Goal: Task Accomplishment & Management: Manage account settings

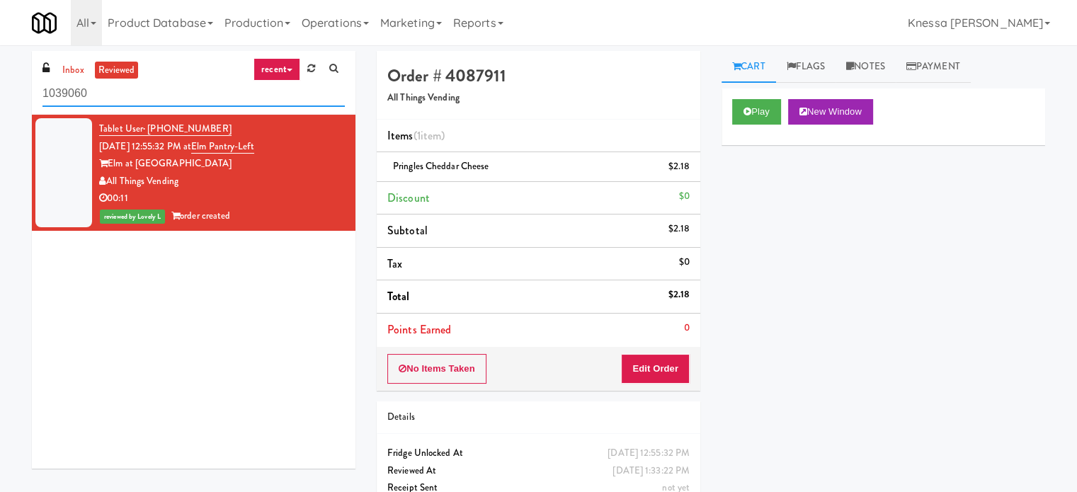
click at [268, 84] on input "1039060" at bounding box center [193, 94] width 302 height 26
drag, startPoint x: 268, startPoint y: 84, endPoint x: 286, endPoint y: 71, distance: 21.8
click at [275, 71] on div "inbox reviewed recent all unclear take inventory issue suspicious failed recent…" at bounding box center [194, 83] width 324 height 64
paste input "Aspire Gulch"
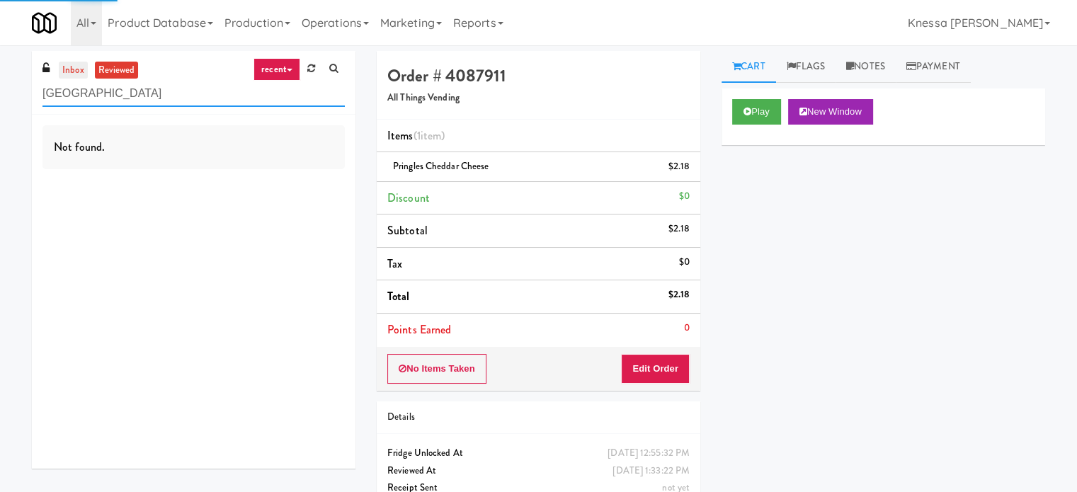
type input "Aspire Gulch"
click at [68, 73] on link "inbox" at bounding box center [73, 71] width 29 height 18
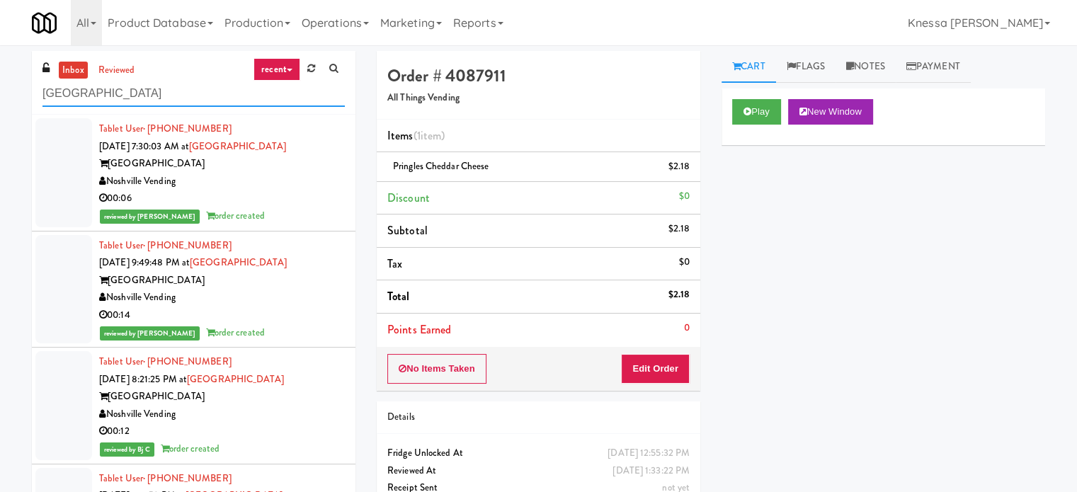
click at [171, 102] on input "Aspire Gulch" at bounding box center [193, 94] width 302 height 26
click at [184, 89] on input "Aspire Gulch" at bounding box center [193, 94] width 302 height 26
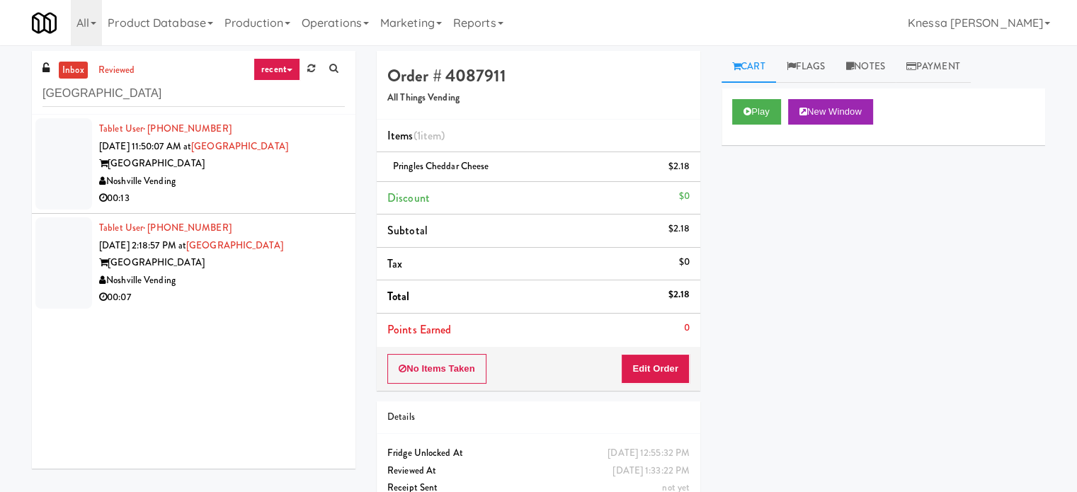
click at [282, 200] on div "00:13" at bounding box center [222, 199] width 246 height 18
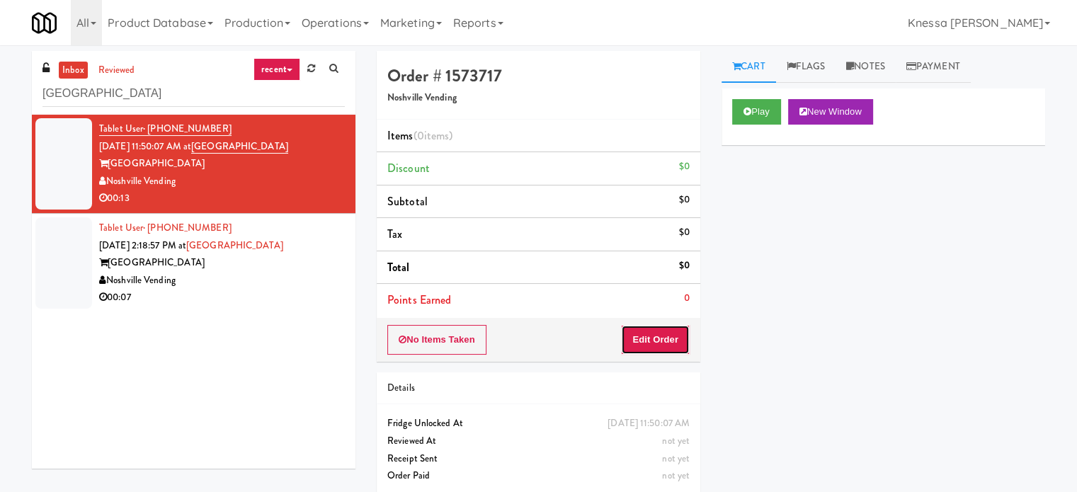
click at [671, 344] on button "Edit Order" at bounding box center [655, 340] width 69 height 30
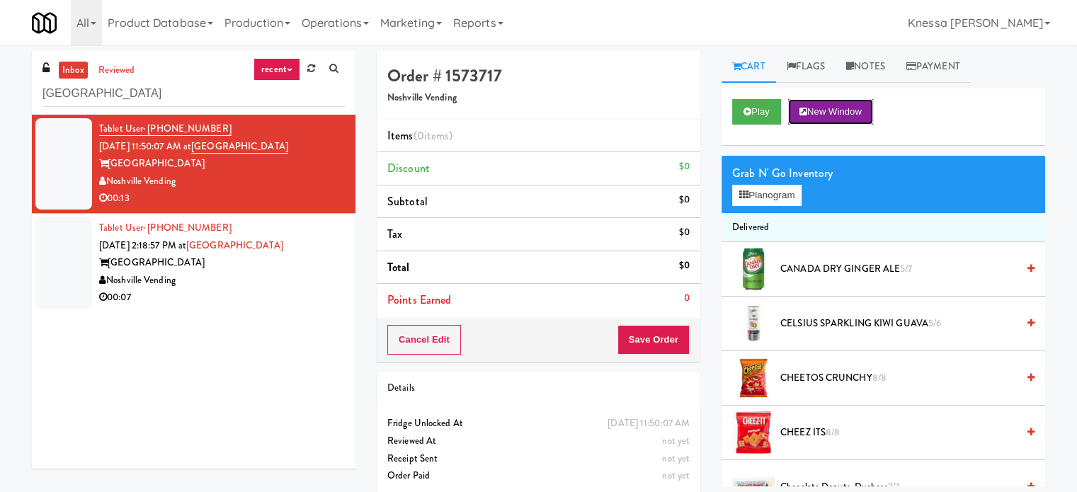
click at [811, 110] on button "New Window" at bounding box center [830, 111] width 85 height 25
click at [784, 200] on button "Planogram" at bounding box center [766, 195] width 69 height 21
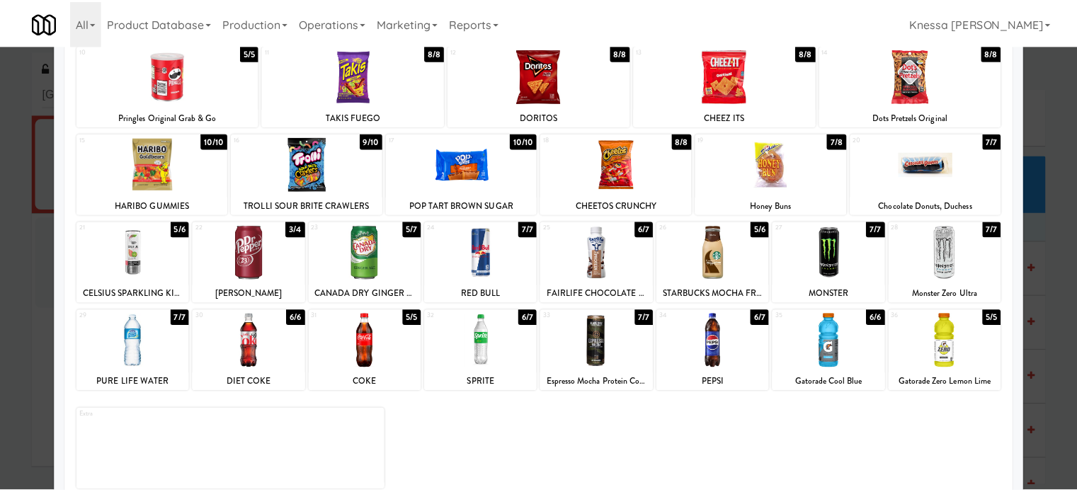
scroll to position [132, 0]
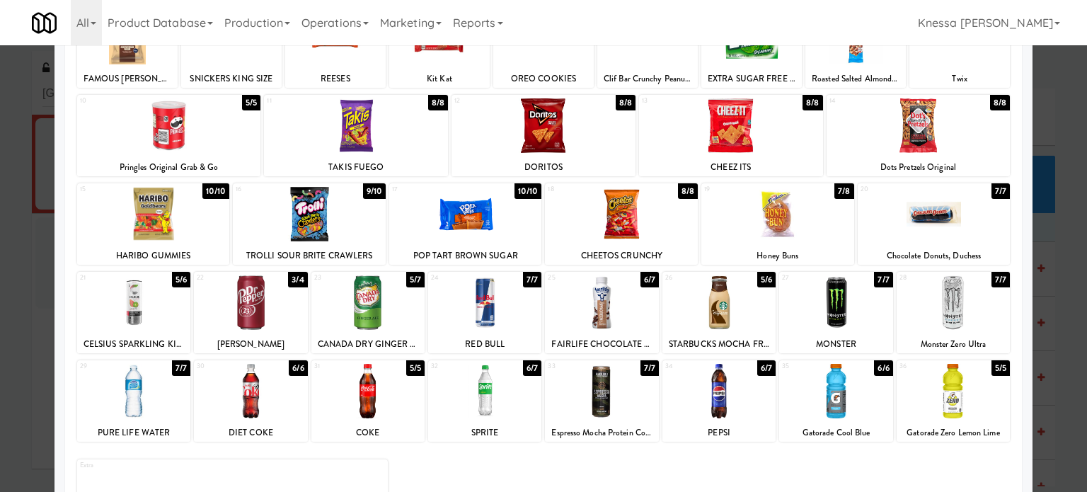
click at [716, 316] on div at bounding box center [719, 302] width 113 height 55
click at [1048, 130] on div at bounding box center [543, 246] width 1087 height 492
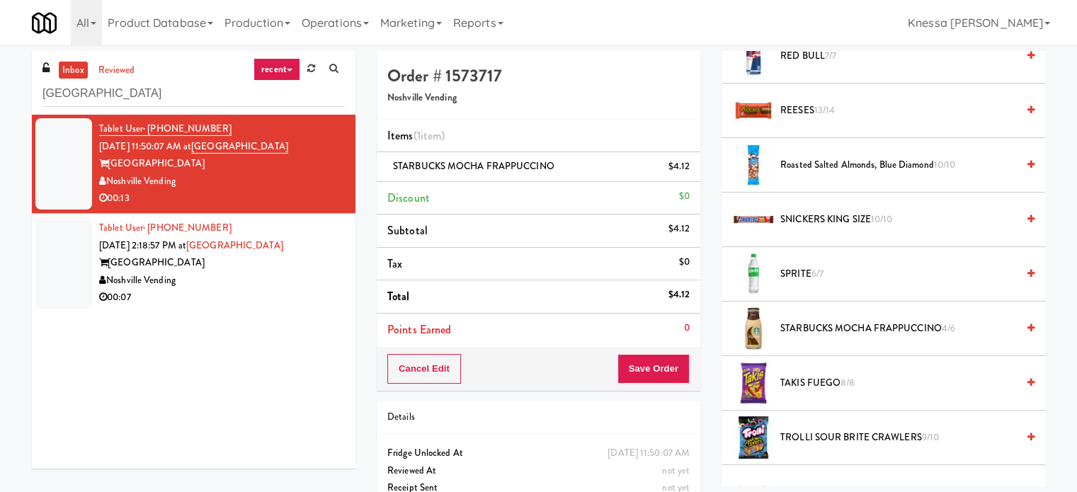
scroll to position [1699, 0]
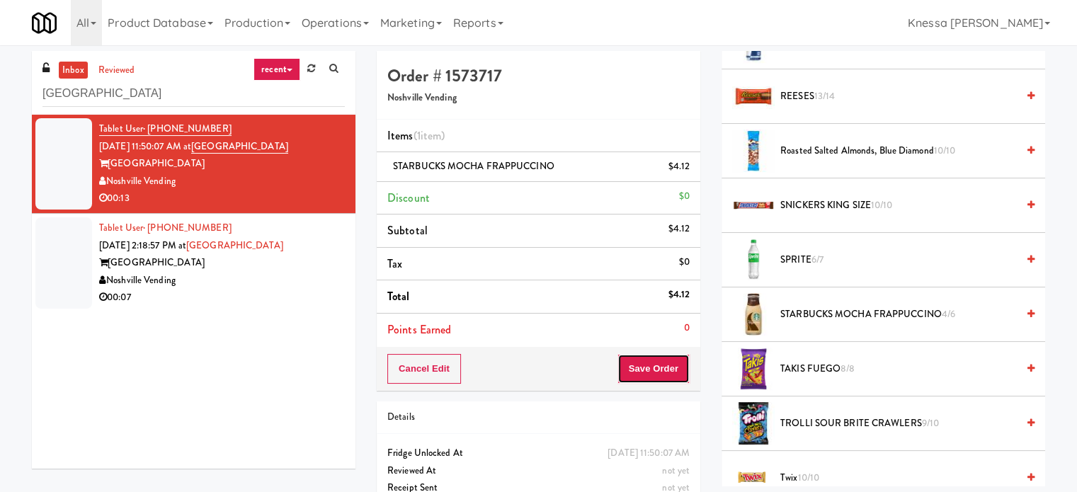
click at [680, 360] on button "Save Order" at bounding box center [653, 369] width 72 height 30
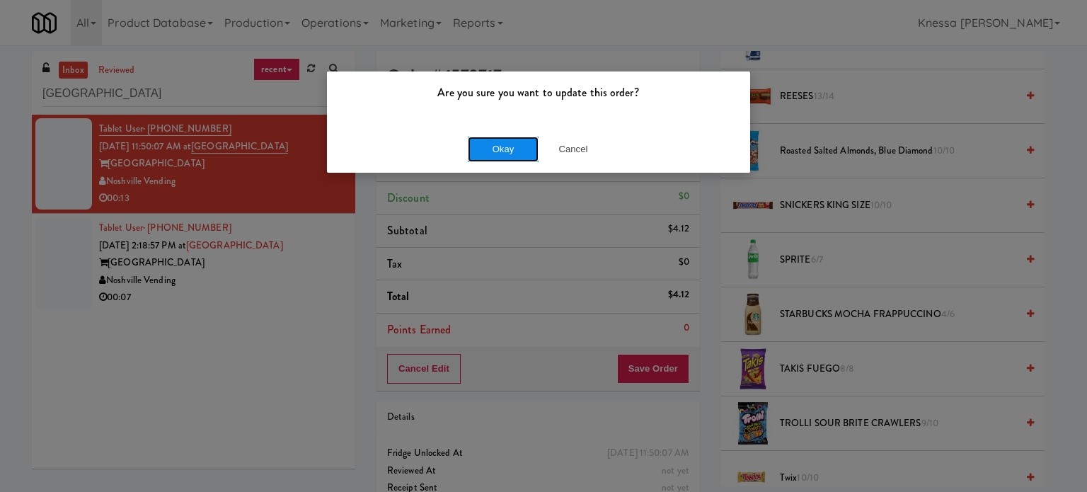
click at [508, 144] on button "Okay" at bounding box center [503, 149] width 71 height 25
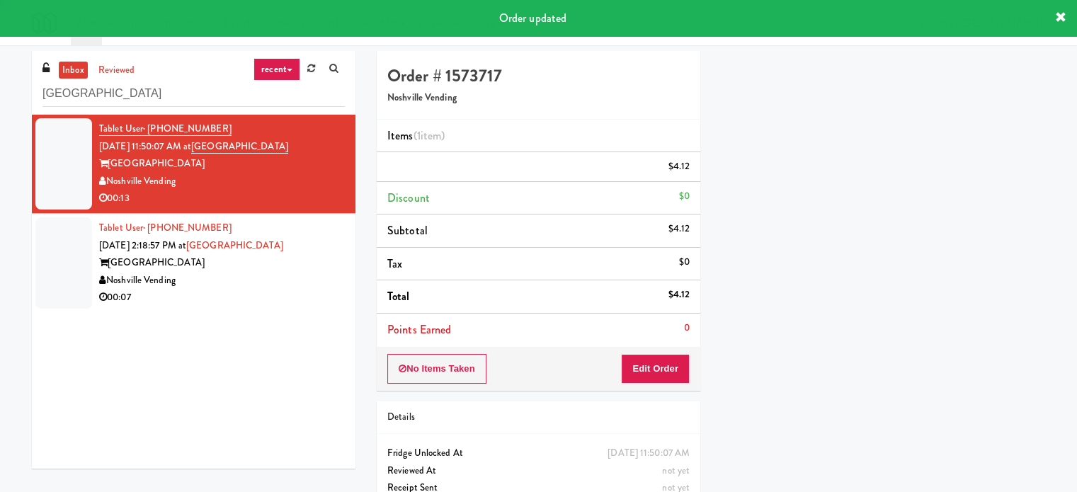
scroll to position [132, 0]
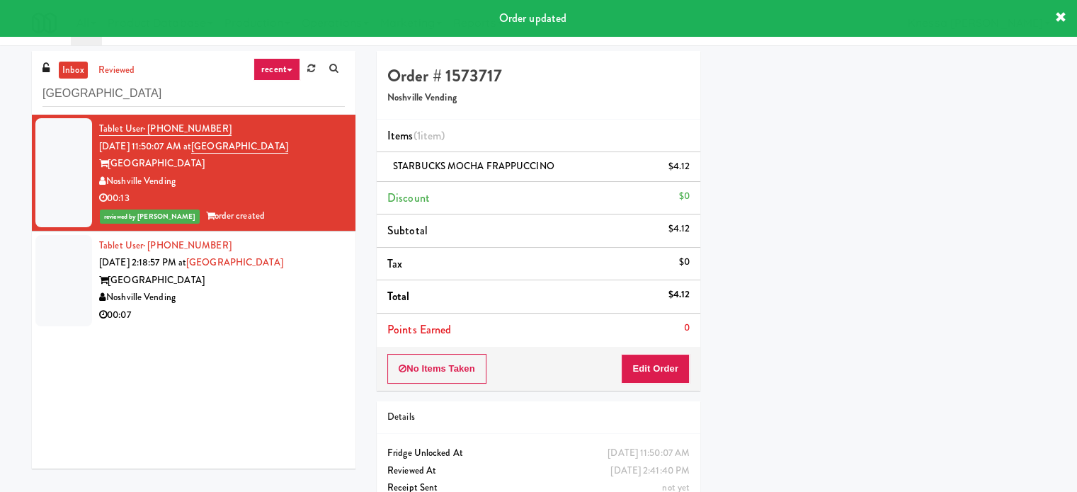
click at [282, 292] on div "Noshville Vending" at bounding box center [222, 298] width 246 height 18
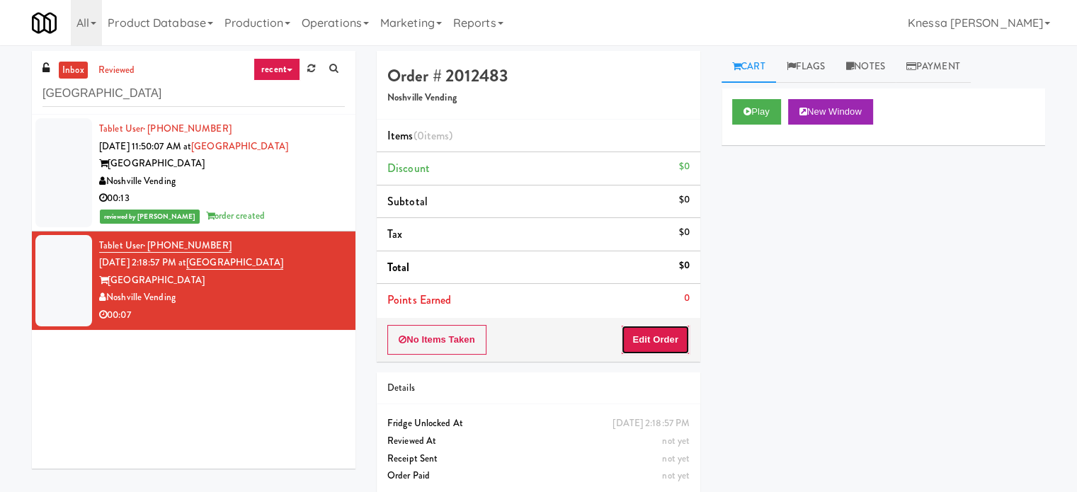
click at [663, 346] on button "Edit Order" at bounding box center [655, 340] width 69 height 30
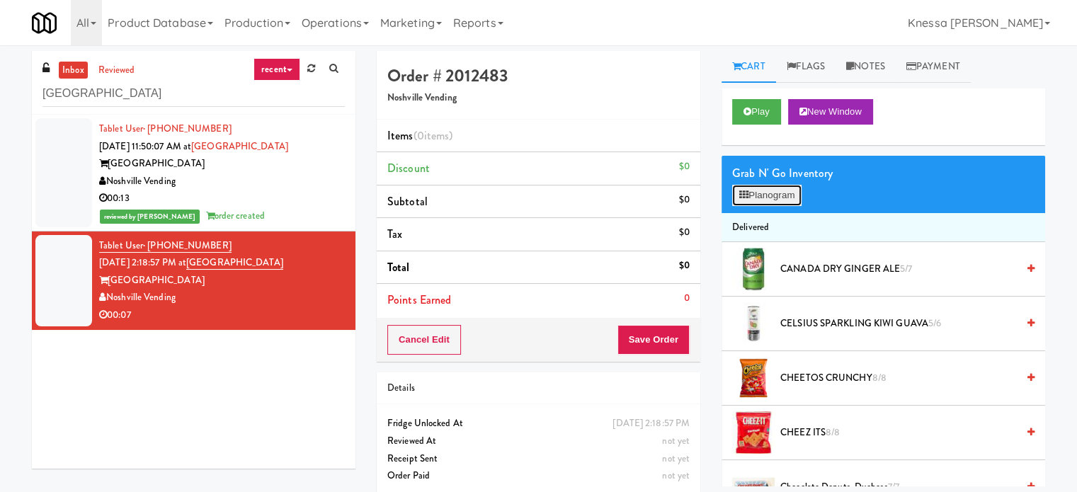
click at [775, 194] on button "Planogram" at bounding box center [766, 195] width 69 height 21
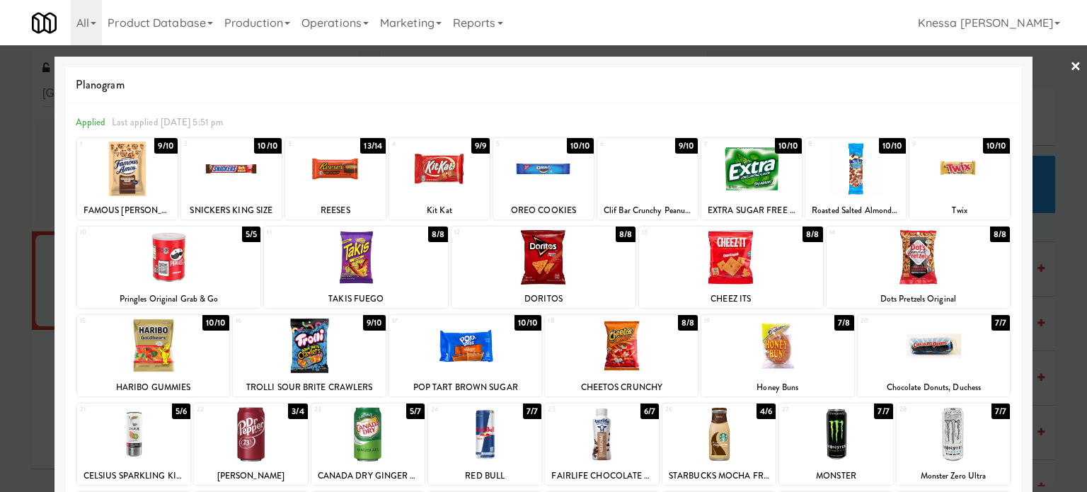
click at [1070, 70] on link "×" at bounding box center [1075, 67] width 11 height 44
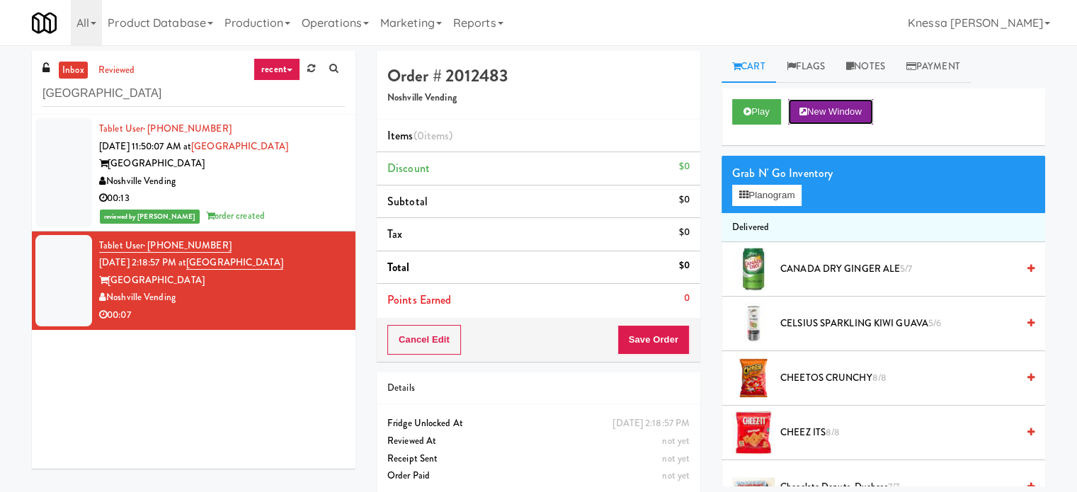
click at [870, 121] on button "New Window" at bounding box center [830, 111] width 85 height 25
click at [793, 202] on button "Planogram" at bounding box center [766, 195] width 69 height 21
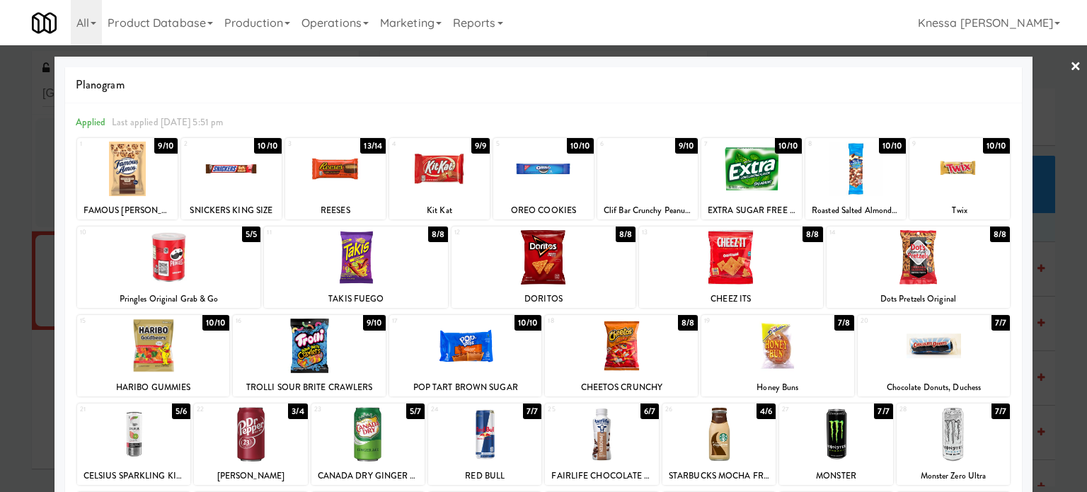
click at [355, 181] on div at bounding box center [335, 169] width 101 height 55
click at [1070, 73] on link "×" at bounding box center [1075, 67] width 11 height 44
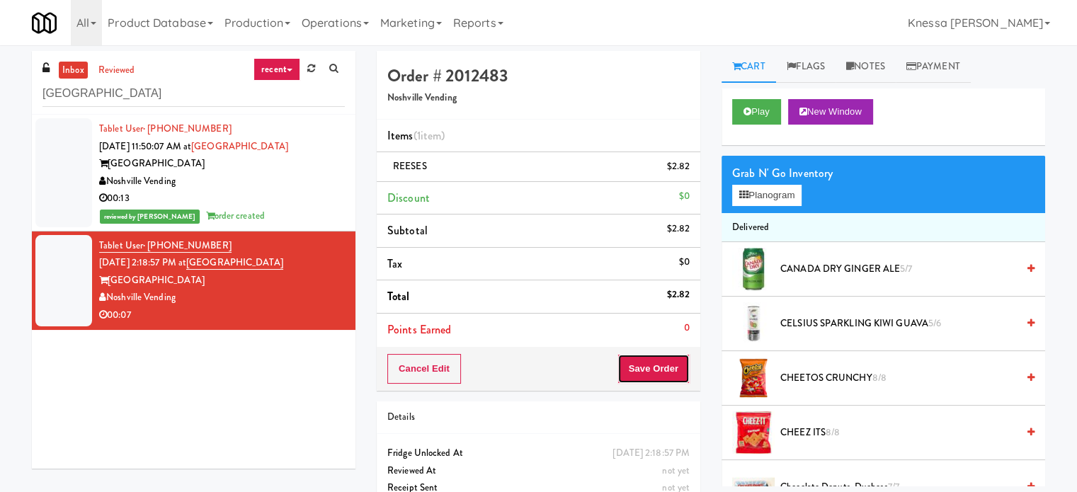
click at [643, 359] on button "Save Order" at bounding box center [653, 369] width 72 height 30
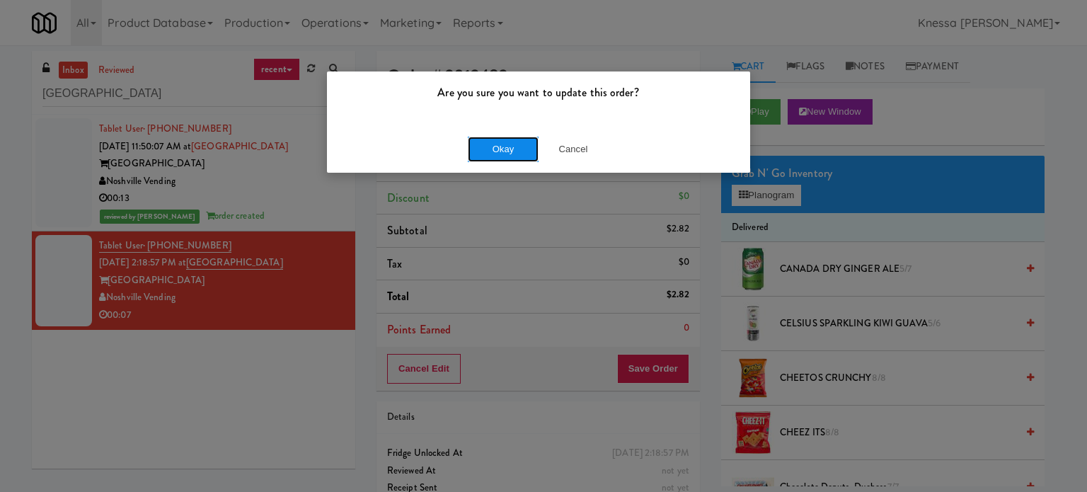
click at [501, 156] on button "Okay" at bounding box center [503, 149] width 71 height 25
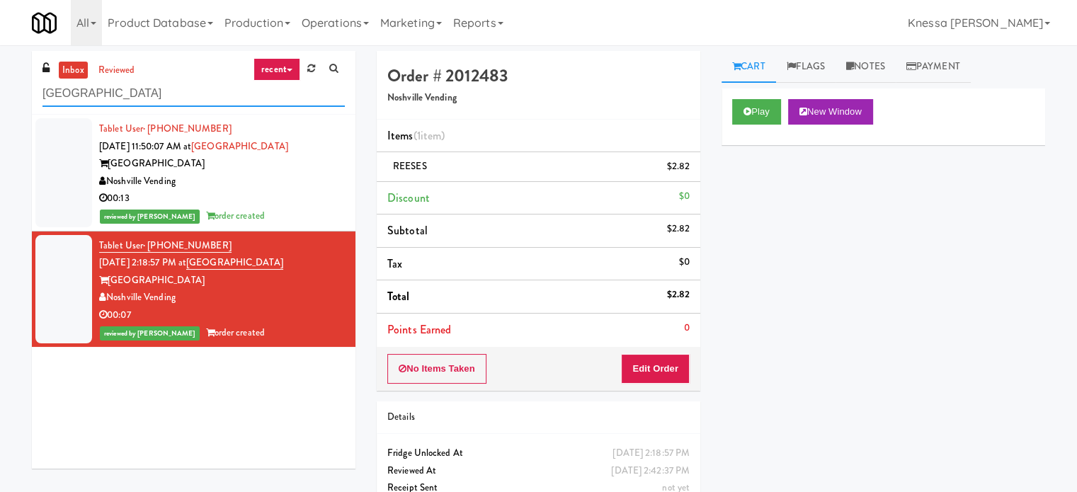
click at [219, 94] on input "Aspire Gulch" at bounding box center [193, 94] width 302 height 26
click at [220, 94] on input "Aspire Gulch" at bounding box center [193, 94] width 302 height 26
click at [221, 93] on input "Aspire Gulch" at bounding box center [193, 94] width 302 height 26
paste input "Vasara - Cooler - Left"
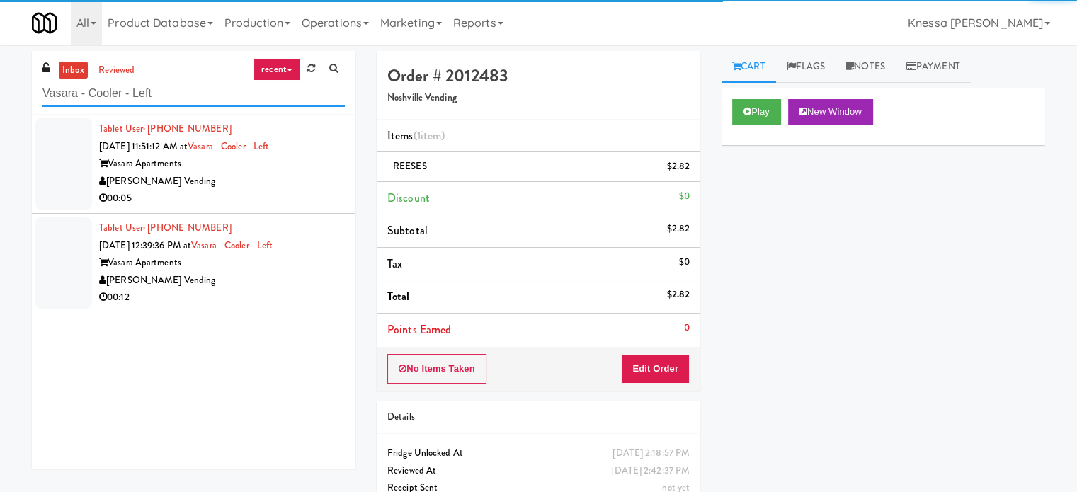
type input "Vasara - Cooler - Left"
click at [285, 190] on div "00:05" at bounding box center [222, 199] width 246 height 18
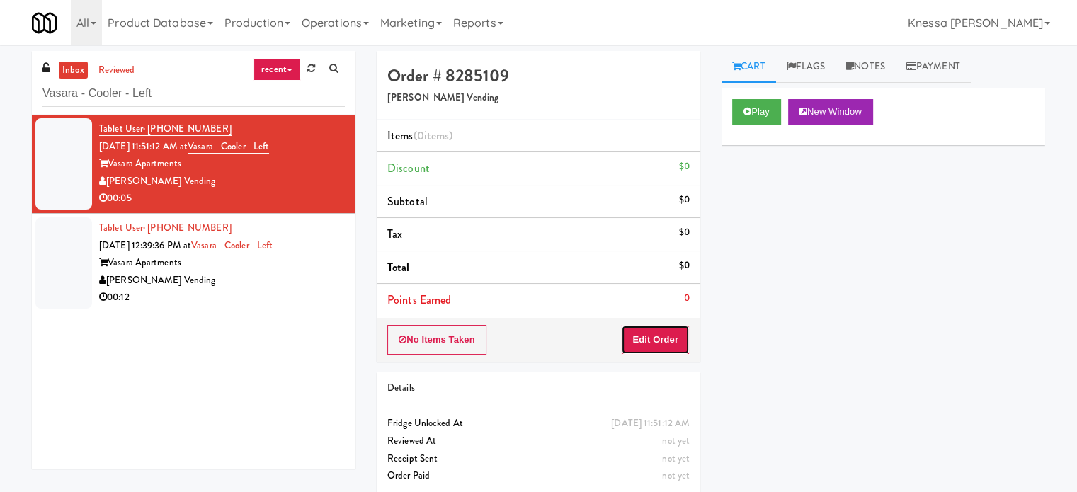
click at [666, 343] on button "Edit Order" at bounding box center [655, 340] width 69 height 30
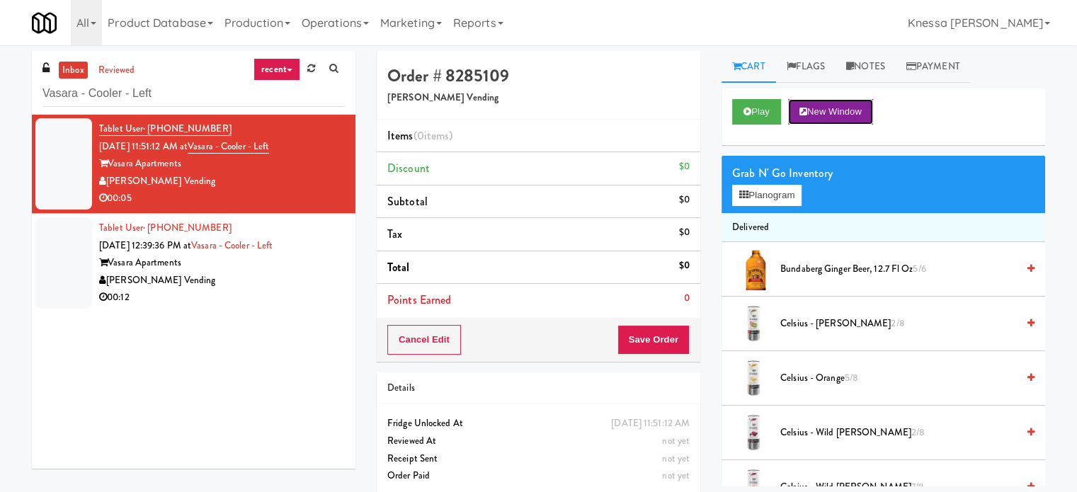
click at [831, 120] on button "New Window" at bounding box center [830, 111] width 85 height 25
click at [785, 198] on button "Planogram" at bounding box center [766, 195] width 69 height 21
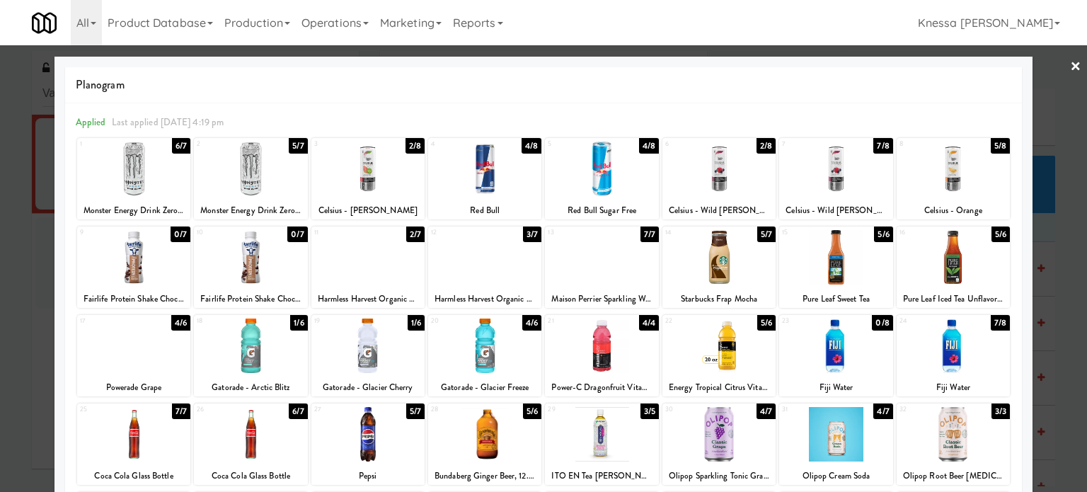
click at [149, 172] on div at bounding box center [133, 169] width 113 height 55
click at [1070, 67] on link "×" at bounding box center [1075, 67] width 11 height 44
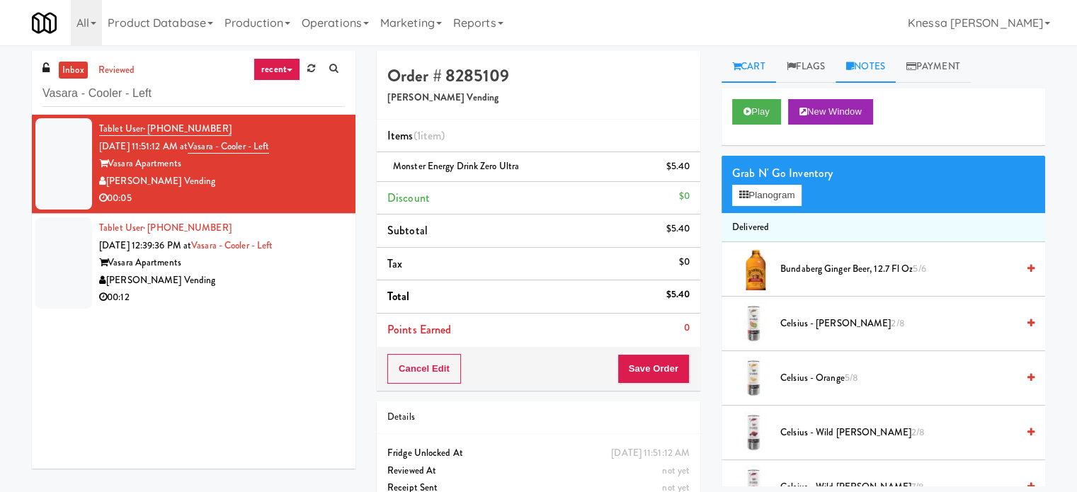
click at [883, 74] on link "Notes" at bounding box center [865, 67] width 60 height 32
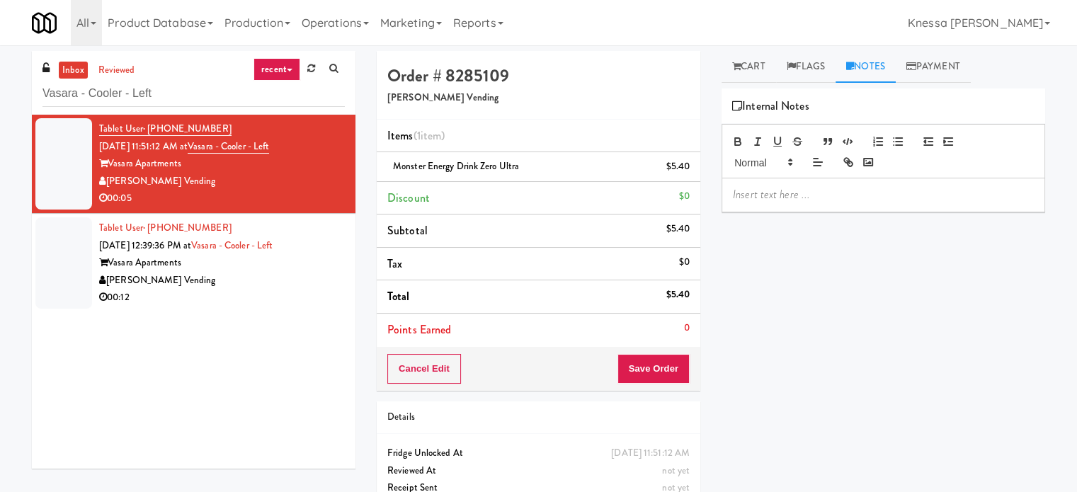
click at [833, 200] on p at bounding box center [883, 195] width 301 height 16
click at [760, 71] on link "Cart" at bounding box center [748, 67] width 55 height 32
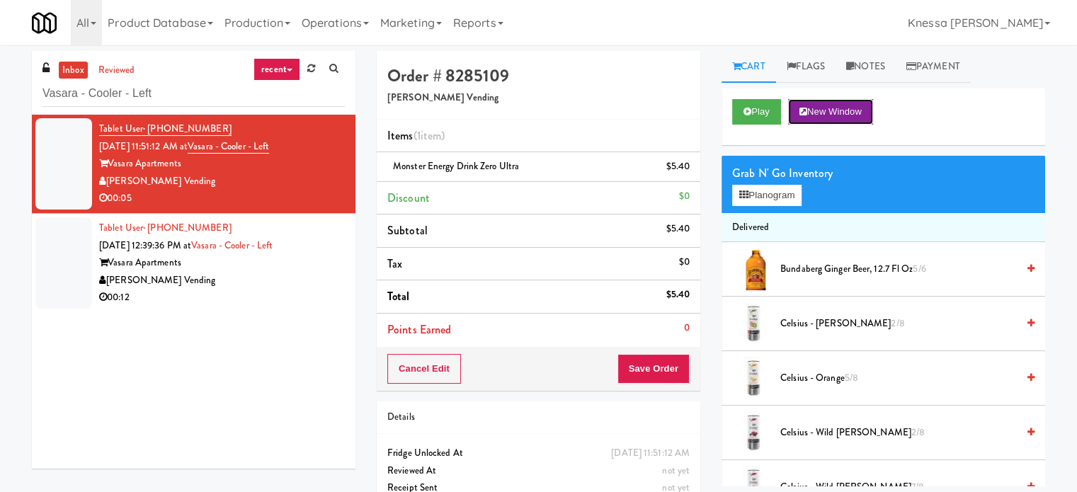
click at [821, 113] on button "New Window" at bounding box center [830, 111] width 85 height 25
click at [871, 59] on link "Notes" at bounding box center [865, 67] width 60 height 32
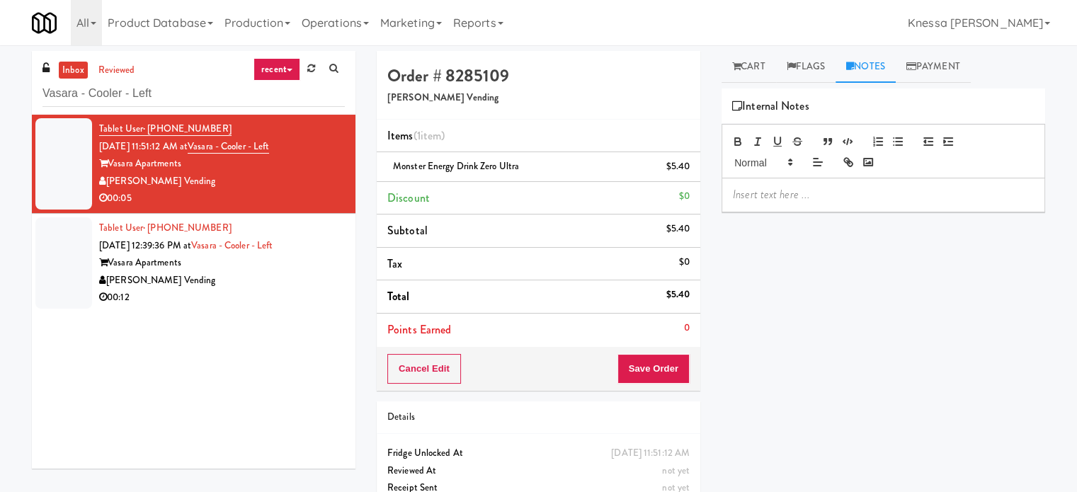
click at [858, 190] on p at bounding box center [883, 195] width 301 height 16
click at [768, 69] on link "Cart" at bounding box center [748, 67] width 55 height 32
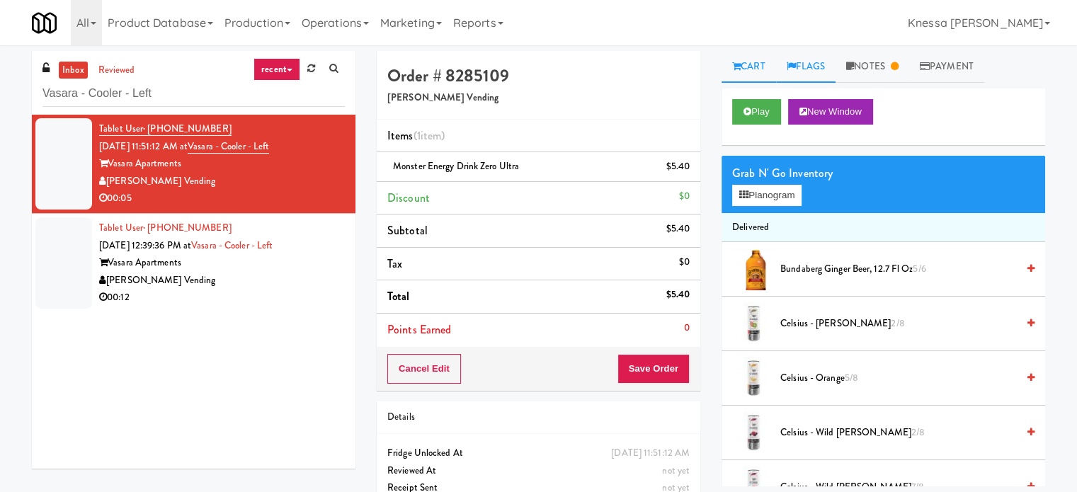
click at [823, 75] on link "Flags" at bounding box center [806, 67] width 60 height 32
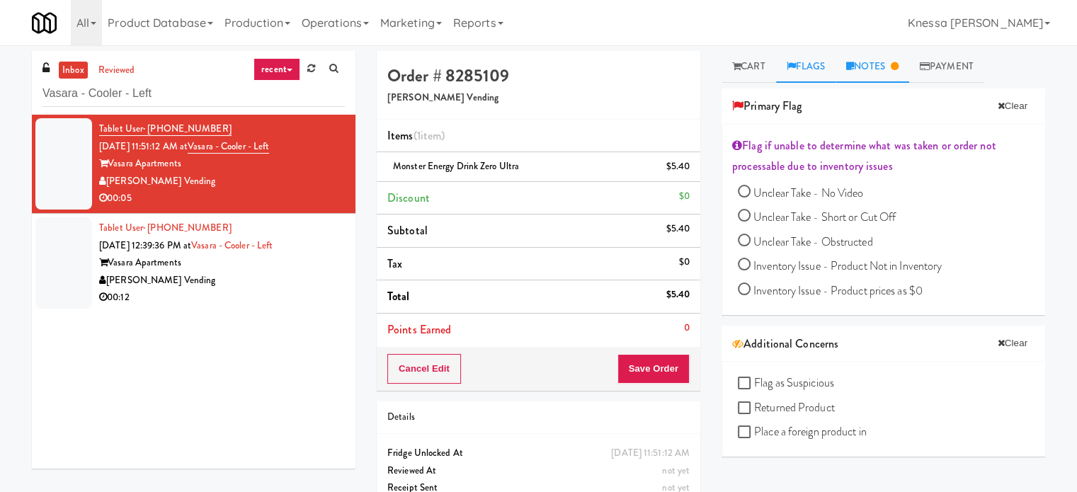
click at [869, 64] on link "Notes" at bounding box center [872, 67] width 74 height 32
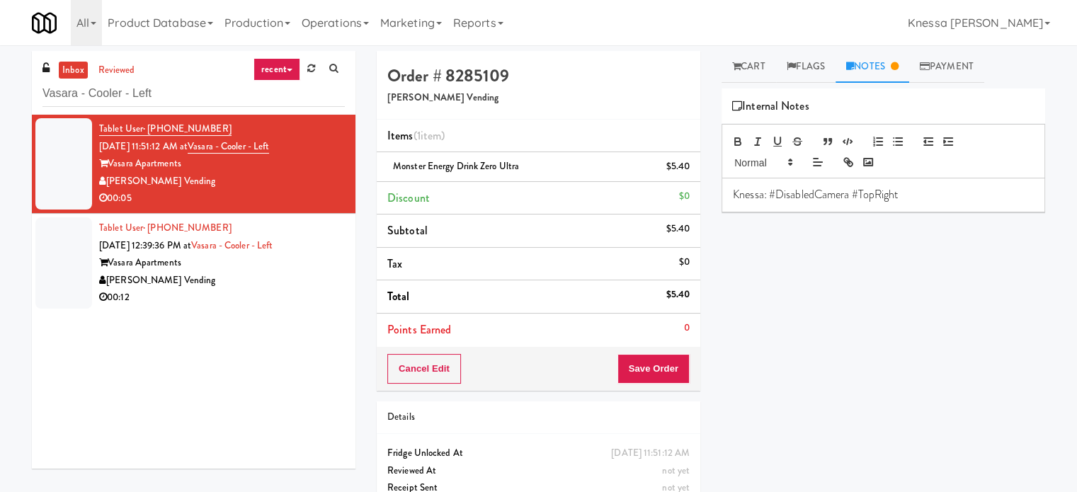
click at [914, 204] on div "Knessa: #DisabledCamera #TopRight" at bounding box center [883, 194] width 322 height 33
click at [758, 69] on link "Cart" at bounding box center [748, 67] width 55 height 32
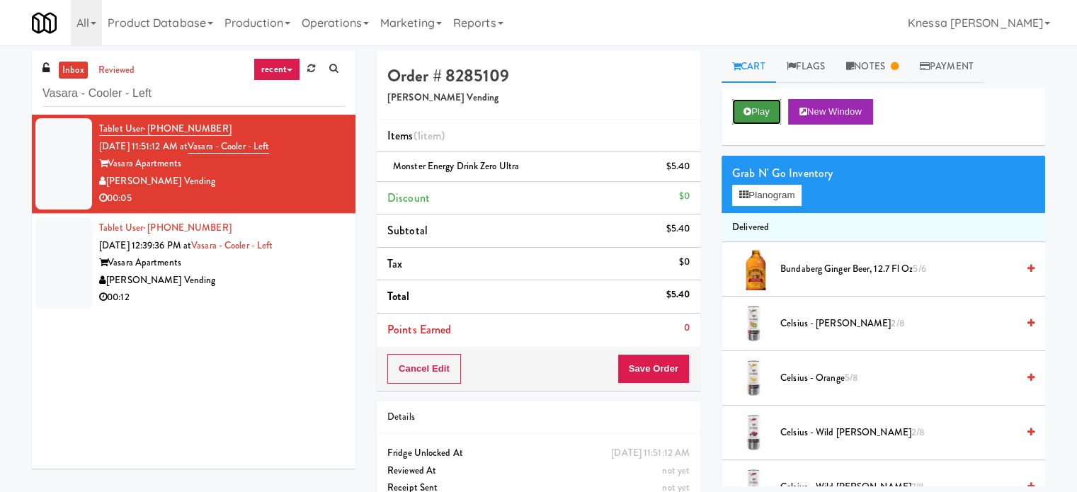
click at [772, 118] on button "Play" at bounding box center [756, 111] width 49 height 25
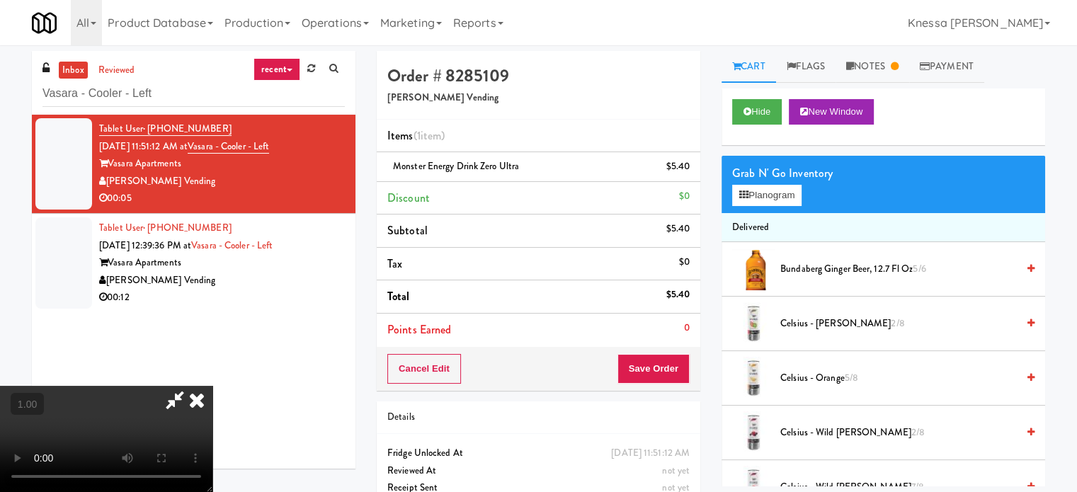
click at [212, 386] on video at bounding box center [106, 439] width 212 height 106
click at [786, 202] on button "Planogram" at bounding box center [766, 195] width 69 height 21
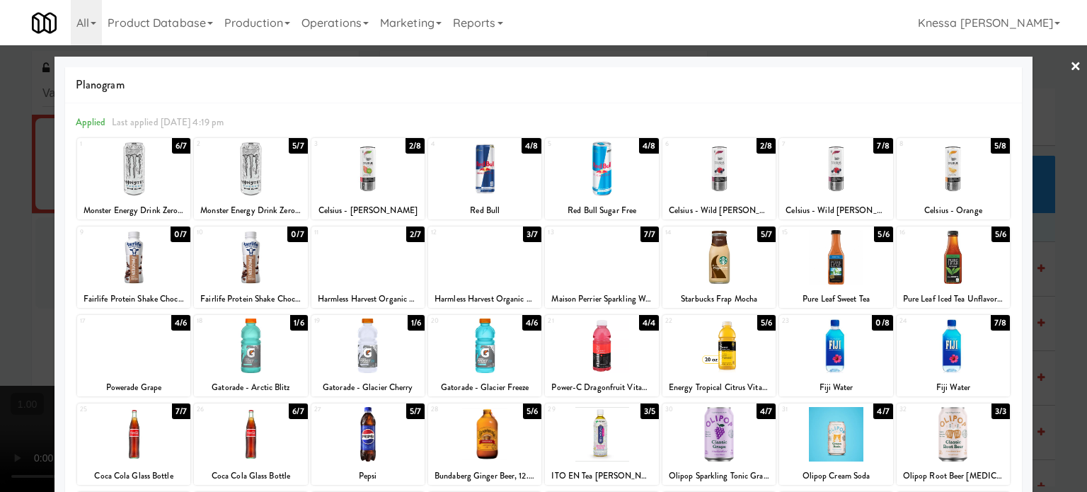
click at [1070, 68] on link "×" at bounding box center [1075, 67] width 11 height 44
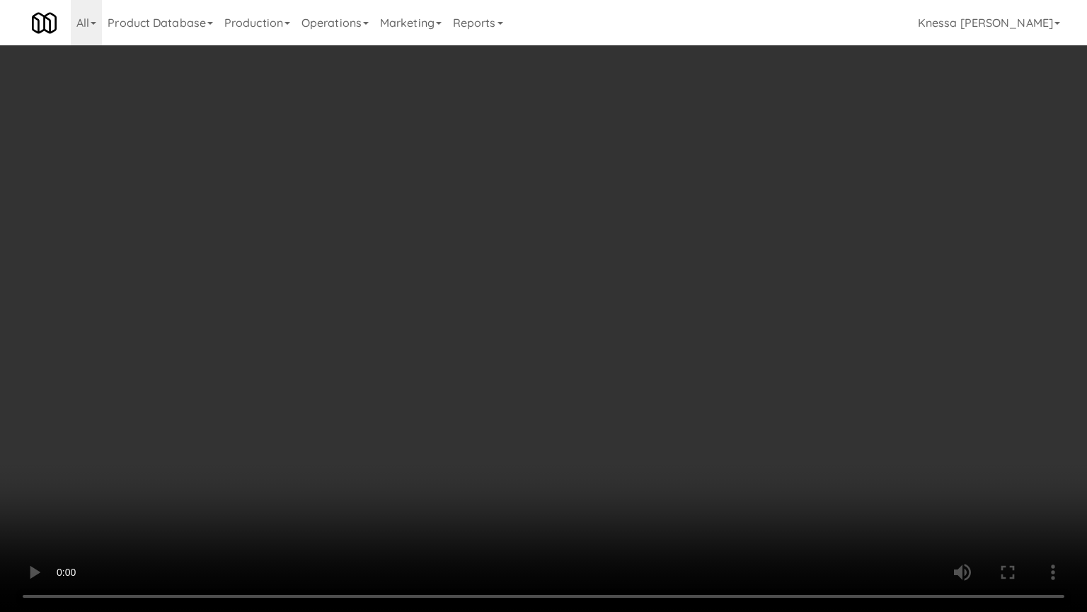
click at [364, 178] on video at bounding box center [543, 306] width 1087 height 612
click at [224, 28] on video at bounding box center [543, 306] width 1087 height 612
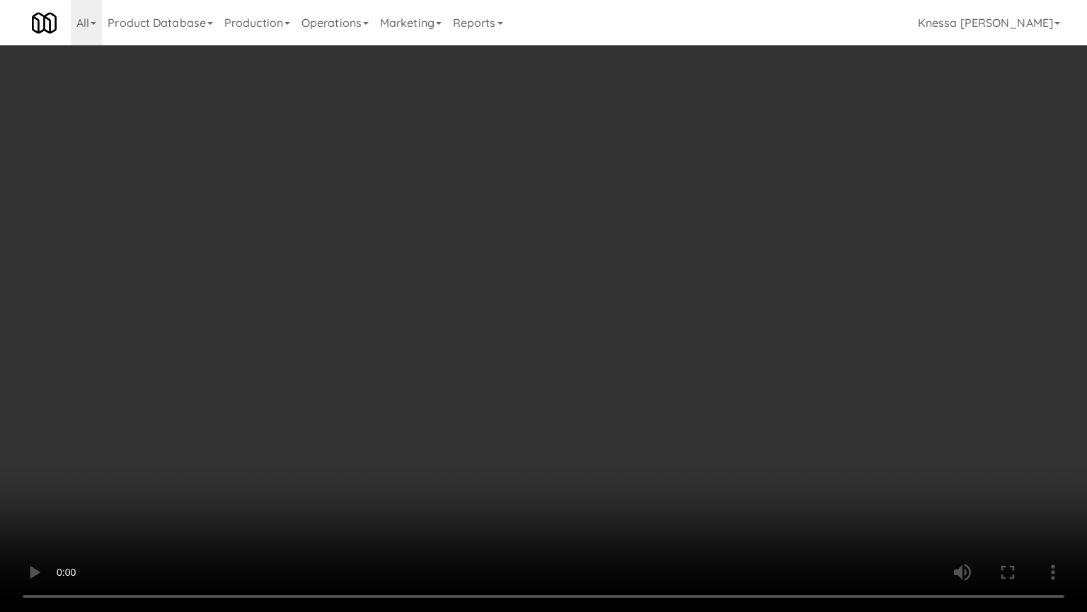
click at [224, 28] on video at bounding box center [543, 306] width 1087 height 612
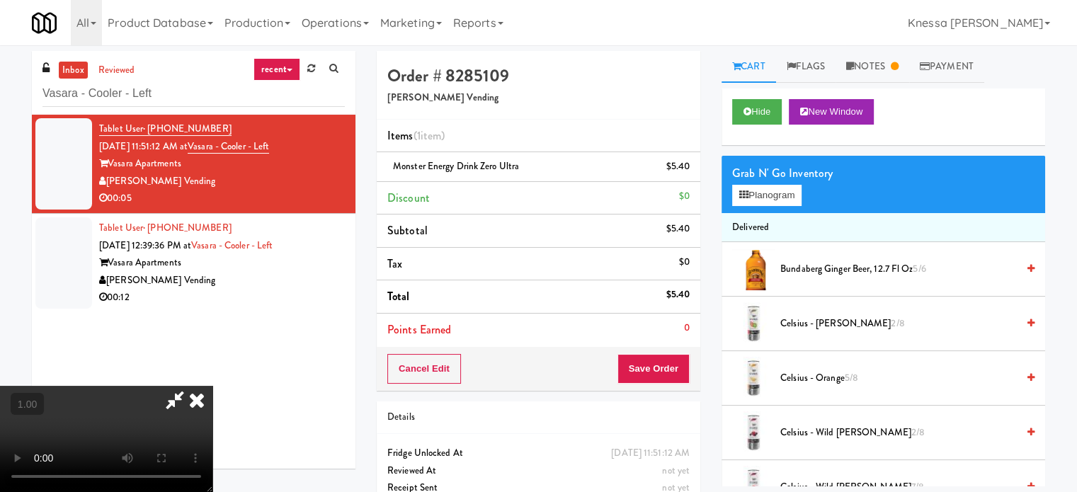
click at [212, 386] on icon at bounding box center [196, 400] width 31 height 28
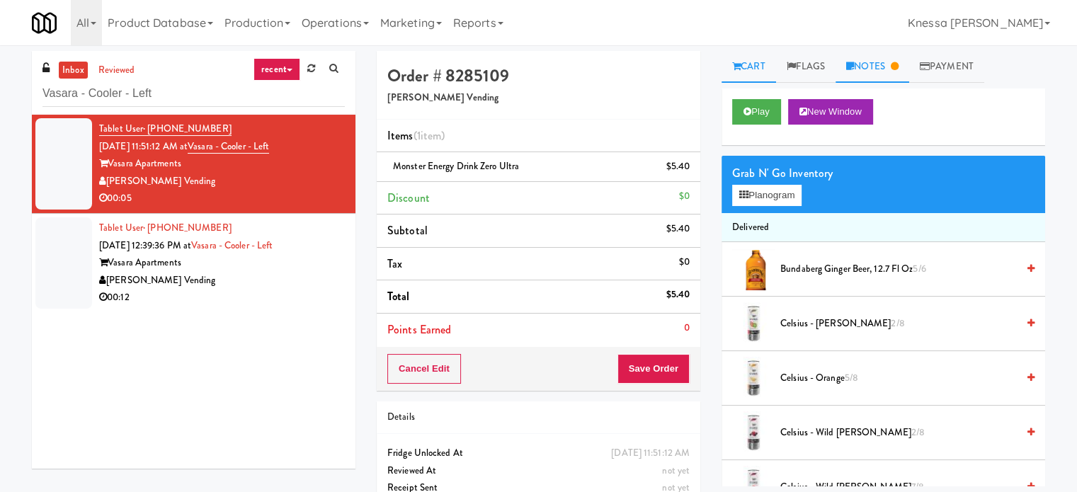
click at [876, 64] on link "Notes" at bounding box center [872, 67] width 74 height 32
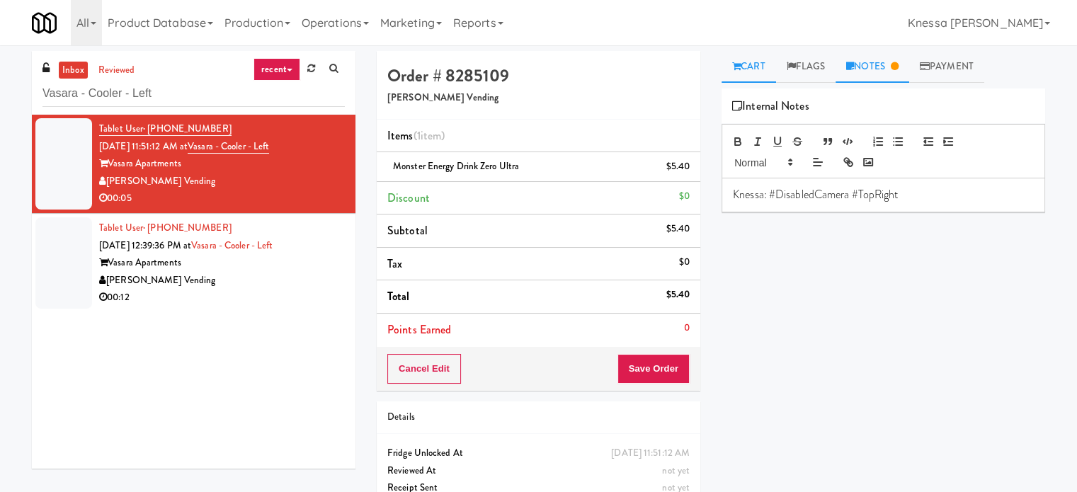
click at [768, 67] on link "Cart" at bounding box center [748, 67] width 55 height 32
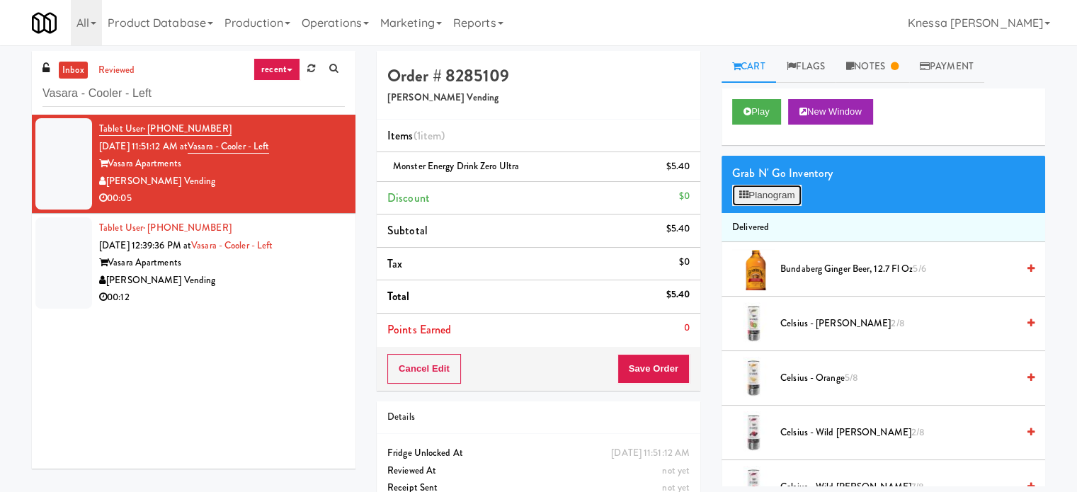
click at [792, 186] on button "Planogram" at bounding box center [766, 195] width 69 height 21
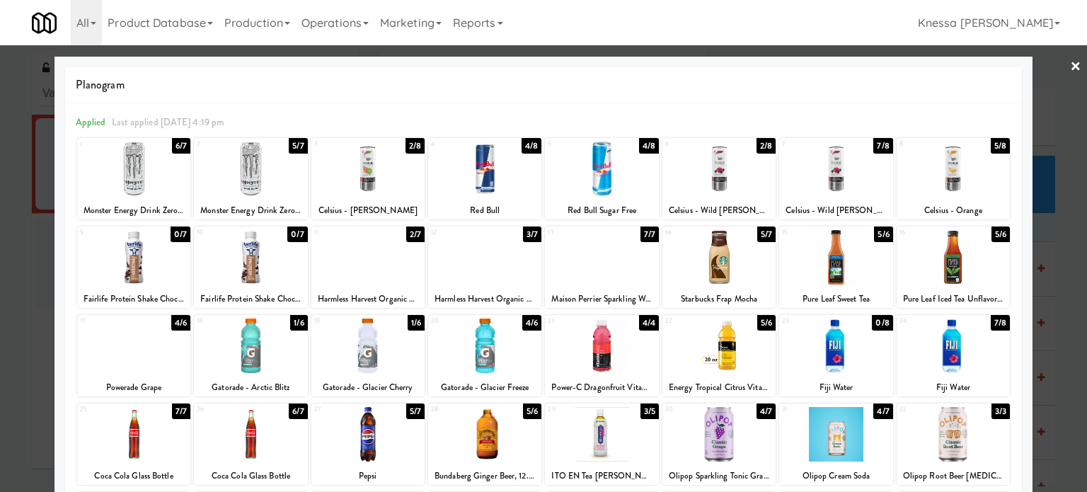
click at [1073, 64] on div at bounding box center [543, 246] width 1087 height 492
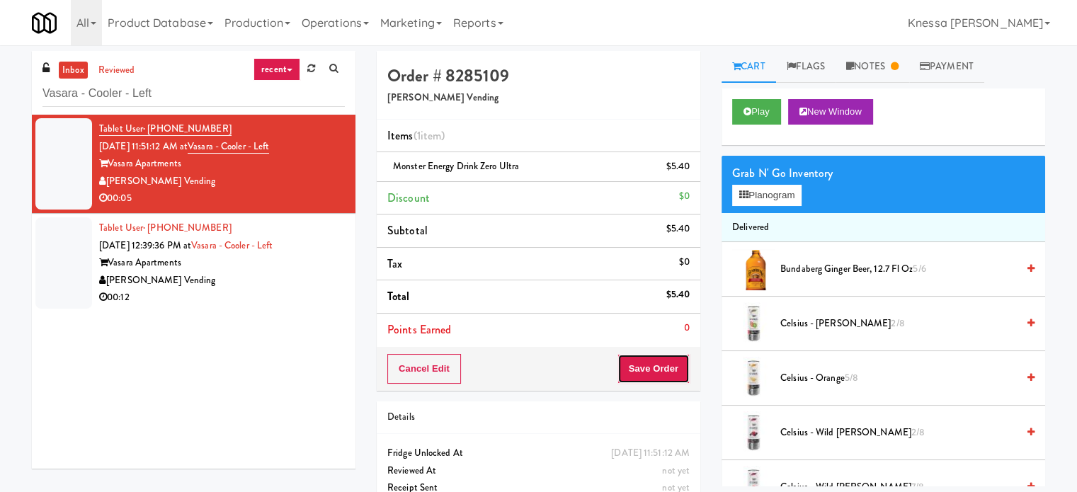
drag, startPoint x: 656, startPoint y: 363, endPoint x: 649, endPoint y: 322, distance: 41.6
click at [656, 364] on button "Save Order" at bounding box center [653, 369] width 72 height 30
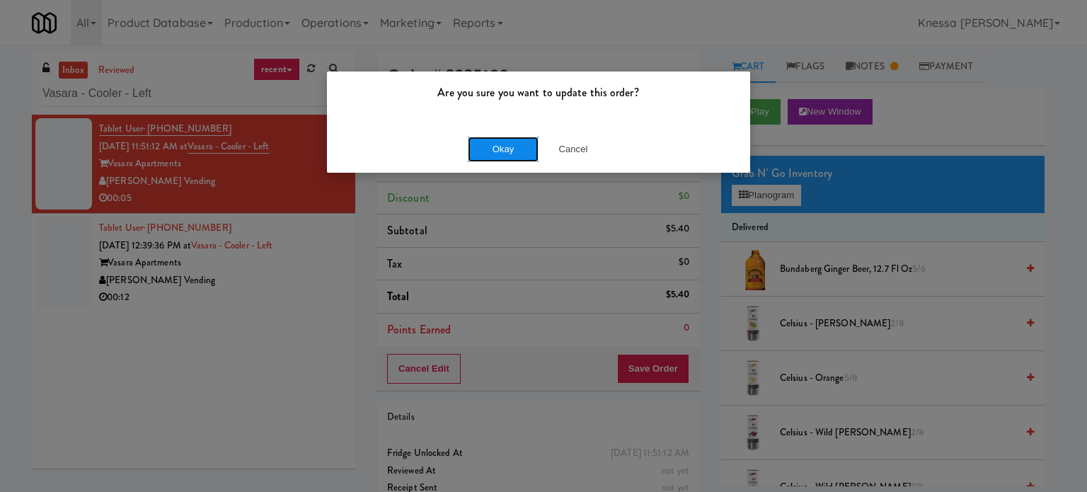
click at [511, 156] on button "Okay" at bounding box center [503, 149] width 71 height 25
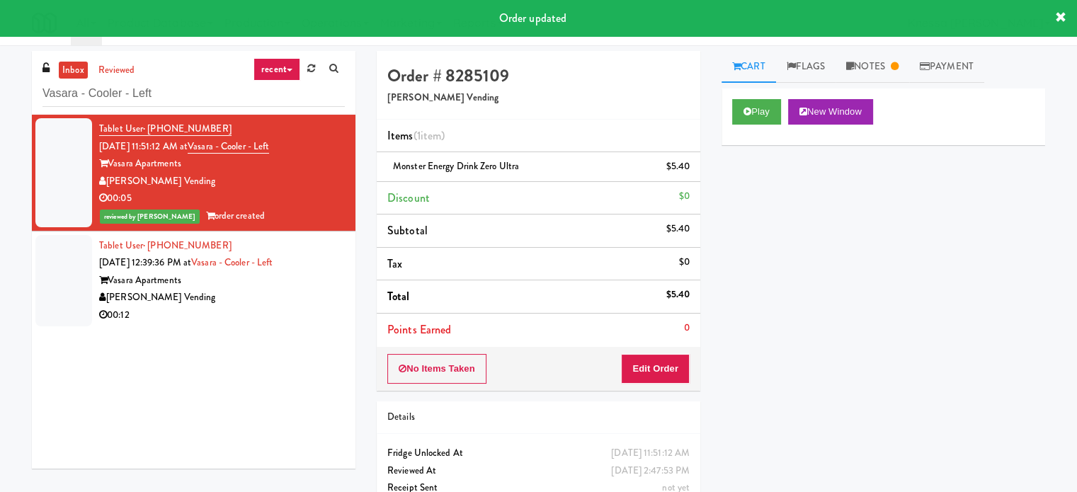
click at [291, 280] on div "Vasara Apartments" at bounding box center [222, 281] width 246 height 18
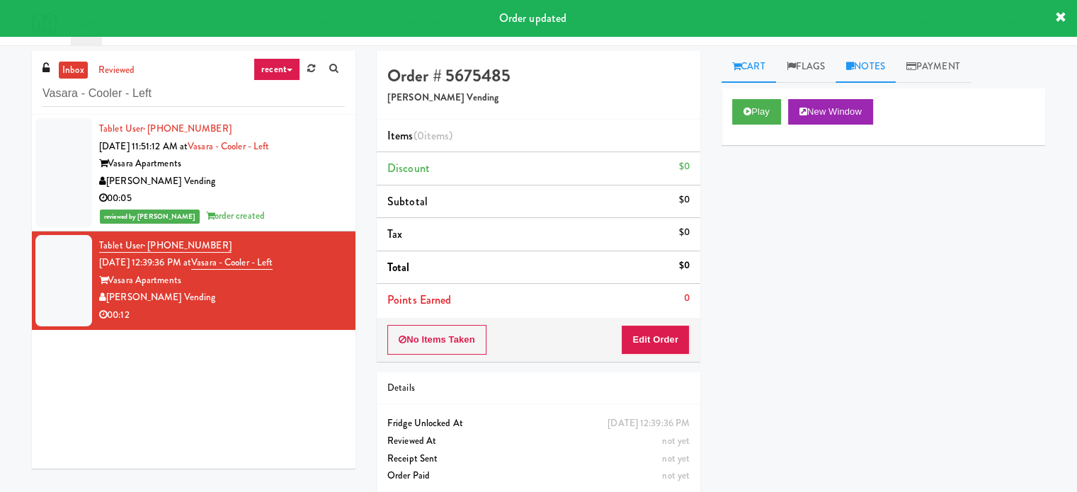
click at [879, 62] on link "Notes" at bounding box center [865, 67] width 60 height 32
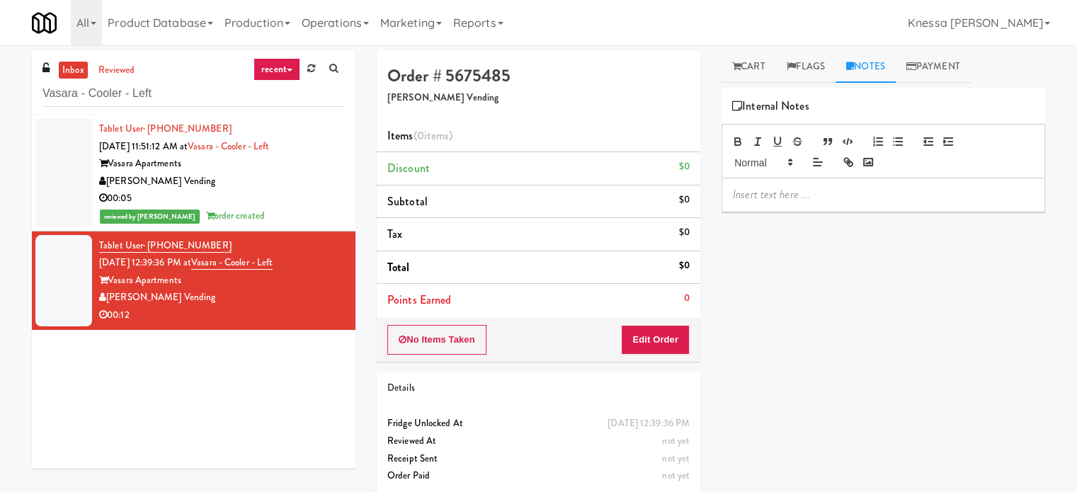
click at [823, 189] on p at bounding box center [883, 195] width 301 height 16
click at [767, 66] on link "Cart" at bounding box center [748, 67] width 55 height 32
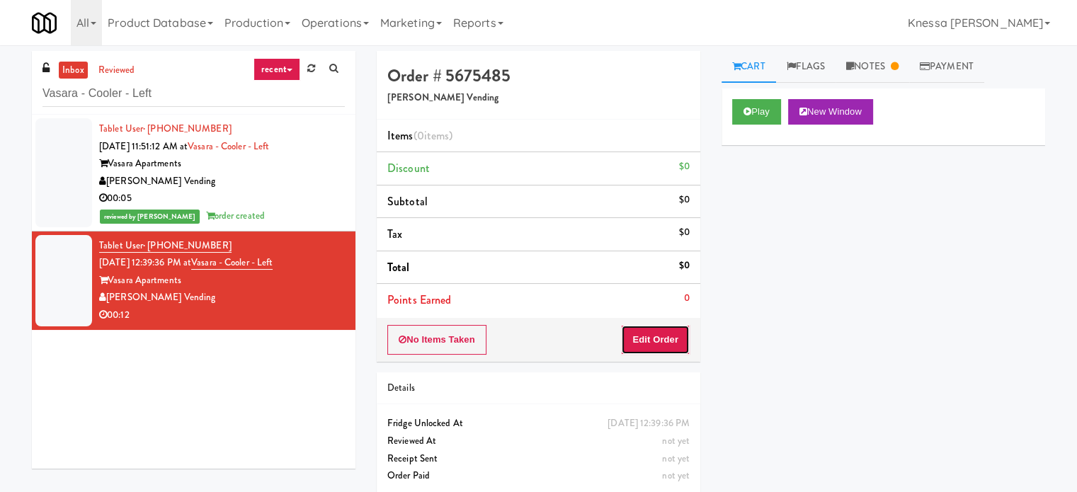
click at [657, 336] on button "Edit Order" at bounding box center [655, 340] width 69 height 30
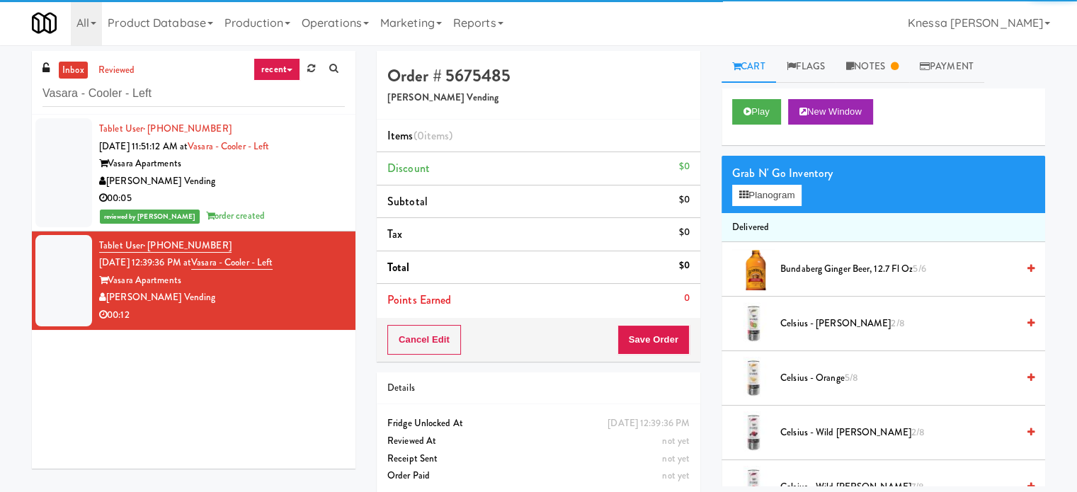
click at [841, 124] on div "Play New Window" at bounding box center [883, 116] width 324 height 57
click at [845, 115] on button "New Window" at bounding box center [830, 111] width 85 height 25
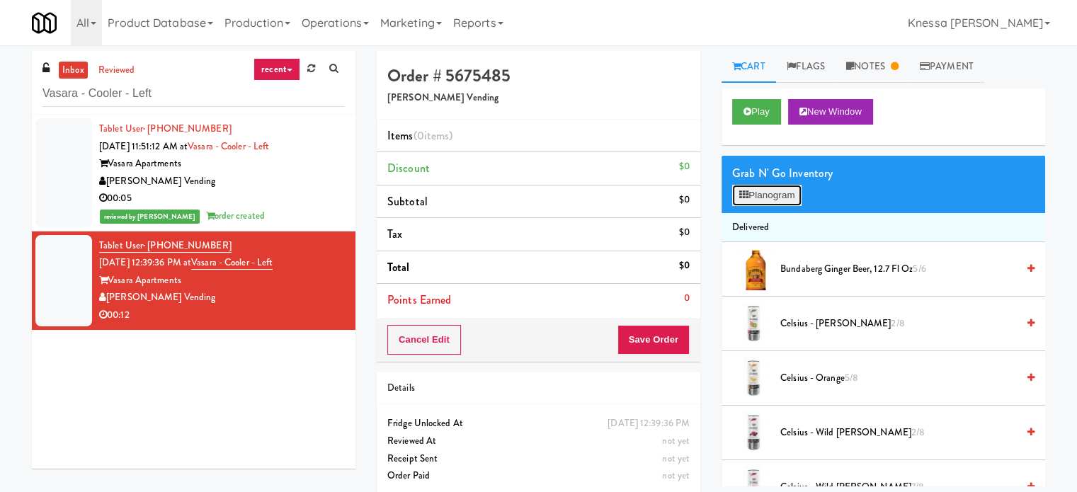
click at [784, 201] on button "Planogram" at bounding box center [766, 195] width 69 height 21
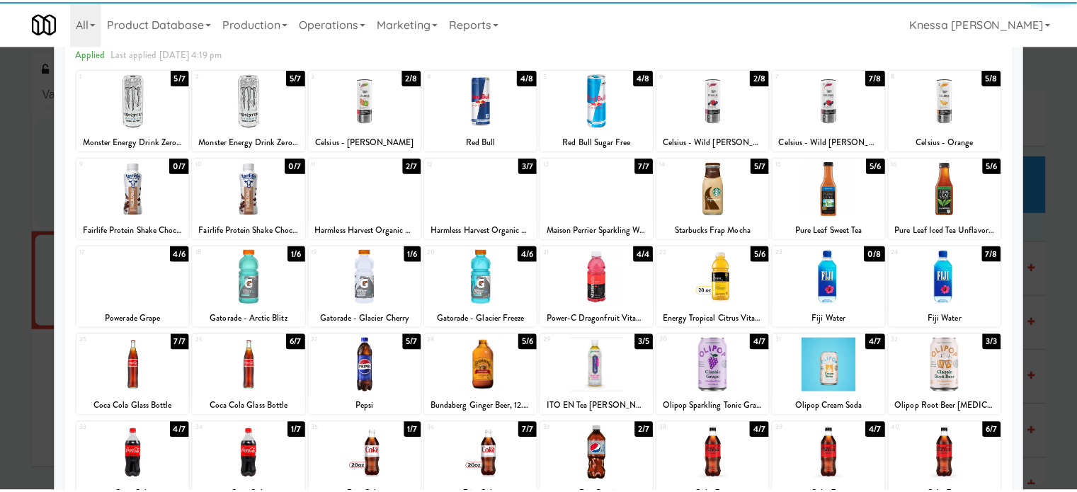
scroll to position [71, 0]
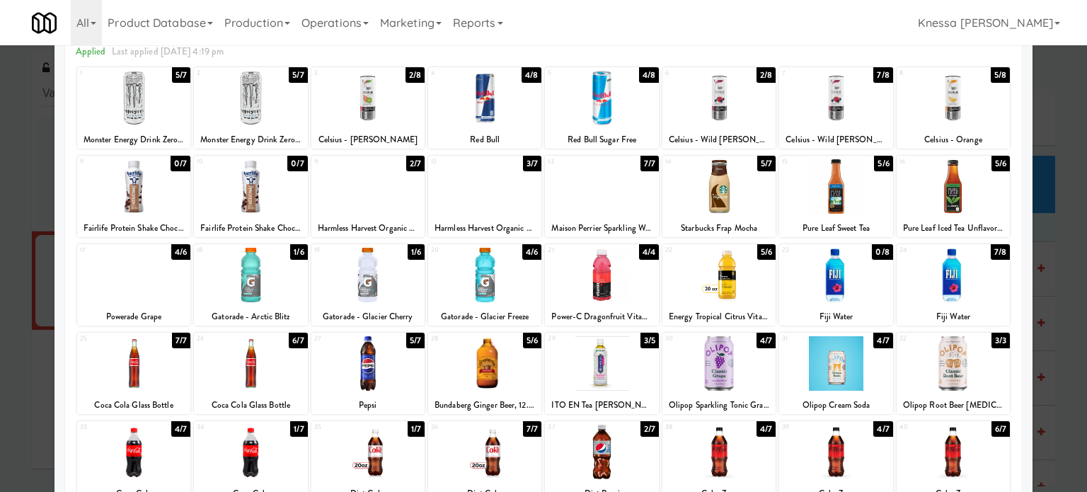
click at [486, 282] on div at bounding box center [484, 275] width 113 height 55
click at [1053, 135] on div at bounding box center [543, 246] width 1087 height 492
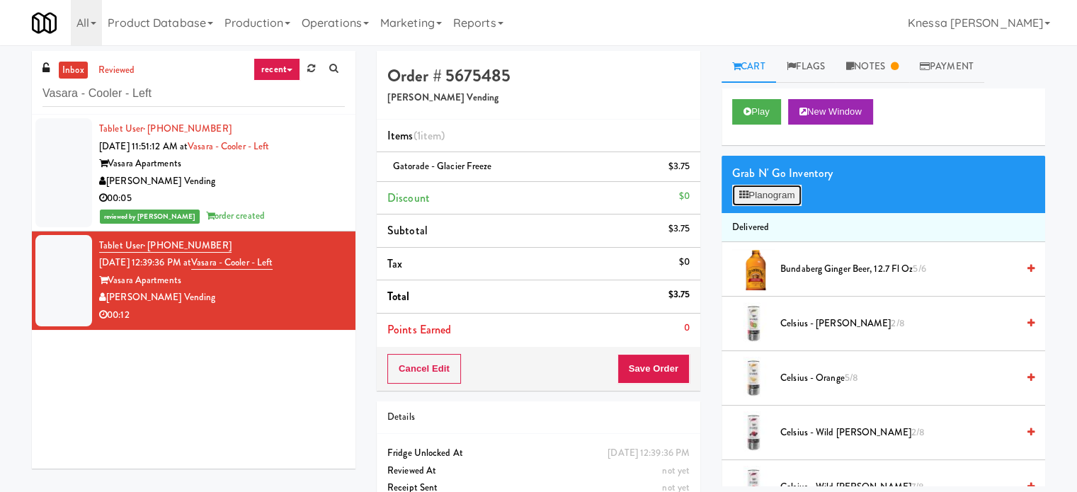
click at [790, 191] on button "Planogram" at bounding box center [766, 195] width 69 height 21
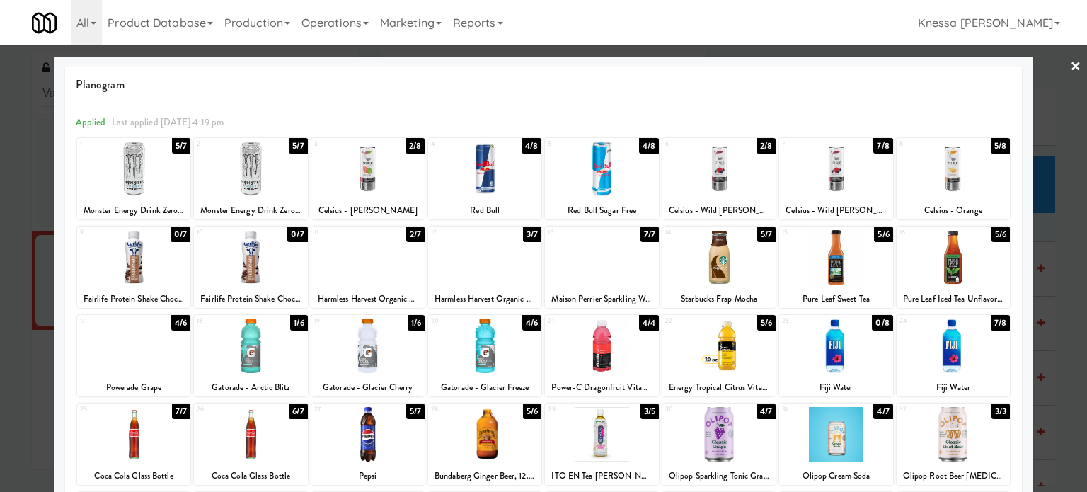
click at [1070, 62] on link "×" at bounding box center [1075, 67] width 11 height 44
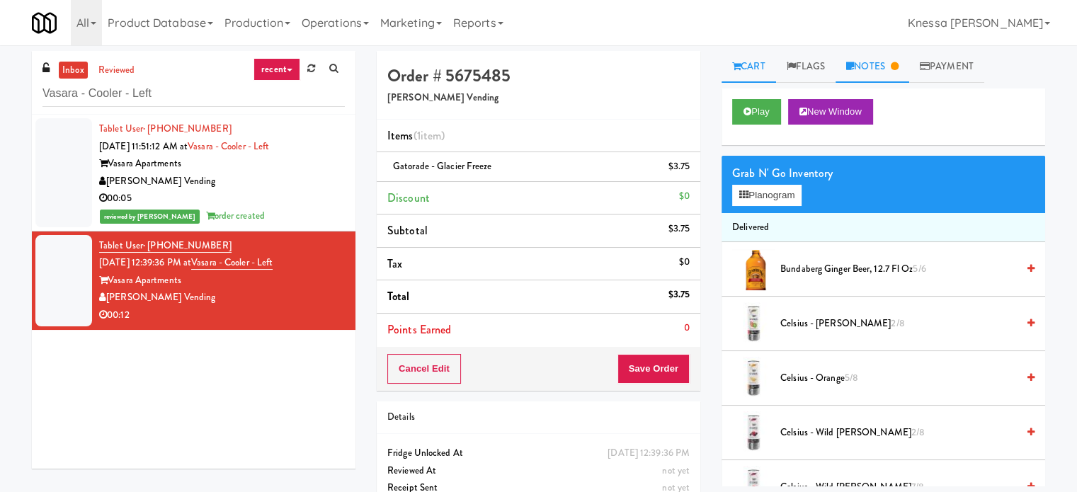
click at [908, 69] on link "Notes" at bounding box center [872, 67] width 74 height 32
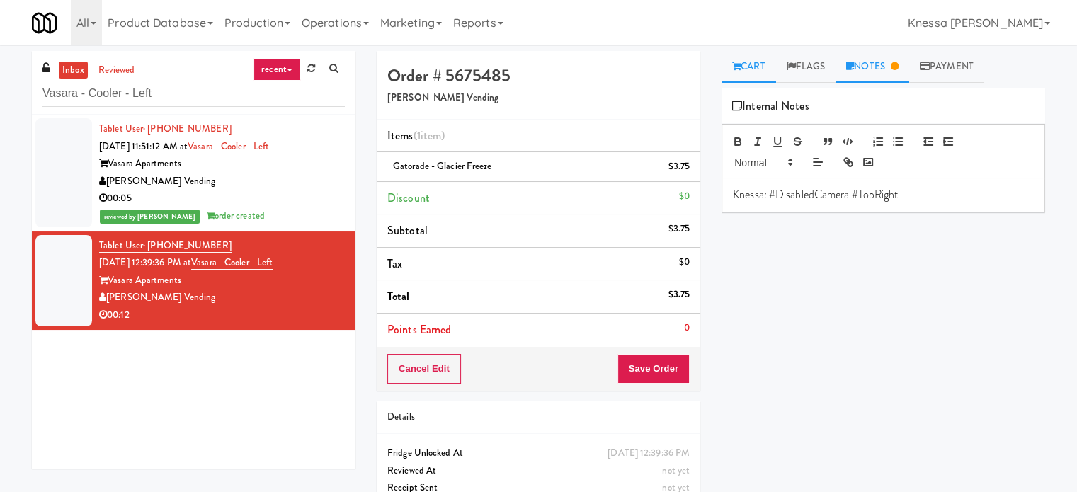
click at [760, 62] on link "Cart" at bounding box center [748, 67] width 55 height 32
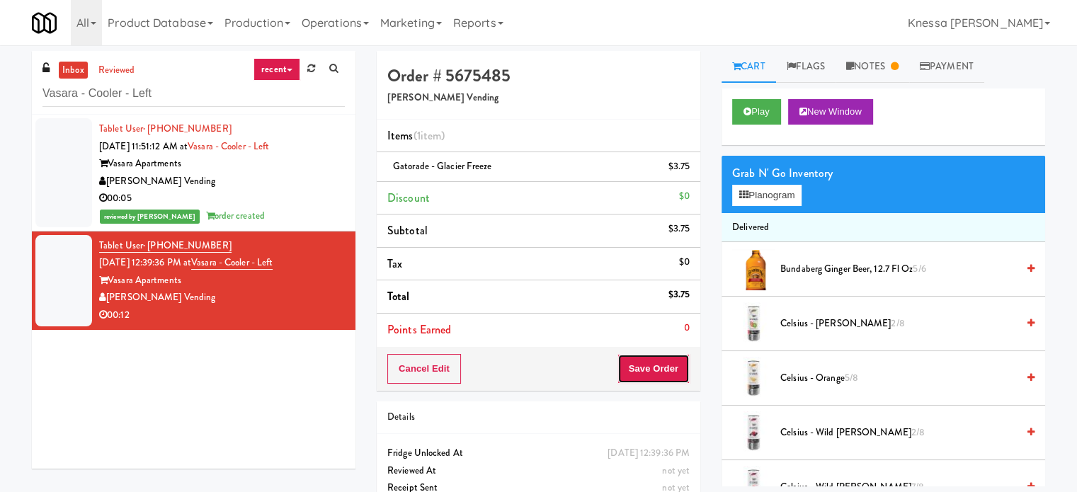
click at [673, 370] on button "Save Order" at bounding box center [653, 369] width 72 height 30
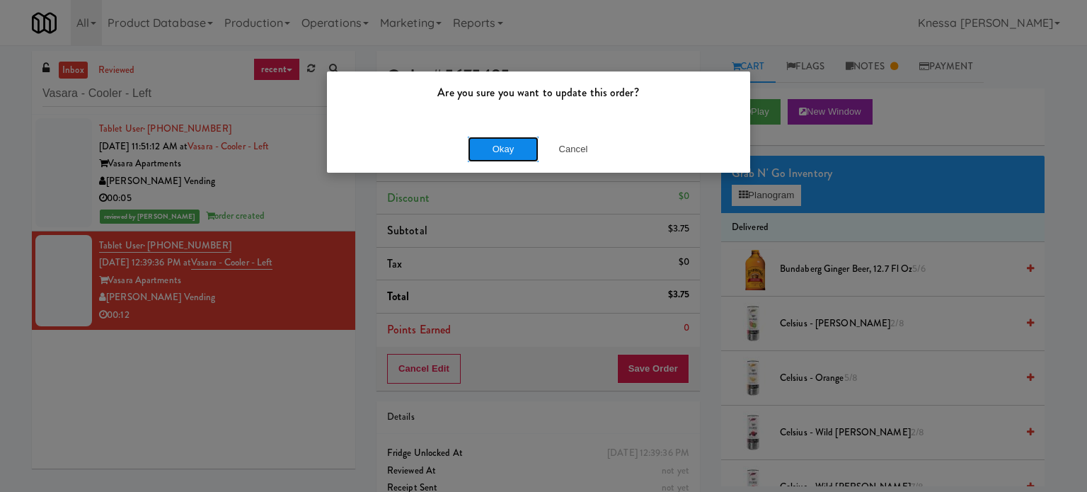
click at [481, 149] on button "Okay" at bounding box center [503, 149] width 71 height 25
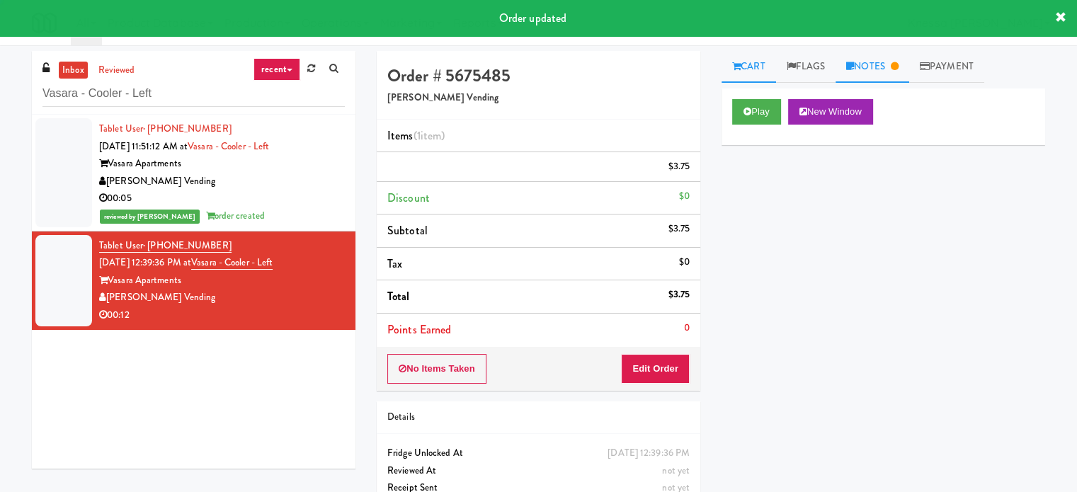
click at [888, 70] on link "Notes" at bounding box center [872, 67] width 74 height 32
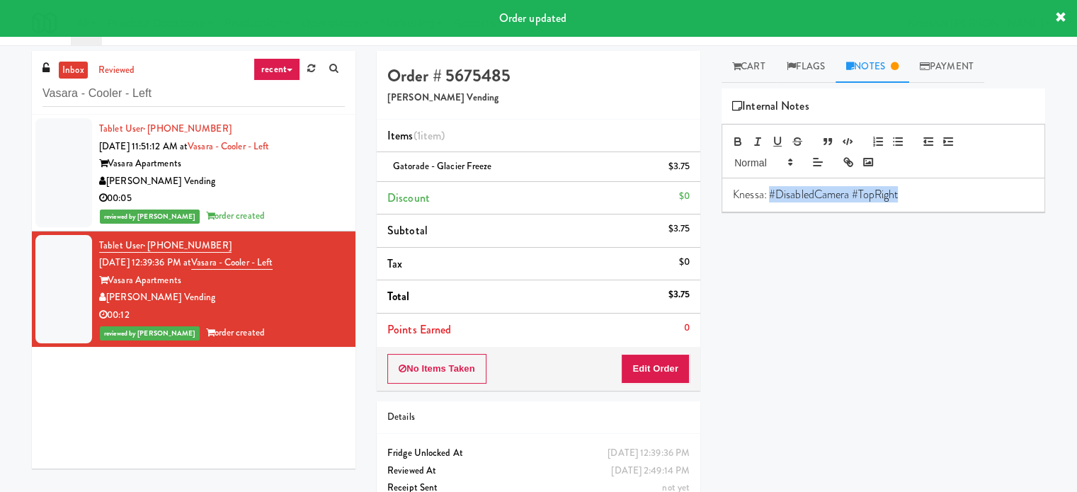
drag, startPoint x: 902, startPoint y: 195, endPoint x: 770, endPoint y: 197, distance: 131.7
click at [770, 197] on p "Knessa: #DisabledCamera #TopRight" at bounding box center [883, 195] width 301 height 16
copy p "#DisabledCamera #TopRight"
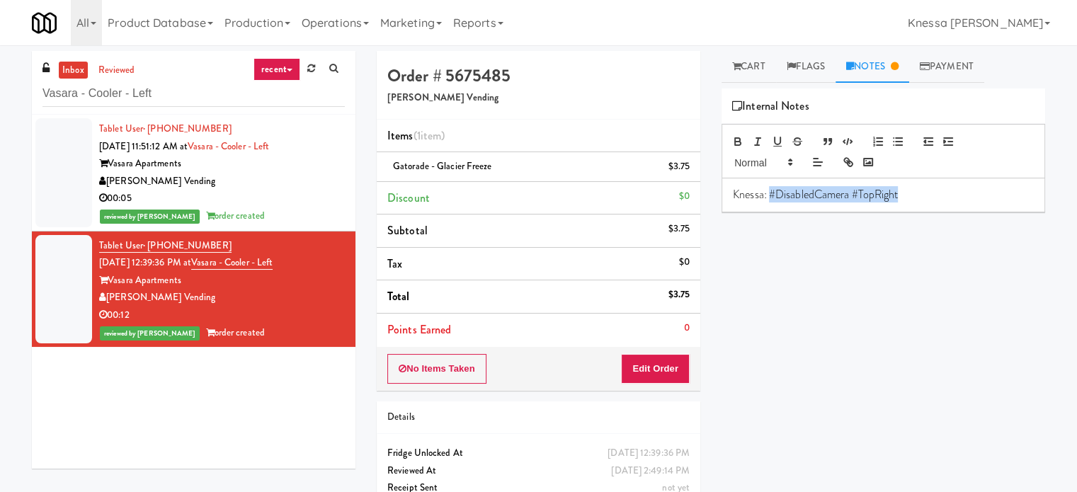
click at [868, 188] on p "Knessa: #DisabledCamera #TopRight" at bounding box center [883, 195] width 301 height 16
click at [869, 188] on p "Knessa: #DisabledCamera #TopRight" at bounding box center [883, 195] width 301 height 16
click at [902, 197] on p "Knessa: #DisabledCamera #TopRight" at bounding box center [883, 195] width 301 height 16
drag, startPoint x: 902, startPoint y: 197, endPoint x: 767, endPoint y: 198, distance: 134.5
click at [767, 198] on p "Knessa: #DisabledCamera #TopRight" at bounding box center [883, 195] width 301 height 16
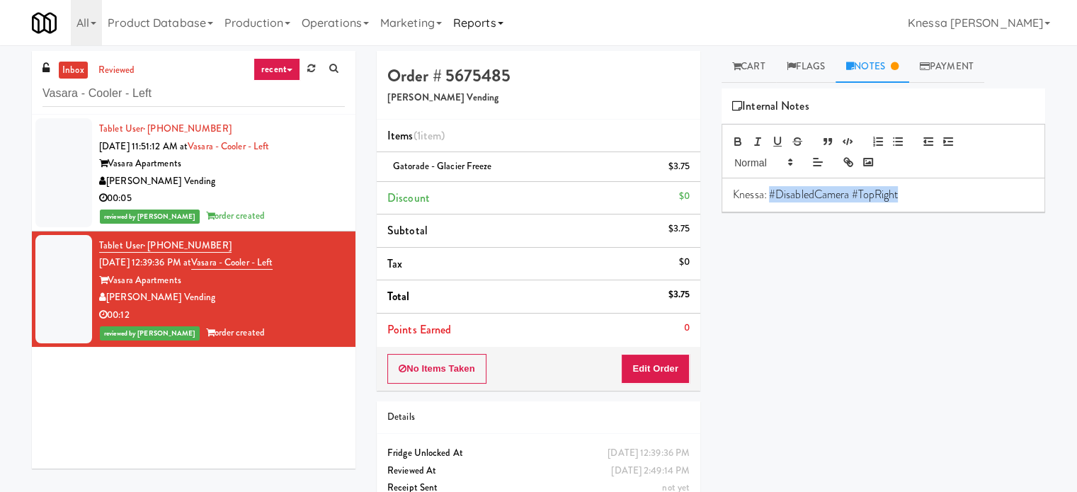
copy p "#DisabledCamera #TopRight"
click at [846, 350] on div "Play New Window Primary Flag Clear Flag if unable to determine what was taken o…" at bounding box center [883, 353] width 324 height 531
click at [275, 198] on div "00:05" at bounding box center [222, 199] width 246 height 18
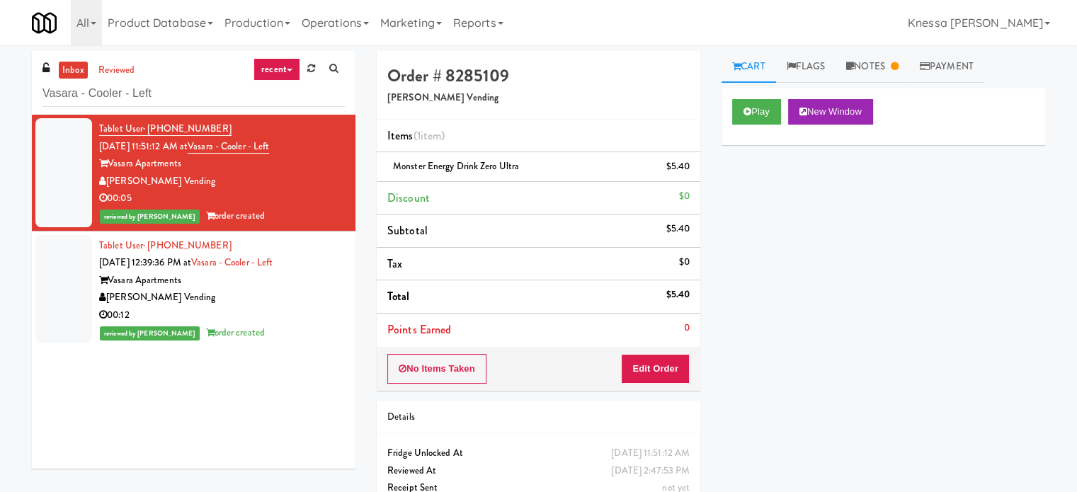
click at [276, 299] on div "[PERSON_NAME] Vending" at bounding box center [222, 298] width 246 height 18
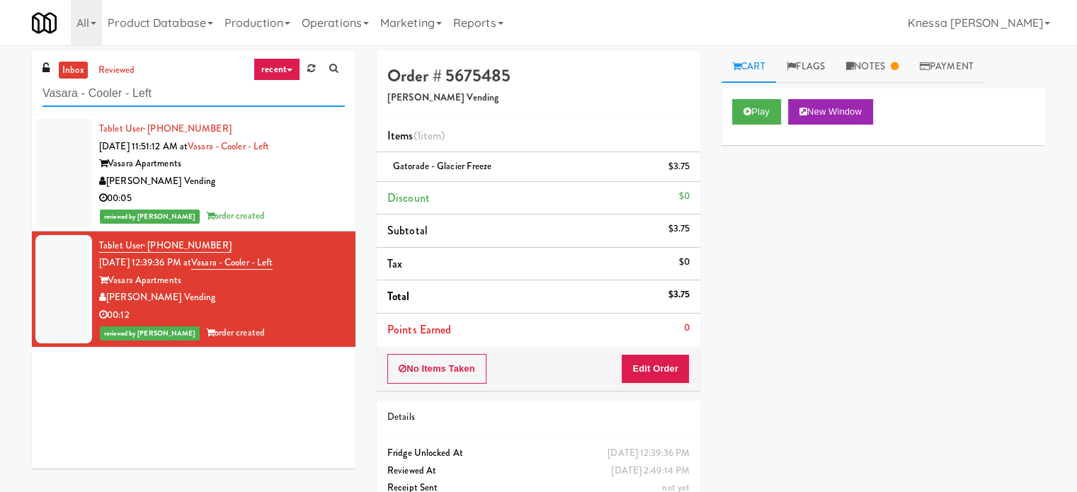
click at [159, 93] on input "Vasara - Cooler - Left" at bounding box center [193, 94] width 302 height 26
paste input "234 Cooler"
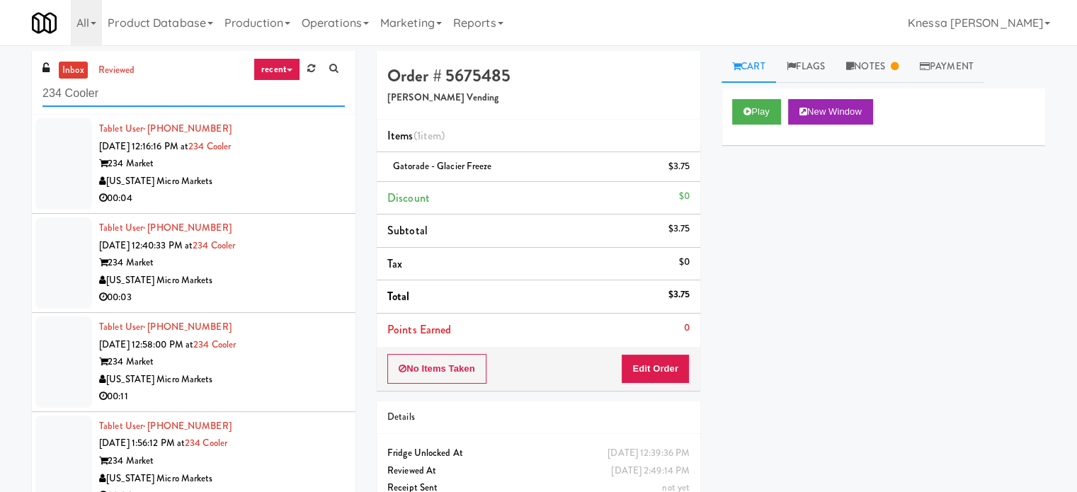
type input "234 Cooler"
click at [287, 205] on div "00:04" at bounding box center [222, 199] width 246 height 18
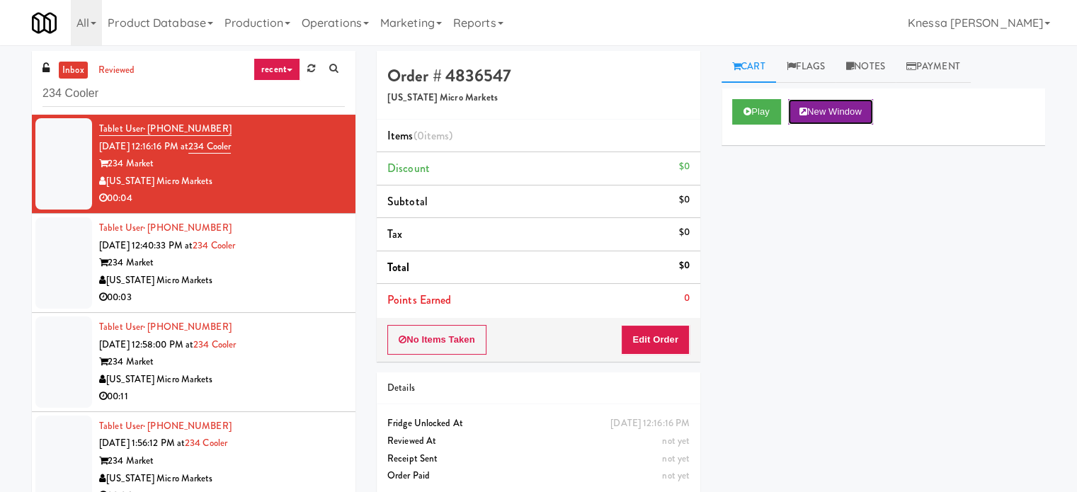
click at [823, 118] on button "New Window" at bounding box center [830, 111] width 85 height 25
drag, startPoint x: 657, startPoint y: 334, endPoint x: 697, endPoint y: 300, distance: 52.2
click at [657, 334] on button "Edit Order" at bounding box center [655, 340] width 69 height 30
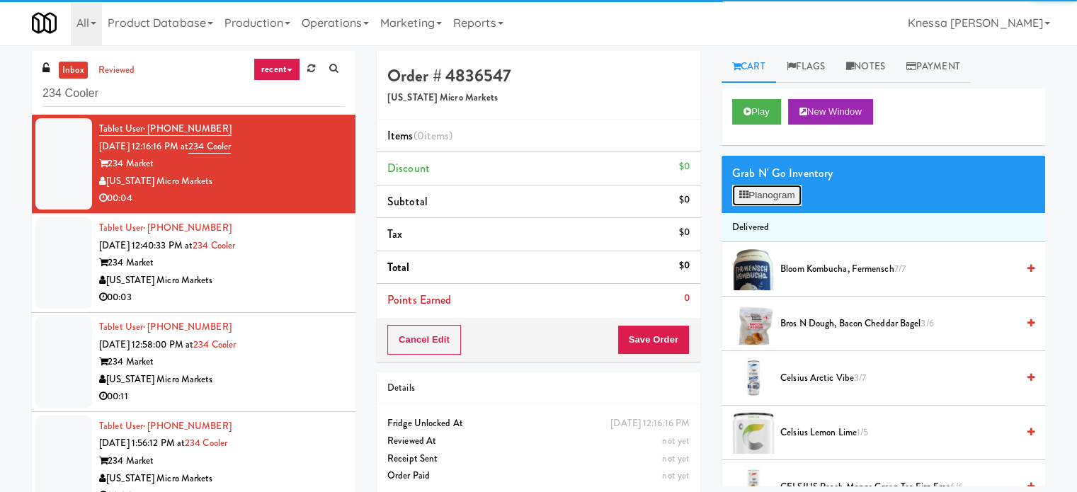
click at [782, 195] on button "Planogram" at bounding box center [766, 195] width 69 height 21
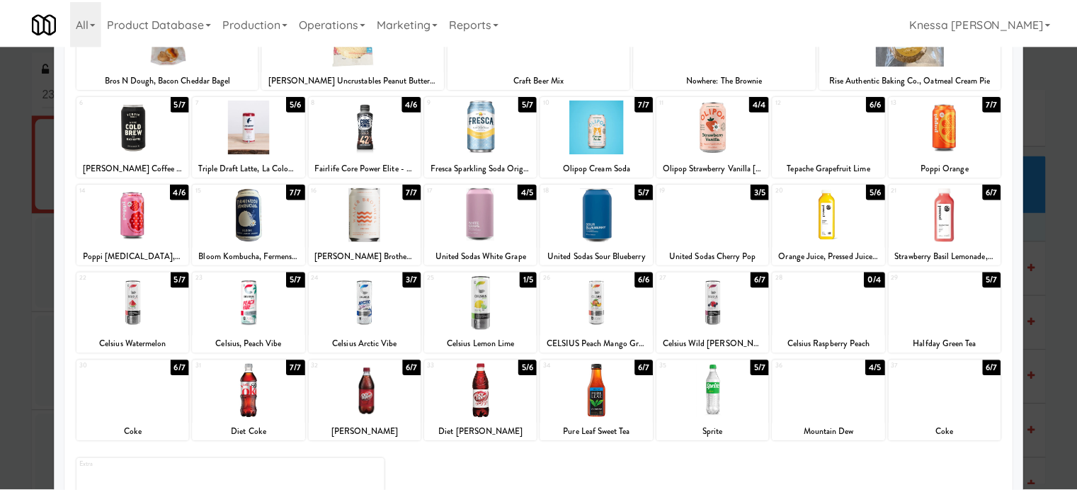
scroll to position [132, 0]
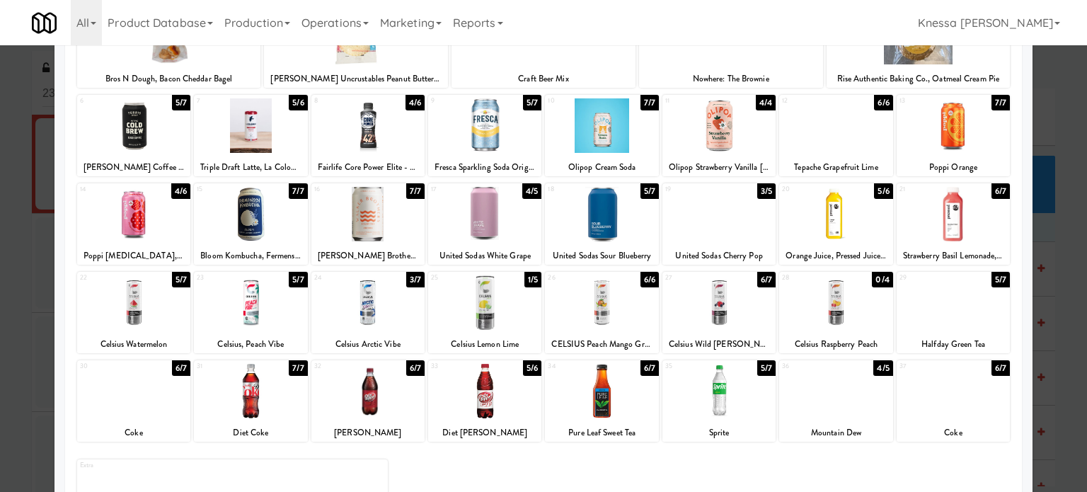
click at [375, 409] on div at bounding box center [368, 391] width 113 height 55
click at [1070, 165] on div at bounding box center [543, 246] width 1087 height 492
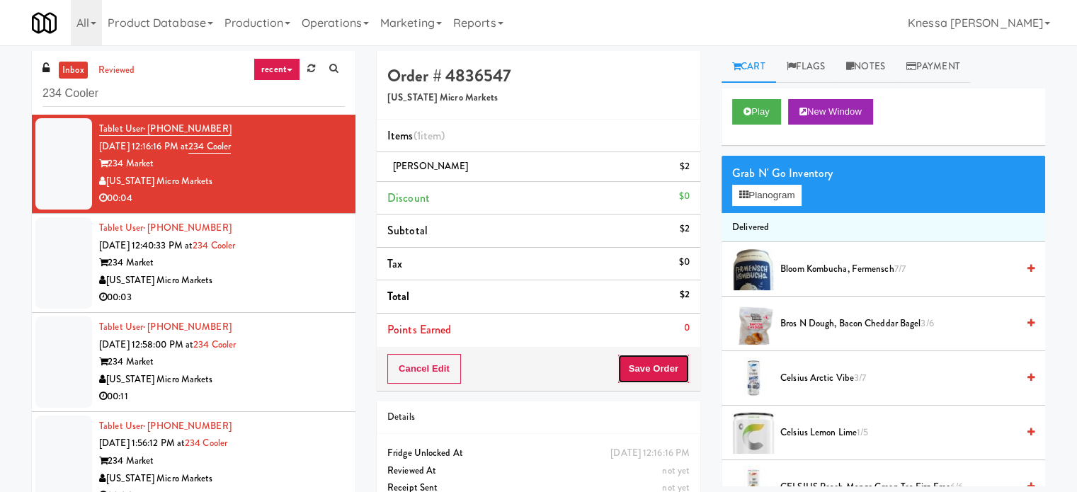
click at [658, 367] on button "Save Order" at bounding box center [653, 369] width 72 height 30
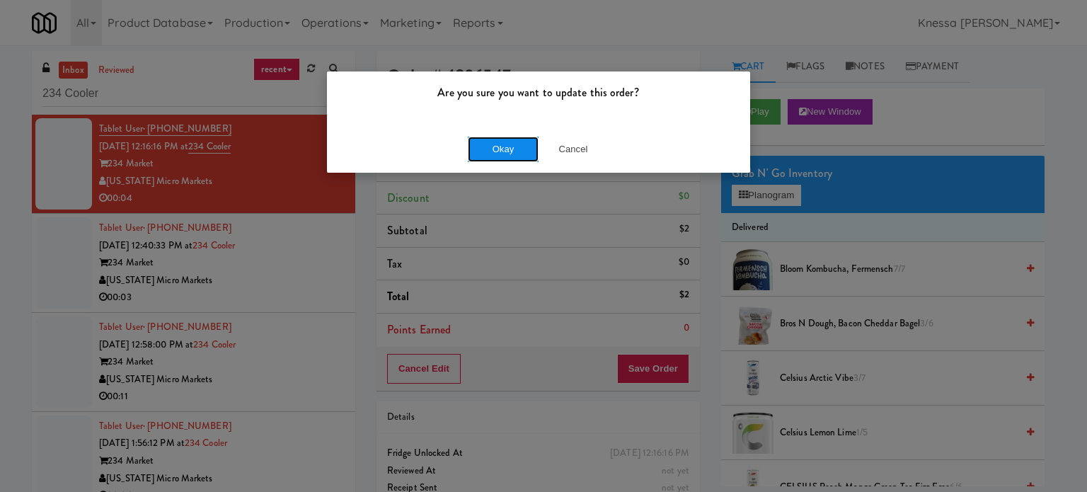
click at [520, 147] on button "Okay" at bounding box center [503, 149] width 71 height 25
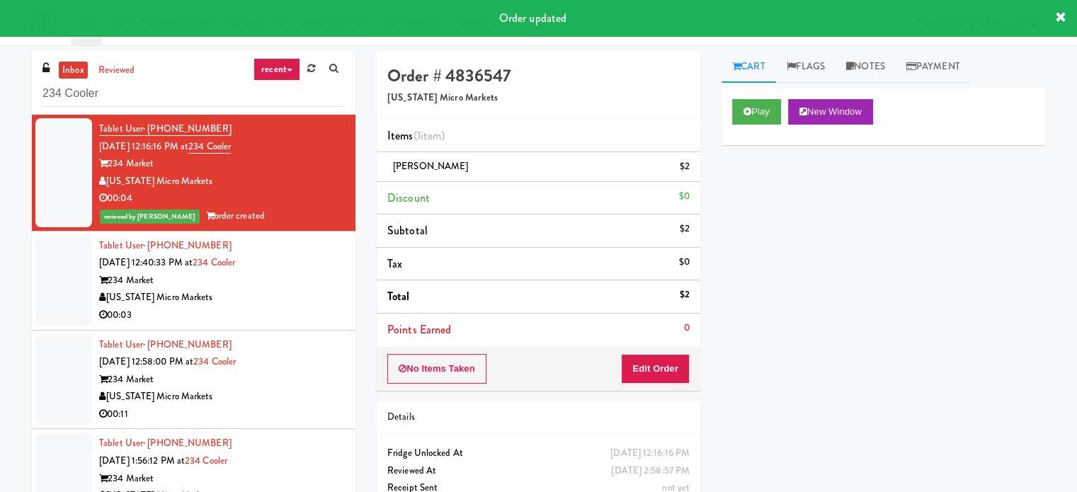
click at [287, 258] on div "Tablet User · (319) 930-7590 Sep 17, 2025 12:40:33 PM at 234 Cooler 234 Market …" at bounding box center [222, 280] width 246 height 87
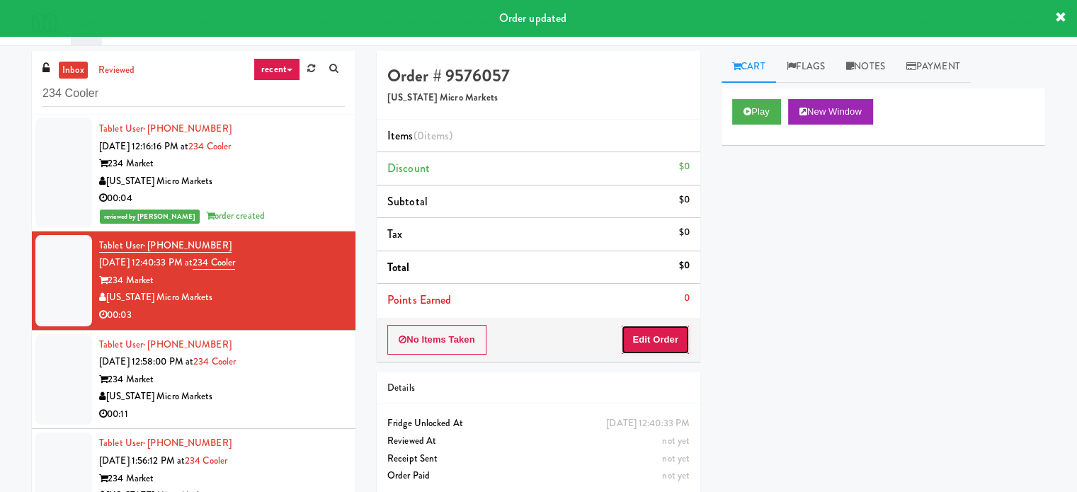
click at [647, 343] on button "Edit Order" at bounding box center [655, 340] width 69 height 30
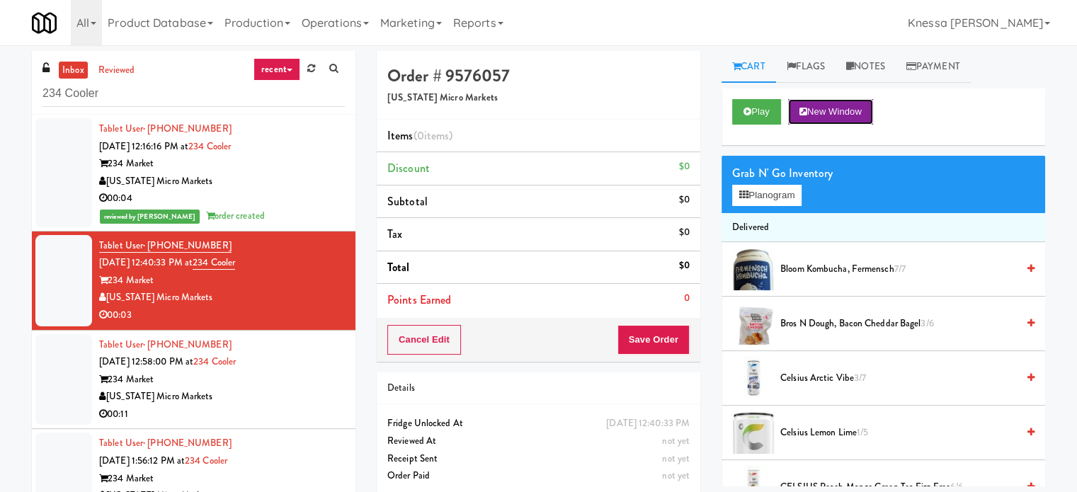
click at [831, 109] on button "New Window" at bounding box center [830, 111] width 85 height 25
click at [790, 200] on button "Planogram" at bounding box center [766, 195] width 69 height 21
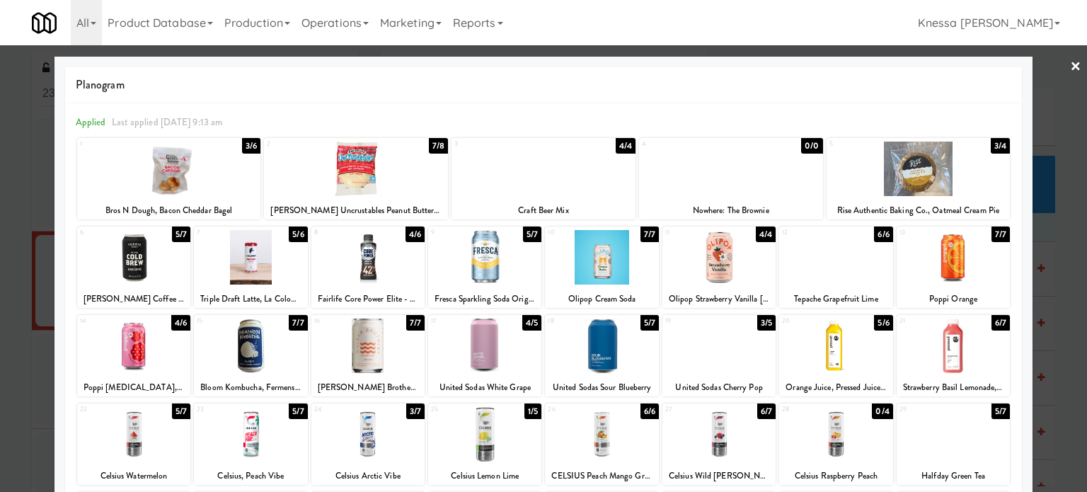
click at [1068, 244] on div at bounding box center [543, 246] width 1087 height 492
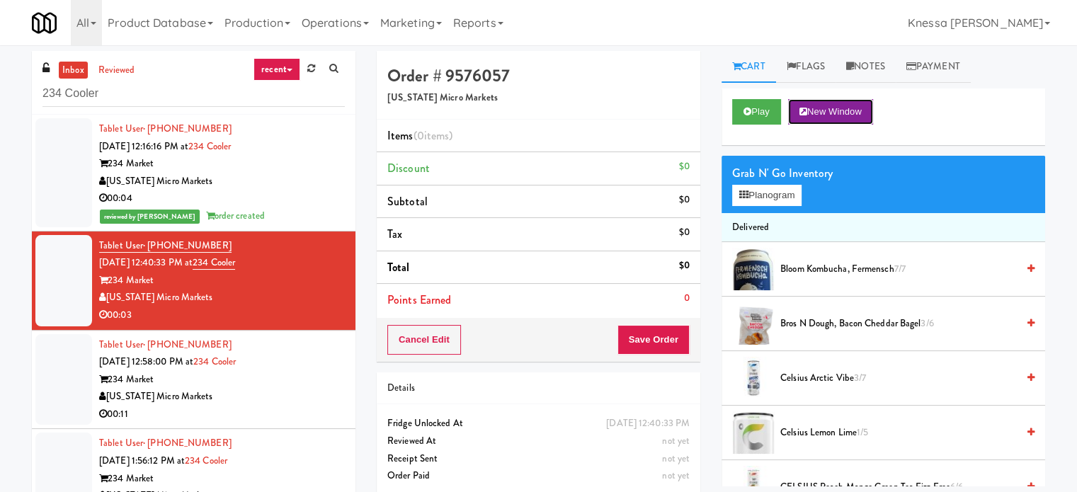
click at [867, 116] on button "New Window" at bounding box center [830, 111] width 85 height 25
click at [773, 199] on button "Planogram" at bounding box center [766, 195] width 69 height 21
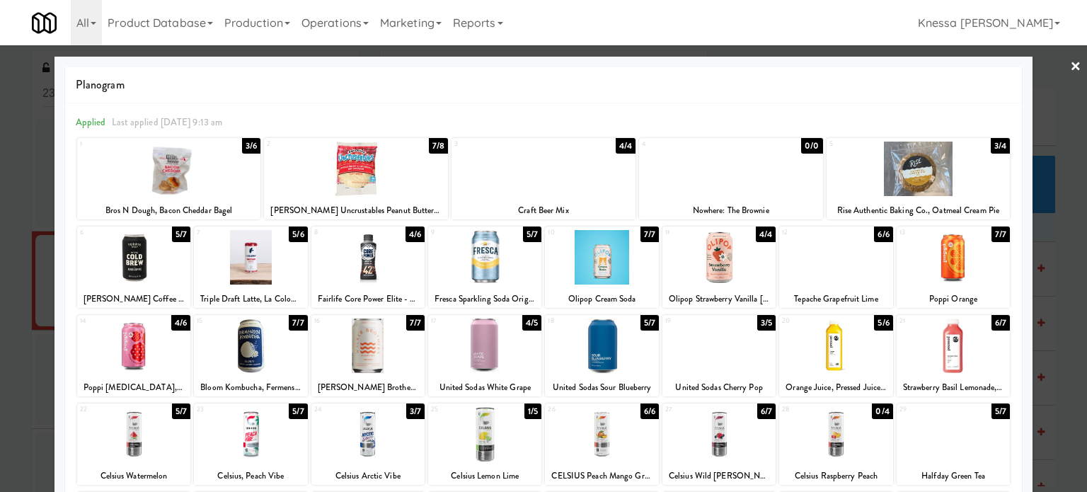
scroll to position [202, 0]
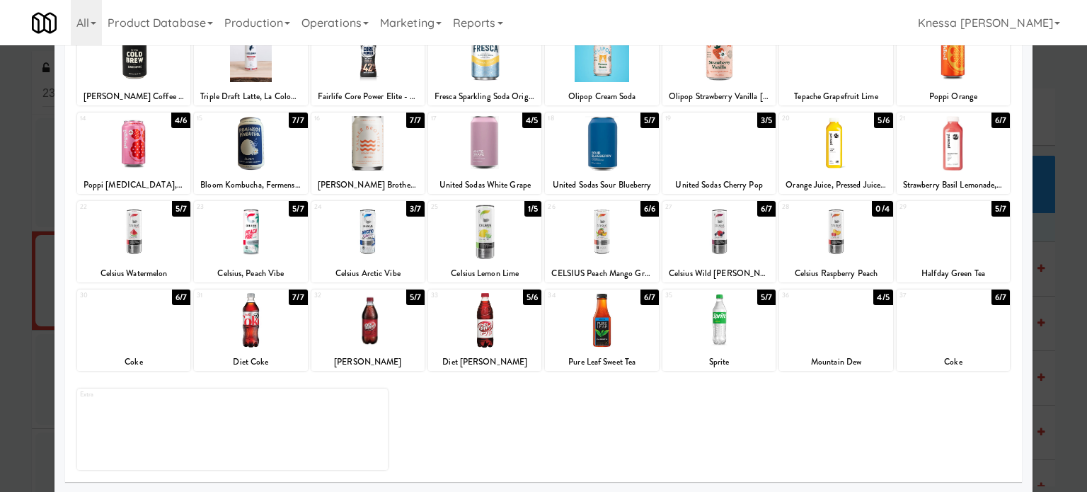
click at [491, 339] on div at bounding box center [484, 320] width 113 height 55
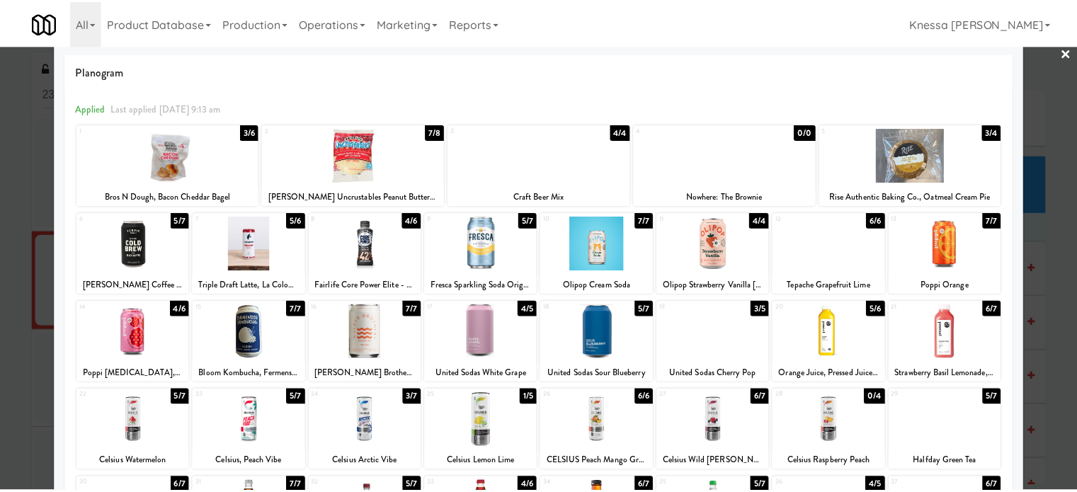
scroll to position [0, 0]
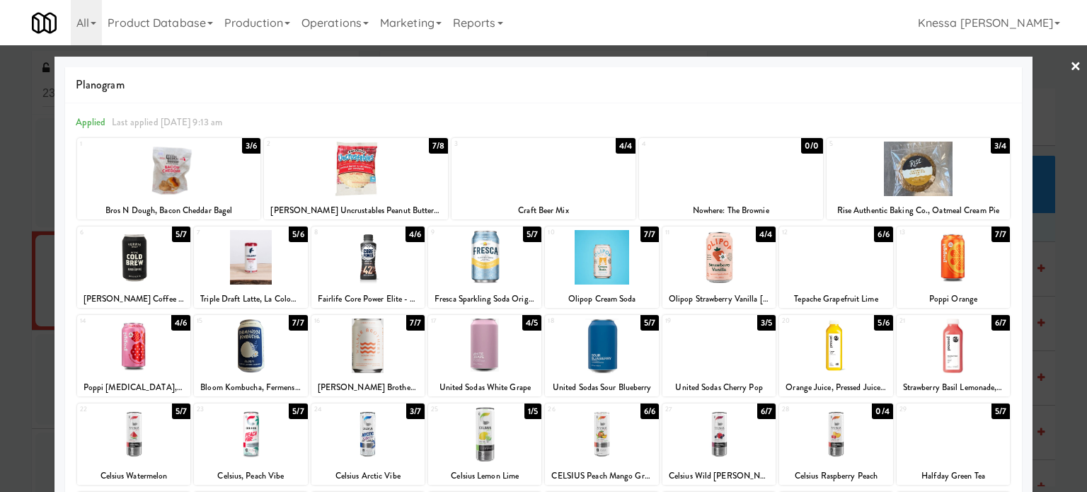
click at [1070, 64] on link "×" at bounding box center [1075, 67] width 11 height 44
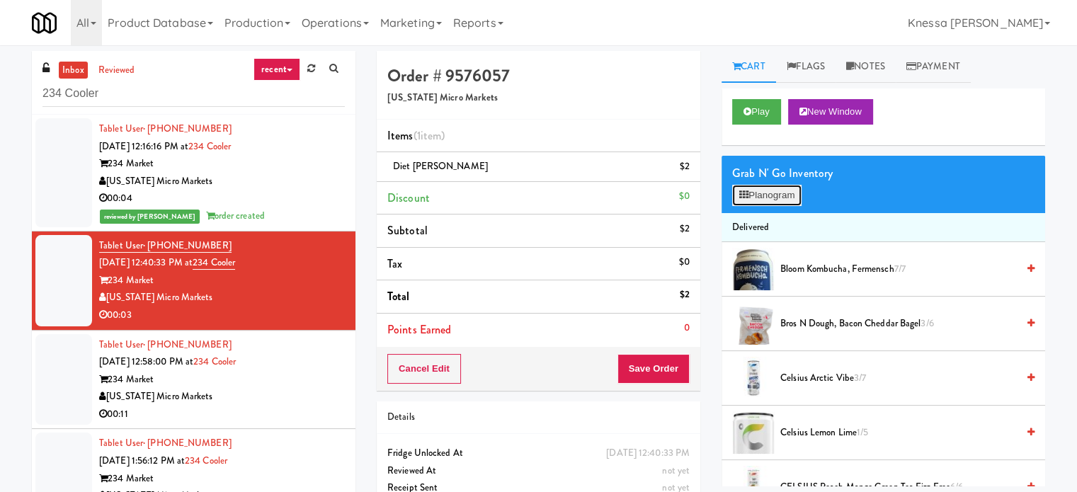
click at [770, 189] on button "Planogram" at bounding box center [766, 195] width 69 height 21
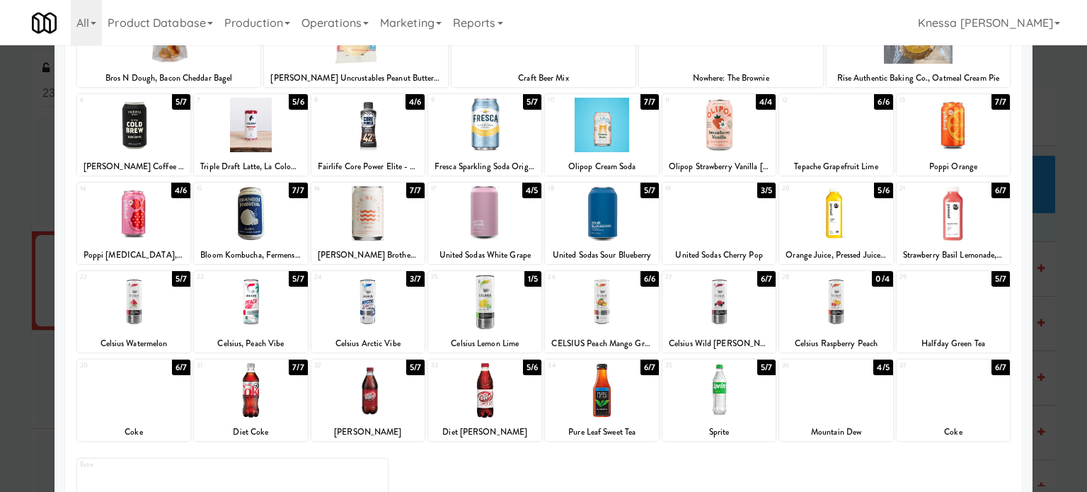
scroll to position [132, 0]
click at [1031, 348] on div at bounding box center [543, 246] width 1087 height 492
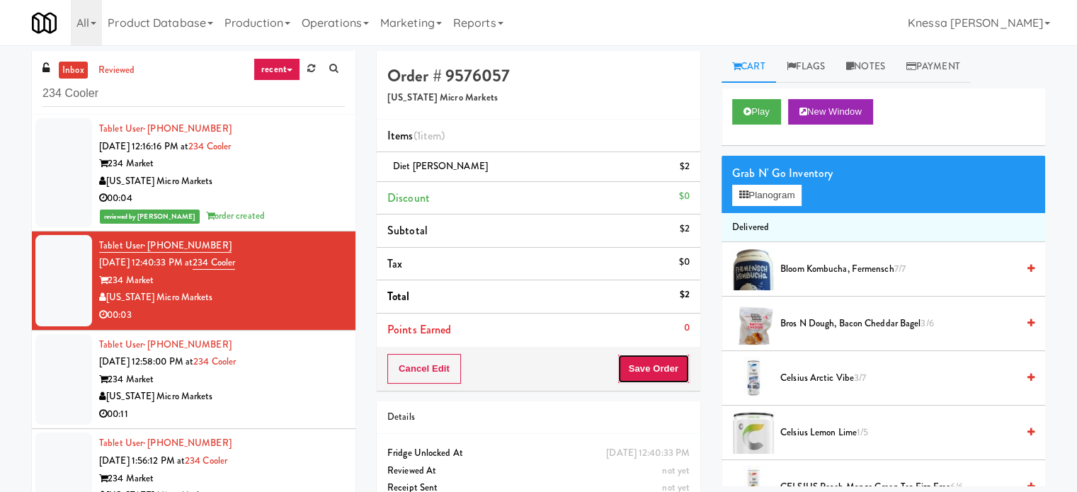
click at [652, 375] on button "Save Order" at bounding box center [653, 369] width 72 height 30
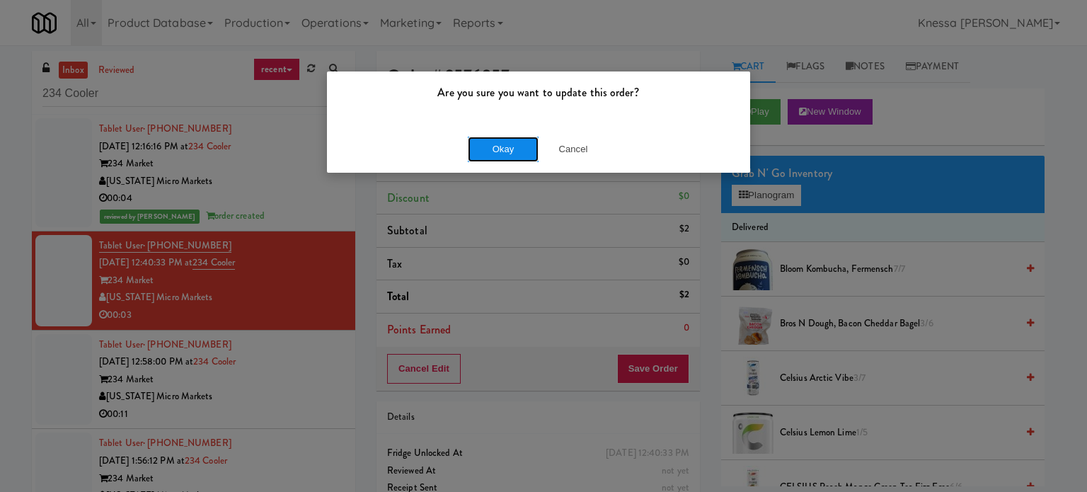
click at [507, 152] on button "Okay" at bounding box center [503, 149] width 71 height 25
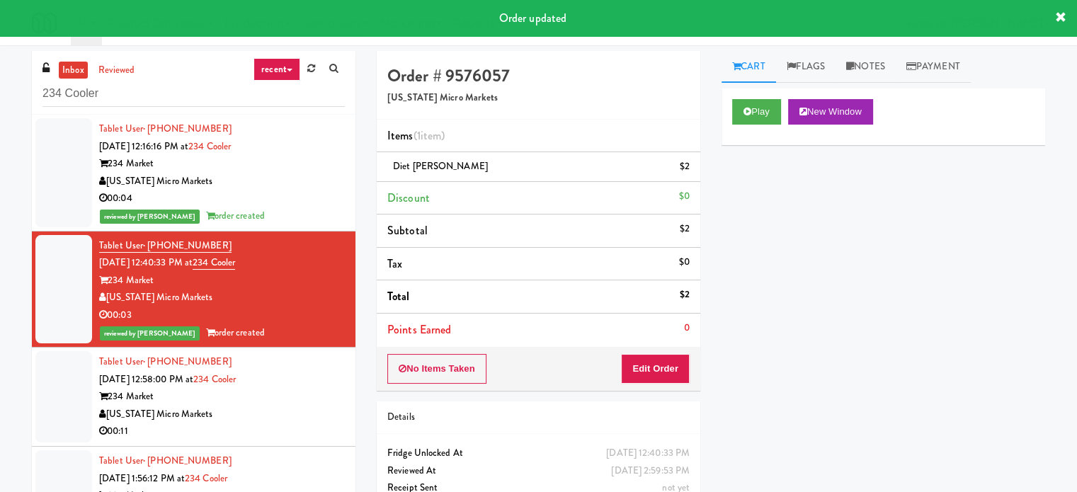
click at [314, 407] on div "[US_STATE] Micro Markets" at bounding box center [222, 415] width 246 height 18
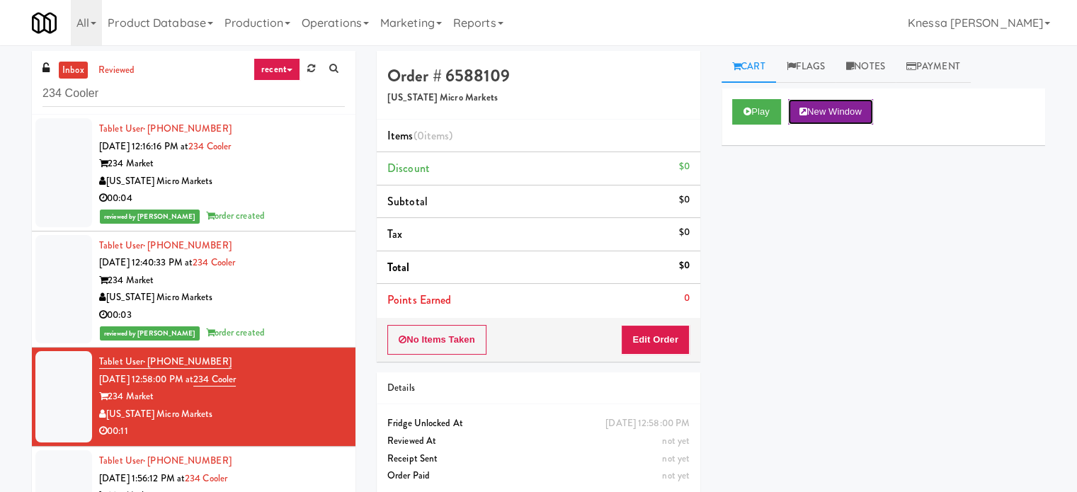
click at [828, 115] on button "New Window" at bounding box center [830, 111] width 85 height 25
click at [644, 347] on button "Edit Order" at bounding box center [655, 340] width 69 height 30
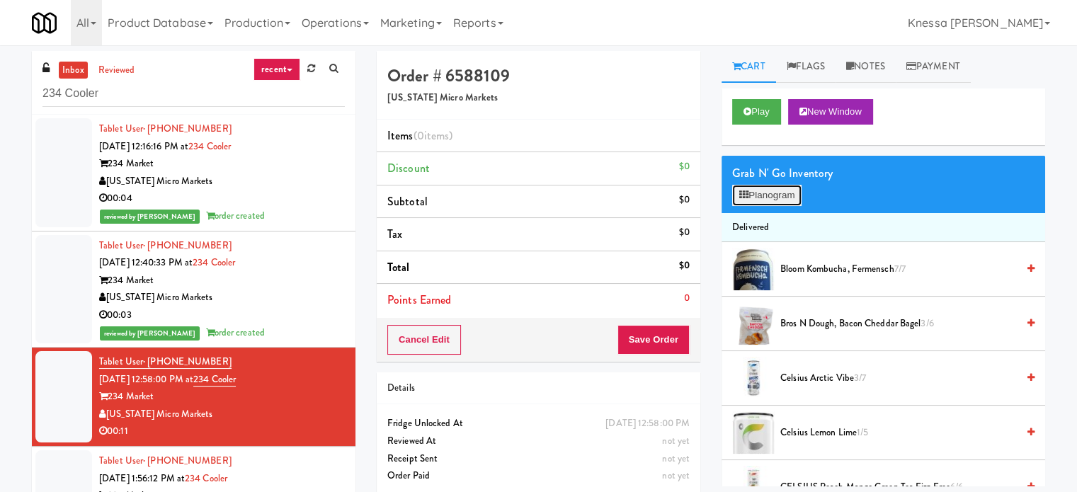
click at [779, 202] on button "Planogram" at bounding box center [766, 195] width 69 height 21
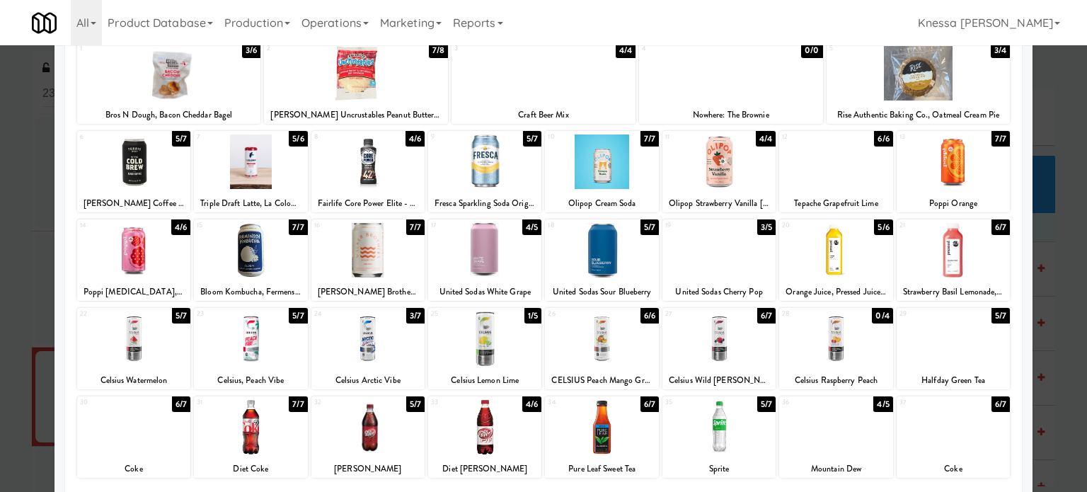
scroll to position [202, 0]
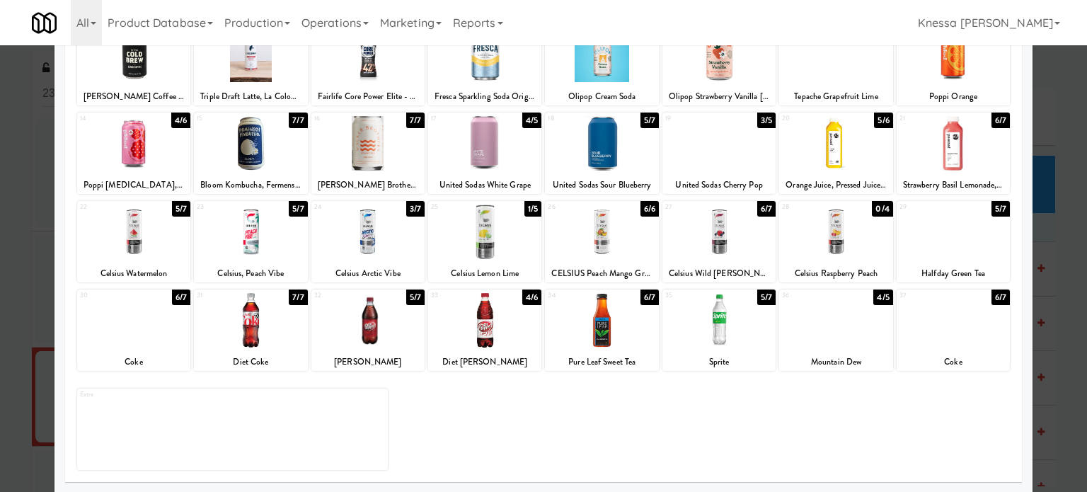
click at [719, 331] on div at bounding box center [719, 320] width 113 height 55
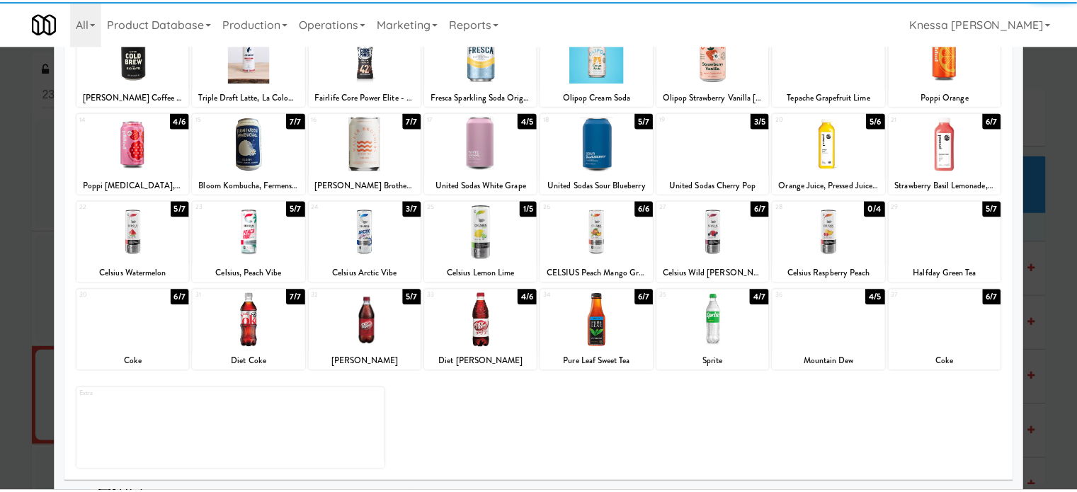
scroll to position [0, 0]
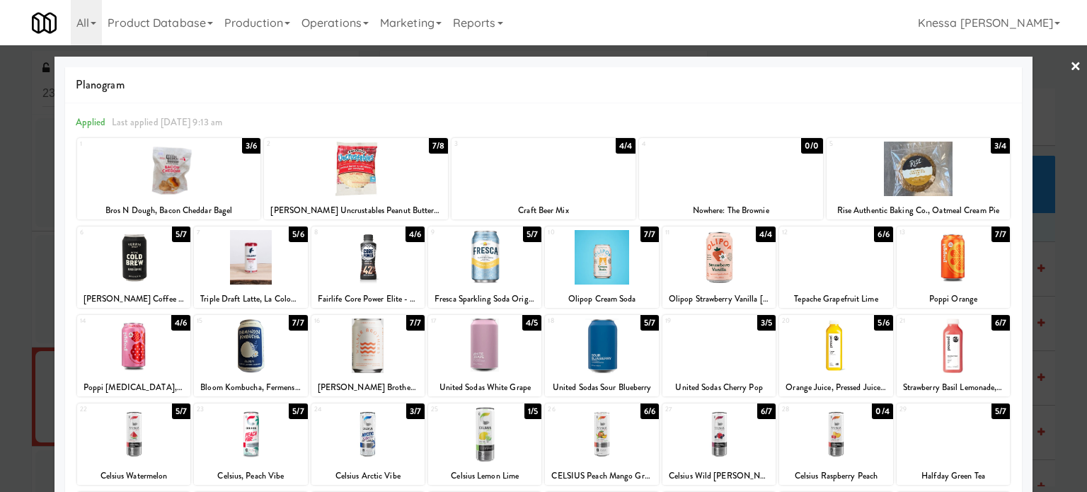
click at [1070, 65] on link "×" at bounding box center [1075, 67] width 11 height 44
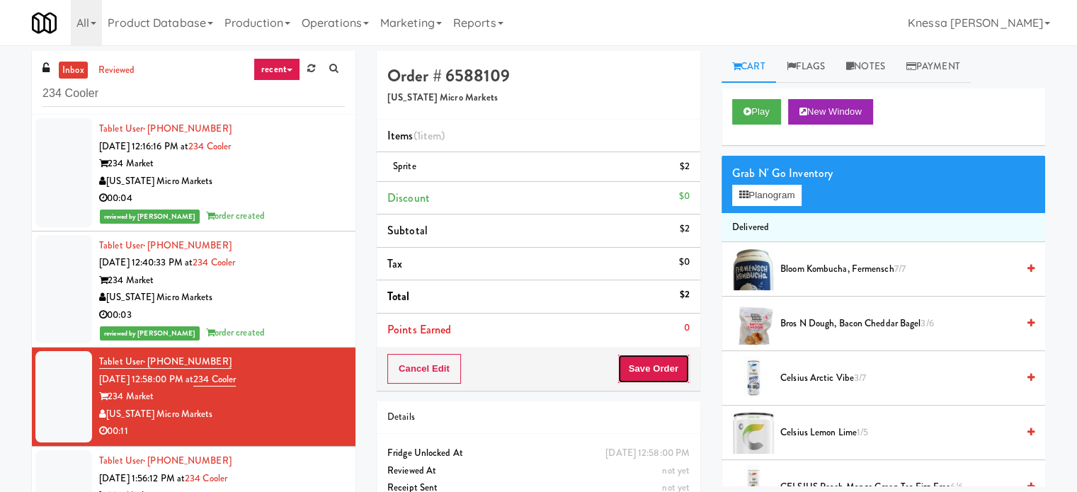
click at [673, 365] on button "Save Order" at bounding box center [653, 369] width 72 height 30
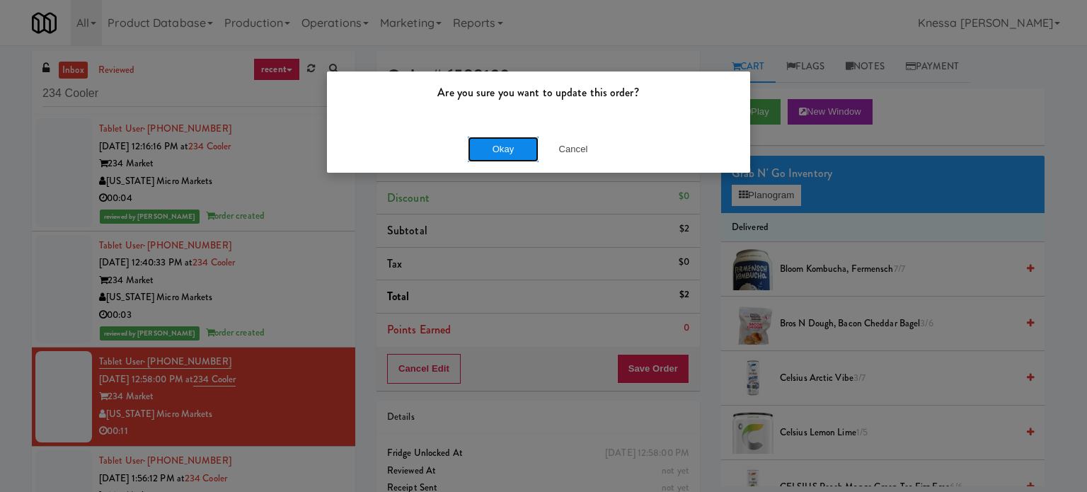
click at [518, 149] on button "Okay" at bounding box center [503, 149] width 71 height 25
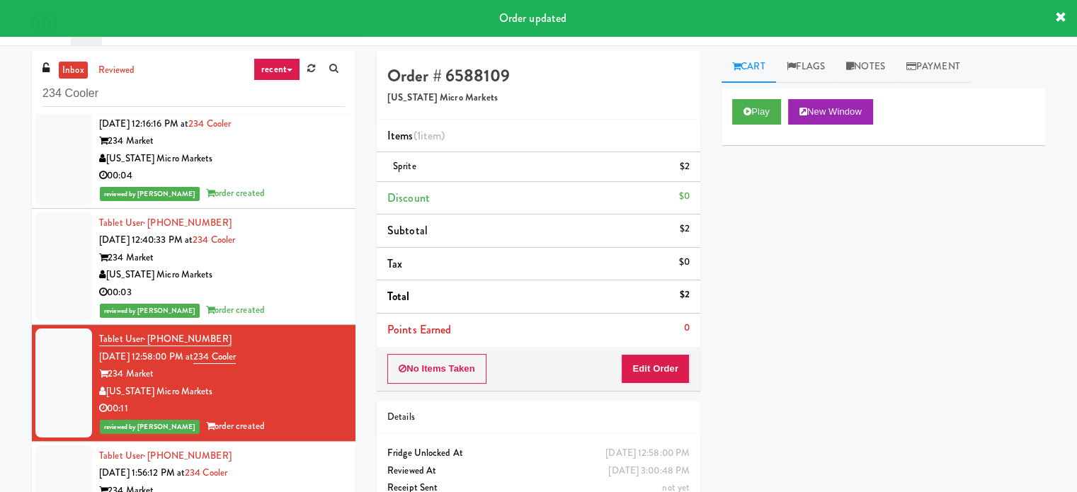
click at [290, 468] on div "Tablet User · (231) 590-0978 Sep 17, 2025 1:56:12 PM at 234 Cooler 234 Market M…" at bounding box center [222, 490] width 246 height 87
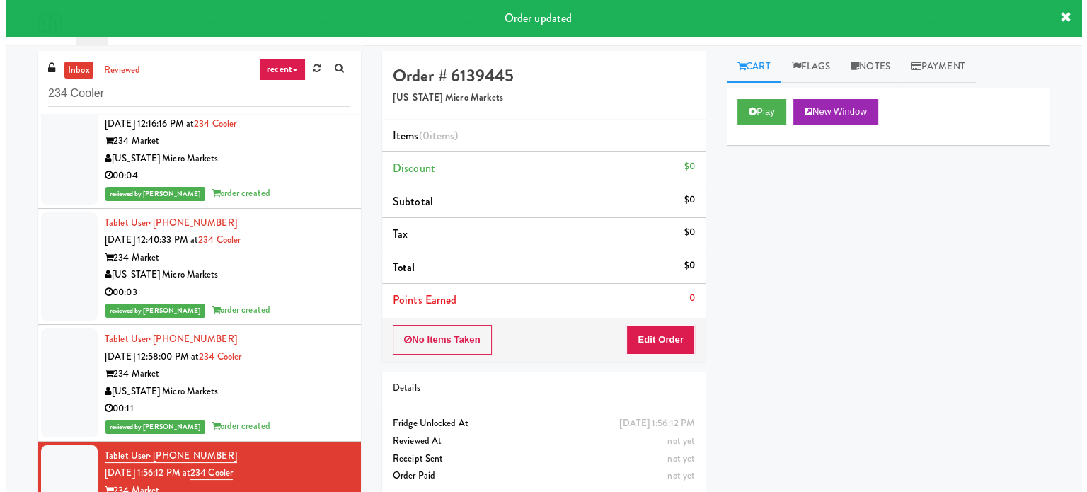
scroll to position [23, 0]
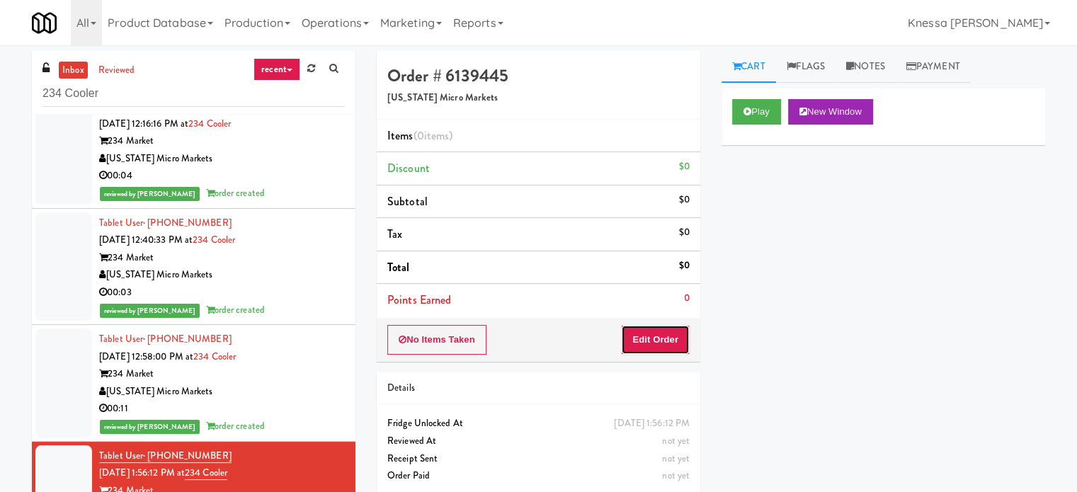
click at [678, 343] on button "Edit Order" at bounding box center [655, 340] width 69 height 30
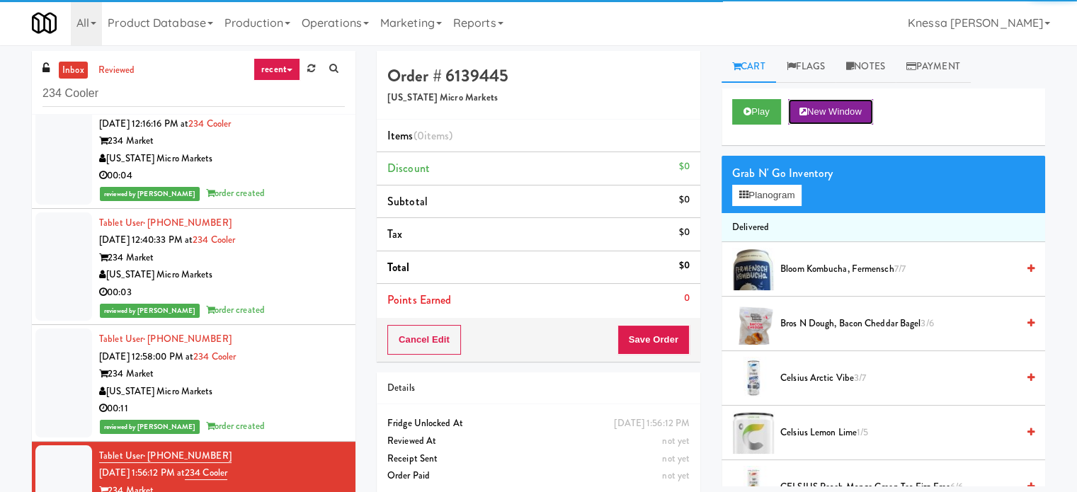
click at [854, 101] on button "New Window" at bounding box center [830, 111] width 85 height 25
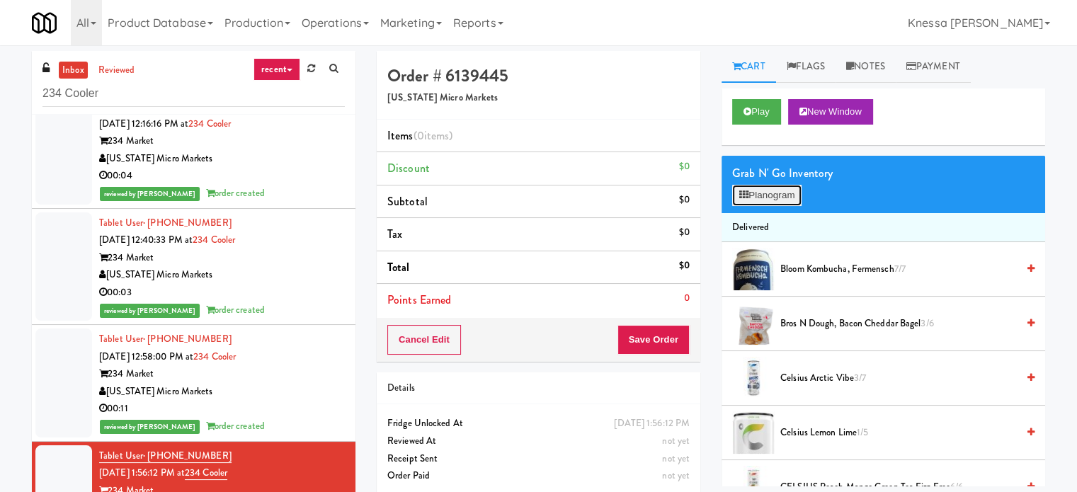
click at [796, 196] on button "Planogram" at bounding box center [766, 195] width 69 height 21
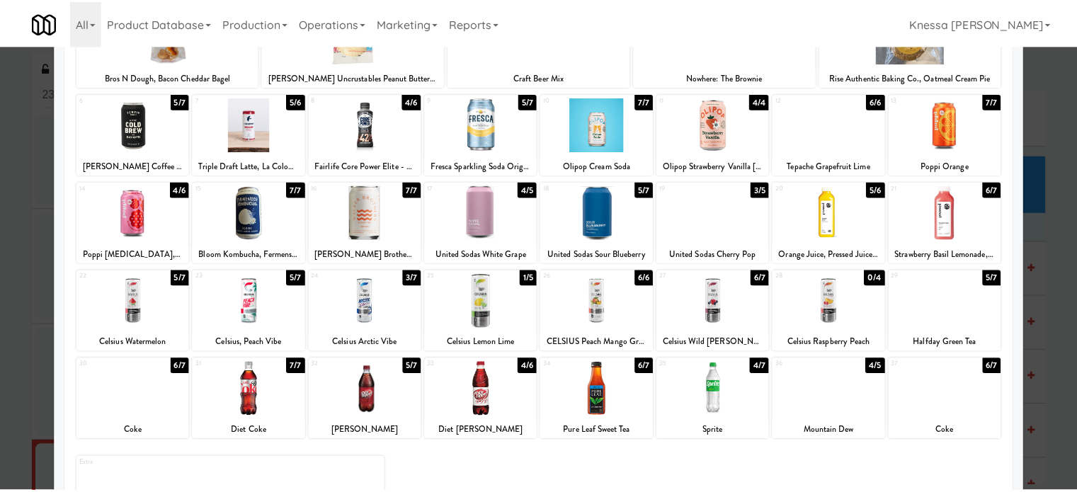
scroll to position [132, 0]
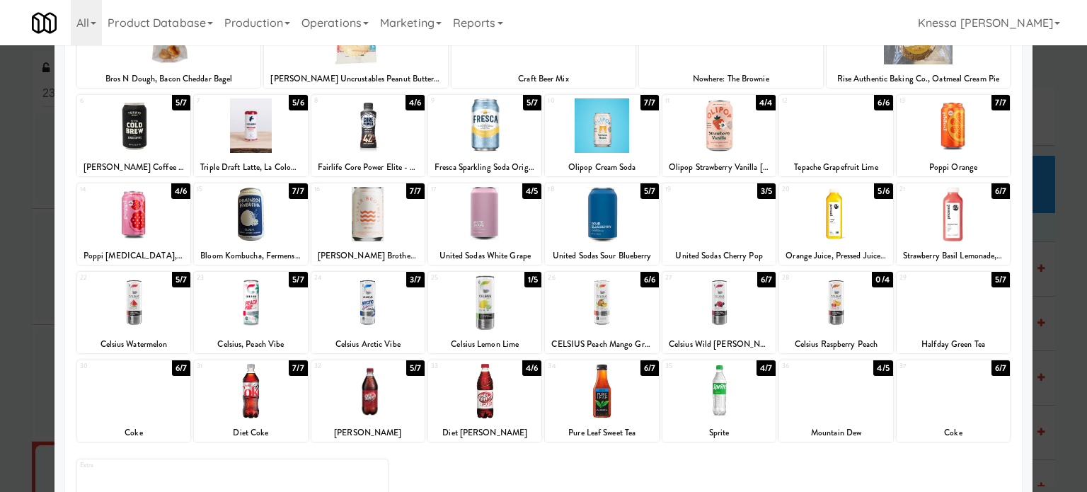
click at [378, 316] on div at bounding box center [368, 302] width 113 height 55
click at [1071, 96] on div at bounding box center [543, 246] width 1087 height 492
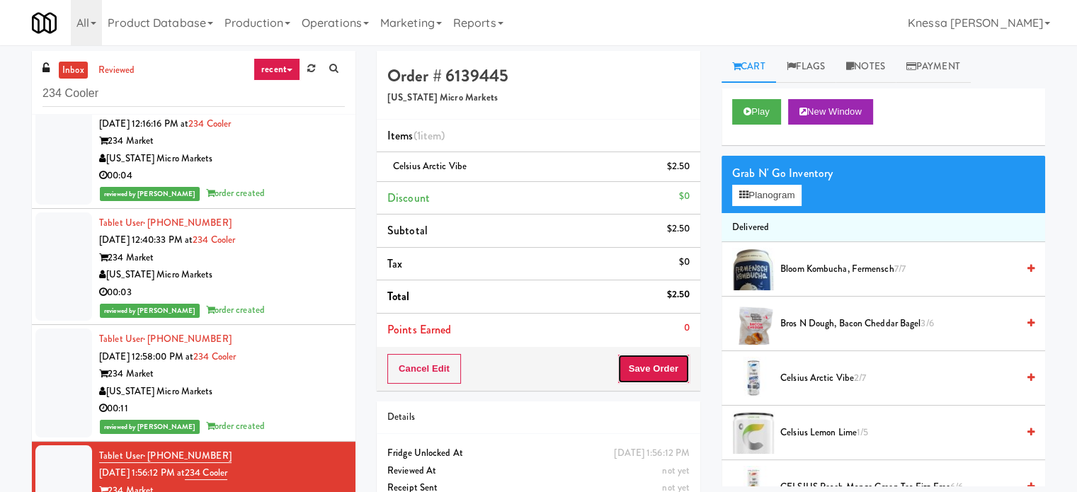
click at [665, 370] on button "Save Order" at bounding box center [653, 369] width 72 height 30
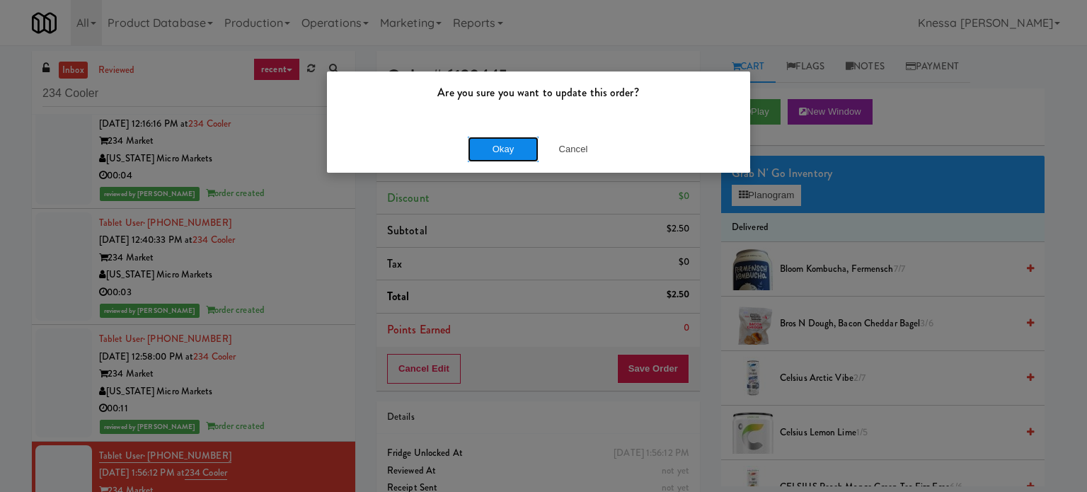
click at [492, 149] on button "Okay" at bounding box center [503, 149] width 71 height 25
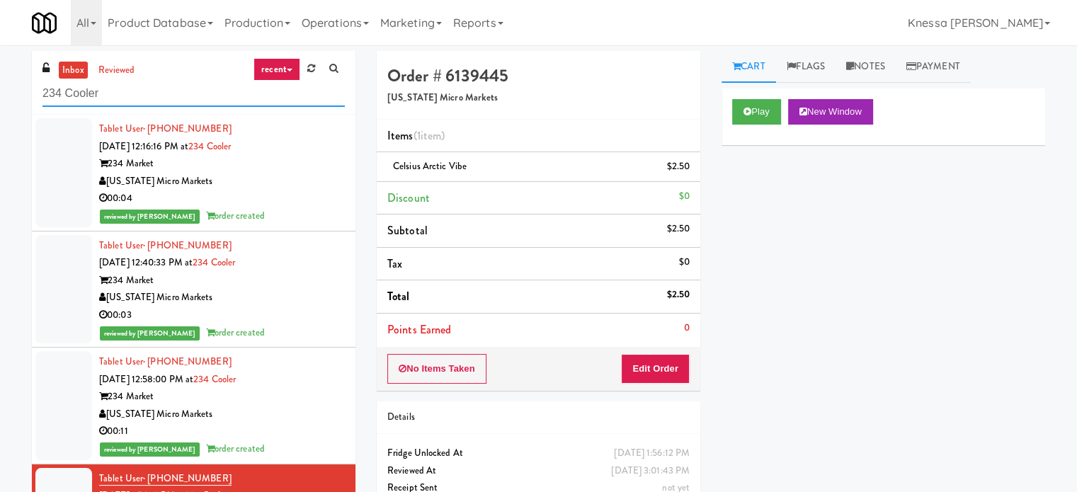
click at [195, 96] on input "234 Cooler" at bounding box center [193, 94] width 302 height 26
paste input "(Food, Snack & Drink) MT OLIVE-ROBERTET Corporate"
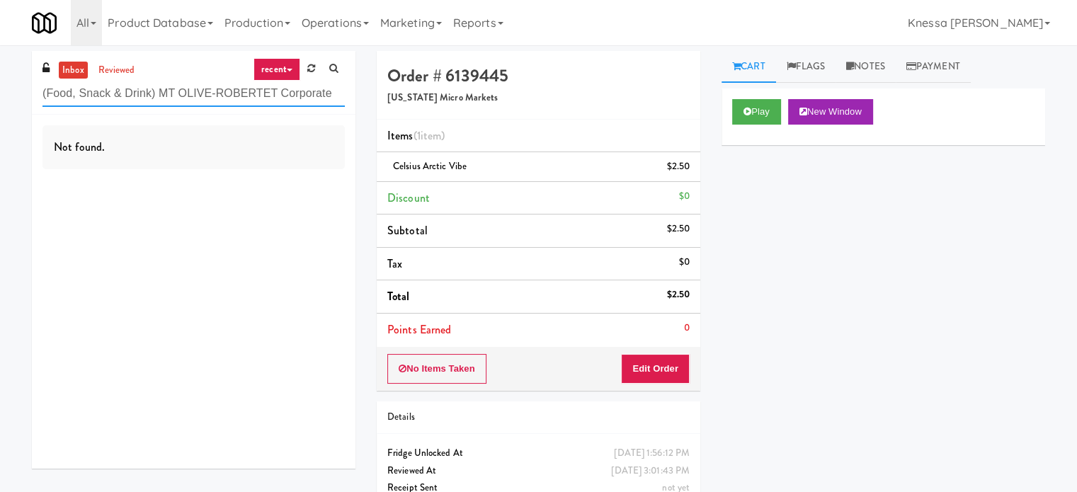
drag, startPoint x: 159, startPoint y: 96, endPoint x: 36, endPoint y: 98, distance: 122.5
click at [35, 97] on div "inbox reviewed recent all unclear take inventory issue suspicious failed recent…" at bounding box center [194, 83] width 324 height 64
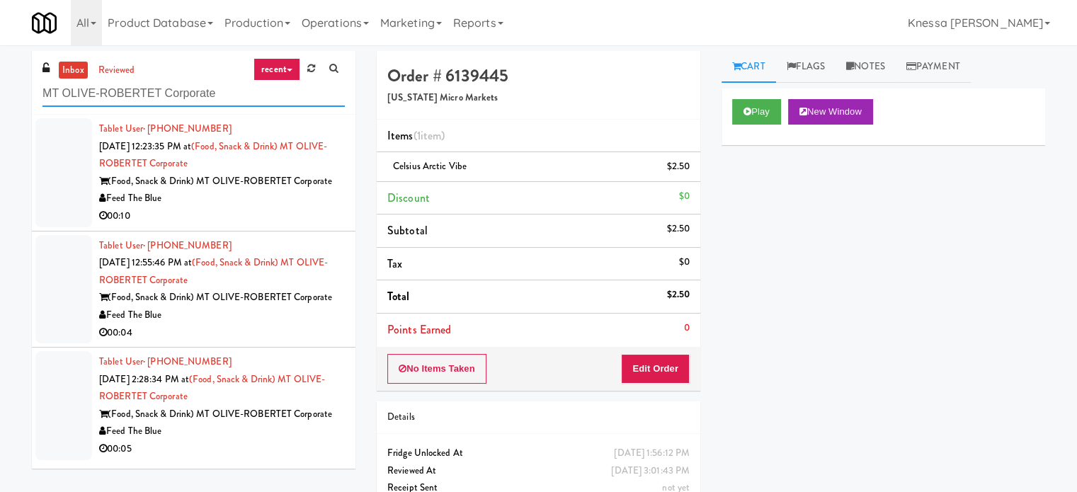
type input "MT OLIVE-ROBERTET Corporate"
click at [295, 199] on div "Feed The Blue" at bounding box center [222, 199] width 246 height 18
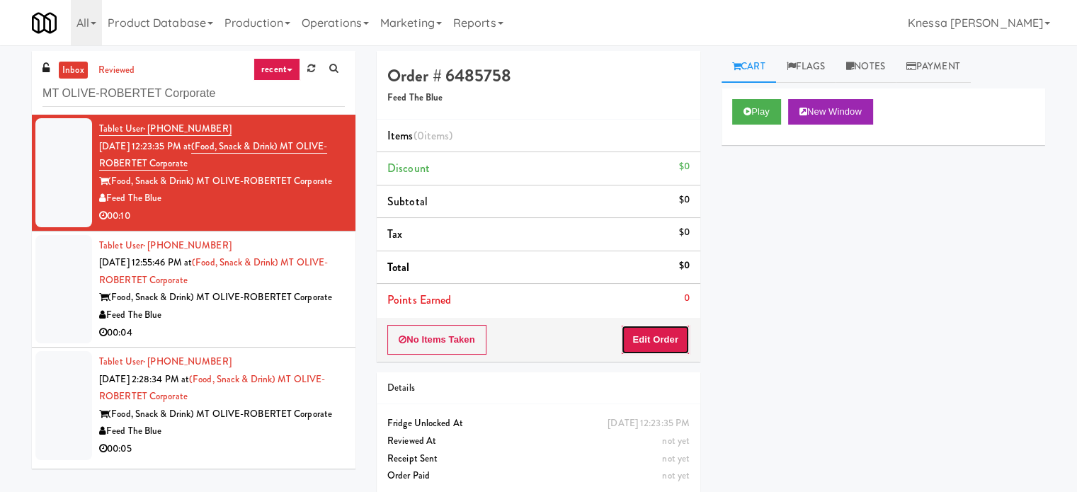
click at [679, 341] on button "Edit Order" at bounding box center [655, 340] width 69 height 30
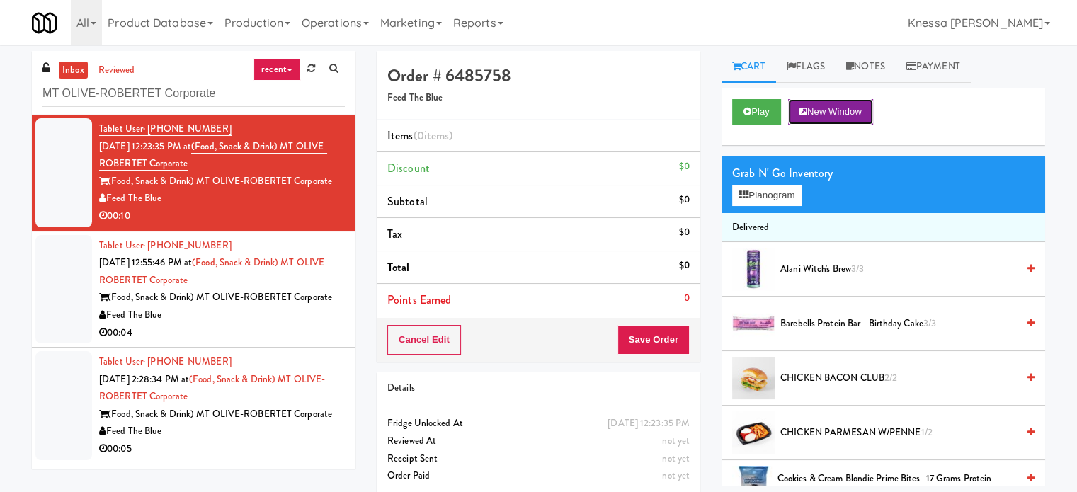
click at [848, 115] on button "New Window" at bounding box center [830, 111] width 85 height 25
click at [799, 199] on button "Planogram" at bounding box center [766, 195] width 69 height 21
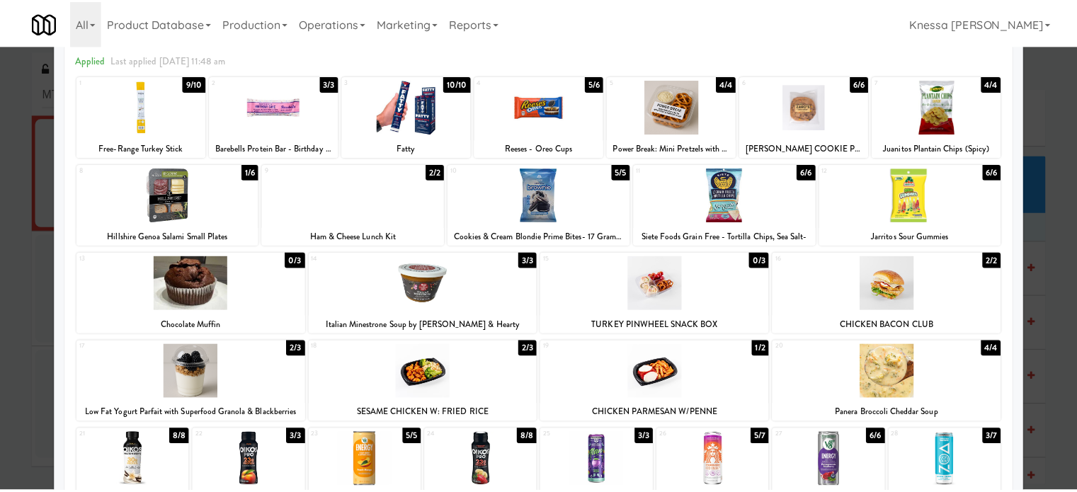
scroll to position [61, 0]
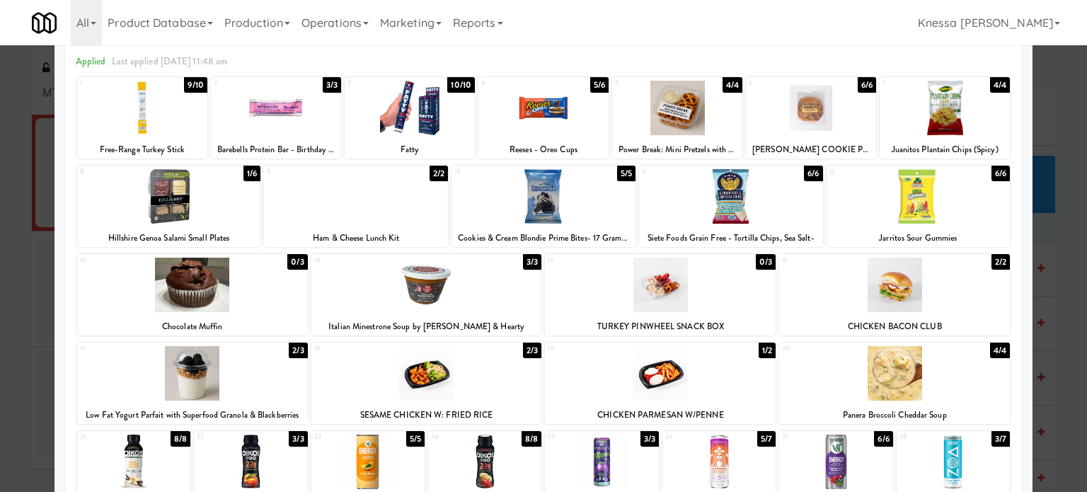
click at [358, 237] on div "Ham & Cheese Lunch Kit" at bounding box center [356, 238] width 180 height 18
click at [1054, 149] on div at bounding box center [543, 246] width 1087 height 492
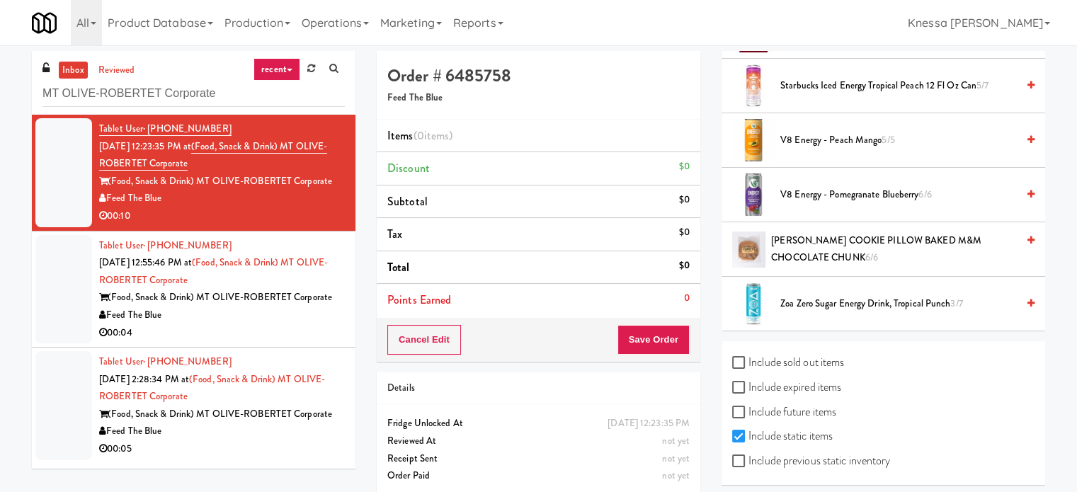
scroll to position [1332, 0]
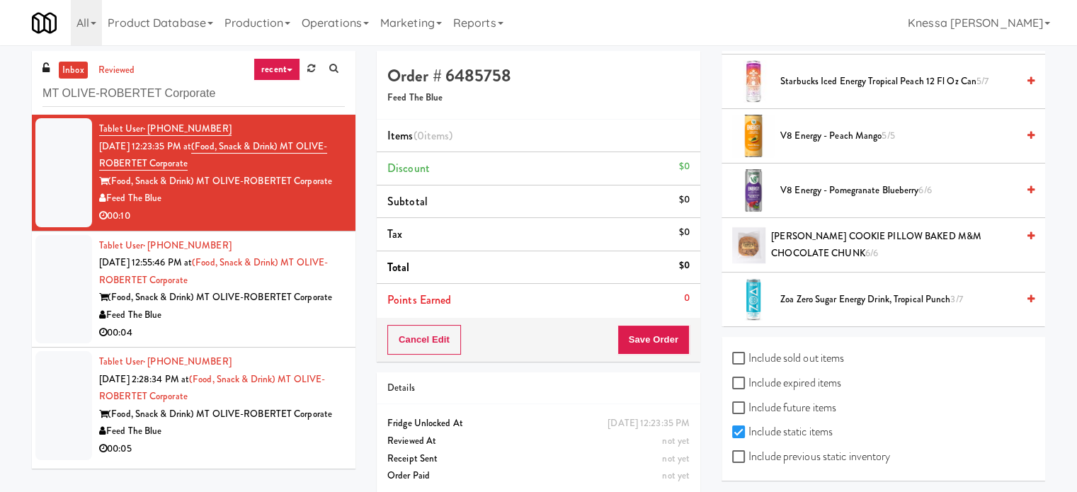
click at [821, 350] on label "Include sold out items" at bounding box center [788, 358] width 112 height 21
click at [748, 353] on input "Include sold out items" at bounding box center [740, 358] width 16 height 11
checkbox input "true"
click at [813, 372] on label "Include expired items" at bounding box center [786, 382] width 109 height 21
click at [748, 378] on input "Include expired items" at bounding box center [740, 383] width 16 height 11
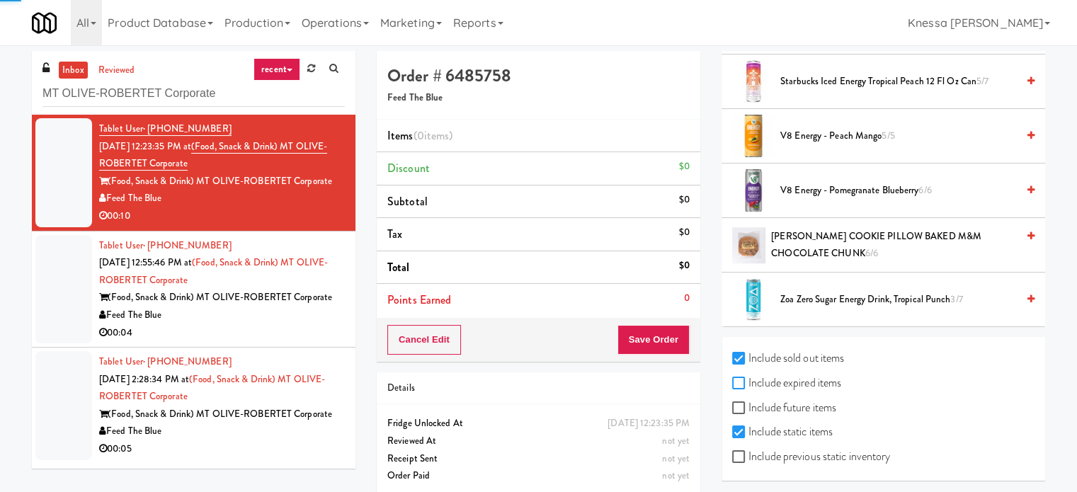
checkbox input "true"
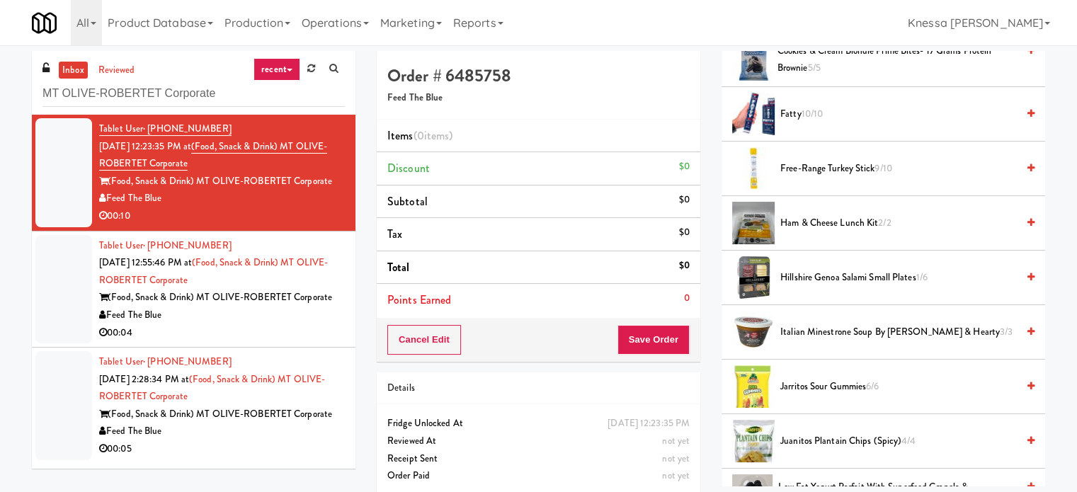
scroll to position [483, 0]
click at [804, 221] on span "Ham & Cheese Lunch Kit 2/2" at bounding box center [898, 223] width 236 height 18
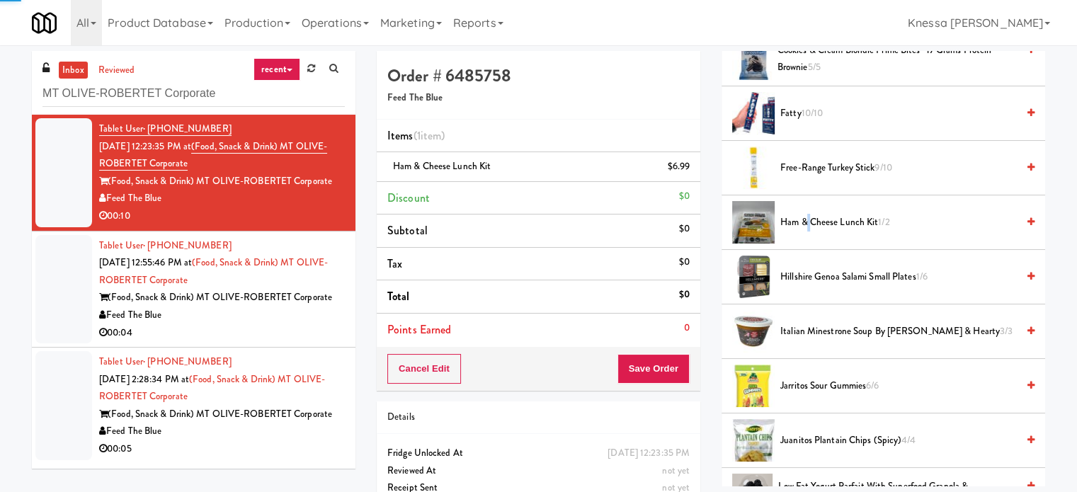
click at [804, 221] on span "Ham & Cheese Lunch Kit 1/2" at bounding box center [898, 223] width 236 height 18
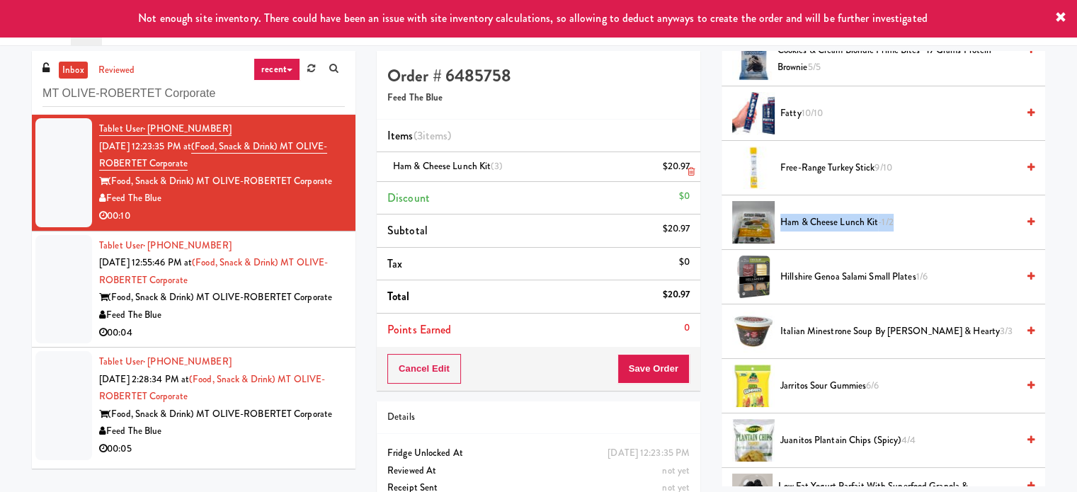
copy span "Ham & Cheese Lunch Kit 1/2"
click at [688, 168] on icon at bounding box center [690, 171] width 7 height 9
click at [690, 172] on icon at bounding box center [690, 171] width 7 height 9
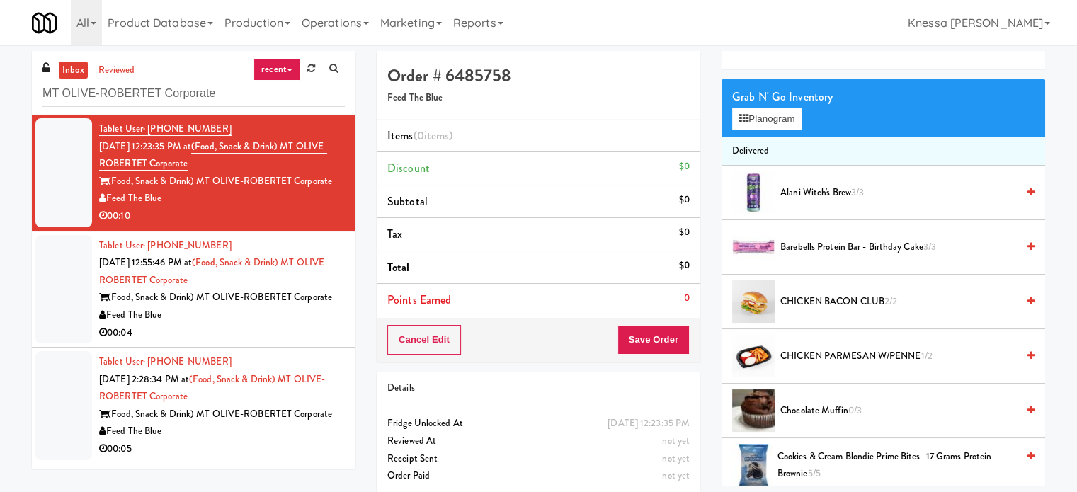
scroll to position [71, 0]
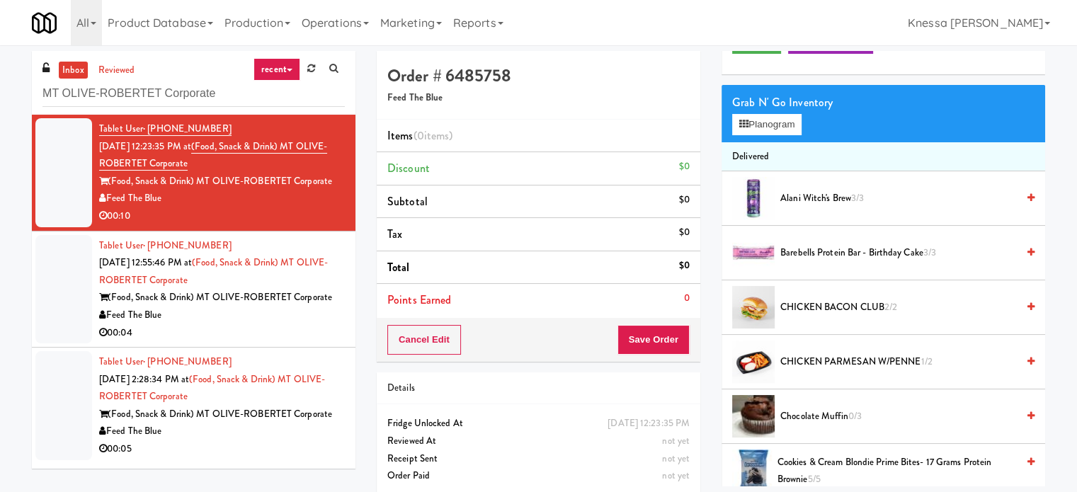
click at [619, 99] on h5 "Feed The Blue" at bounding box center [538, 98] width 302 height 11
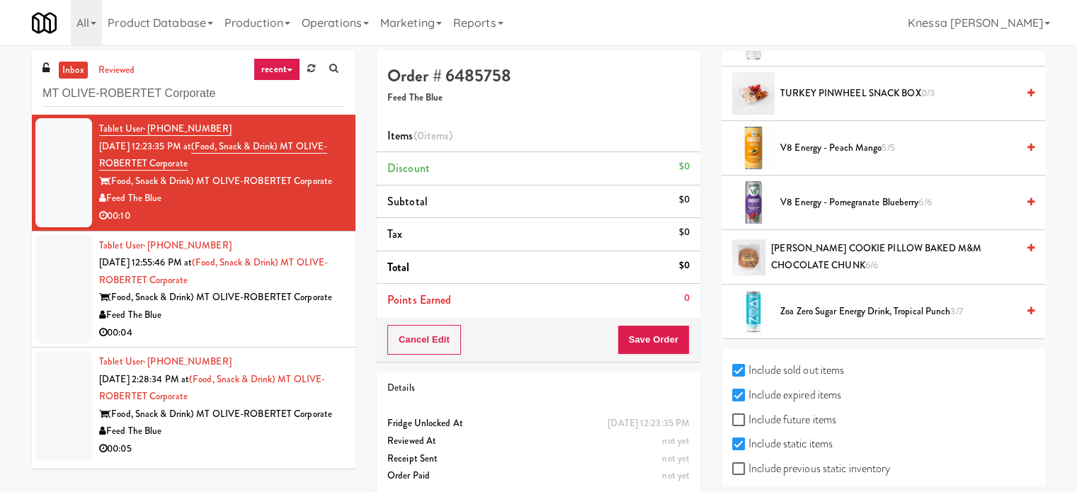
scroll to position [1441, 0]
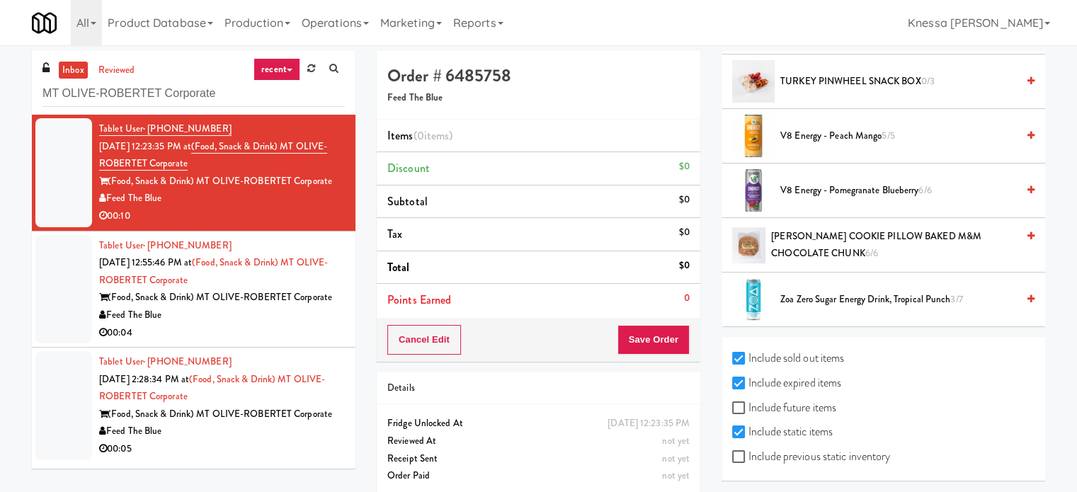
click at [812, 350] on label "Include sold out items" at bounding box center [788, 358] width 112 height 21
click at [748, 353] on input "Include sold out items" at bounding box center [740, 358] width 16 height 11
checkbox input "false"
click at [811, 372] on label "Include expired items" at bounding box center [786, 382] width 109 height 21
click at [748, 378] on input "Include expired items" at bounding box center [740, 383] width 16 height 11
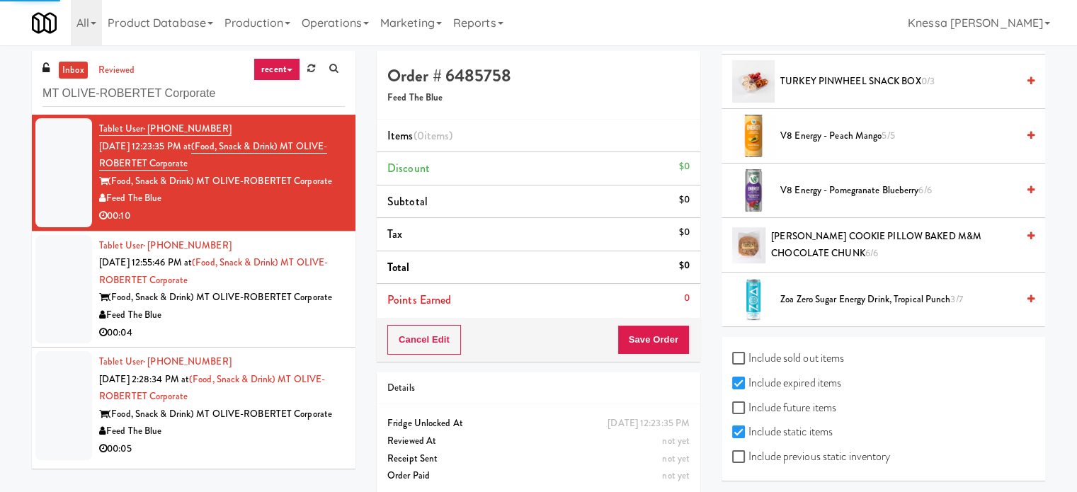
checkbox input "false"
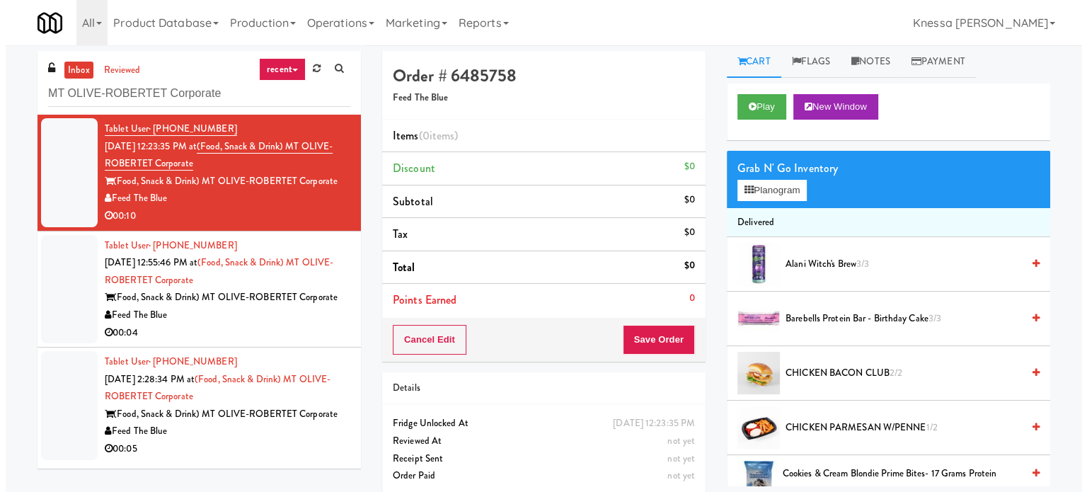
scroll to position [0, 0]
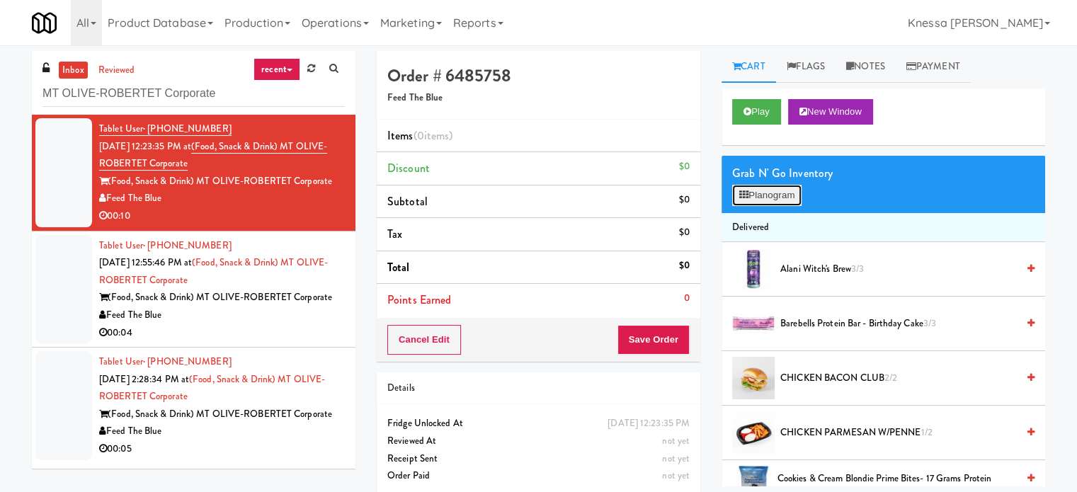
click at [784, 203] on button "Planogram" at bounding box center [766, 195] width 69 height 21
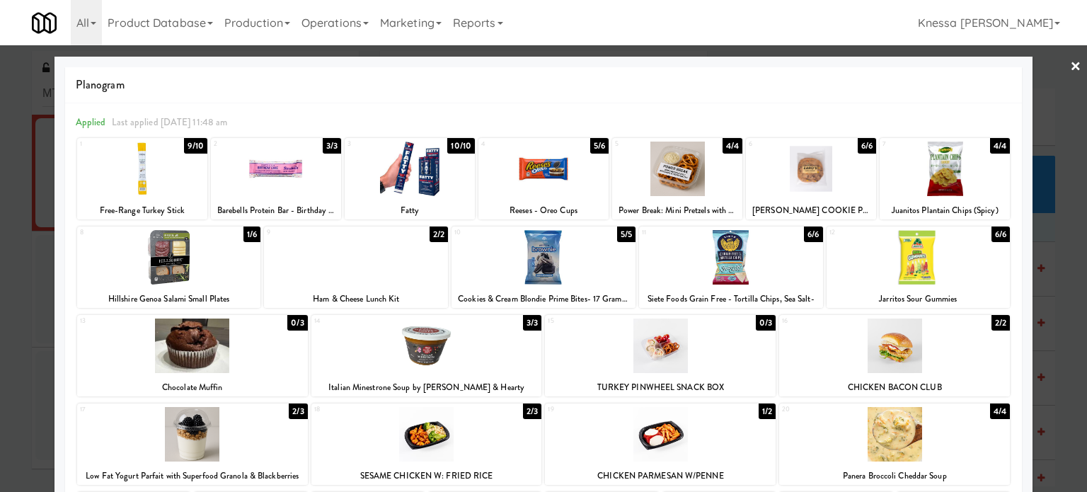
click at [1070, 67] on link "×" at bounding box center [1075, 67] width 11 height 44
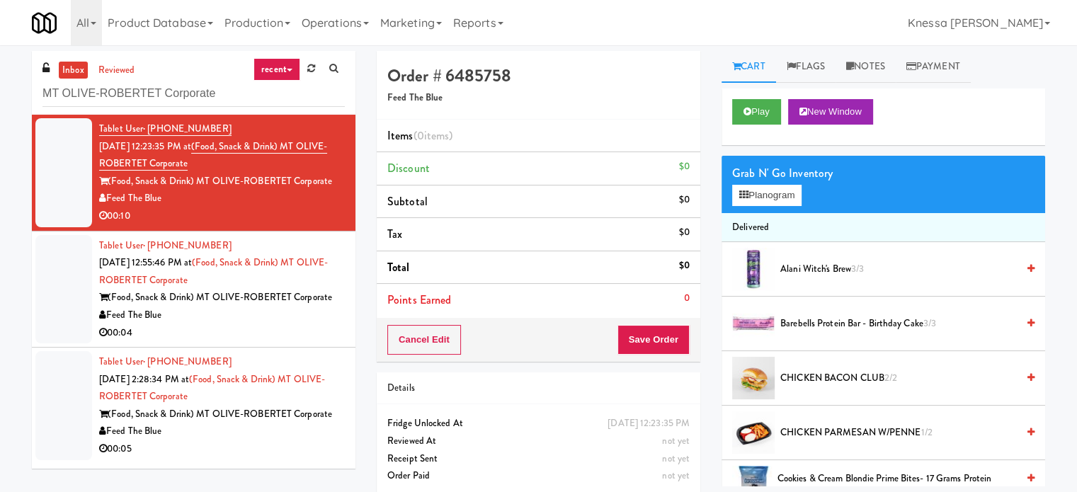
click at [278, 325] on div "00:04" at bounding box center [222, 333] width 246 height 18
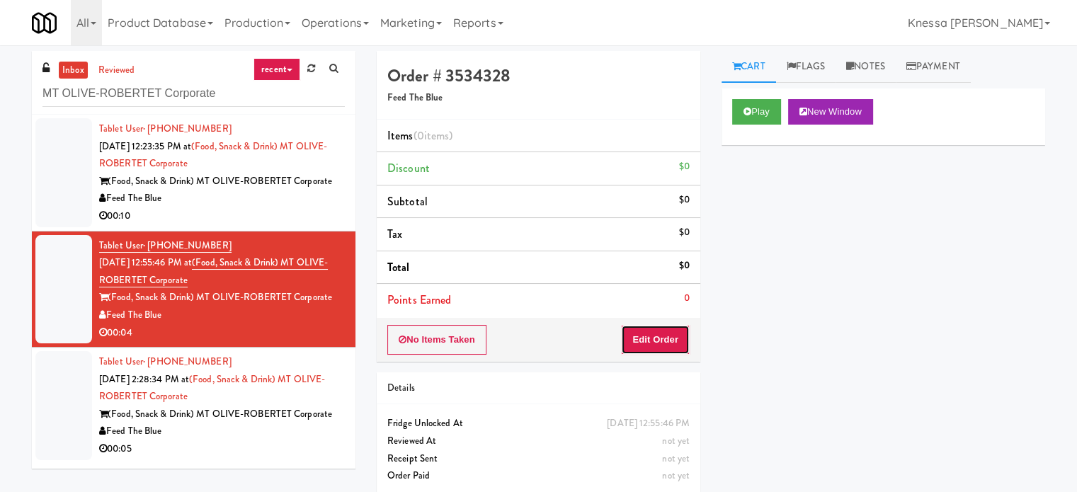
click at [634, 329] on button "Edit Order" at bounding box center [655, 340] width 69 height 30
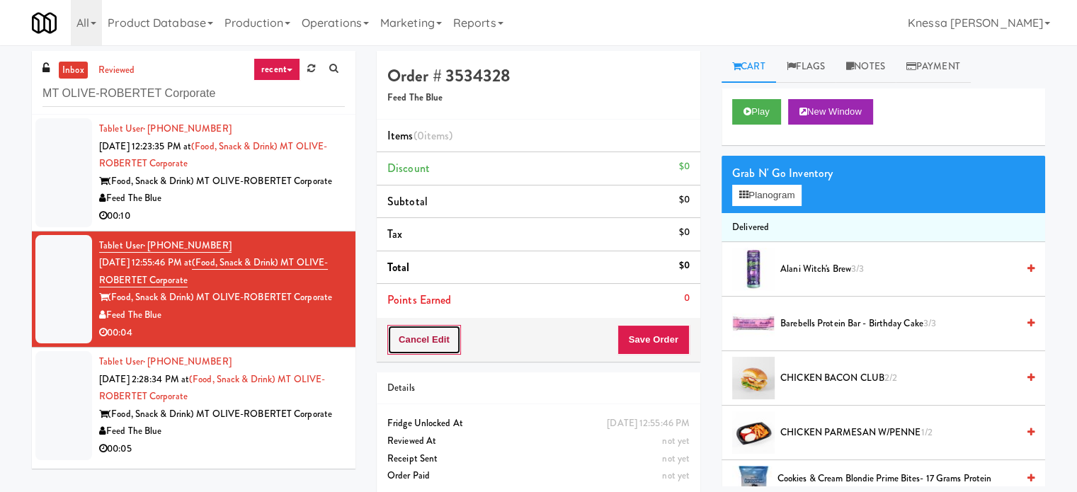
click at [416, 337] on button "Cancel Edit" at bounding box center [424, 340] width 74 height 30
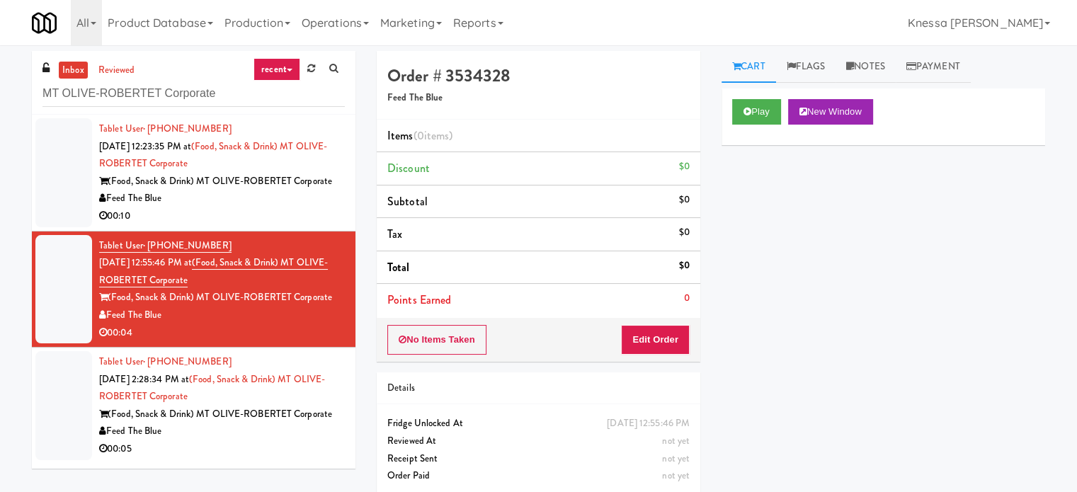
click at [295, 207] on div "00:10" at bounding box center [222, 216] width 246 height 18
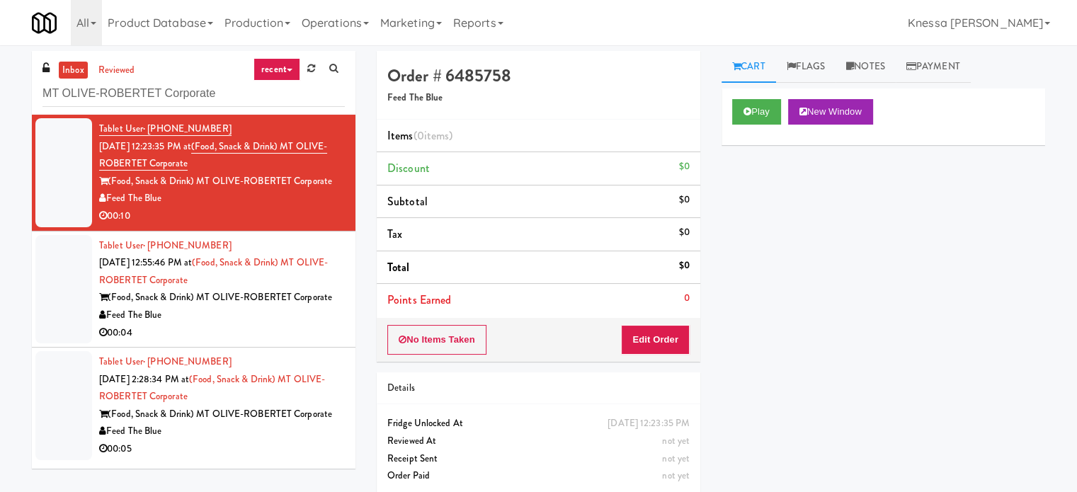
click at [299, 311] on div "Feed The Blue" at bounding box center [222, 316] width 246 height 18
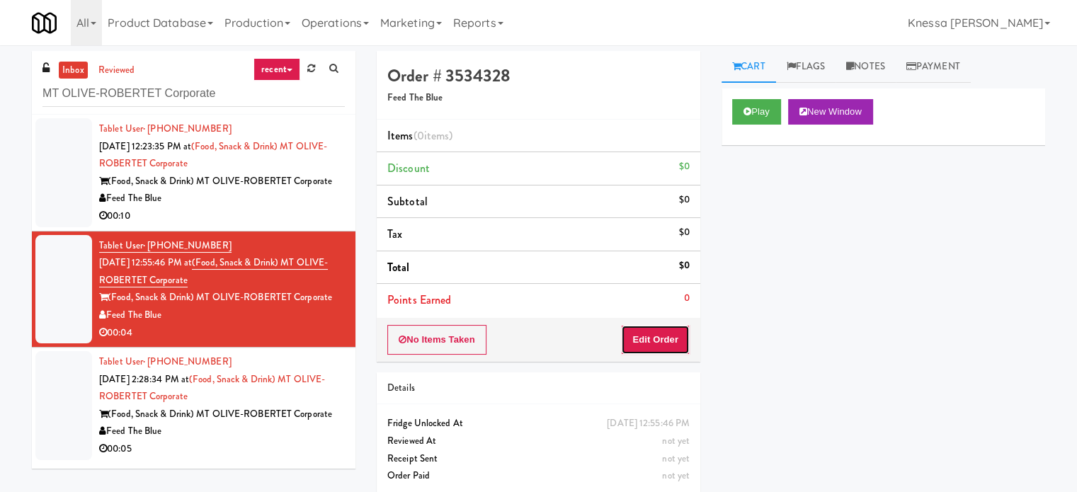
click at [664, 342] on button "Edit Order" at bounding box center [655, 340] width 69 height 30
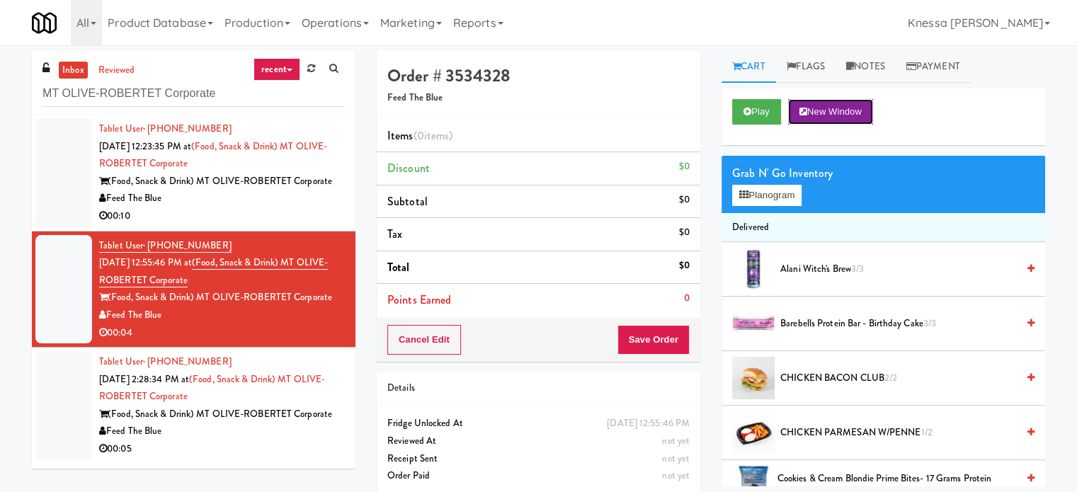
click at [854, 115] on button "New Window" at bounding box center [830, 111] width 85 height 25
click at [770, 204] on button "Planogram" at bounding box center [766, 195] width 69 height 21
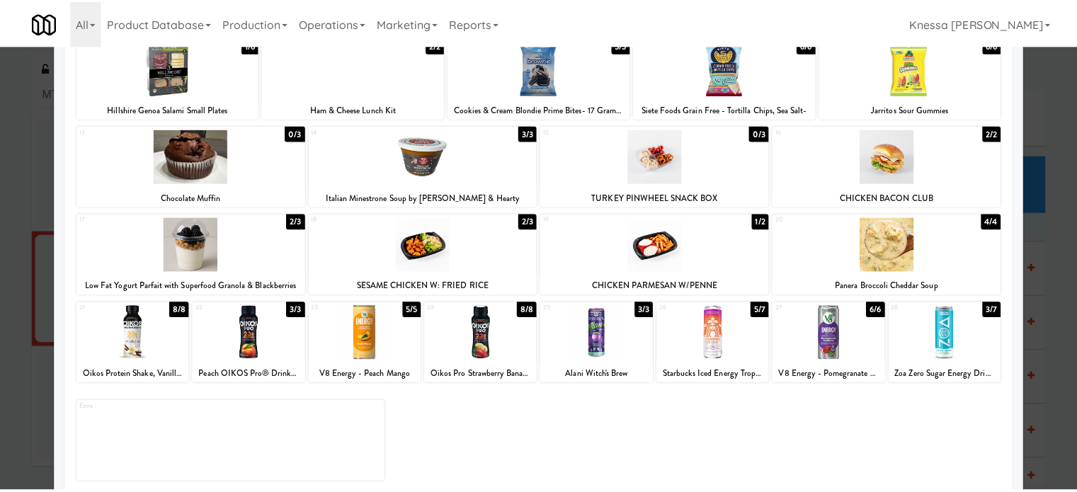
scroll to position [202, 0]
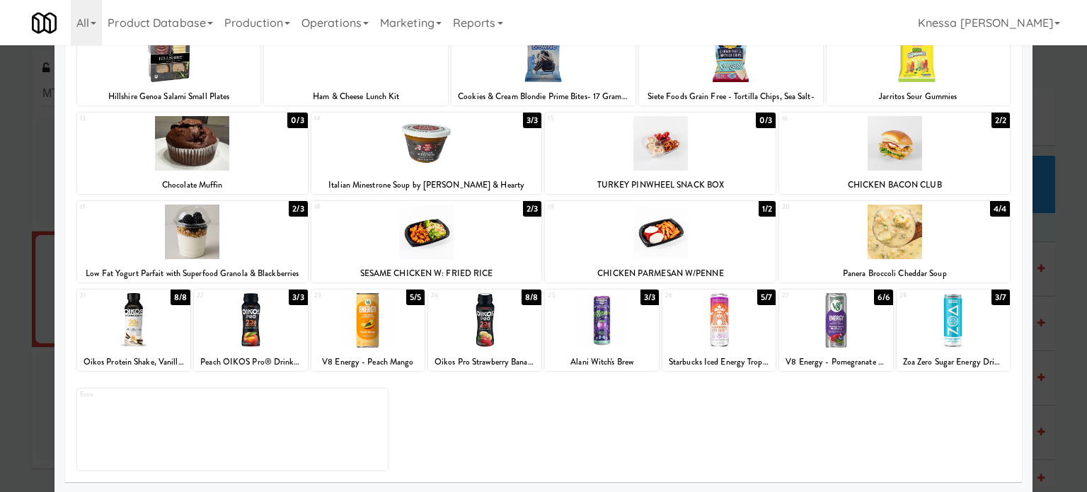
click at [971, 341] on div at bounding box center [953, 320] width 113 height 55
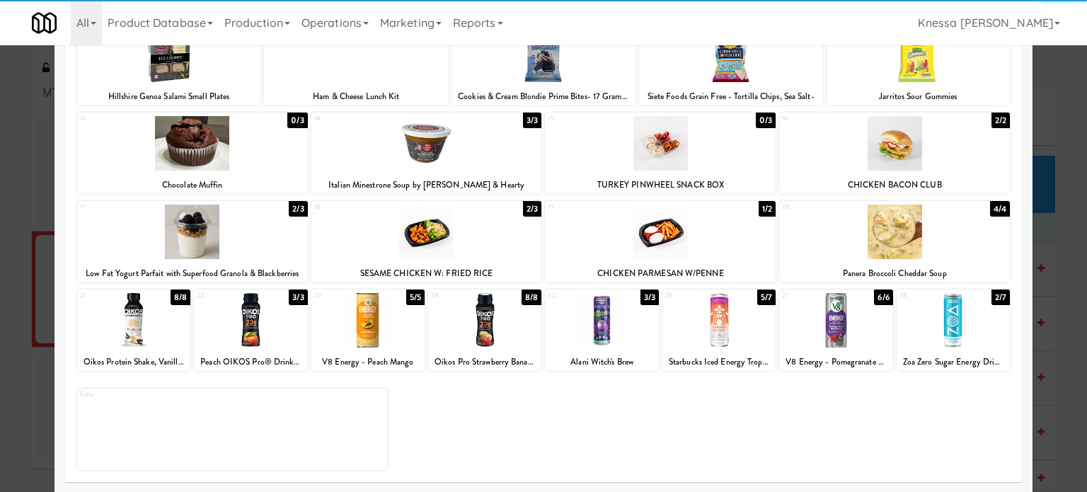
click at [1070, 244] on div at bounding box center [543, 246] width 1087 height 492
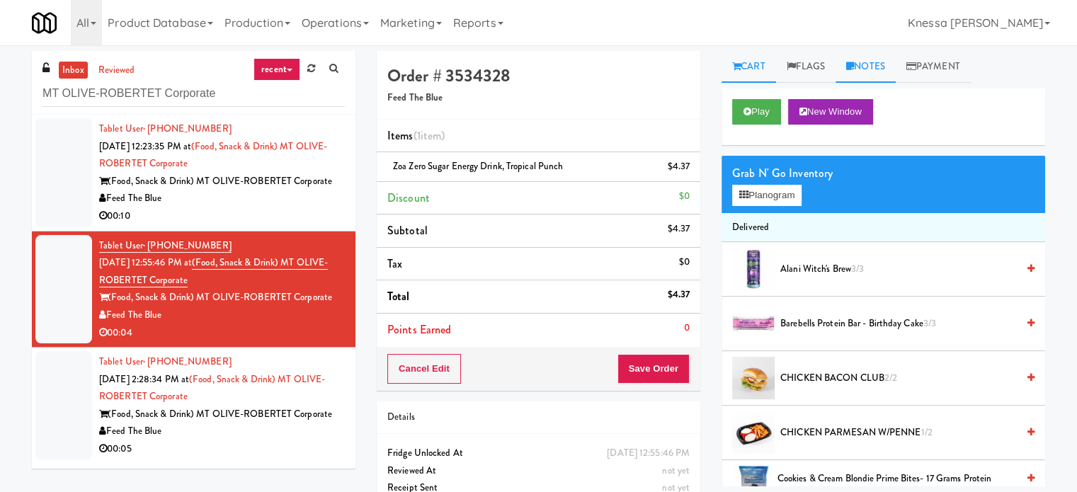
click at [889, 59] on link "Notes" at bounding box center [865, 67] width 60 height 32
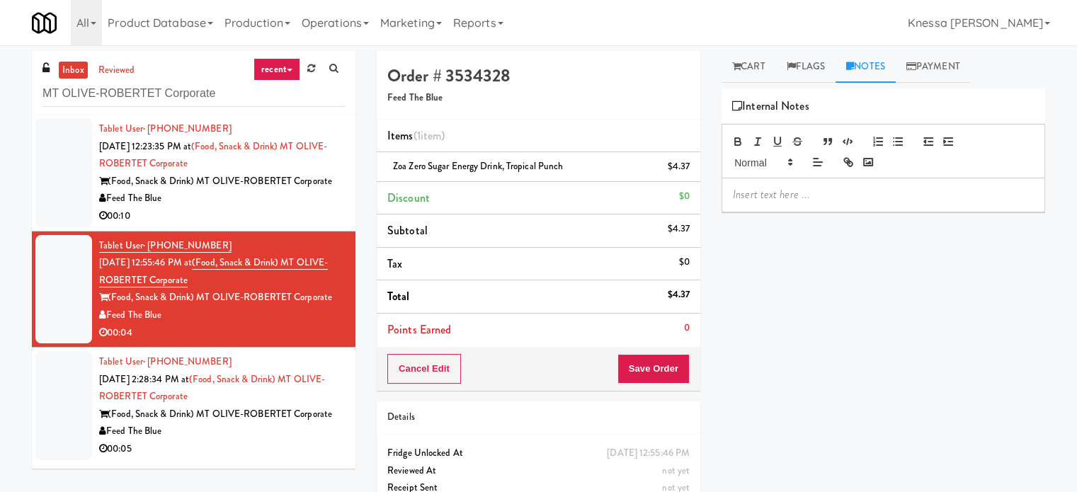
click at [806, 205] on div at bounding box center [883, 194] width 322 height 33
click at [762, 76] on link "Cart" at bounding box center [748, 67] width 55 height 32
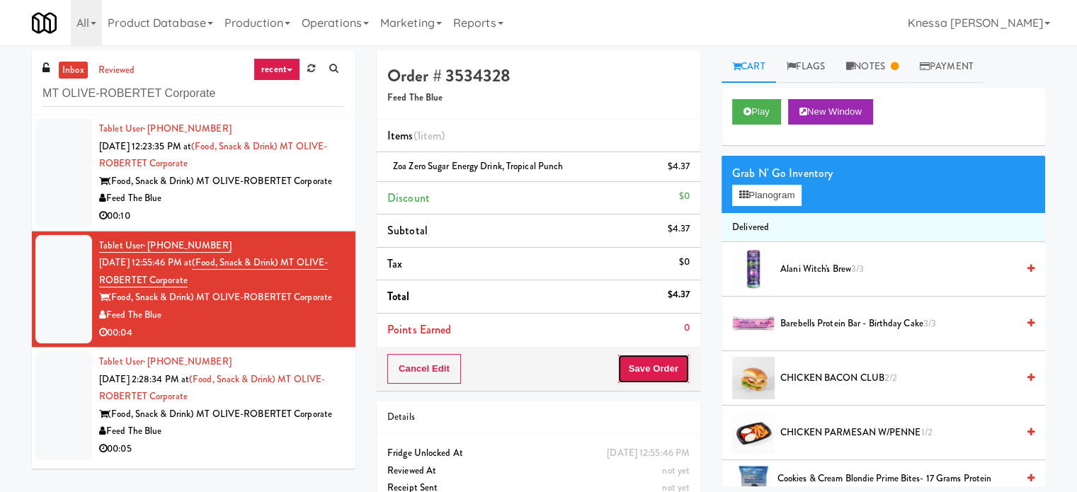
click at [657, 377] on button "Save Order" at bounding box center [653, 369] width 72 height 30
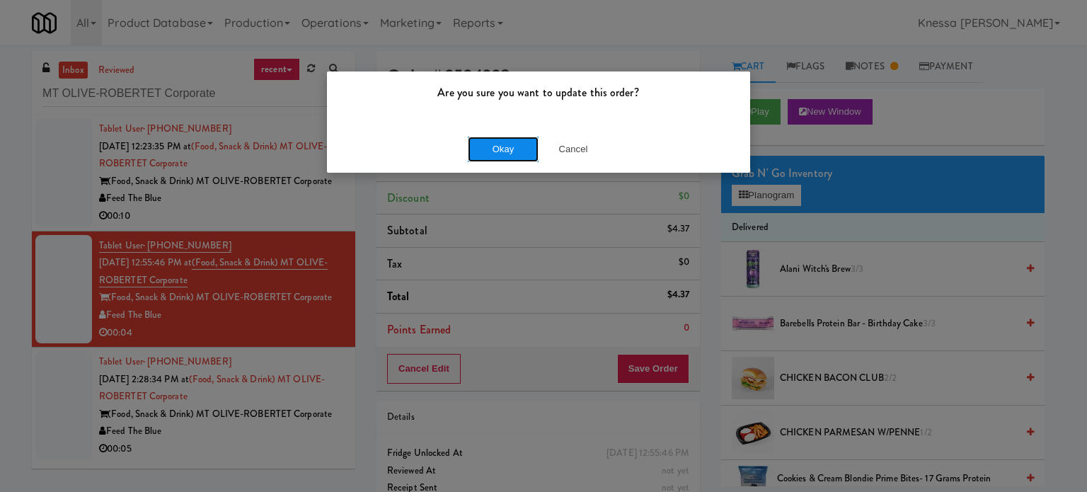
click at [491, 144] on button "Okay" at bounding box center [503, 149] width 71 height 25
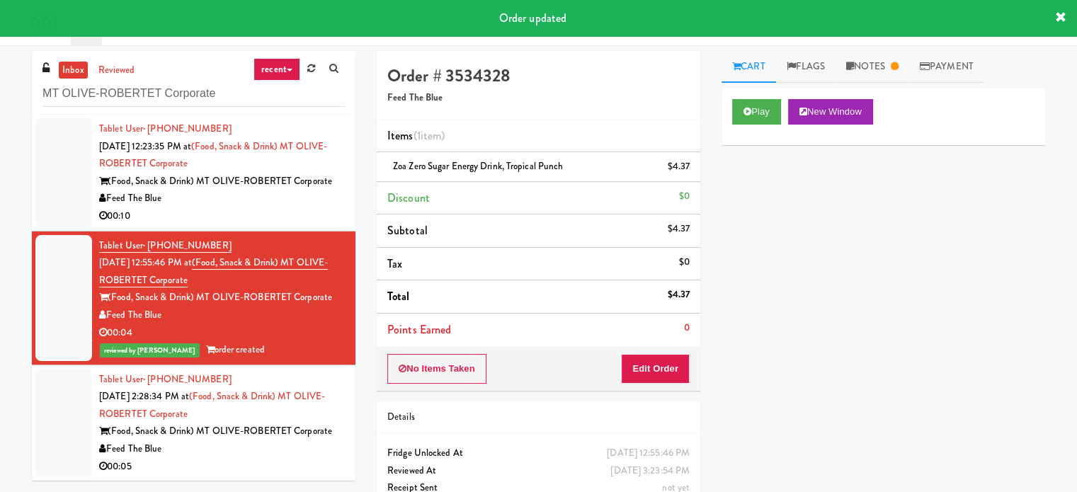
scroll to position [45, 0]
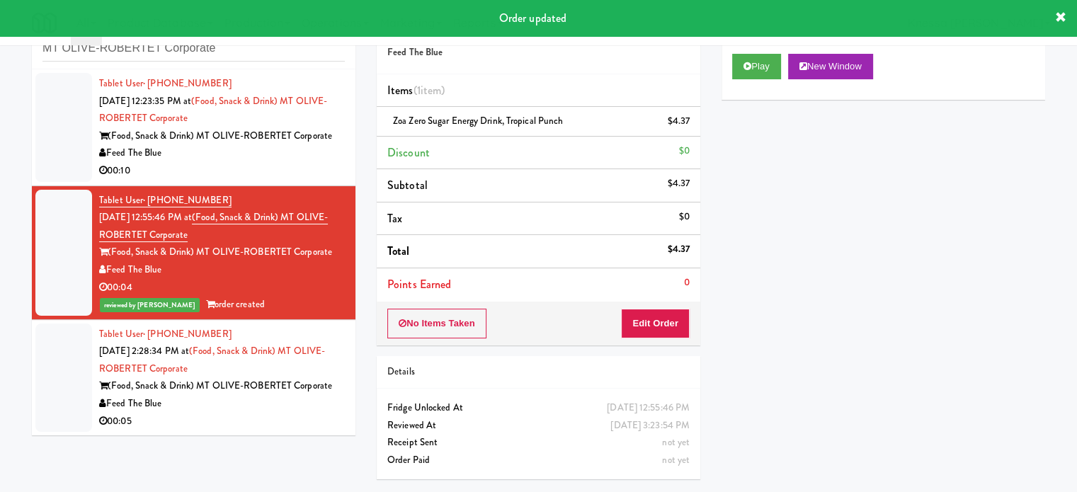
click at [293, 390] on div "(Food, Snack & Drink) MT OLIVE-ROBERTET Corporate" at bounding box center [222, 386] width 246 height 18
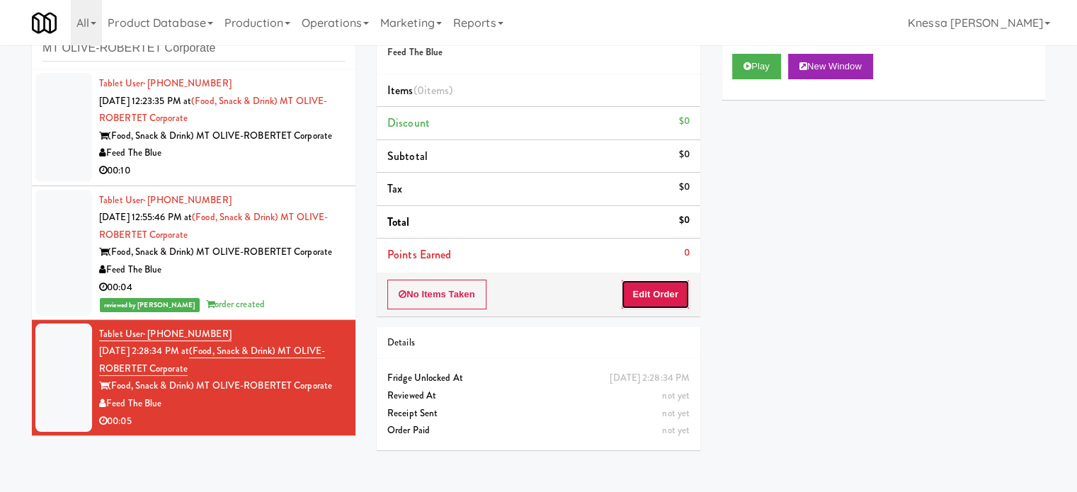
click at [651, 292] on button "Edit Order" at bounding box center [655, 295] width 69 height 30
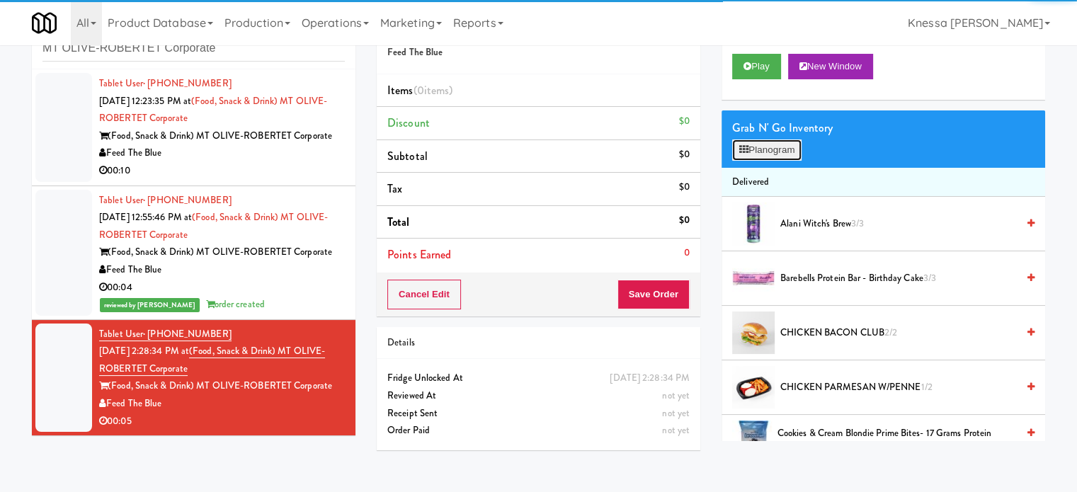
click at [799, 155] on button "Planogram" at bounding box center [766, 149] width 69 height 21
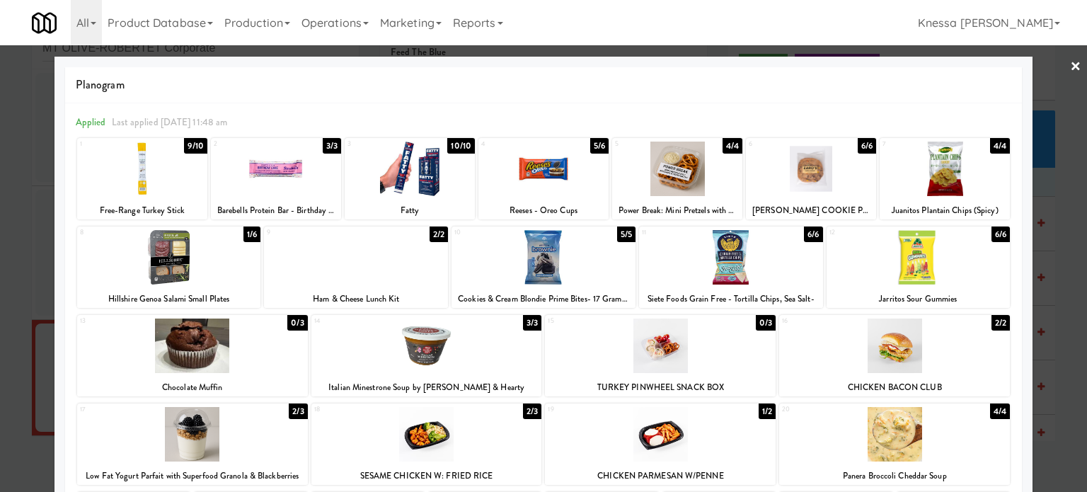
click at [1073, 67] on div at bounding box center [543, 246] width 1087 height 492
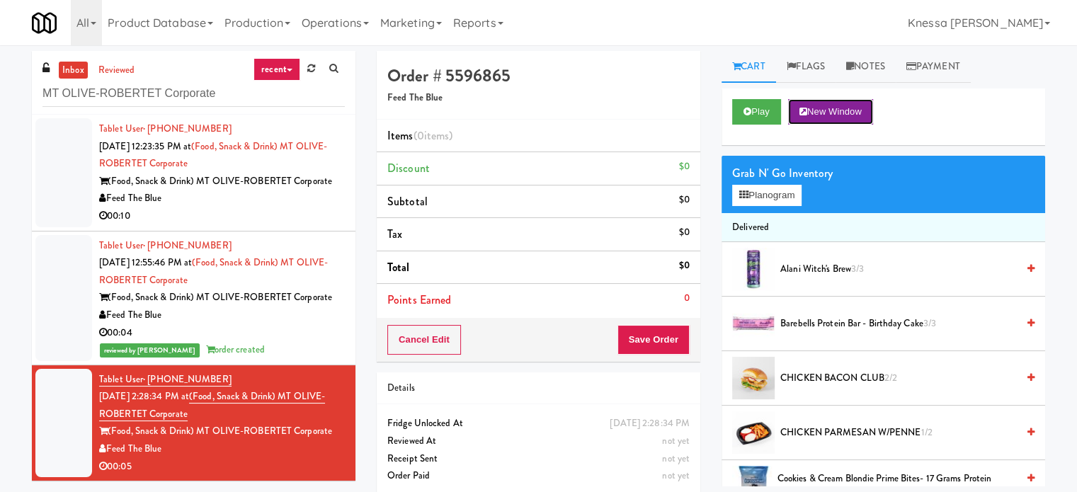
click at [834, 118] on button "New Window" at bounding box center [830, 111] width 85 height 25
click at [781, 196] on button "Planogram" at bounding box center [766, 195] width 69 height 21
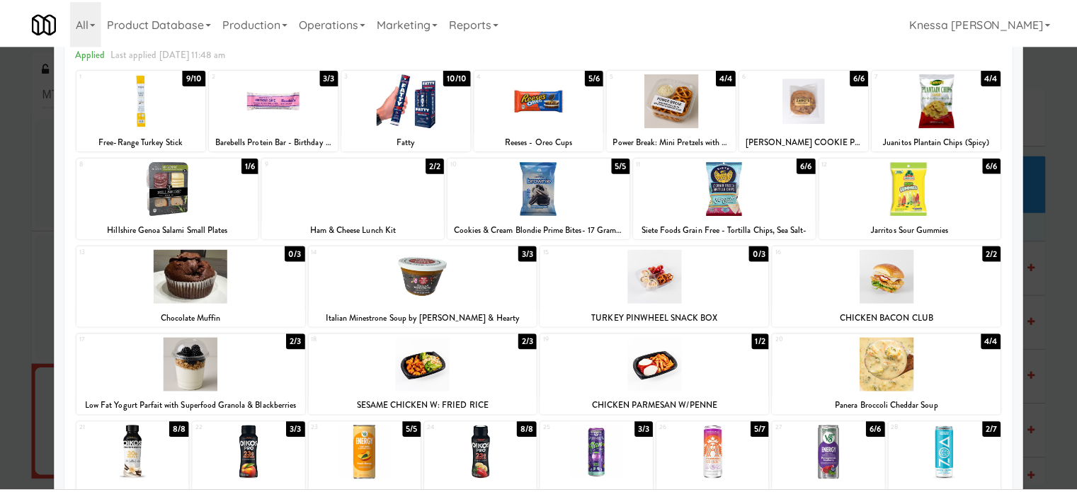
scroll to position [71, 0]
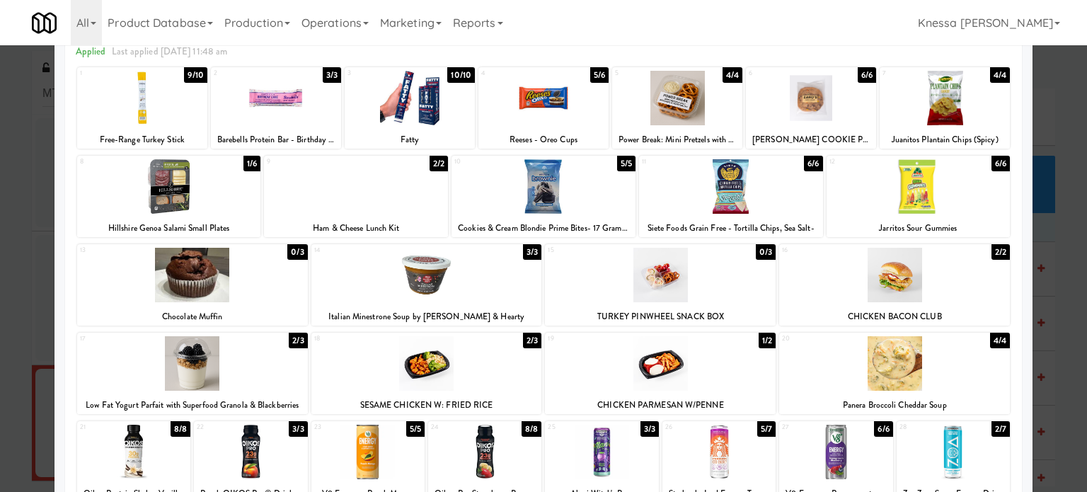
click at [901, 284] on div at bounding box center [894, 275] width 231 height 55
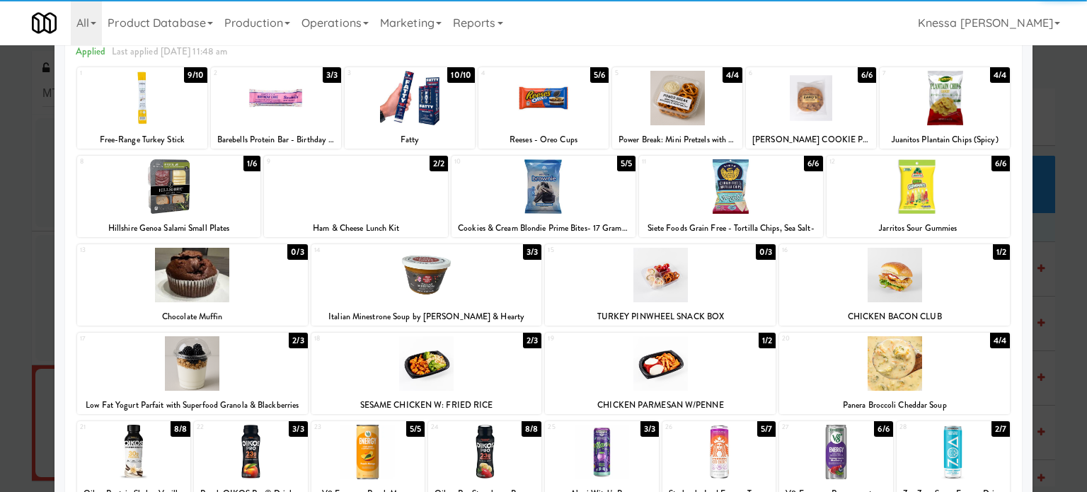
click at [1063, 223] on div at bounding box center [543, 246] width 1087 height 492
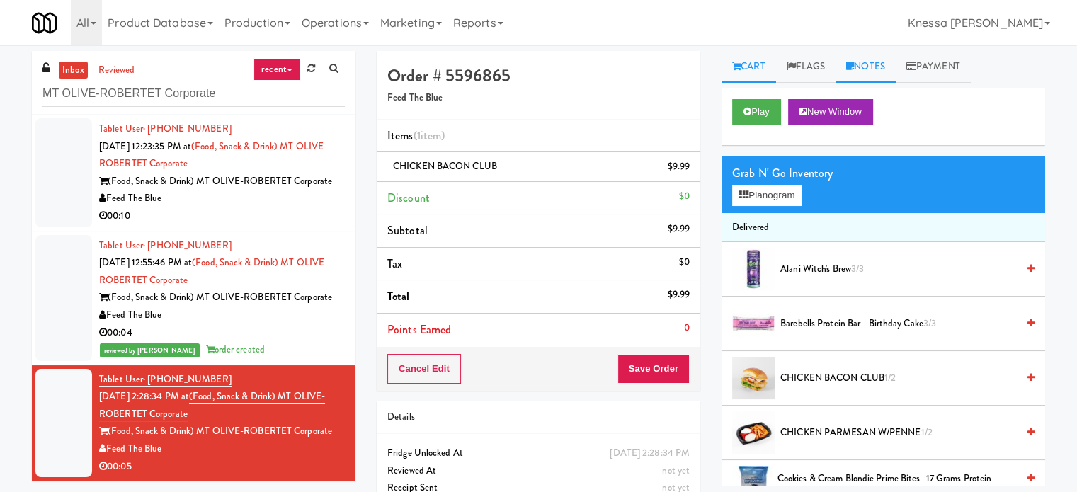
click at [881, 67] on link "Notes" at bounding box center [865, 67] width 60 height 32
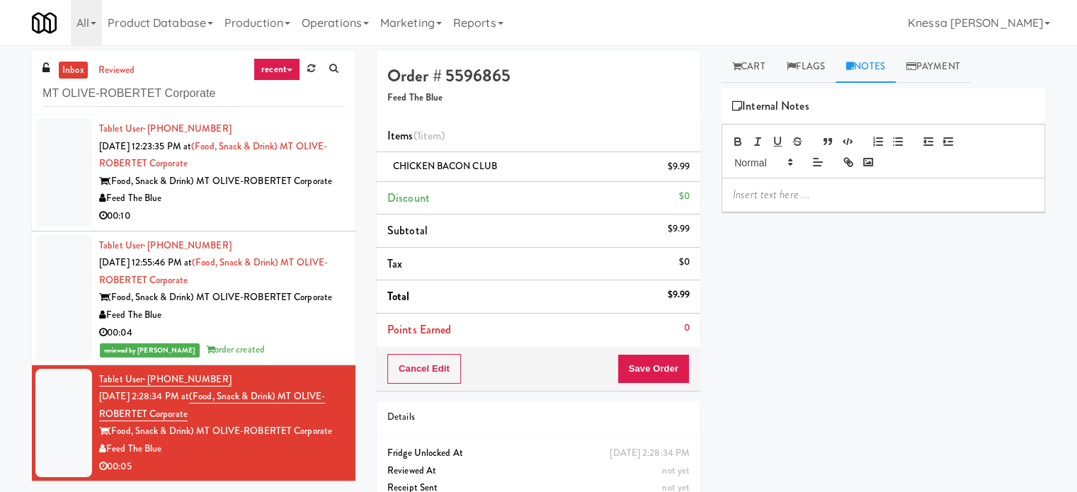
click at [875, 191] on p at bounding box center [883, 195] width 301 height 16
click at [780, 201] on img at bounding box center [767, 206] width 63 height 38
click at [748, 65] on link "Cart" at bounding box center [748, 67] width 55 height 32
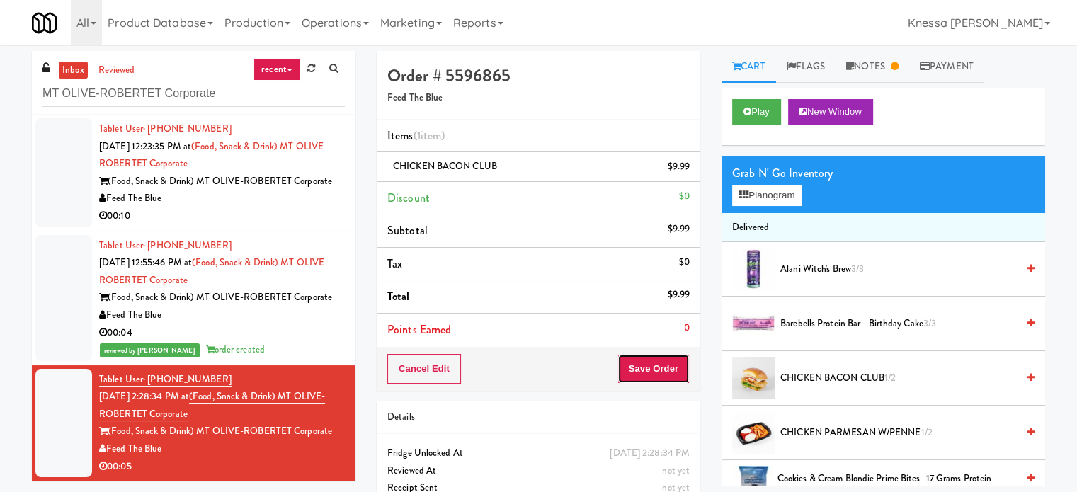
click at [668, 370] on button "Save Order" at bounding box center [653, 369] width 72 height 30
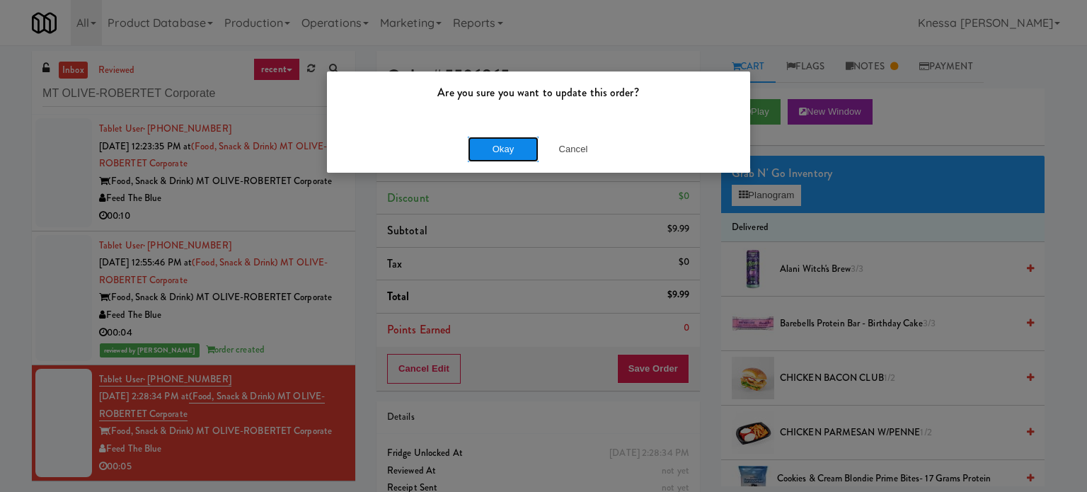
click at [506, 158] on button "Okay" at bounding box center [503, 149] width 71 height 25
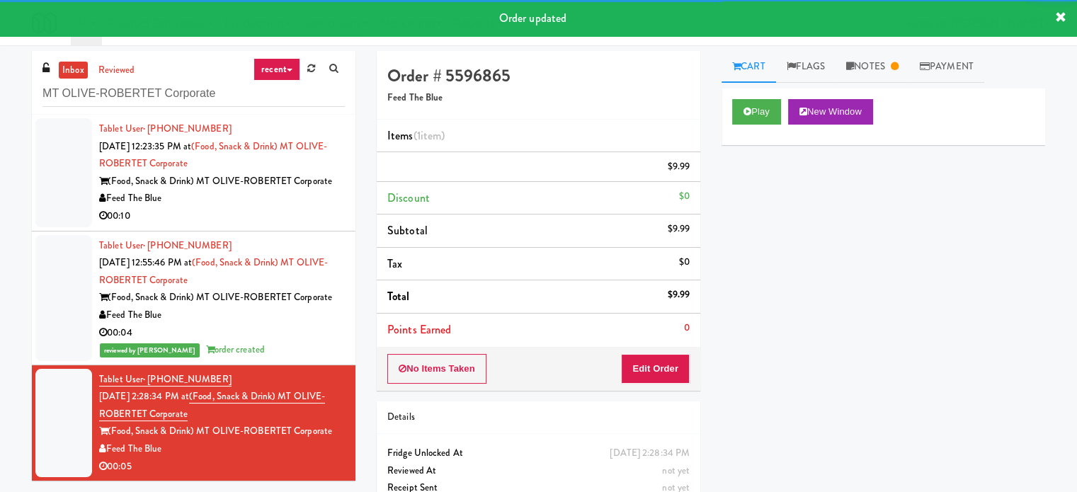
click at [261, 205] on div "Feed The Blue" at bounding box center [222, 199] width 246 height 18
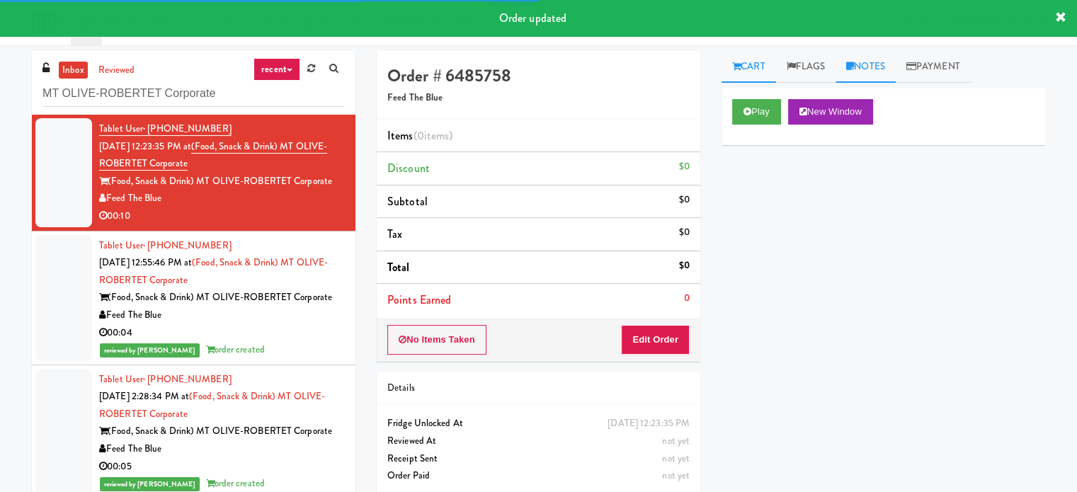
click at [886, 69] on link "Notes" at bounding box center [865, 67] width 60 height 32
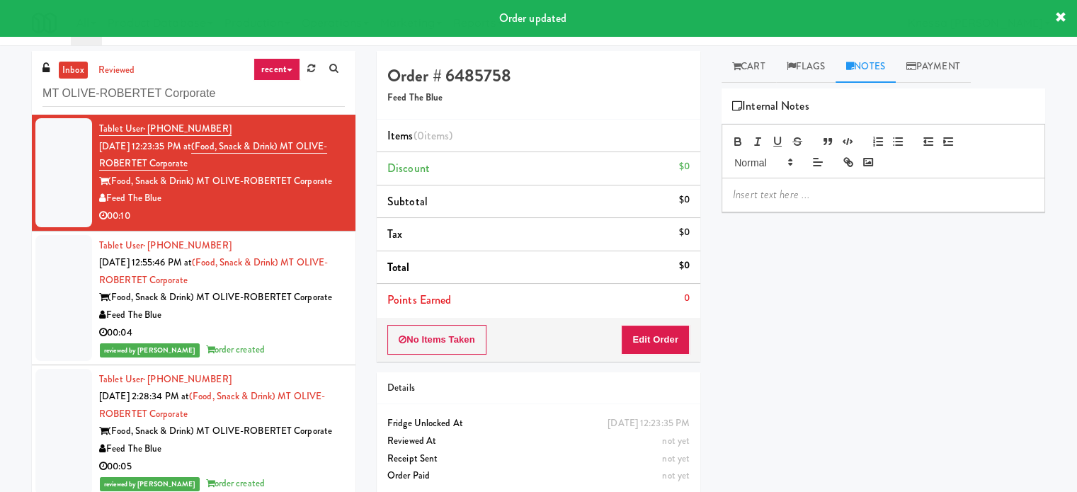
click at [855, 200] on p at bounding box center [883, 195] width 301 height 16
paste div
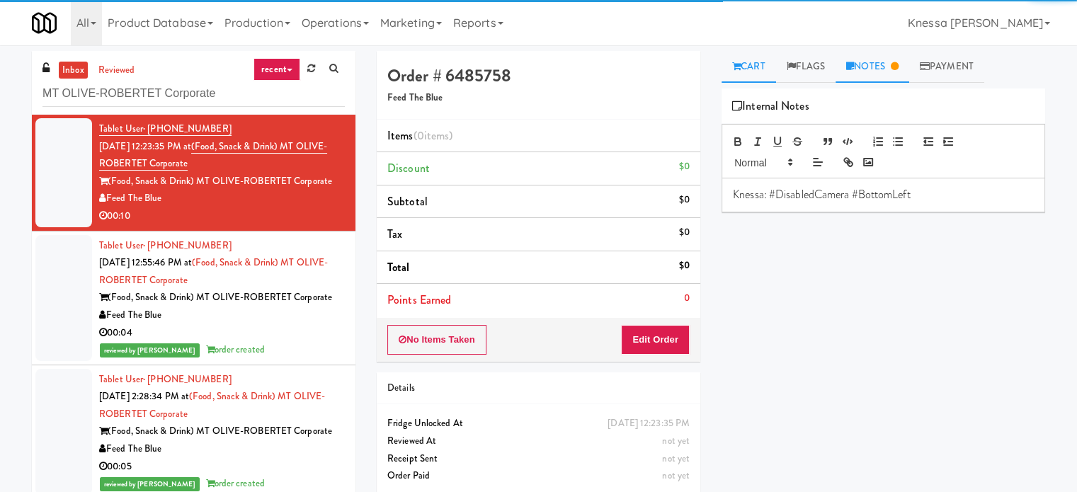
click at [750, 62] on link "Cart" at bounding box center [748, 67] width 55 height 32
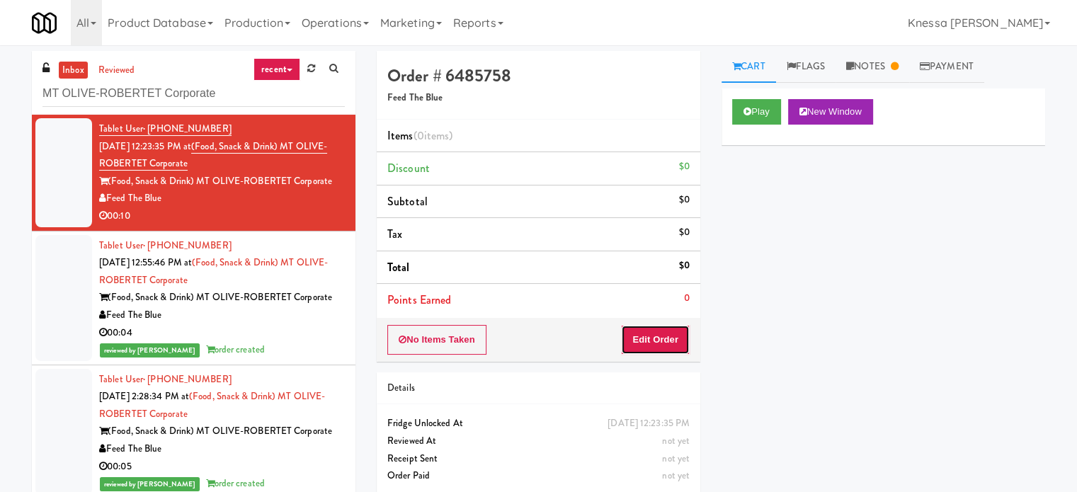
click at [668, 331] on button "Edit Order" at bounding box center [655, 340] width 69 height 30
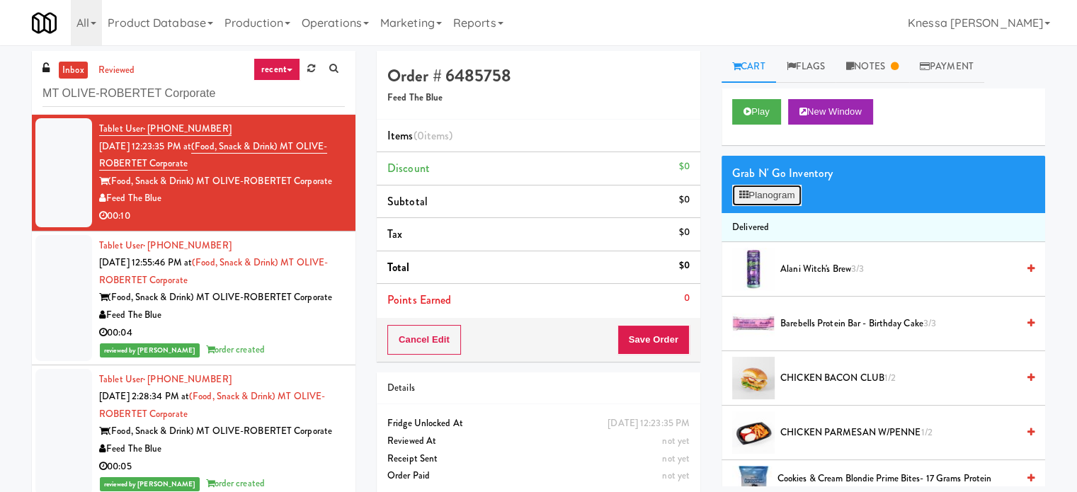
click at [798, 200] on button "Planogram" at bounding box center [766, 195] width 69 height 21
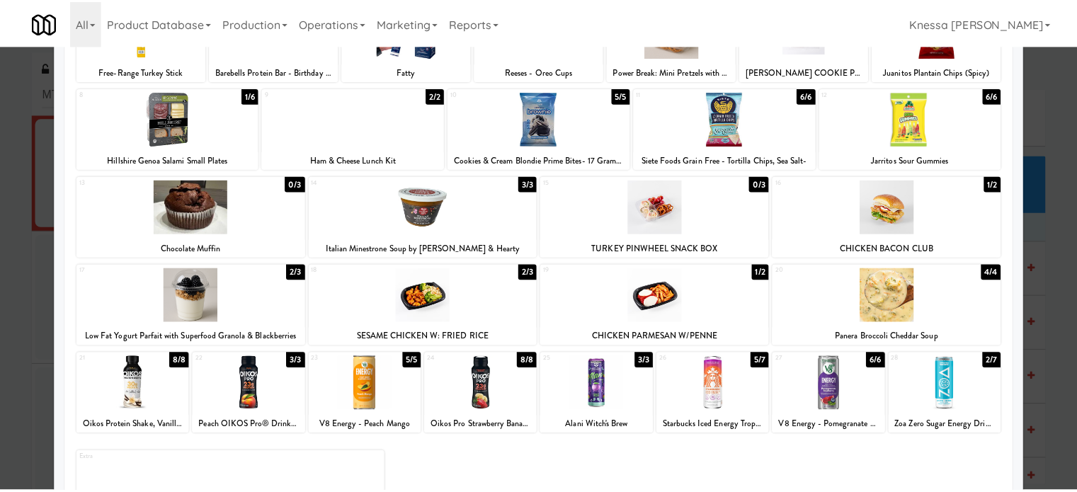
scroll to position [142, 0]
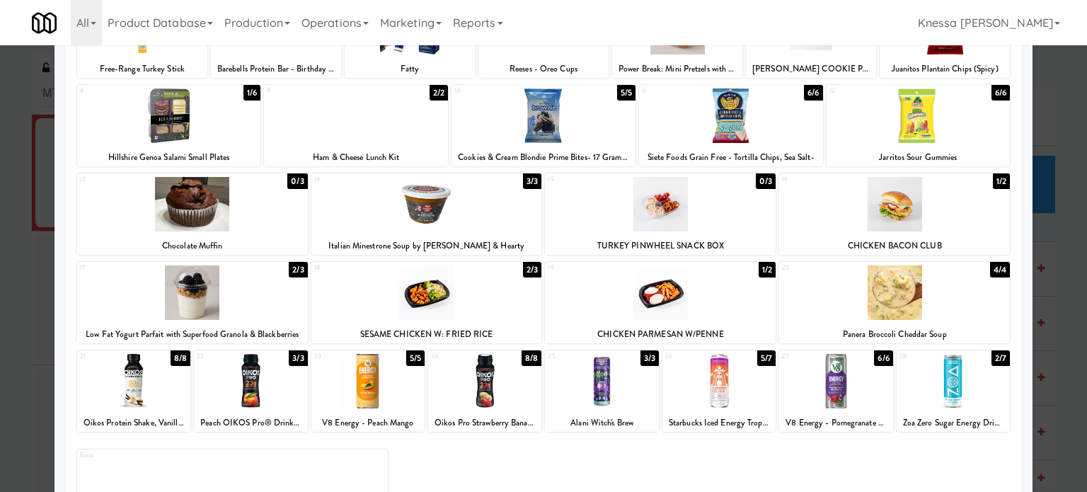
click at [908, 223] on div at bounding box center [894, 204] width 231 height 55
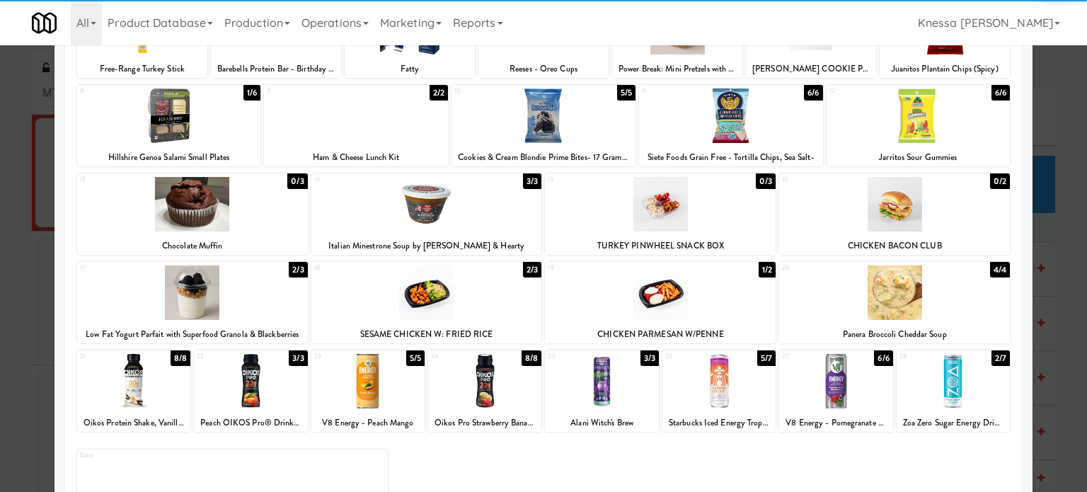
click at [1053, 207] on div at bounding box center [543, 246] width 1087 height 492
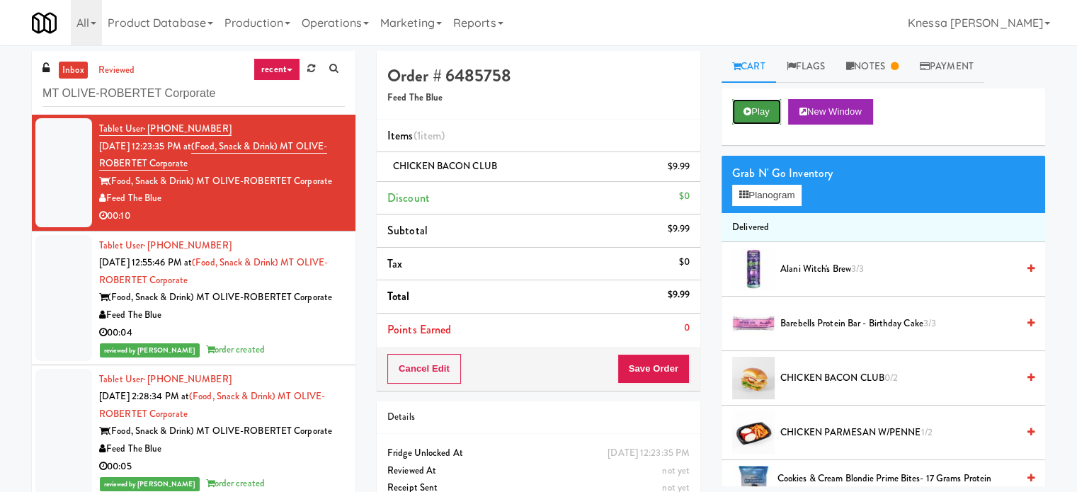
click at [747, 101] on button "Play" at bounding box center [756, 111] width 49 height 25
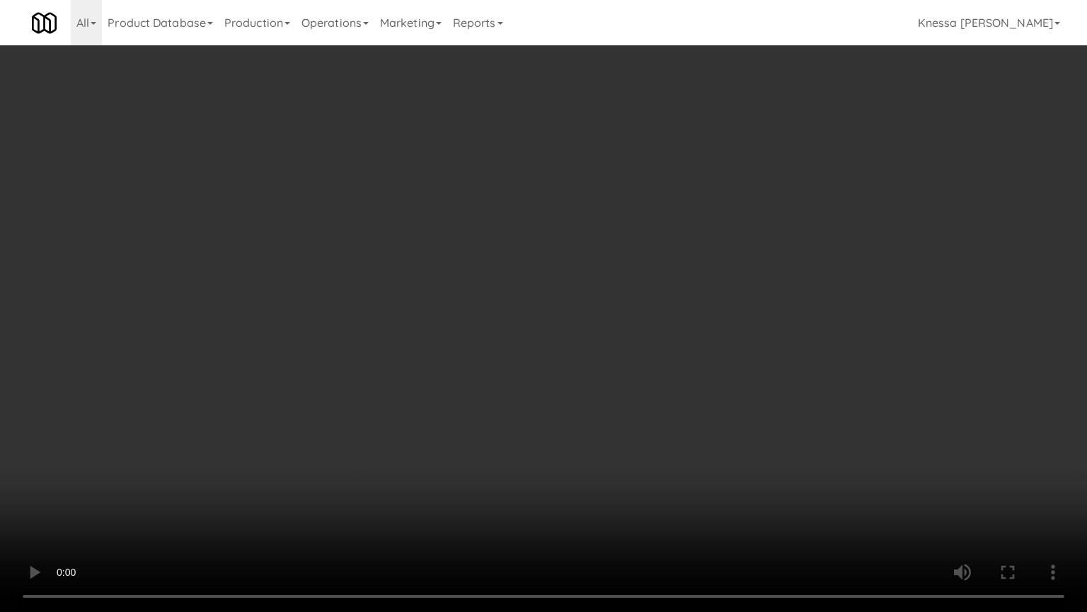
click at [561, 367] on video at bounding box center [543, 306] width 1087 height 612
click at [341, 469] on video at bounding box center [543, 306] width 1087 height 612
click at [342, 467] on video at bounding box center [543, 306] width 1087 height 612
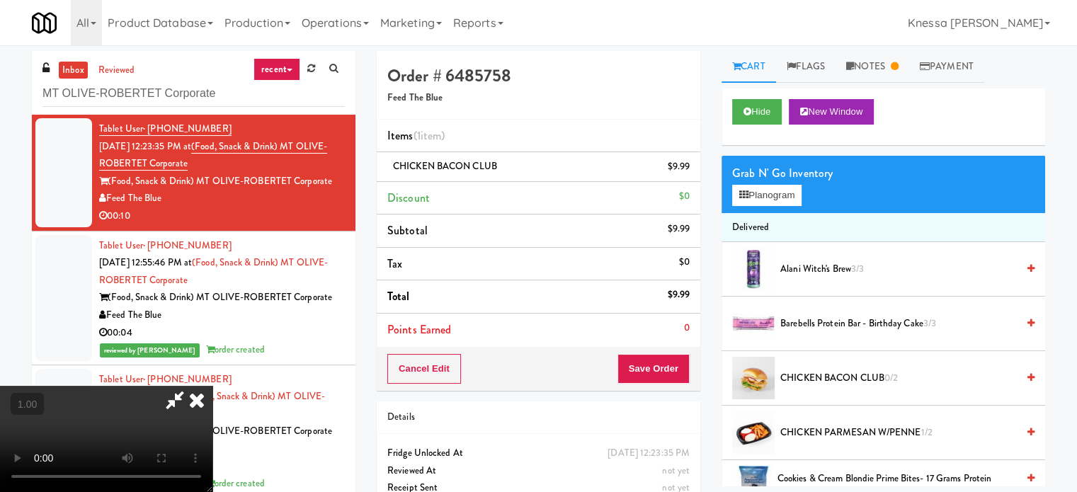
click at [212, 386] on icon at bounding box center [196, 400] width 31 height 28
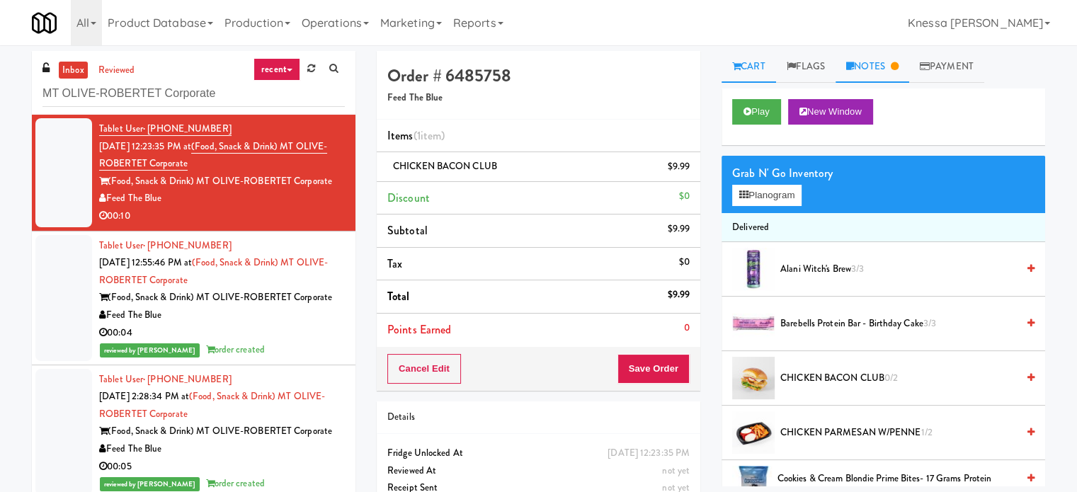
click at [872, 61] on link "Notes" at bounding box center [872, 67] width 74 height 32
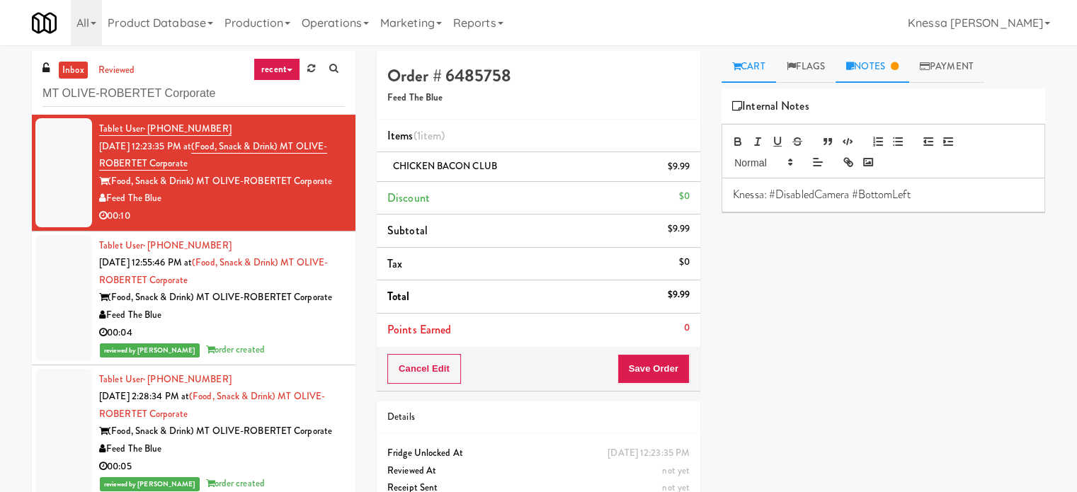
click at [760, 66] on link "Cart" at bounding box center [748, 67] width 55 height 32
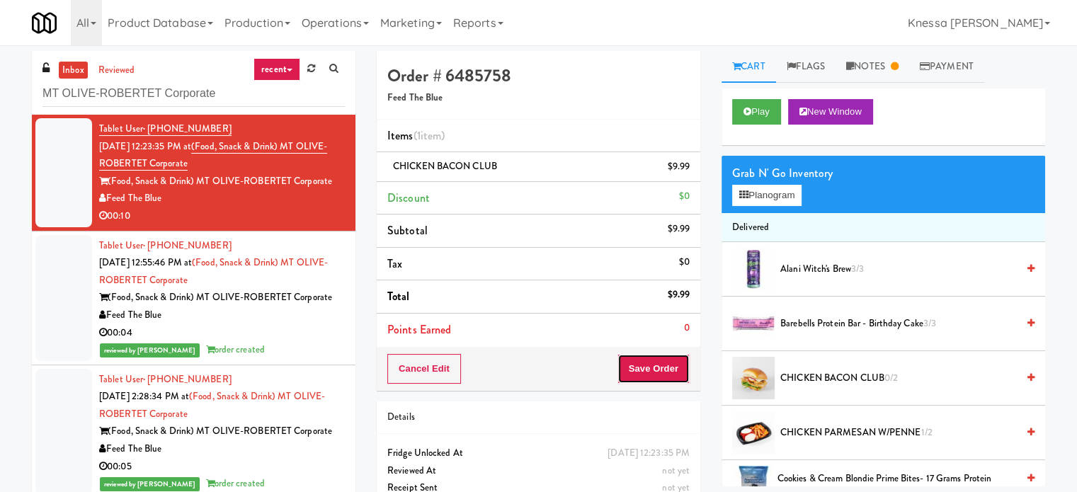
click at [650, 367] on button "Save Order" at bounding box center [653, 369] width 72 height 30
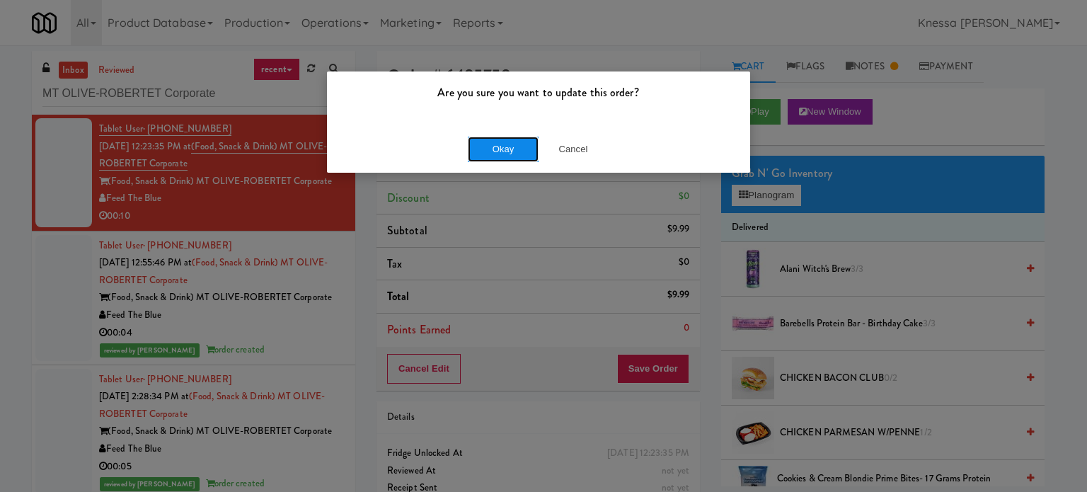
click at [487, 154] on button "Okay" at bounding box center [503, 149] width 71 height 25
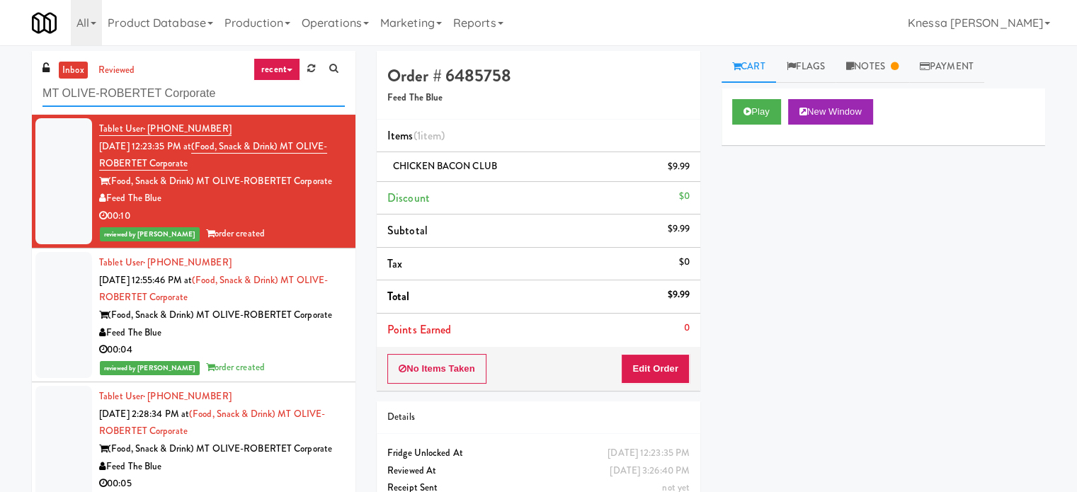
click at [249, 92] on input "MT OLIVE-ROBERTET Corporate" at bounding box center [193, 94] width 302 height 26
click at [249, 91] on input "MT OLIVE-ROBERTET Corporate" at bounding box center [193, 94] width 302 height 26
paste input "H - Pantry - Right"
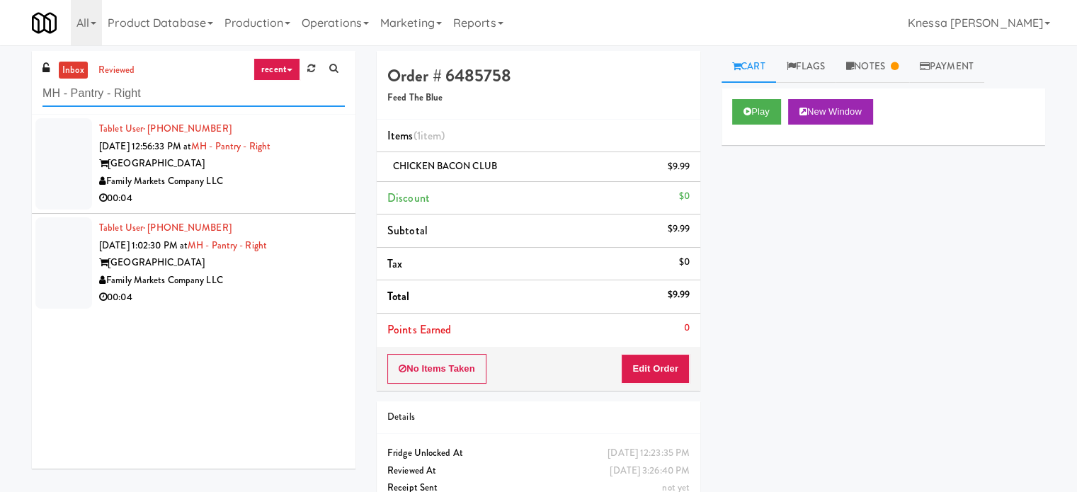
type input "MH - Pantry - Right"
click at [295, 193] on div "00:04" at bounding box center [222, 199] width 246 height 18
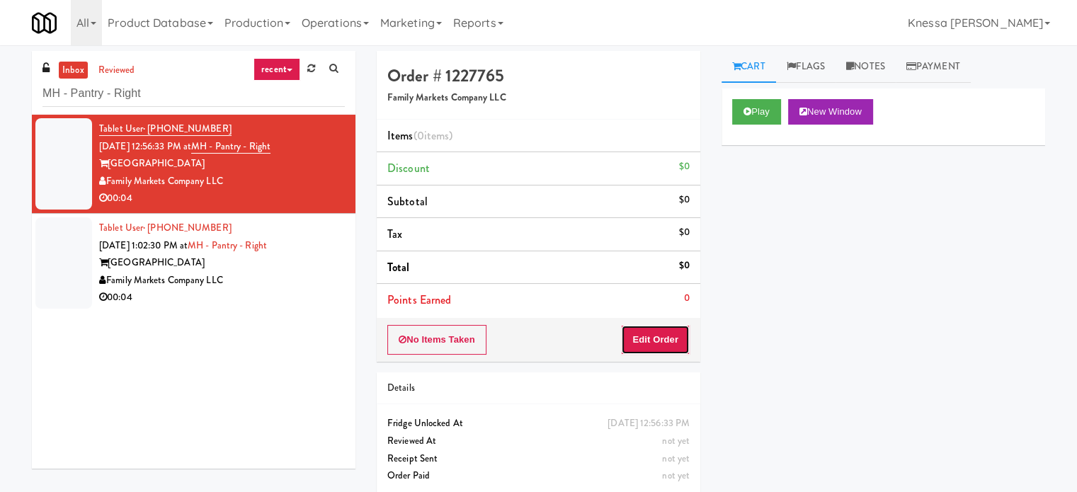
click at [668, 346] on button "Edit Order" at bounding box center [655, 340] width 69 height 30
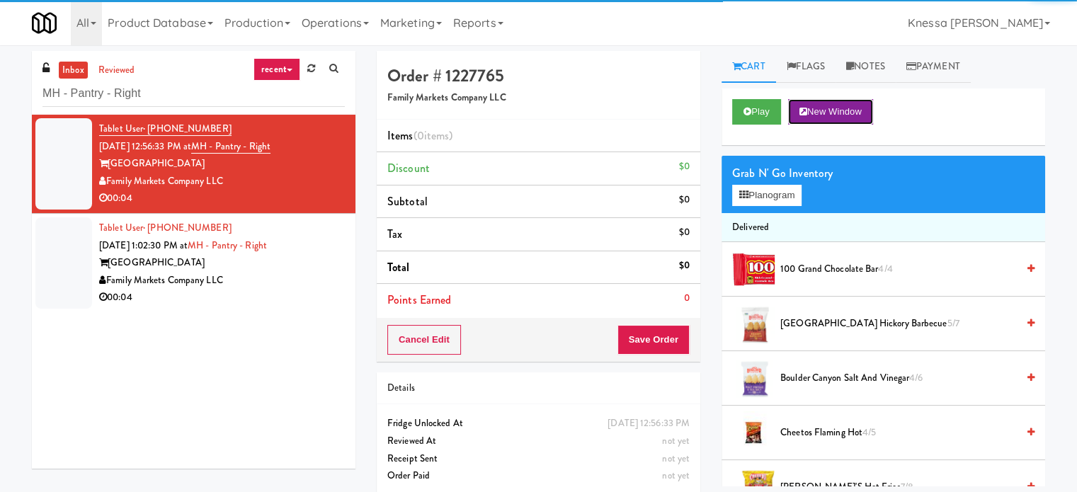
click at [813, 115] on button "New Window" at bounding box center [830, 111] width 85 height 25
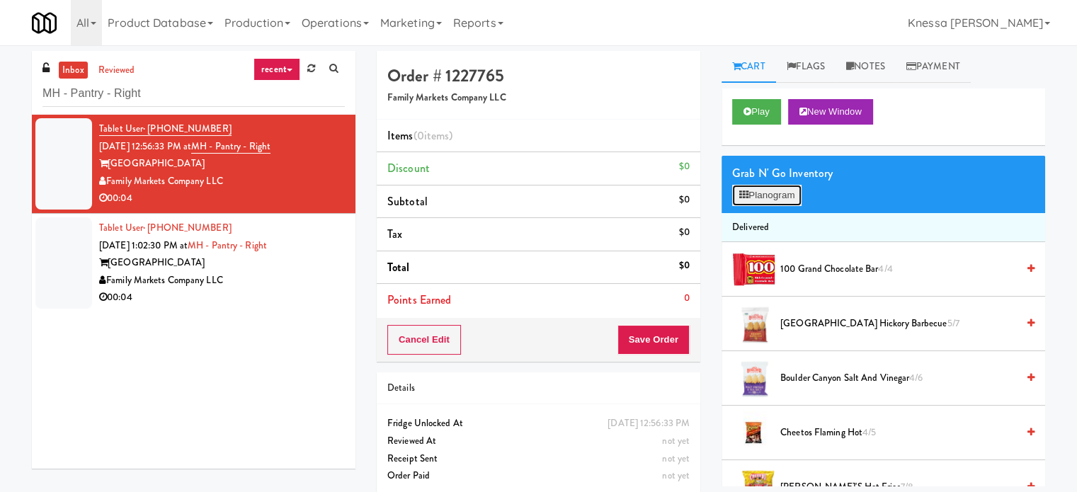
click at [796, 200] on button "Planogram" at bounding box center [766, 195] width 69 height 21
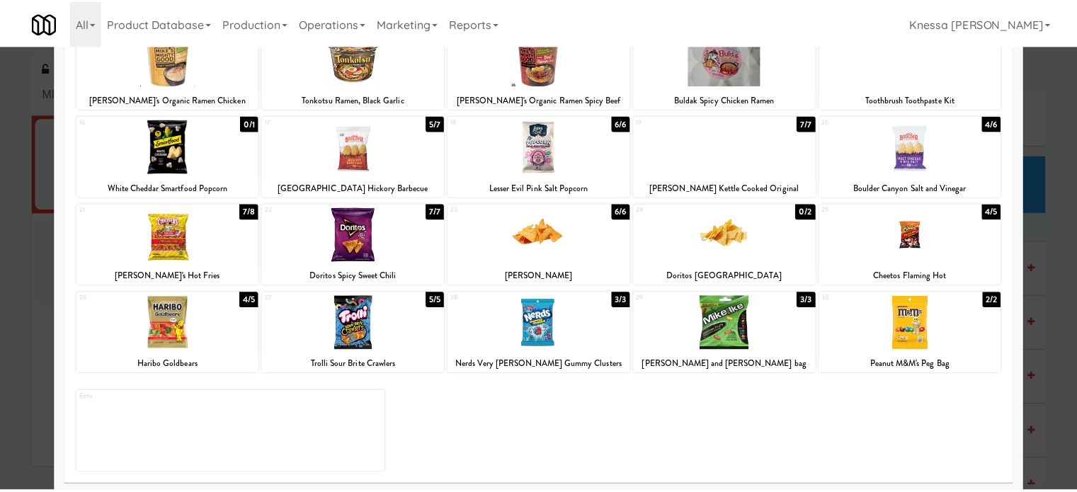
scroll to position [202, 0]
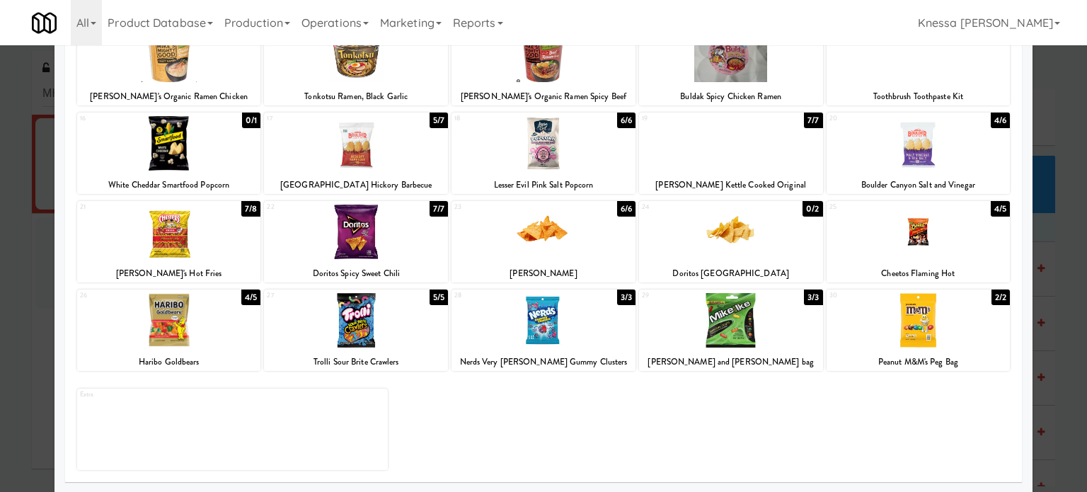
click at [360, 331] on div at bounding box center [356, 320] width 184 height 55
click at [1064, 108] on div at bounding box center [543, 246] width 1087 height 492
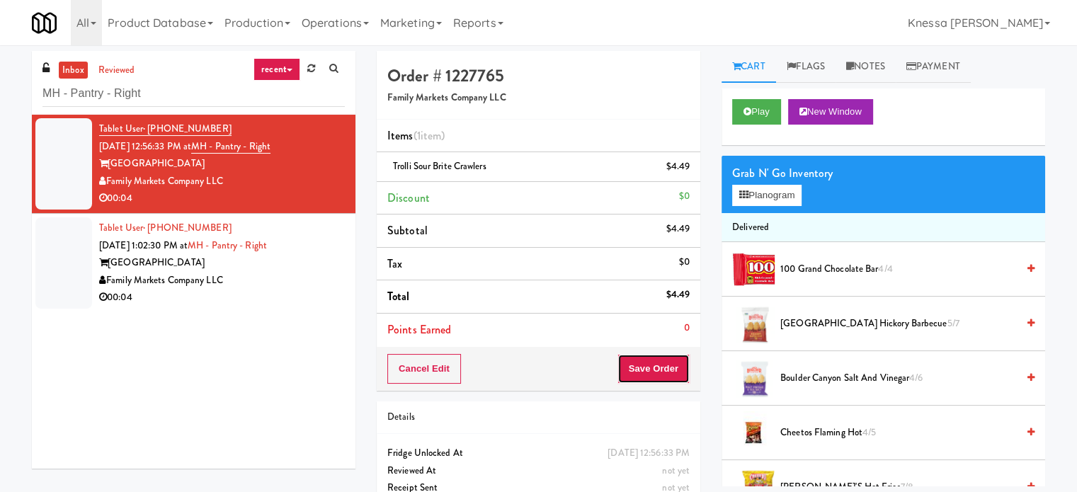
click at [663, 375] on button "Save Order" at bounding box center [653, 369] width 72 height 30
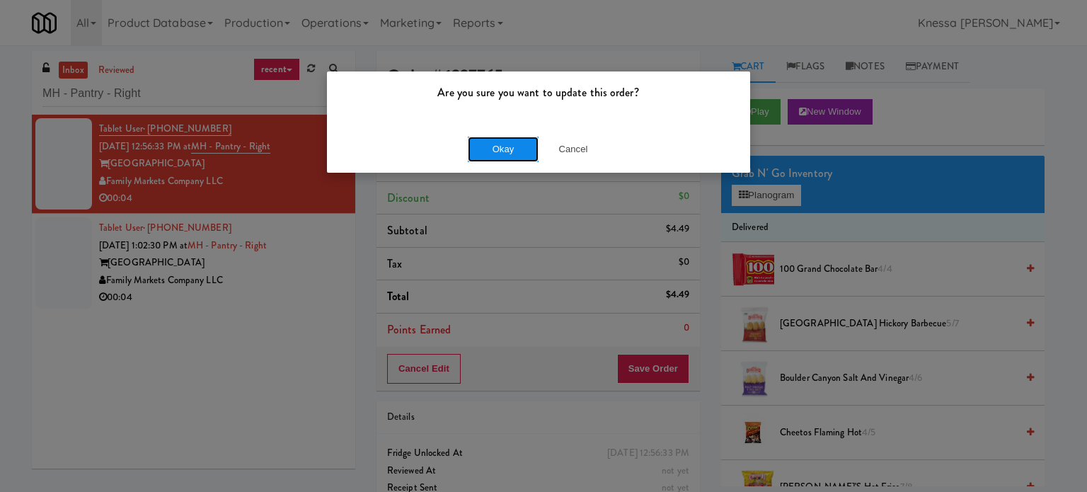
click at [522, 153] on button "Okay" at bounding box center [503, 149] width 71 height 25
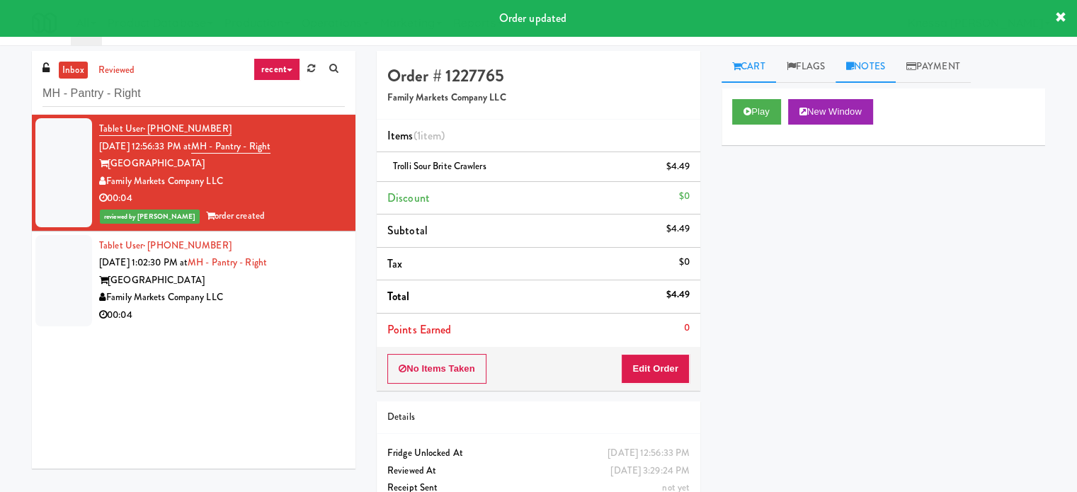
click at [868, 66] on link "Notes" at bounding box center [865, 67] width 60 height 32
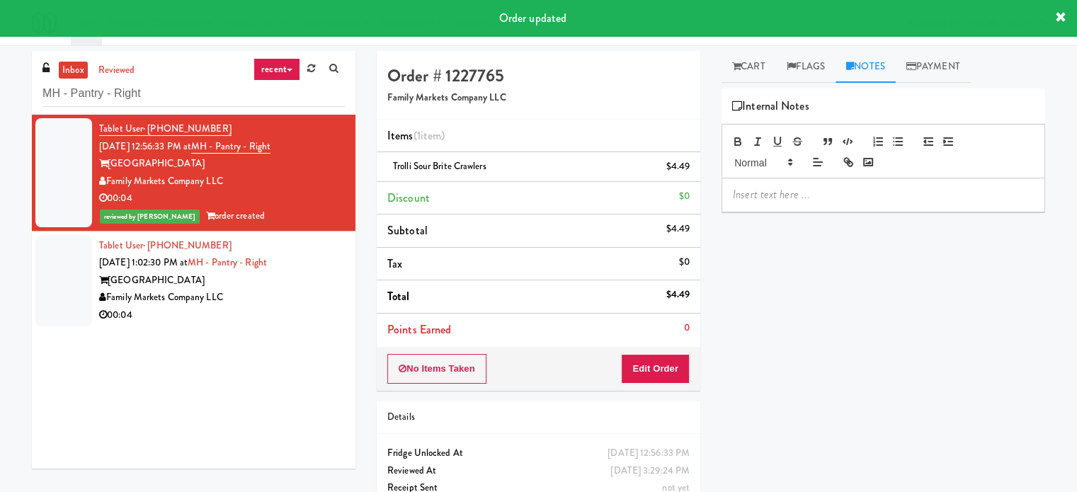
click at [830, 207] on div at bounding box center [883, 194] width 322 height 33
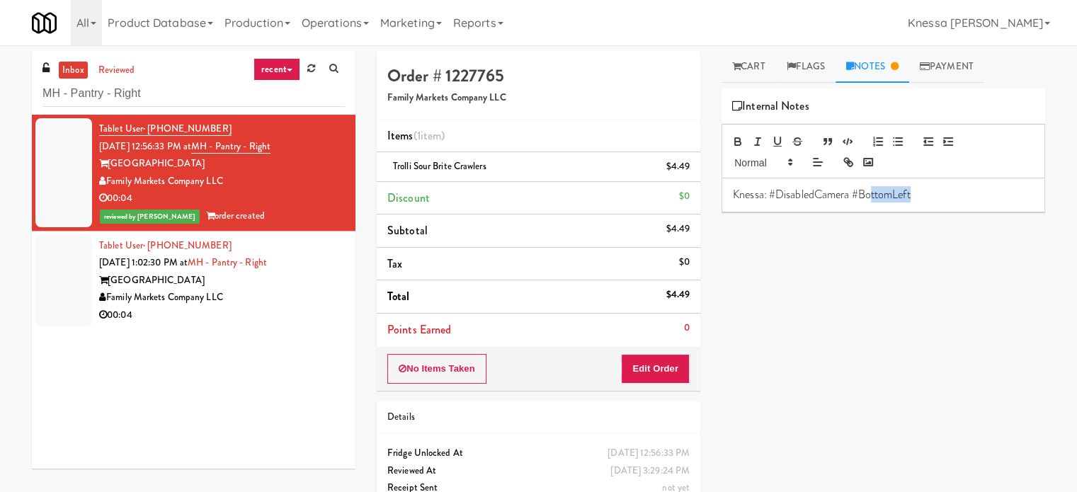
drag, startPoint x: 911, startPoint y: 196, endPoint x: 869, endPoint y: 201, distance: 42.1
click at [869, 201] on p "Knessa: #DisabledCamera #BottomLeft" at bounding box center [883, 195] width 301 height 16
click at [864, 199] on p "Knessa: #DisabledCamera #BottomLeft" at bounding box center [883, 195] width 301 height 16
click at [862, 198] on p "Knessa: #DisabledCamera #BottomLeft" at bounding box center [883, 195] width 301 height 16
click at [862, 195] on p "Knessa: #DisabledCamera #BottomLeft" at bounding box center [883, 195] width 301 height 16
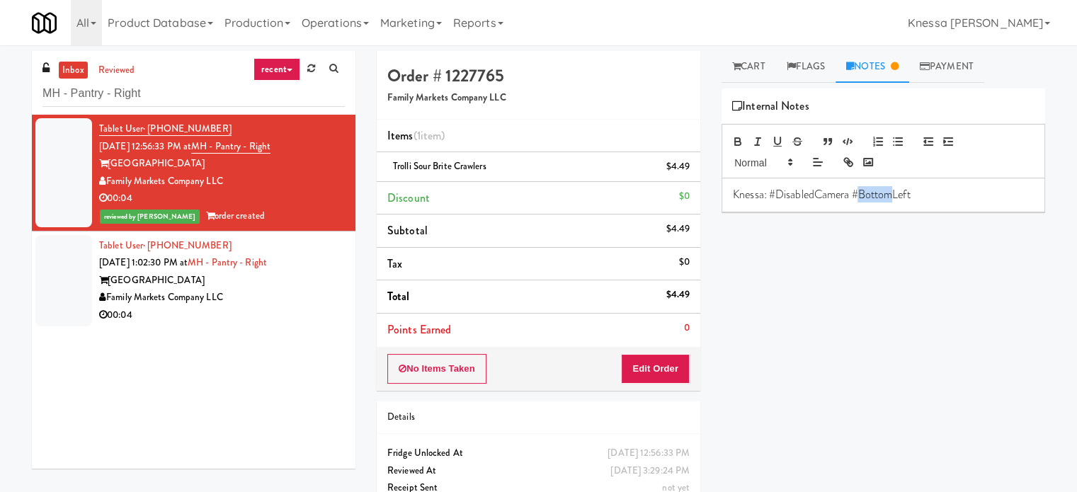
drag, startPoint x: 860, startPoint y: 194, endPoint x: 892, endPoint y: 198, distance: 32.1
click at [892, 198] on p "Knessa: #DisabledCamera #BottomLeft" at bounding box center [883, 195] width 301 height 16
click at [1004, 300] on div "Play New Window Primary Flag Clear Flag if unable to determine what was taken o…" at bounding box center [883, 353] width 324 height 531
click at [292, 297] on div "Family Markets Company LLC" at bounding box center [222, 298] width 246 height 18
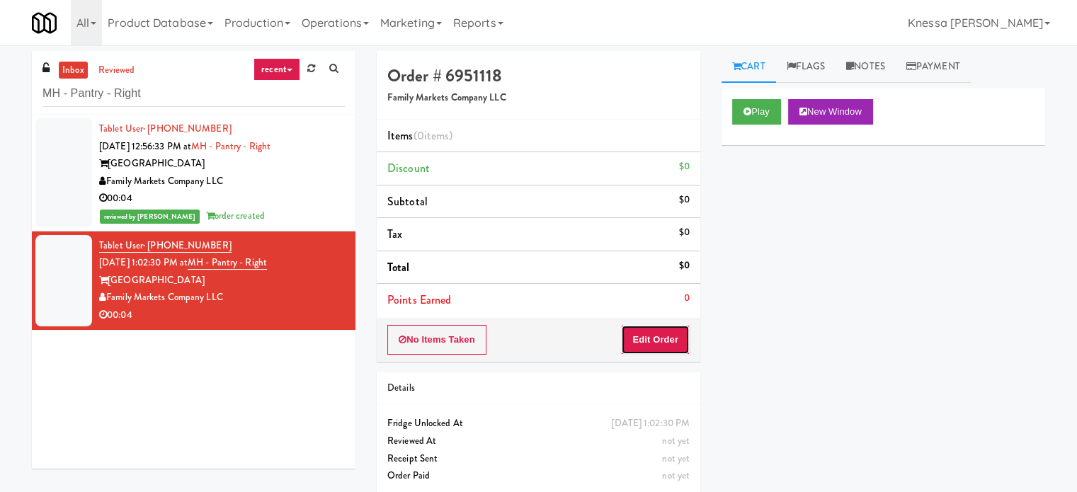
click at [649, 333] on button "Edit Order" at bounding box center [655, 340] width 69 height 30
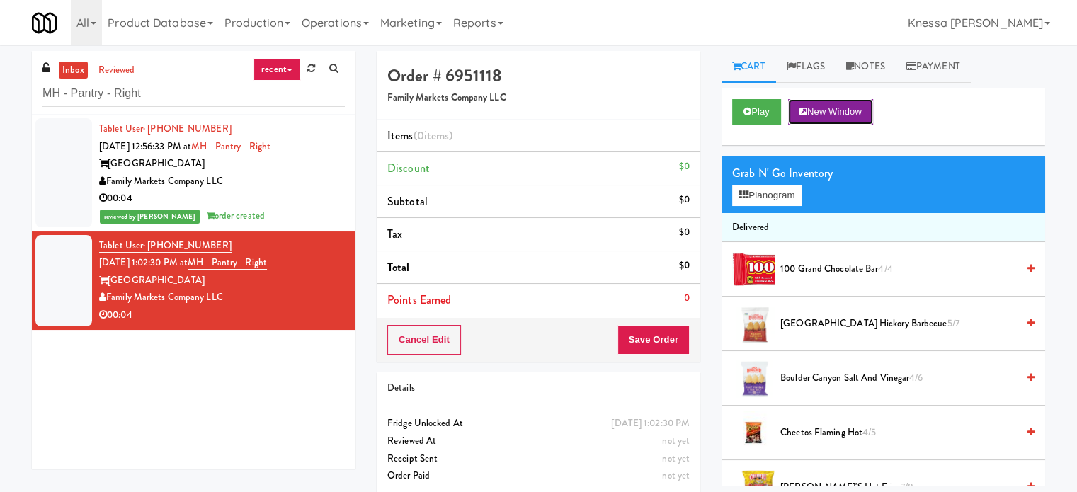
click at [830, 110] on button "New Window" at bounding box center [830, 111] width 85 height 25
click at [773, 199] on button "Planogram" at bounding box center [766, 195] width 69 height 21
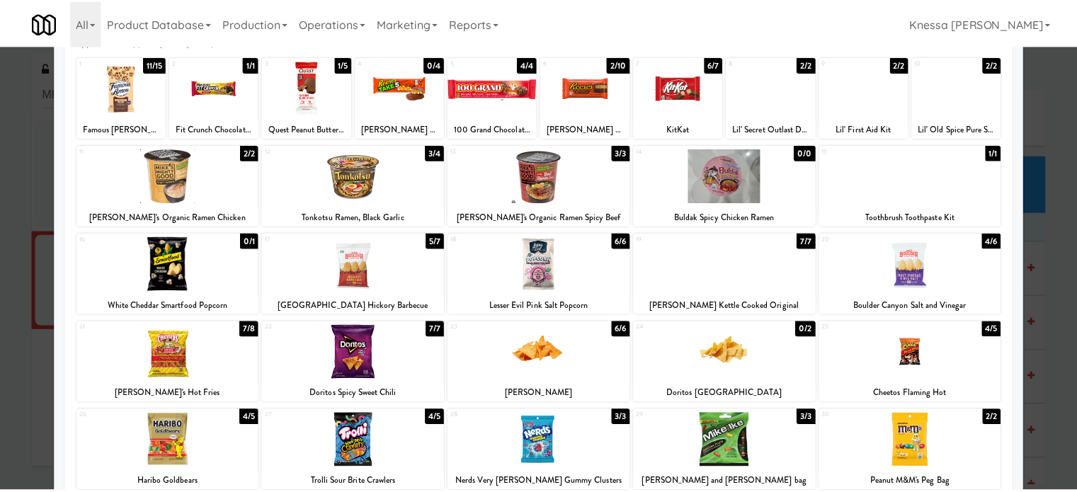
scroll to position [202, 0]
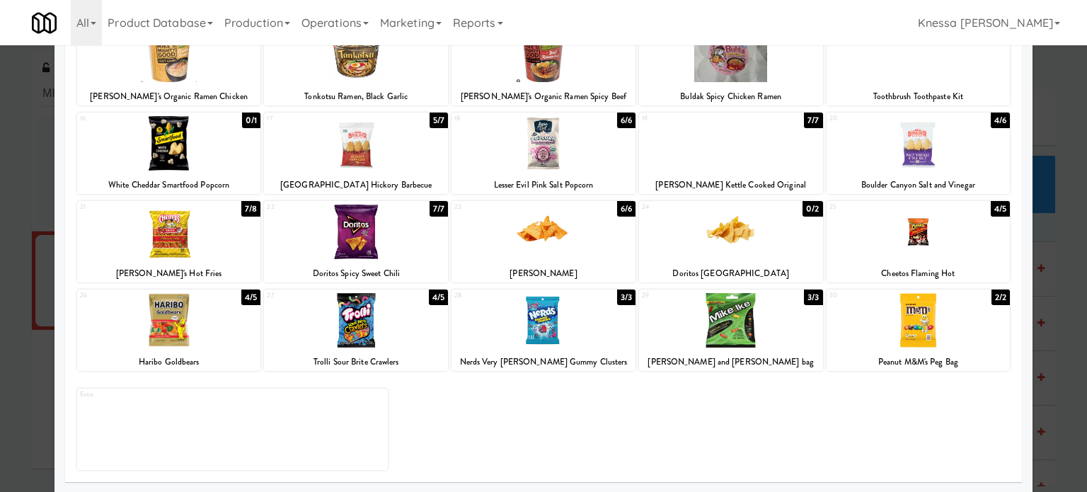
click at [377, 220] on div at bounding box center [356, 232] width 184 height 55
click at [1043, 118] on div at bounding box center [543, 246] width 1087 height 492
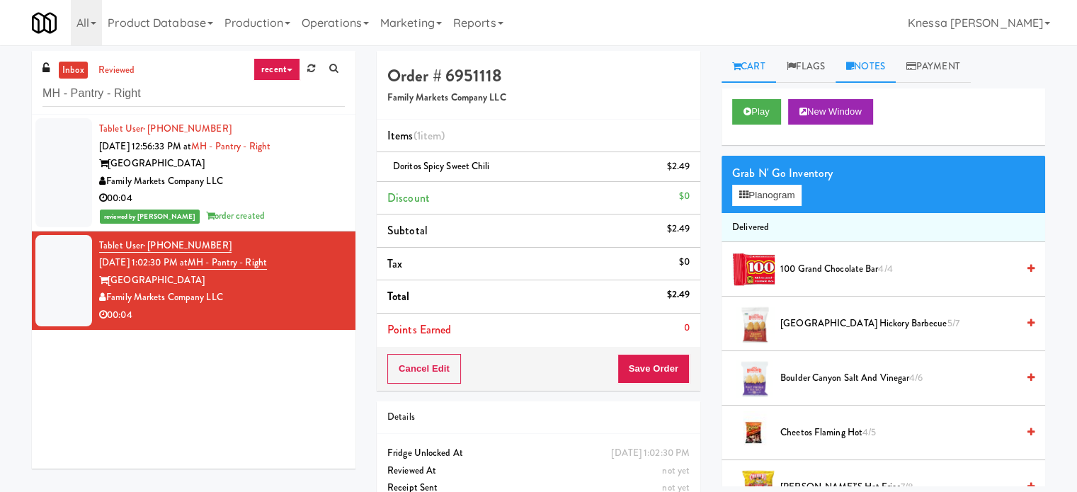
click at [894, 67] on link "Notes" at bounding box center [865, 67] width 60 height 32
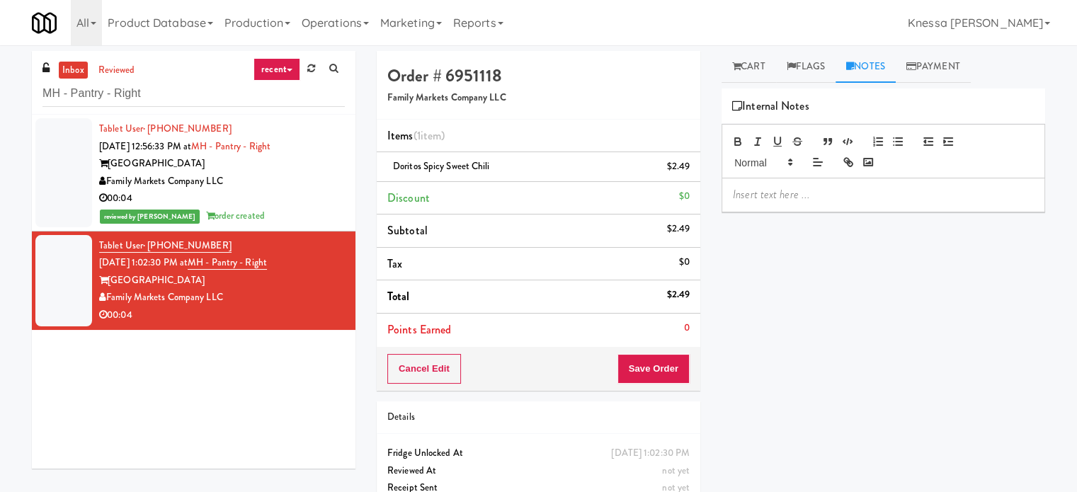
click at [807, 194] on p at bounding box center [883, 195] width 301 height 16
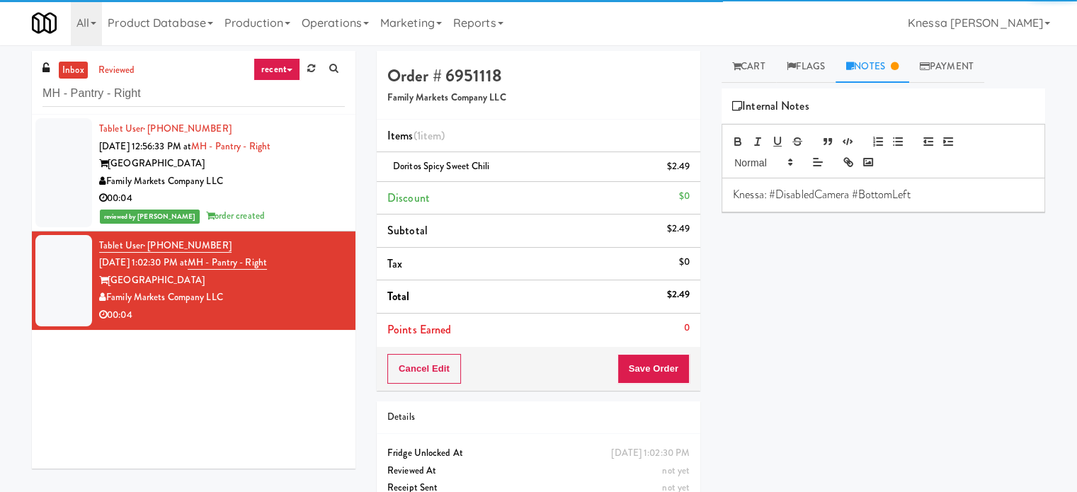
click at [872, 193] on p "Knessa: #DisabledCamera #BottomLeft" at bounding box center [883, 195] width 301 height 16
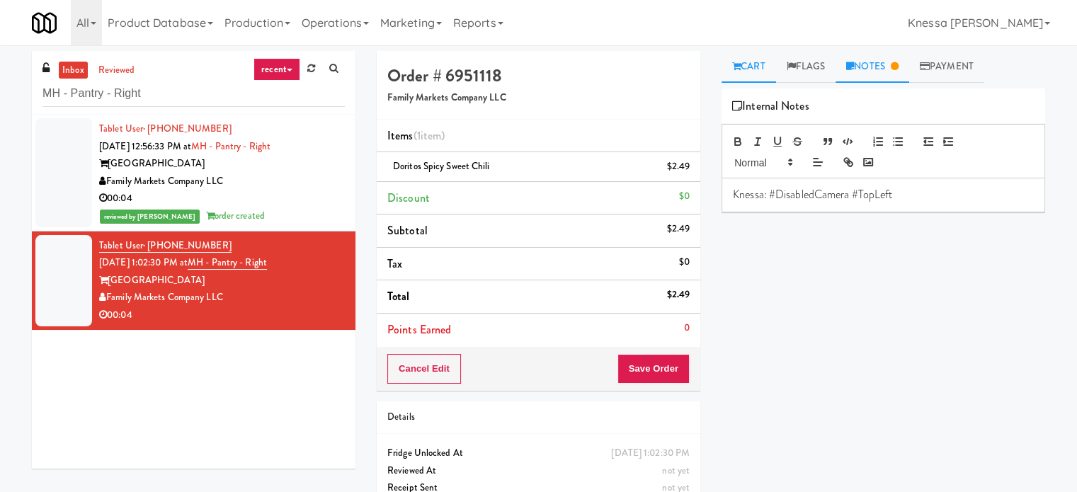
click at [759, 60] on link "Cart" at bounding box center [748, 67] width 55 height 32
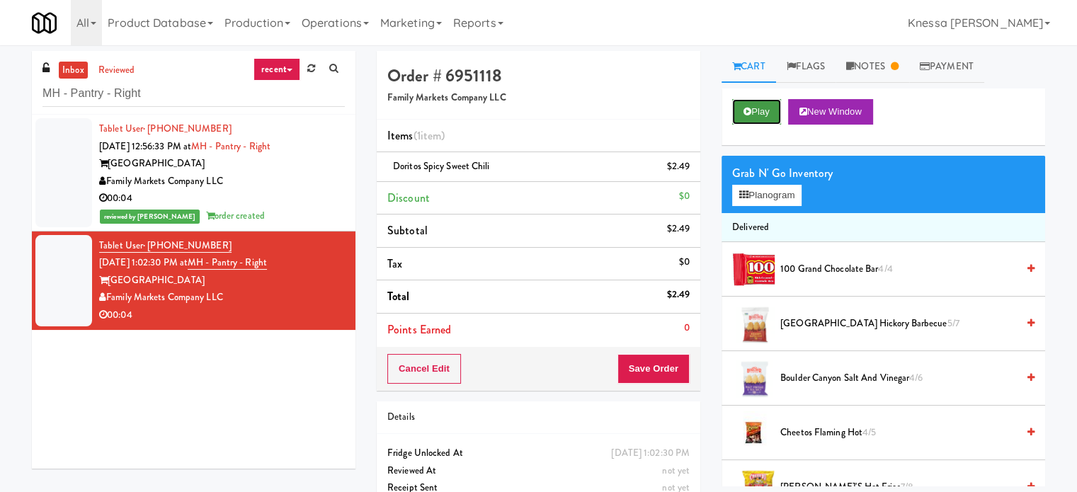
click at [751, 118] on button "Play" at bounding box center [756, 111] width 49 height 25
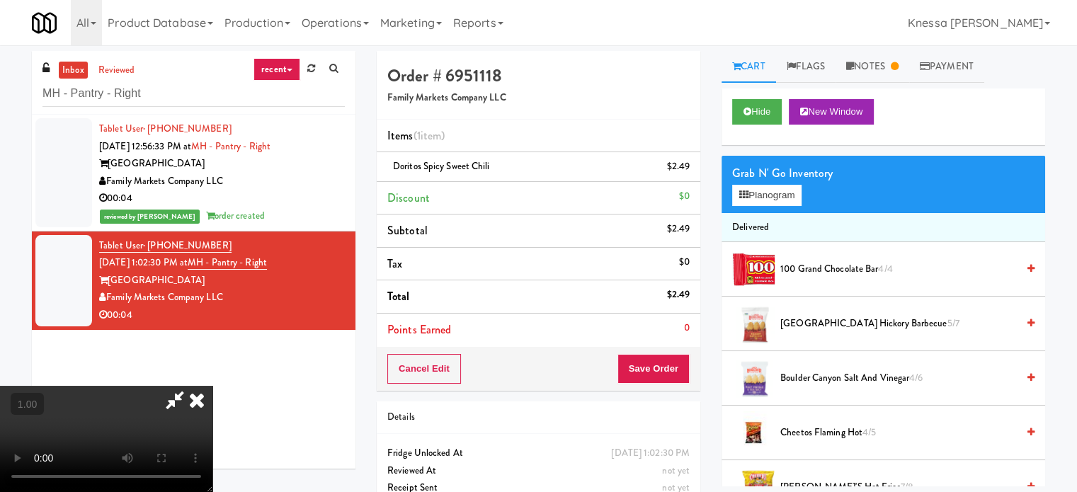
click at [212, 386] on icon at bounding box center [196, 400] width 31 height 28
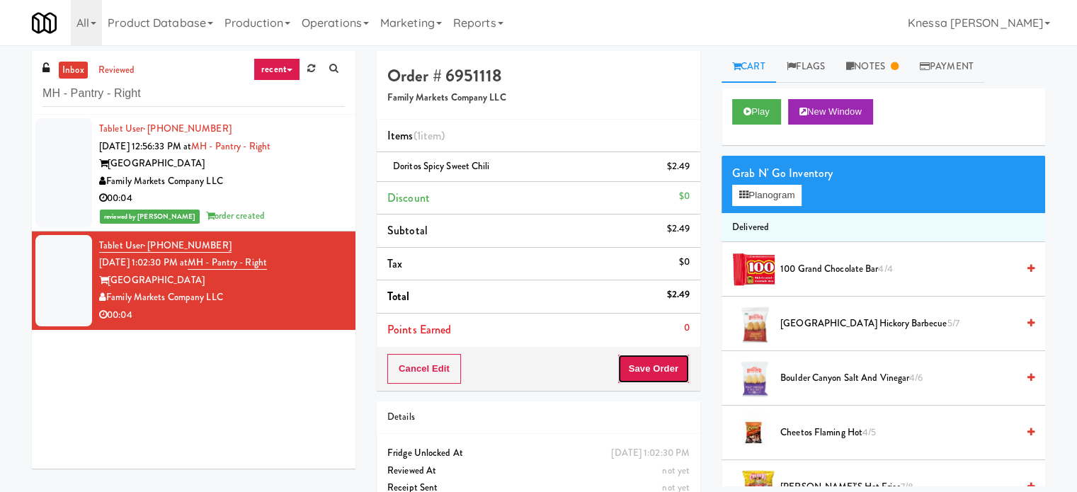
click at [673, 372] on button "Save Order" at bounding box center [653, 369] width 72 height 30
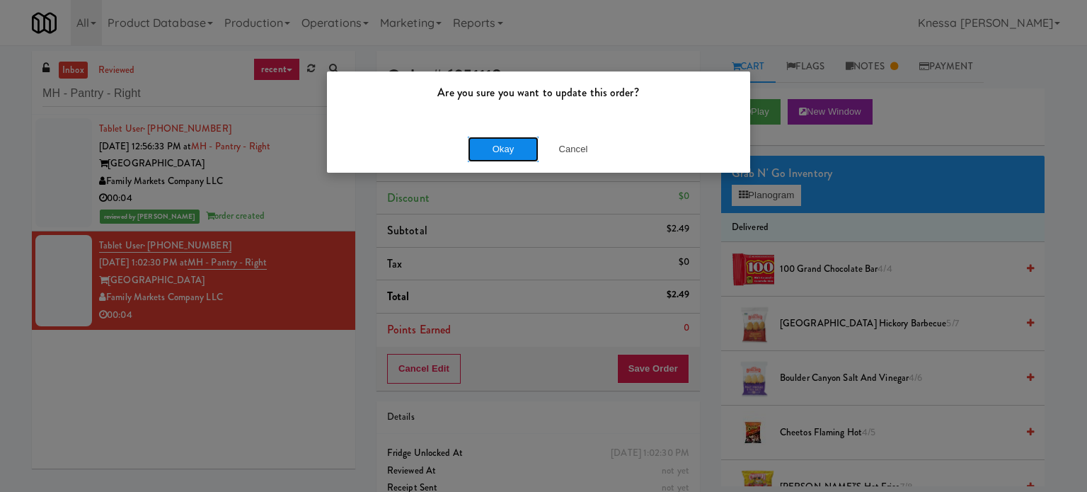
click at [485, 153] on button "Okay" at bounding box center [503, 149] width 71 height 25
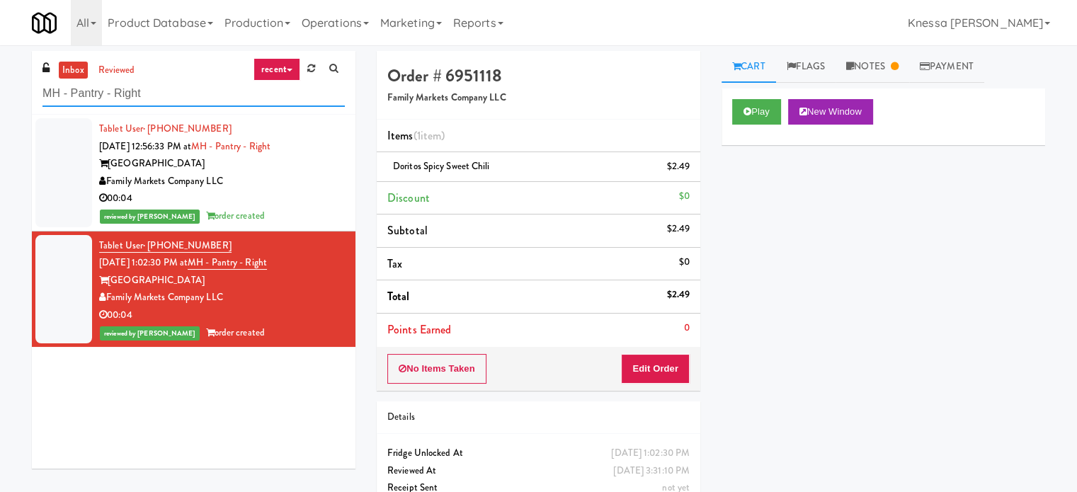
click at [182, 103] on input "MH - Pantry - Right" at bounding box center [193, 94] width 302 height 26
paste input "La Plaza - Cooler 2 Mid"
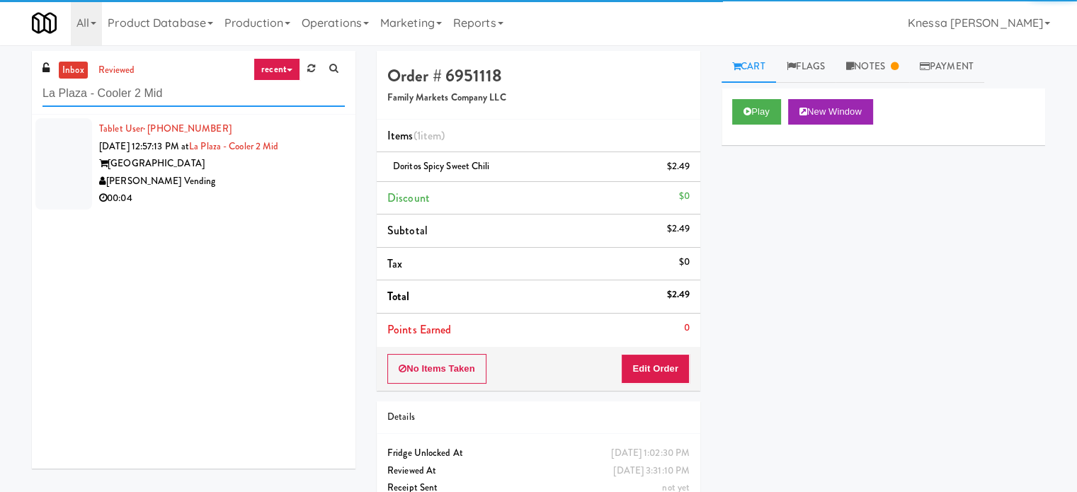
type input "La Plaza - Cooler 2 Mid"
click at [284, 190] on div "00:04" at bounding box center [222, 199] width 246 height 18
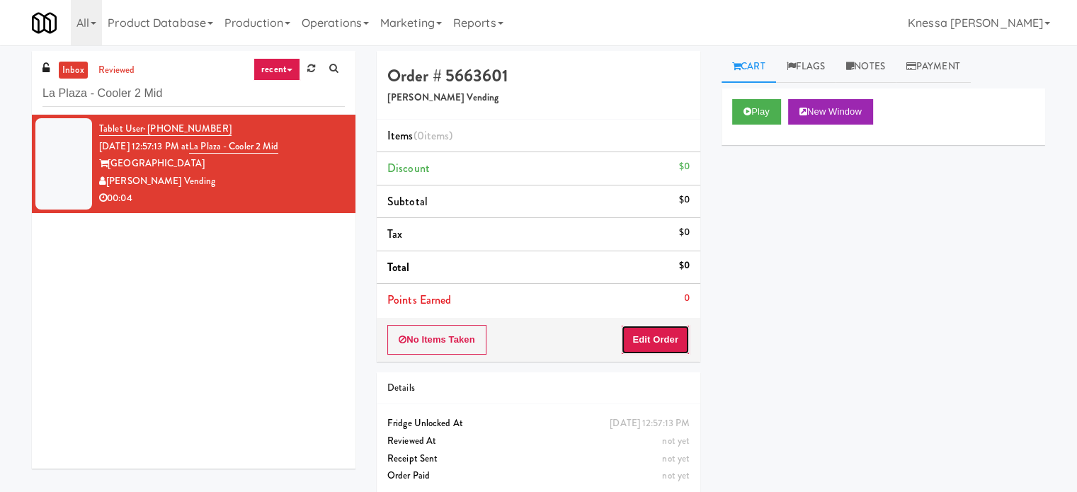
click at [675, 339] on button "Edit Order" at bounding box center [655, 340] width 69 height 30
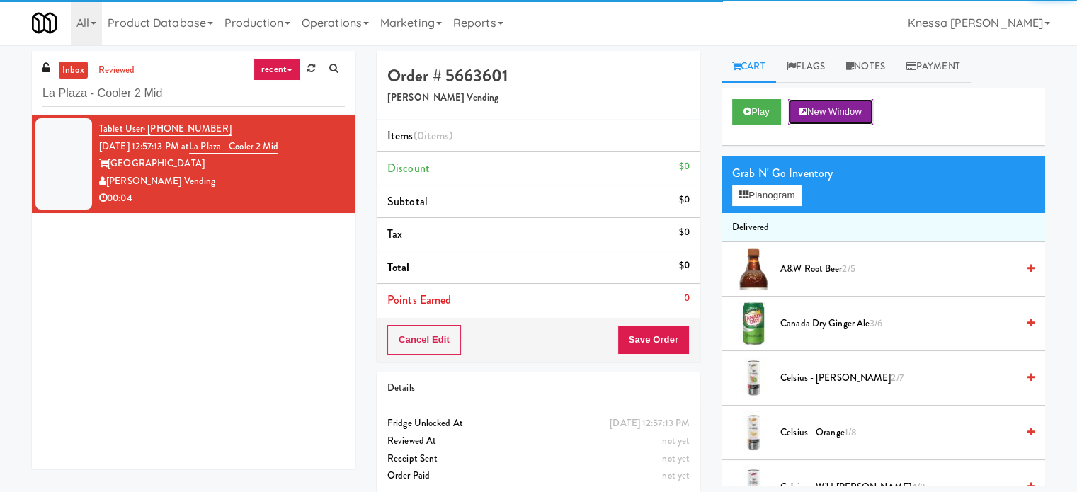
click at [842, 113] on button "New Window" at bounding box center [830, 111] width 85 height 25
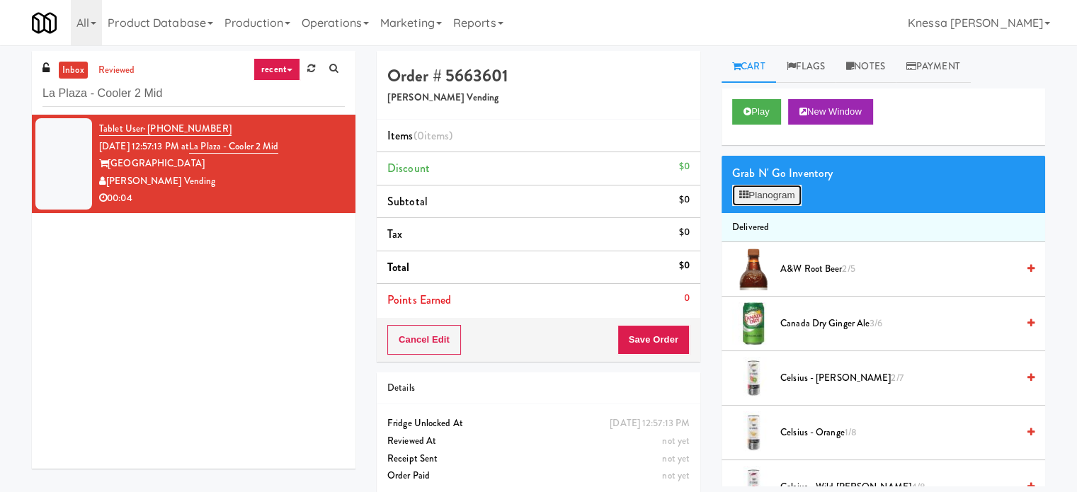
click at [779, 193] on button "Planogram" at bounding box center [766, 195] width 69 height 21
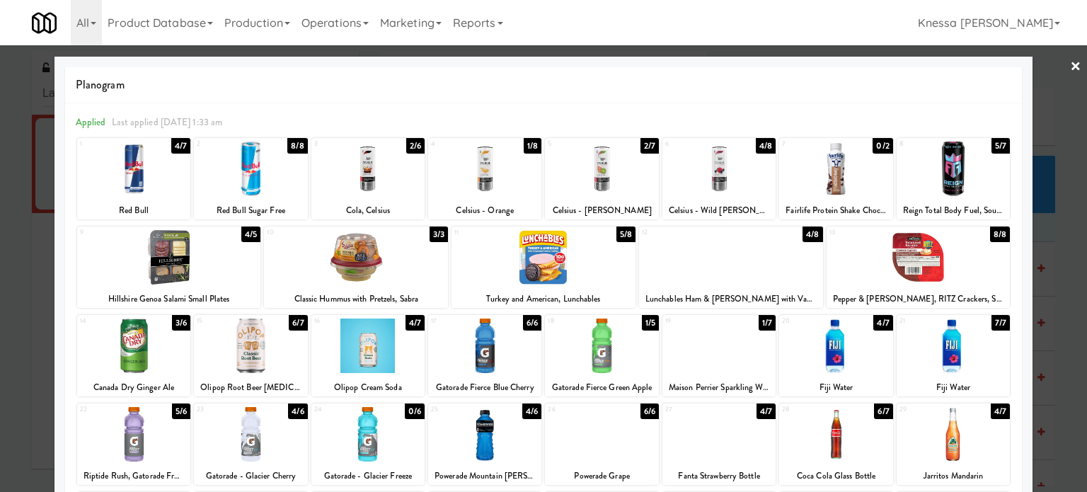
click at [1070, 67] on link "×" at bounding box center [1075, 67] width 11 height 44
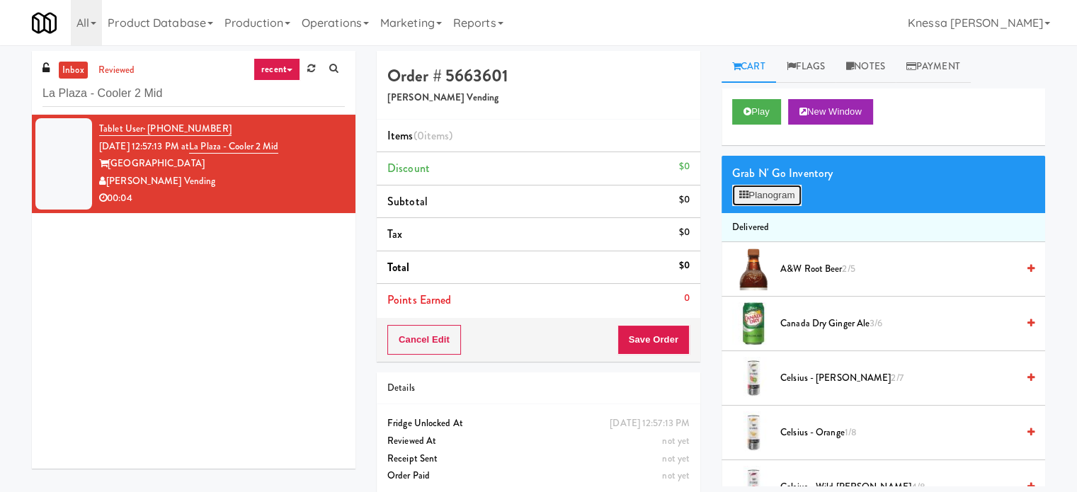
click at [779, 200] on button "Planogram" at bounding box center [766, 195] width 69 height 21
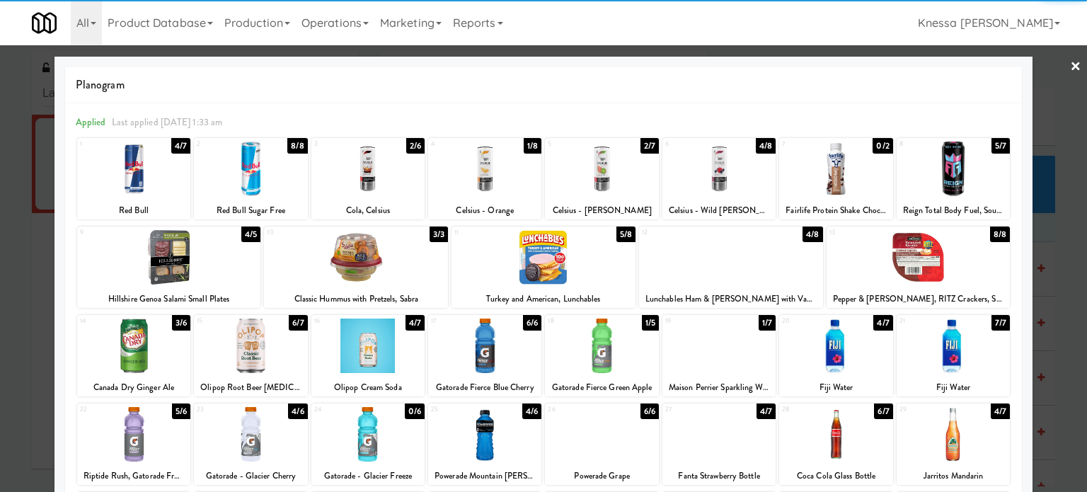
click at [934, 181] on div at bounding box center [953, 169] width 113 height 55
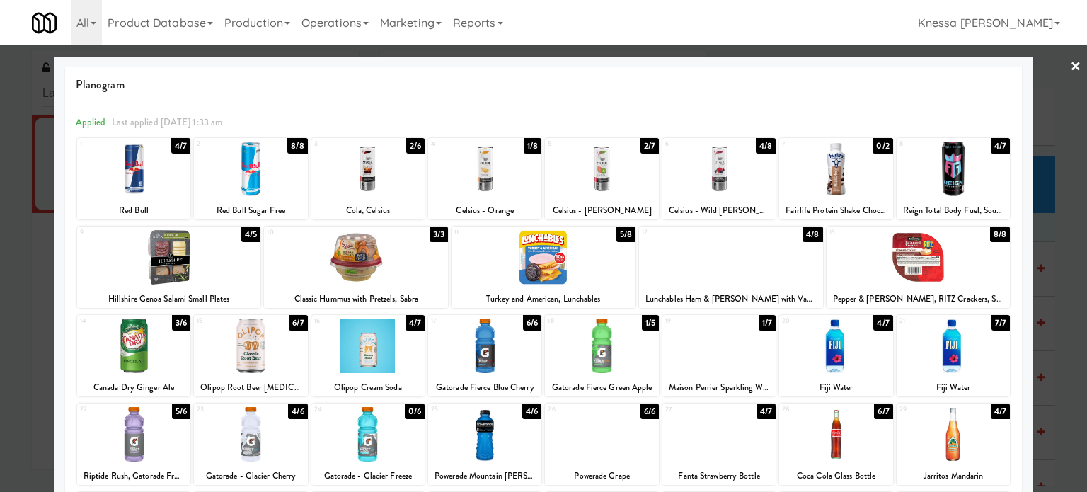
click at [1070, 62] on link "×" at bounding box center [1075, 67] width 11 height 44
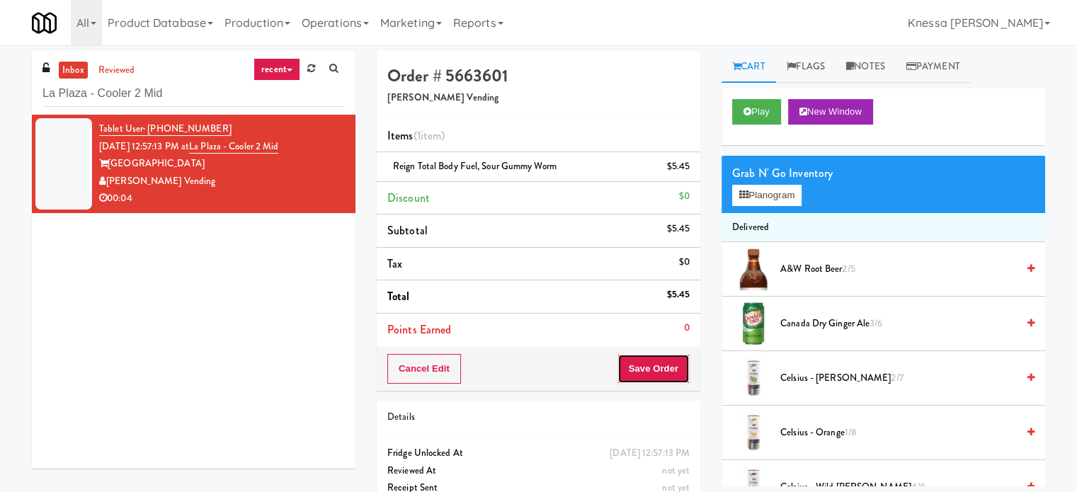
click at [624, 366] on button "Save Order" at bounding box center [653, 369] width 72 height 30
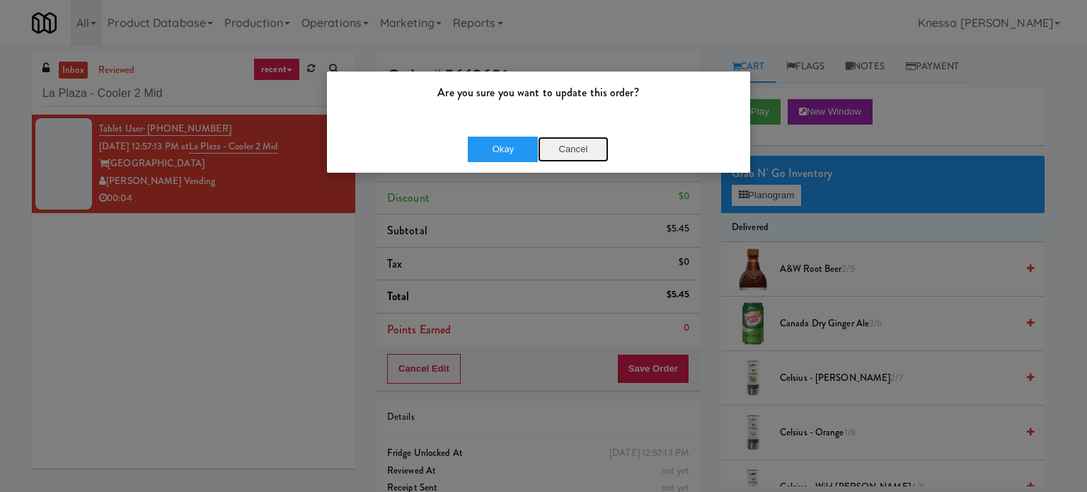
click at [568, 142] on button "Cancel" at bounding box center [573, 149] width 71 height 25
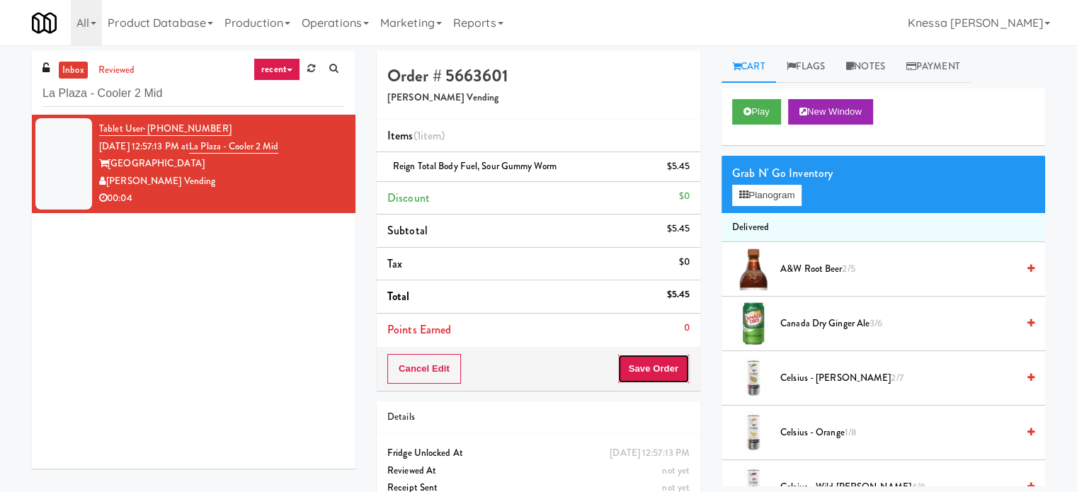
click at [642, 373] on button "Save Order" at bounding box center [653, 369] width 72 height 30
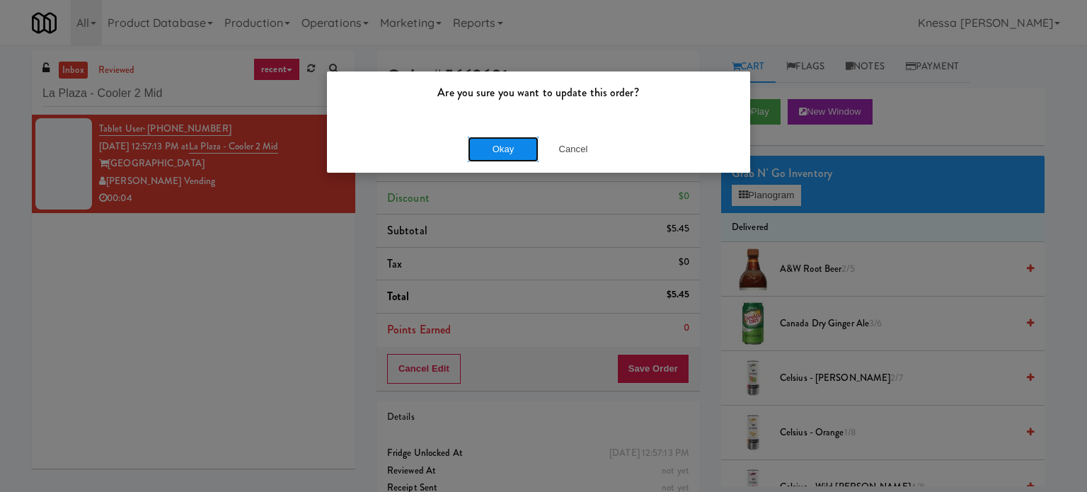
click at [498, 155] on button "Okay" at bounding box center [503, 149] width 71 height 25
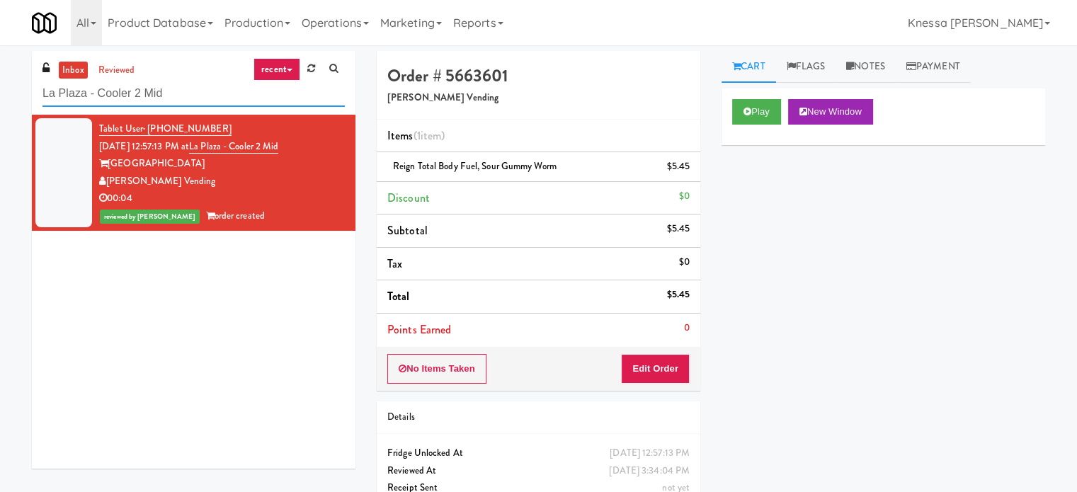
click at [217, 99] on input "La Plaza - Cooler 2 Mid" at bounding box center [193, 94] width 302 height 26
paste input "HP Employee Lounge Pantry"
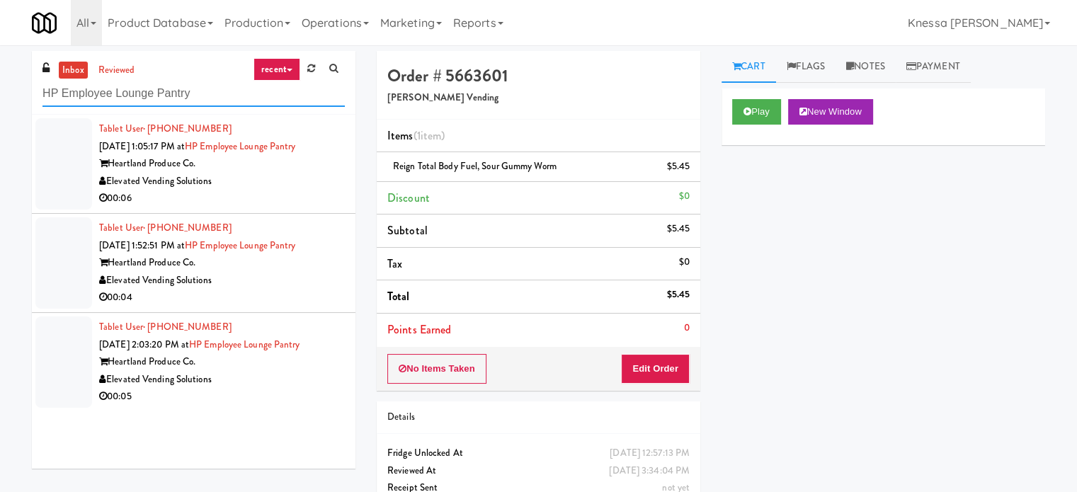
type input "HP Employee Lounge Pantry"
click at [271, 177] on div "Elevated Vending Solutions" at bounding box center [222, 182] width 246 height 18
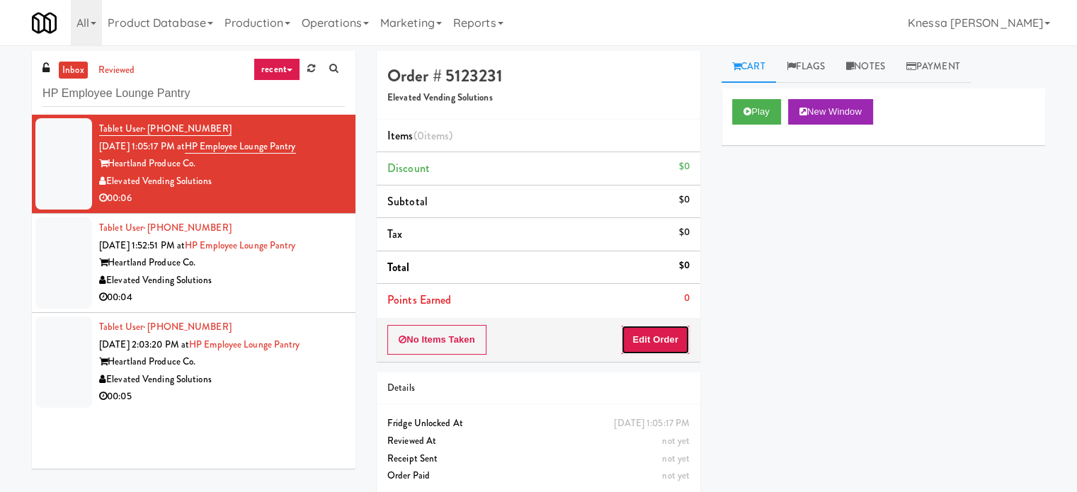
drag, startPoint x: 680, startPoint y: 339, endPoint x: 678, endPoint y: 350, distance: 10.7
click at [678, 350] on button "Edit Order" at bounding box center [655, 340] width 69 height 30
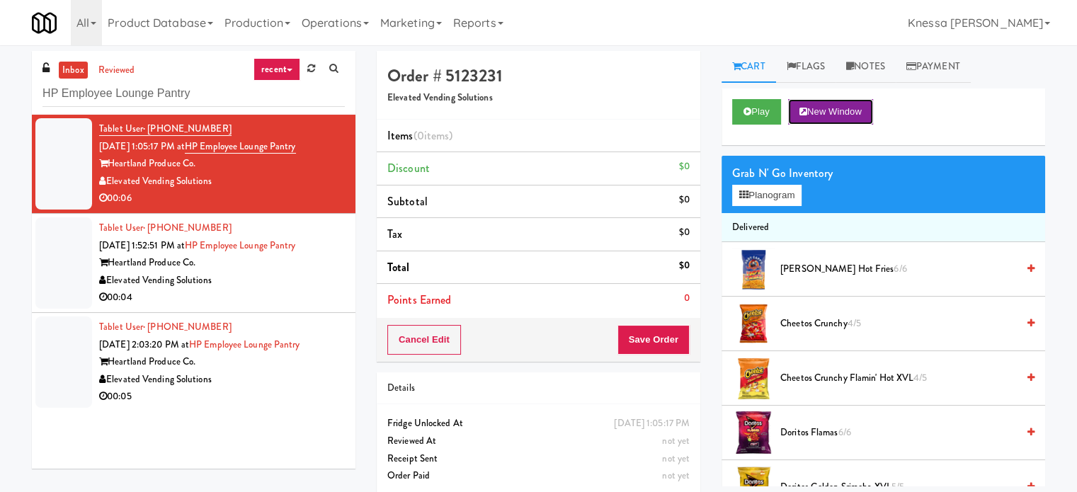
click at [807, 113] on icon at bounding box center [803, 111] width 8 height 9
click at [760, 207] on div "Grab N' Go Inventory Planogram" at bounding box center [883, 184] width 324 height 57
click at [770, 200] on button "Planogram" at bounding box center [766, 195] width 69 height 21
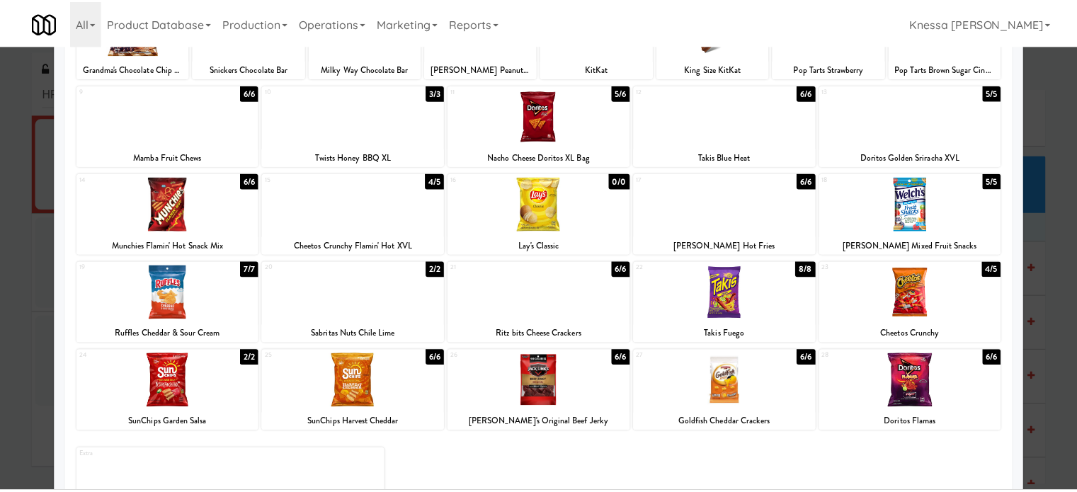
scroll to position [71, 0]
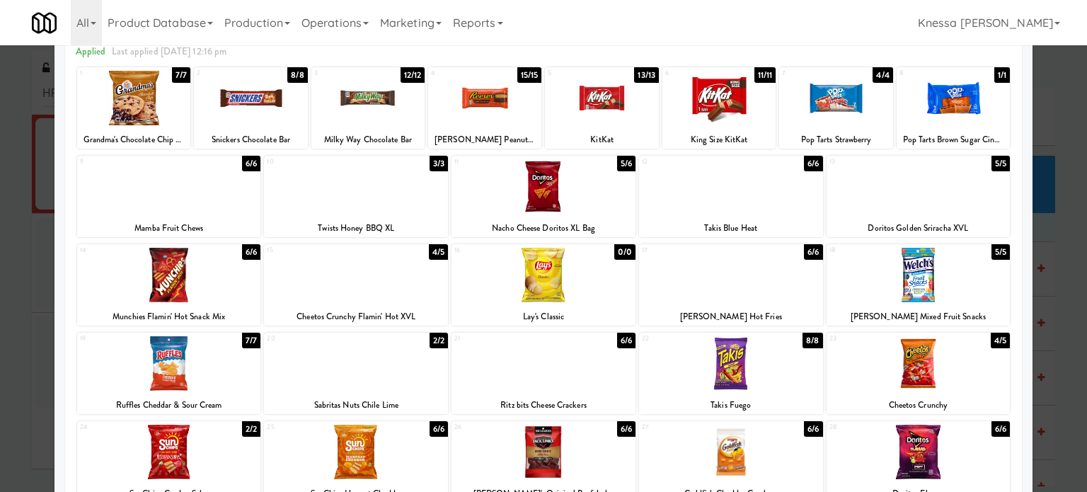
click at [563, 207] on div at bounding box center [544, 186] width 184 height 55
click at [1038, 145] on div at bounding box center [543, 246] width 1087 height 492
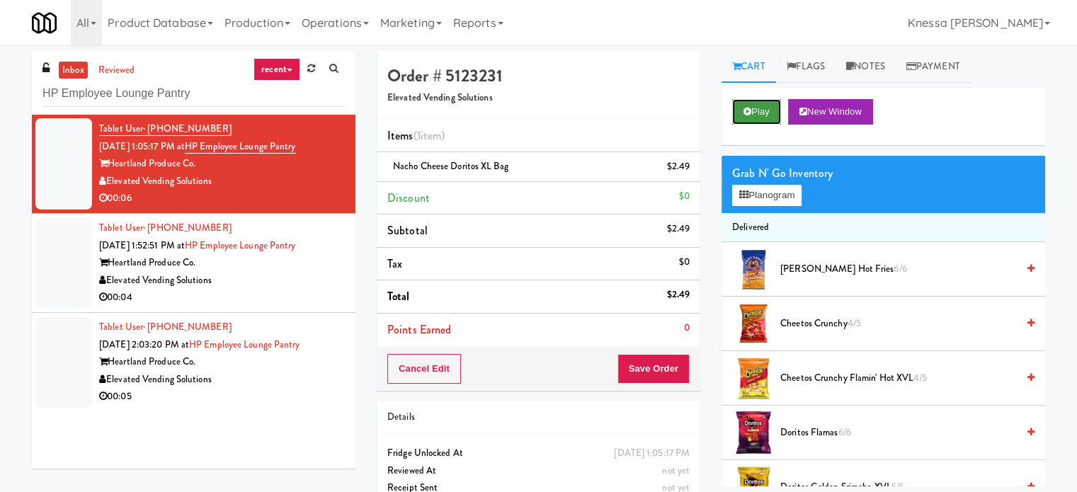
click at [756, 104] on button "Play" at bounding box center [756, 111] width 49 height 25
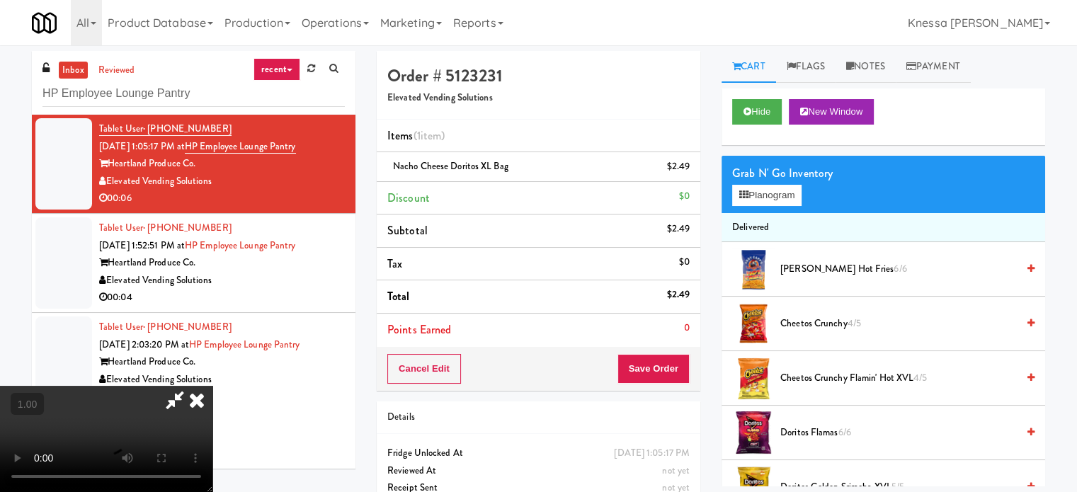
scroll to position [29, 0]
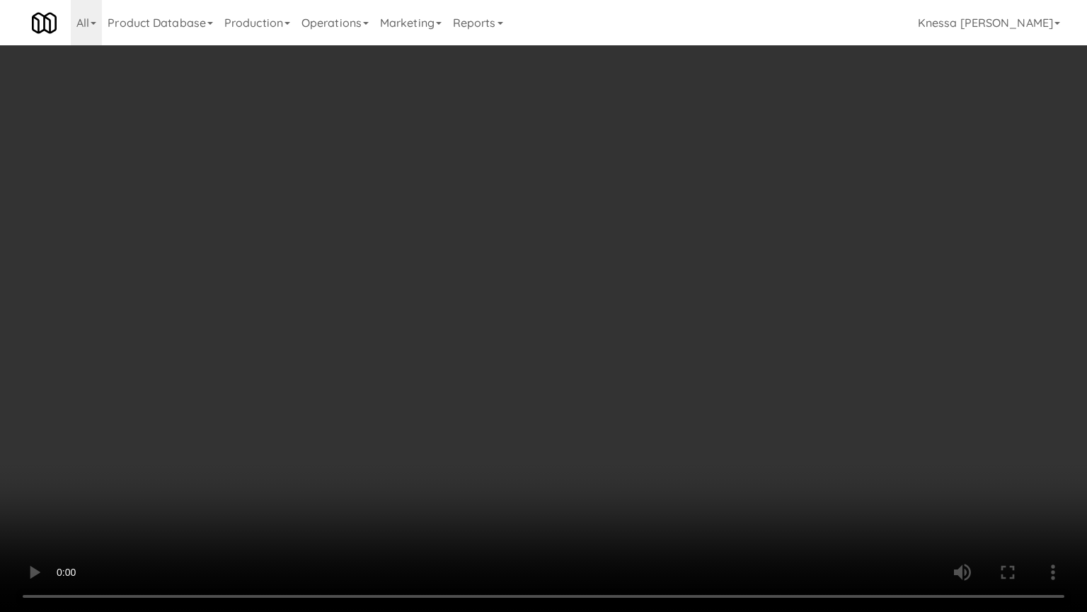
click at [656, 355] on video at bounding box center [543, 306] width 1087 height 612
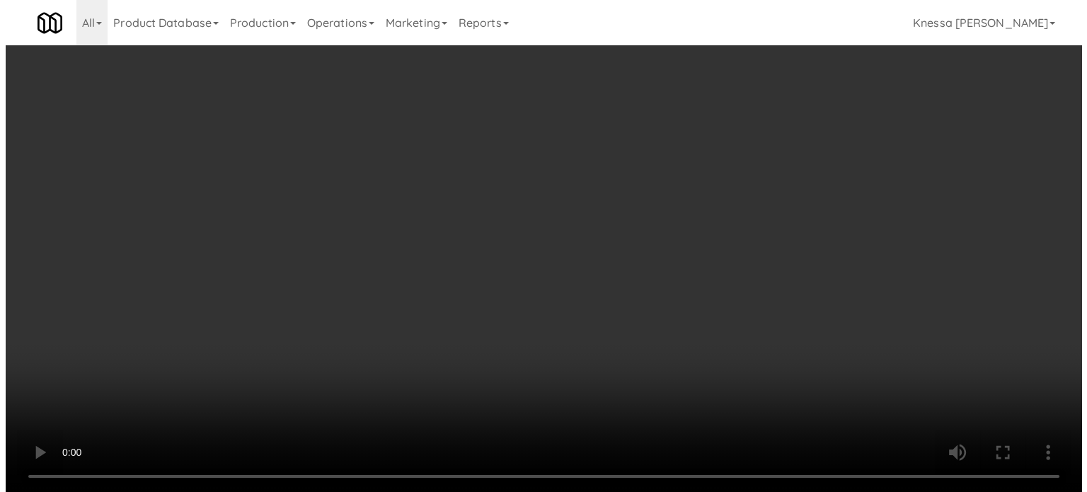
scroll to position [0, 0]
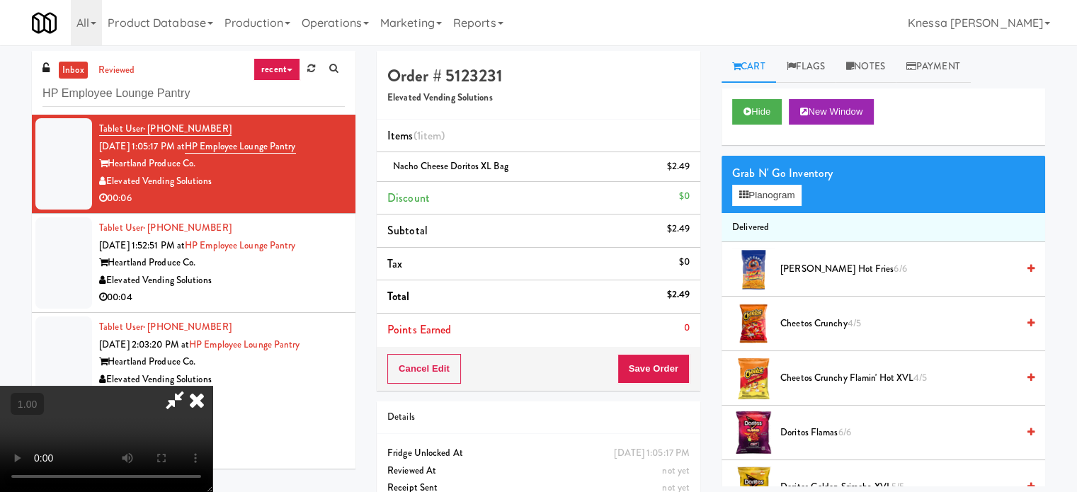
click at [212, 386] on icon at bounding box center [196, 400] width 31 height 28
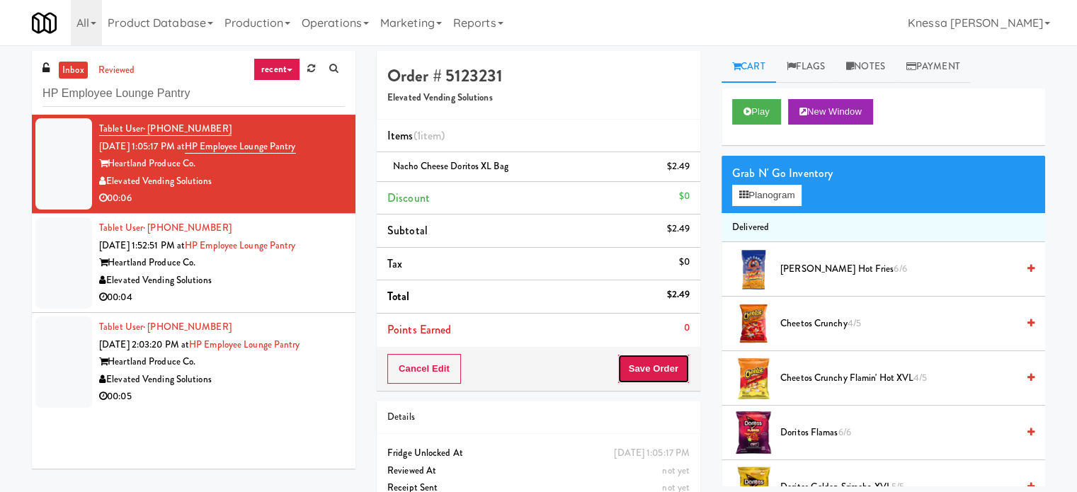
click at [671, 374] on button "Save Order" at bounding box center [653, 369] width 72 height 30
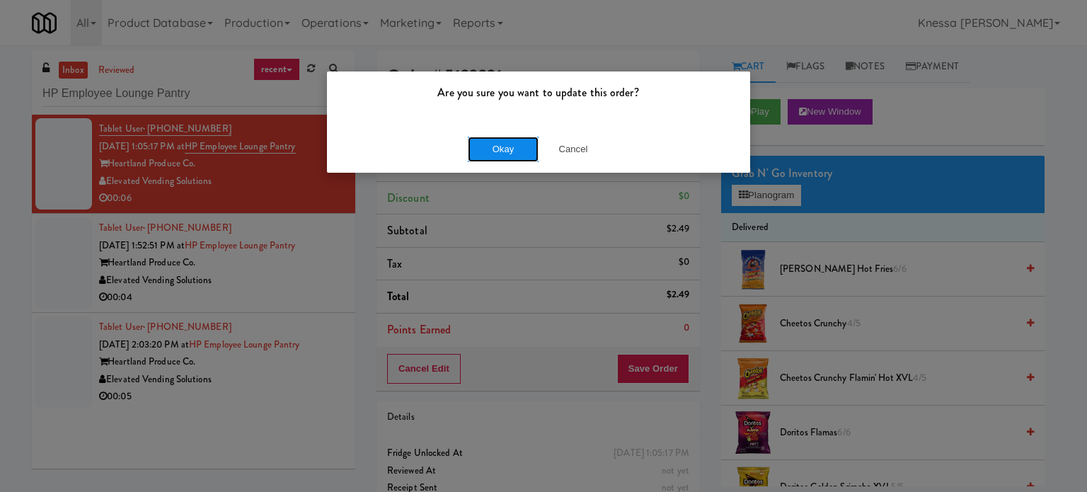
click at [496, 149] on button "Okay" at bounding box center [503, 149] width 71 height 25
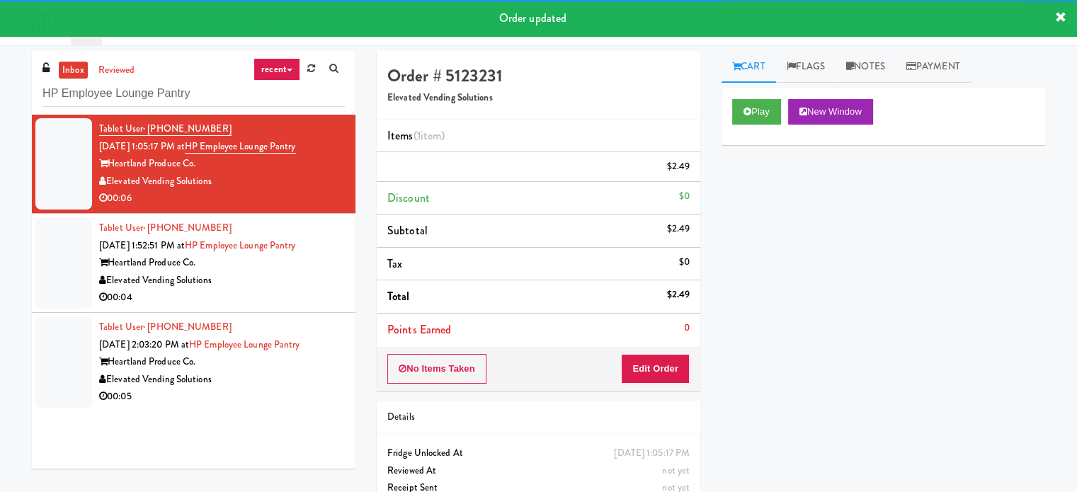
click at [306, 294] on div "00:04" at bounding box center [222, 298] width 246 height 18
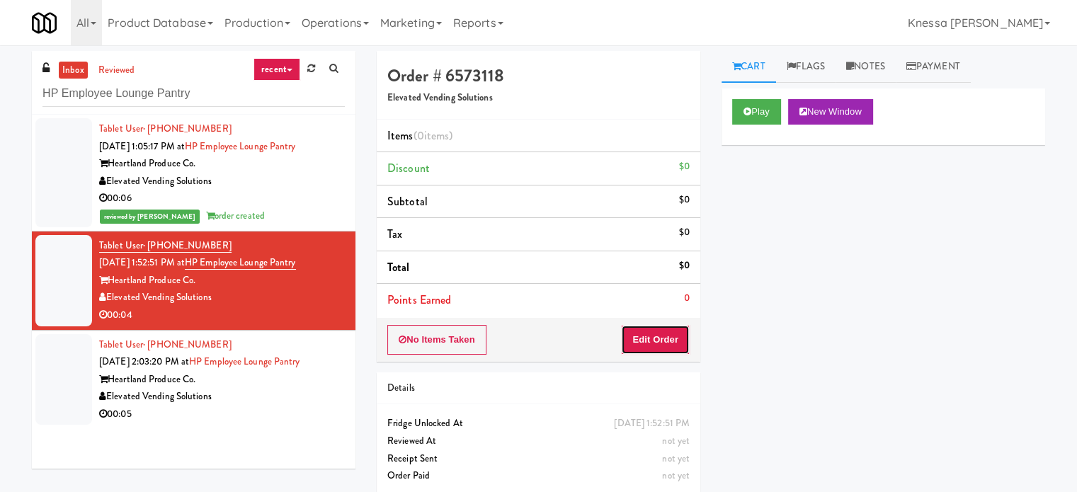
drag, startPoint x: 663, startPoint y: 338, endPoint x: 689, endPoint y: 305, distance: 41.4
click at [663, 337] on button "Edit Order" at bounding box center [655, 340] width 69 height 30
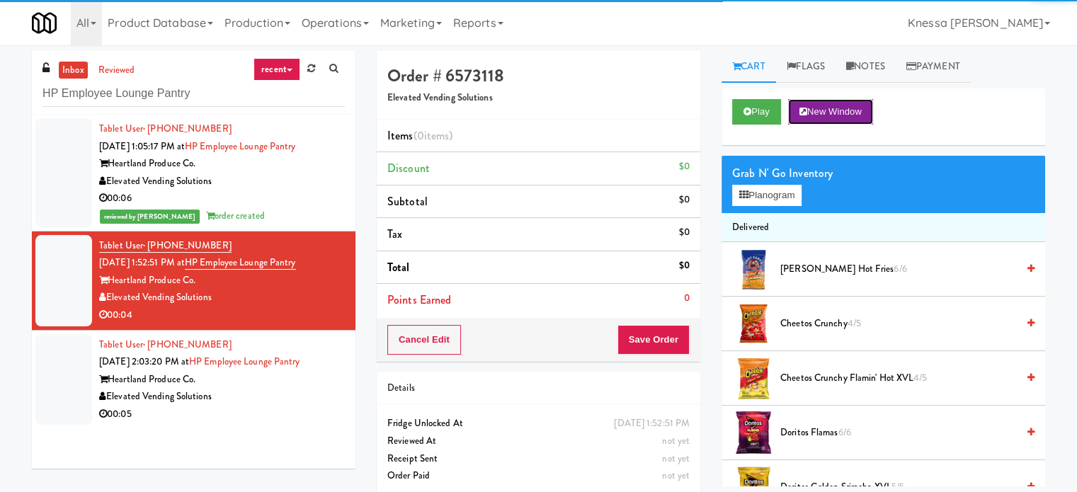
click at [855, 121] on button "New Window" at bounding box center [830, 111] width 85 height 25
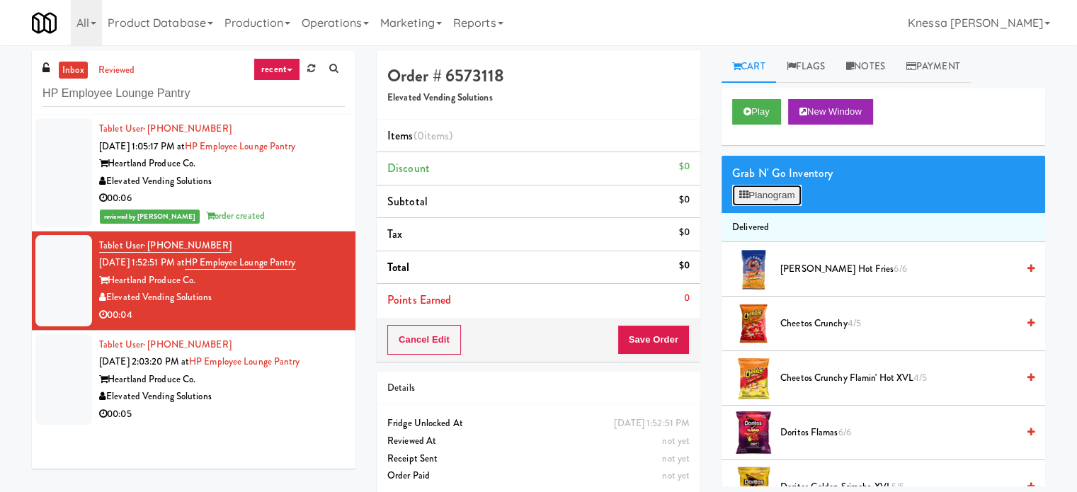
click at [774, 202] on button "Planogram" at bounding box center [766, 195] width 69 height 21
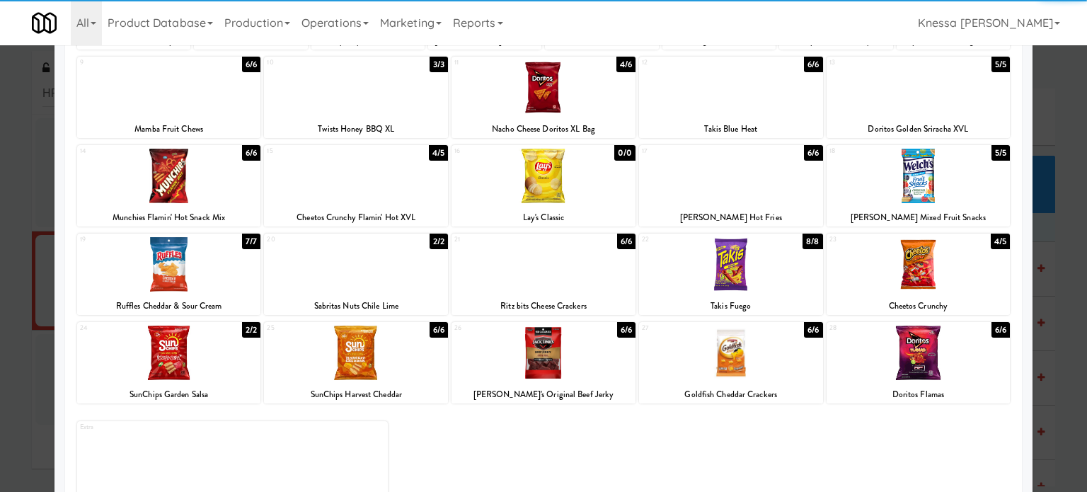
scroll to position [202, 0]
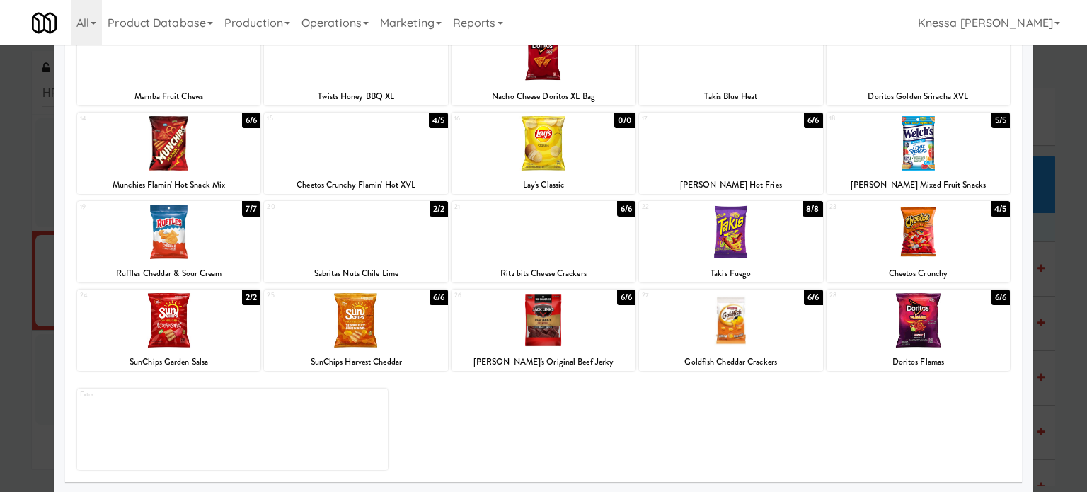
click at [399, 345] on div at bounding box center [356, 320] width 184 height 55
click at [1041, 166] on div at bounding box center [543, 246] width 1087 height 492
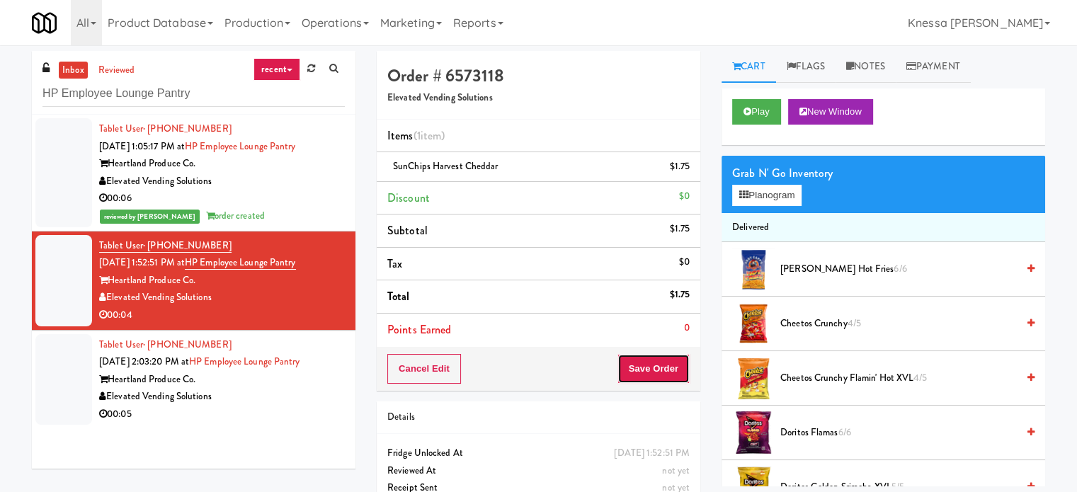
click at [679, 373] on button "Save Order" at bounding box center [653, 369] width 72 height 30
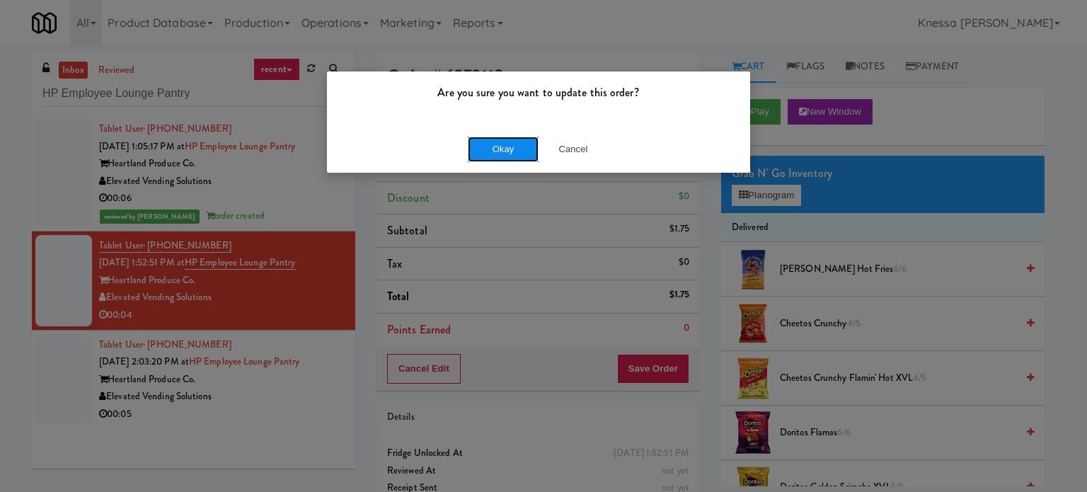
click at [518, 152] on button "Okay" at bounding box center [503, 149] width 71 height 25
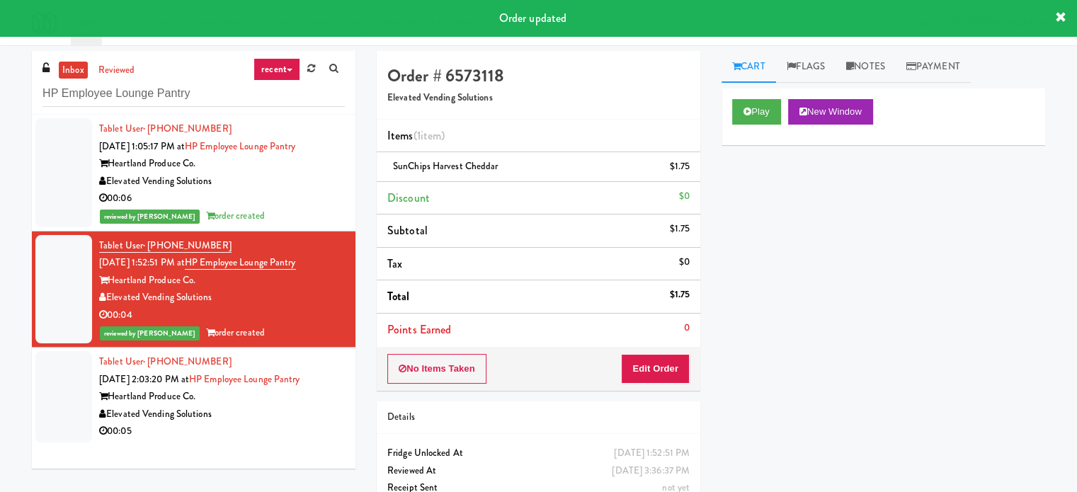
click at [313, 416] on div "Elevated Vending Solutions" at bounding box center [222, 415] width 246 height 18
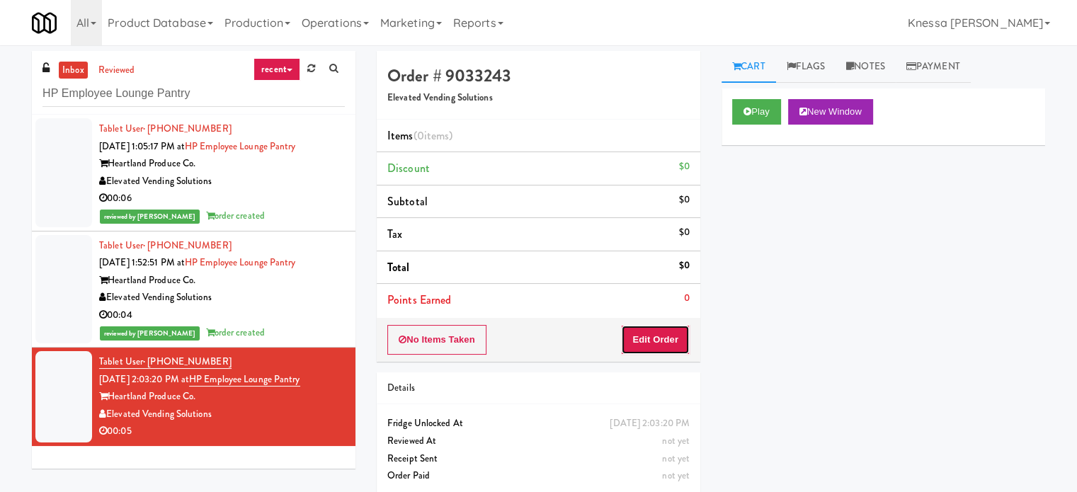
click at [669, 350] on button "Edit Order" at bounding box center [655, 340] width 69 height 30
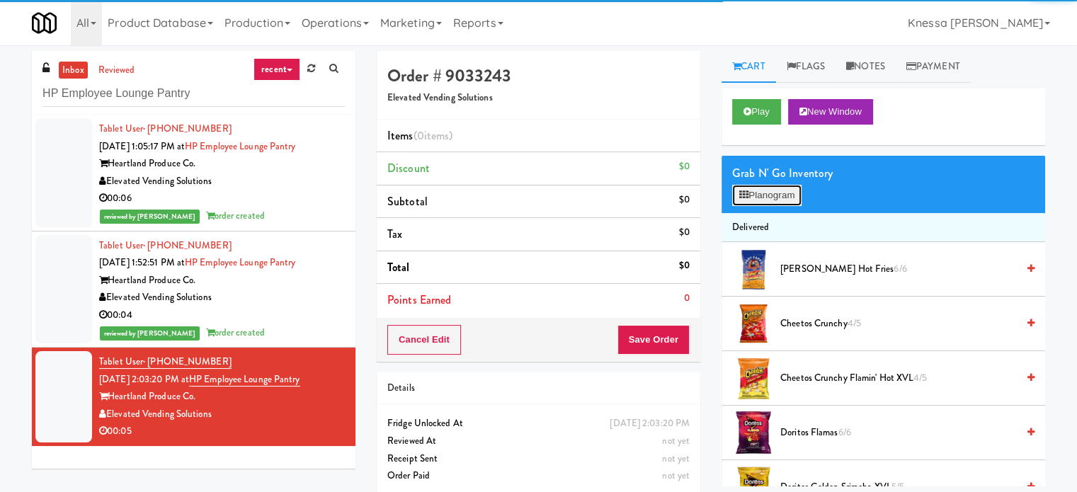
click at [784, 196] on button "Planogram" at bounding box center [766, 195] width 69 height 21
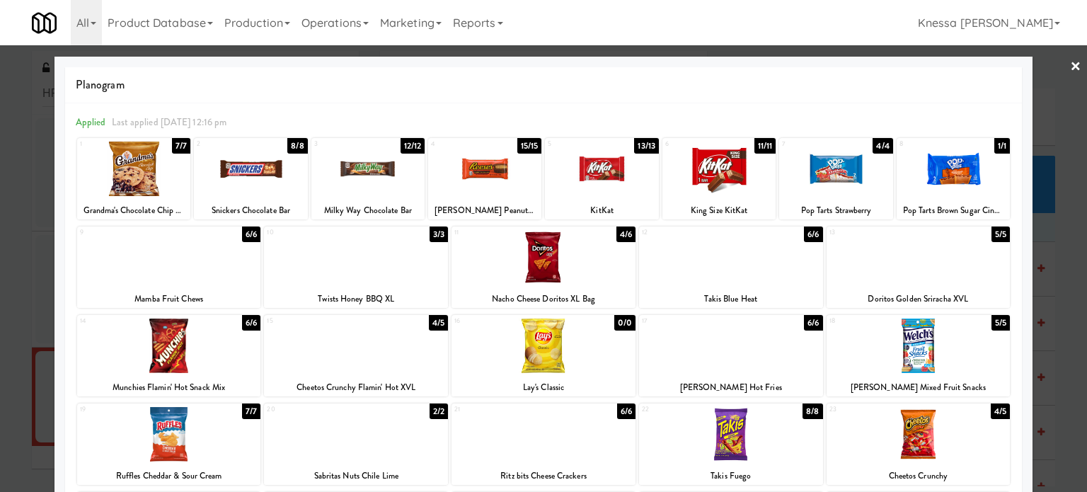
click at [1070, 70] on link "×" at bounding box center [1075, 67] width 11 height 44
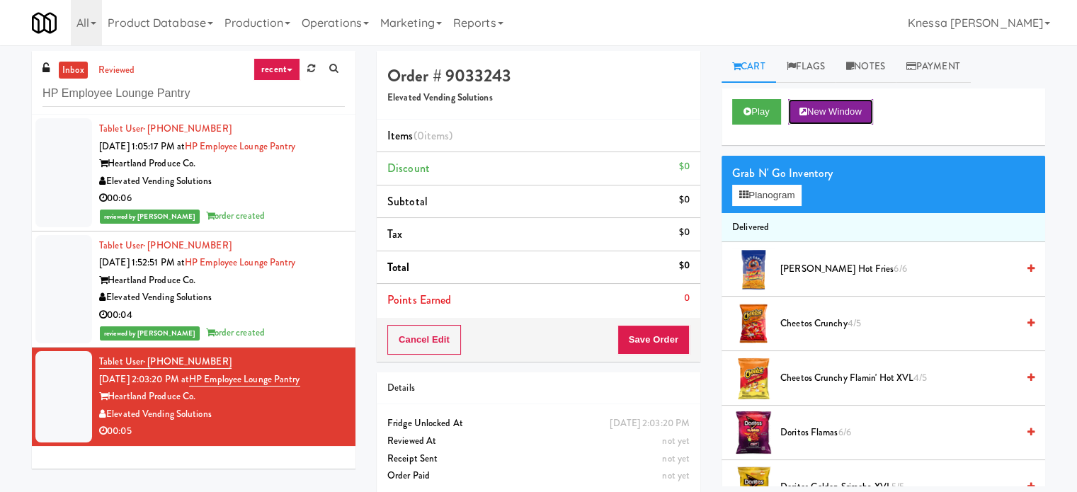
click at [828, 110] on button "New Window" at bounding box center [830, 111] width 85 height 25
drag, startPoint x: 652, startPoint y: 343, endPoint x: 676, endPoint y: 217, distance: 127.6
click at [676, 217] on div "Order # 9033243 Elevated Vending Solutions Items (0 items ) Discount $0 Subtota…" at bounding box center [539, 206] width 324 height 311
click at [775, 200] on button "Planogram" at bounding box center [766, 195] width 69 height 21
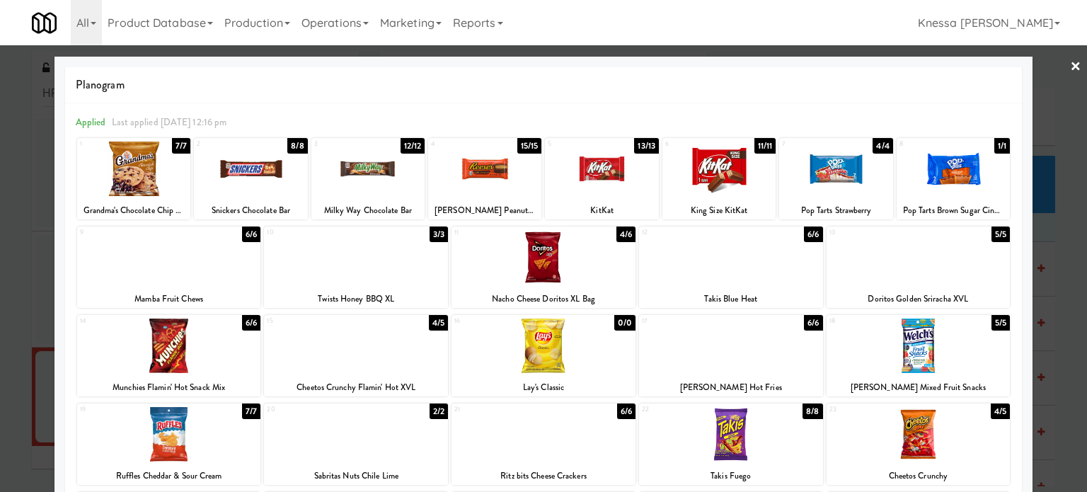
click at [706, 166] on div at bounding box center [719, 169] width 113 height 55
click at [1070, 69] on link "×" at bounding box center [1075, 67] width 11 height 44
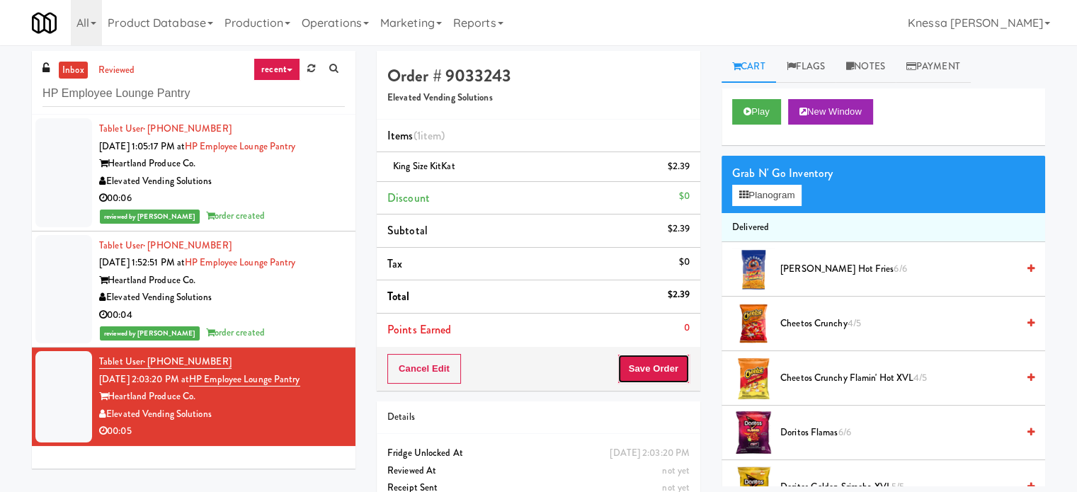
click at [679, 365] on button "Save Order" at bounding box center [653, 369] width 72 height 30
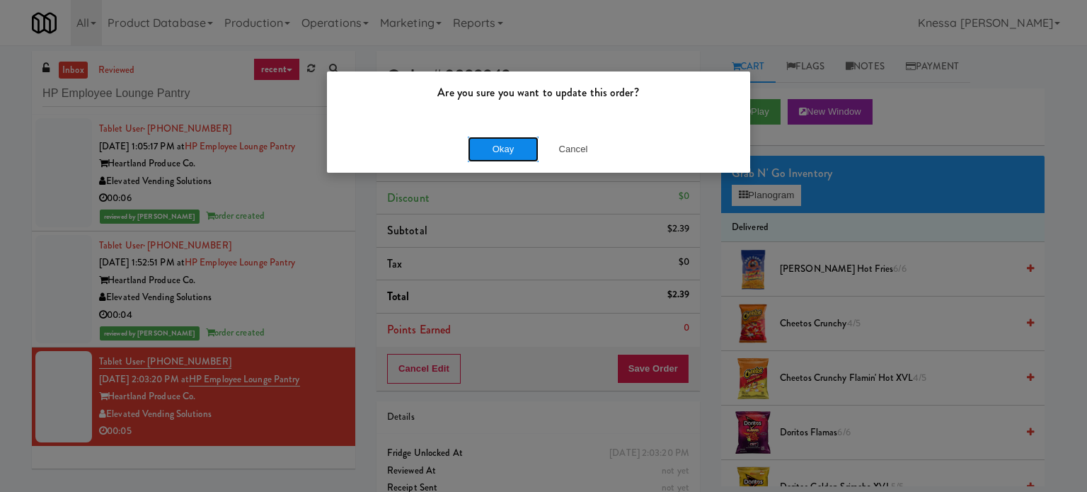
click at [492, 155] on button "Okay" at bounding box center [503, 149] width 71 height 25
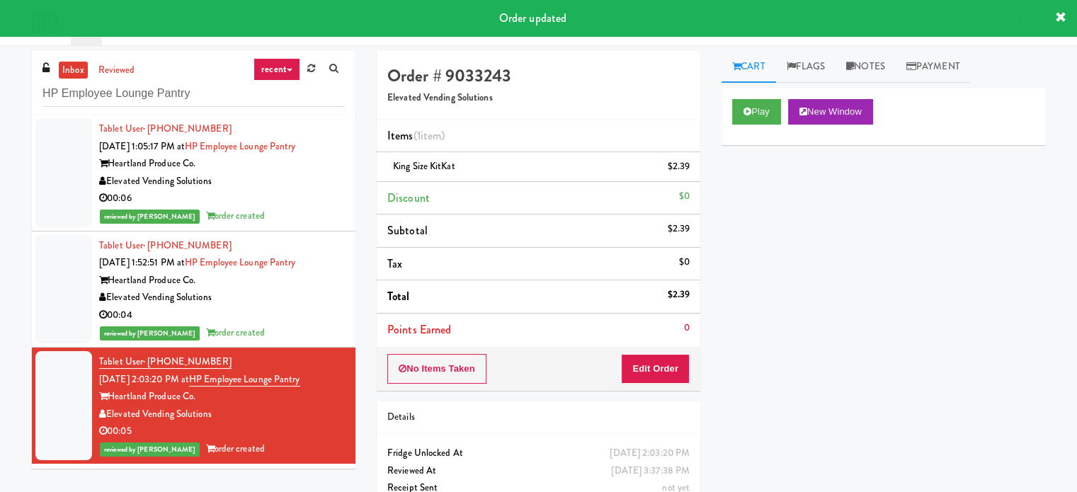
click at [267, 291] on div "Elevated Vending Solutions" at bounding box center [222, 298] width 246 height 18
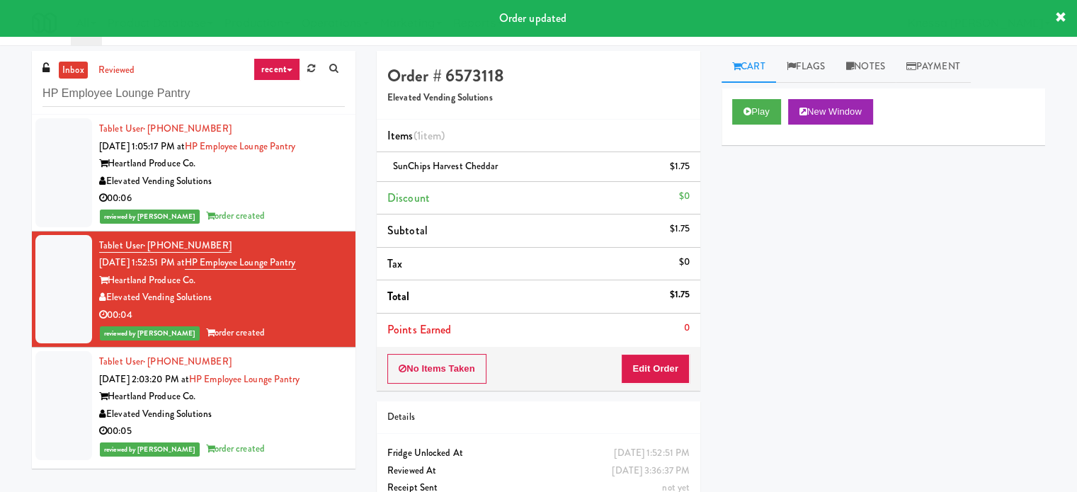
click at [320, 183] on div "Elevated Vending Solutions" at bounding box center [222, 182] width 246 height 18
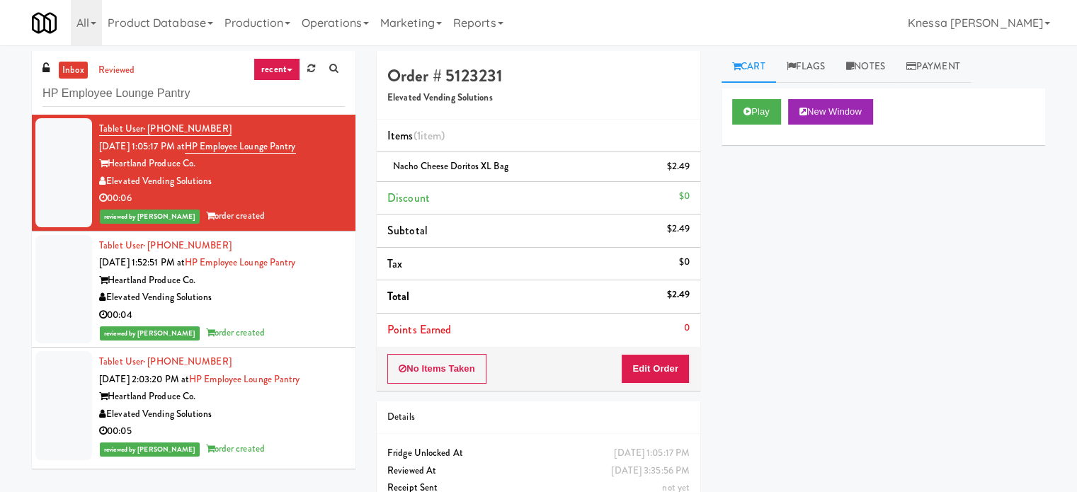
click at [291, 438] on div "00:05" at bounding box center [222, 432] width 246 height 18
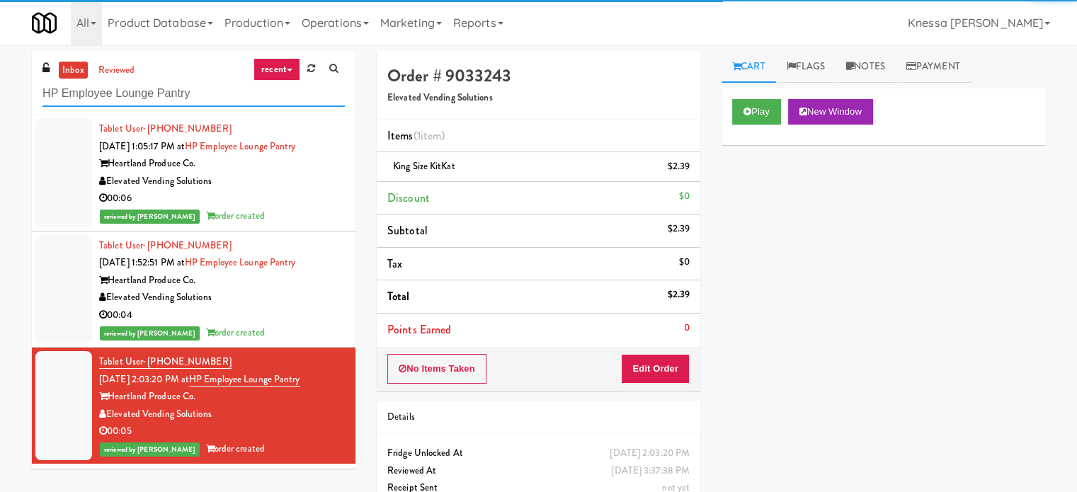
click at [170, 97] on input "HP Employee Lounge Pantry" at bounding box center [193, 94] width 302 height 26
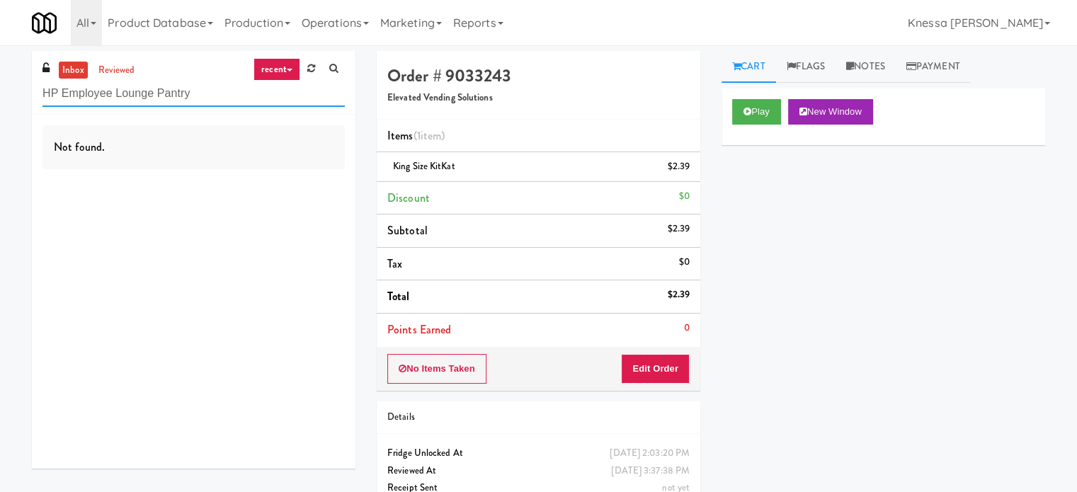
click at [257, 97] on input "HP Employee Lounge Pantry" at bounding box center [193, 94] width 302 height 26
click at [256, 96] on input "HP Employee Lounge Pantry" at bounding box center [193, 94] width 302 height 26
paste input "Avant HP - Cooler - Left"
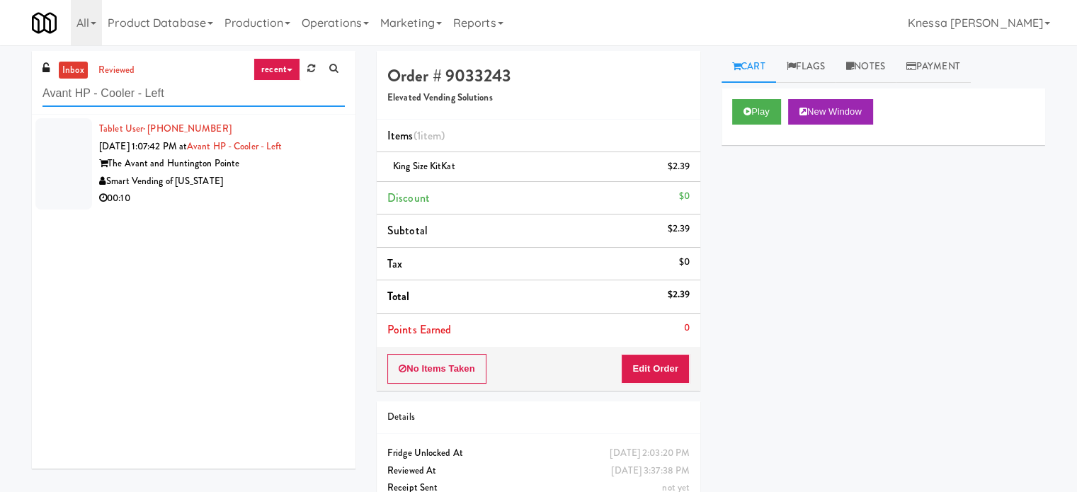
type input "Avant HP - Cooler - Left"
click at [297, 198] on div "00:10" at bounding box center [222, 199] width 246 height 18
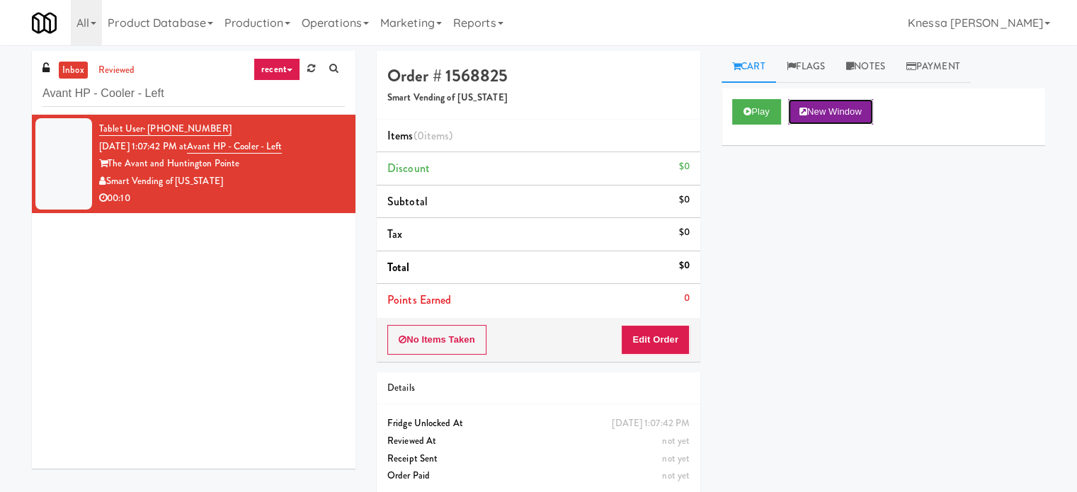
click at [861, 110] on button "New Window" at bounding box center [830, 111] width 85 height 25
click at [650, 340] on button "Edit Order" at bounding box center [655, 340] width 69 height 30
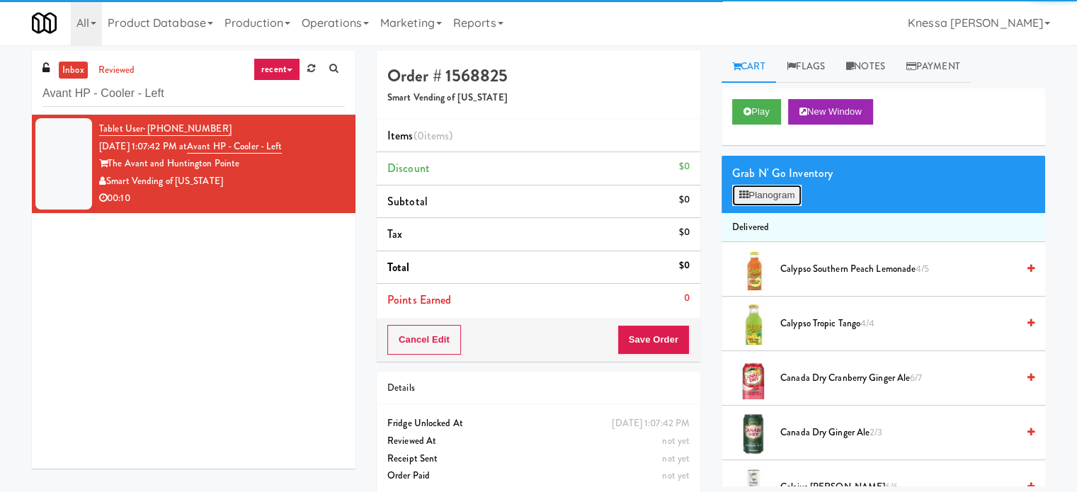
click at [759, 195] on button "Planogram" at bounding box center [766, 195] width 69 height 21
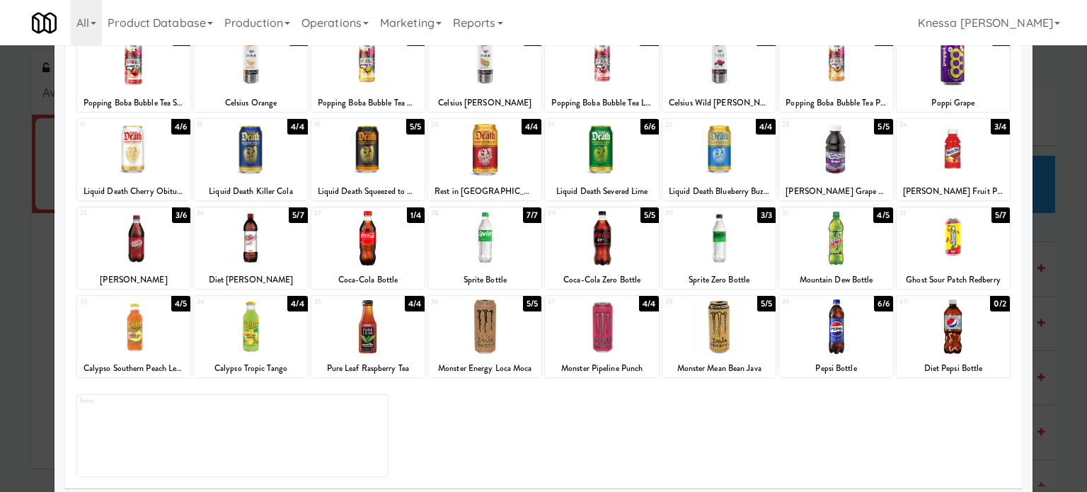
scroll to position [202, 0]
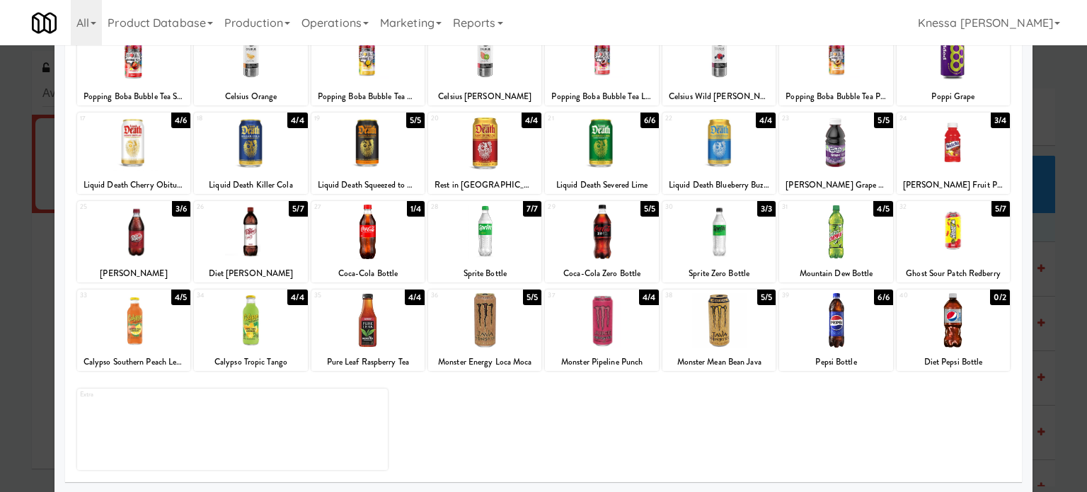
click at [279, 357] on div "Calypso Tropic Tango" at bounding box center [250, 362] width 109 height 18
click at [244, 336] on div at bounding box center [250, 320] width 113 height 55
click at [371, 336] on div at bounding box center [368, 320] width 113 height 55
click at [1038, 192] on div at bounding box center [543, 246] width 1087 height 492
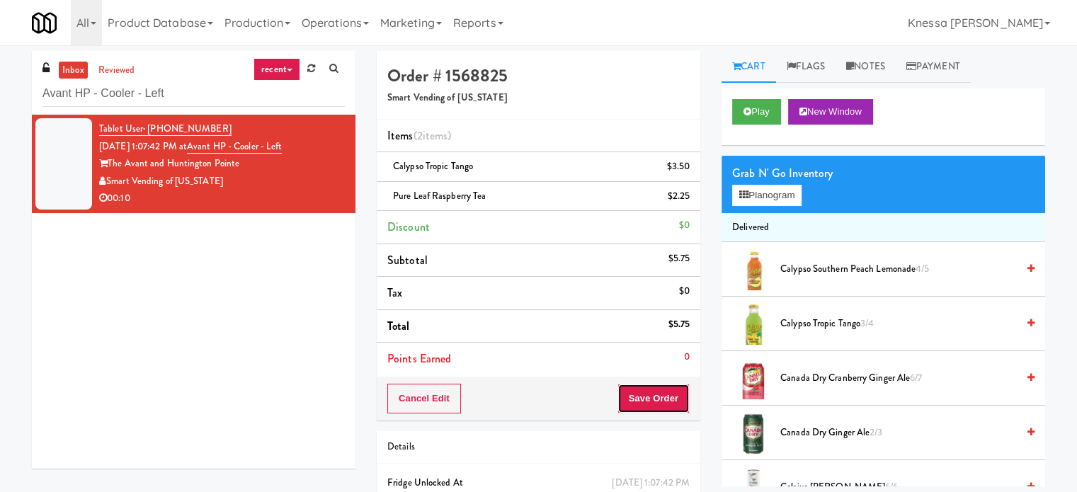
click at [663, 404] on button "Save Order" at bounding box center [653, 399] width 72 height 30
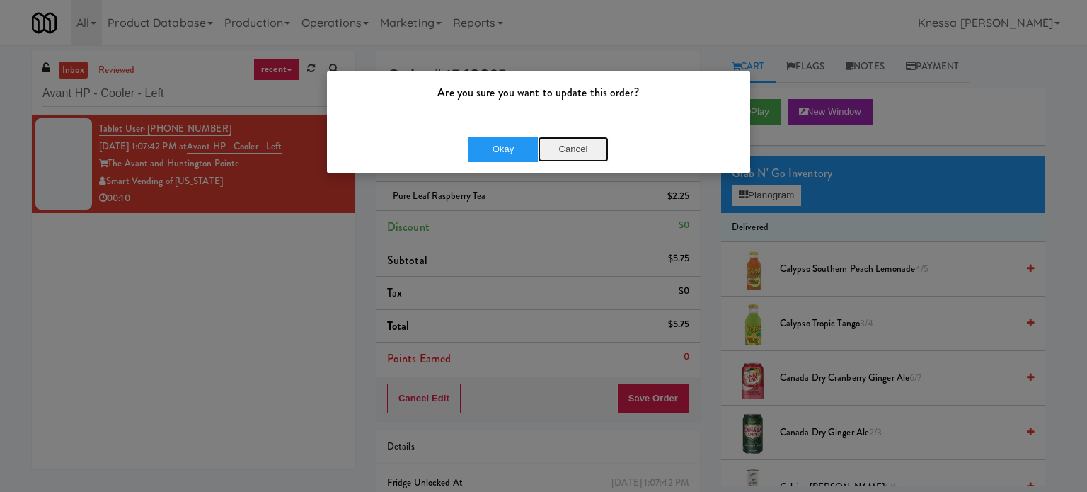
click at [569, 156] on button "Cancel" at bounding box center [573, 149] width 71 height 25
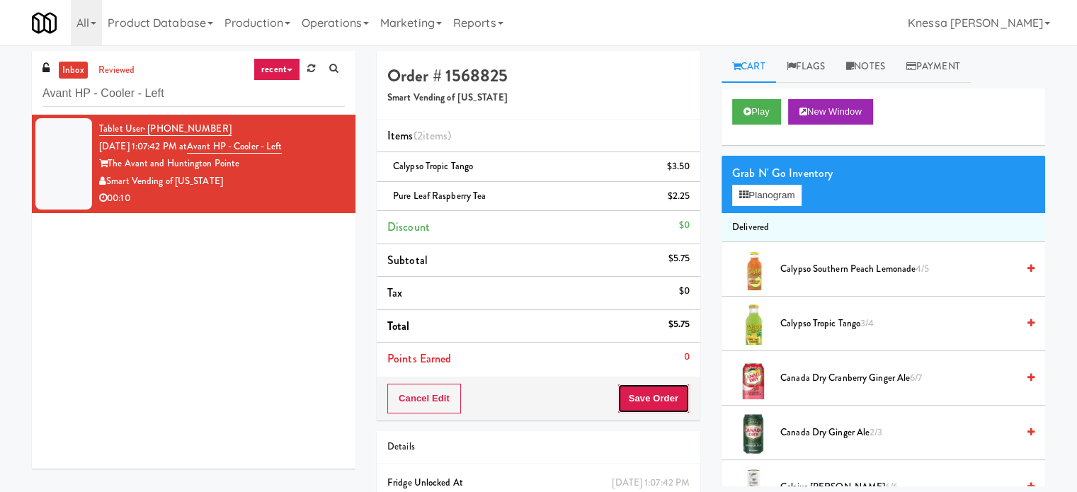
click at [656, 401] on button "Save Order" at bounding box center [653, 399] width 72 height 30
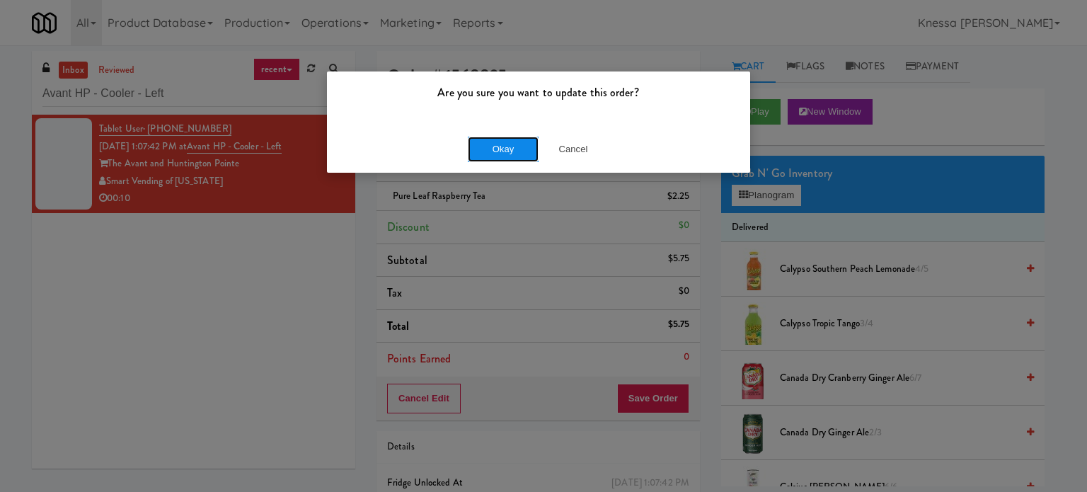
click at [496, 152] on button "Okay" at bounding box center [503, 149] width 71 height 25
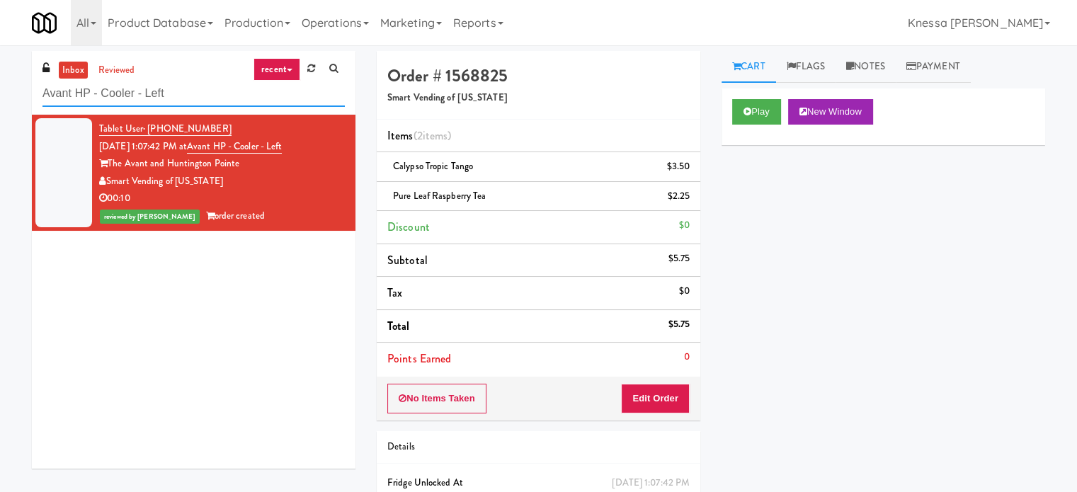
click at [159, 87] on input "Avant HP - Cooler - Left" at bounding box center [193, 94] width 302 height 26
paste input "MUSE - Main Floor"
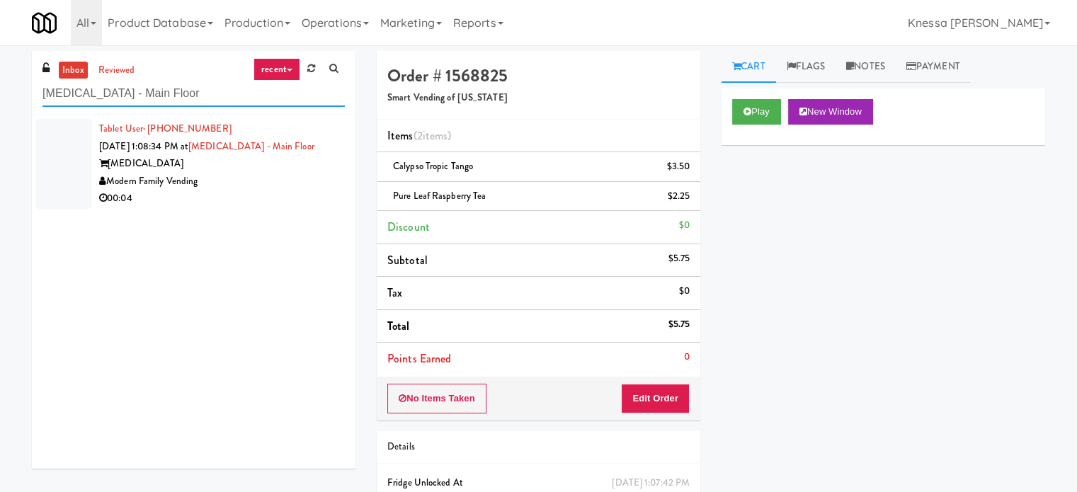
type input "MUSE - Main Floor"
click at [279, 199] on div "00:04" at bounding box center [222, 199] width 246 height 18
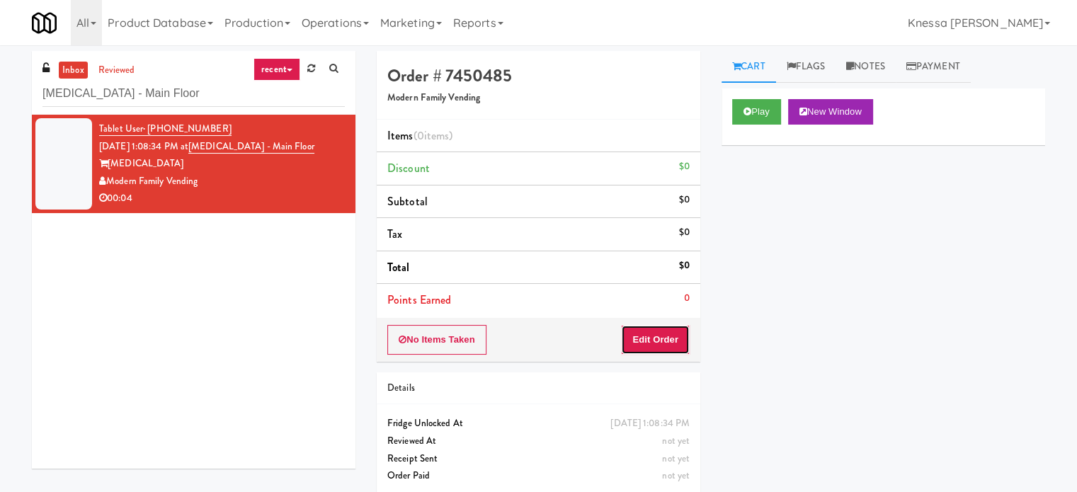
click at [646, 326] on button "Edit Order" at bounding box center [655, 340] width 69 height 30
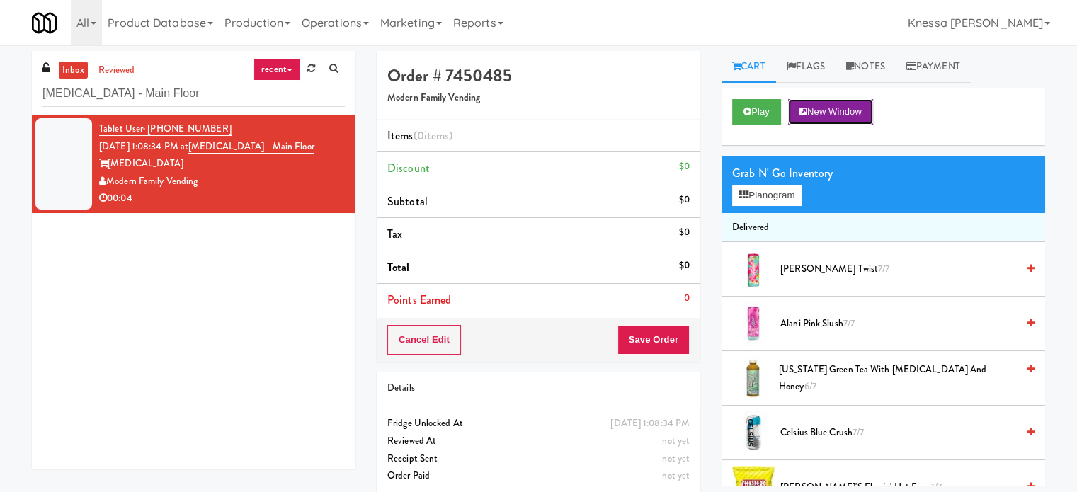
click at [847, 105] on button "New Window" at bounding box center [830, 111] width 85 height 25
click at [772, 198] on button "Planogram" at bounding box center [766, 195] width 69 height 21
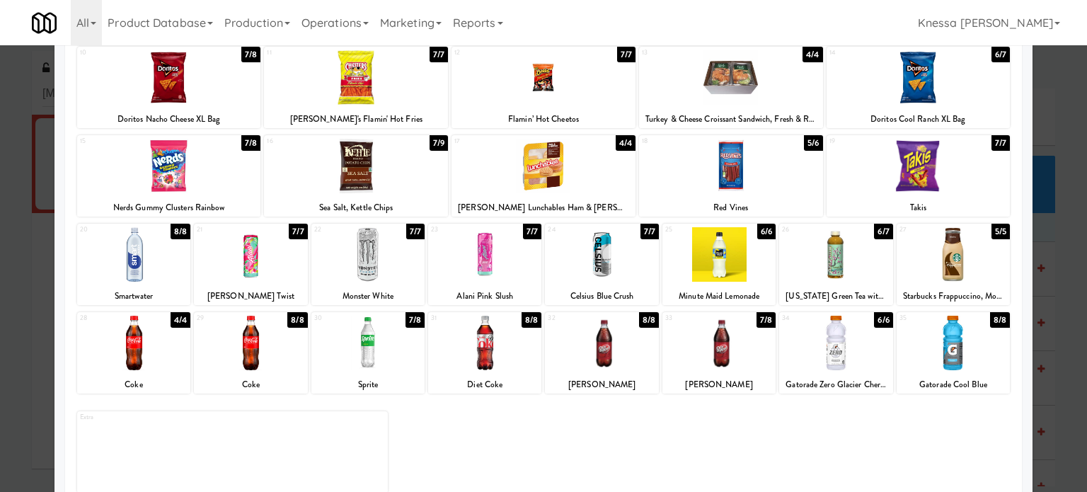
scroll to position [202, 0]
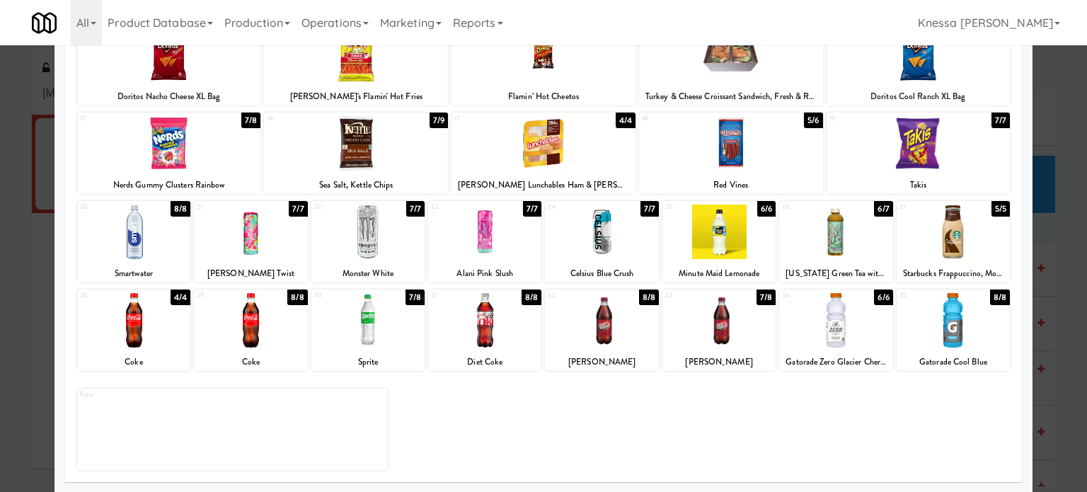
click at [259, 240] on div at bounding box center [250, 232] width 113 height 55
click at [1073, 219] on div at bounding box center [543, 246] width 1087 height 492
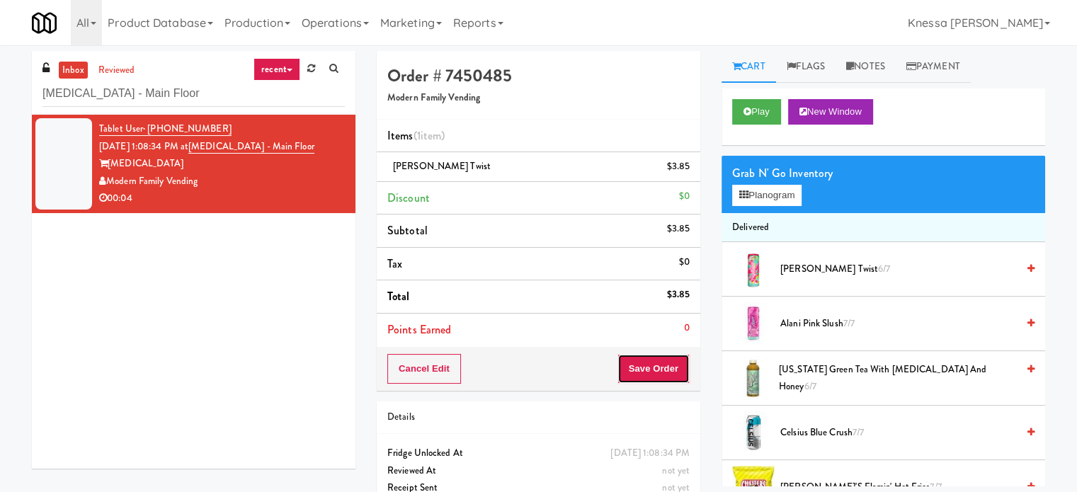
click at [671, 362] on button "Save Order" at bounding box center [653, 369] width 72 height 30
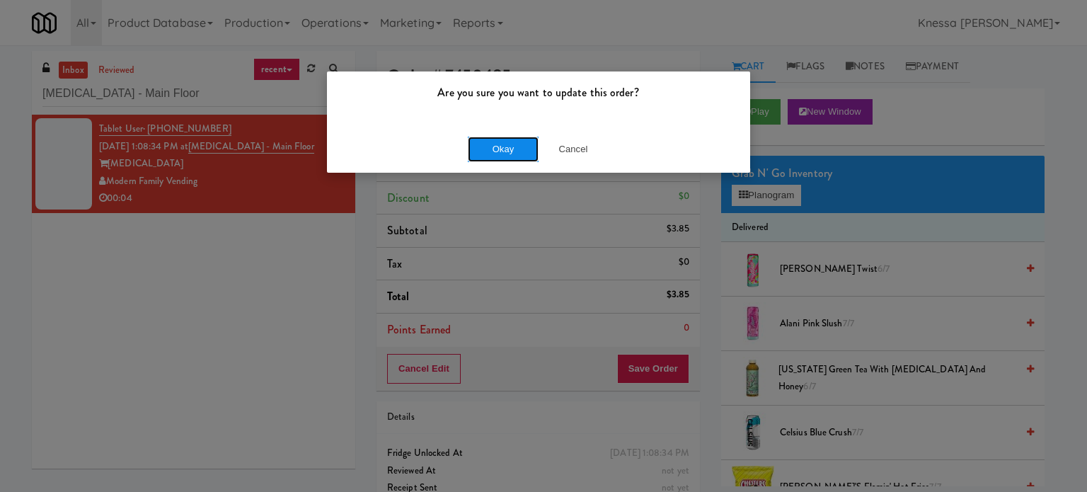
click at [521, 152] on button "Okay" at bounding box center [503, 149] width 71 height 25
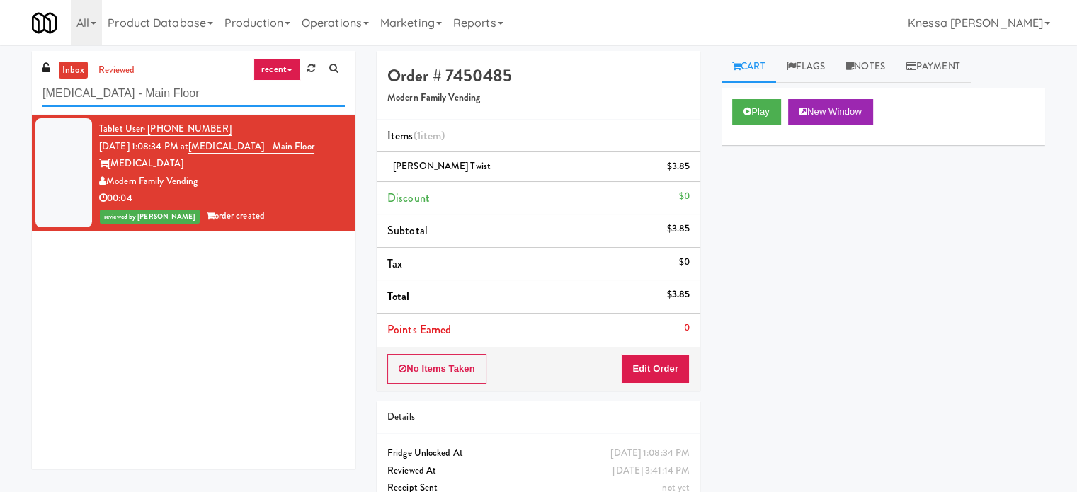
click at [239, 105] on input "MUSE - Main Floor" at bounding box center [193, 94] width 302 height 26
paste input "700 Penn-Fridge"
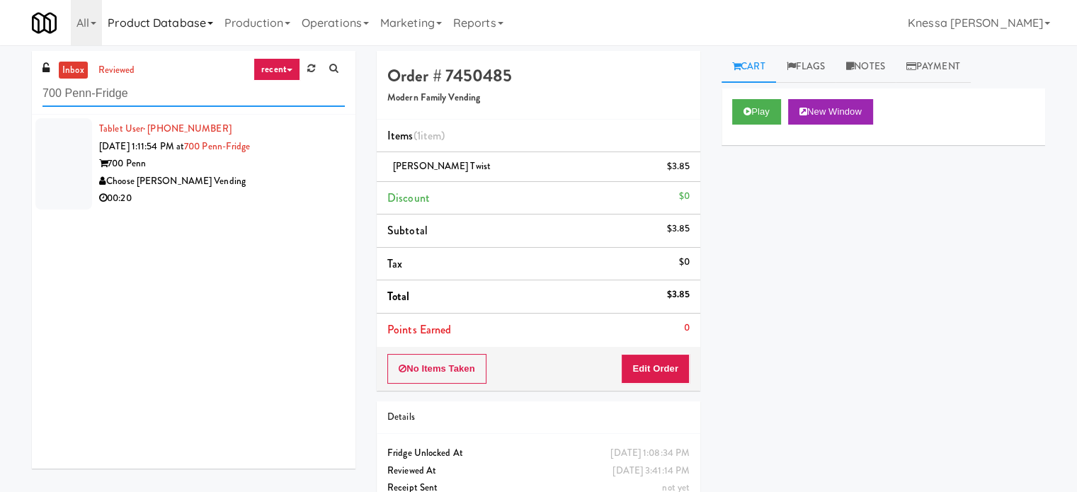
type input "700 Penn-Fridge"
click at [222, 100] on input "700 Penn-Fridge" at bounding box center [193, 94] width 302 height 26
click at [222, 99] on input "700 Penn-Fridge" at bounding box center [193, 94] width 302 height 26
click at [217, 350] on div "Tablet User · (412) 824-8051 Sep 17, 2025 1:11:54 PM at 700 Penn-Fridge 700 Pen…" at bounding box center [194, 292] width 324 height 354
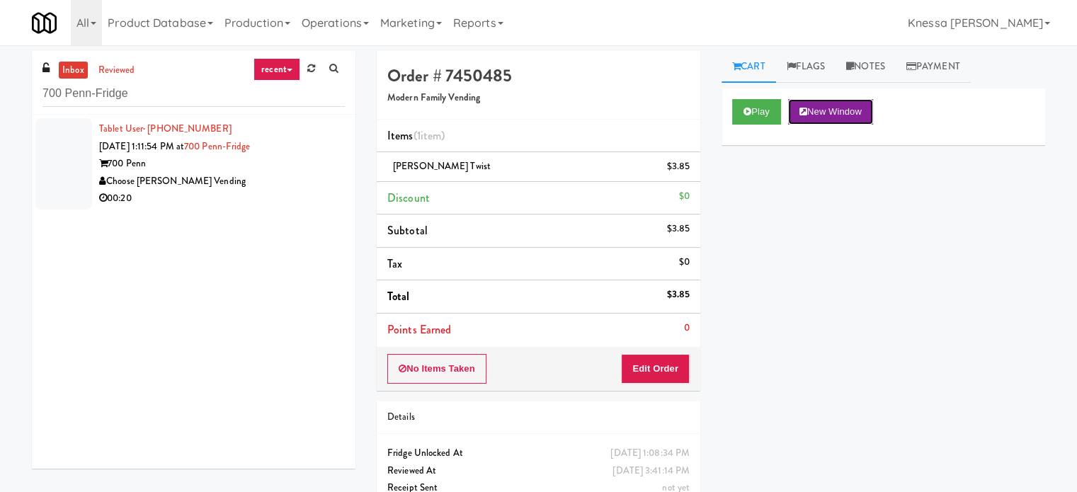
click at [843, 113] on button "New Window" at bounding box center [830, 111] width 85 height 25
click at [217, 96] on input "700 Penn-Fridge" at bounding box center [193, 94] width 302 height 26
paste input "250 Residences-Pantry"
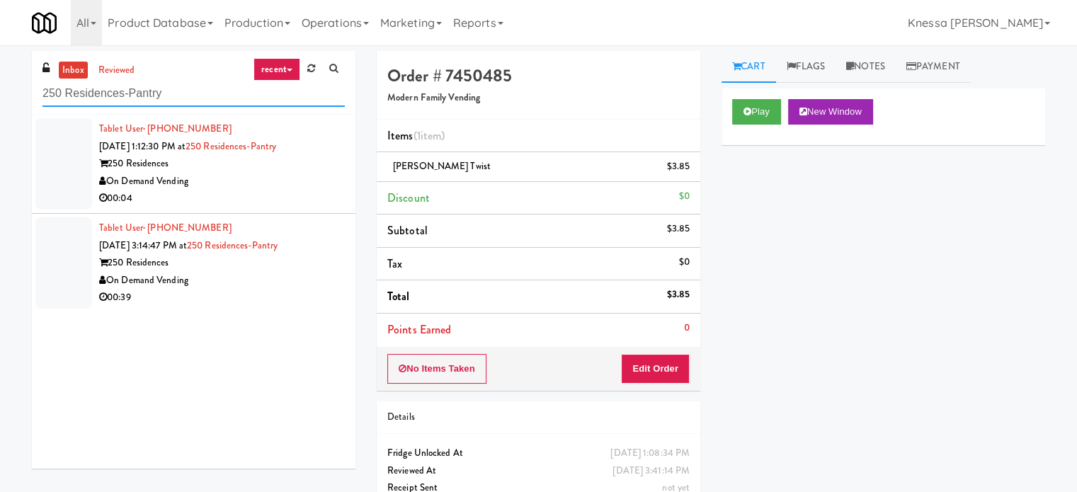
type input "250 Residences-Pantry"
click at [297, 184] on div "On Demand Vending" at bounding box center [222, 182] width 246 height 18
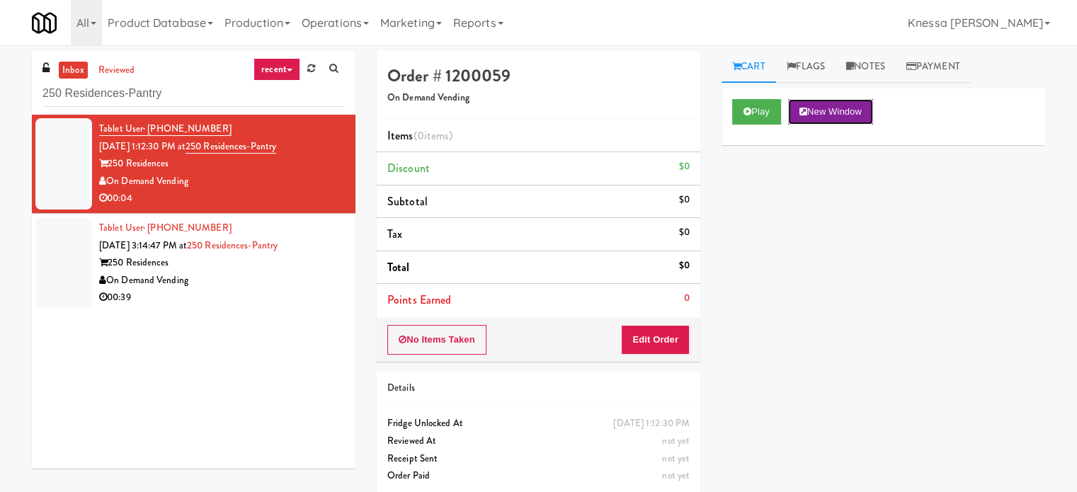
click at [840, 113] on button "New Window" at bounding box center [830, 111] width 85 height 25
click at [806, 280] on div "Play New Window Primary Flag Clear Flag if unable to determine what was taken o…" at bounding box center [883, 353] width 324 height 531
click at [682, 331] on button "Edit Order" at bounding box center [655, 340] width 69 height 30
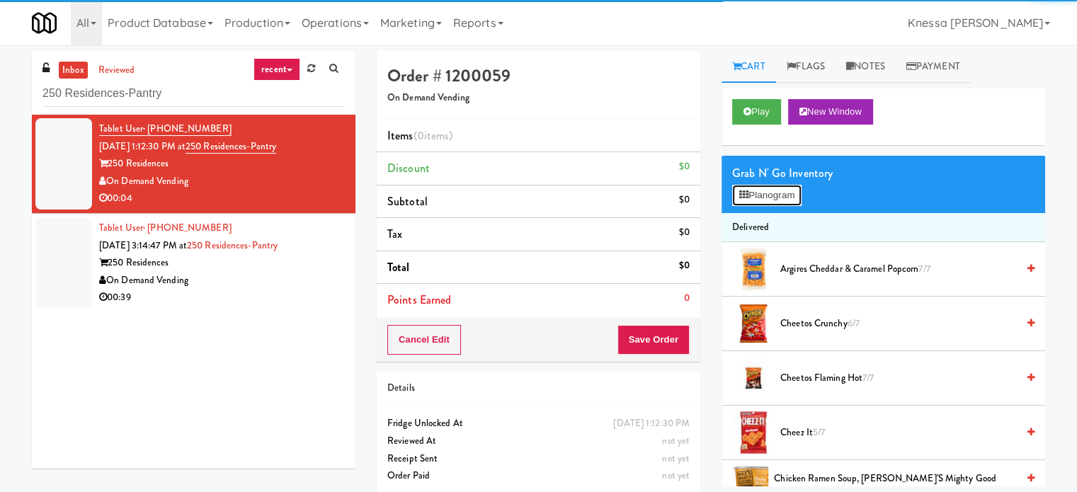
click at [768, 191] on button "Planogram" at bounding box center [766, 195] width 69 height 21
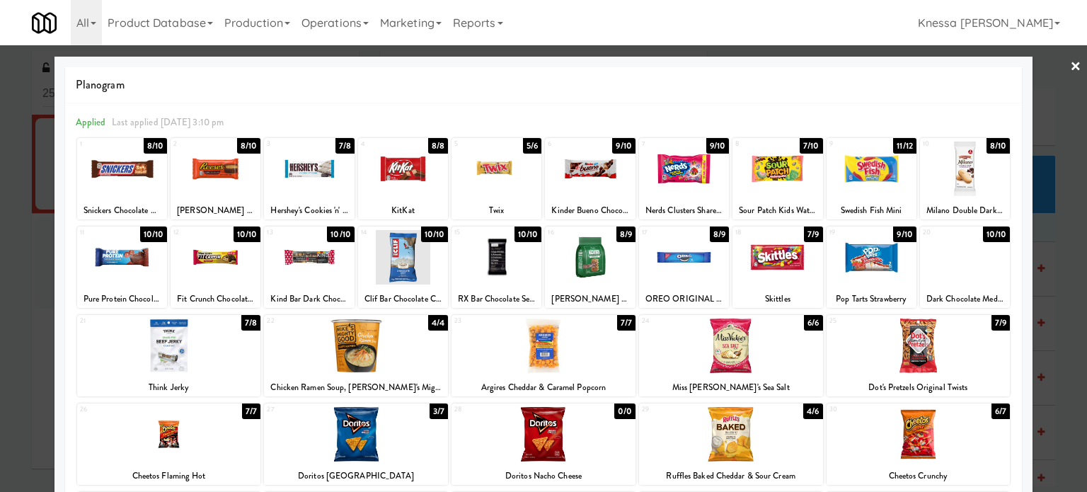
click at [401, 175] on div at bounding box center [403, 169] width 90 height 55
click at [1070, 74] on link "×" at bounding box center [1075, 67] width 11 height 44
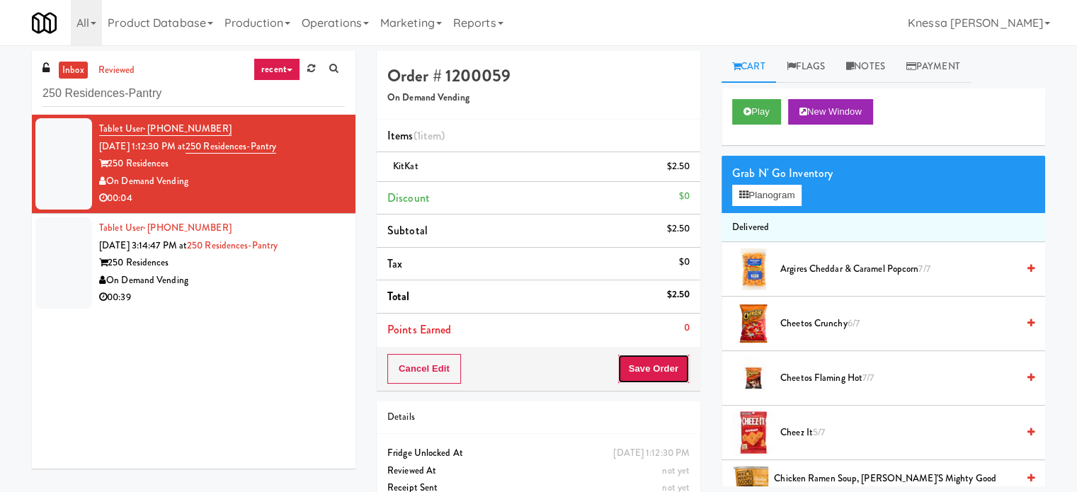
click at [656, 372] on button "Save Order" at bounding box center [653, 369] width 72 height 30
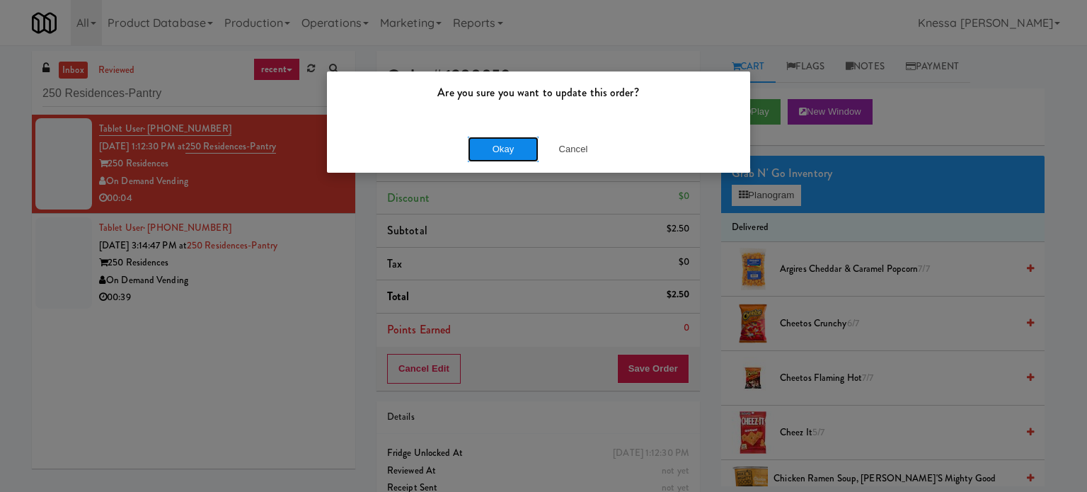
click at [491, 149] on button "Okay" at bounding box center [503, 149] width 71 height 25
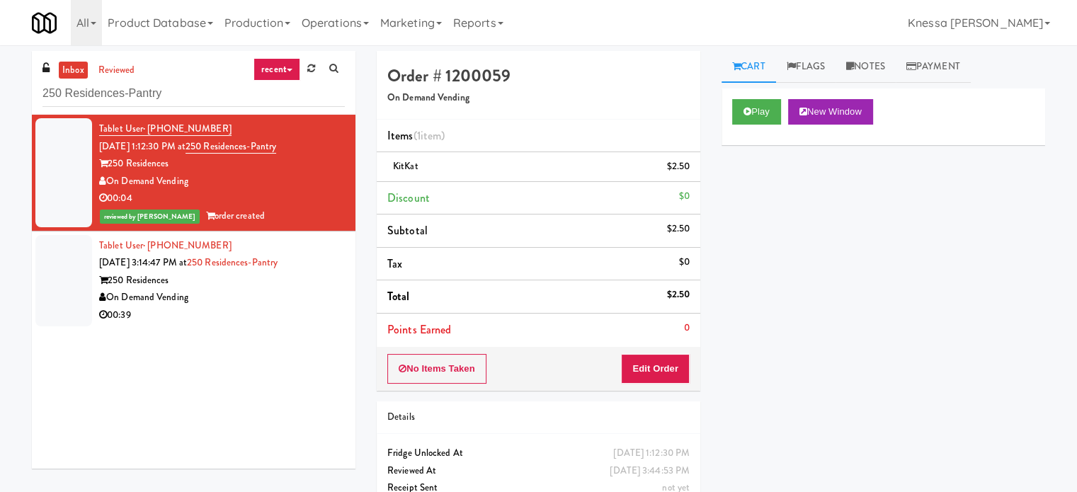
click at [309, 280] on div "250 Residences" at bounding box center [222, 281] width 246 height 18
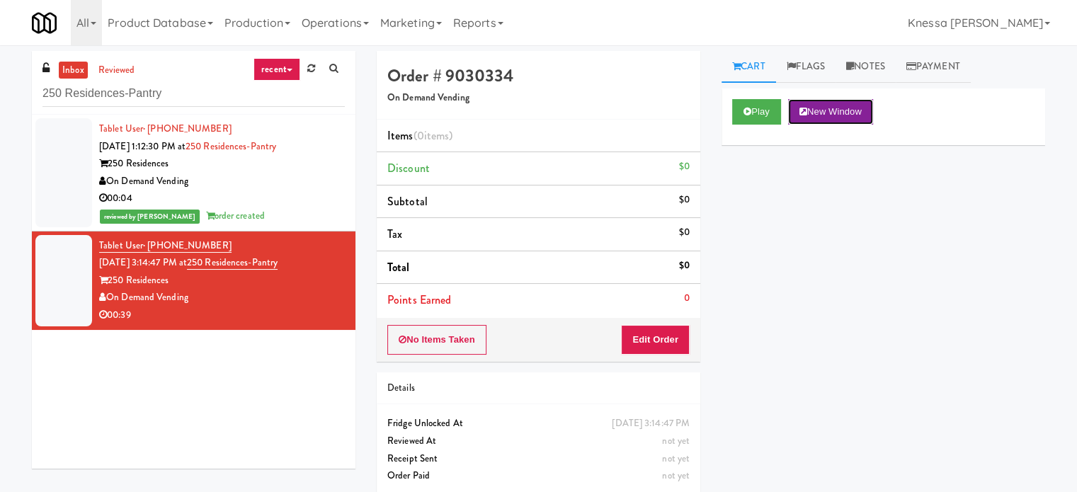
click at [856, 105] on button "New Window" at bounding box center [830, 111] width 85 height 25
click at [658, 343] on button "Edit Order" at bounding box center [655, 340] width 69 height 30
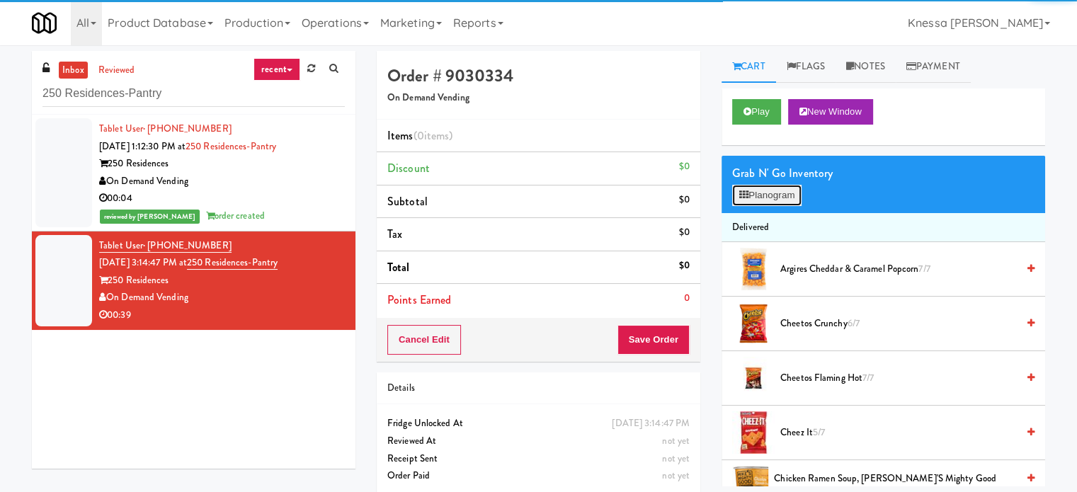
click at [801, 198] on button "Planogram" at bounding box center [766, 195] width 69 height 21
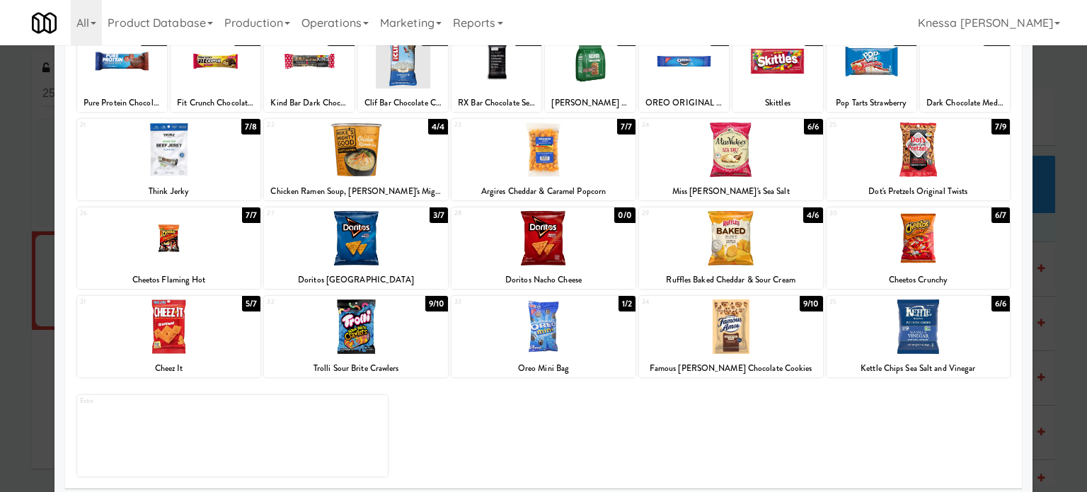
scroll to position [202, 0]
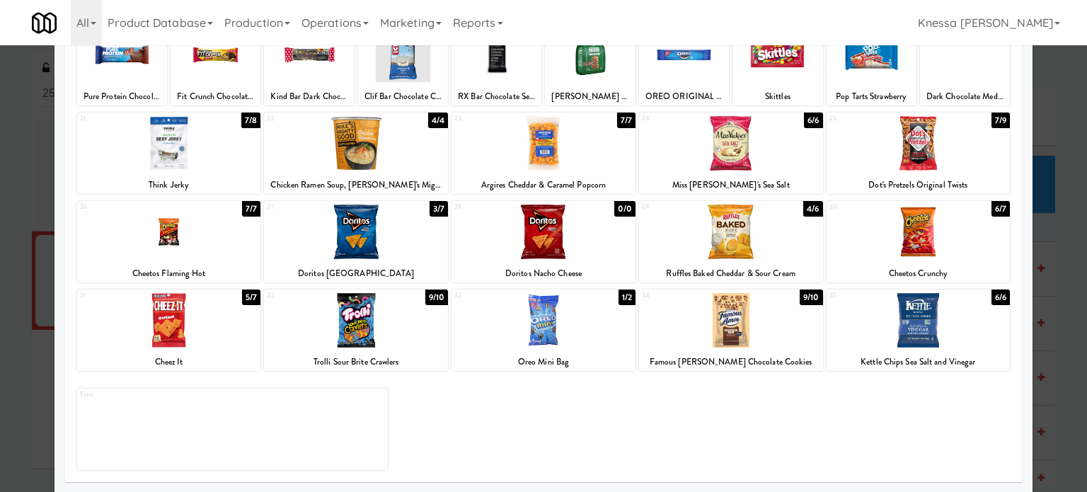
click at [530, 333] on div at bounding box center [544, 320] width 184 height 55
click at [159, 328] on div at bounding box center [169, 320] width 184 height 55
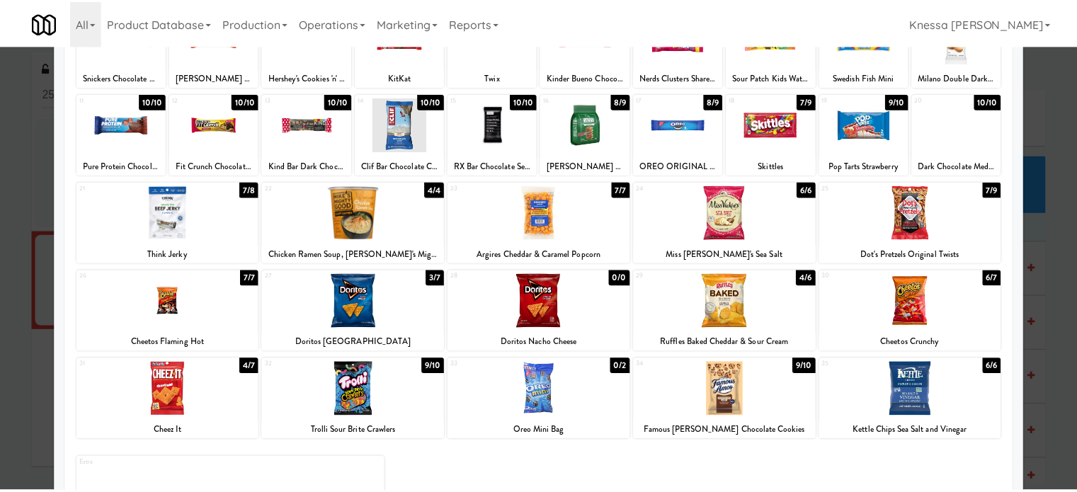
scroll to position [132, 0]
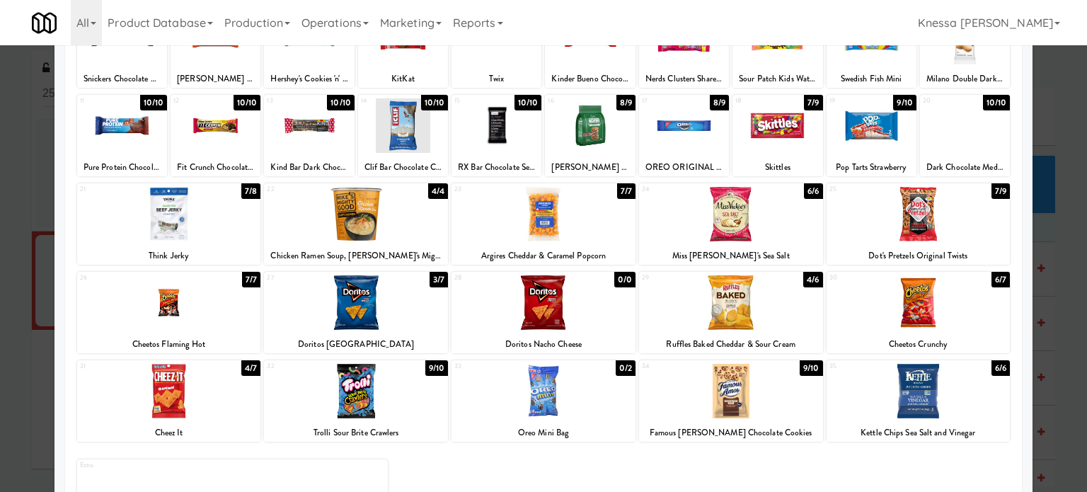
click at [1066, 164] on div at bounding box center [543, 246] width 1087 height 492
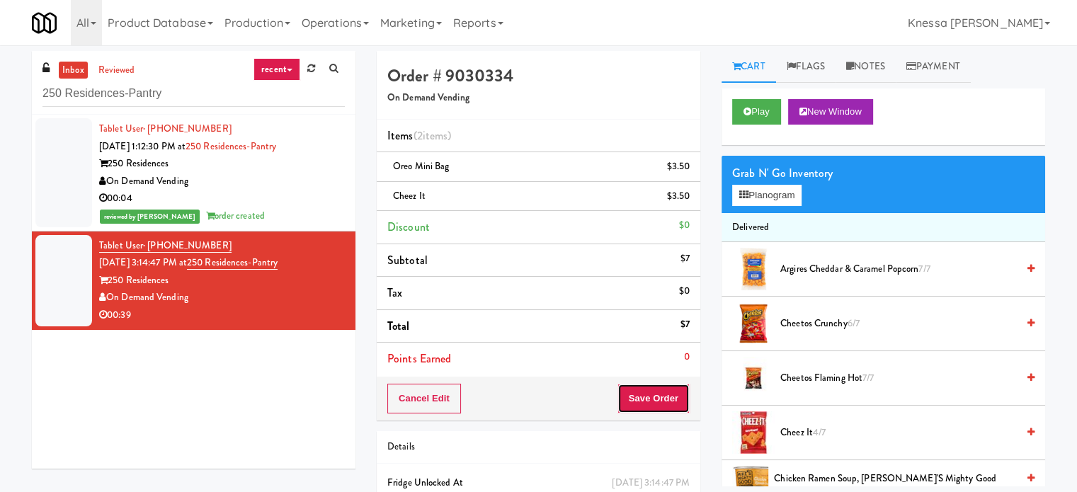
click at [657, 387] on button "Save Order" at bounding box center [653, 399] width 72 height 30
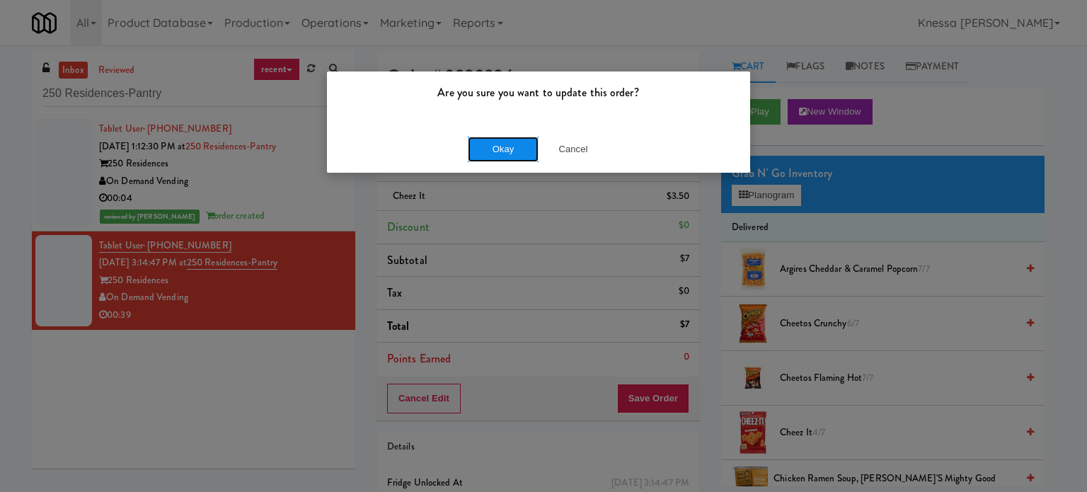
click at [490, 146] on button "Okay" at bounding box center [503, 149] width 71 height 25
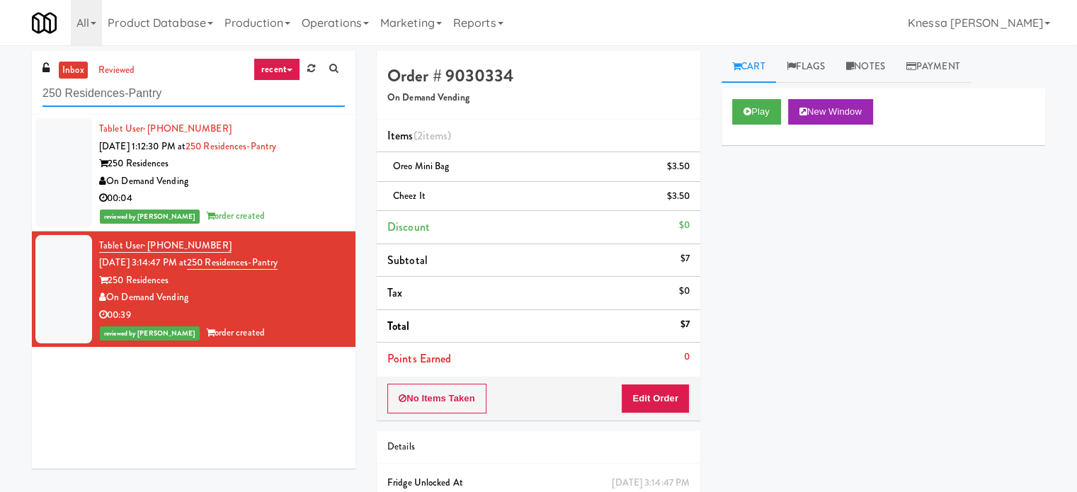
click at [243, 96] on input "250 Residences-Pantry" at bounding box center [193, 94] width 302 height 26
paste input "Ashton-Combo Machine"
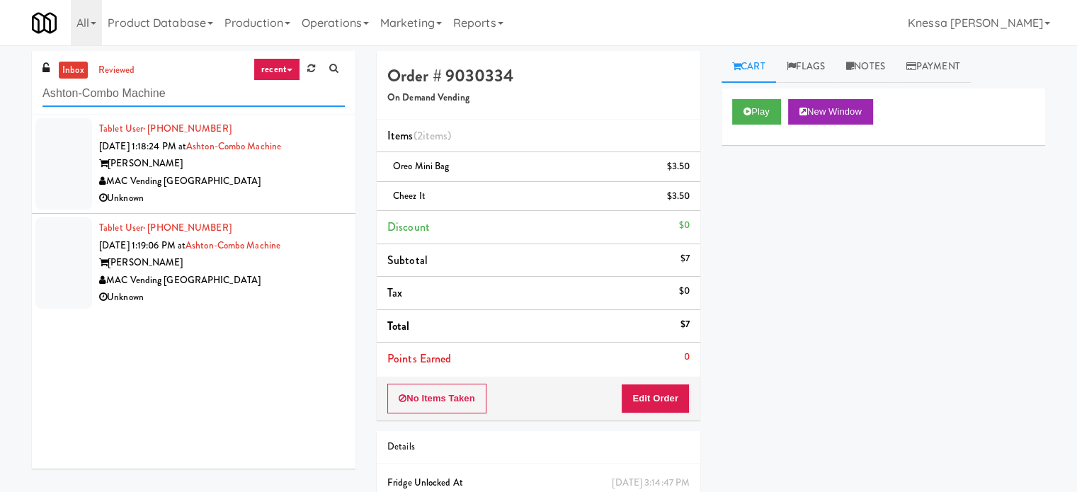
type input "Ashton-Combo Machine"
click at [289, 203] on div "Unknown" at bounding box center [222, 199] width 246 height 18
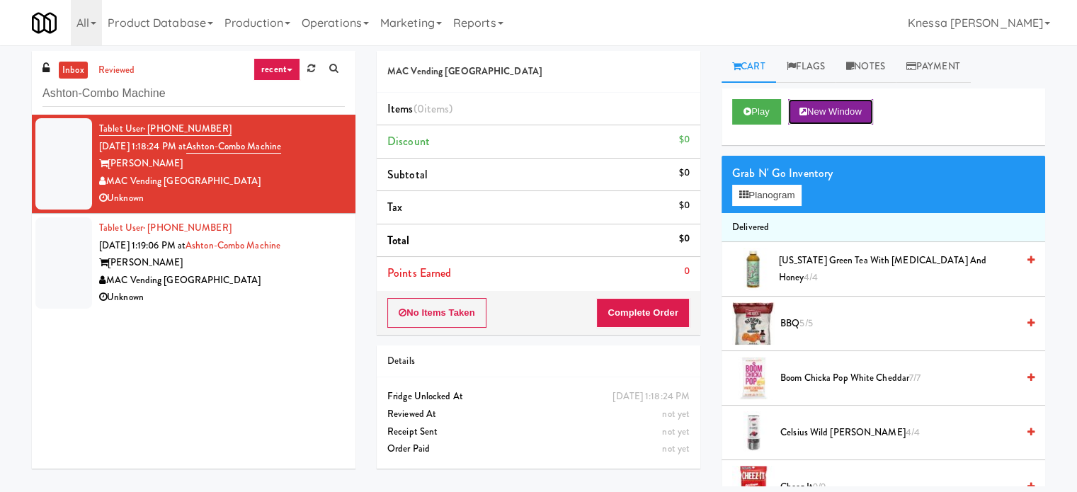
click at [865, 113] on button "New Window" at bounding box center [830, 111] width 85 height 25
click at [779, 195] on button "Planogram" at bounding box center [766, 195] width 69 height 21
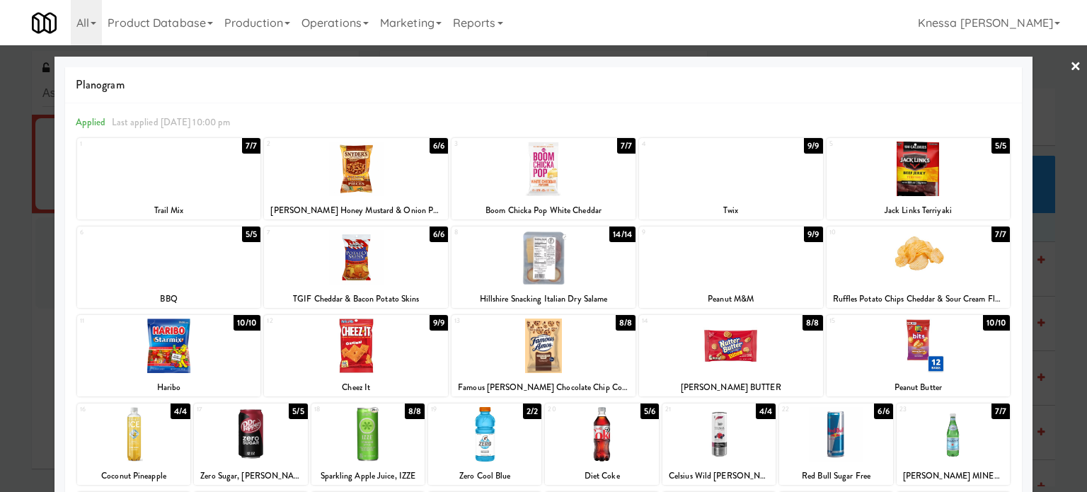
click at [863, 99] on div "Planogram" at bounding box center [543, 85] width 957 height 36
click at [1070, 64] on link "×" at bounding box center [1075, 67] width 11 height 44
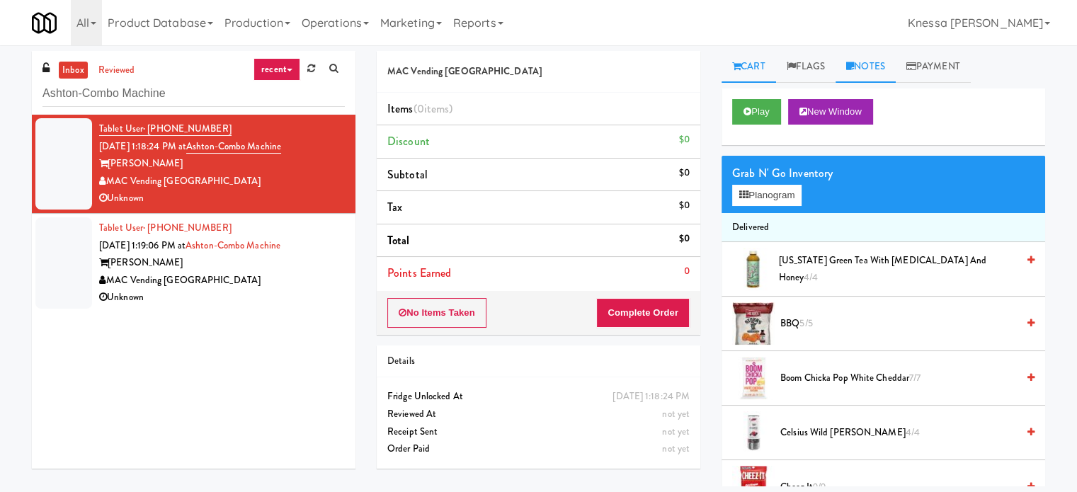
click at [860, 71] on link "Notes" at bounding box center [865, 67] width 60 height 32
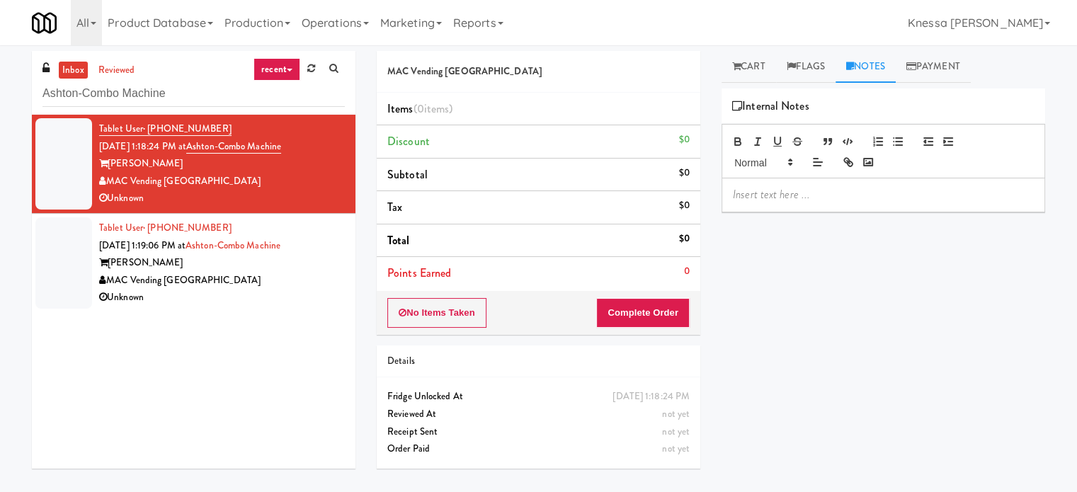
click at [812, 202] on div at bounding box center [883, 194] width 322 height 33
click at [299, 273] on div "MAC Vending [GEOGRAPHIC_DATA]" at bounding box center [222, 281] width 246 height 18
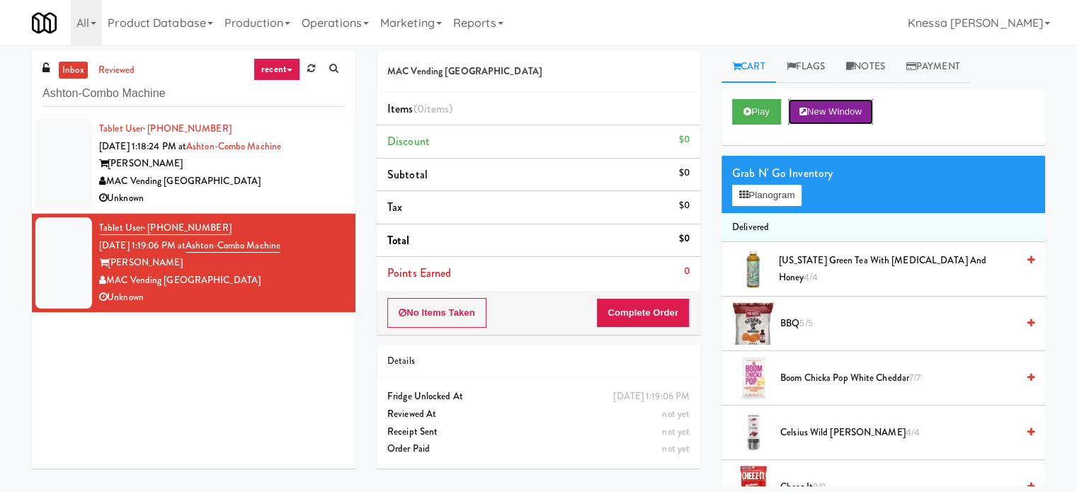
click at [825, 107] on button "New Window" at bounding box center [830, 111] width 85 height 25
click at [876, 71] on link "Notes" at bounding box center [865, 67] width 60 height 32
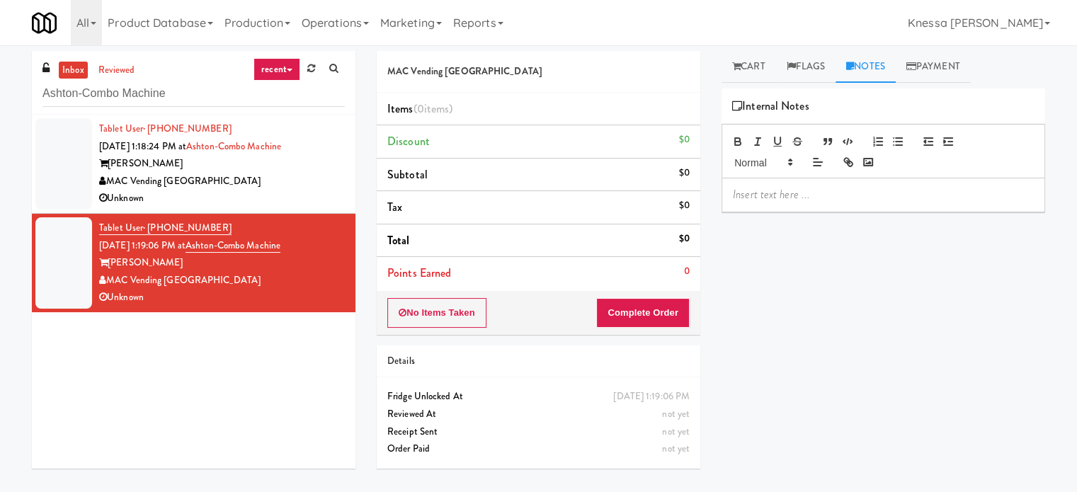
click at [854, 183] on div at bounding box center [883, 194] width 322 height 33
click at [322, 173] on div "MAC Vending [GEOGRAPHIC_DATA]" at bounding box center [222, 182] width 246 height 18
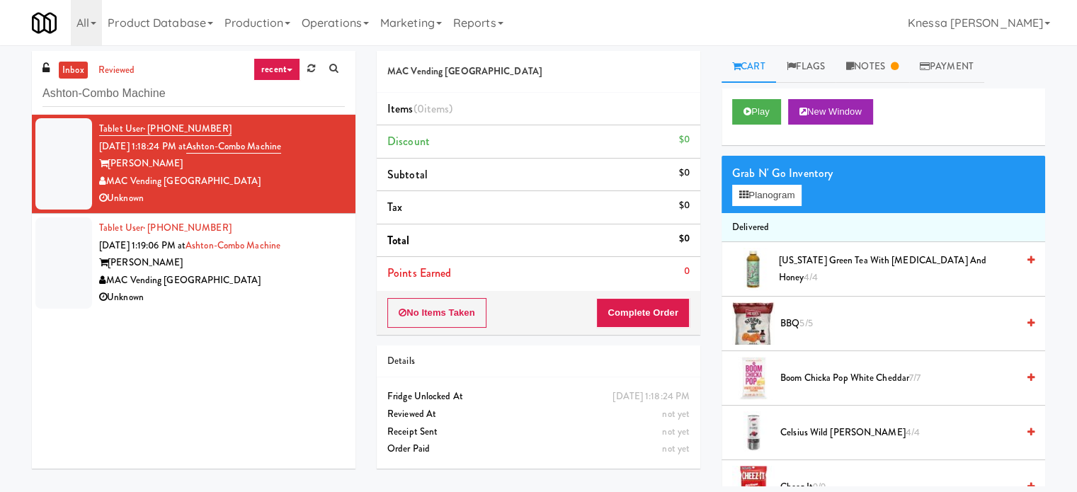
click at [894, 47] on div "inbox reviewed recent all unclear take inventory issue suspicious failed recent…" at bounding box center [538, 265] width 1077 height 441
click at [878, 81] on link "Notes" at bounding box center [872, 67] width 74 height 32
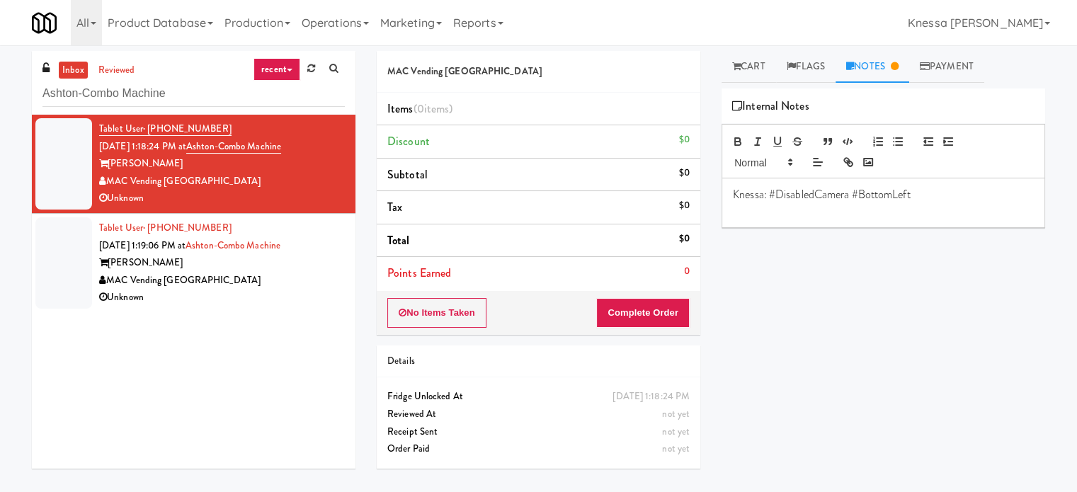
click at [278, 274] on div "MAC Vending [GEOGRAPHIC_DATA]" at bounding box center [222, 281] width 246 height 18
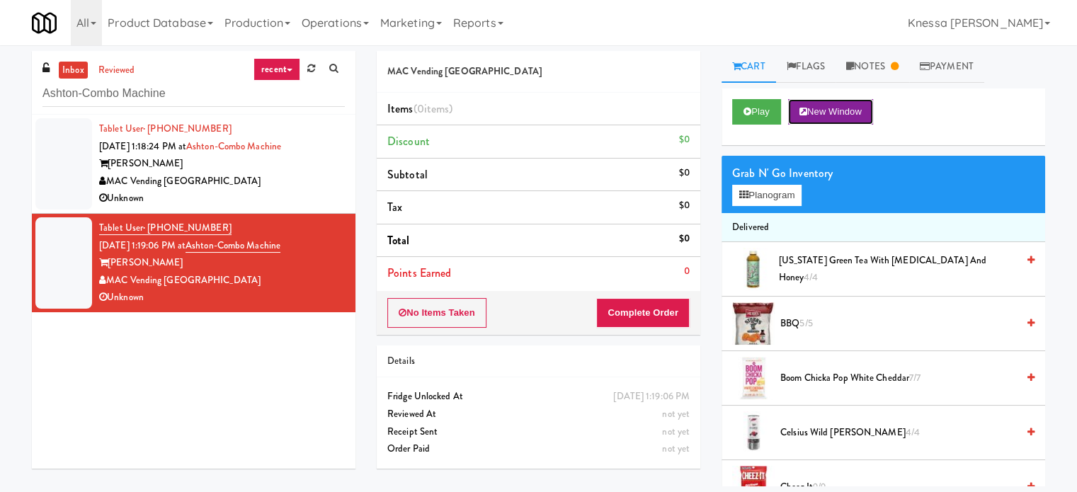
click at [832, 115] on button "New Window" at bounding box center [830, 111] width 85 height 25
click at [291, 187] on div "MAC Vending [GEOGRAPHIC_DATA]" at bounding box center [222, 182] width 246 height 18
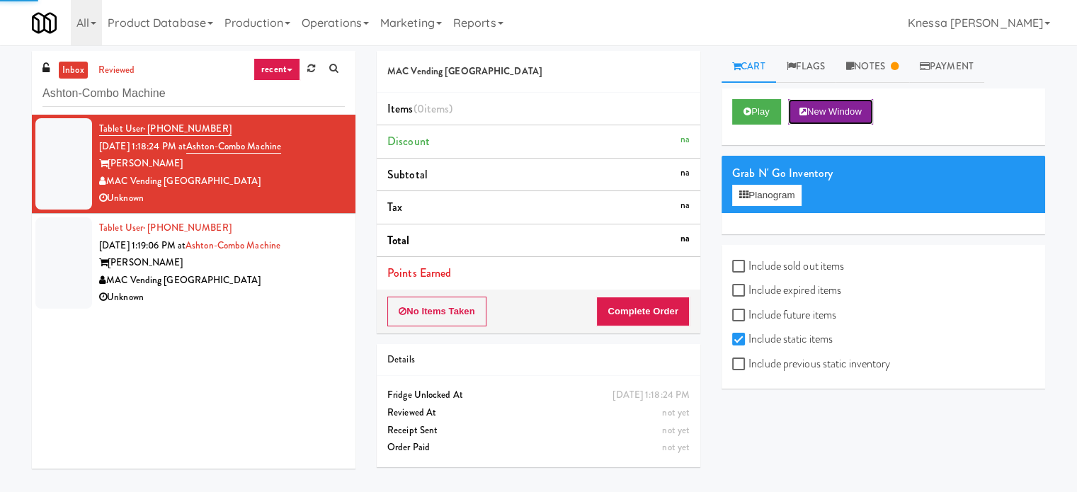
click at [872, 104] on button "New Window" at bounding box center [830, 111] width 85 height 25
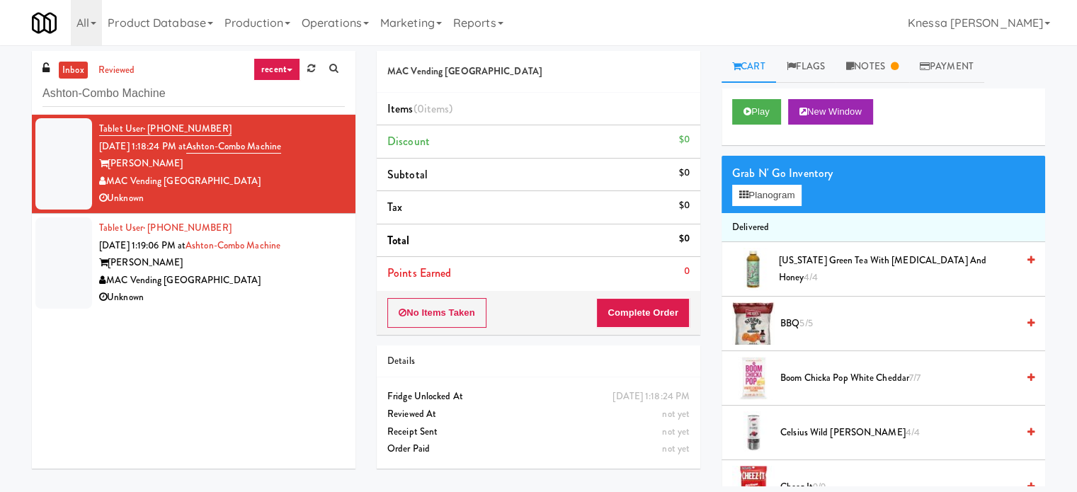
click at [154, 181] on div "MAC Vending [GEOGRAPHIC_DATA]" at bounding box center [222, 182] width 246 height 18
copy div "MAC Vending [GEOGRAPHIC_DATA]"
click at [135, 162] on div "Ashton" at bounding box center [222, 164] width 246 height 18
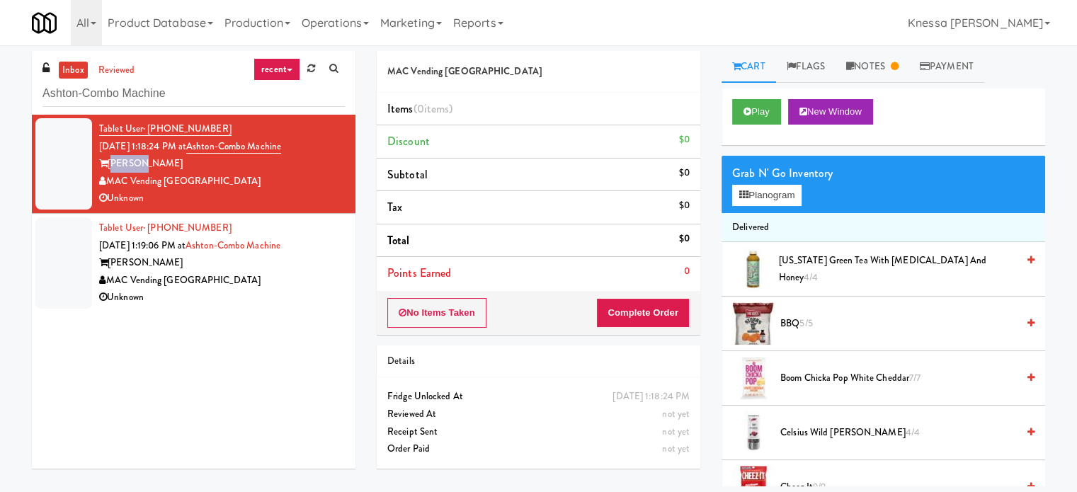
click at [135, 162] on div "Ashton" at bounding box center [222, 164] width 246 height 18
copy div "Ashton"
click at [898, 63] on icon at bounding box center [895, 66] width 8 height 9
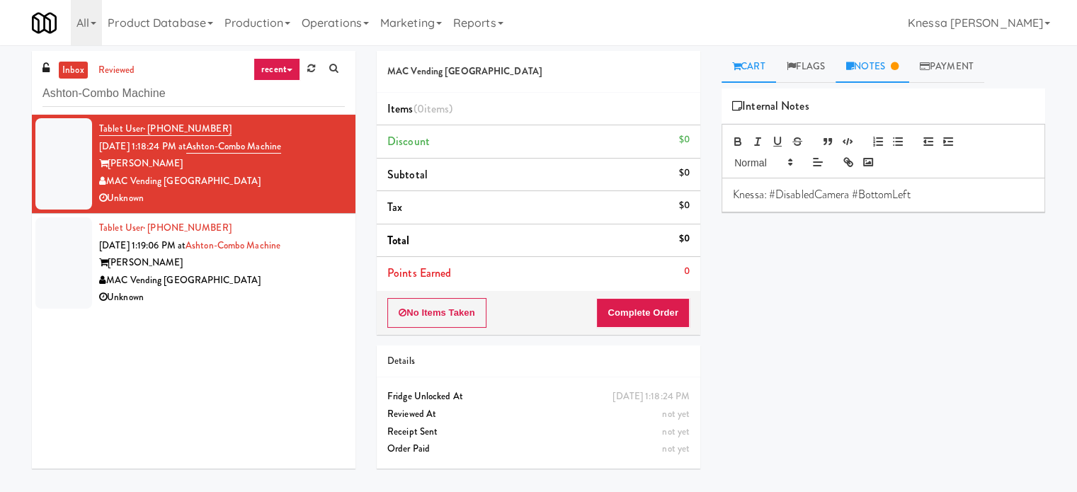
click at [742, 67] on link "Cart" at bounding box center [748, 67] width 55 height 32
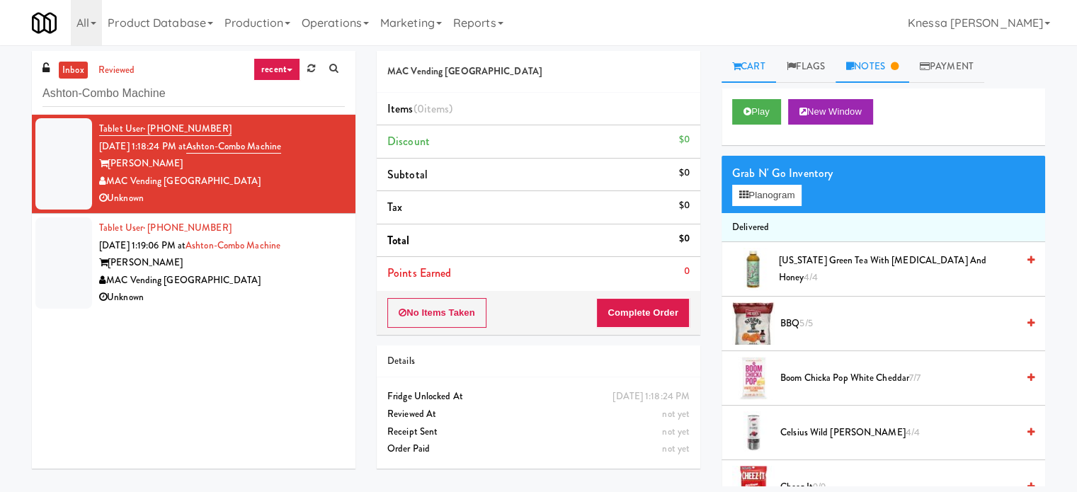
click at [891, 64] on link "Notes" at bounding box center [872, 67] width 74 height 32
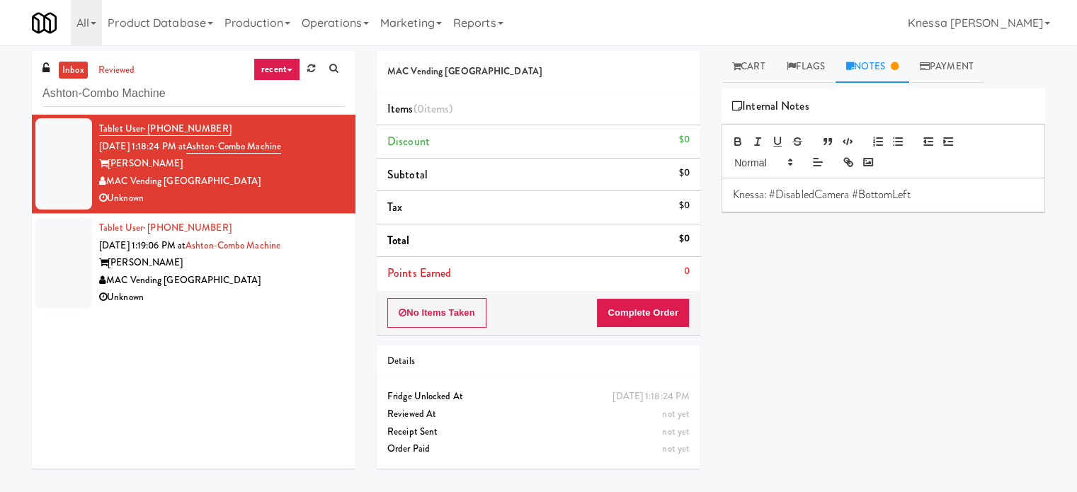
click at [909, 196] on p "Knessa: #DisabledCamera #BottomLeft" at bounding box center [883, 195] width 301 height 16
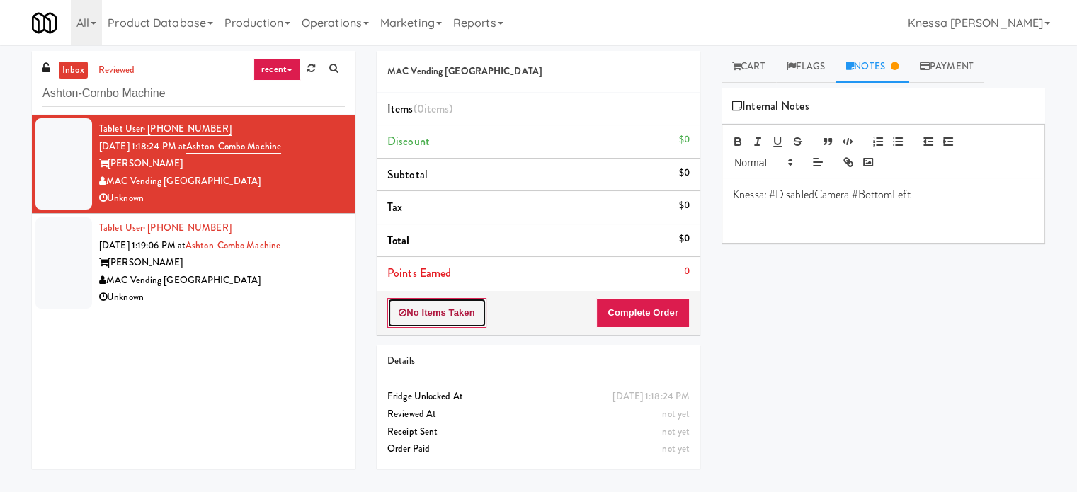
click at [453, 319] on button "No Items Taken" at bounding box center [436, 313] width 99 height 30
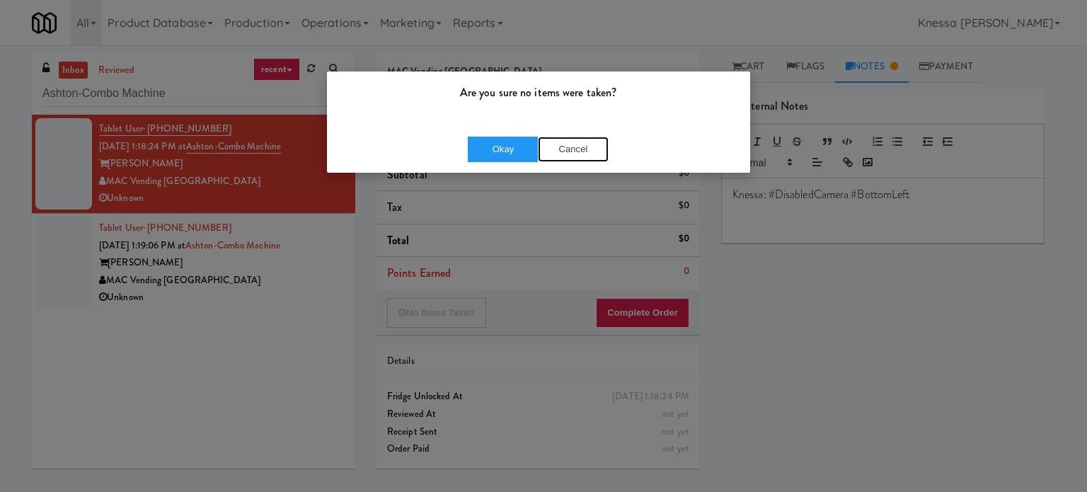
drag, startPoint x: 568, startPoint y: 147, endPoint x: 568, endPoint y: 159, distance: 12.7
click at [569, 157] on button "Cancel" at bounding box center [573, 149] width 71 height 25
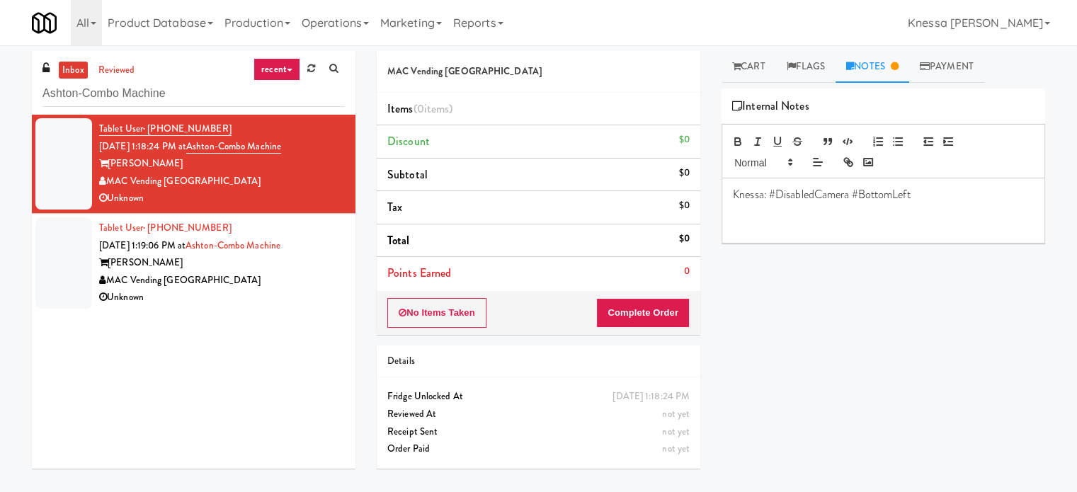
click at [845, 221] on p at bounding box center [883, 227] width 301 height 16
click at [844, 207] on p at bounding box center [883, 211] width 301 height 16
click at [926, 196] on p "Knessa: #DisabledCamera #BottomLeft" at bounding box center [883, 195] width 301 height 16
click at [952, 219] on p "Attempted - failed to unlock" at bounding box center [883, 227] width 301 height 16
drag, startPoint x: 920, startPoint y: 229, endPoint x: 729, endPoint y: 223, distance: 191.2
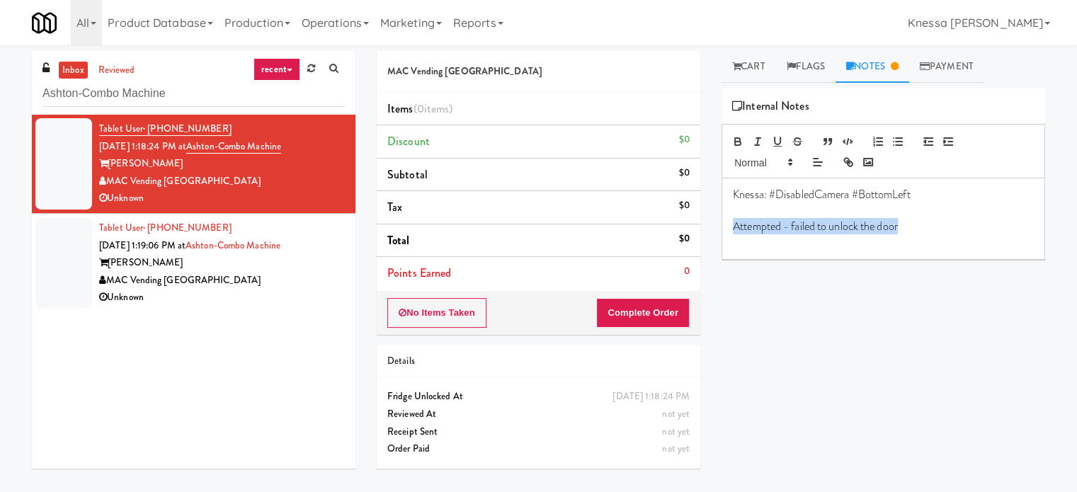
click at [729, 223] on div "Knessa: #DisabledCamera #BottomLeft Attempted - failed to unlock the door" at bounding box center [883, 218] width 322 height 81
copy p "Attempted - failed to unlock the door"
click at [404, 317] on button "No Items Taken" at bounding box center [436, 313] width 99 height 30
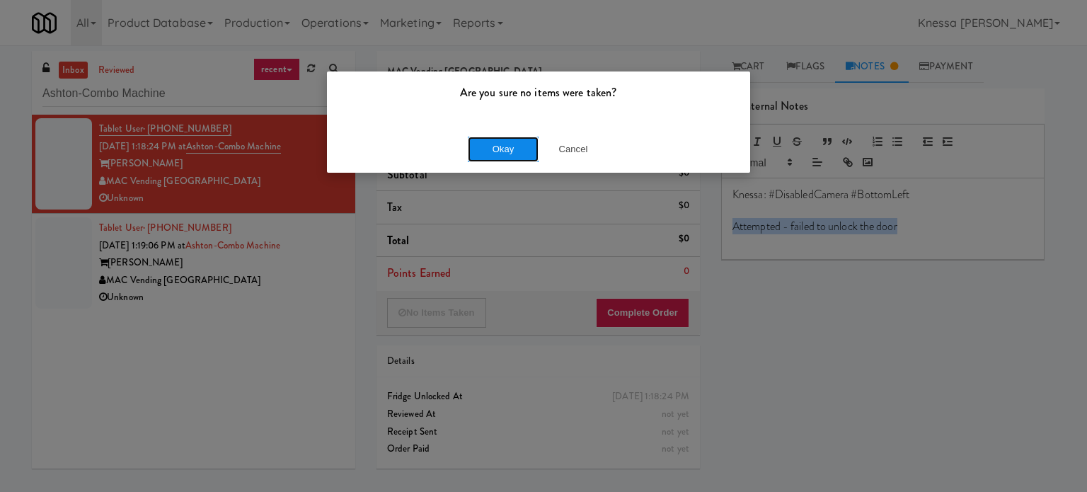
click at [506, 153] on button "Okay" at bounding box center [503, 149] width 71 height 25
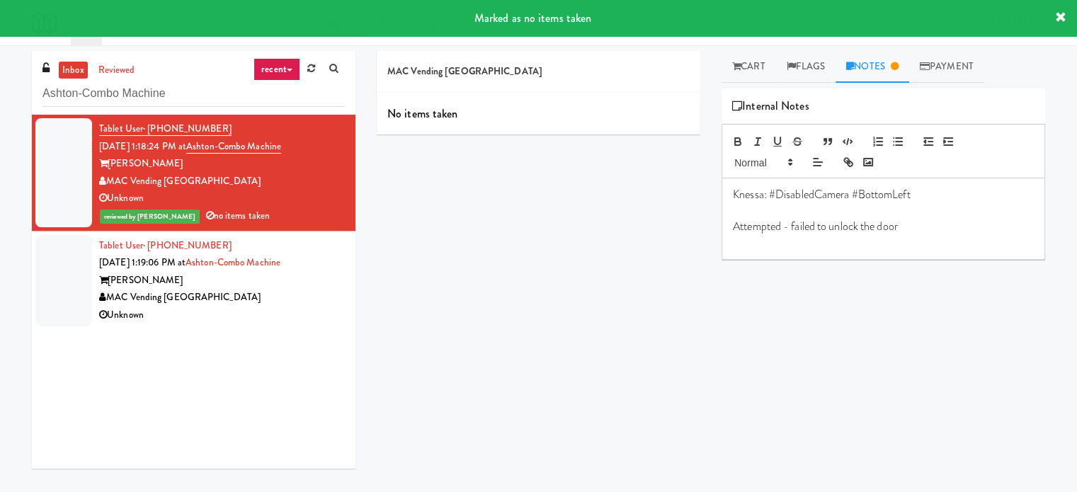
click at [289, 291] on div "MAC Vending [GEOGRAPHIC_DATA]" at bounding box center [222, 298] width 246 height 18
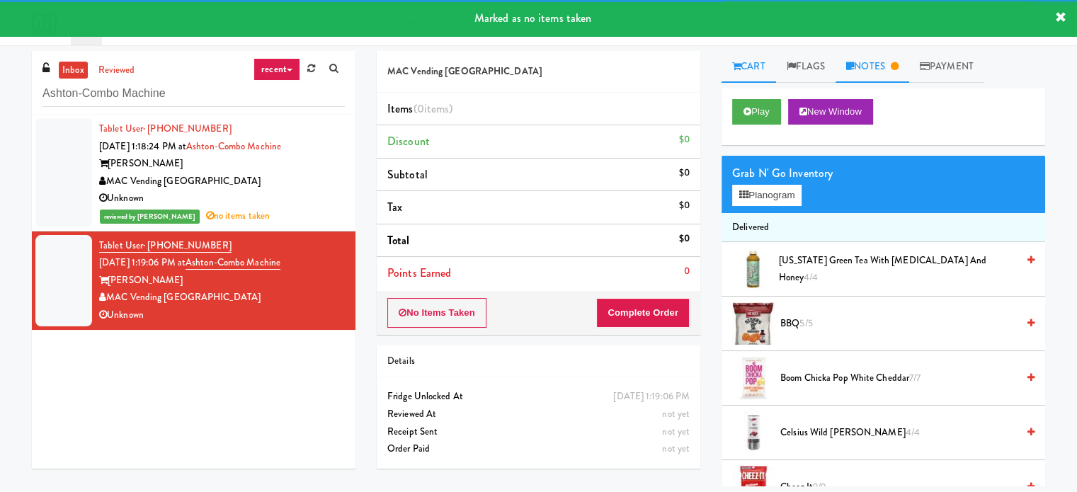
click at [896, 72] on link "Notes" at bounding box center [872, 67] width 74 height 32
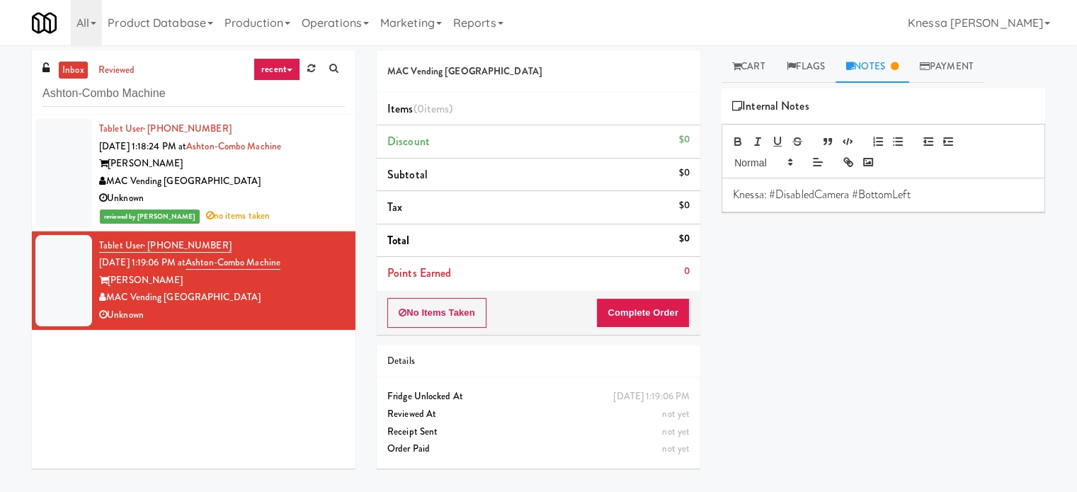
click at [931, 198] on p "Knessa: #DisabledCamera #BottomLeft" at bounding box center [883, 195] width 301 height 16
click at [451, 318] on button "No Items Taken" at bounding box center [436, 313] width 99 height 30
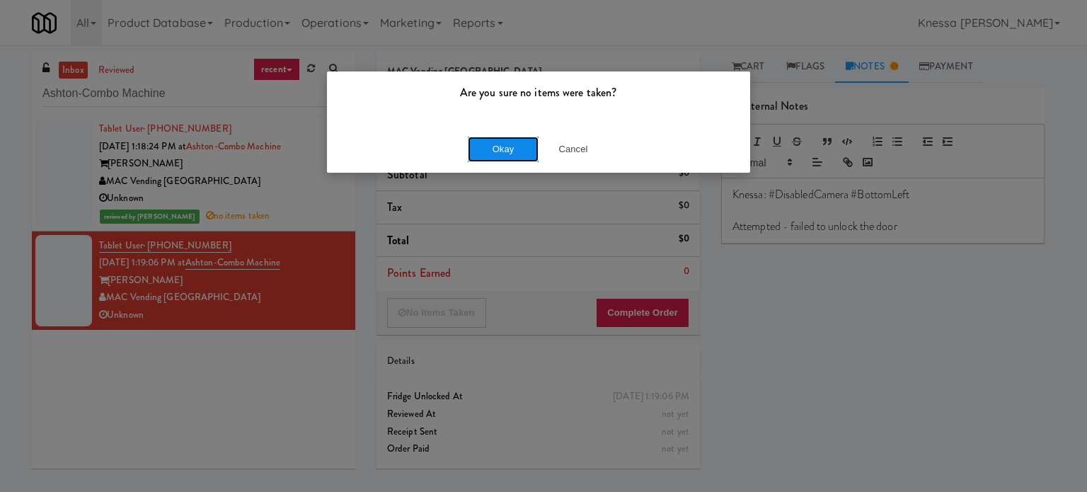
click at [515, 158] on button "Okay" at bounding box center [503, 149] width 71 height 25
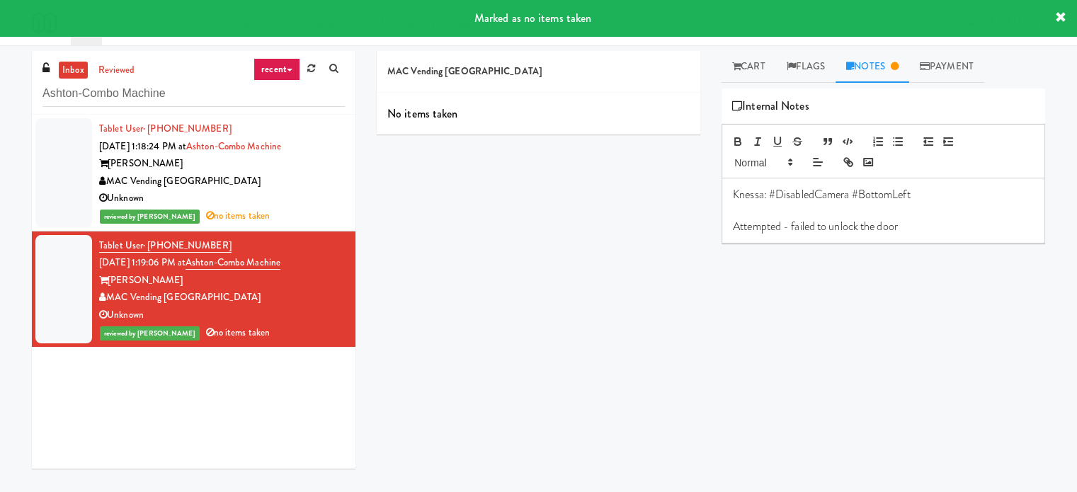
click at [310, 183] on div "MAC Vending [GEOGRAPHIC_DATA]" at bounding box center [222, 182] width 246 height 18
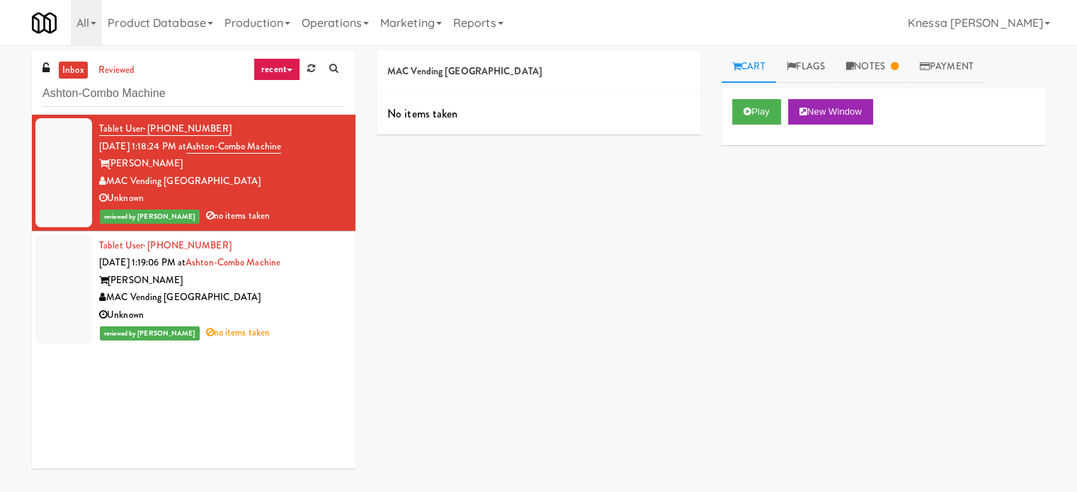
click at [144, 178] on div "MAC Vending [GEOGRAPHIC_DATA]" at bounding box center [222, 182] width 246 height 18
copy div "MAC Vending [GEOGRAPHIC_DATA]"
click at [132, 164] on div "Ashton" at bounding box center [222, 164] width 246 height 18
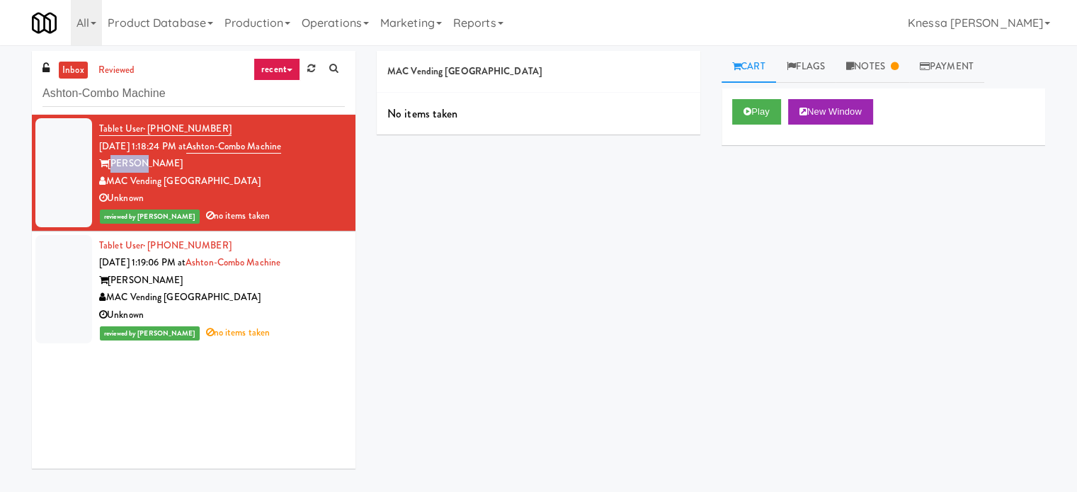
click at [132, 164] on div "Ashton" at bounding box center [222, 164] width 246 height 18
copy div "Ashton"
drag, startPoint x: 299, startPoint y: 280, endPoint x: 296, endPoint y: 261, distance: 19.3
click at [299, 280] on div "Ashton" at bounding box center [222, 281] width 246 height 18
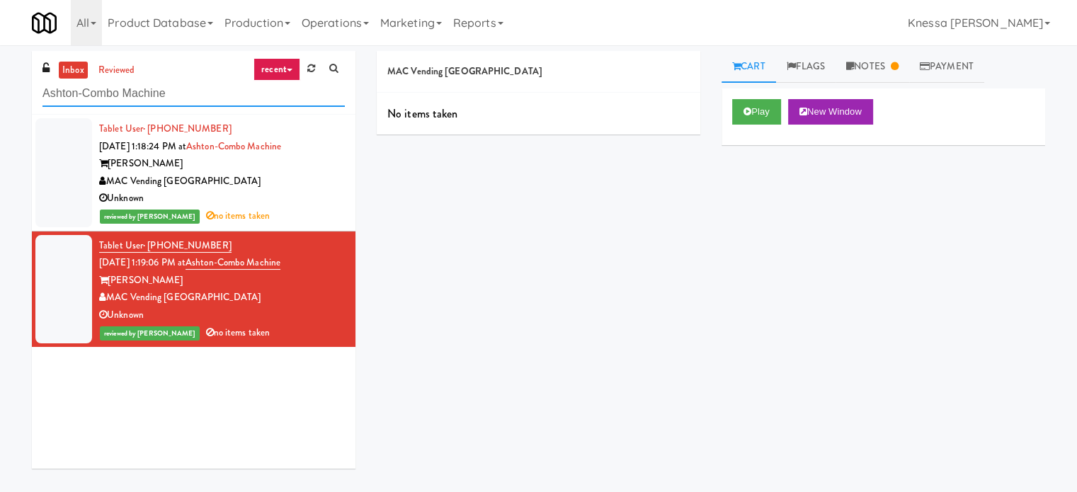
click at [185, 94] on input "Ashton-Combo Machine" at bounding box center [193, 94] width 302 height 26
click at [188, 90] on input "Ashton-Combo Machine" at bounding box center [193, 94] width 302 height 26
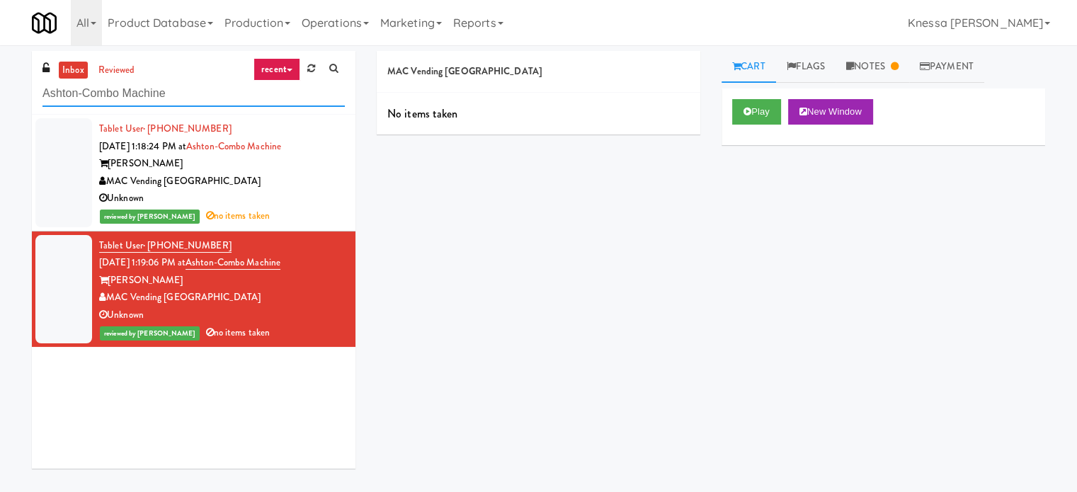
click at [188, 90] on input "Ashton-Combo Machine" at bounding box center [193, 94] width 302 height 26
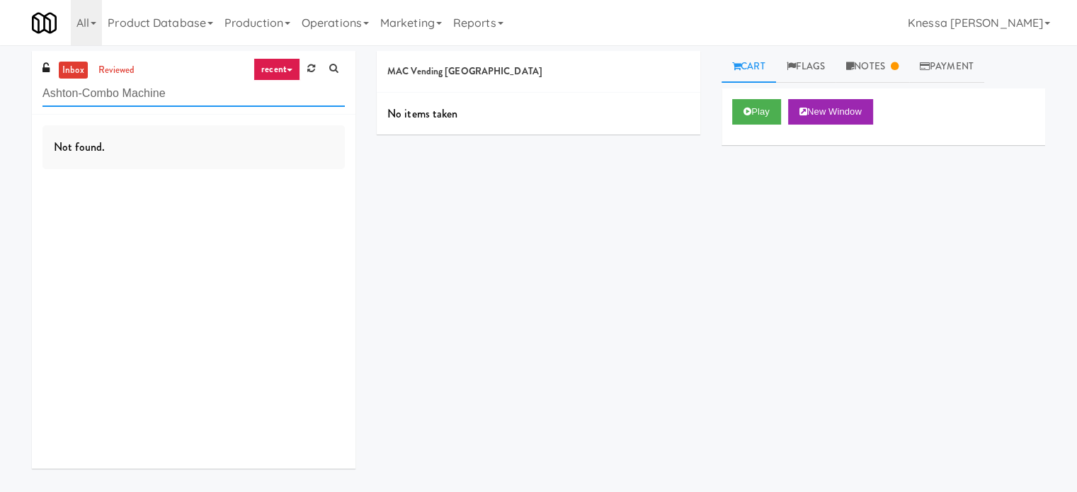
click at [244, 103] on input "Ashton-Combo Machine" at bounding box center [193, 94] width 302 height 26
click at [201, 89] on input "Ashton-Combo Machine" at bounding box center [193, 94] width 302 height 26
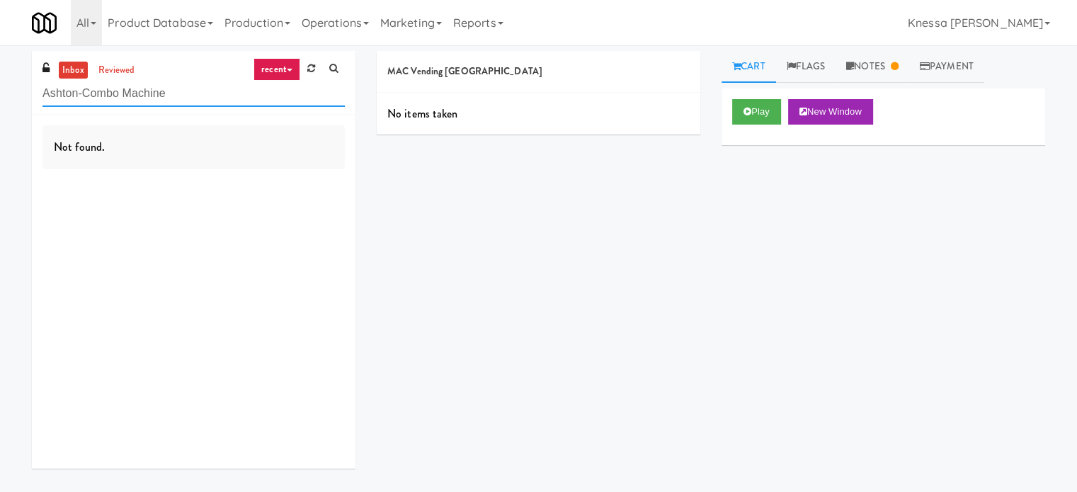
paste input "808 S Michigan - Right - Ambient"
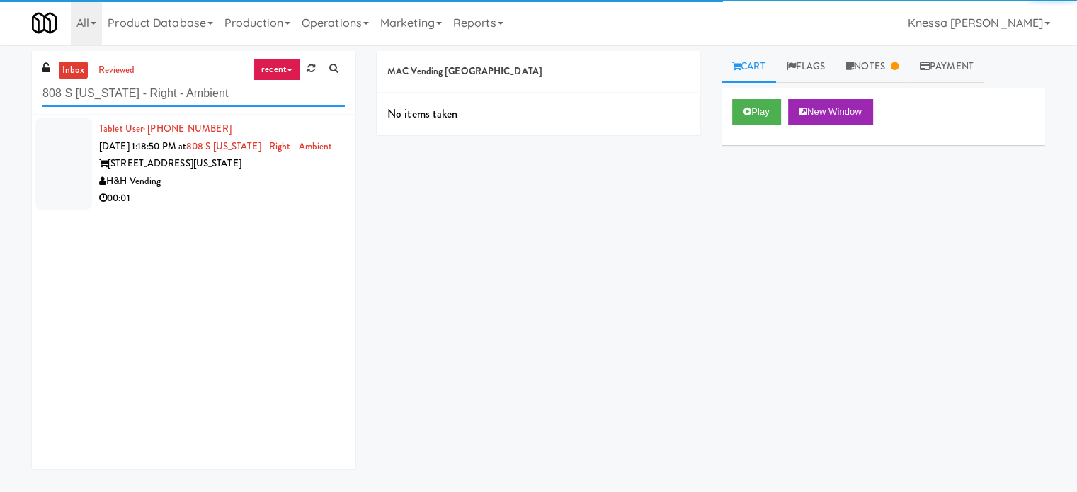
type input "808 S Michigan - Right - Ambient"
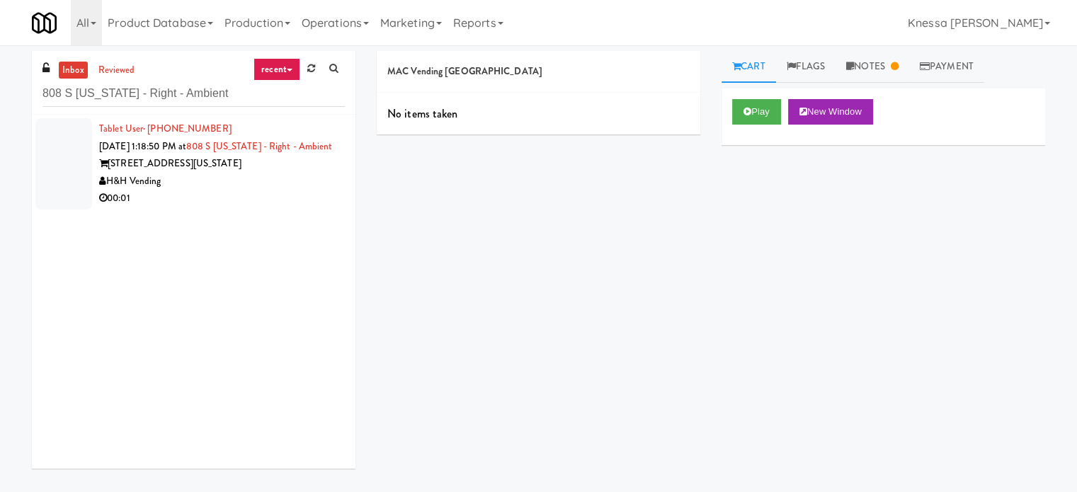
click at [236, 190] on div "H&H Vending" at bounding box center [222, 182] width 246 height 18
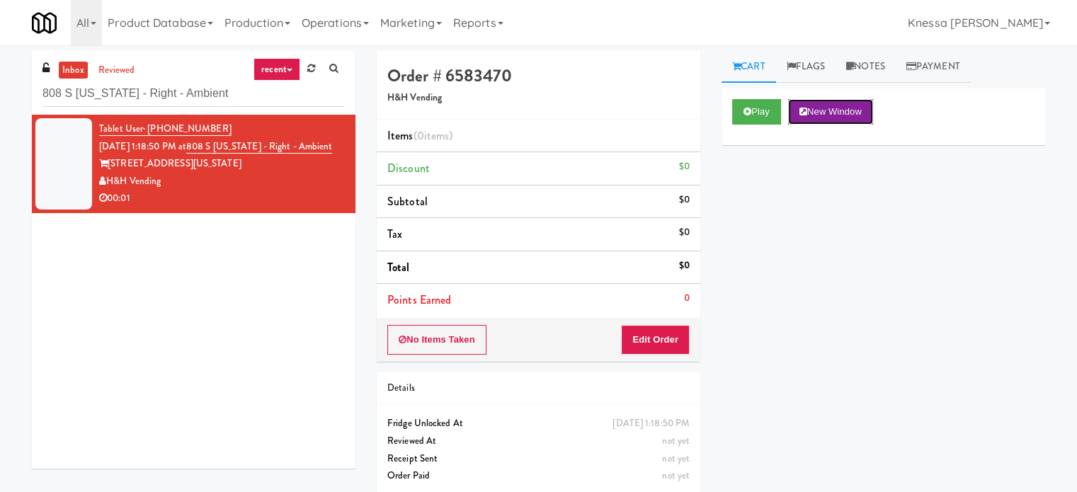
click at [849, 108] on button "New Window" at bounding box center [830, 111] width 85 height 25
click at [679, 338] on button "Edit Order" at bounding box center [655, 340] width 69 height 30
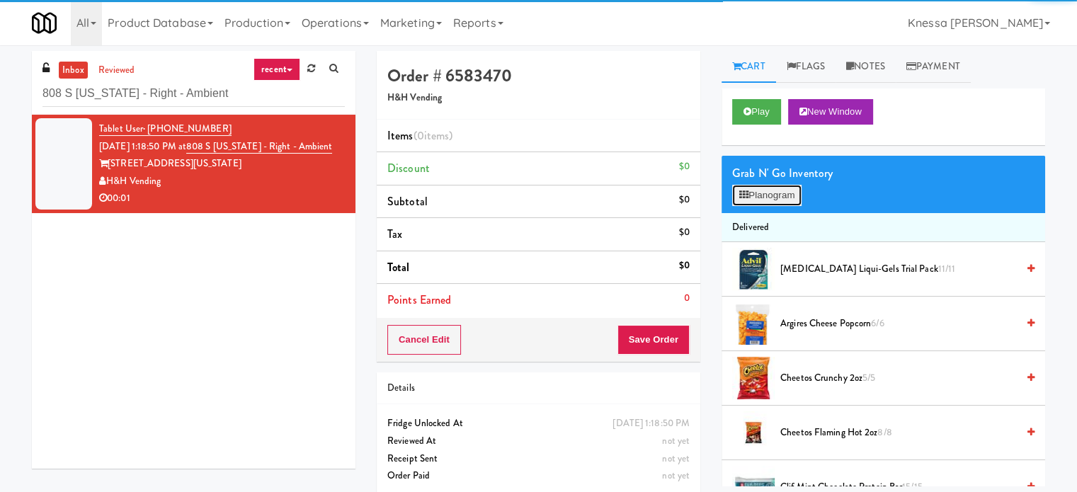
click at [789, 199] on button "Planogram" at bounding box center [766, 195] width 69 height 21
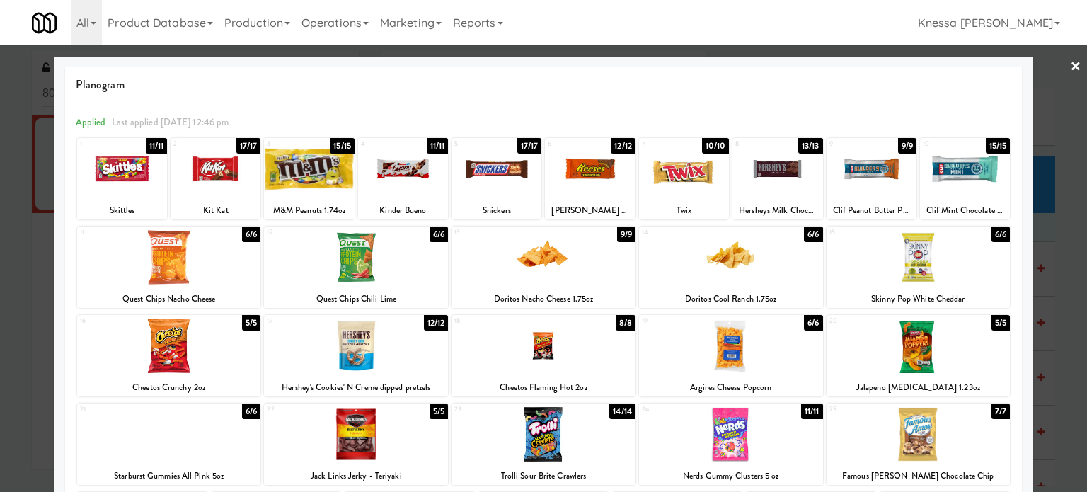
click at [1070, 65] on link "×" at bounding box center [1075, 67] width 11 height 44
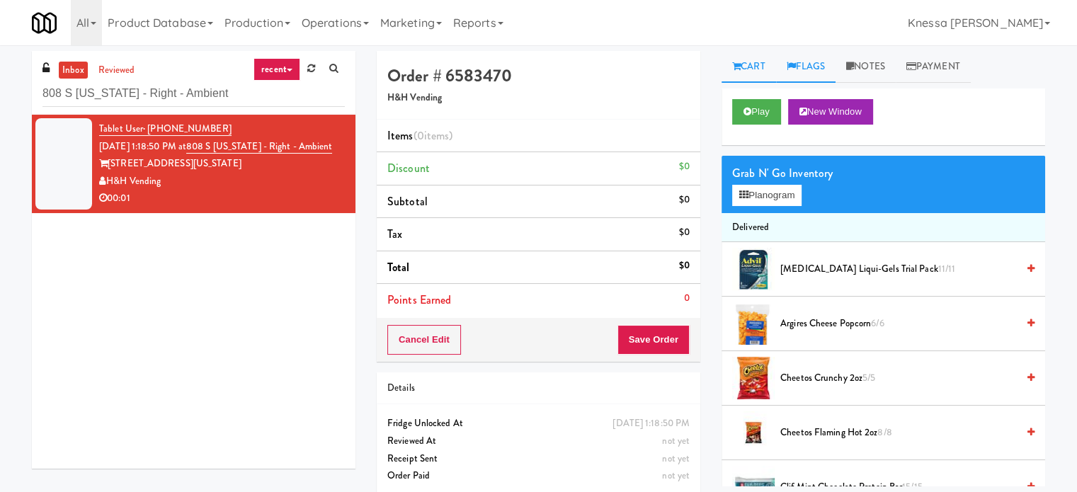
click at [823, 68] on link "Flags" at bounding box center [806, 67] width 60 height 32
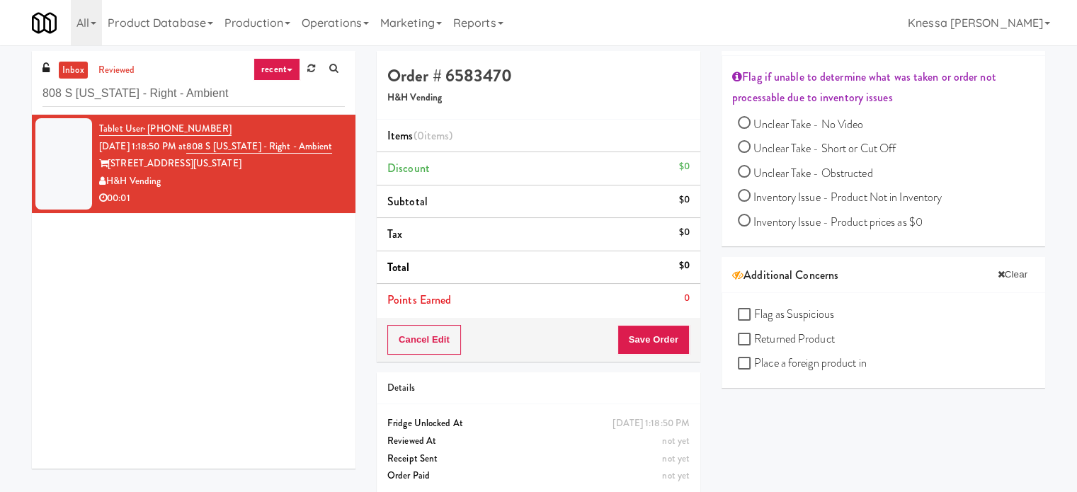
scroll to position [71, 0]
click at [860, 147] on span "Unclear Take - Short or Cut Off" at bounding box center [824, 146] width 142 height 16
click at [750, 147] on input "Unclear Take - Short or Cut Off" at bounding box center [744, 146] width 13 height 13
click at [746, 143] on input "Unclear Take - Short or Cut Off" at bounding box center [744, 146] width 13 height 13
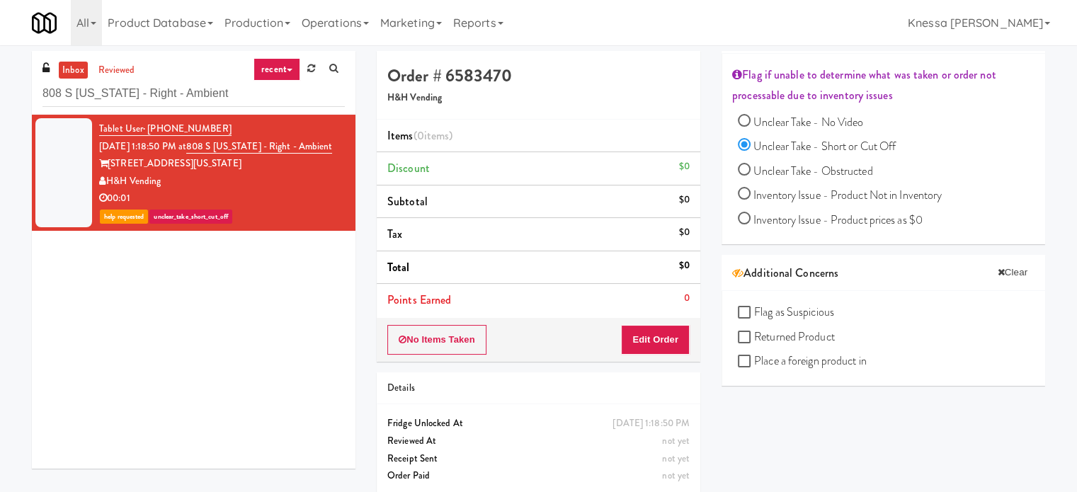
click at [826, 151] on span "Unclear Take - Short or Cut Off" at bounding box center [824, 146] width 142 height 16
click at [750, 151] on input "Unclear Take - Short or Cut Off" at bounding box center [744, 146] width 13 height 13
click at [806, 147] on span "Unclear Take - Short or Cut Off" at bounding box center [824, 146] width 142 height 16
click at [750, 147] on input "Unclear Take - Short or Cut Off" at bounding box center [744, 146] width 13 height 13
click at [743, 144] on input "Unclear Take - Short or Cut Off" at bounding box center [744, 146] width 13 height 13
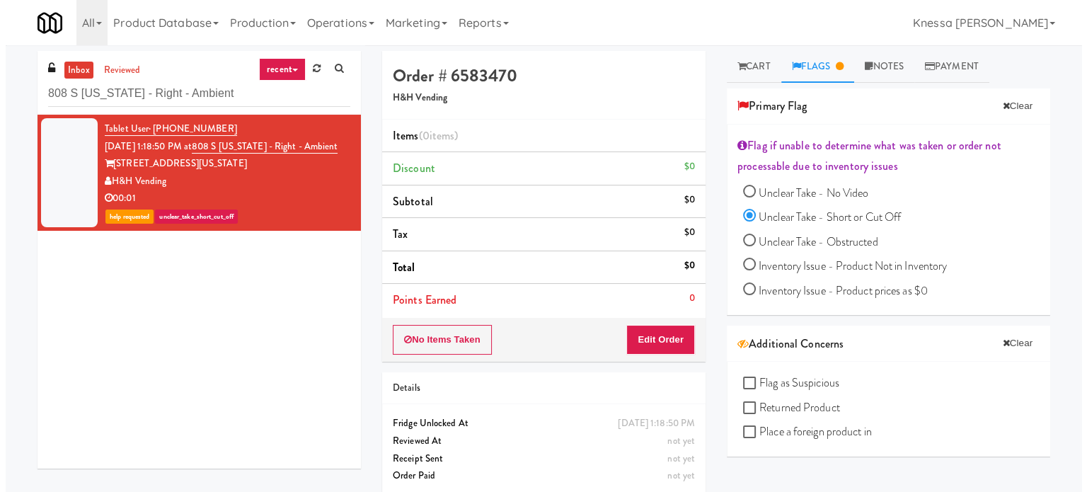
scroll to position [0, 0]
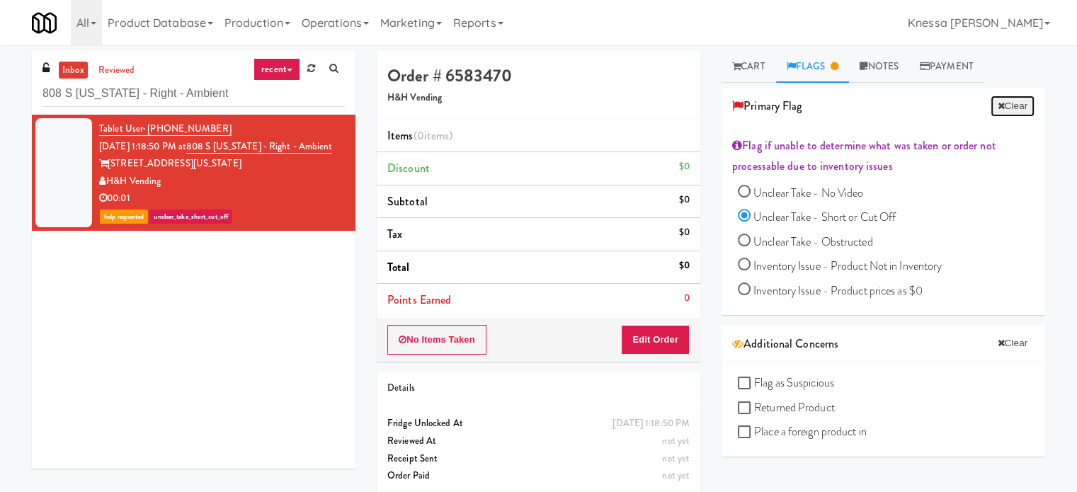
click at [1009, 108] on button "Clear" at bounding box center [1012, 106] width 44 height 21
radio input "false"
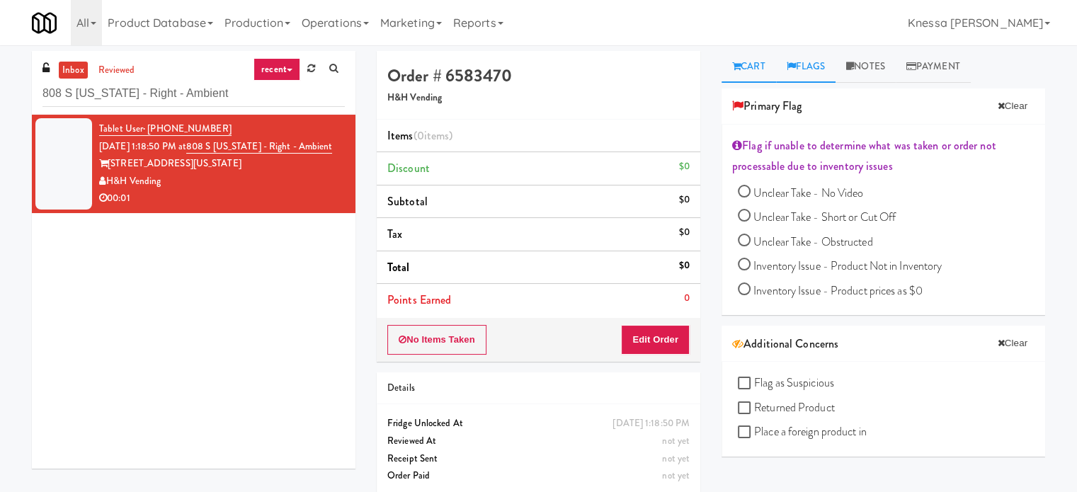
click at [764, 64] on link "Cart" at bounding box center [748, 67] width 55 height 32
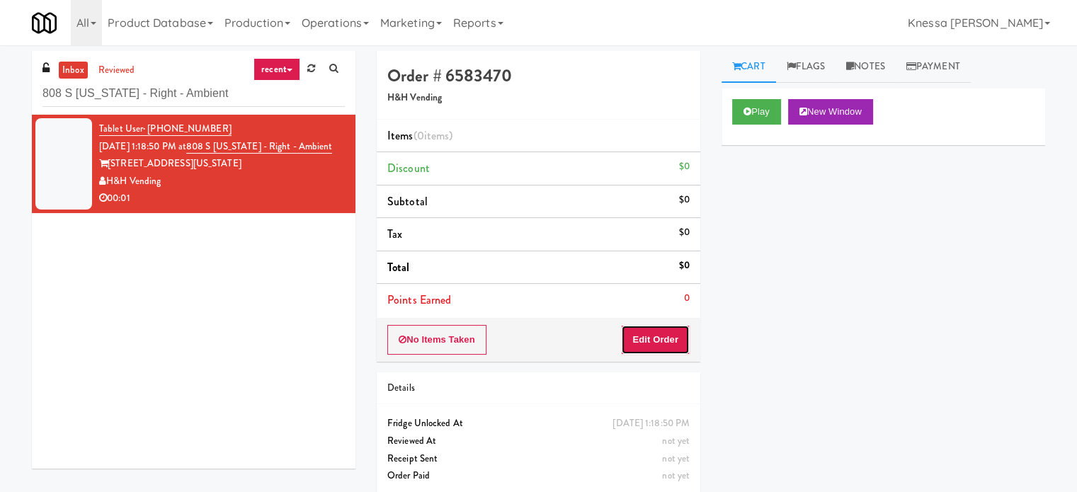
click at [683, 329] on button "Edit Order" at bounding box center [655, 340] width 69 height 30
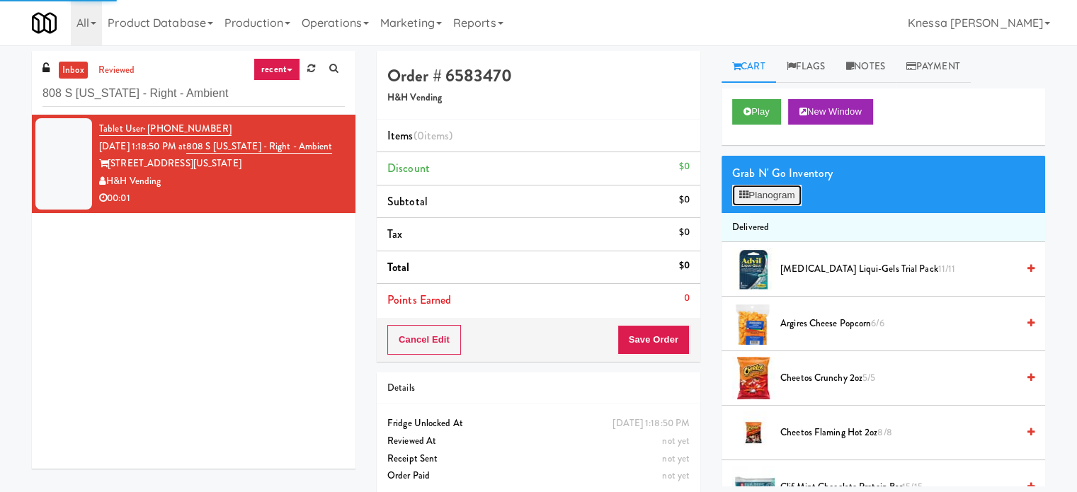
click at [801, 185] on button "Planogram" at bounding box center [766, 195] width 69 height 21
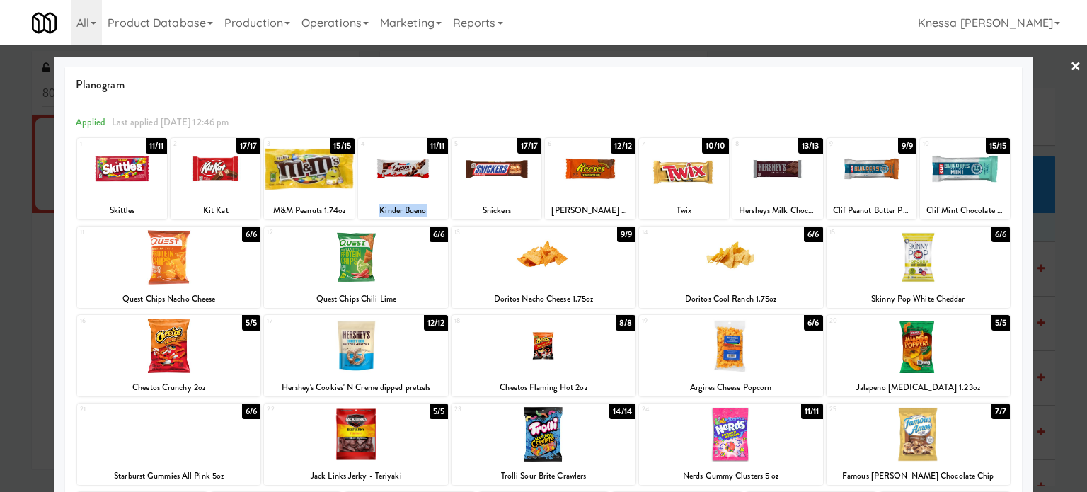
drag, startPoint x: 426, startPoint y: 212, endPoint x: 377, endPoint y: 210, distance: 48.9
click at [377, 210] on div "Kinder Bueno" at bounding box center [403, 211] width 86 height 18
copy div "Kinder Bueno"
click at [668, 98] on div "Planogram" at bounding box center [543, 85] width 957 height 36
click at [1070, 63] on link "×" at bounding box center [1075, 67] width 11 height 44
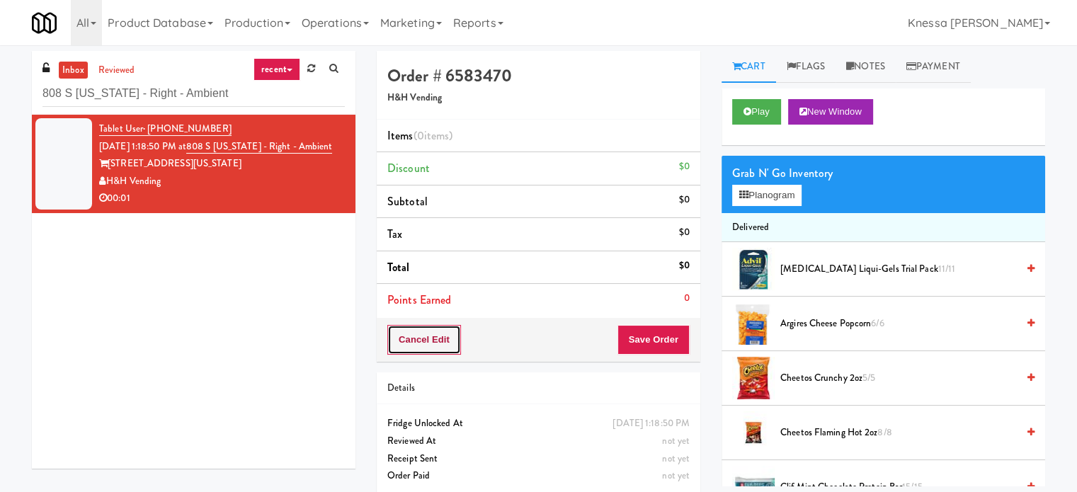
click at [447, 337] on button "Cancel Edit" at bounding box center [424, 340] width 74 height 30
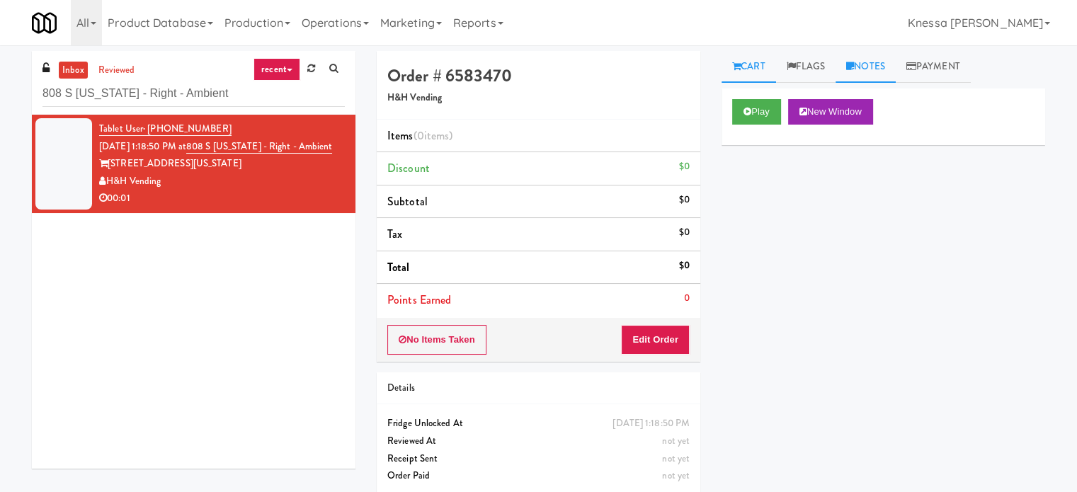
click at [892, 69] on link "Notes" at bounding box center [865, 67] width 60 height 32
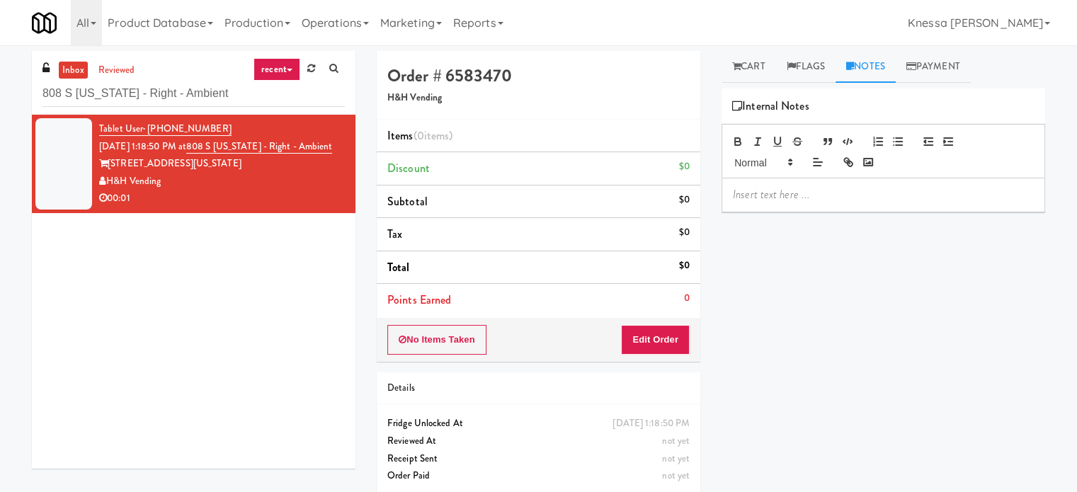
click at [744, 192] on p at bounding box center [883, 195] width 301 height 16
click at [830, 191] on p at bounding box center [883, 195] width 301 height 16
drag, startPoint x: 169, startPoint y: 198, endPoint x: 105, endPoint y: 203, distance: 63.9
click at [105, 190] on div "H&H Vending" at bounding box center [222, 182] width 246 height 18
copy div "H&H Vending"
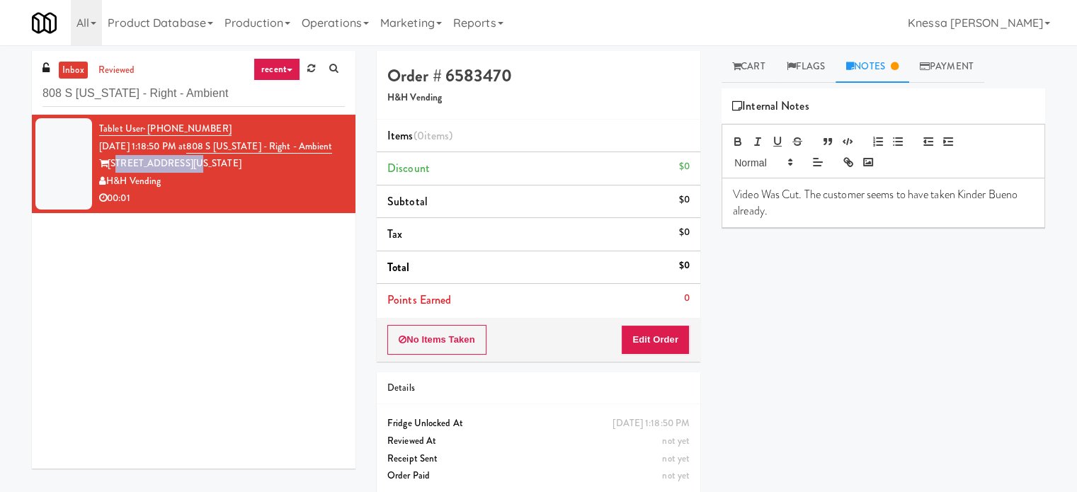
drag, startPoint x: 185, startPoint y: 181, endPoint x: 117, endPoint y: 186, distance: 68.9
click at [117, 173] on div "808 S Michigan Ave" at bounding box center [222, 164] width 246 height 18
click at [218, 173] on div "808 S Michigan Ave" at bounding box center [222, 164] width 246 height 18
drag, startPoint x: 216, startPoint y: 178, endPoint x: 116, endPoint y: 180, distance: 99.8
click at [116, 173] on div "808 S Michigan Ave" at bounding box center [222, 164] width 246 height 18
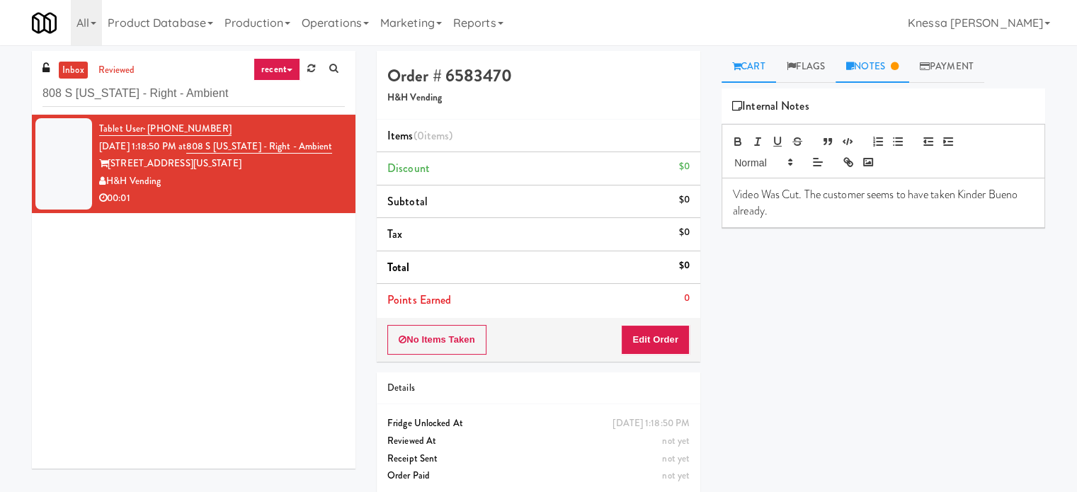
click at [751, 72] on link "Cart" at bounding box center [748, 67] width 55 height 32
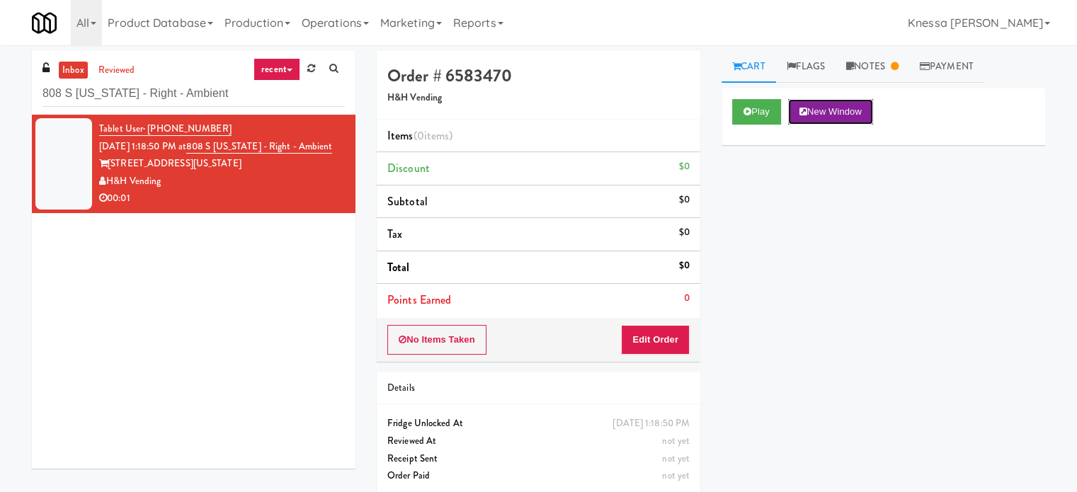
click at [864, 113] on button "New Window" at bounding box center [830, 111] width 85 height 25
click at [876, 67] on link "Notes" at bounding box center [872, 67] width 74 height 32
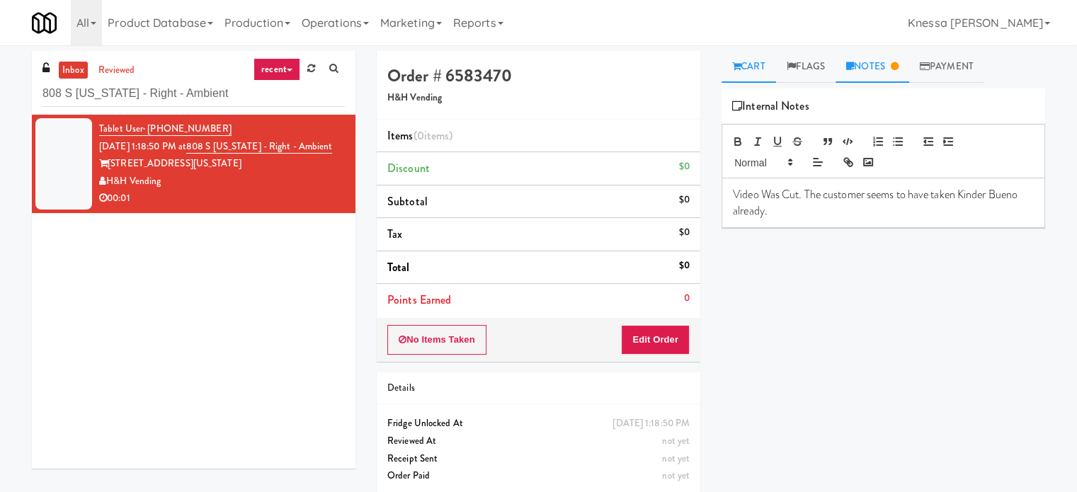
click at [765, 67] on link "Cart" at bounding box center [748, 67] width 55 height 32
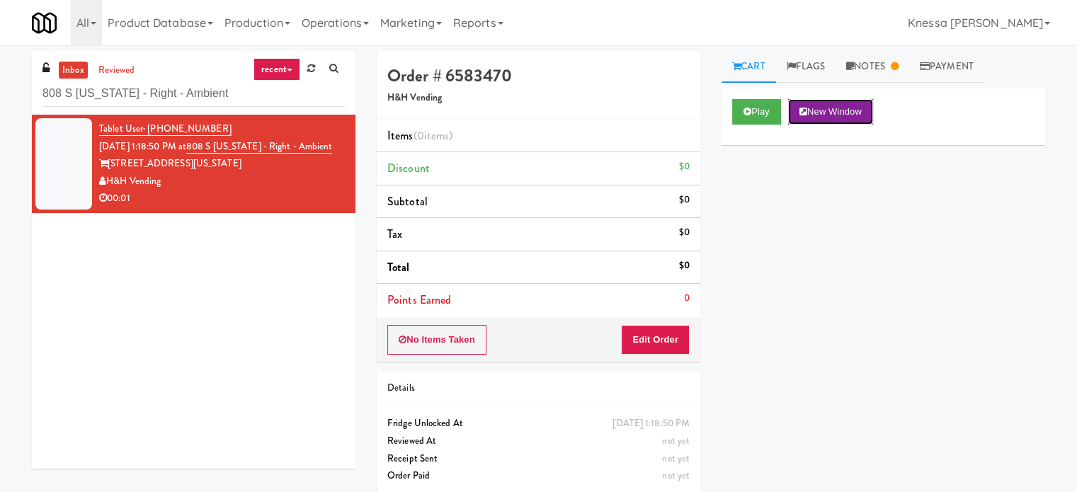
click at [838, 116] on button "New Window" at bounding box center [830, 111] width 85 height 25
drag, startPoint x: 977, startPoint y: 240, endPoint x: 867, endPoint y: 181, distance: 124.8
click at [977, 240] on div "Play New Window Primary Flag Clear Flag if unable to determine what was taken o…" at bounding box center [883, 353] width 324 height 531
click at [874, 75] on link "Notes" at bounding box center [872, 67] width 74 height 32
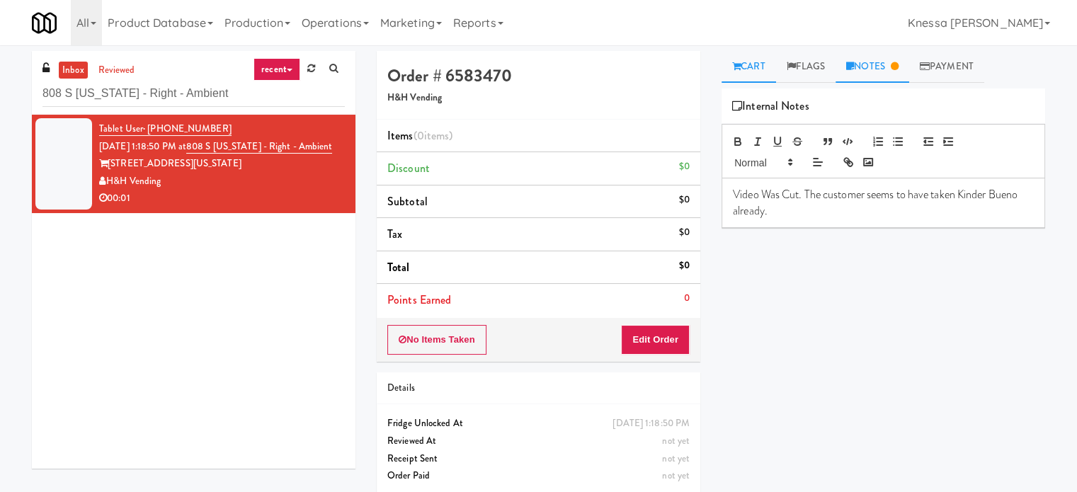
click at [759, 67] on link "Cart" at bounding box center [748, 67] width 55 height 32
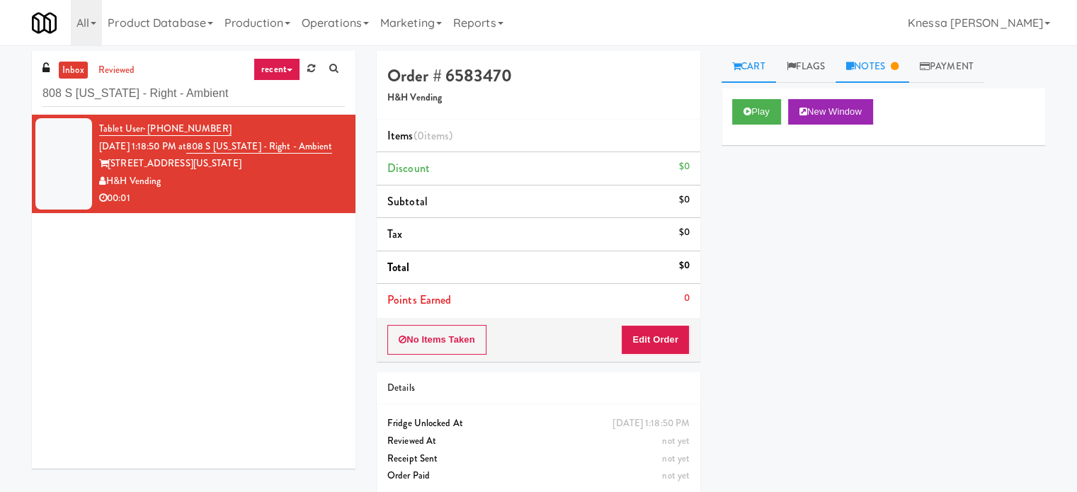
click at [875, 62] on link "Notes" at bounding box center [872, 67] width 74 height 32
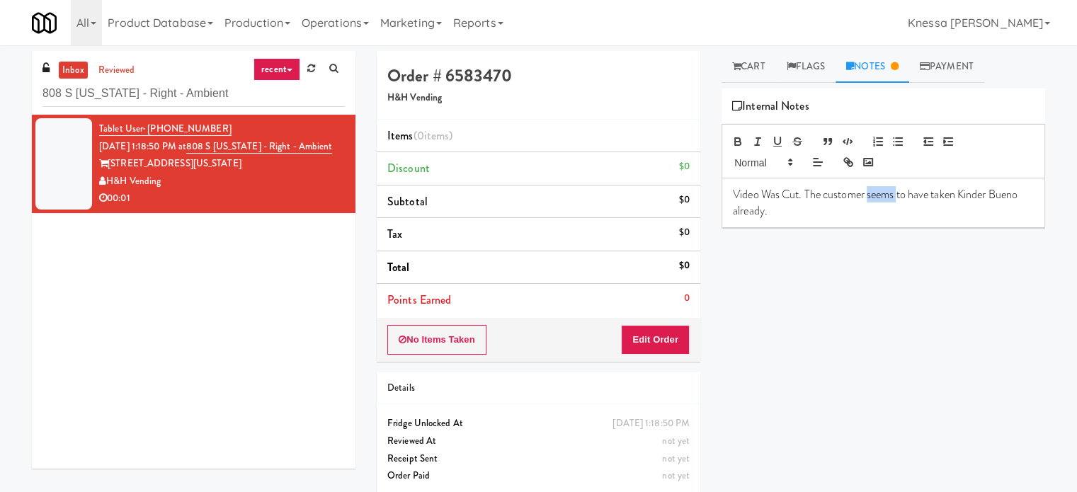
drag, startPoint x: 898, startPoint y: 193, endPoint x: 868, endPoint y: 195, distance: 30.5
click at [868, 195] on p "Video Was Cut. The customer seems to have taken Kinder Bueno already." at bounding box center [883, 203] width 301 height 32
click at [893, 195] on p "Video Was Cut. The customer seems to have taken Kinder Bueno already." at bounding box center [883, 203] width 301 height 32
drag, startPoint x: 932, startPoint y: 197, endPoint x: 882, endPoint y: 198, distance: 50.3
click at [910, 196] on p "Video Was Cut. The customer seems to have taken Kinder Bueno already." at bounding box center [883, 203] width 301 height 32
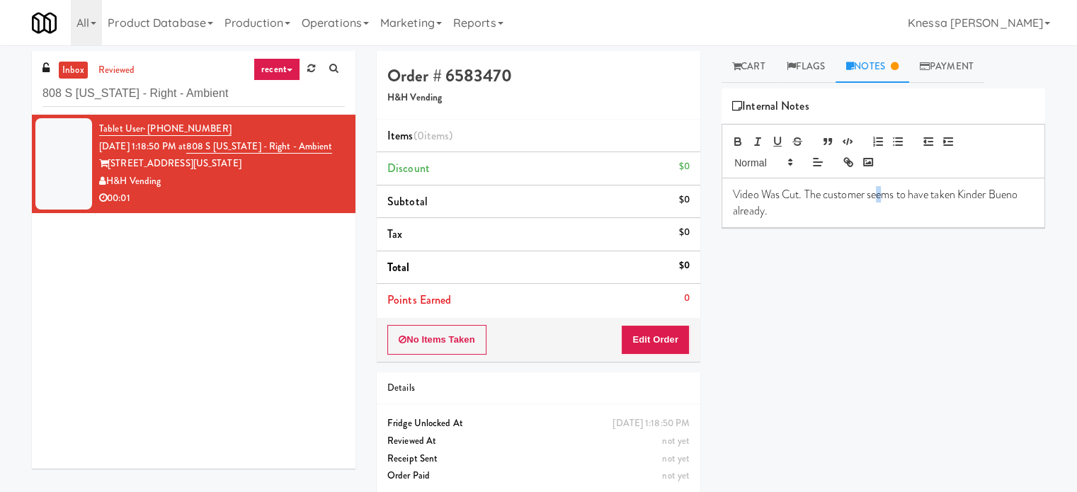
drag, startPoint x: 882, startPoint y: 198, endPoint x: 869, endPoint y: 198, distance: 13.5
click at [875, 198] on p "Video Was Cut. The customer seems to have taken Kinder Bueno already." at bounding box center [883, 203] width 301 height 32
click at [869, 198] on p "Video Was Cut. The customer seems to have taken Kinder Bueno already." at bounding box center [883, 203] width 301 height 32
drag, startPoint x: 869, startPoint y: 198, endPoint x: 929, endPoint y: 195, distance: 60.2
click at [929, 195] on p "Video Was Cut. The customer seems to have taken Kinder Bueno already." at bounding box center [883, 203] width 301 height 32
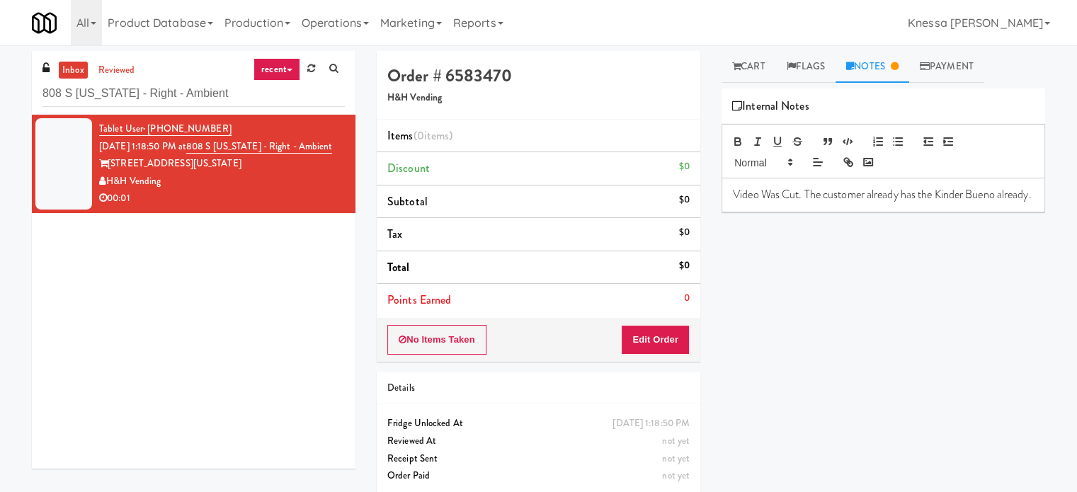
click at [891, 202] on p "Video Was Cut. The customer already has the Kinder Bueno already." at bounding box center [883, 195] width 301 height 16
click at [733, 193] on p "Video Was Cut. The customer already has the Kinder Bueno already." at bounding box center [883, 195] width 301 height 16
click at [830, 215] on p "Knessa: Video Was Cut. The customer already has the Kinder Bueno already." at bounding box center [883, 203] width 301 height 32
click at [679, 342] on button "Edit Order" at bounding box center [655, 340] width 69 height 30
click at [766, 72] on link "Cart" at bounding box center [748, 67] width 55 height 32
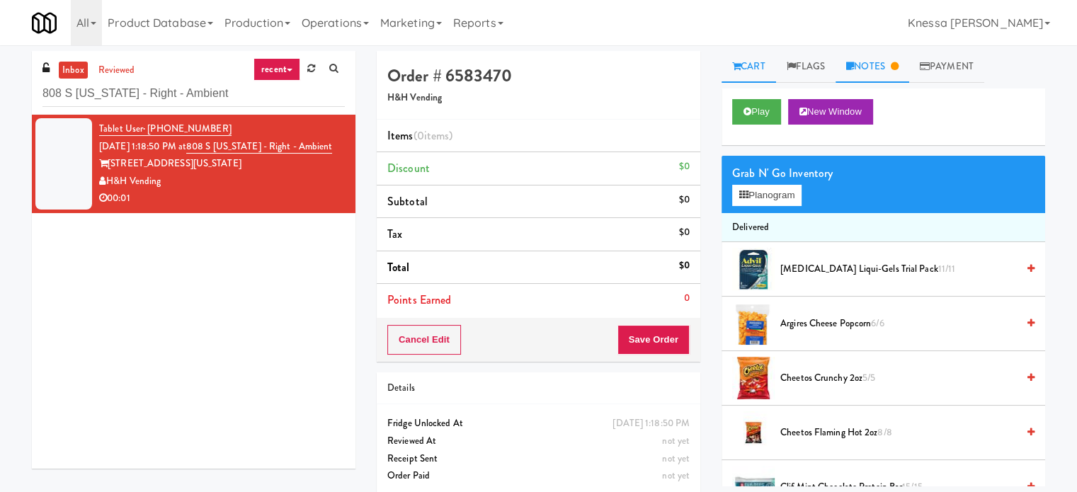
click at [883, 56] on link "Notes" at bounding box center [872, 67] width 74 height 32
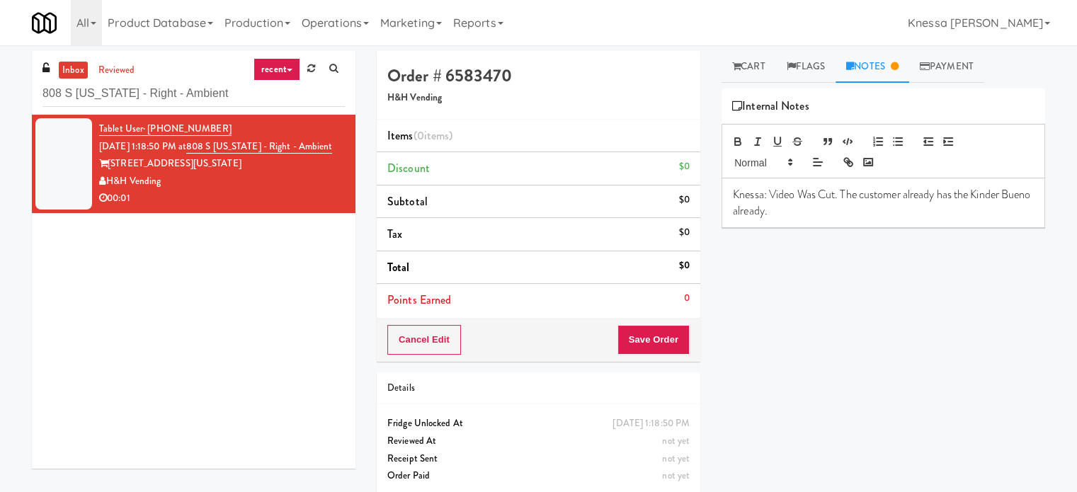
click at [852, 199] on p "Knessa: Video Was Cut. The customer already has the Kinder Bueno already." at bounding box center [883, 203] width 301 height 32
click at [838, 215] on p "Knessa: Video Was Cut. The customer already has the Kinder Bueno already." at bounding box center [883, 203] width 301 height 32
drag, startPoint x: 973, startPoint y: 224, endPoint x: 789, endPoint y: 205, distance: 185.1
click at [789, 205] on div "Knessa: Video Was Cut. The customer already has the Kinder Bueno already. Charg…" at bounding box center [883, 202] width 322 height 49
click at [789, 205] on p "Knessa: Video Was Cut. The customer already has the Kinder Bueno already. Charg…" at bounding box center [883, 203] width 301 height 32
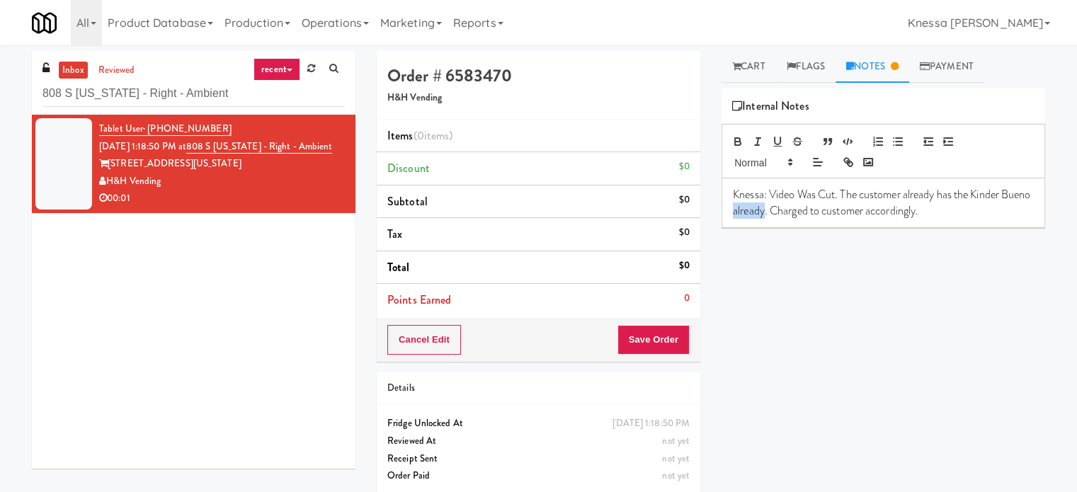
click at [789, 205] on p "Knessa: Video Was Cut. The customer already has the Kinder Bueno already. Charg…" at bounding box center [883, 203] width 301 height 32
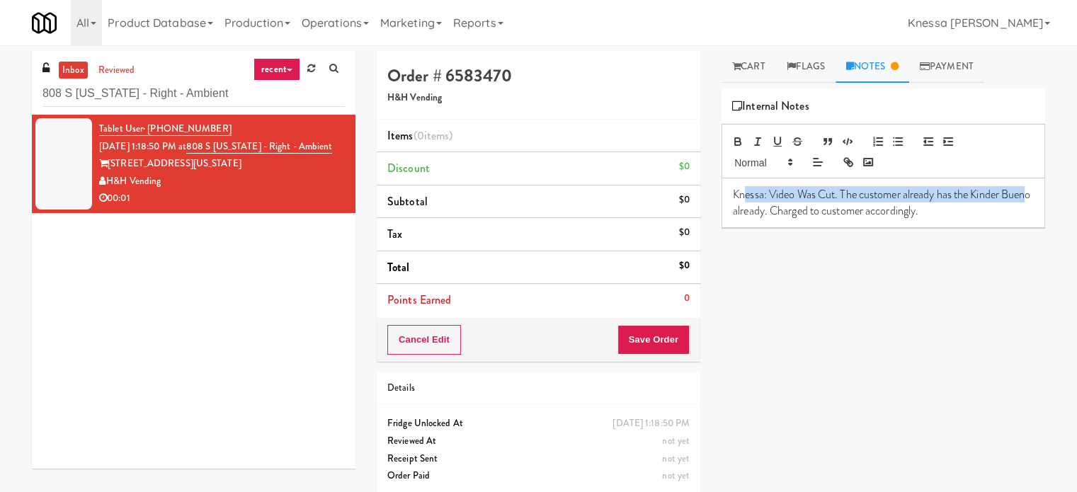
click at [746, 201] on p "Knessa: Video Was Cut. The customer already has the Kinder Bueno already. Charg…" at bounding box center [883, 203] width 301 height 32
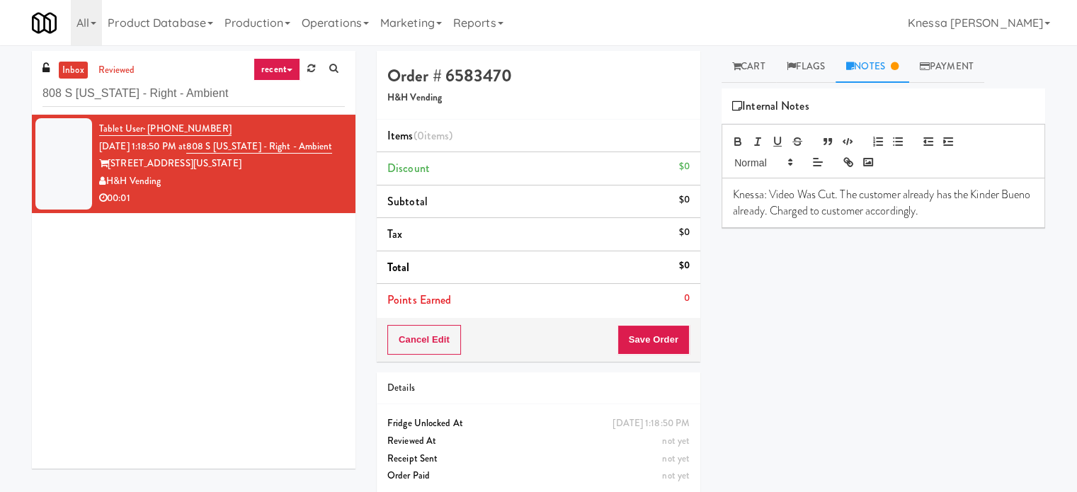
click at [1008, 208] on p "Knessa: Video Was Cut. The customer already has the Kinder Bueno already. Charg…" at bounding box center [883, 203] width 301 height 32
drag, startPoint x: 997, startPoint y: 210, endPoint x: 724, endPoint y: 194, distance: 273.8
click at [724, 194] on div "Knessa: Video Was Cut. The customer already has the Kinder Bueno already. Charg…" at bounding box center [883, 202] width 322 height 49
click at [764, 71] on link "Cart" at bounding box center [748, 67] width 55 height 32
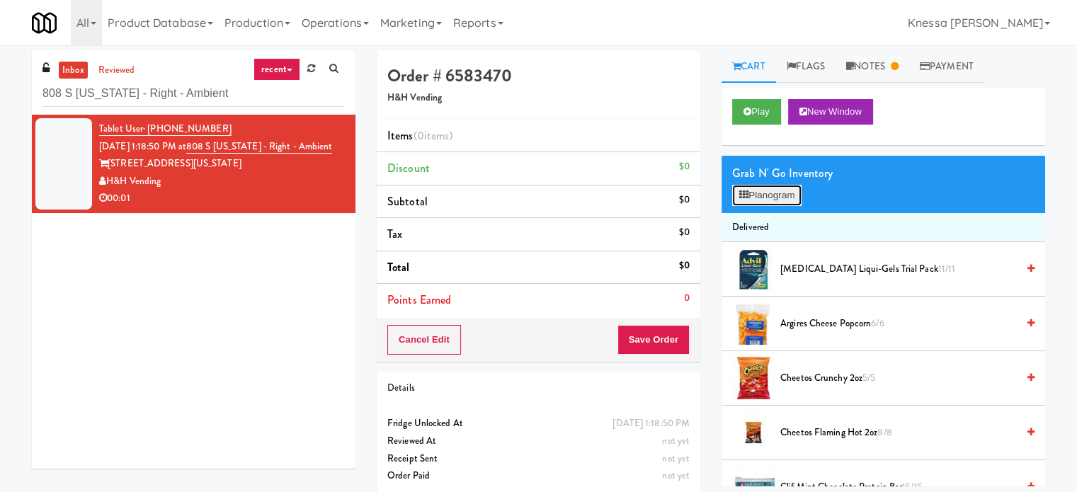
click at [792, 196] on button "Planogram" at bounding box center [766, 195] width 69 height 21
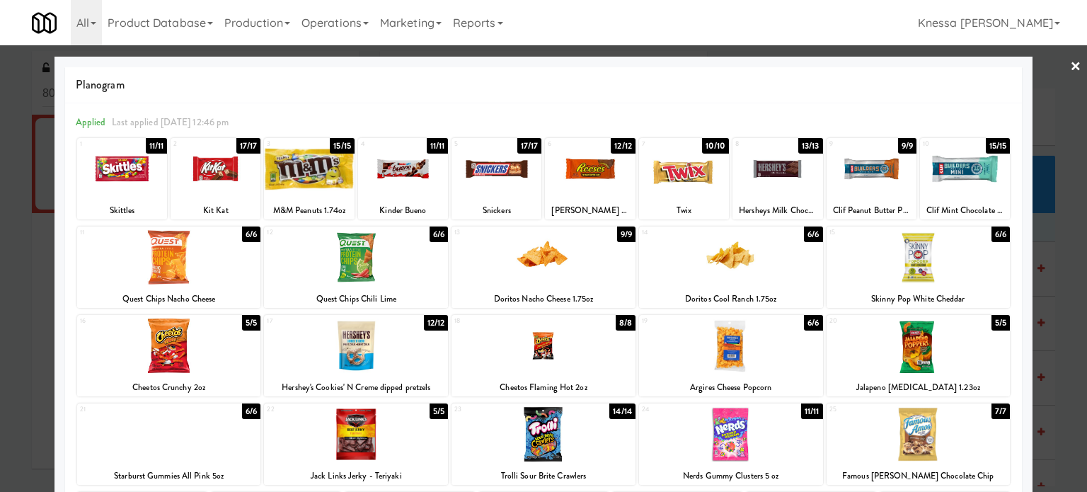
click at [1070, 65] on link "×" at bounding box center [1075, 67] width 11 height 44
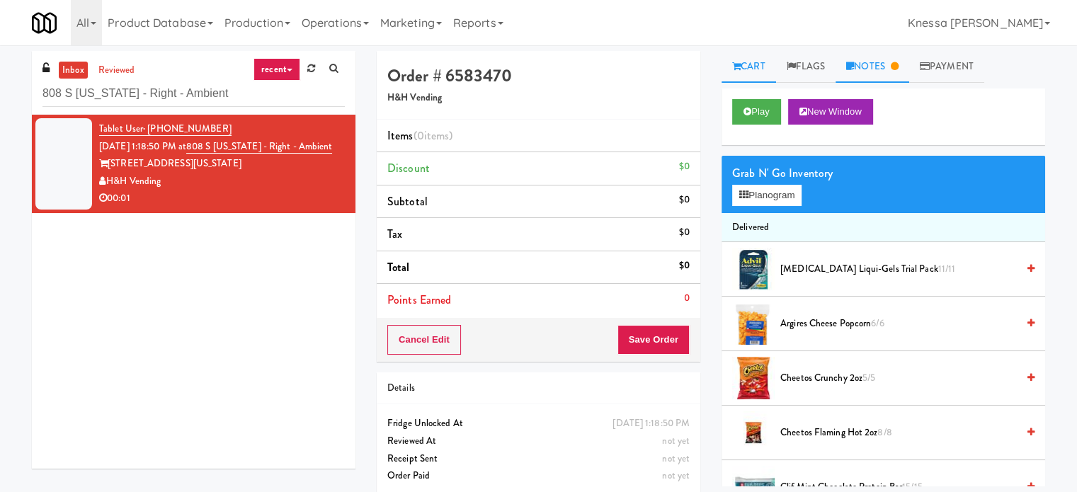
click at [857, 74] on link "Notes" at bounding box center [872, 67] width 74 height 32
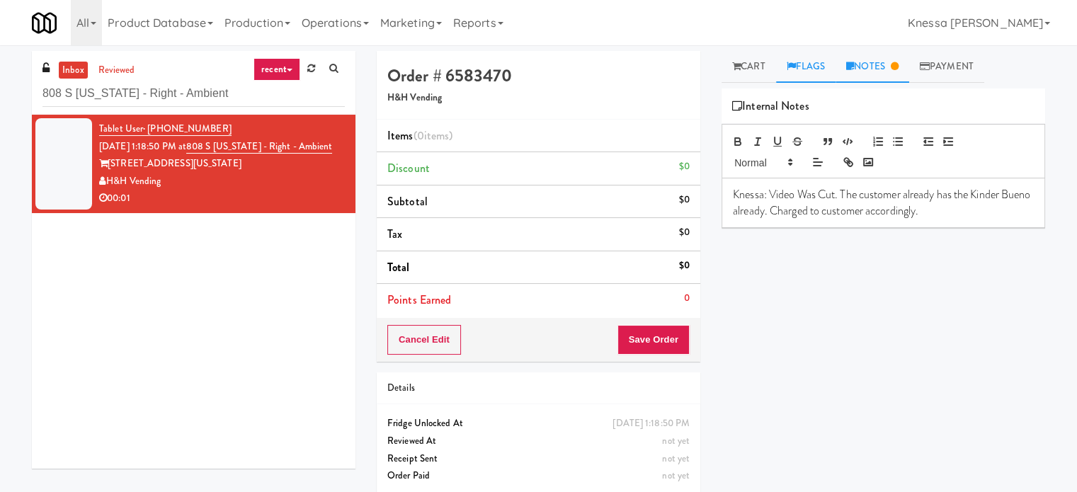
click at [818, 67] on link "Flags" at bounding box center [806, 67] width 60 height 32
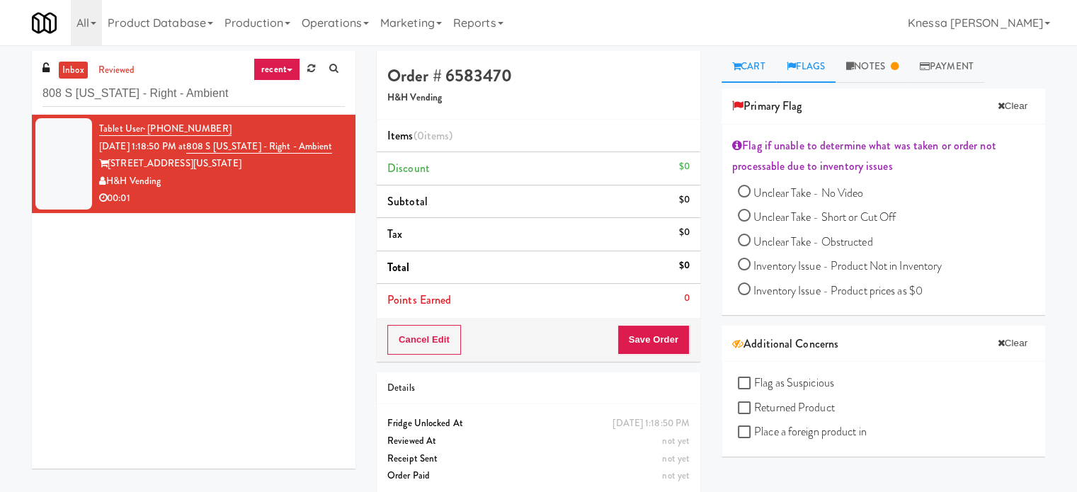
click at [769, 70] on link "Cart" at bounding box center [748, 67] width 55 height 32
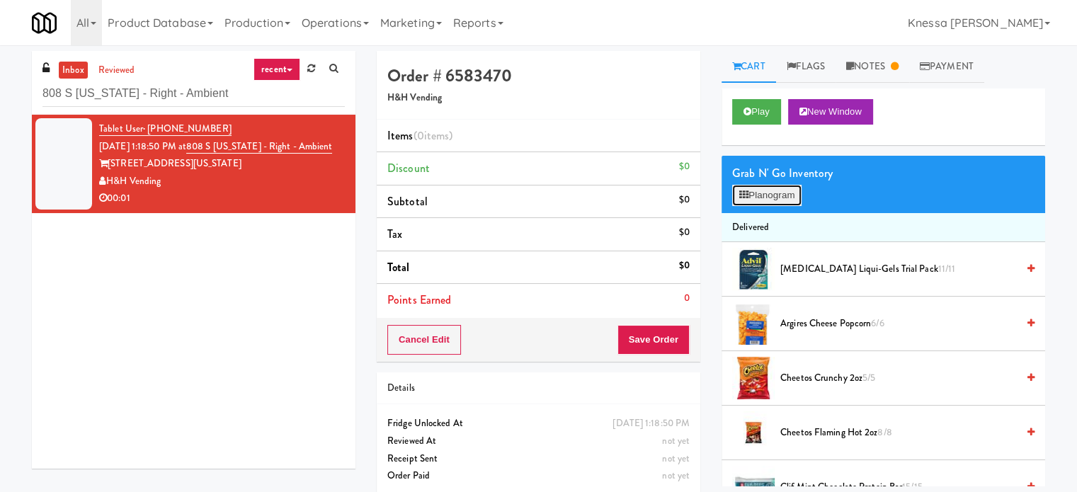
click at [799, 188] on button "Planogram" at bounding box center [766, 195] width 69 height 21
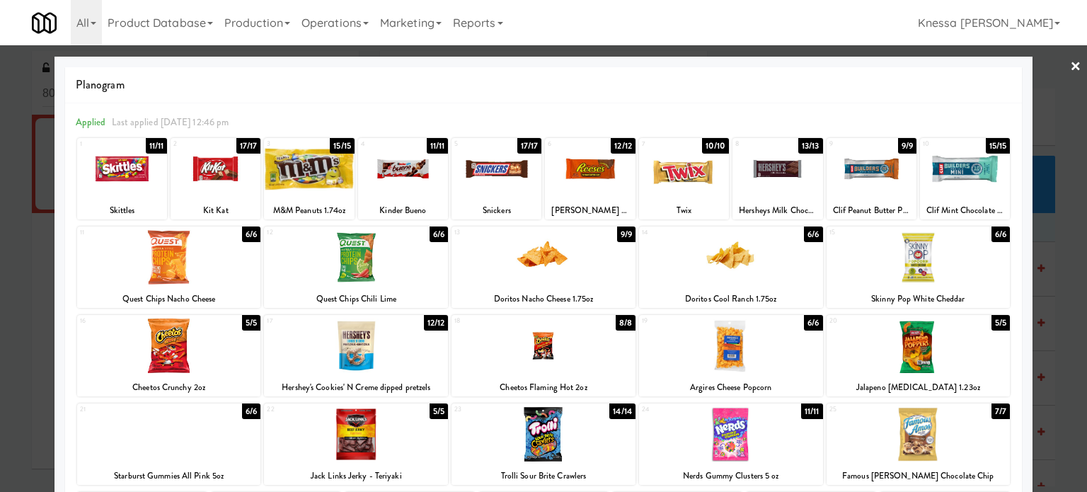
click at [396, 190] on div at bounding box center [403, 169] width 90 height 55
click at [1070, 64] on link "×" at bounding box center [1075, 67] width 11 height 44
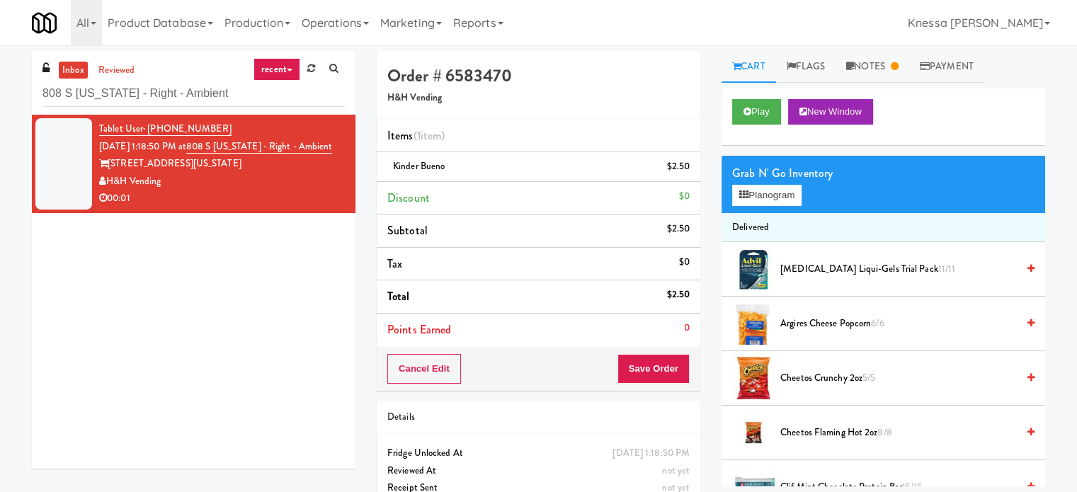
click at [763, 207] on div "Grab N' Go Inventory Planogram" at bounding box center [883, 184] width 324 height 57
click at [775, 185] on button "Planogram" at bounding box center [766, 195] width 69 height 21
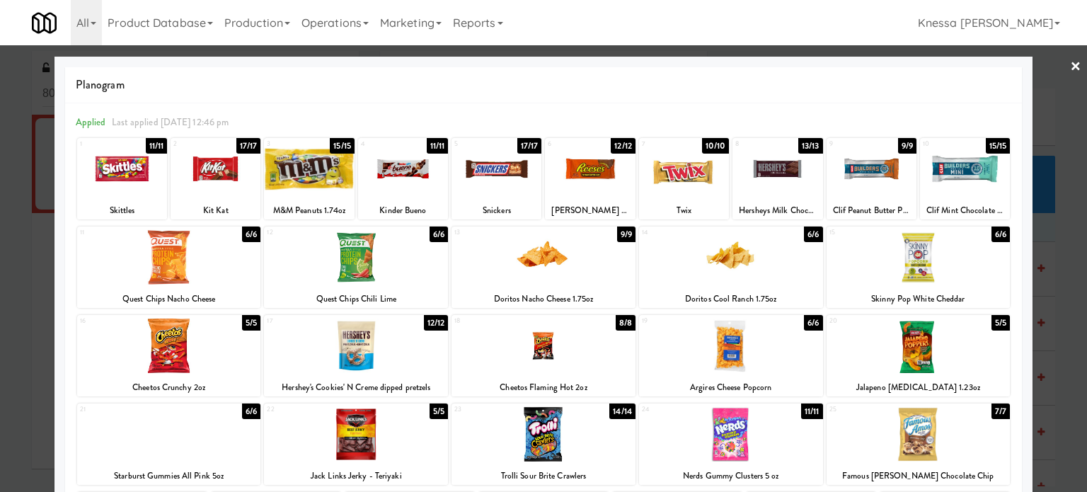
click at [1070, 57] on div at bounding box center [543, 246] width 1087 height 492
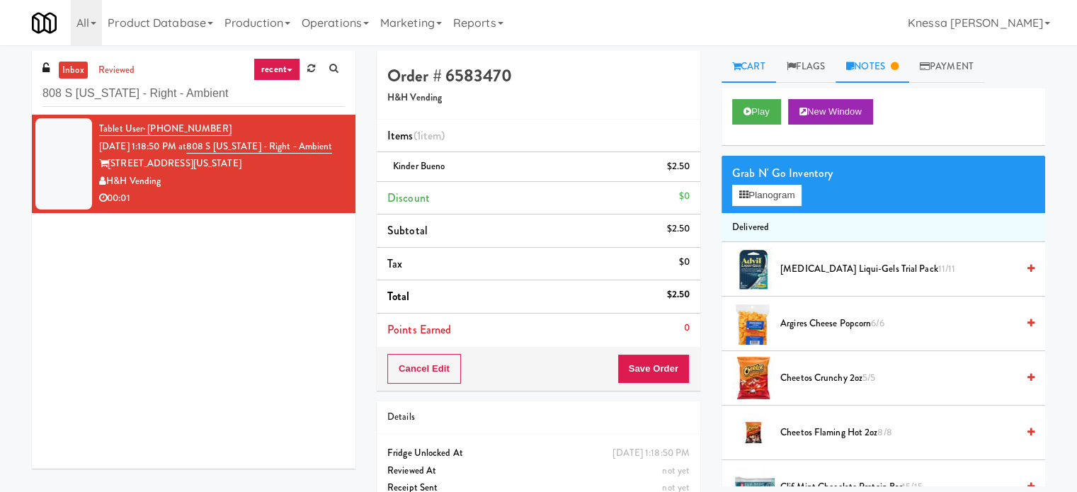
click at [874, 55] on link "Notes" at bounding box center [872, 67] width 74 height 32
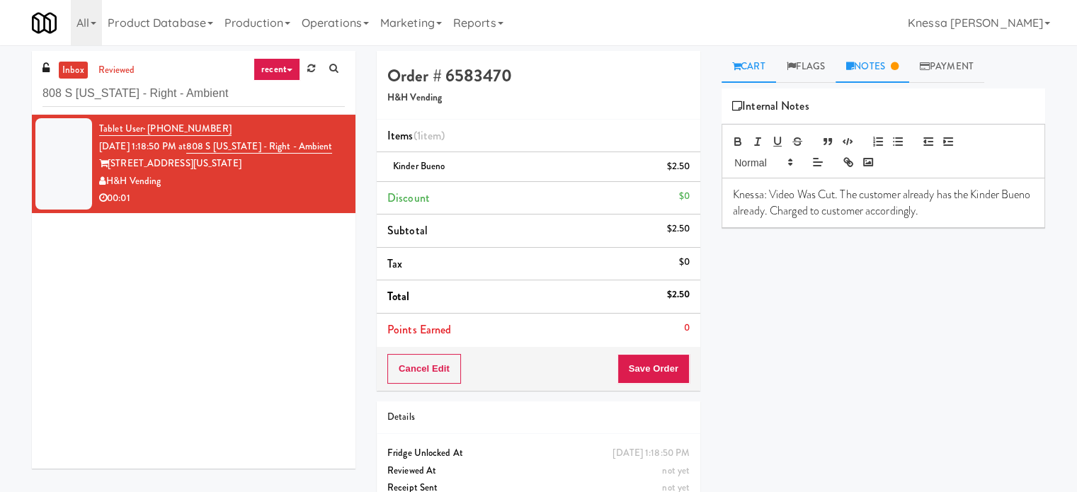
click at [750, 62] on link "Cart" at bounding box center [748, 67] width 55 height 32
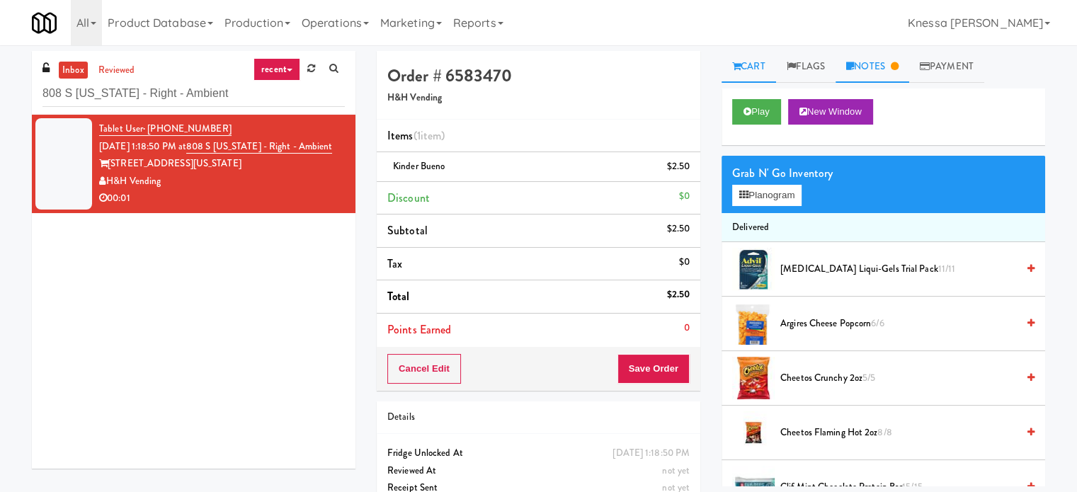
click at [893, 72] on link "Notes" at bounding box center [872, 67] width 74 height 32
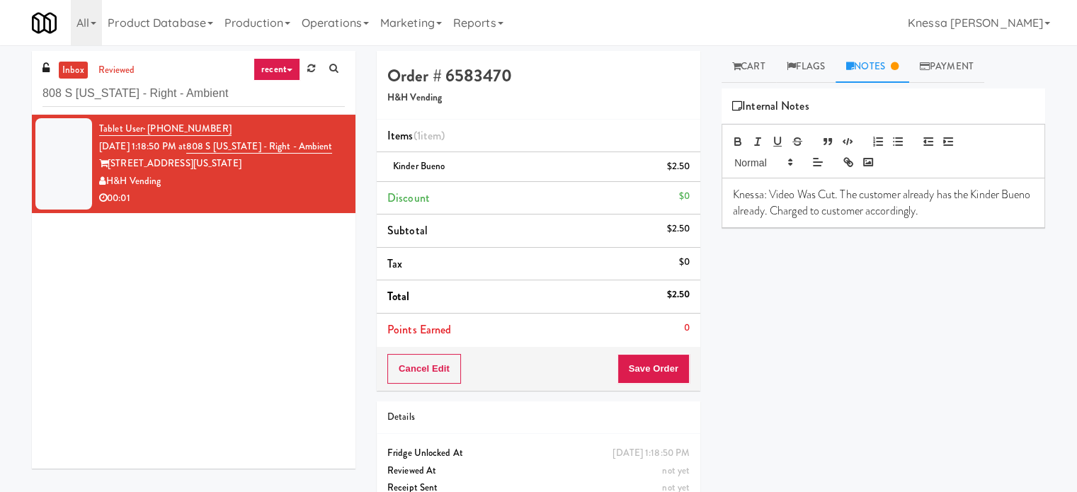
click at [765, 215] on p "Knessa: Video Was Cut. The customer already has the Kinder Bueno already. Charg…" at bounding box center [883, 203] width 301 height 32
drag, startPoint x: 794, startPoint y: 215, endPoint x: 765, endPoint y: 217, distance: 29.8
click at [765, 217] on p "Knessa: Video Was Cut. The customer already has the Kinder Bueno already. Charg…" at bounding box center [883, 203] width 301 height 32
drag, startPoint x: 938, startPoint y: 199, endPoint x: 903, endPoint y: 192, distance: 35.4
click at [903, 192] on p "Knessa: Video Was Cut. The customer already has the Kinder Bueno on hand. Charg…" at bounding box center [883, 203] width 301 height 32
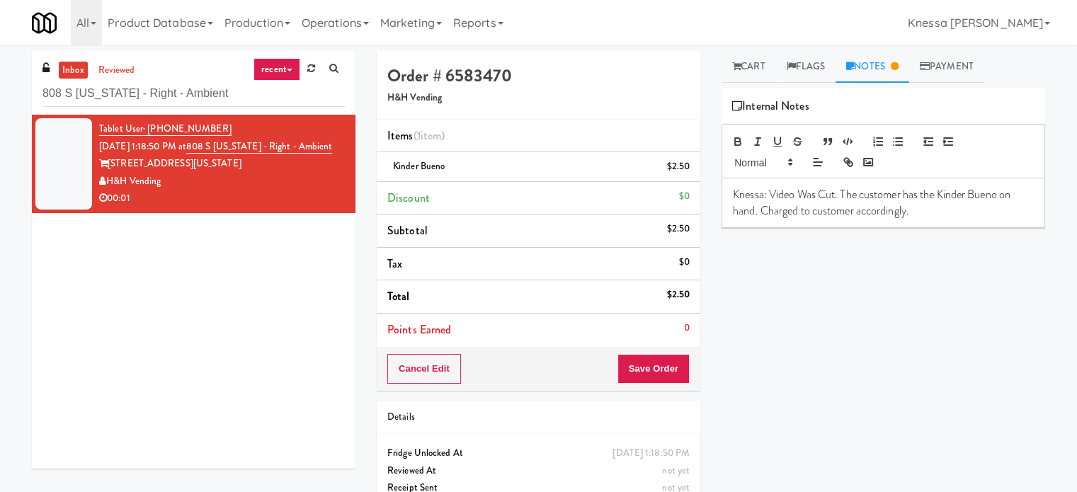
click at [754, 213] on p "Knessa: Video Was Cut. The customer has the Kinder Bueno on hand. Charged to cu…" at bounding box center [883, 203] width 301 height 32
click at [807, 229] on p "Knessa: Video Was Cut. The customer has the Kinder Bueno on hand already upon t…" at bounding box center [883, 210] width 301 height 47
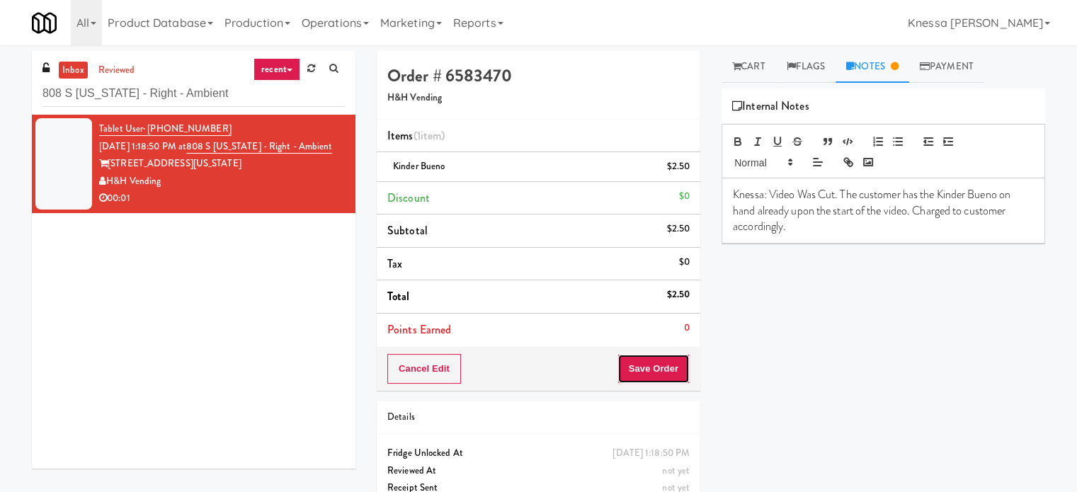
click at [654, 371] on button "Save Order" at bounding box center [653, 369] width 72 height 30
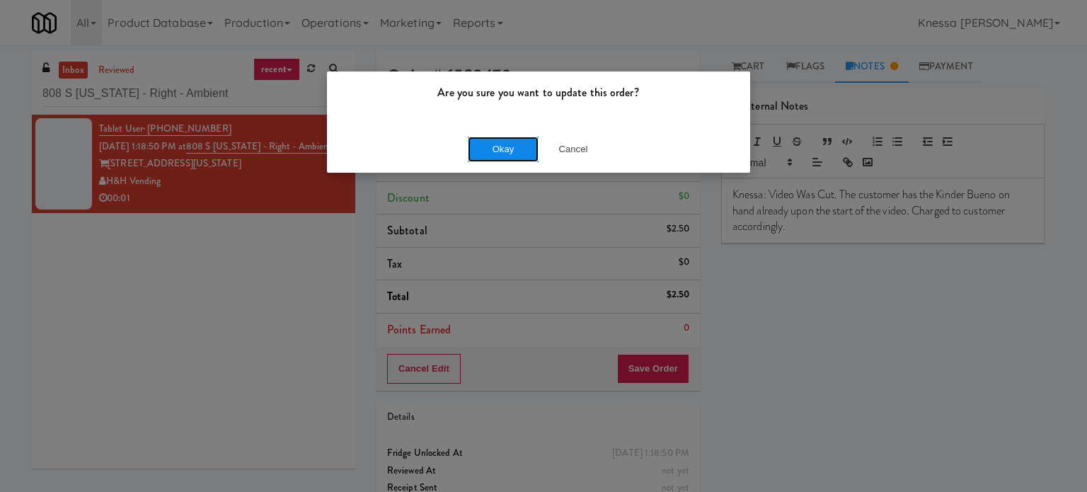
click at [515, 154] on button "Okay" at bounding box center [503, 149] width 71 height 25
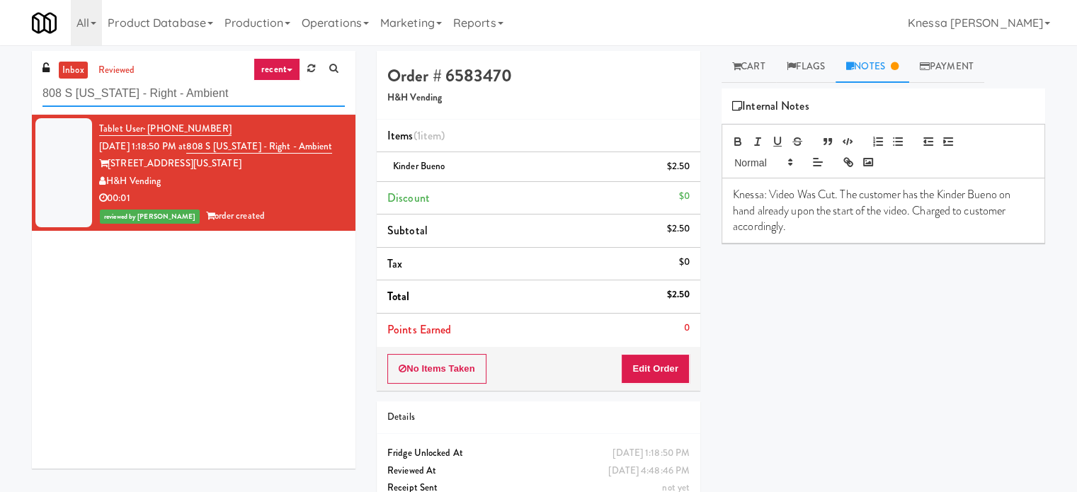
click at [142, 96] on input "808 S Michigan - Right - Ambient" at bounding box center [193, 94] width 302 height 26
paste input "Icon - Ambient - Lef"
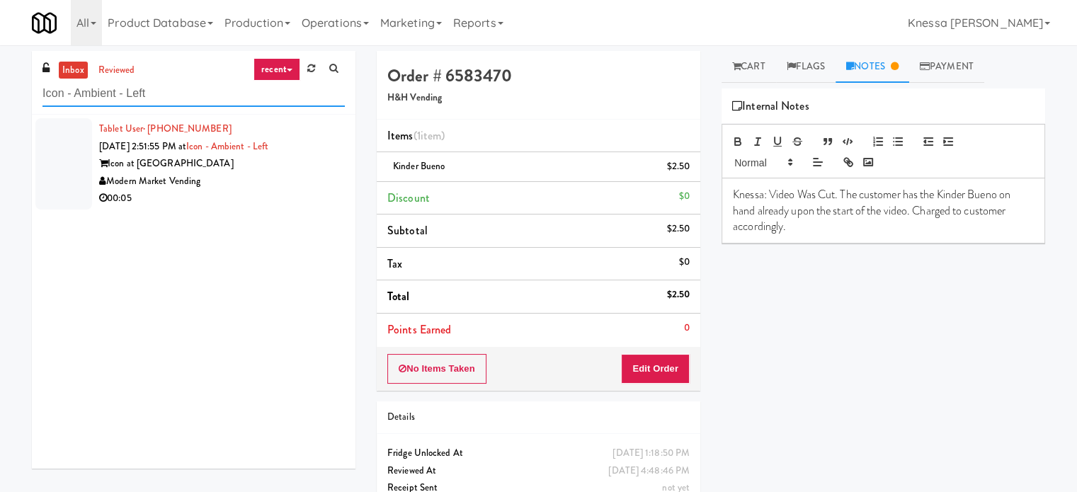
type input "Icon - Ambient - Left"
click at [266, 190] on div "00:05" at bounding box center [222, 199] width 246 height 18
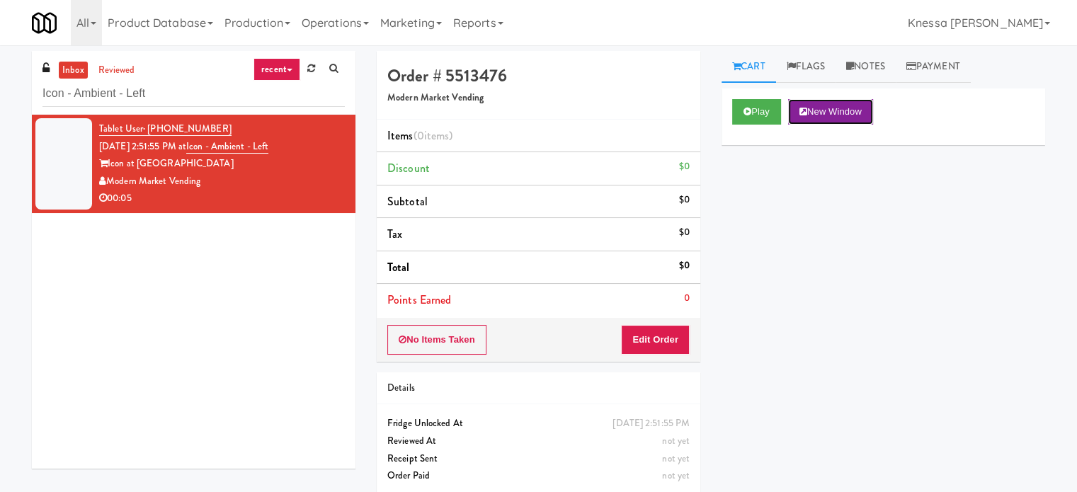
click at [828, 116] on button "New Window" at bounding box center [830, 111] width 85 height 25
drag, startPoint x: 762, startPoint y: 246, endPoint x: 767, endPoint y: 231, distance: 15.7
click at [762, 246] on div "Play New Window Primary Flag Clear Flag if unable to determine what was taken o…" at bounding box center [883, 353] width 324 height 531
click at [654, 343] on button "Edit Order" at bounding box center [655, 340] width 69 height 30
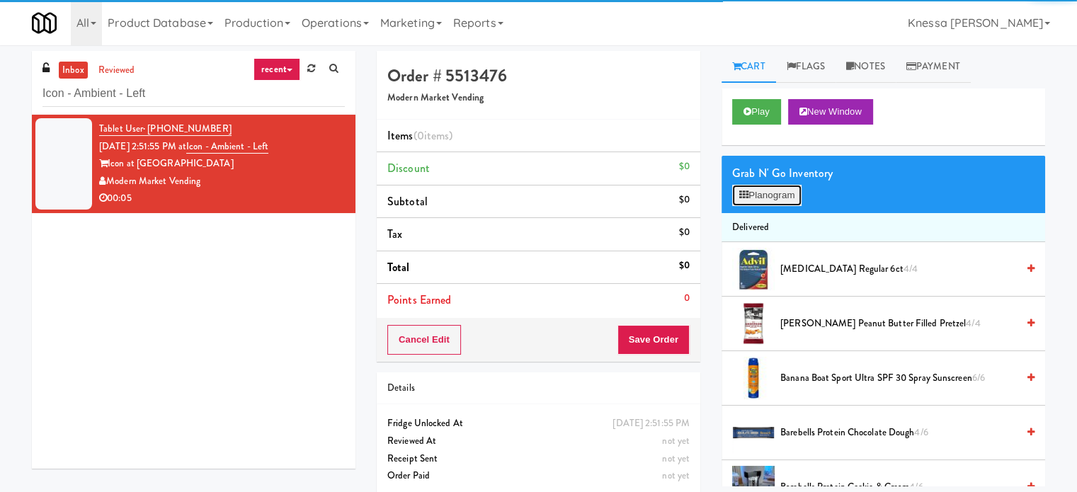
click at [779, 193] on button "Planogram" at bounding box center [766, 195] width 69 height 21
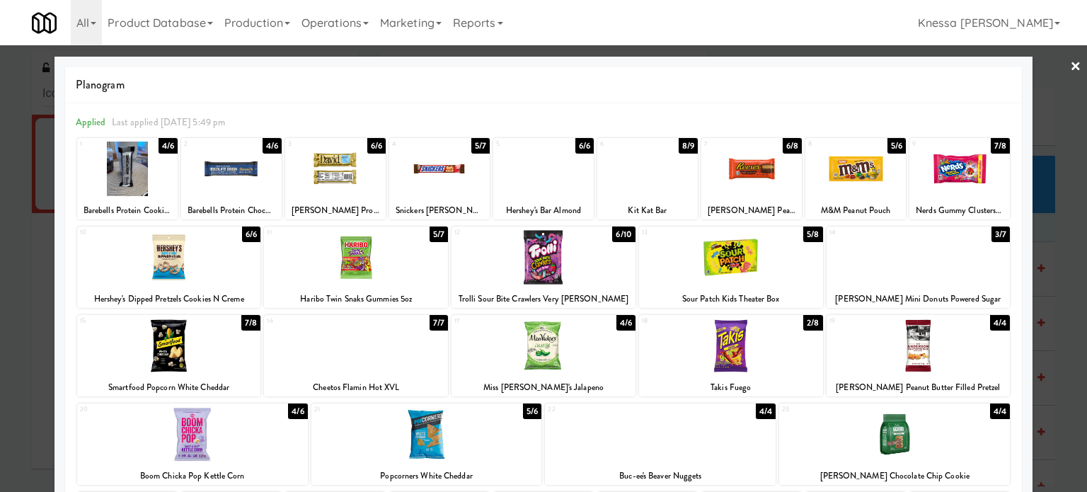
click at [1070, 67] on link "×" at bounding box center [1075, 67] width 11 height 44
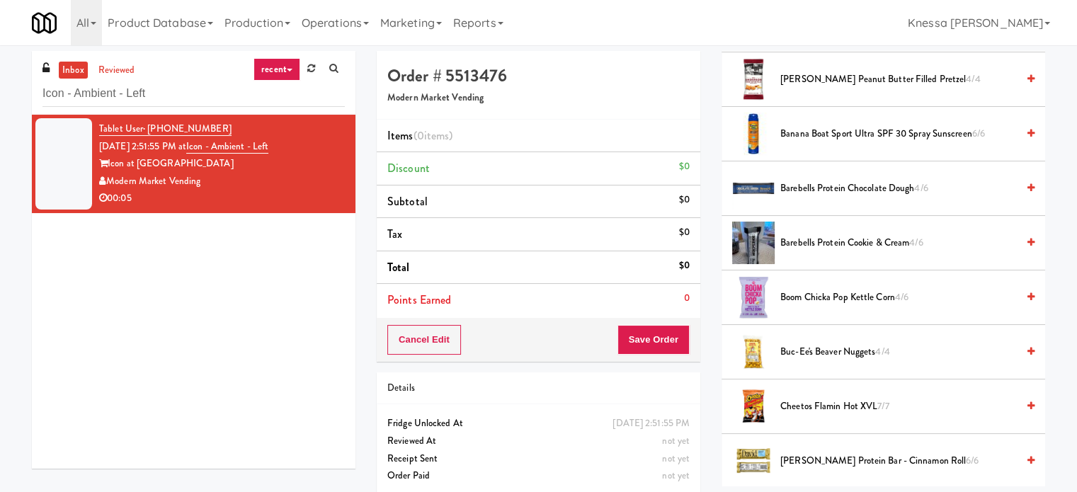
scroll to position [71, 0]
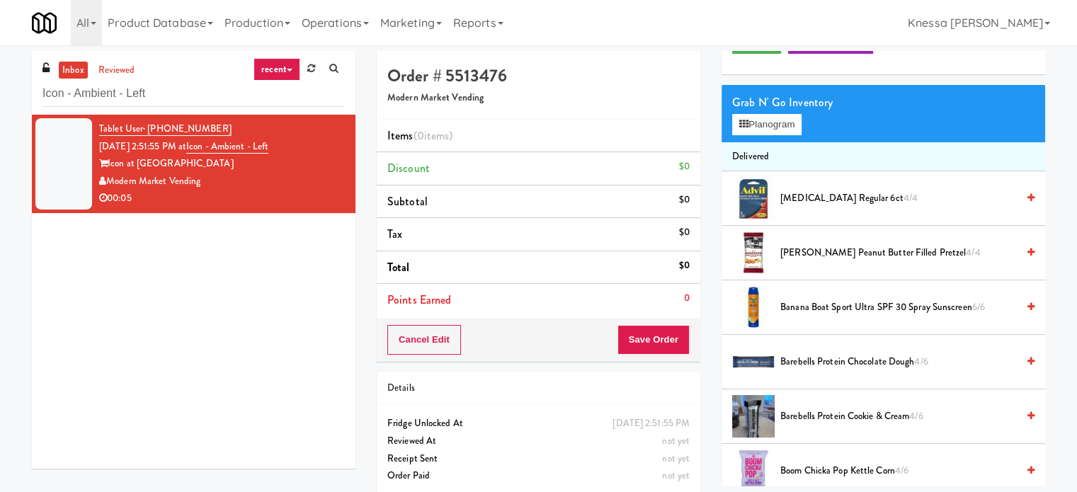
click at [767, 110] on div "Grab N' Go Inventory" at bounding box center [883, 102] width 302 height 21
click at [770, 118] on button "Planogram" at bounding box center [766, 124] width 69 height 21
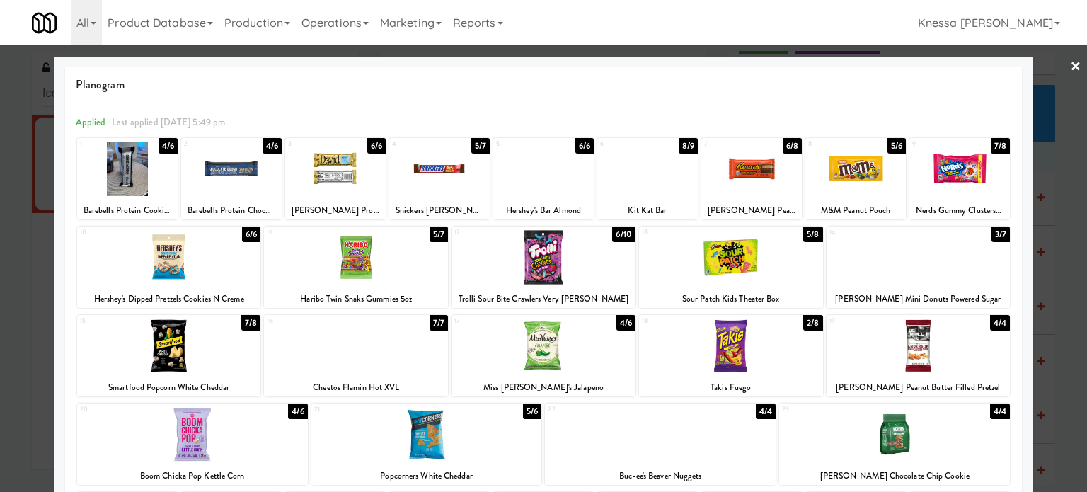
click at [947, 300] on div "Mrs. Freshley's Mini Donuts Powered Sugar" at bounding box center [919, 299] width 180 height 18
click at [1070, 68] on link "×" at bounding box center [1075, 67] width 11 height 44
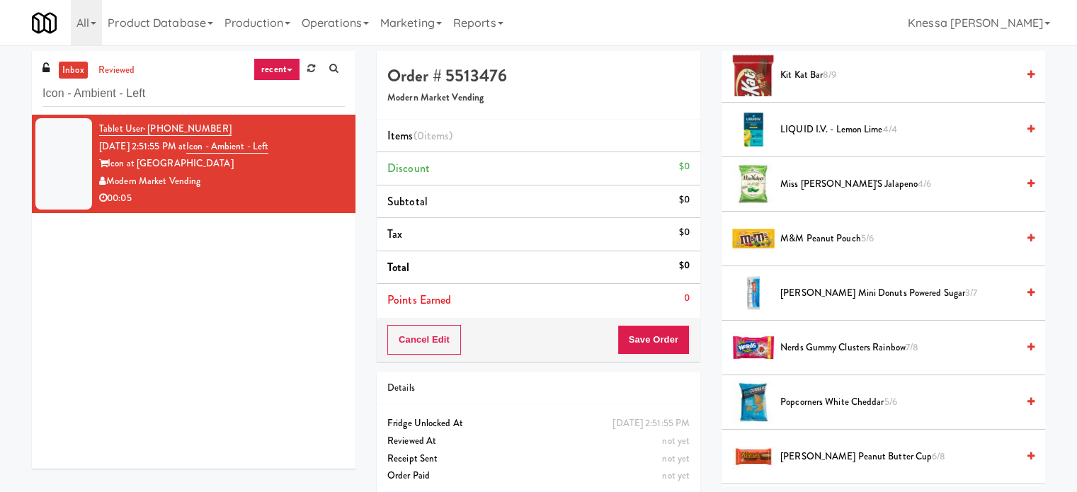
scroll to position [850, 0]
click at [863, 289] on span "Mrs. Freshley's Mini Donuts Powered Sugar 3/7" at bounding box center [898, 292] width 236 height 18
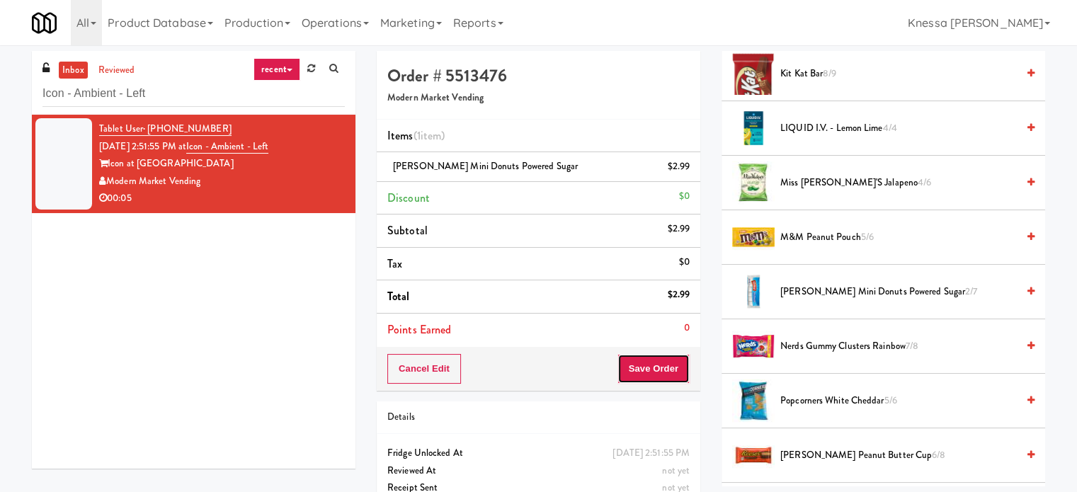
click at [657, 367] on button "Save Order" at bounding box center [653, 369] width 72 height 30
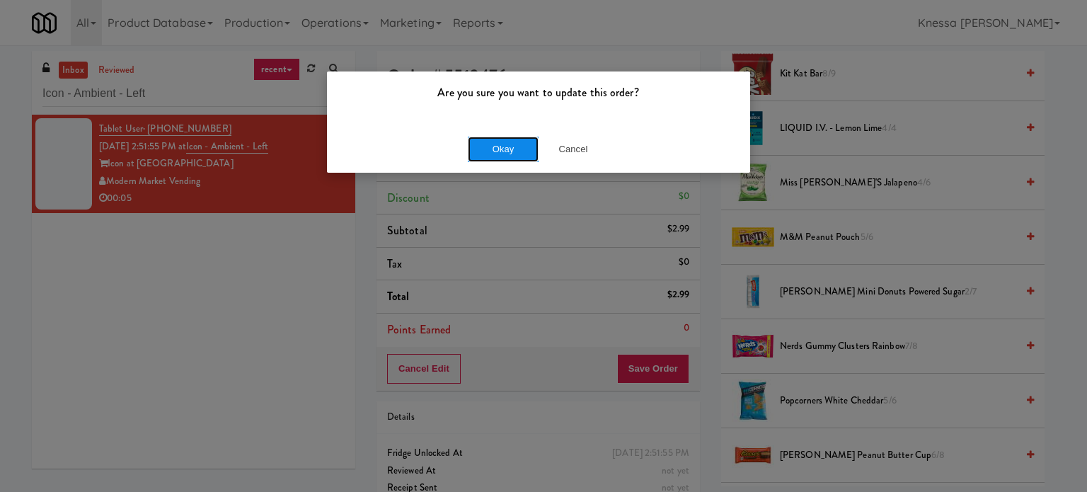
click at [505, 144] on button "Okay" at bounding box center [503, 149] width 71 height 25
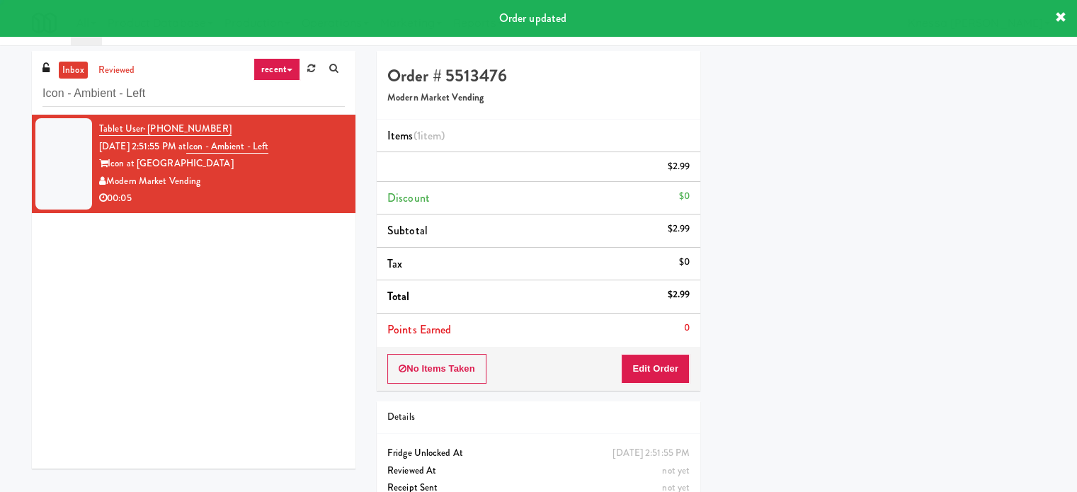
scroll to position [132, 0]
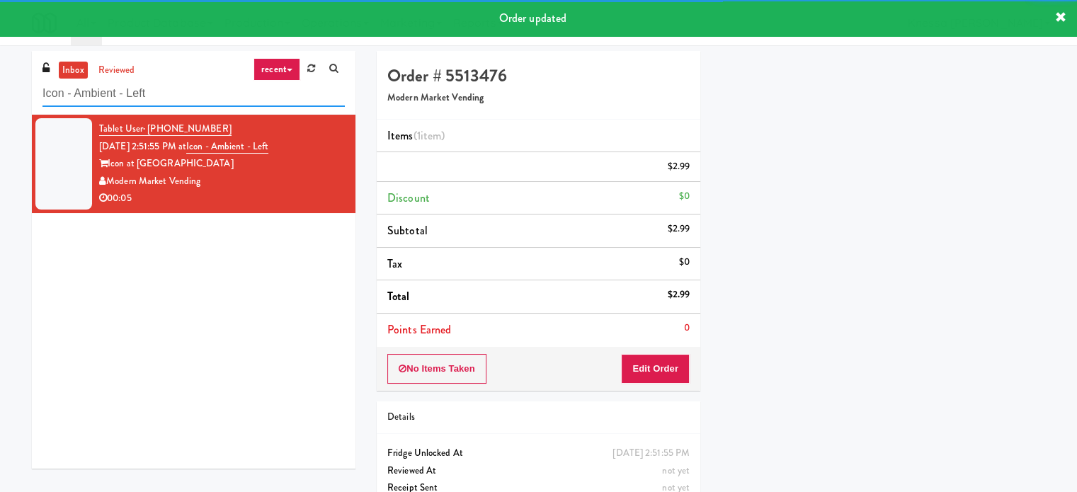
click at [252, 96] on input "Icon - Ambient - Left" at bounding box center [193, 94] width 302 height 26
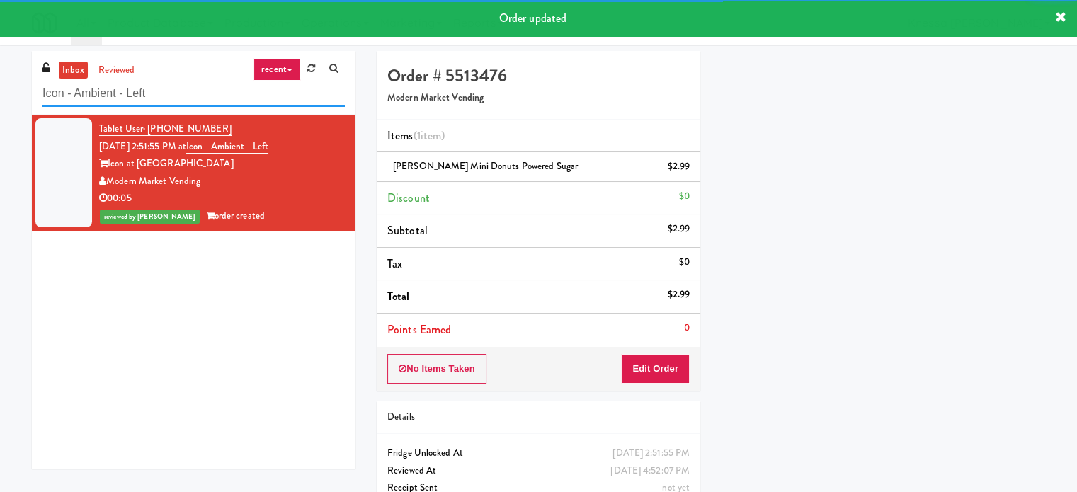
click at [252, 96] on input "Icon - Ambient - Left" at bounding box center [193, 94] width 302 height 26
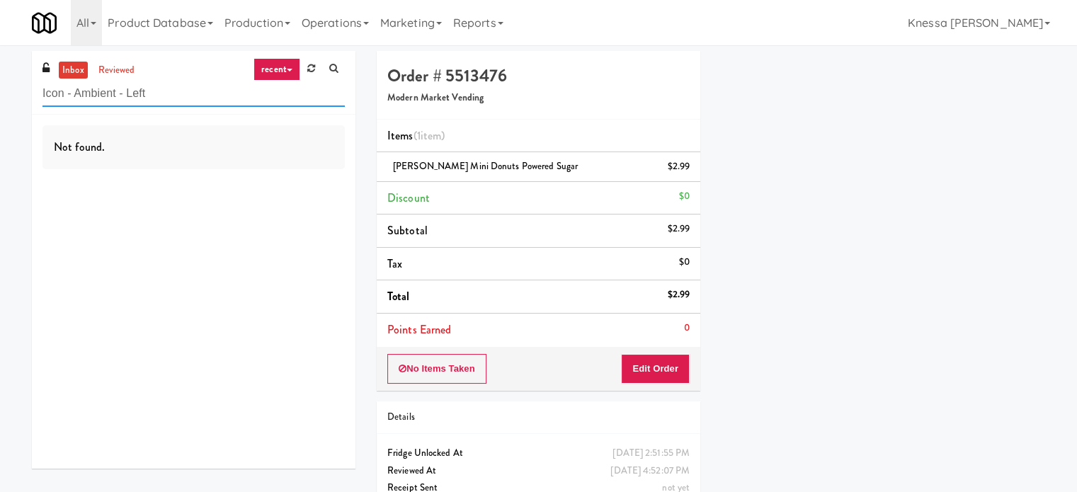
click at [202, 93] on input "Icon - Ambient - Left" at bounding box center [193, 94] width 302 height 26
paste input "Eight80 - Main Cooler Righ"
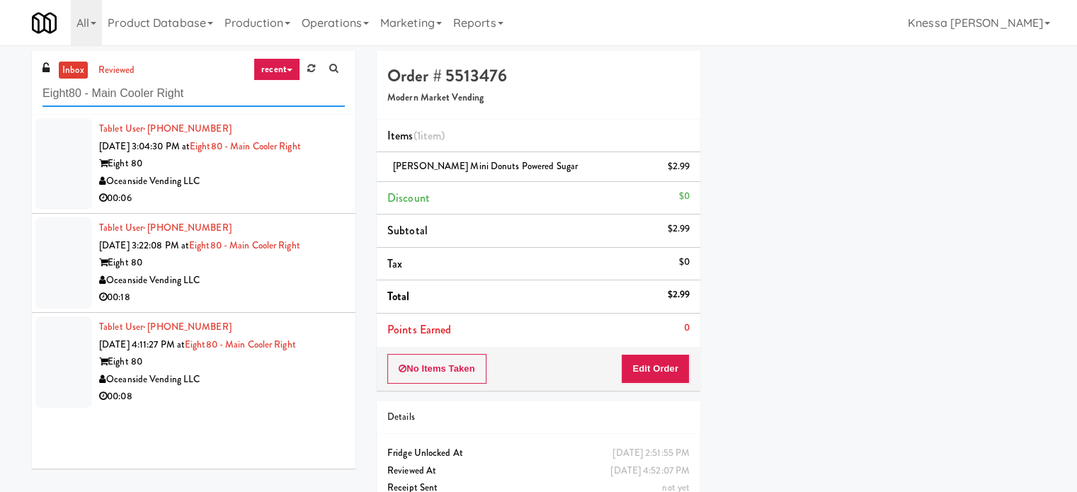
type input "Eight80 - Main Cooler Right"
click at [264, 178] on div "Oceanside Vending LLC" at bounding box center [222, 182] width 246 height 18
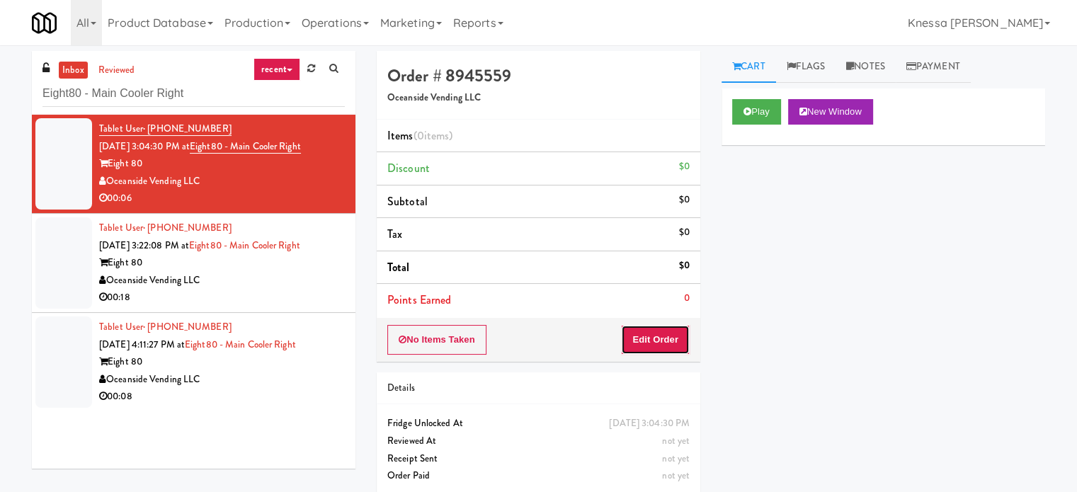
click at [672, 343] on button "Edit Order" at bounding box center [655, 340] width 69 height 30
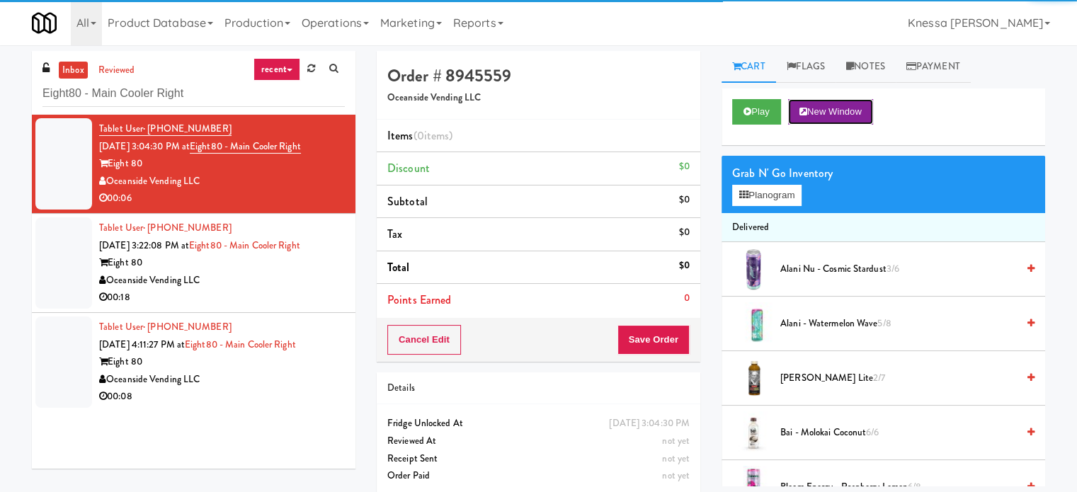
click at [845, 121] on button "New Window" at bounding box center [830, 111] width 85 height 25
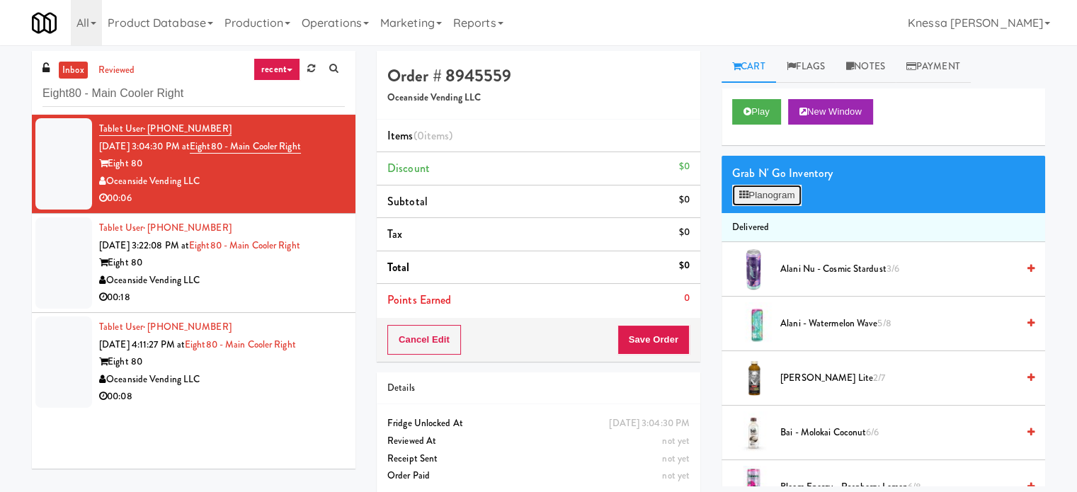
click at [764, 198] on button "Planogram" at bounding box center [766, 195] width 69 height 21
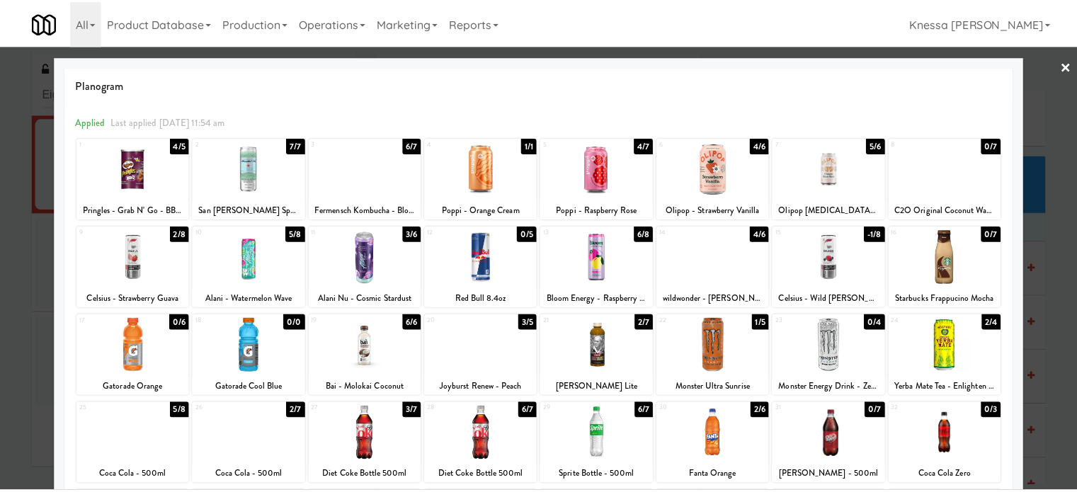
scroll to position [202, 0]
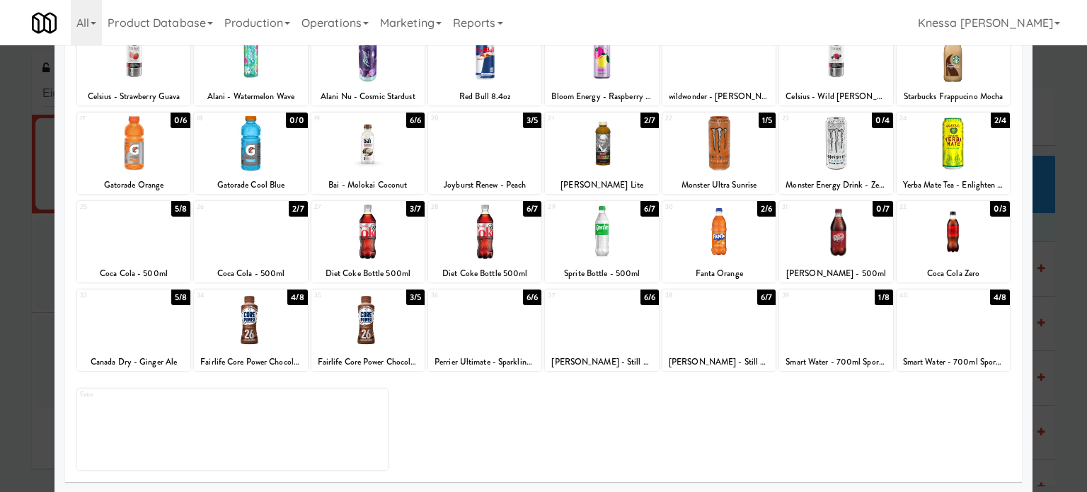
click at [164, 313] on div at bounding box center [133, 320] width 113 height 55
click at [1059, 272] on div at bounding box center [543, 246] width 1087 height 492
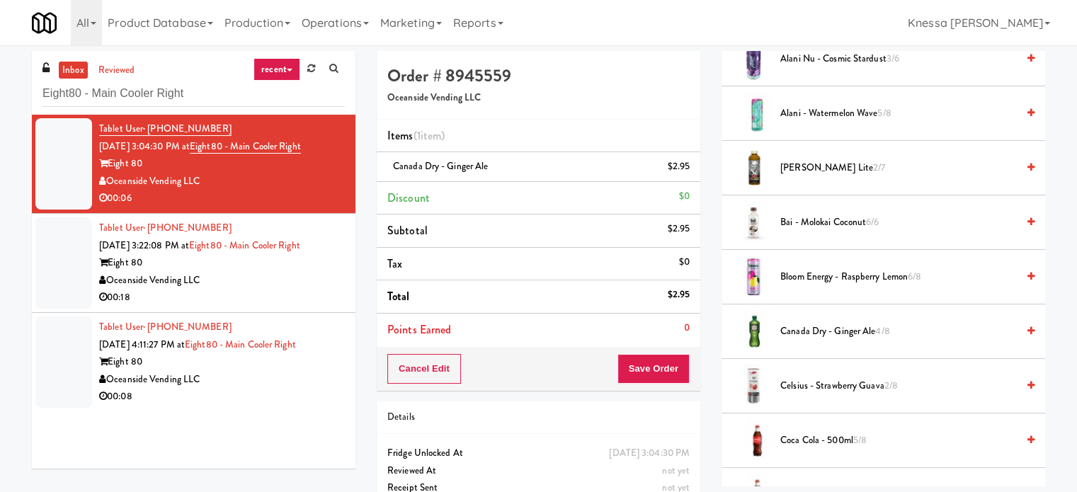
scroll to position [212, 0]
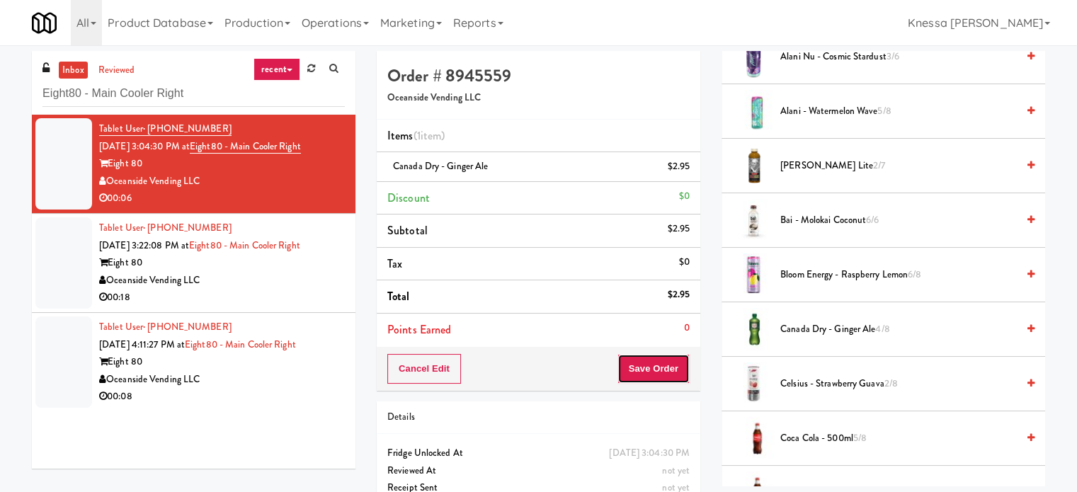
click at [679, 365] on button "Save Order" at bounding box center [653, 369] width 72 height 30
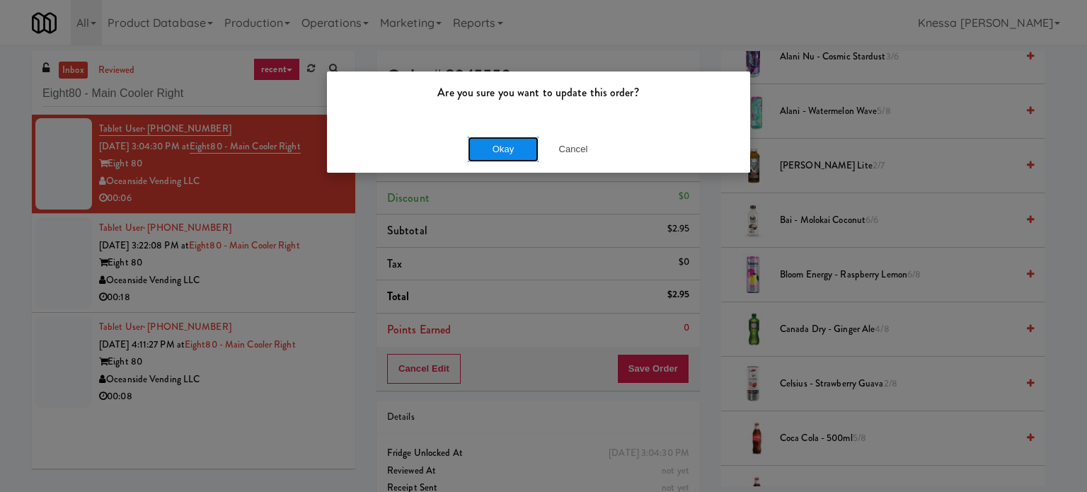
click at [515, 154] on button "Okay" at bounding box center [503, 149] width 71 height 25
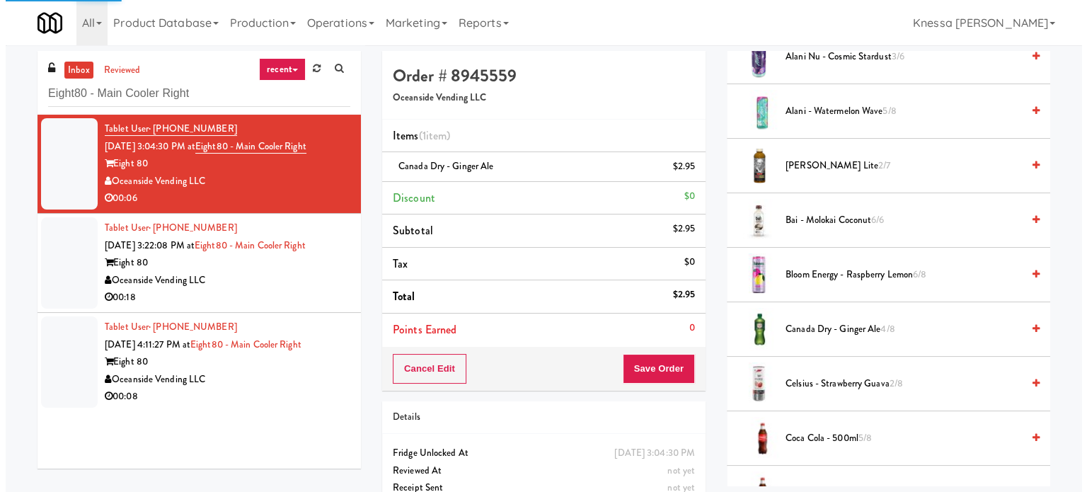
scroll to position [132, 0]
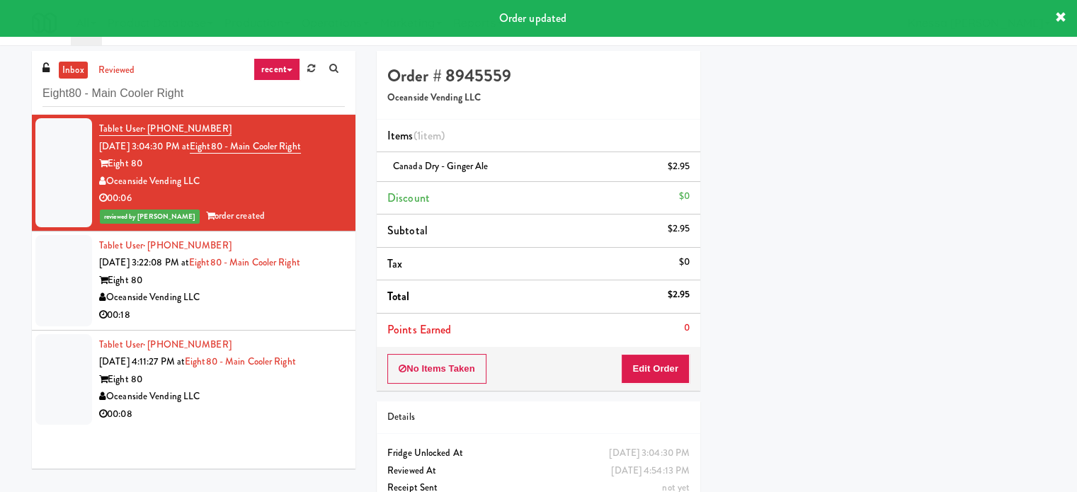
click at [307, 308] on div "00:18" at bounding box center [222, 316] width 246 height 18
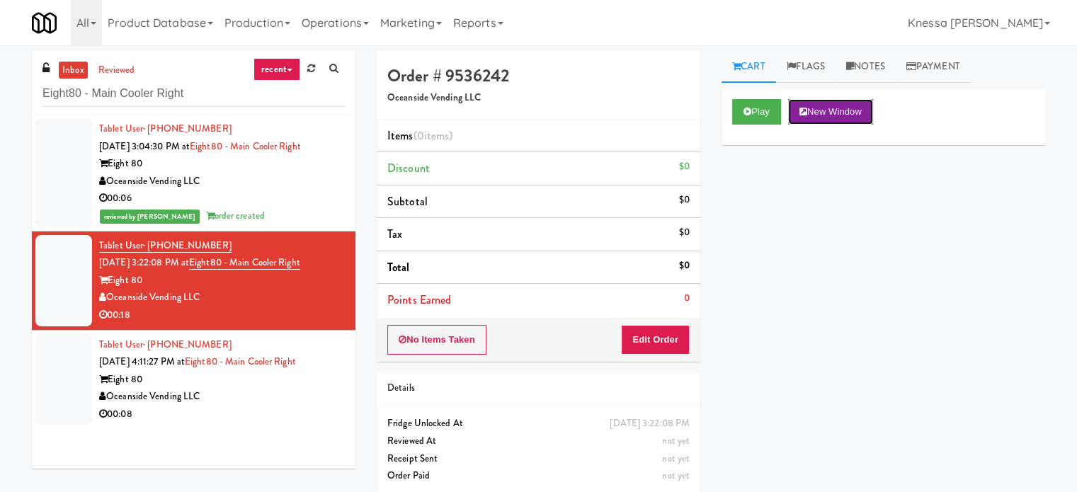
click at [839, 115] on button "New Window" at bounding box center [830, 111] width 85 height 25
click at [637, 331] on button "Edit Order" at bounding box center [655, 340] width 69 height 30
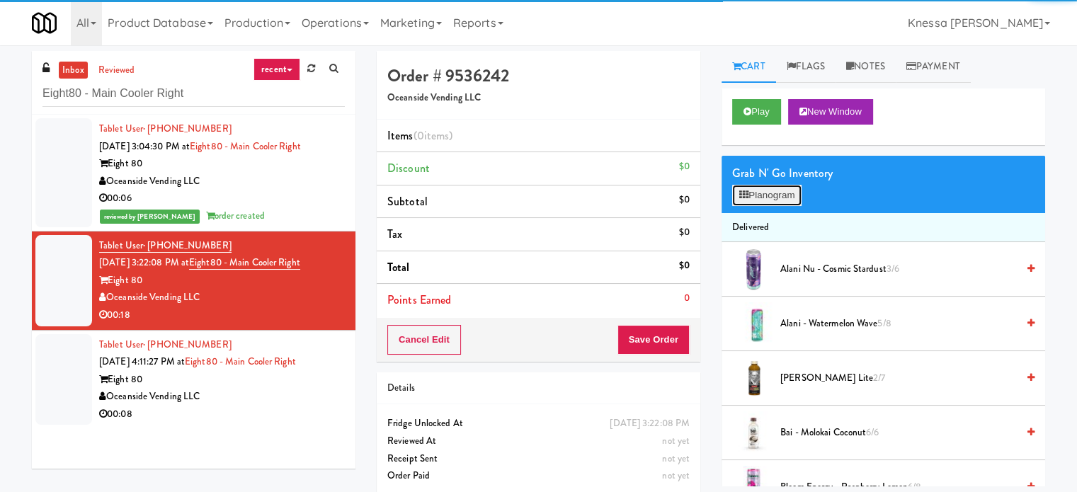
click at [765, 195] on button "Planogram" at bounding box center [766, 195] width 69 height 21
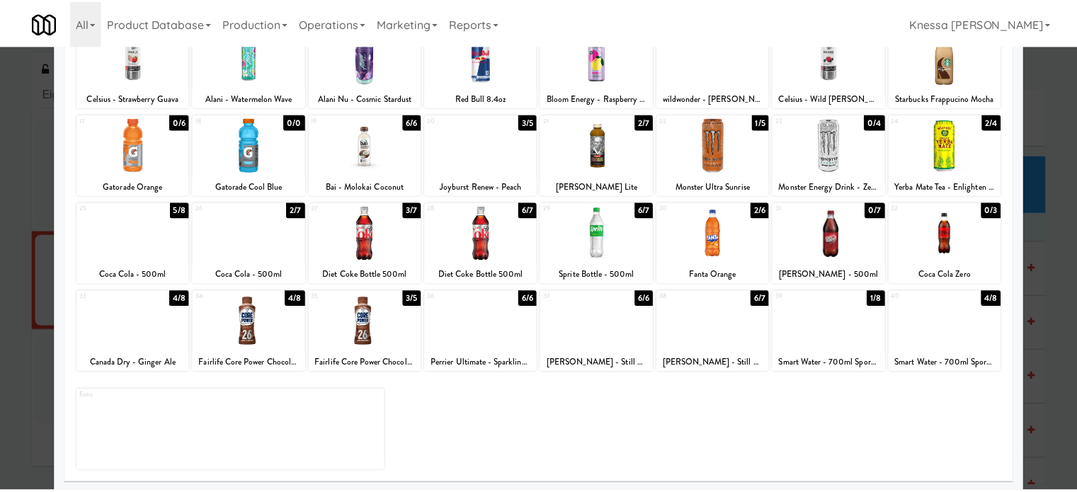
scroll to position [202, 0]
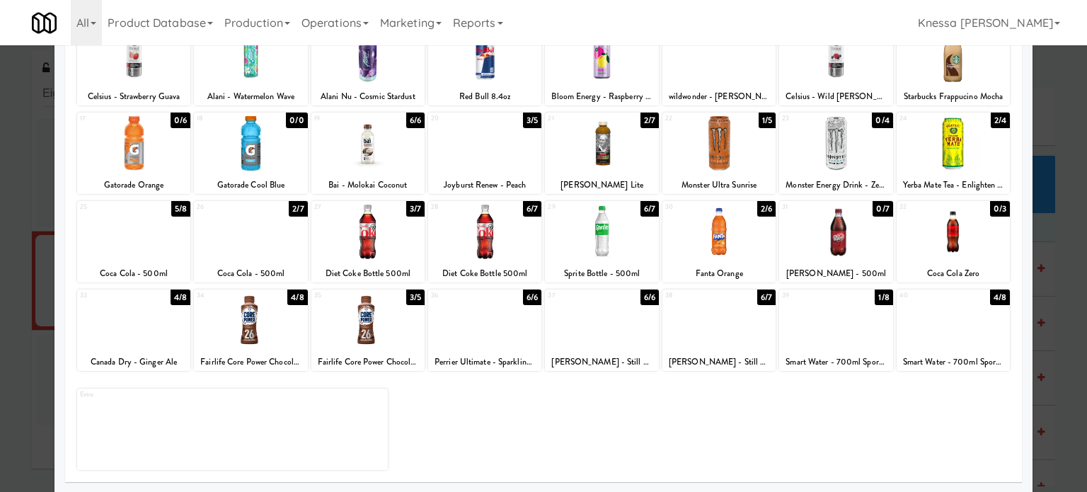
click at [731, 244] on div at bounding box center [719, 232] width 113 height 55
click at [731, 243] on div at bounding box center [719, 232] width 113 height 55
click at [1055, 180] on div at bounding box center [543, 246] width 1087 height 492
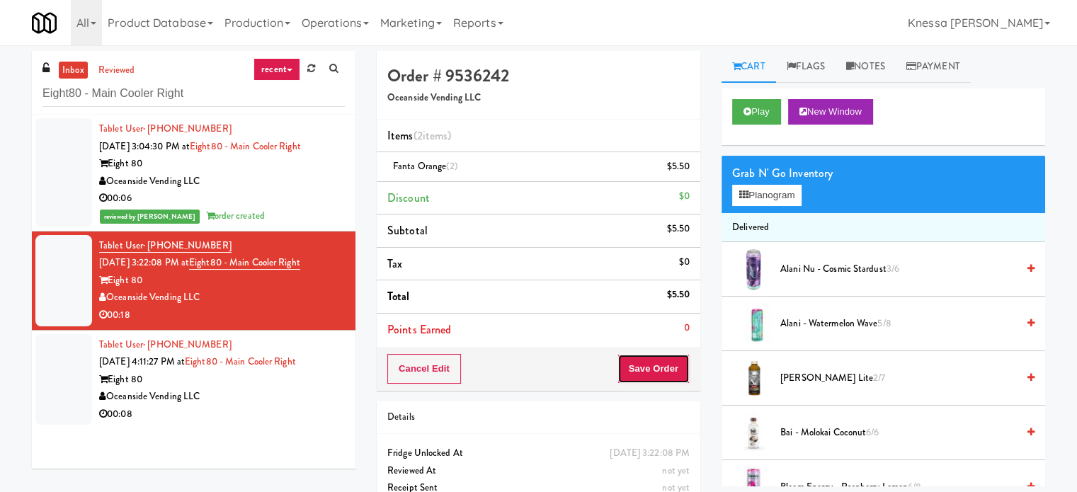
click at [637, 373] on button "Save Order" at bounding box center [653, 369] width 72 height 30
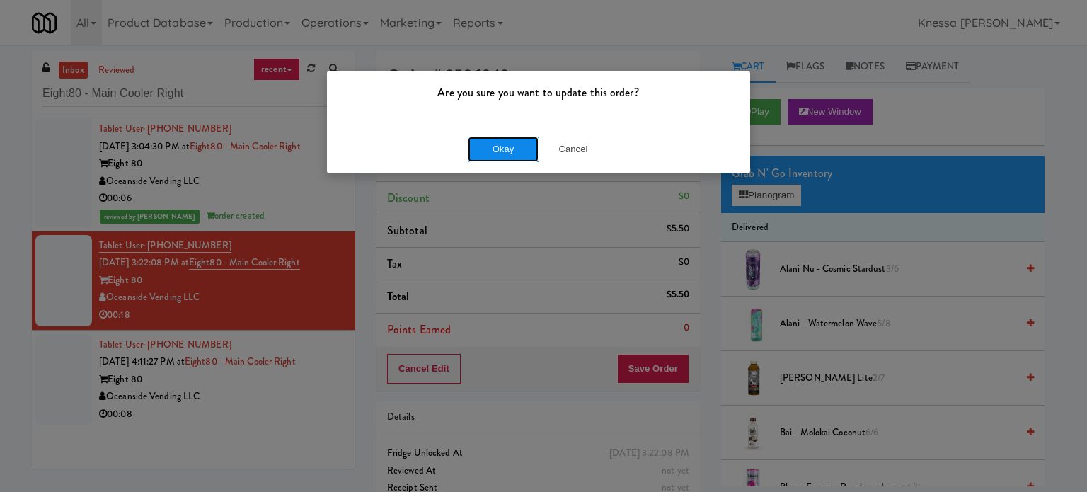
click at [508, 152] on button "Okay" at bounding box center [503, 149] width 71 height 25
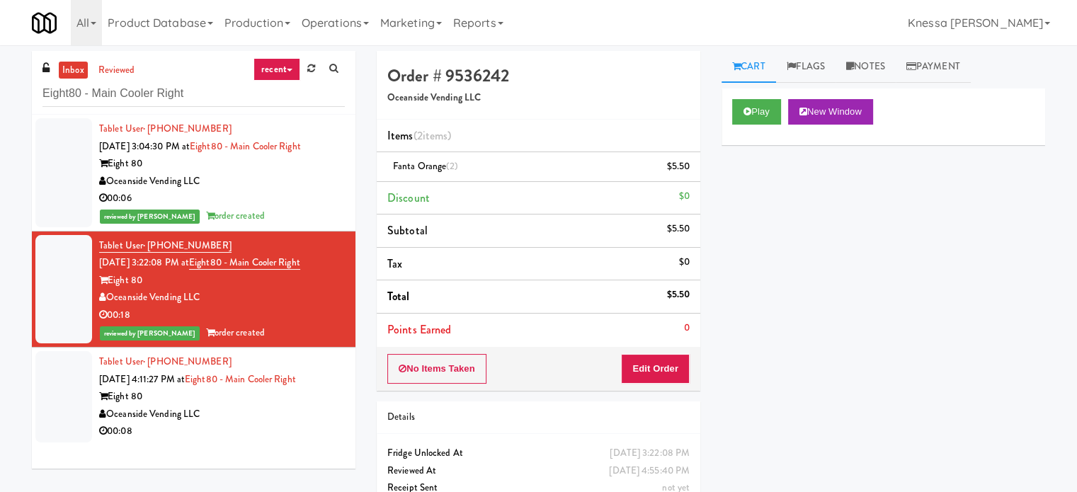
click at [282, 406] on div "Oceanside Vending LLC" at bounding box center [222, 415] width 246 height 18
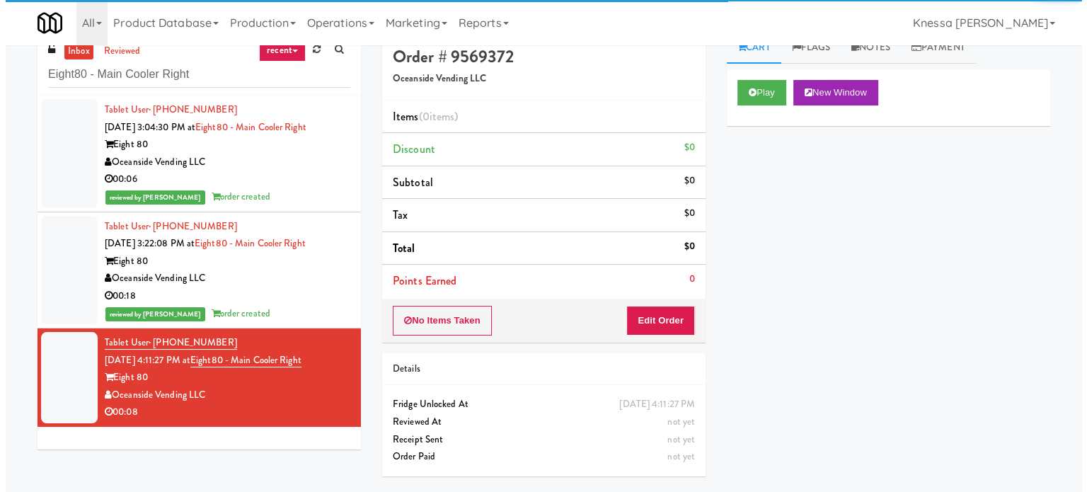
scroll to position [45, 0]
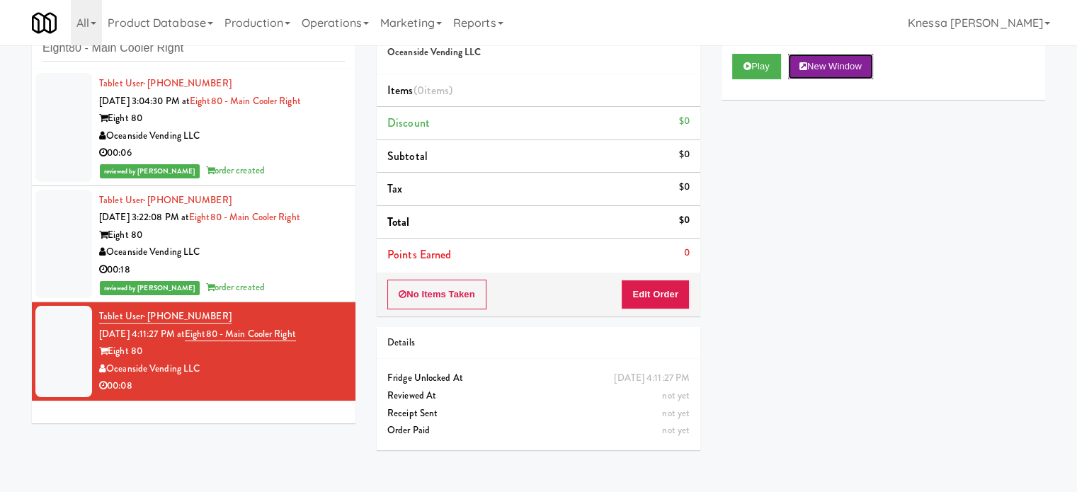
click at [838, 67] on button "New Window" at bounding box center [830, 66] width 85 height 25
click at [666, 282] on button "Edit Order" at bounding box center [655, 295] width 69 height 30
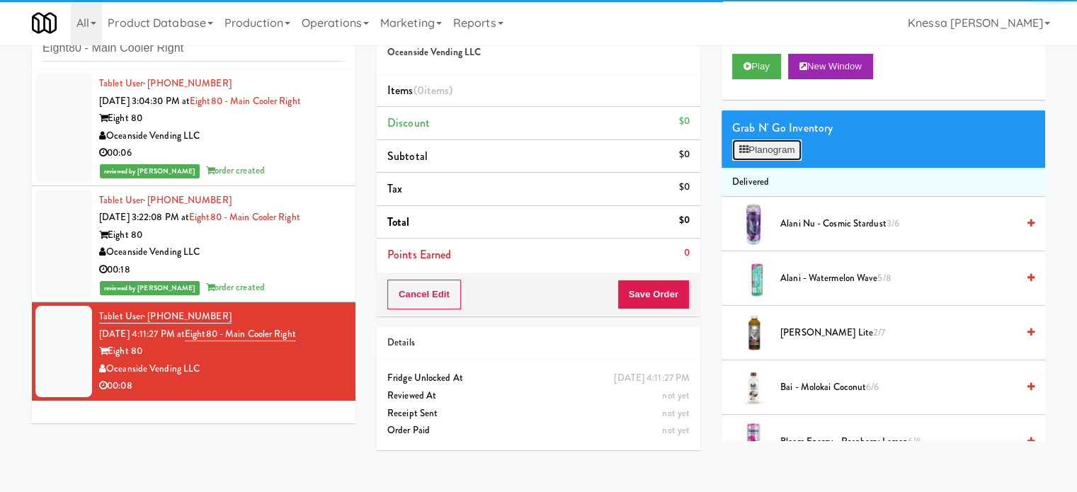
click at [792, 149] on button "Planogram" at bounding box center [766, 149] width 69 height 21
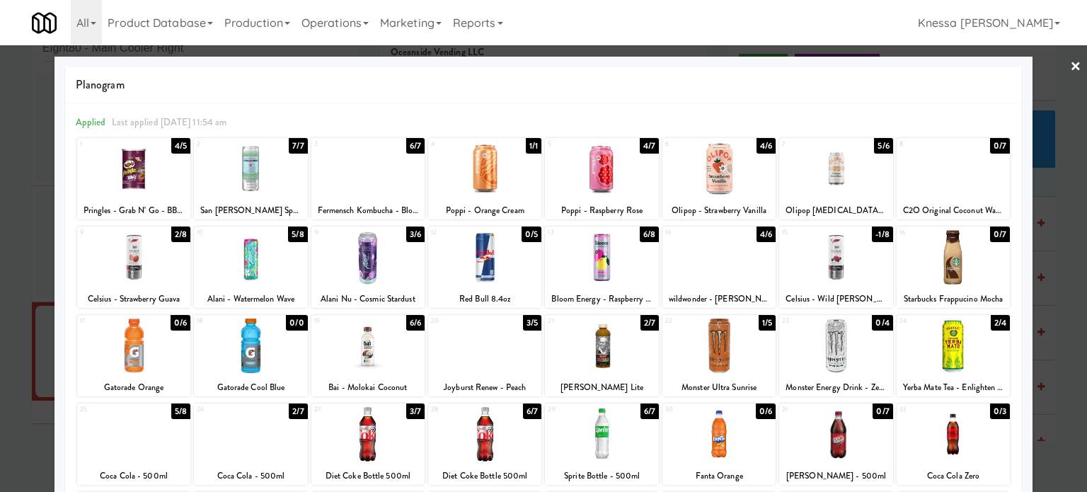
click at [1038, 137] on div at bounding box center [543, 246] width 1087 height 492
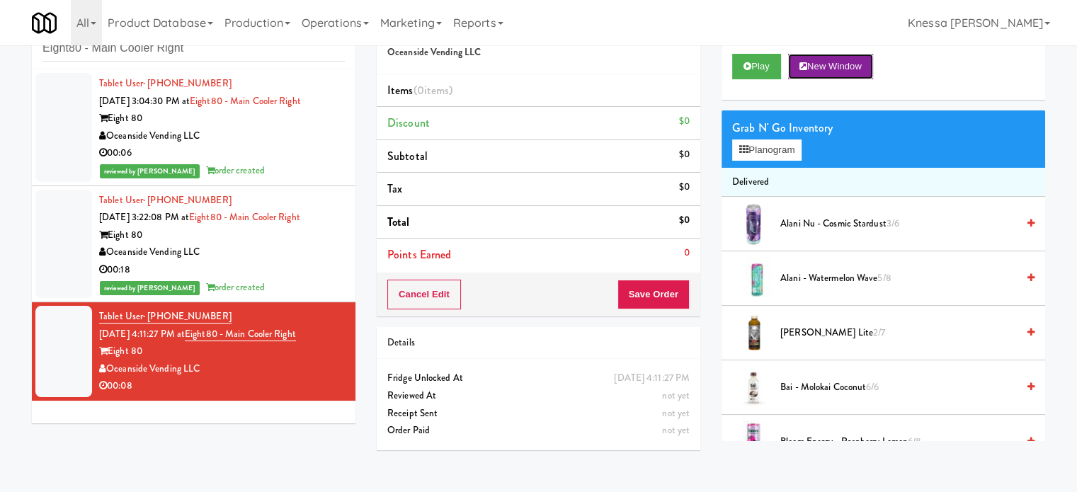
click at [849, 72] on button "New Window" at bounding box center [830, 66] width 85 height 25
click at [790, 154] on button "Planogram" at bounding box center [766, 149] width 69 height 21
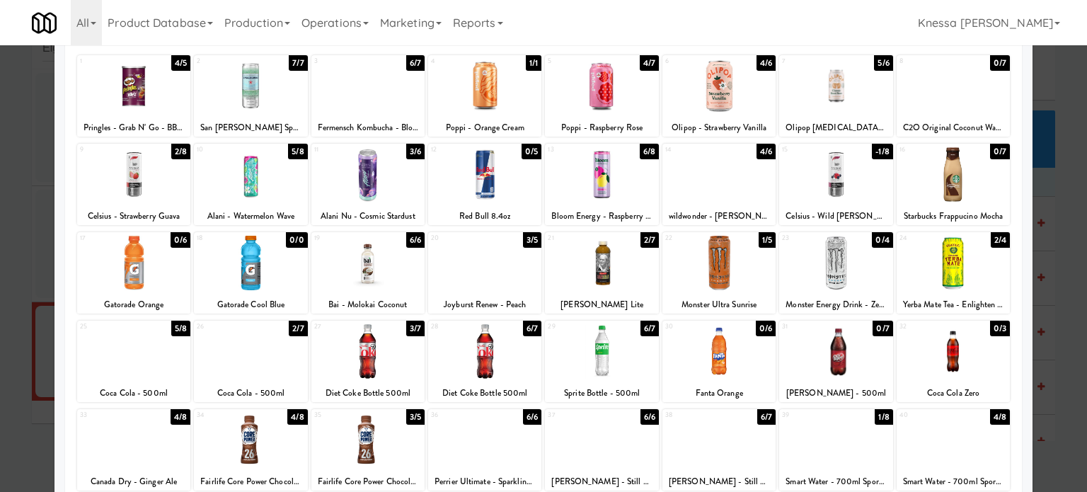
scroll to position [202, 0]
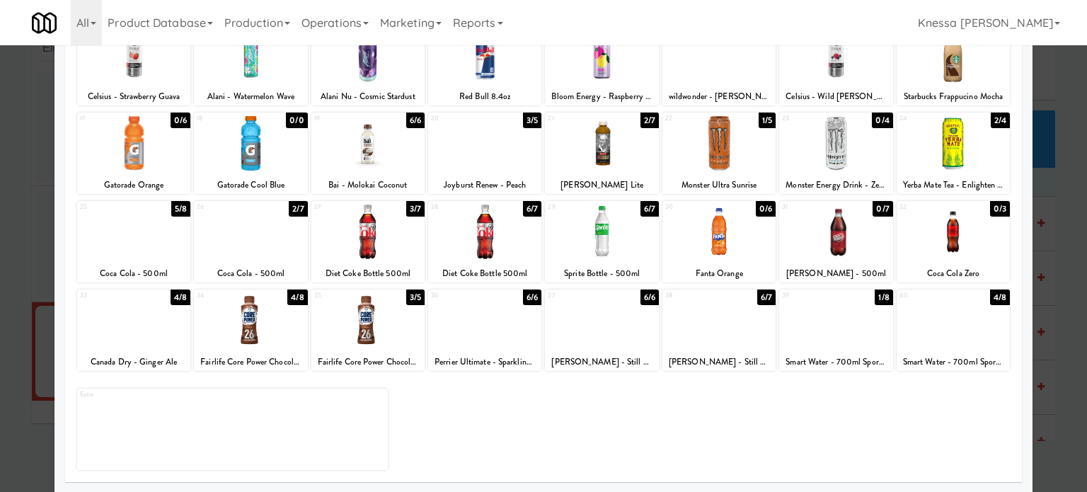
click at [249, 258] on div at bounding box center [250, 232] width 113 height 55
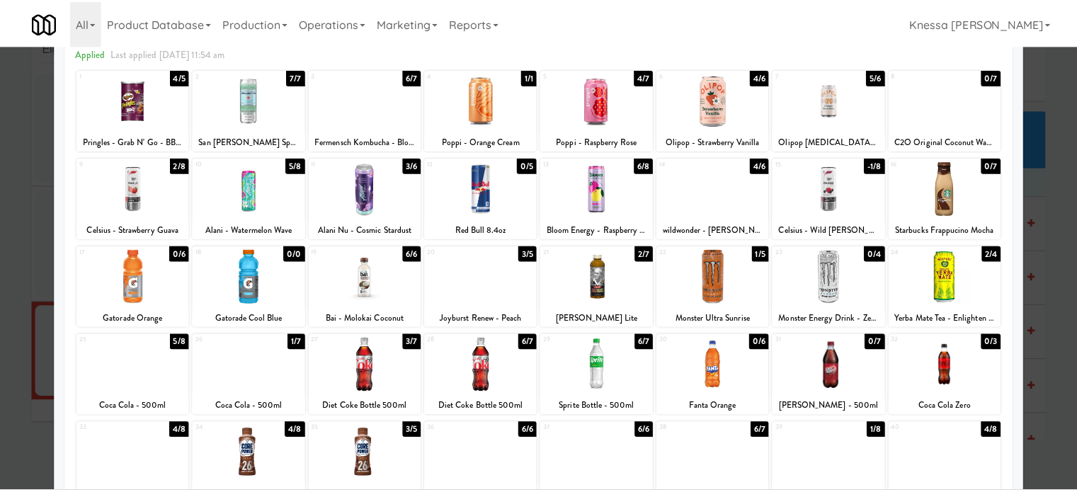
scroll to position [71, 0]
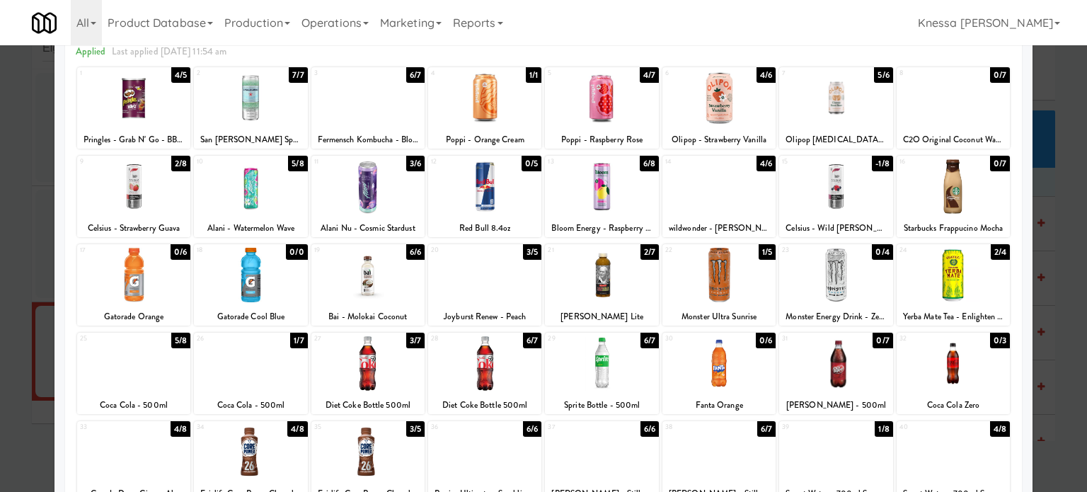
click at [1057, 105] on div at bounding box center [543, 246] width 1087 height 492
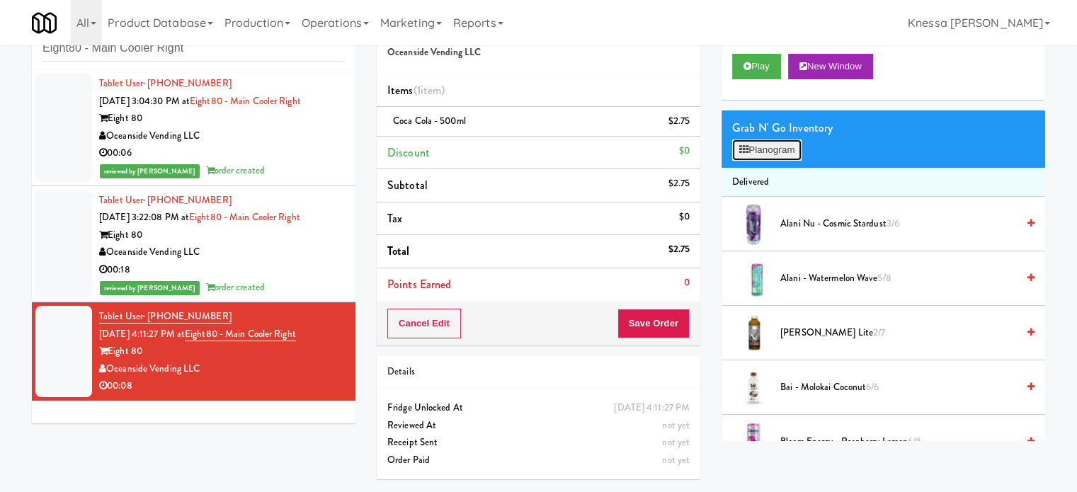
click at [799, 154] on button "Planogram" at bounding box center [766, 149] width 69 height 21
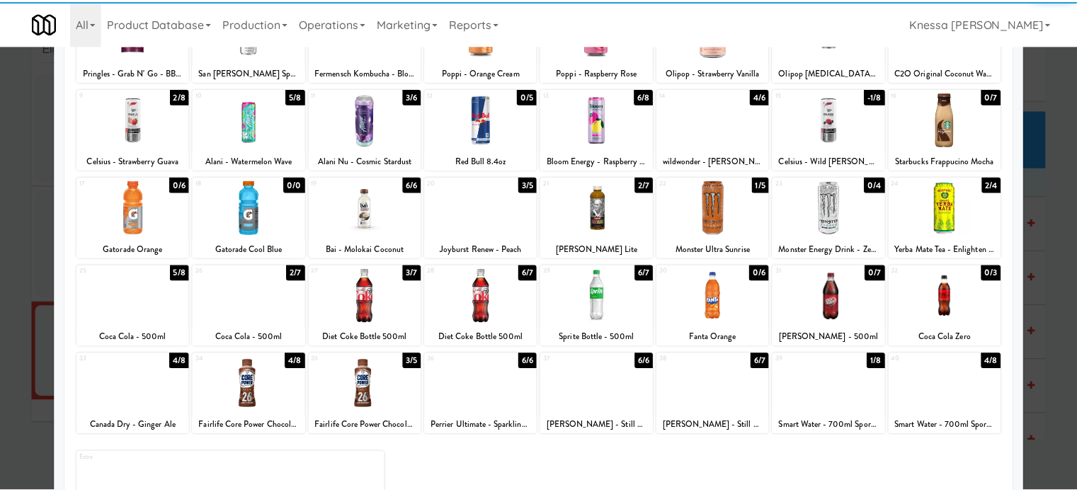
scroll to position [142, 0]
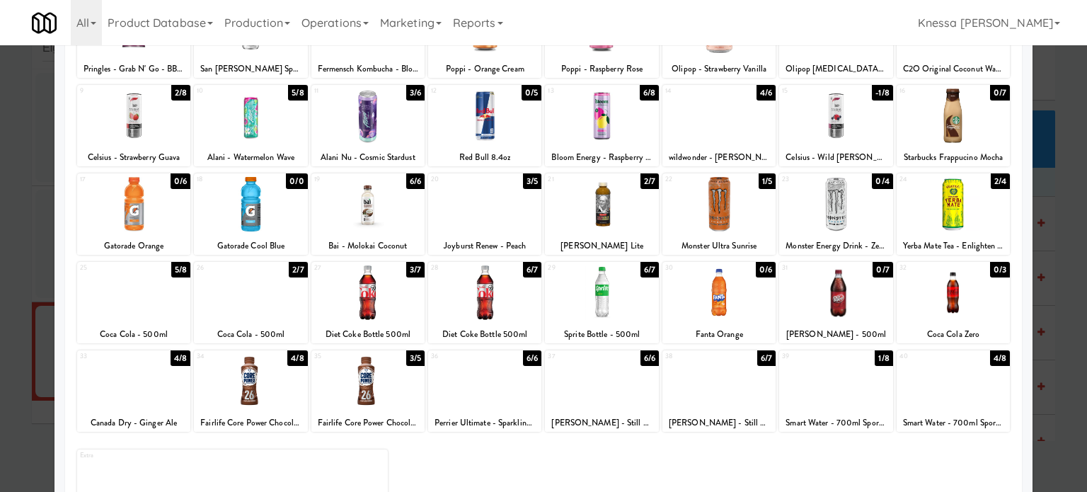
click at [1049, 134] on div at bounding box center [543, 246] width 1087 height 492
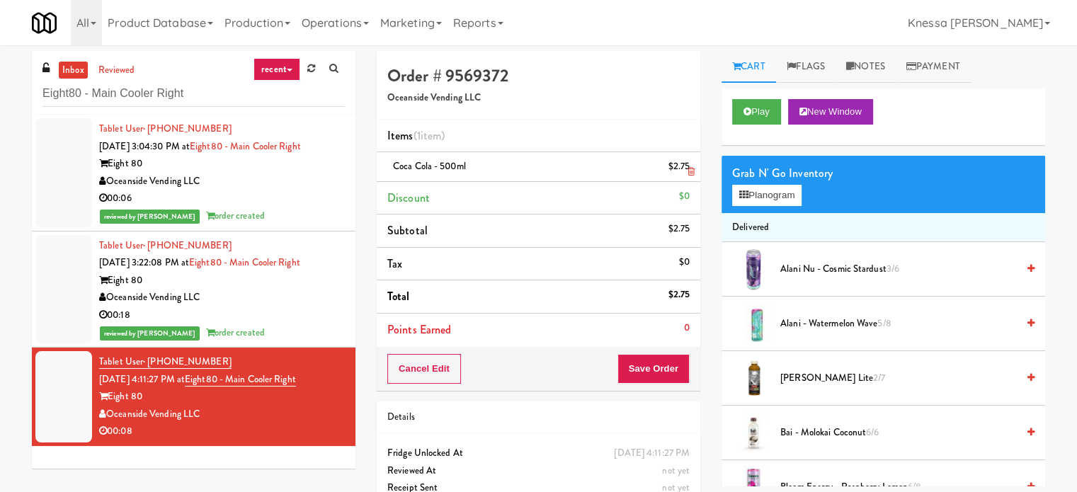
click at [688, 172] on icon at bounding box center [690, 171] width 7 height 9
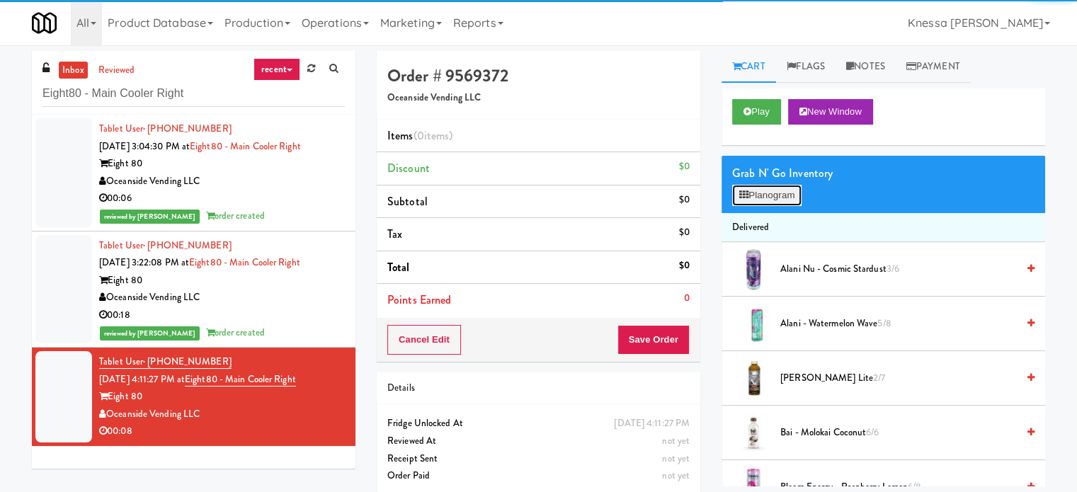
click at [745, 190] on icon at bounding box center [743, 194] width 9 height 9
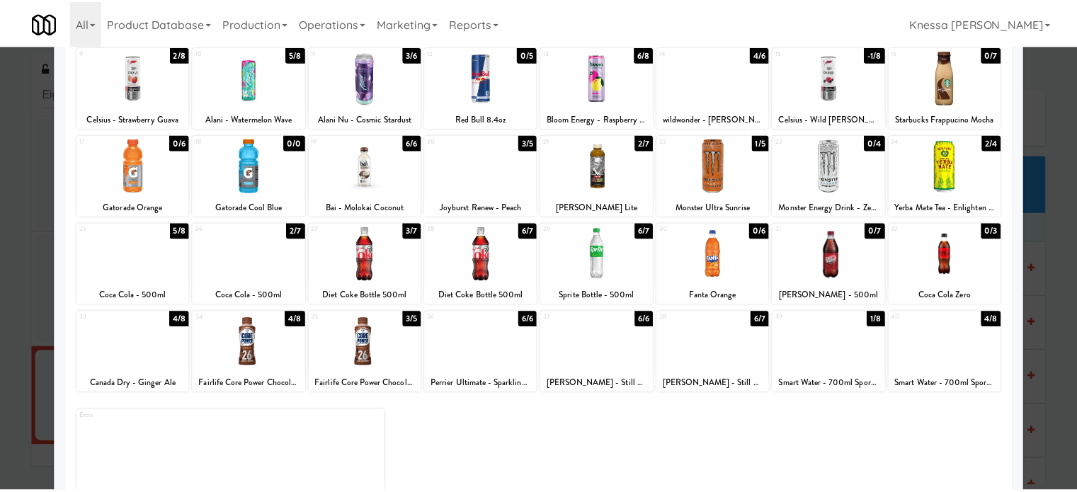
scroll to position [202, 0]
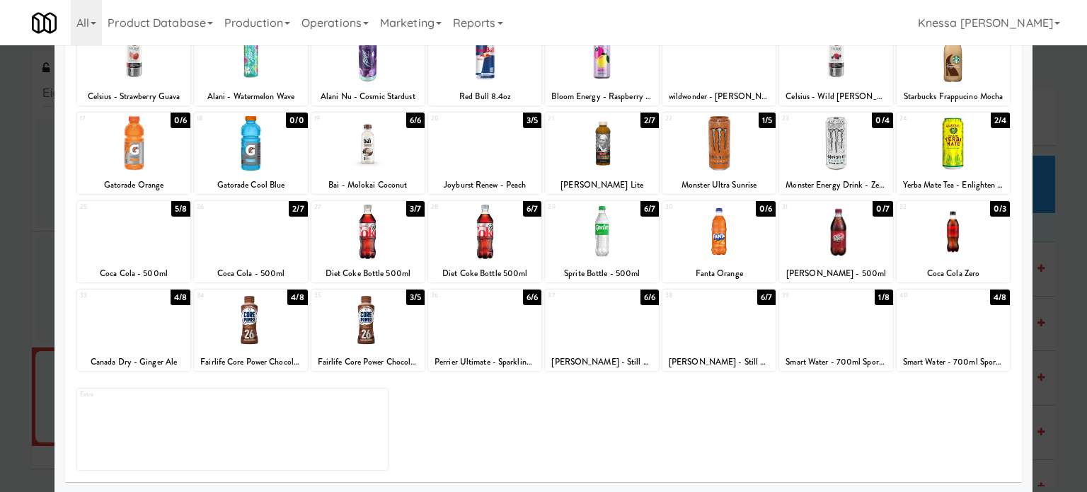
click at [1068, 149] on div at bounding box center [543, 246] width 1087 height 492
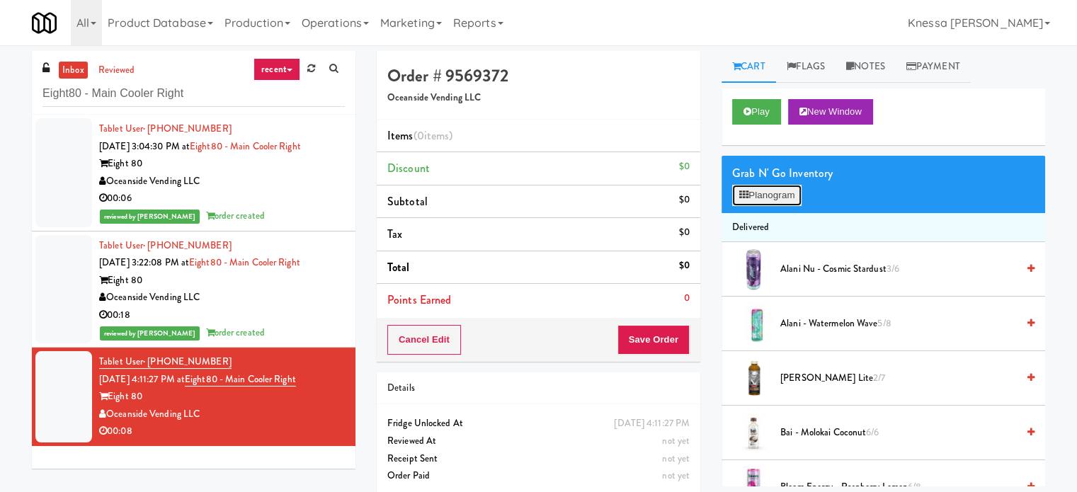
click at [784, 202] on button "Planogram" at bounding box center [766, 195] width 69 height 21
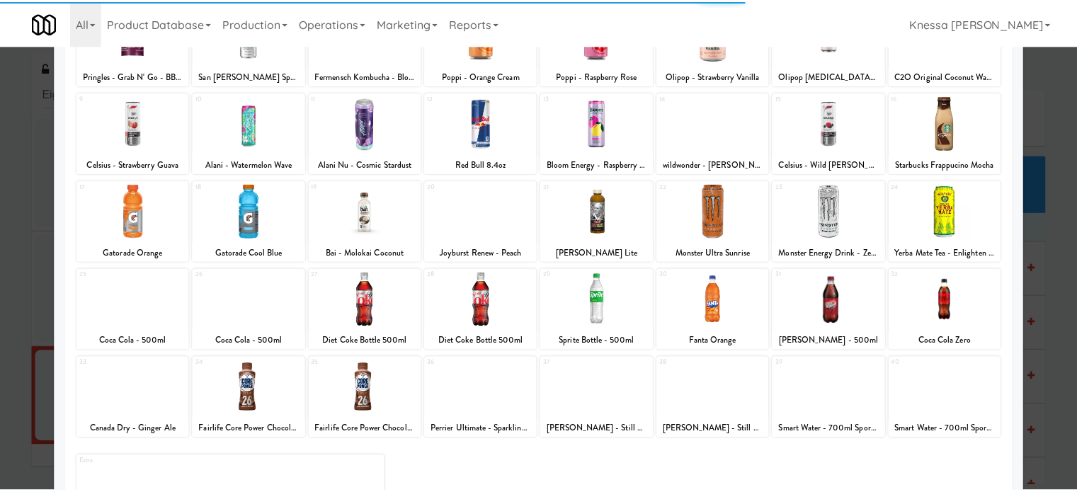
scroll to position [132, 0]
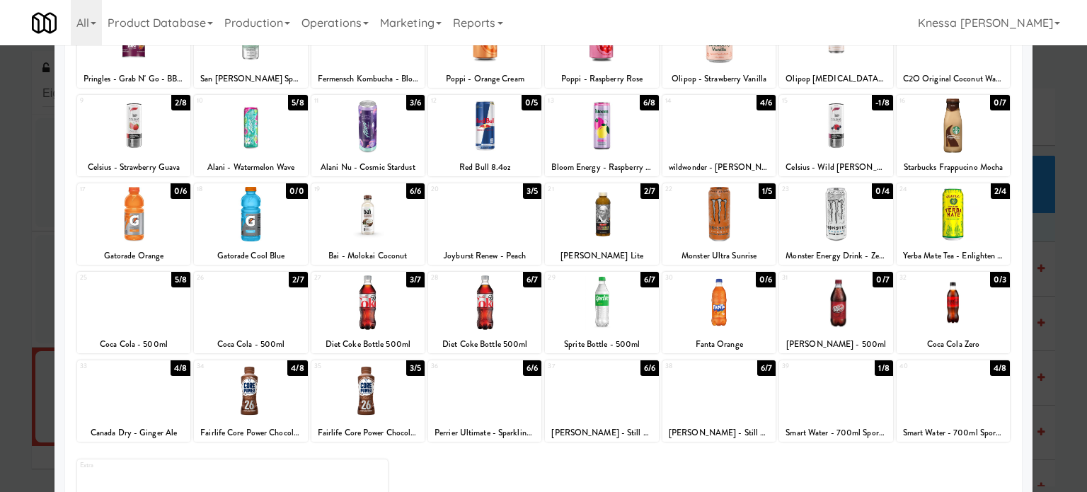
click at [372, 312] on div at bounding box center [368, 302] width 113 height 55
click at [1041, 217] on div at bounding box center [543, 246] width 1087 height 492
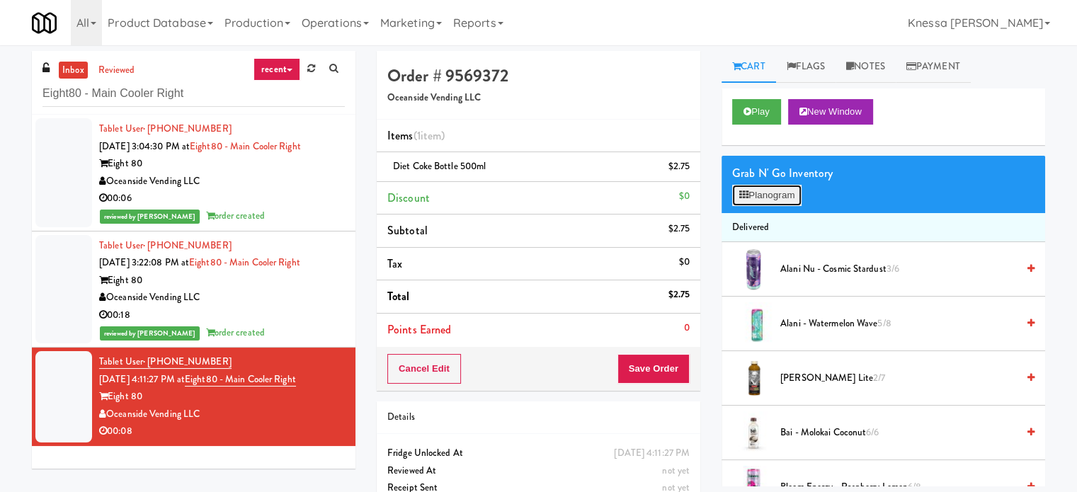
click at [782, 201] on button "Planogram" at bounding box center [766, 195] width 69 height 21
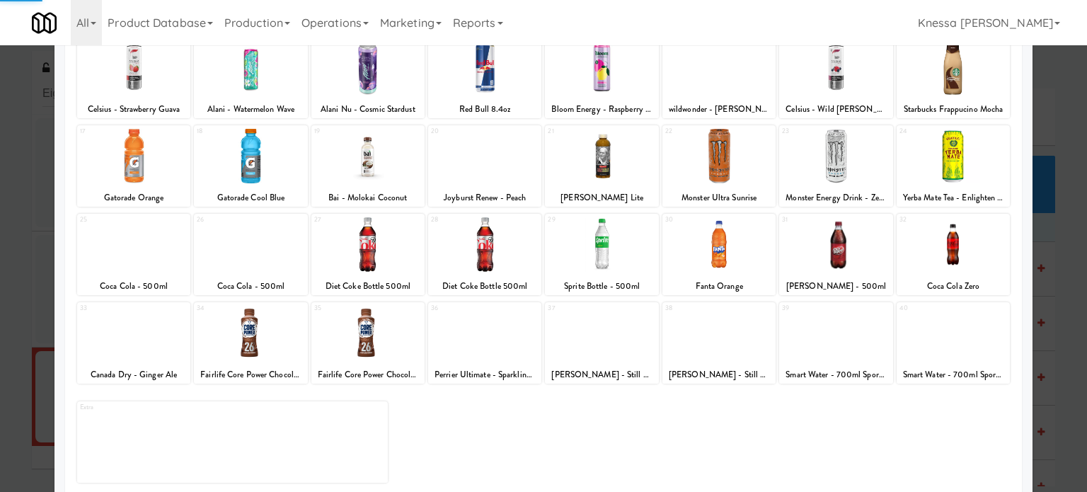
scroll to position [202, 0]
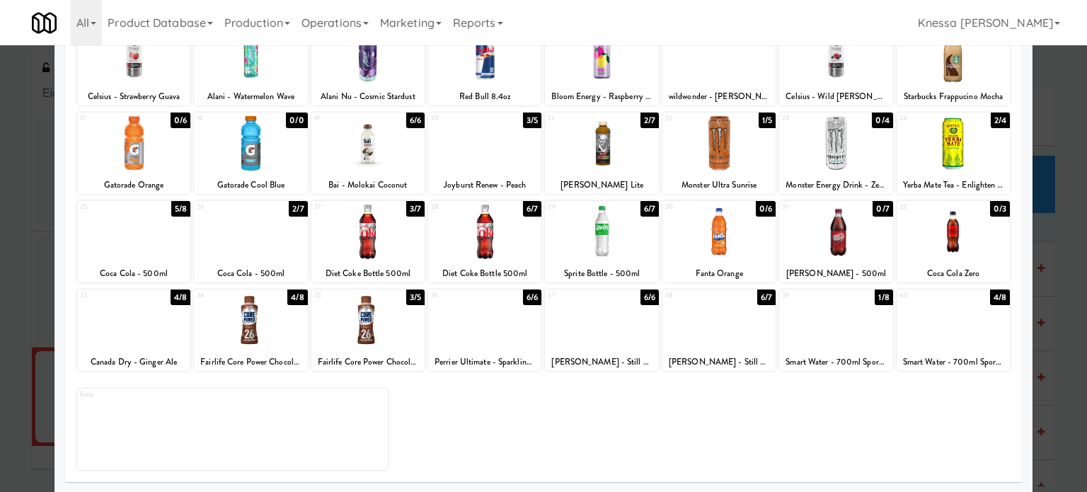
click at [373, 240] on div at bounding box center [368, 232] width 113 height 55
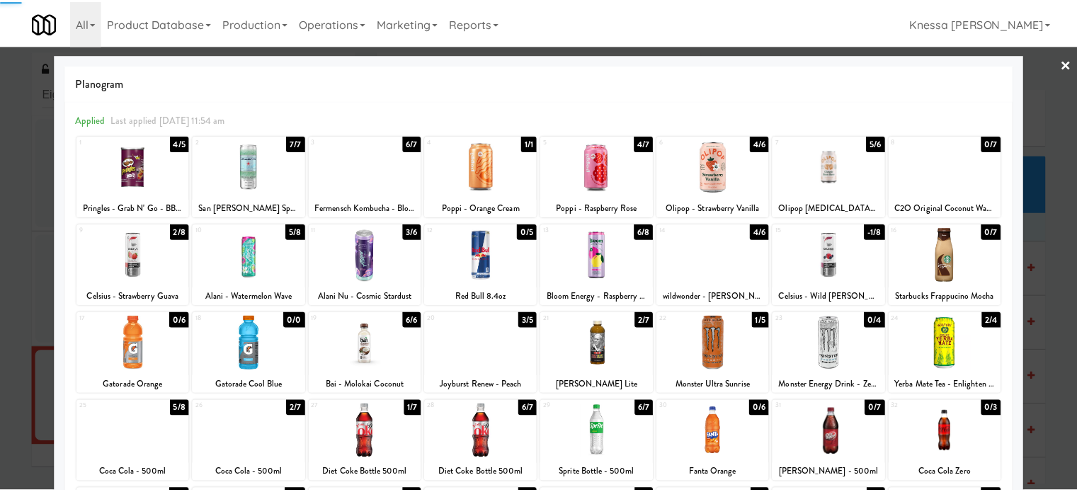
scroll to position [0, 0]
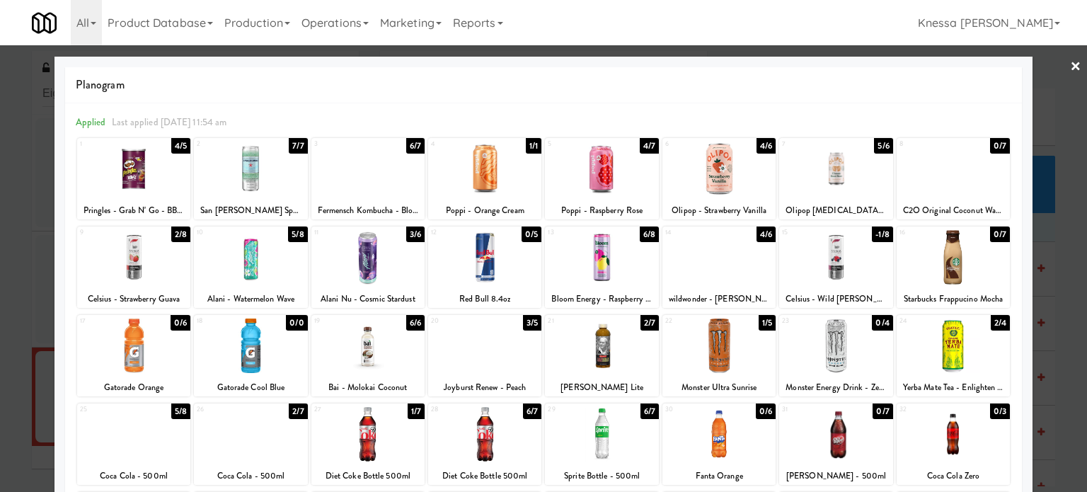
click at [1070, 66] on link "×" at bounding box center [1075, 67] width 11 height 44
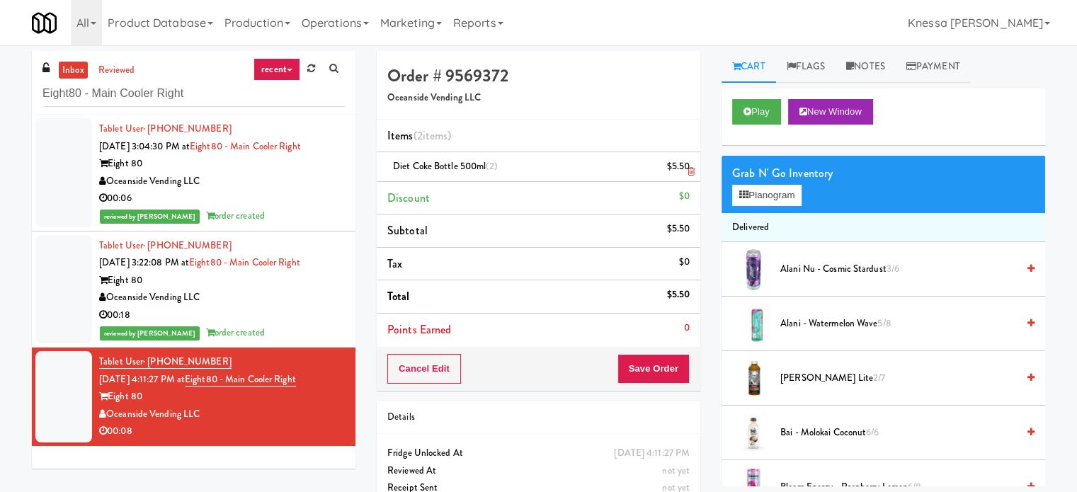
click at [692, 171] on icon at bounding box center [690, 171] width 7 height 9
click at [663, 373] on button "Save Order" at bounding box center [653, 369] width 72 height 30
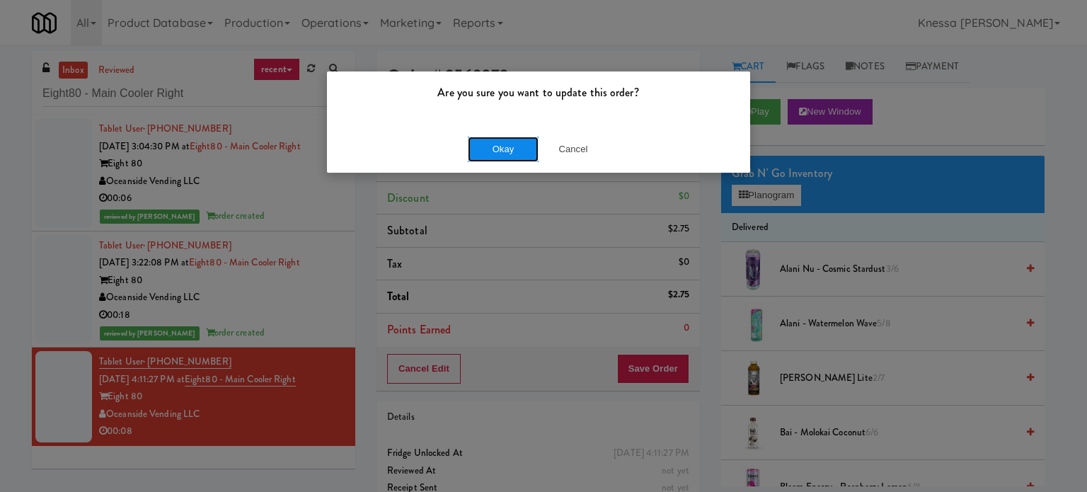
click at [479, 147] on button "Okay" at bounding box center [503, 149] width 71 height 25
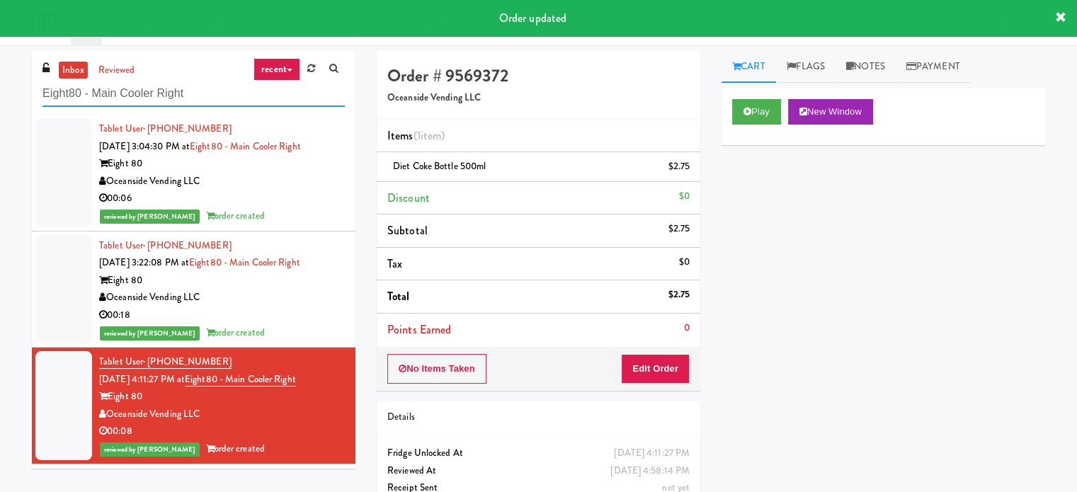
click at [142, 95] on input "Eight80 - Main Cooler Right" at bounding box center [193, 94] width 302 height 26
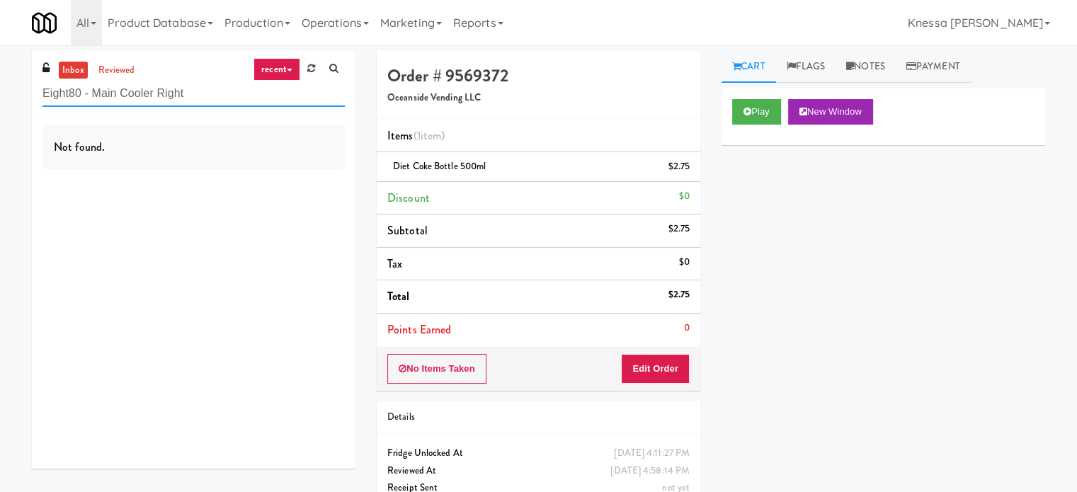
click at [203, 89] on input "Eight80 - Main Cooler Right" at bounding box center [193, 94] width 302 height 26
paste input "Metropolitan - Cooler -"
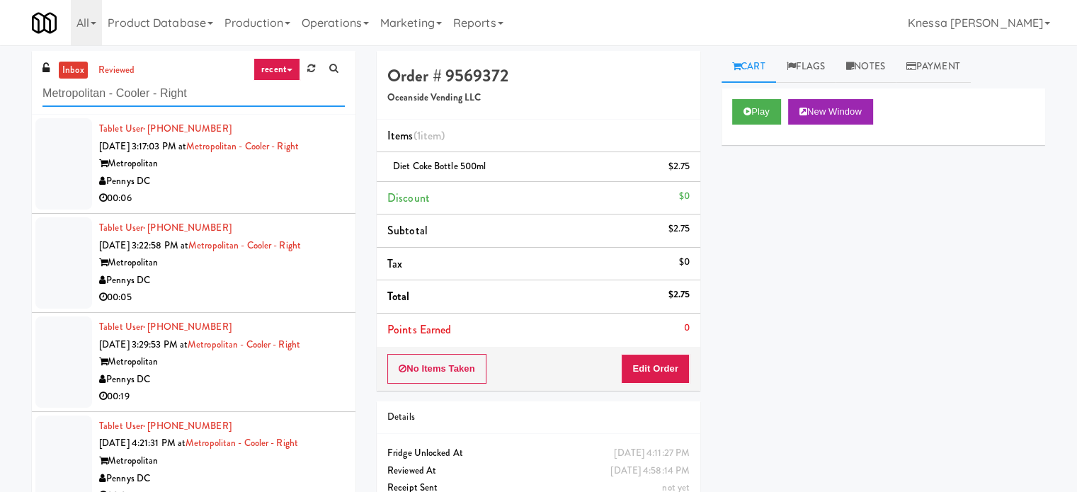
type input "Metropolitan - Cooler - Right"
click at [280, 184] on div "Pennys DC" at bounding box center [222, 182] width 246 height 18
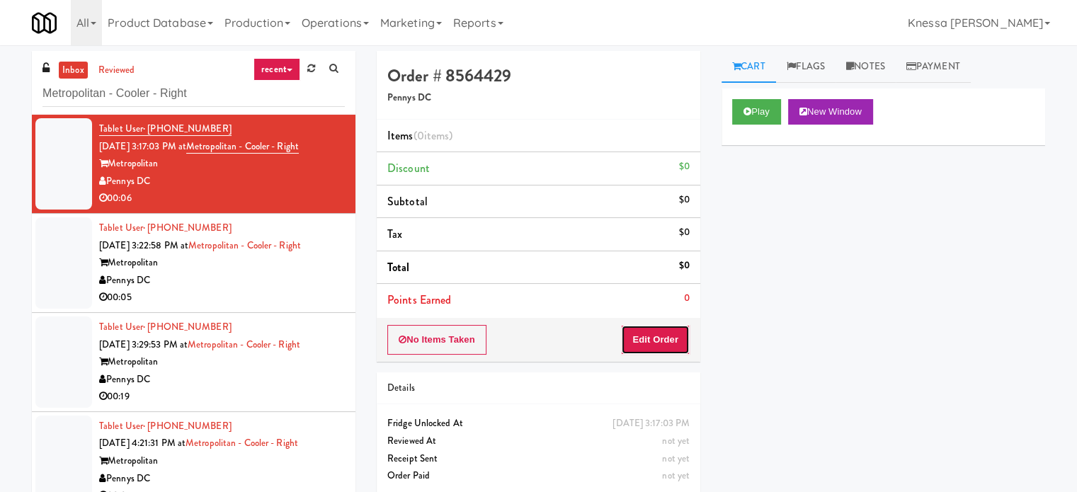
click at [653, 336] on button "Edit Order" at bounding box center [655, 340] width 69 height 30
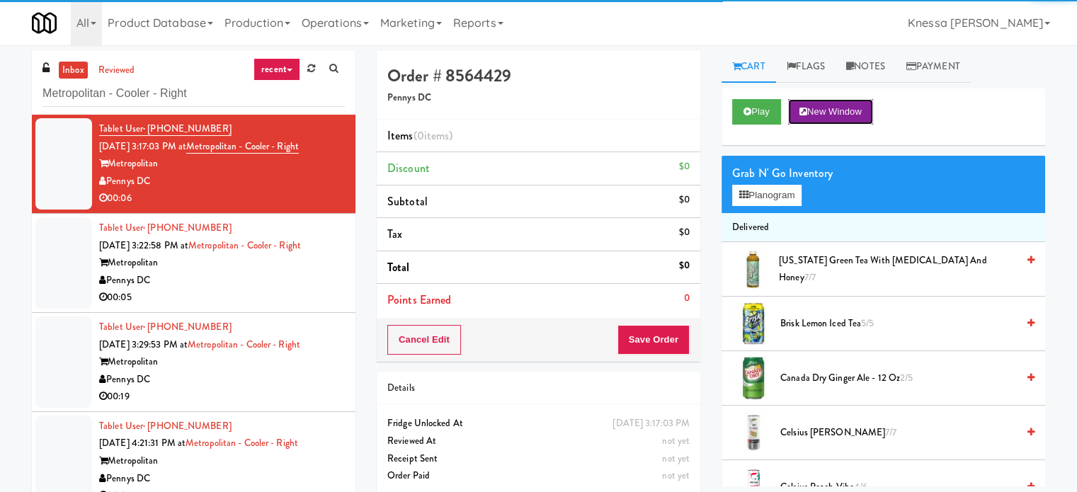
click at [856, 118] on button "New Window" at bounding box center [830, 111] width 85 height 25
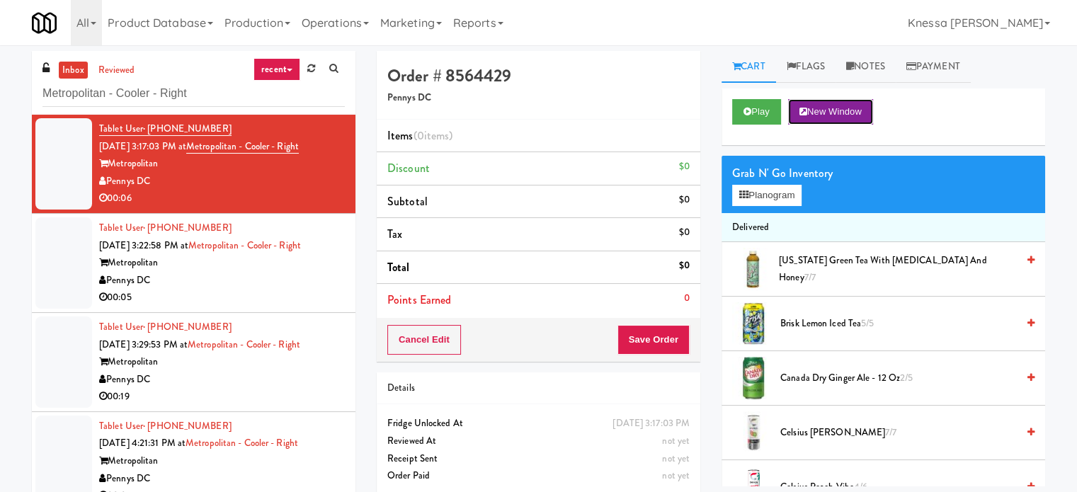
click at [818, 108] on button "New Window" at bounding box center [830, 111] width 85 height 25
click at [827, 100] on button "New Window" at bounding box center [830, 111] width 85 height 25
click at [779, 201] on button "Planogram" at bounding box center [766, 195] width 69 height 21
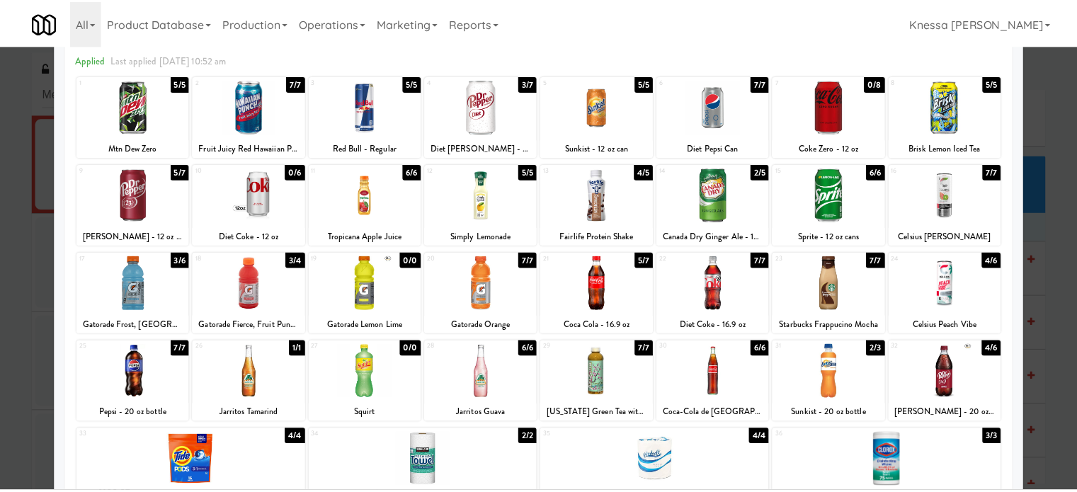
scroll to position [61, 0]
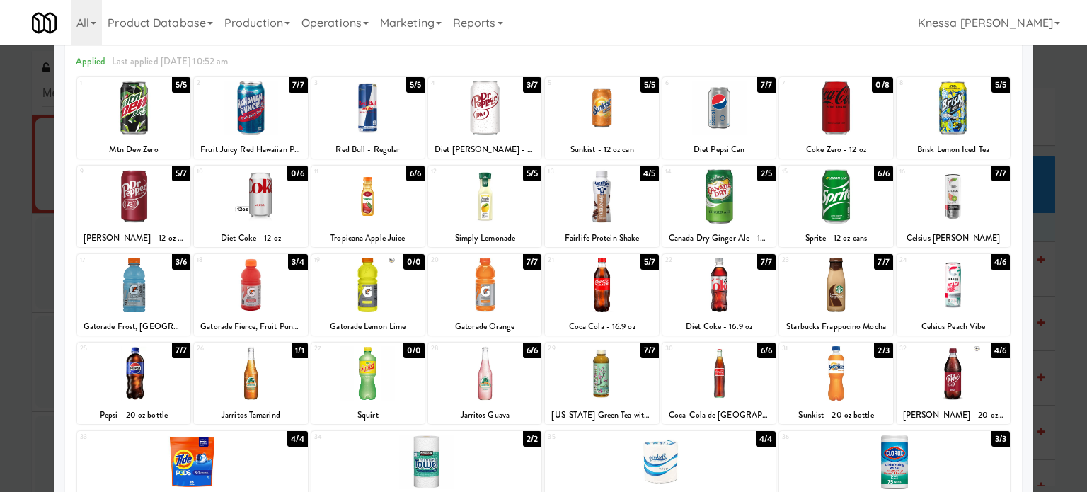
click at [613, 297] on div at bounding box center [601, 285] width 113 height 55
click at [1070, 122] on div at bounding box center [543, 246] width 1087 height 492
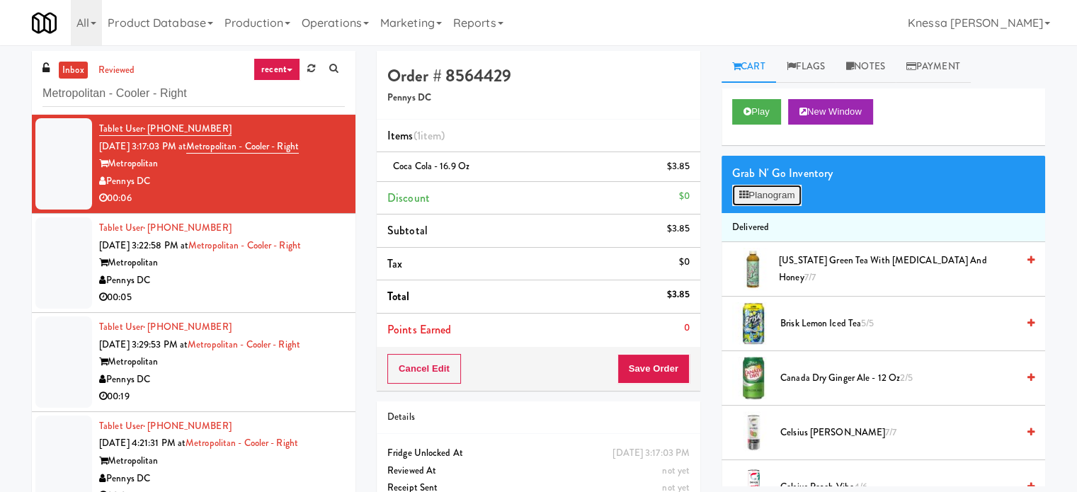
click at [788, 192] on button "Planogram" at bounding box center [766, 195] width 69 height 21
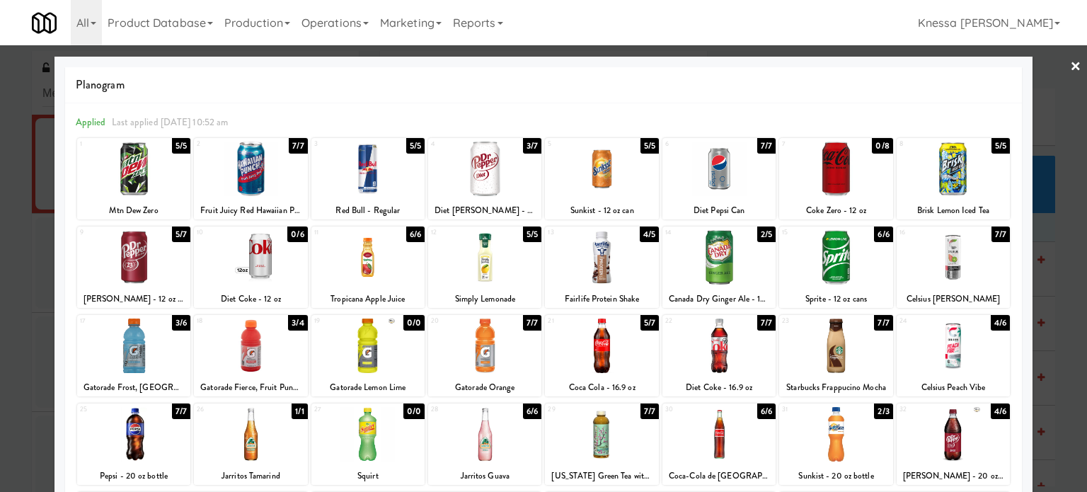
click at [1070, 66] on link "×" at bounding box center [1075, 67] width 11 height 44
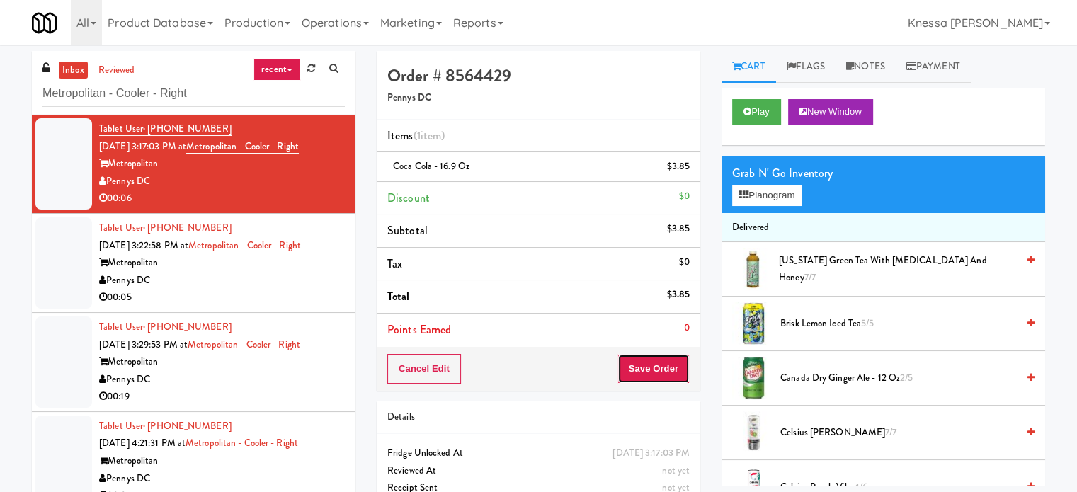
click at [663, 365] on button "Save Order" at bounding box center [653, 369] width 72 height 30
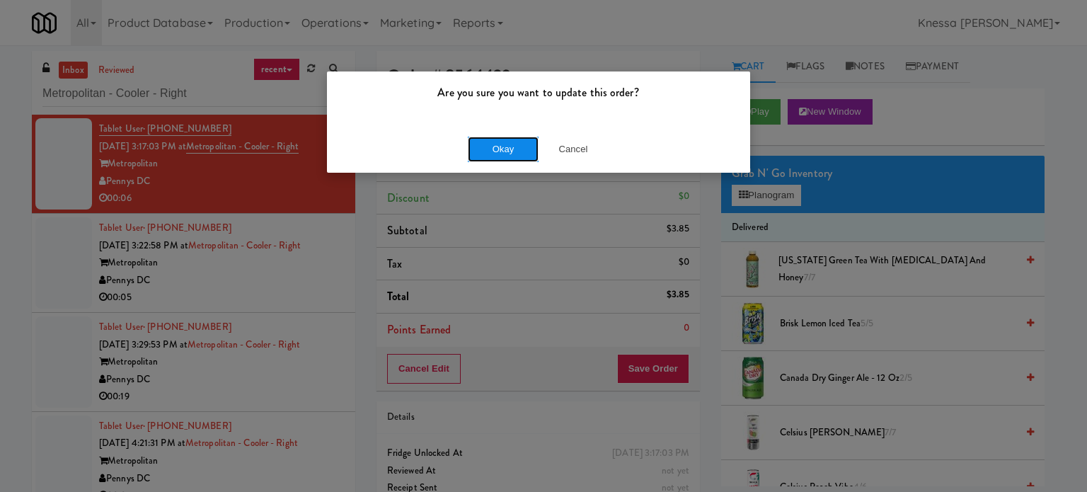
click at [501, 160] on button "Okay" at bounding box center [503, 149] width 71 height 25
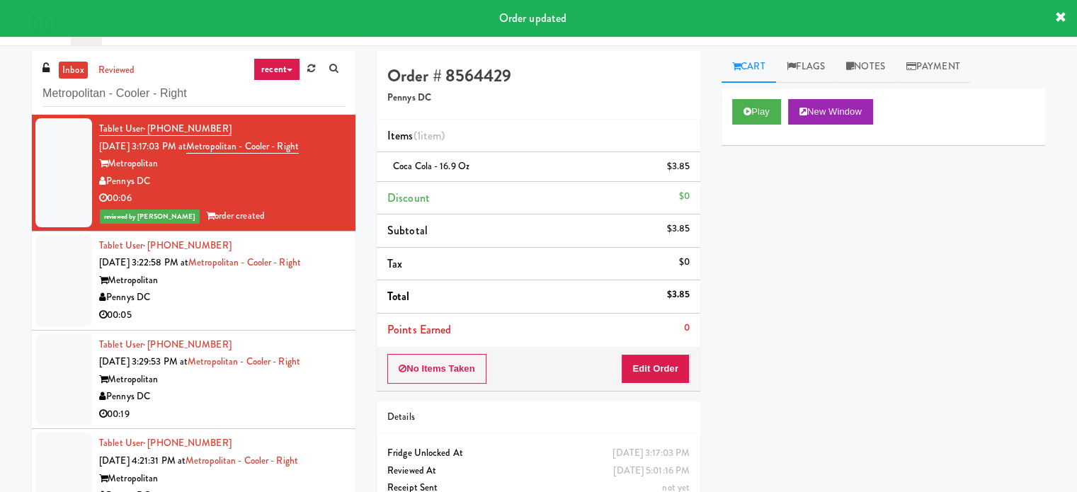
click at [253, 291] on div "Pennys DC" at bounding box center [222, 298] width 246 height 18
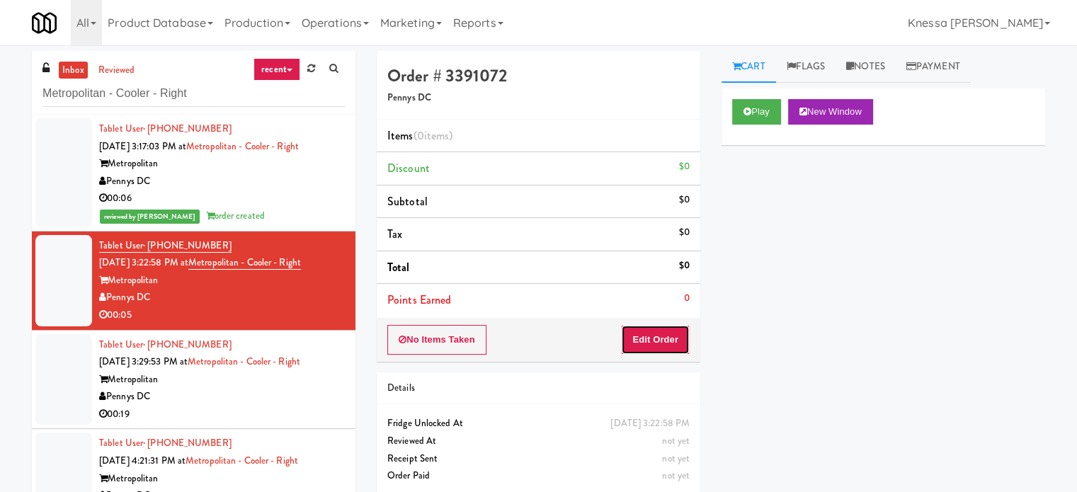
click at [663, 343] on button "Edit Order" at bounding box center [655, 340] width 69 height 30
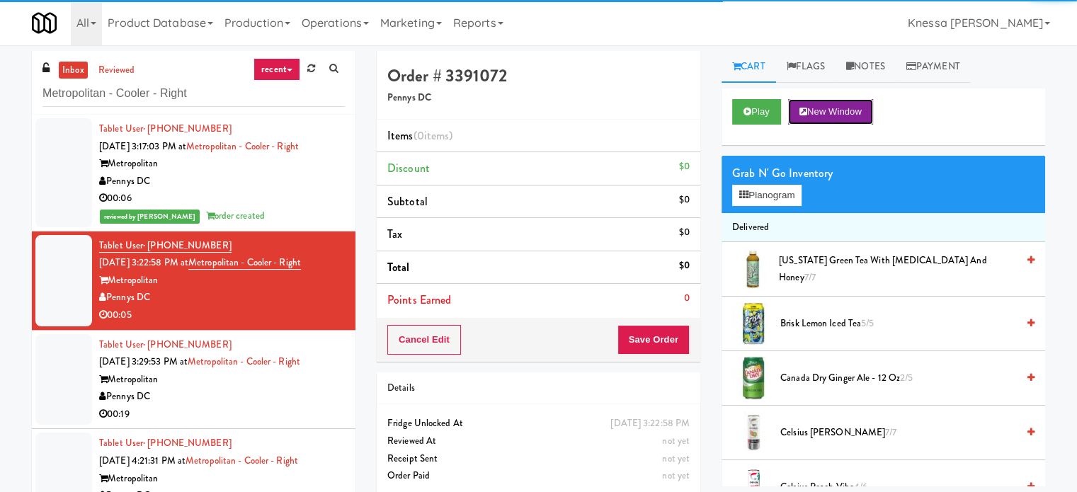
click at [830, 121] on button "New Window" at bounding box center [830, 111] width 85 height 25
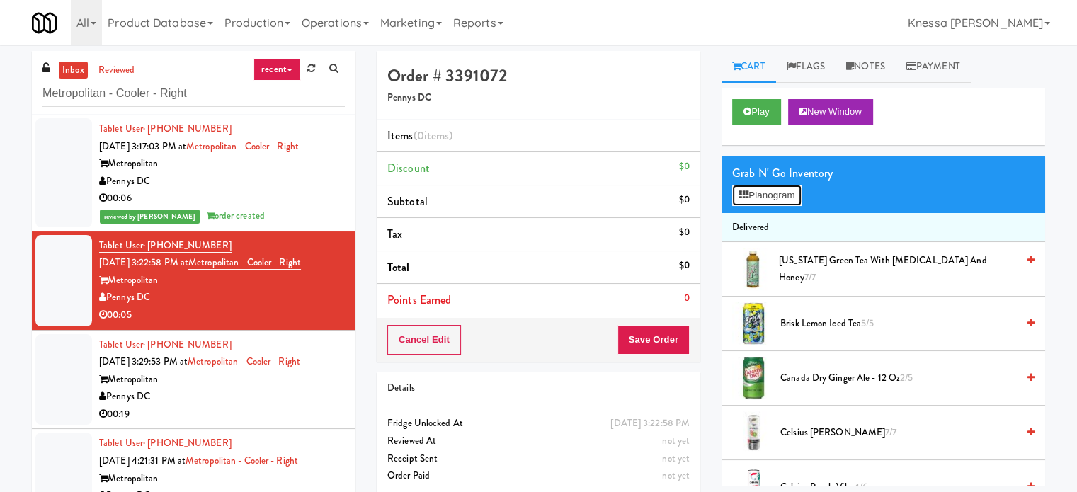
click at [796, 199] on button "Planogram" at bounding box center [766, 195] width 69 height 21
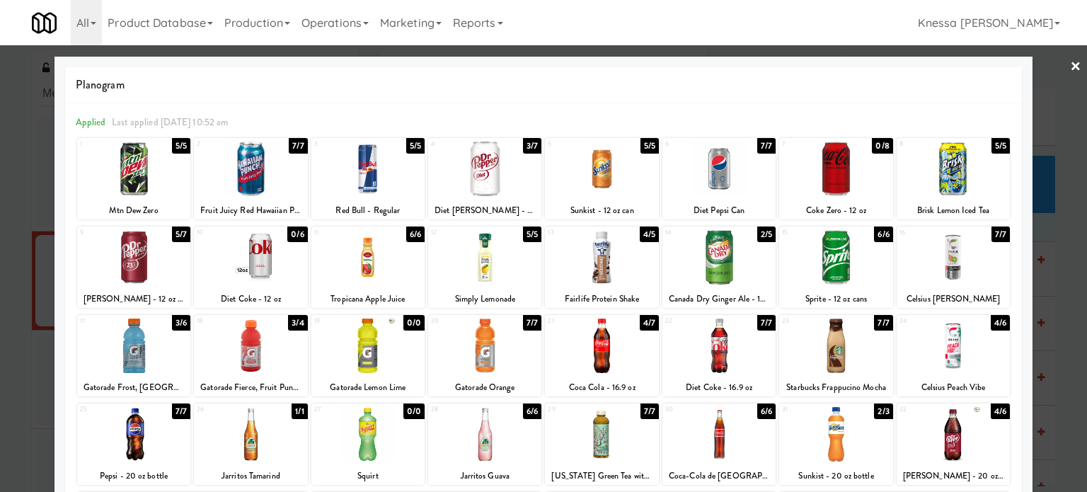
click at [721, 353] on div at bounding box center [719, 346] width 113 height 55
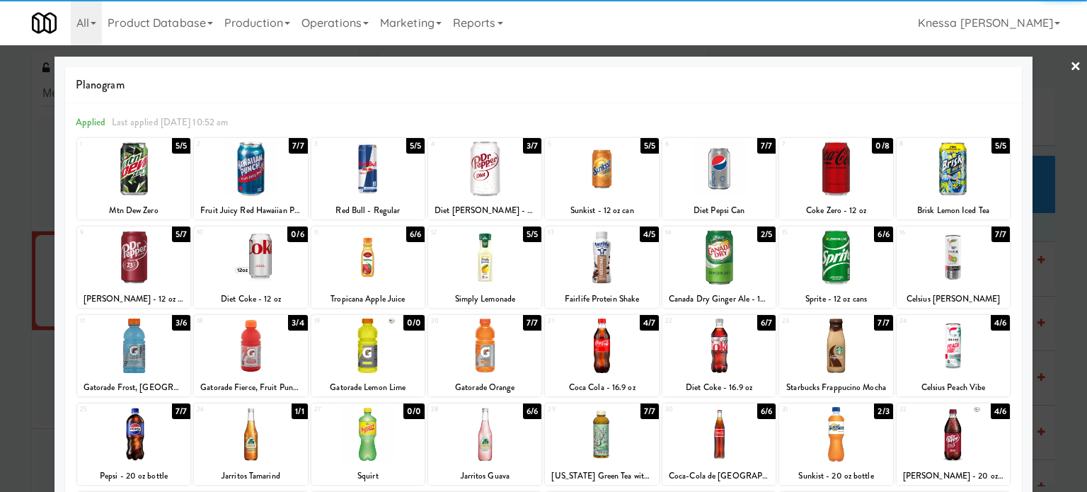
click at [1037, 148] on div at bounding box center [543, 246] width 1087 height 492
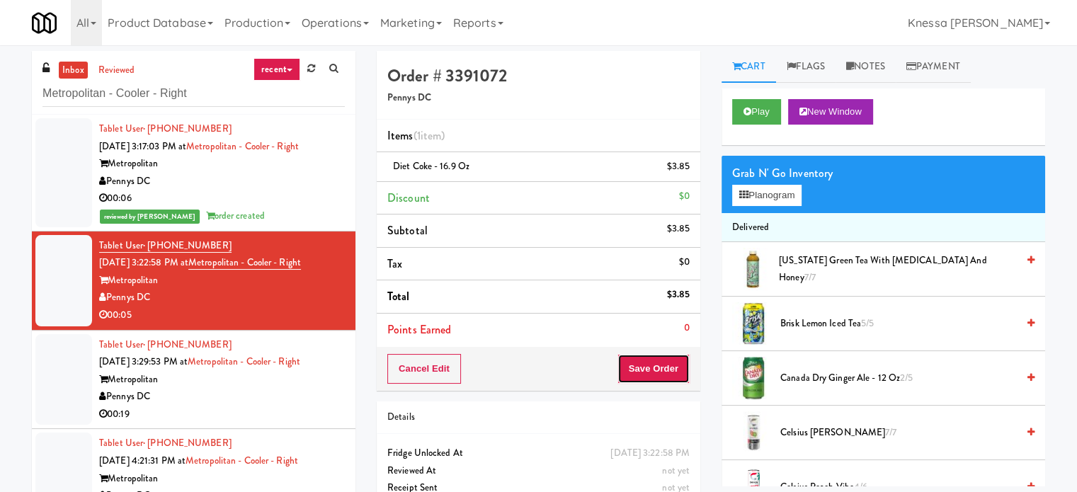
click at [663, 370] on button "Save Order" at bounding box center [653, 369] width 72 height 30
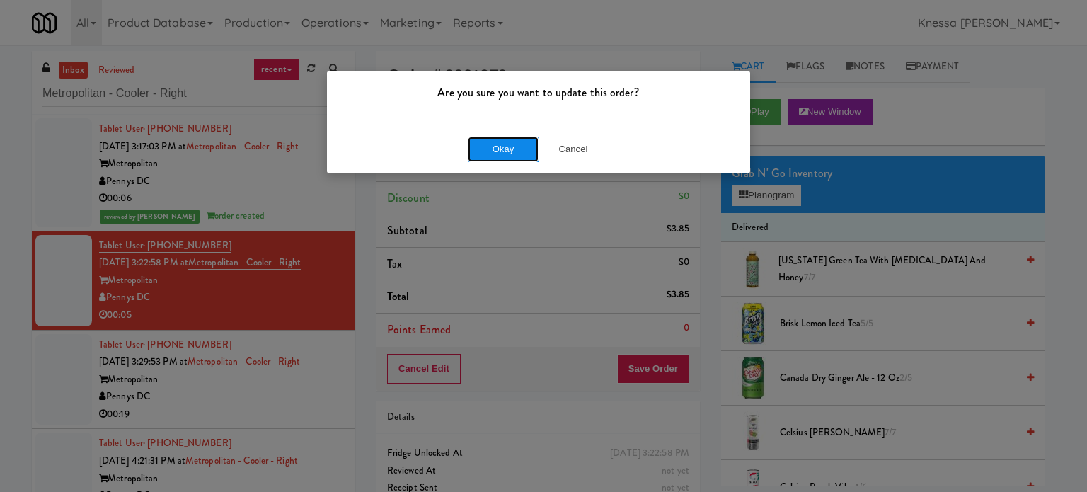
drag, startPoint x: 504, startPoint y: 153, endPoint x: 536, endPoint y: 165, distance: 34.1
click at [504, 154] on button "Okay" at bounding box center [503, 149] width 71 height 25
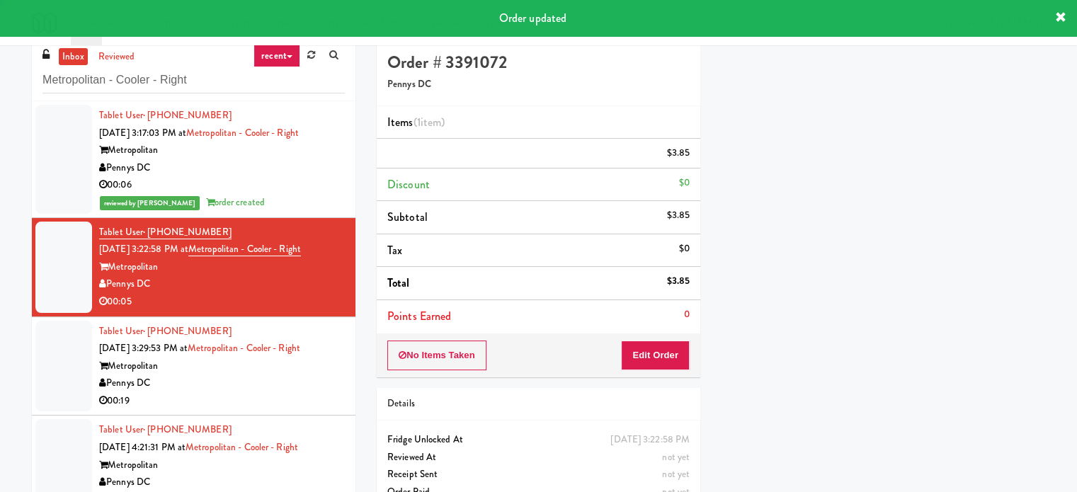
scroll to position [45, 0]
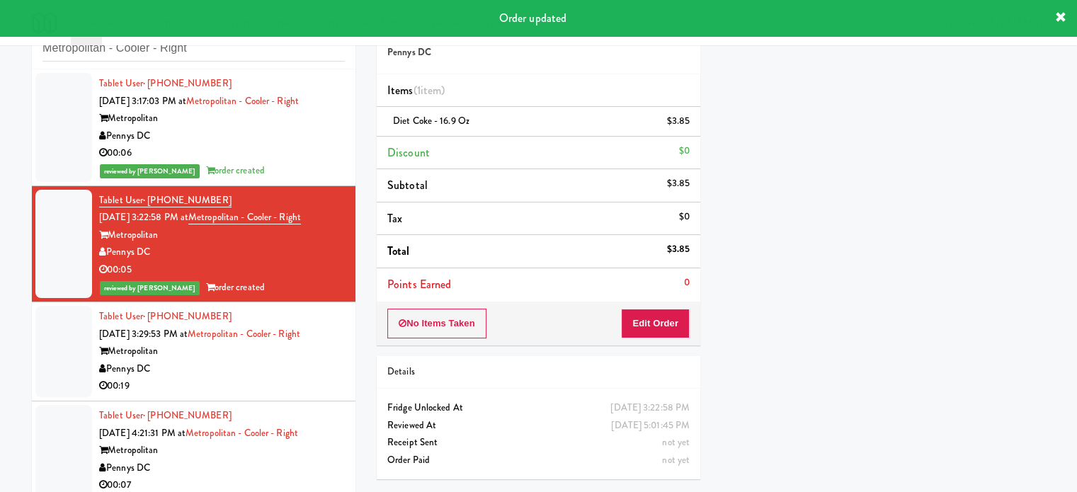
click at [259, 367] on div "Pennys DC" at bounding box center [222, 369] width 246 height 18
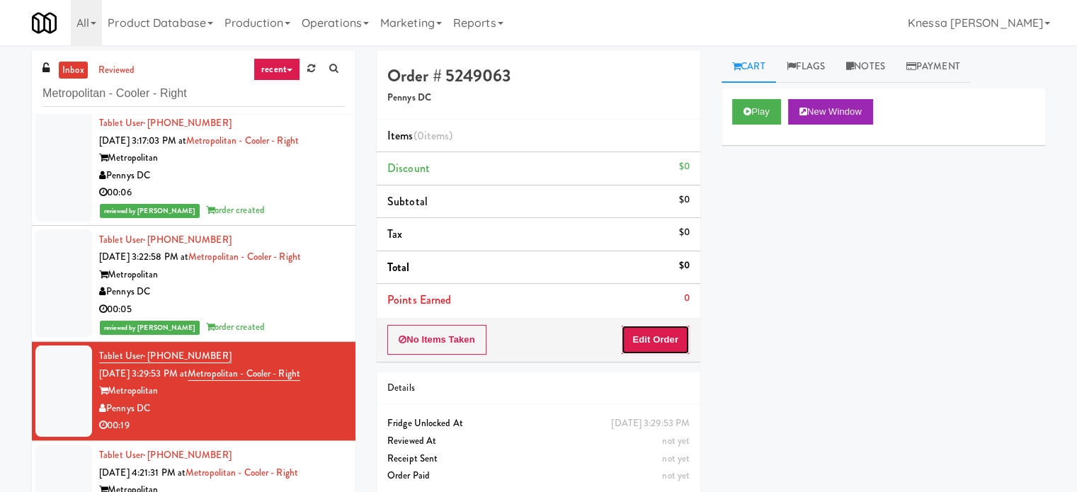
click at [657, 347] on button "Edit Order" at bounding box center [655, 340] width 69 height 30
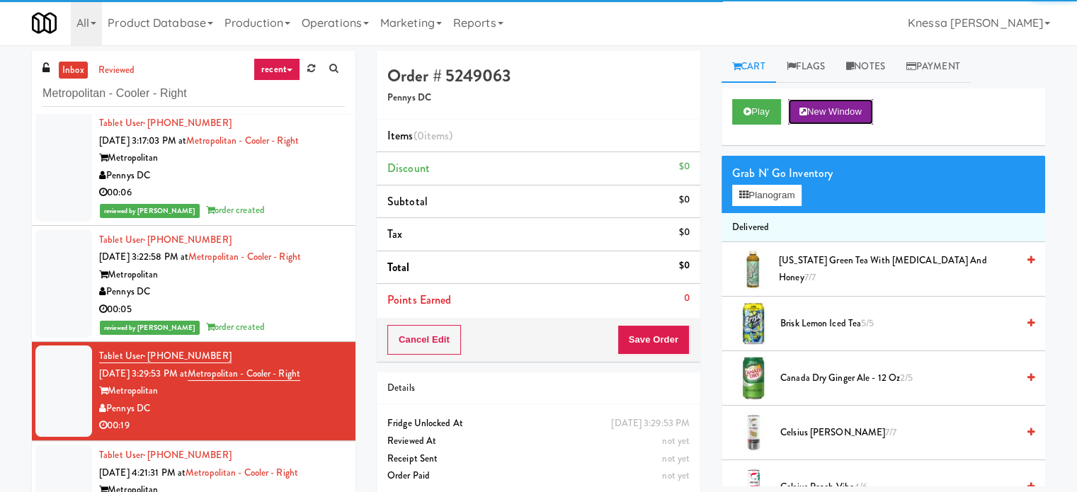
click at [826, 115] on button "New Window" at bounding box center [830, 111] width 85 height 25
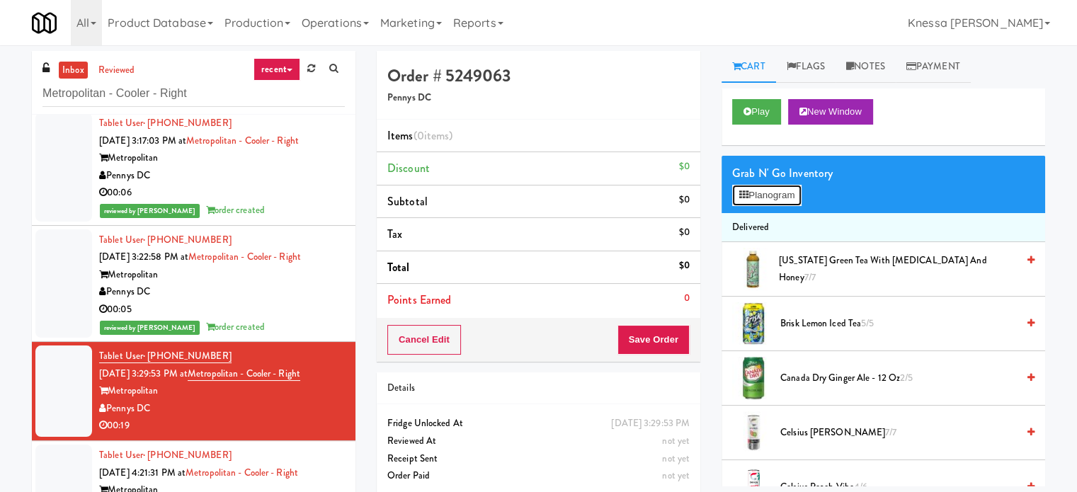
click at [801, 185] on button "Planogram" at bounding box center [766, 195] width 69 height 21
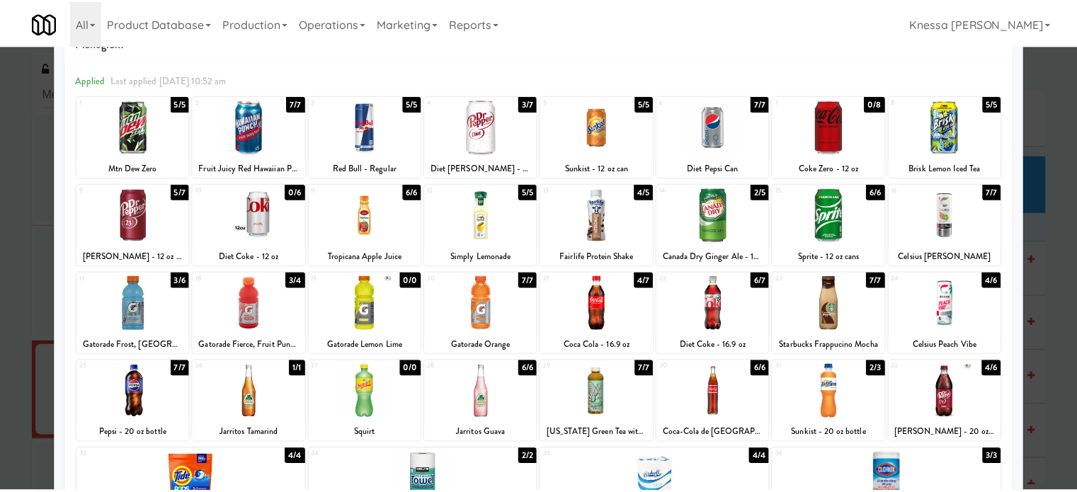
scroll to position [202, 0]
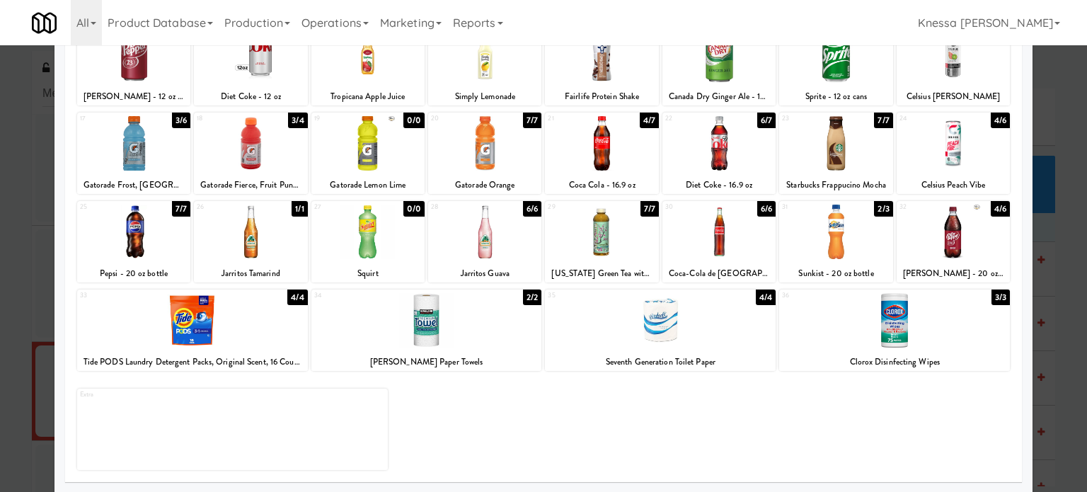
click at [935, 240] on div at bounding box center [953, 232] width 113 height 55
click at [147, 246] on div at bounding box center [133, 232] width 113 height 55
click at [1037, 218] on div at bounding box center [543, 246] width 1087 height 492
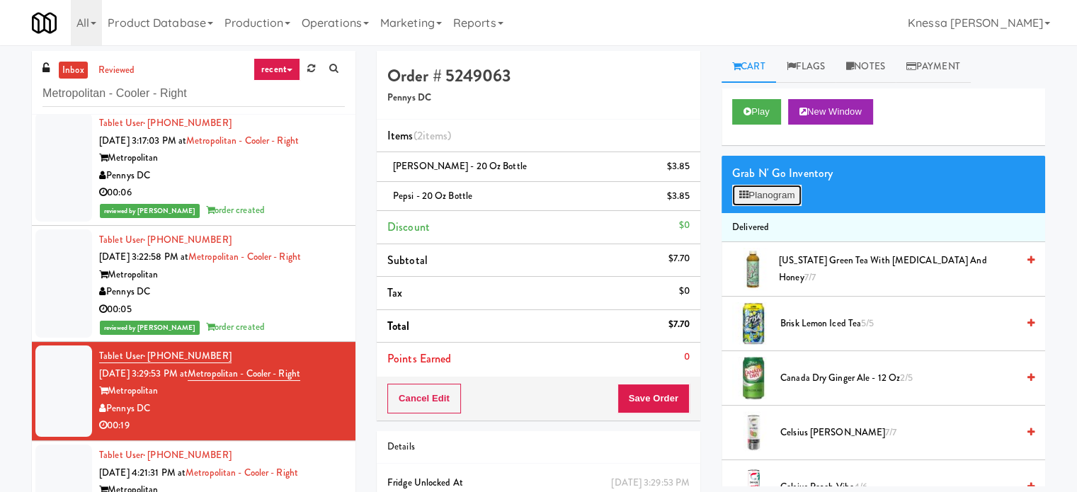
click at [799, 198] on button "Planogram" at bounding box center [766, 195] width 69 height 21
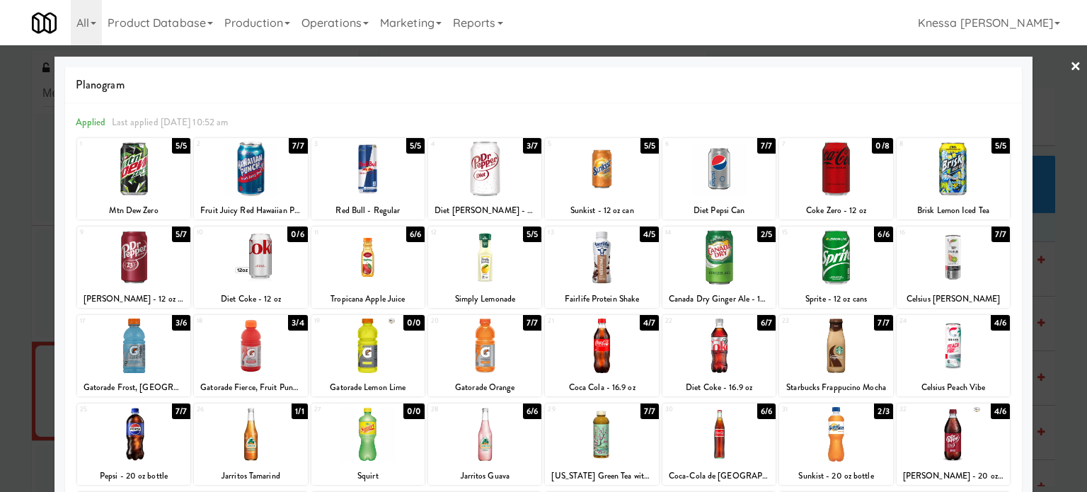
click at [1070, 66] on link "×" at bounding box center [1075, 67] width 11 height 44
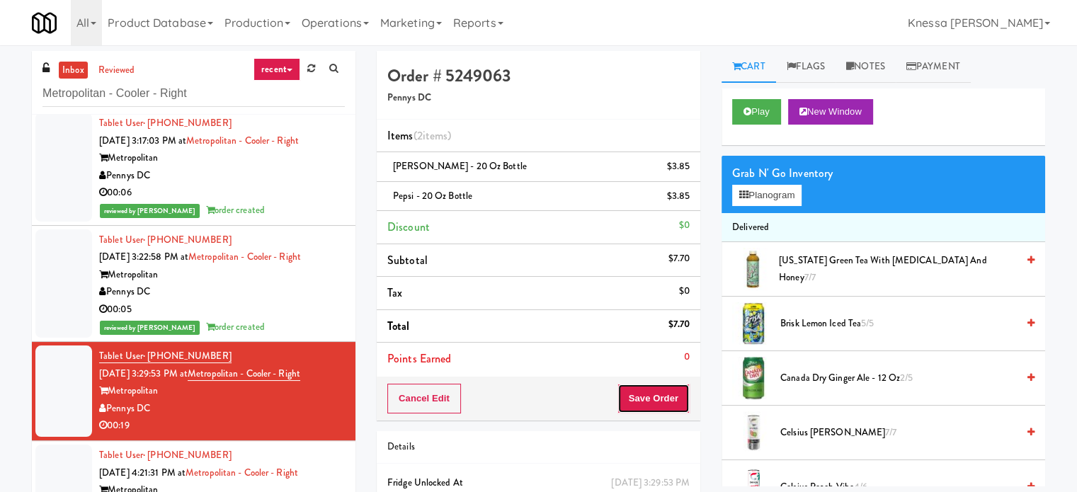
click at [627, 396] on button "Save Order" at bounding box center [653, 399] width 72 height 30
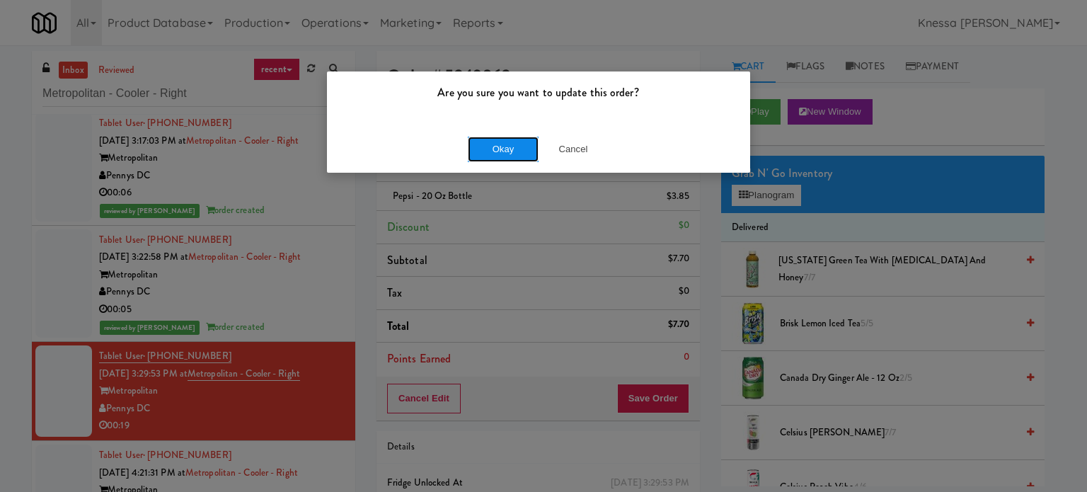
click at [518, 156] on button "Okay" at bounding box center [503, 149] width 71 height 25
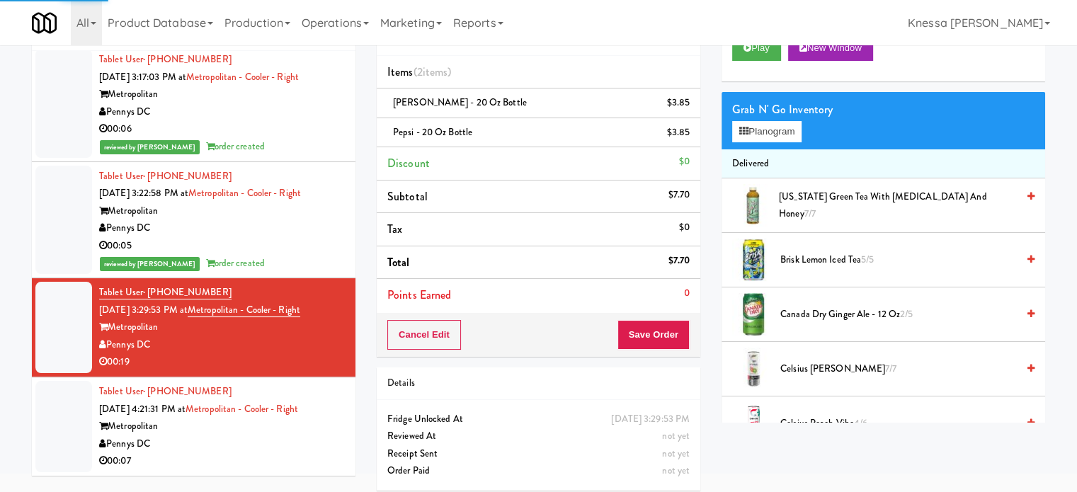
scroll to position [71, 0]
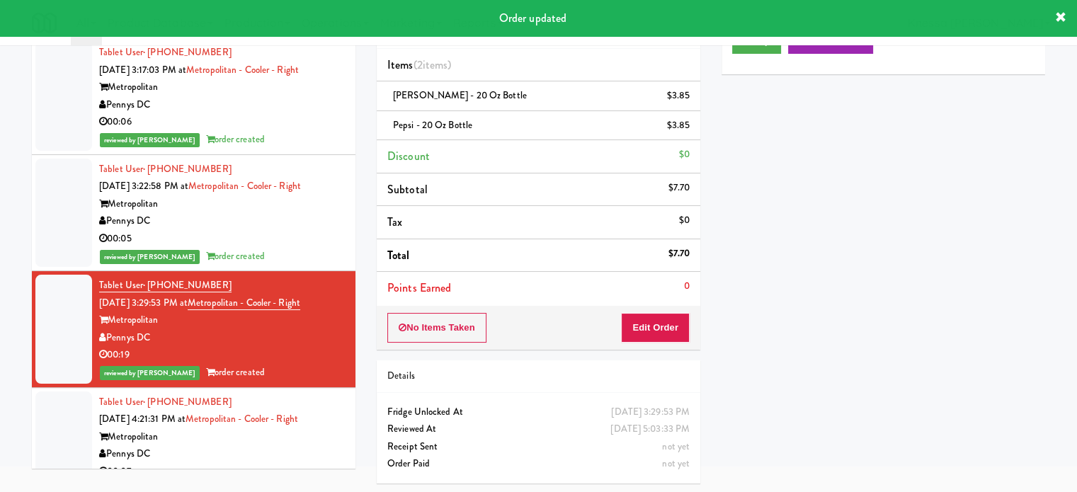
click at [289, 438] on div "Metropolitan" at bounding box center [222, 437] width 246 height 18
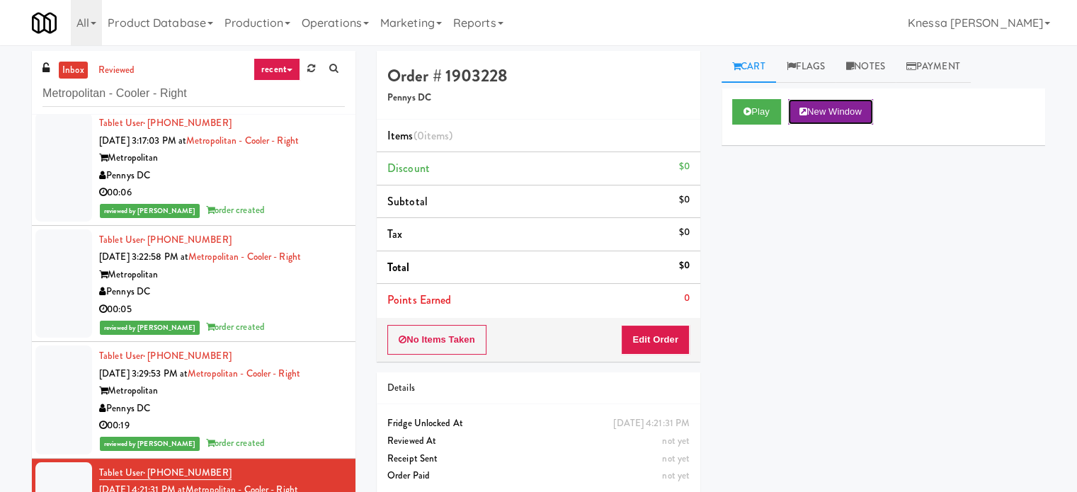
click at [873, 115] on button "New Window" at bounding box center [830, 111] width 85 height 25
drag, startPoint x: 663, startPoint y: 333, endPoint x: 675, endPoint y: 277, distance: 57.8
click at [663, 333] on button "Edit Order" at bounding box center [655, 340] width 69 height 30
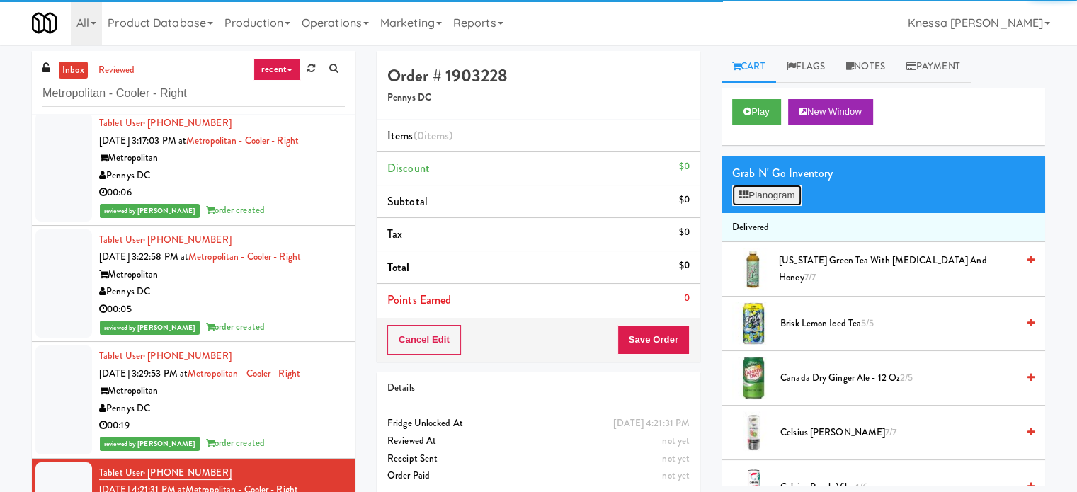
click at [748, 198] on icon at bounding box center [743, 194] width 9 height 9
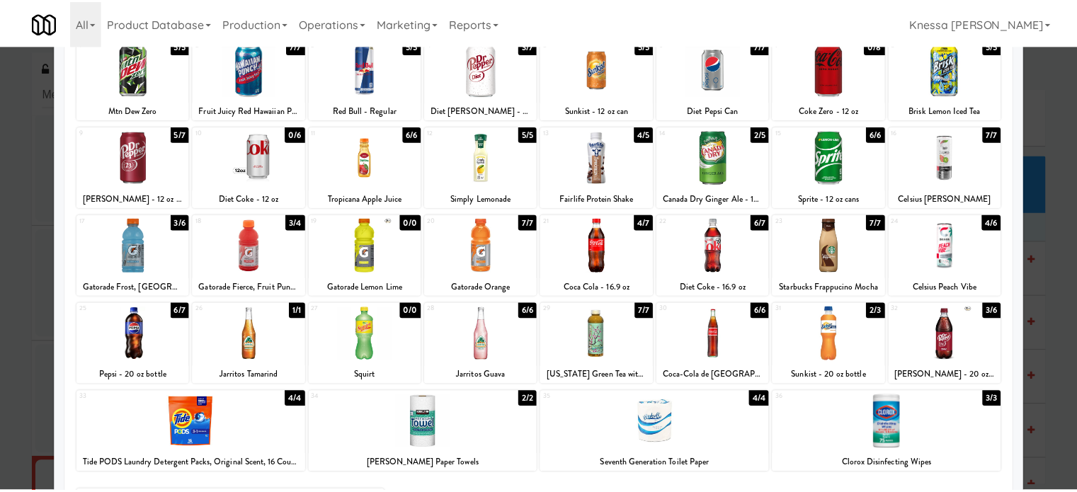
scroll to position [142, 0]
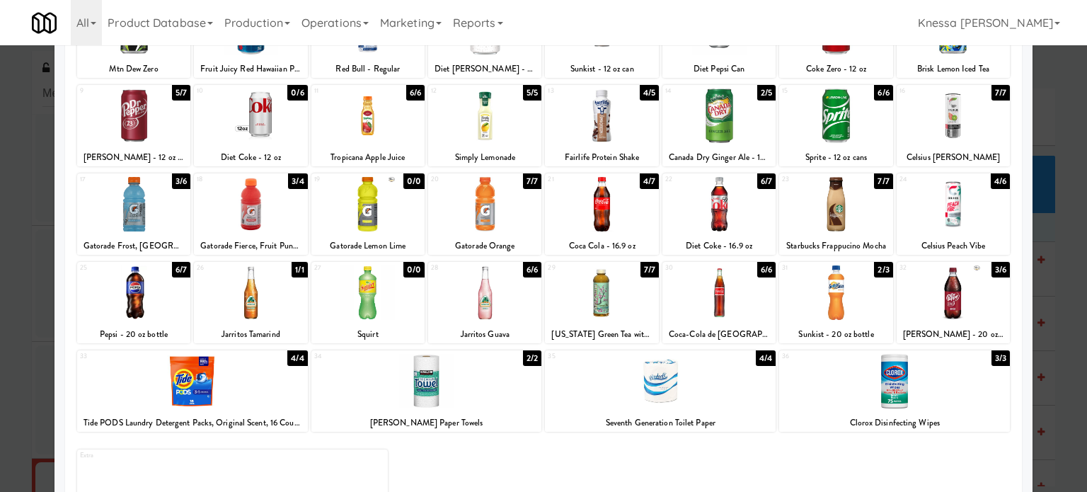
click at [249, 216] on div at bounding box center [250, 204] width 113 height 55
click at [1060, 200] on div at bounding box center [543, 246] width 1087 height 492
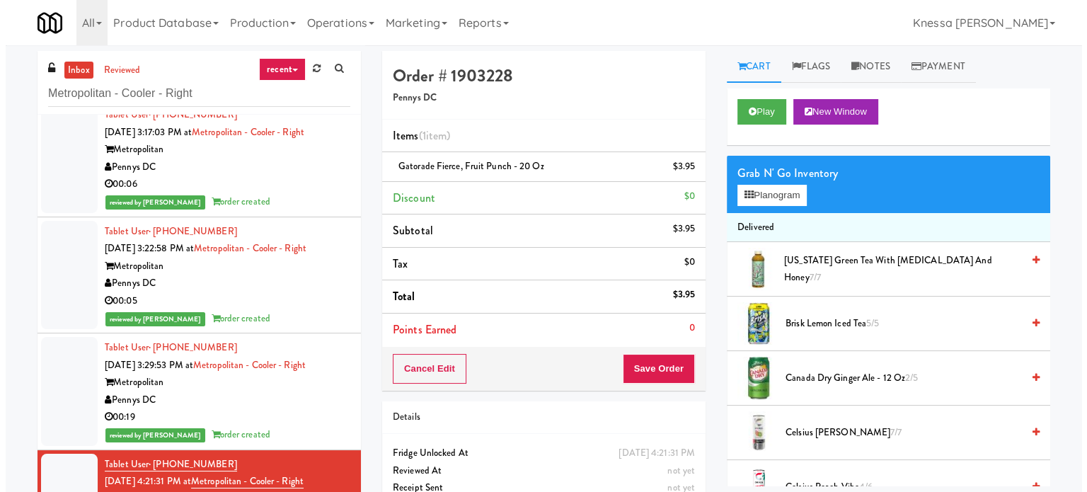
scroll to position [23, 0]
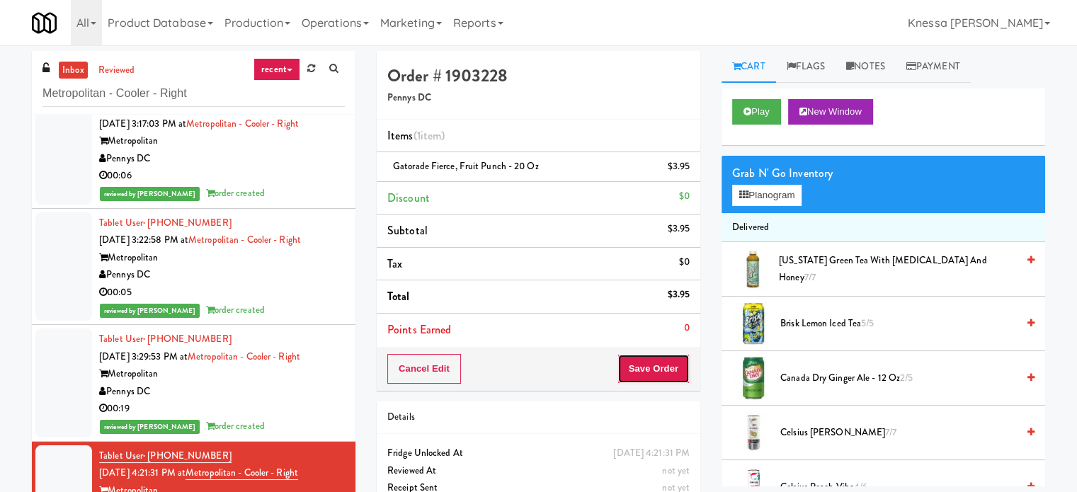
drag, startPoint x: 651, startPoint y: 370, endPoint x: 620, endPoint y: 333, distance: 47.7
click at [651, 370] on button "Save Order" at bounding box center [653, 369] width 72 height 30
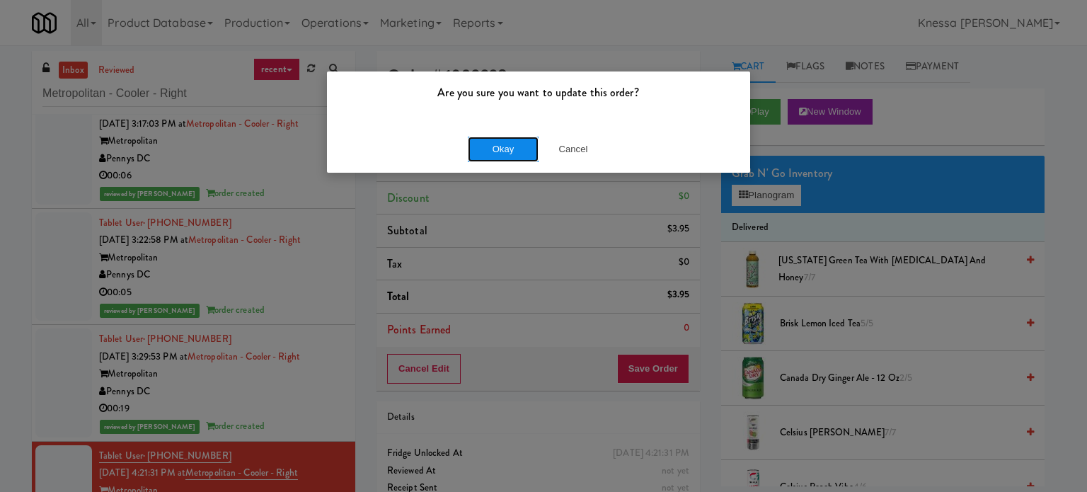
click at [503, 152] on button "Okay" at bounding box center [503, 149] width 71 height 25
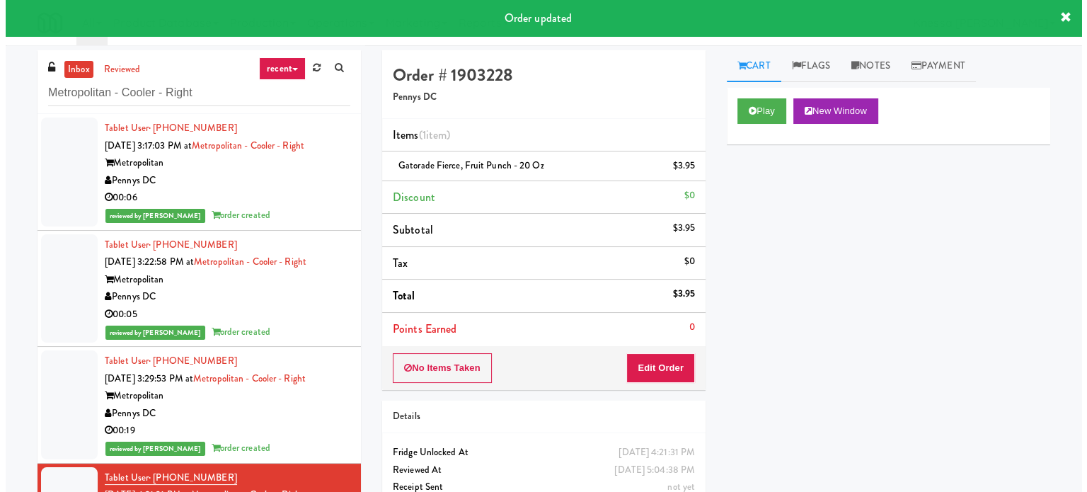
scroll to position [0, 0]
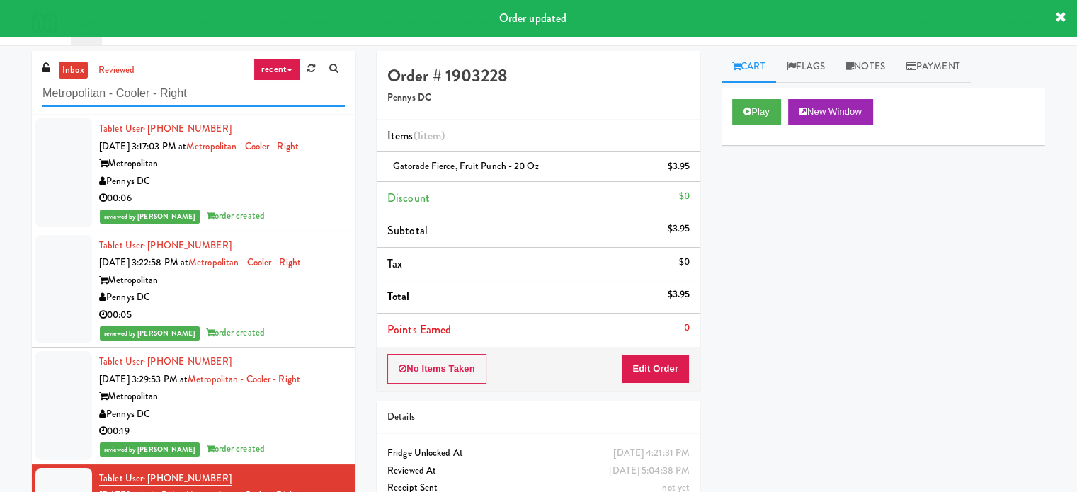
click at [207, 96] on input "Metropolitan - Cooler - Right" at bounding box center [193, 94] width 302 height 26
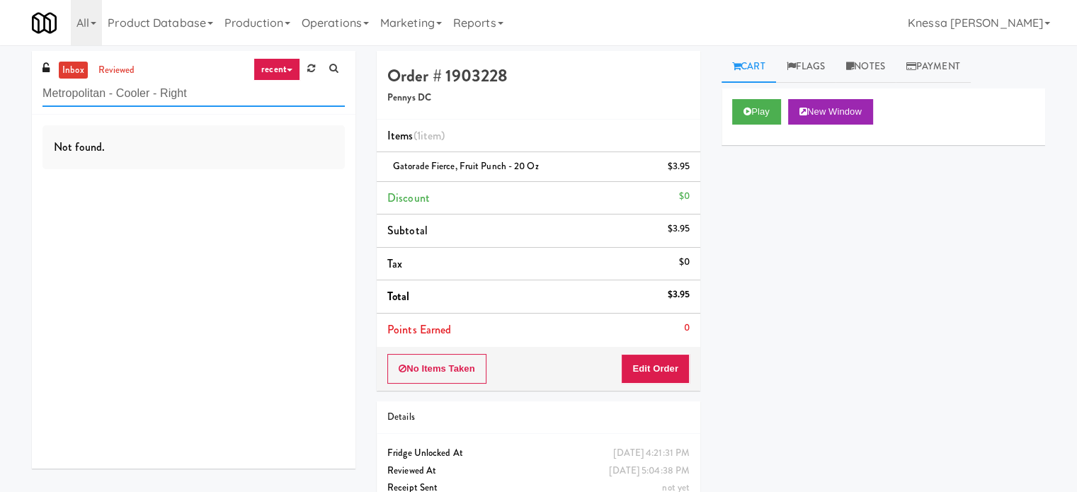
click at [255, 103] on input "Metropolitan - Cooler - Right" at bounding box center [193, 94] width 302 height 26
paste input "NOVO - Cooler Combo"
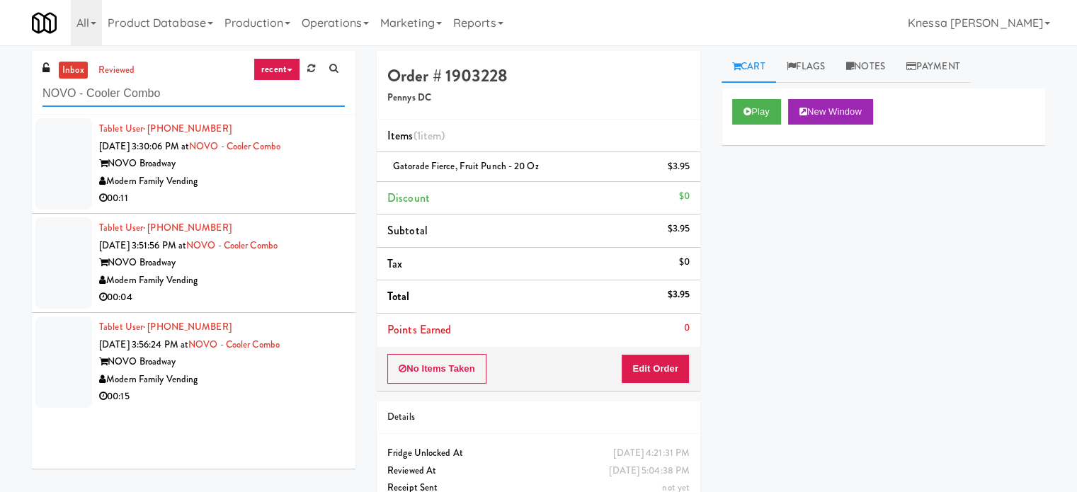
type input "NOVO - Cooler Combo"
click at [269, 195] on div "00:11" at bounding box center [222, 199] width 246 height 18
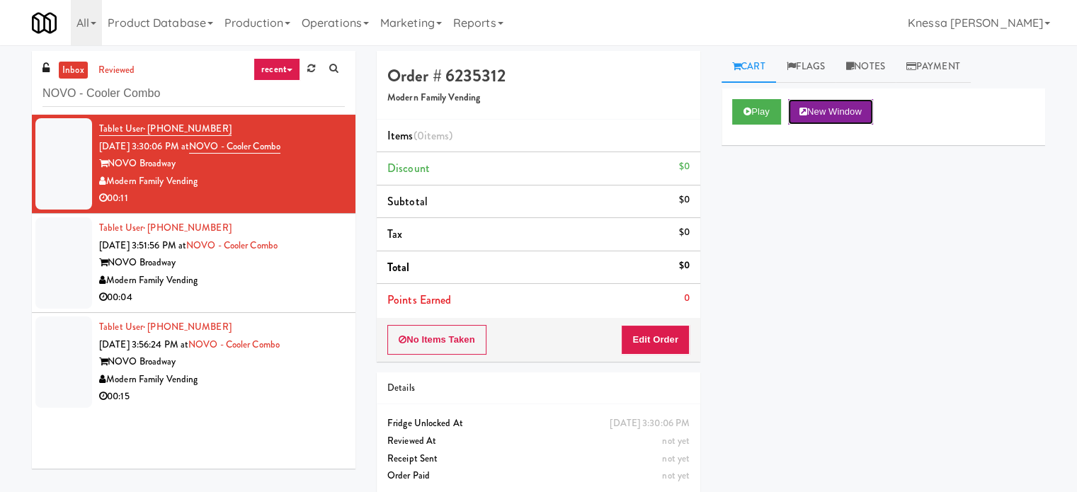
click at [835, 122] on button "New Window" at bounding box center [830, 111] width 85 height 25
click at [652, 336] on button "Edit Order" at bounding box center [655, 340] width 69 height 30
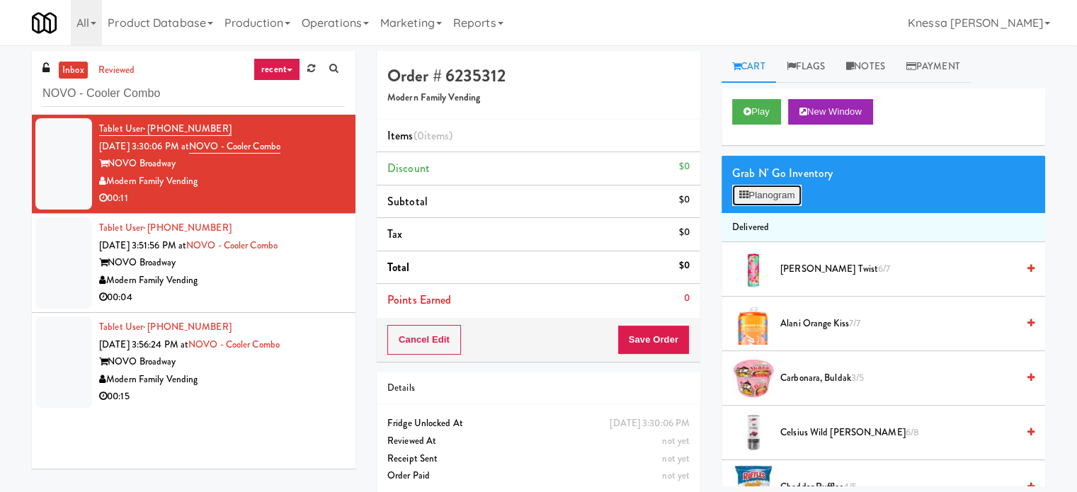
click at [784, 199] on button "Planogram" at bounding box center [766, 195] width 69 height 21
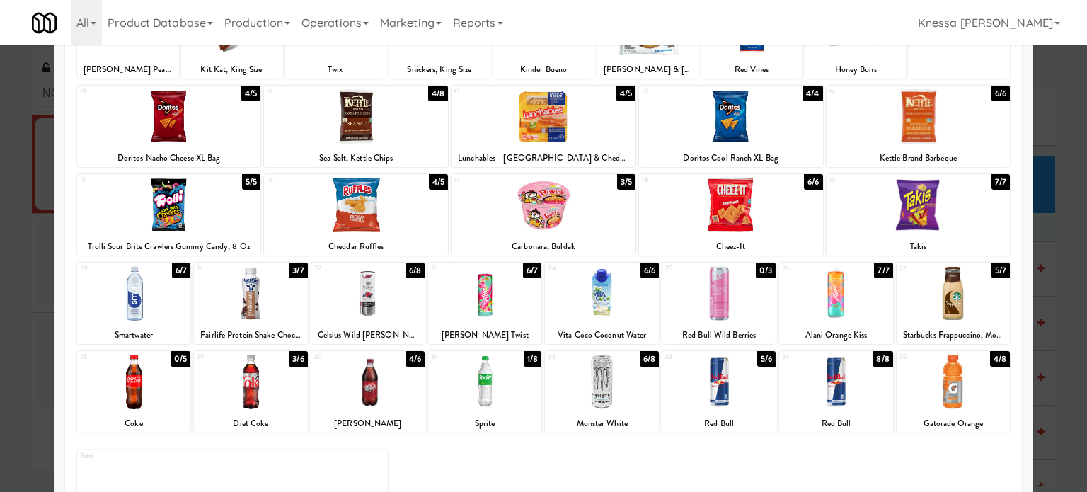
scroll to position [142, 0]
click at [925, 220] on div at bounding box center [919, 204] width 184 height 55
click at [1056, 193] on div at bounding box center [543, 246] width 1087 height 492
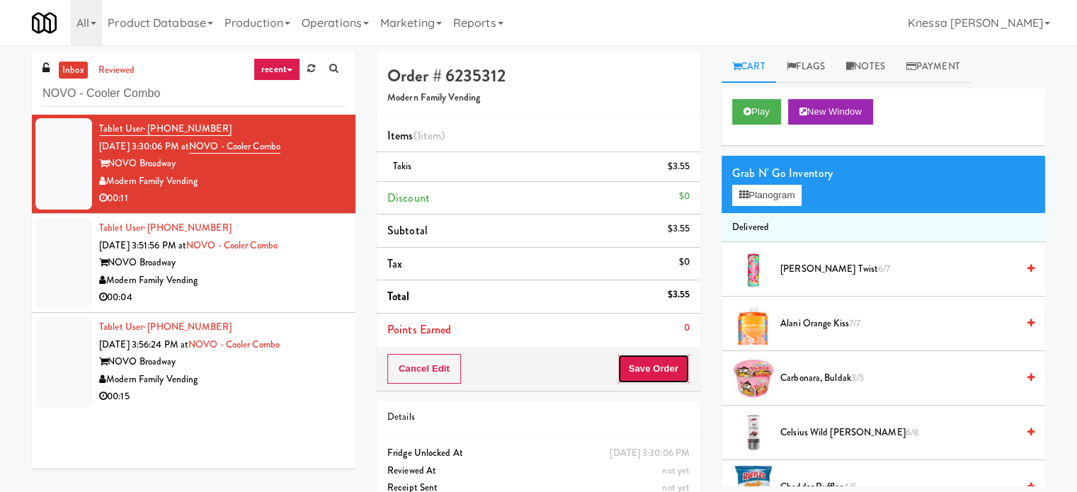
click at [668, 373] on button "Save Order" at bounding box center [653, 369] width 72 height 30
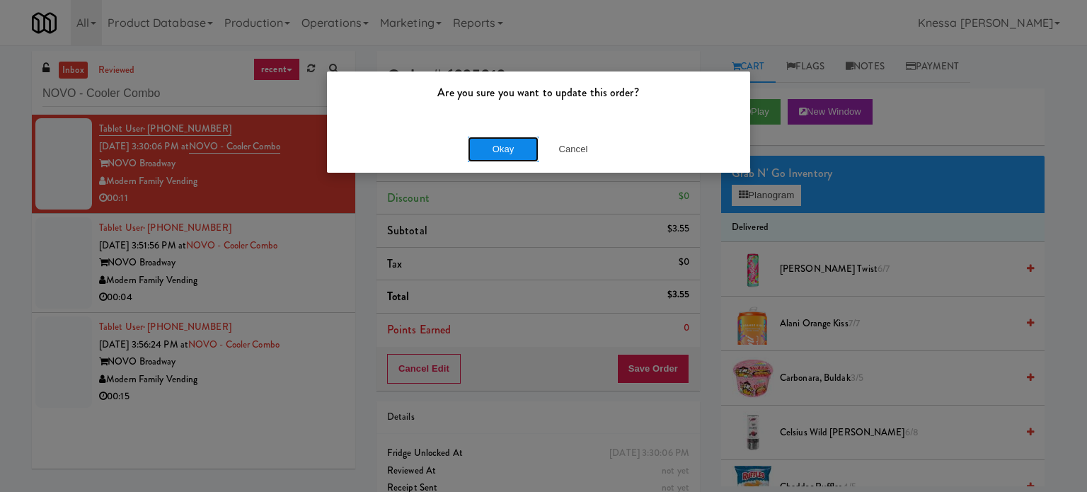
click at [513, 147] on button "Okay" at bounding box center [503, 149] width 71 height 25
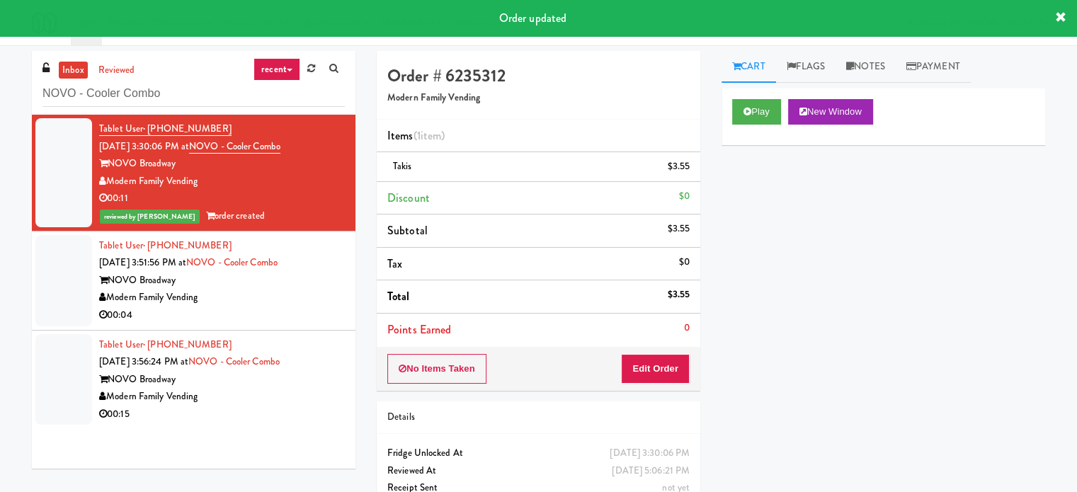
click at [318, 302] on div "Modern Family Vending" at bounding box center [222, 298] width 246 height 18
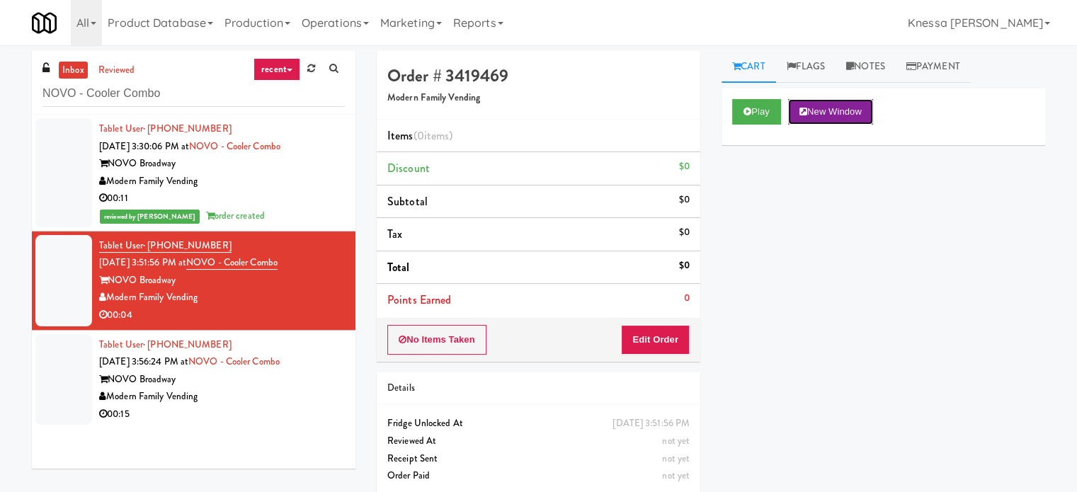
click at [842, 117] on button "New Window" at bounding box center [830, 111] width 85 height 25
click at [673, 333] on button "Edit Order" at bounding box center [655, 340] width 69 height 30
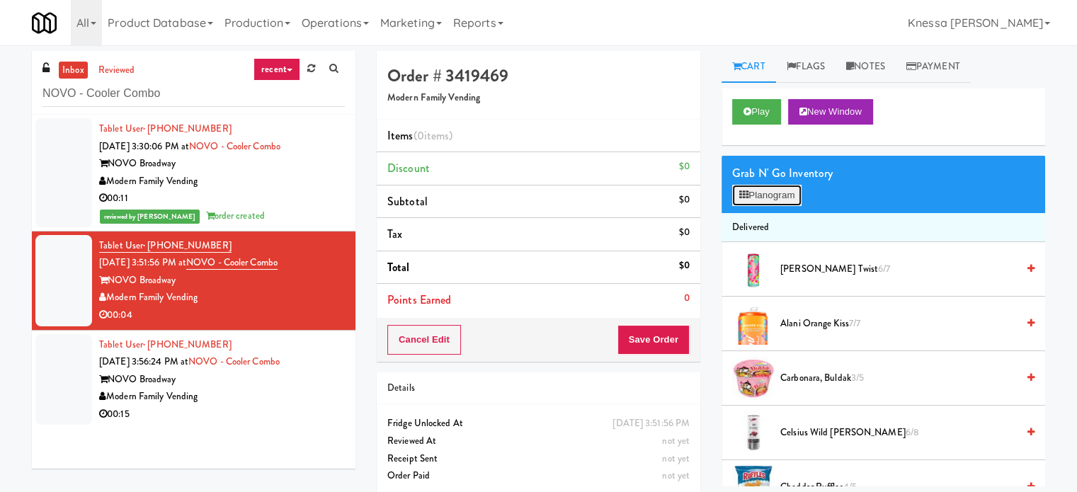
click at [774, 189] on button "Planogram" at bounding box center [766, 195] width 69 height 21
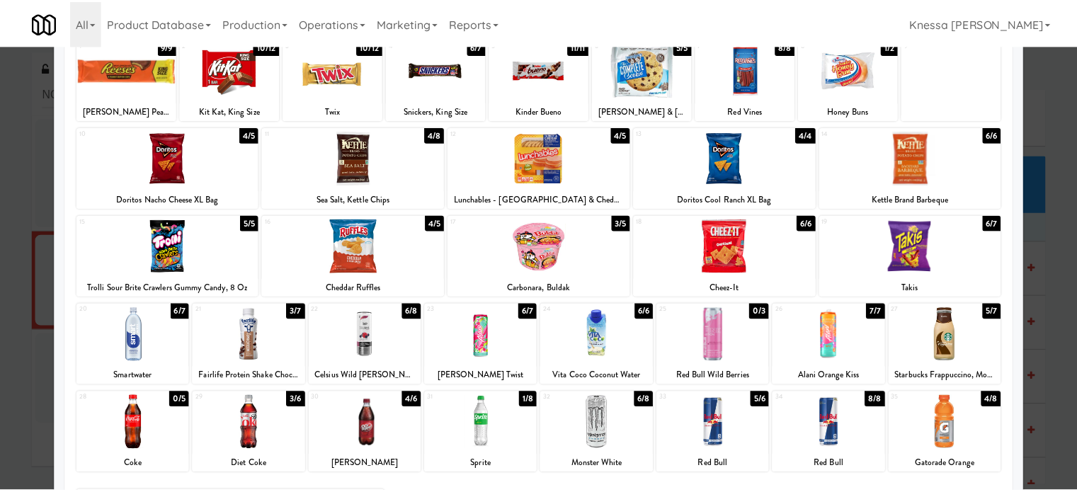
scroll to position [202, 0]
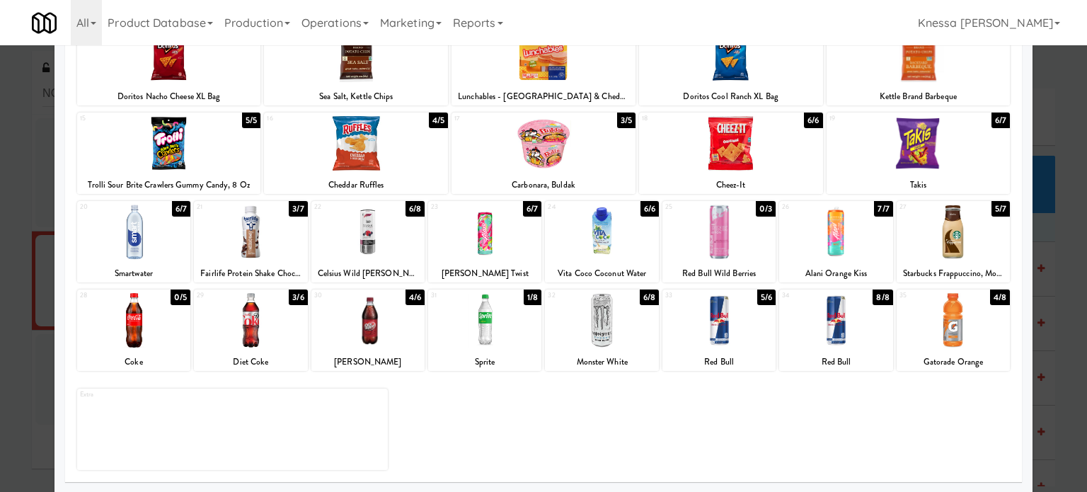
click at [946, 325] on div at bounding box center [953, 320] width 113 height 55
click at [1056, 229] on div at bounding box center [543, 246] width 1087 height 492
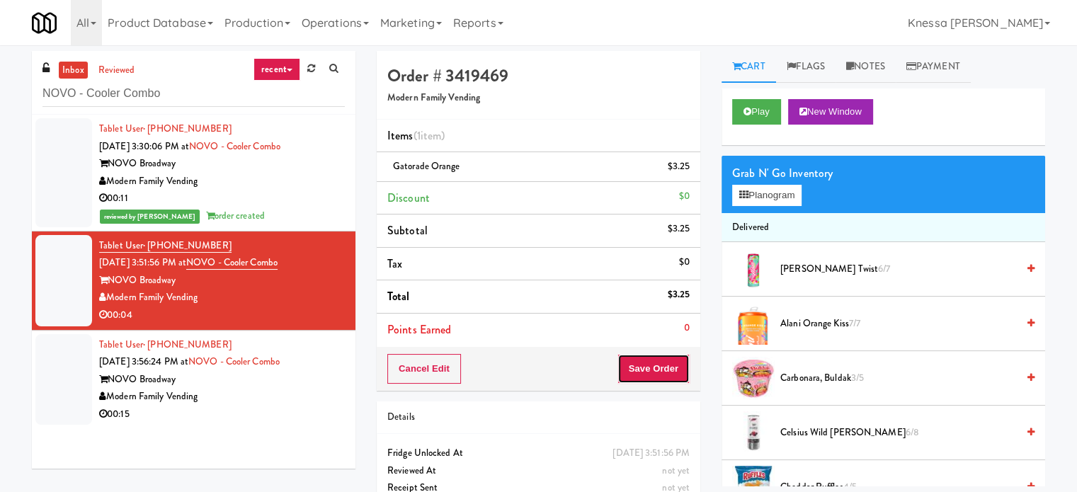
click at [657, 367] on button "Save Order" at bounding box center [653, 369] width 72 height 30
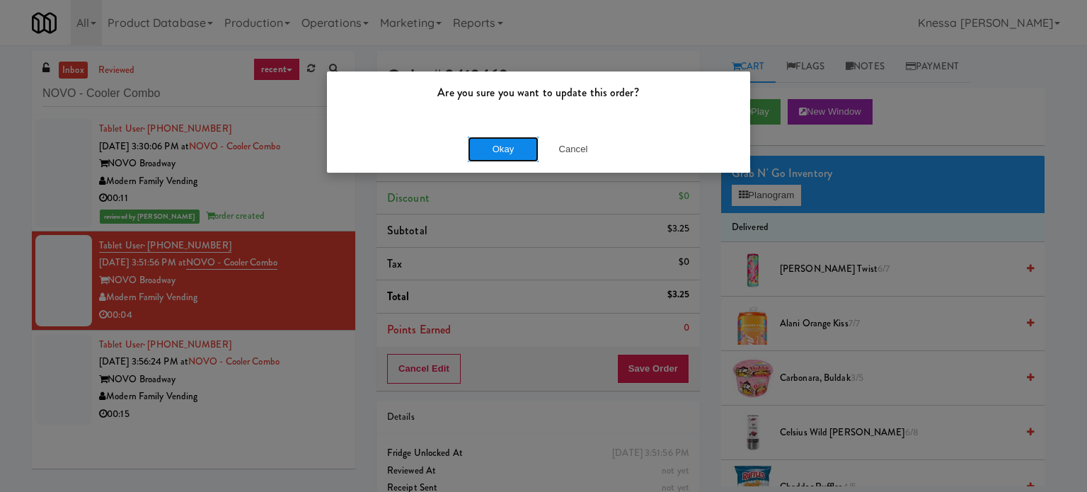
click at [481, 150] on button "Okay" at bounding box center [503, 149] width 71 height 25
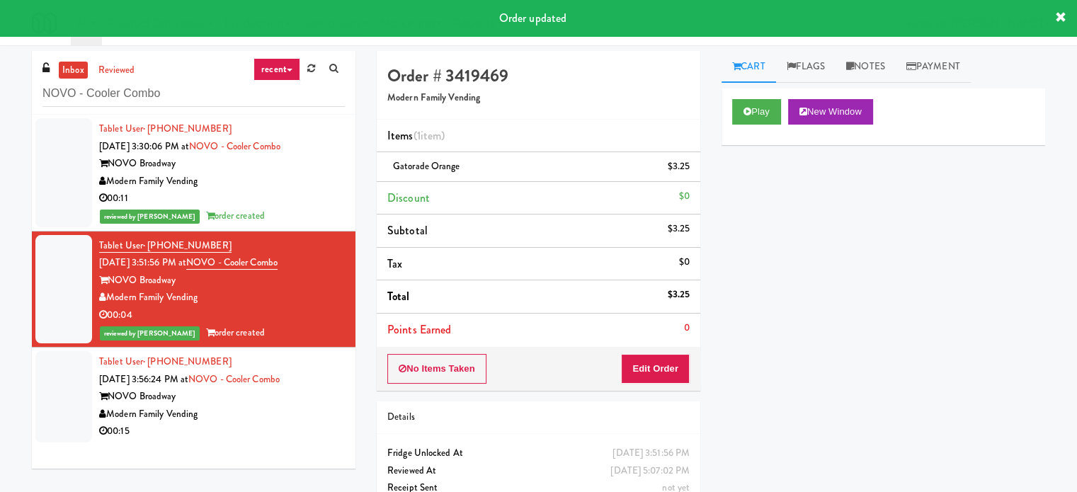
click at [304, 411] on div "Modern Family Vending" at bounding box center [222, 415] width 246 height 18
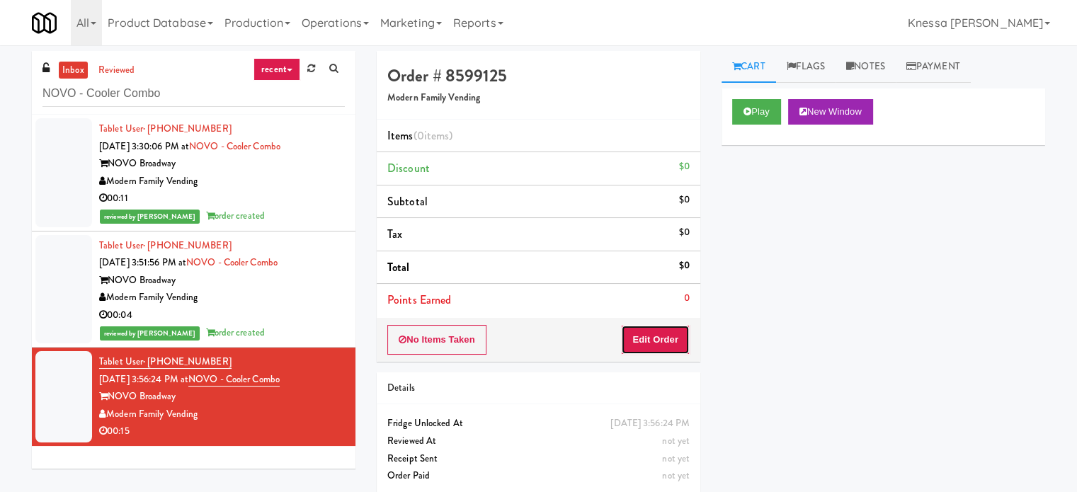
click at [671, 341] on button "Edit Order" at bounding box center [655, 340] width 69 height 30
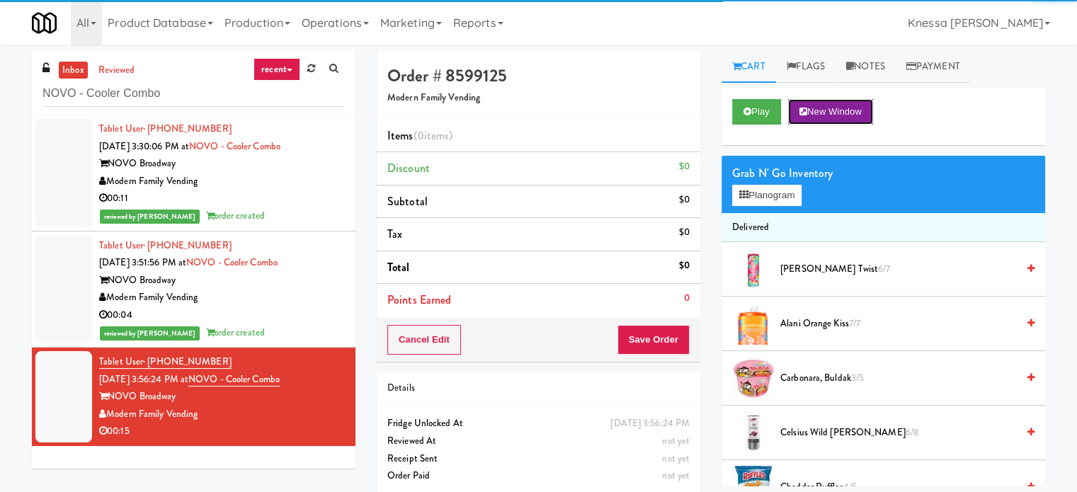
click at [841, 115] on button "New Window" at bounding box center [830, 111] width 85 height 25
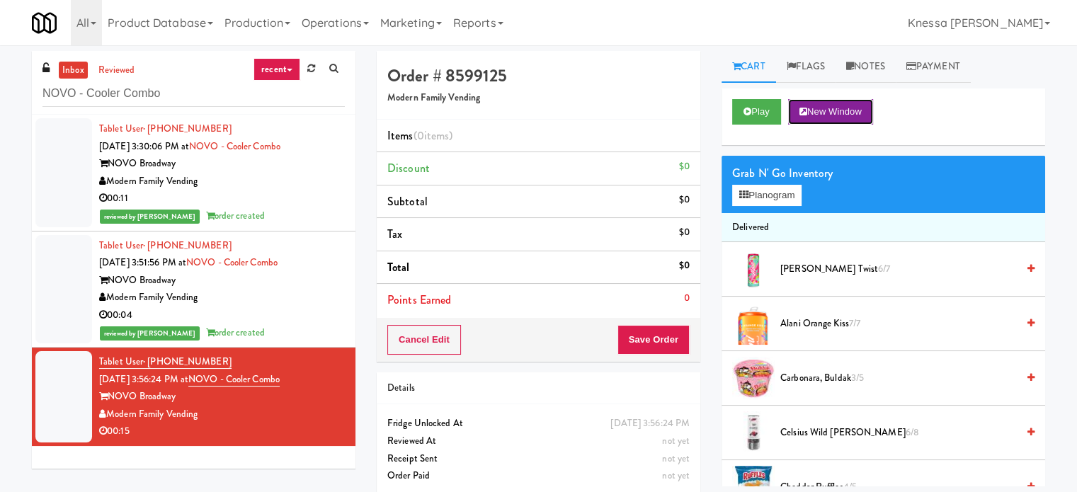
click at [813, 109] on button "New Window" at bounding box center [830, 111] width 85 height 25
click at [788, 199] on button "Planogram" at bounding box center [766, 195] width 69 height 21
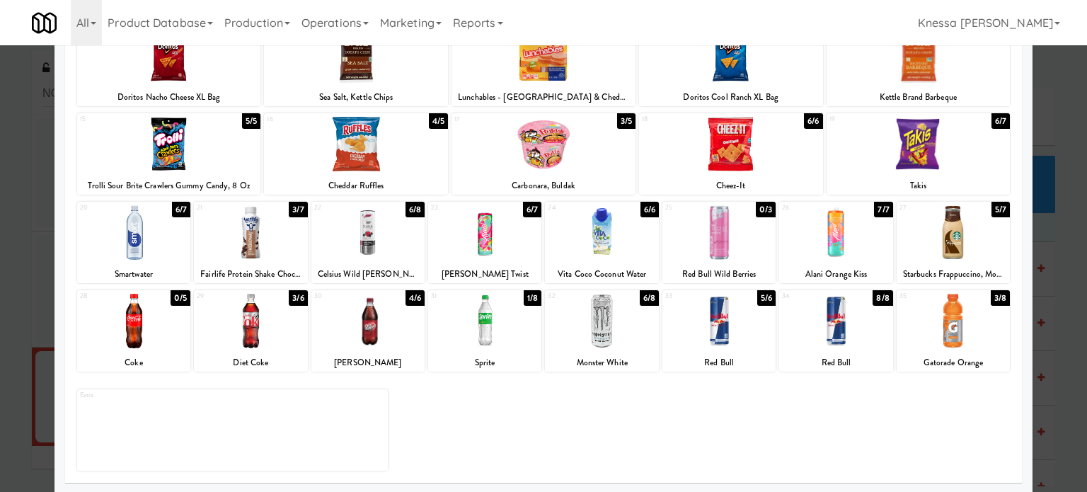
scroll to position [202, 0]
click at [485, 247] on div at bounding box center [484, 232] width 113 height 55
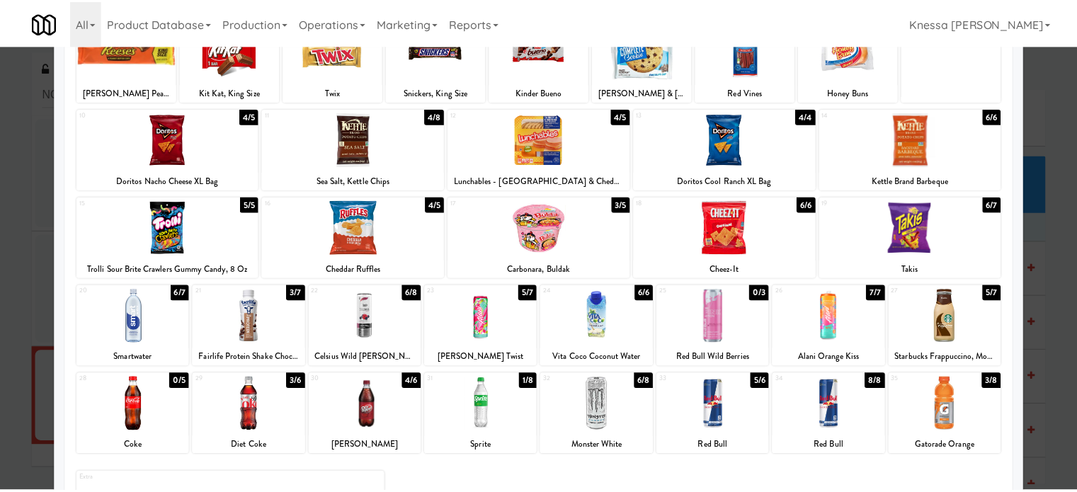
scroll to position [0, 0]
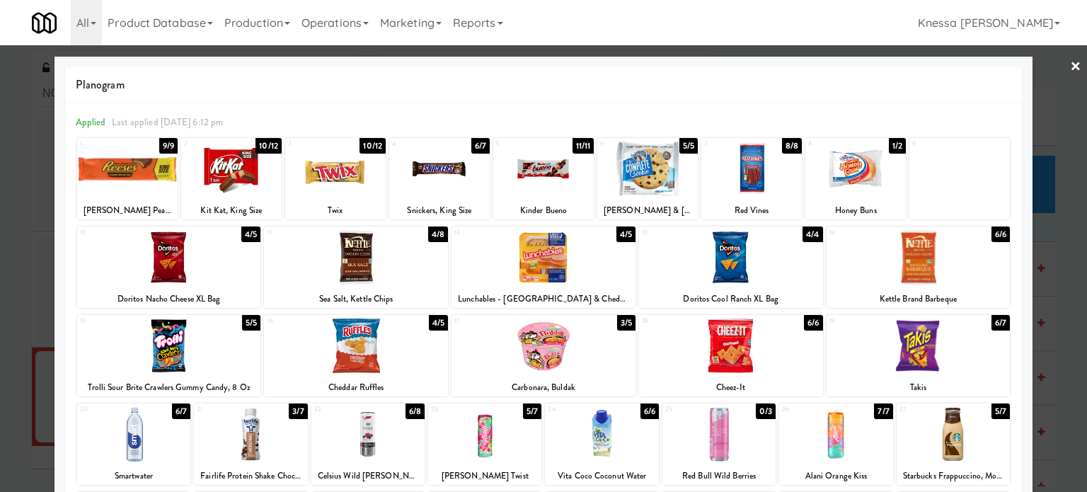
click at [843, 210] on div "Honey Buns" at bounding box center [856, 211] width 96 height 18
click at [923, 72] on div "Planogram" at bounding box center [543, 85] width 957 height 36
click at [859, 180] on div at bounding box center [856, 169] width 101 height 55
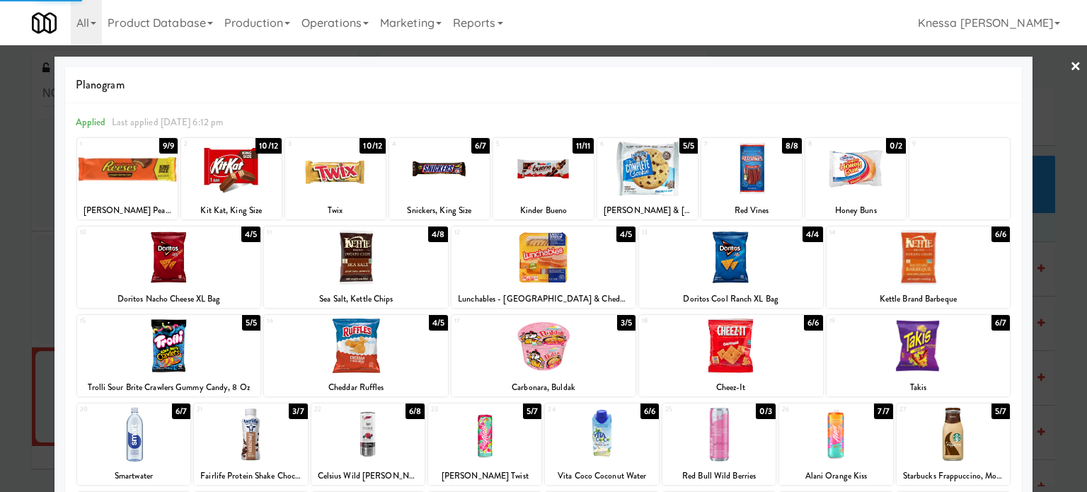
click at [1072, 67] on div at bounding box center [543, 246] width 1087 height 492
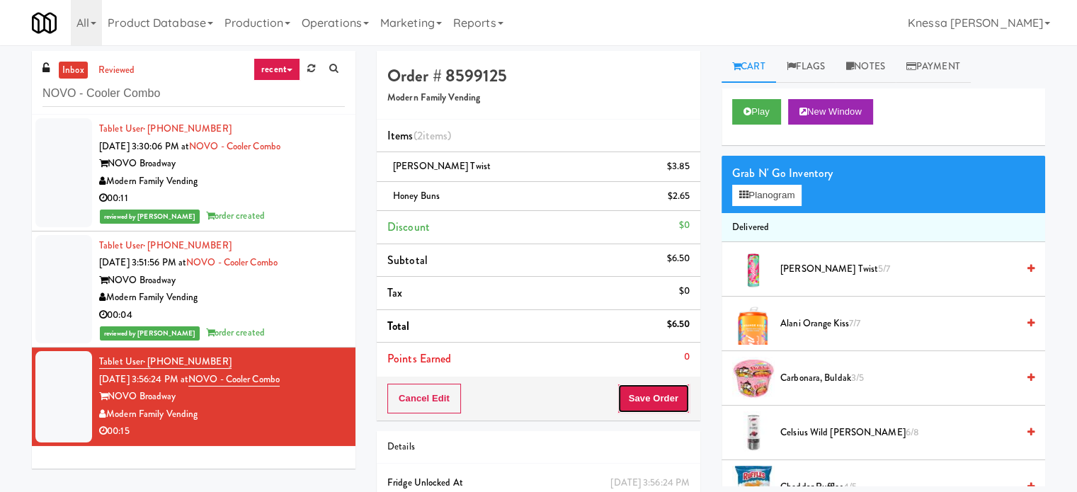
click at [670, 400] on button "Save Order" at bounding box center [653, 399] width 72 height 30
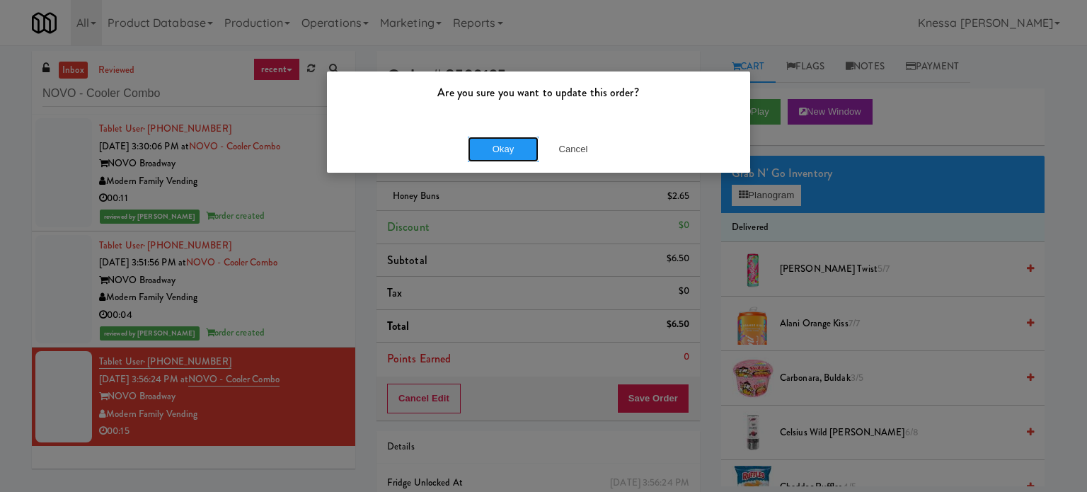
click at [527, 157] on button "Okay" at bounding box center [503, 149] width 71 height 25
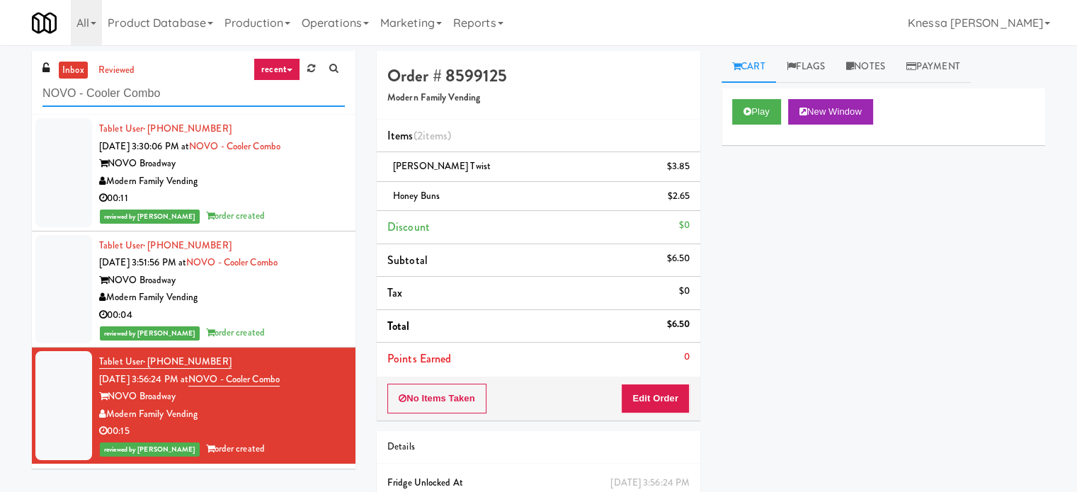
click at [156, 91] on input "NOVO - Cooler Combo" at bounding box center [193, 94] width 302 height 26
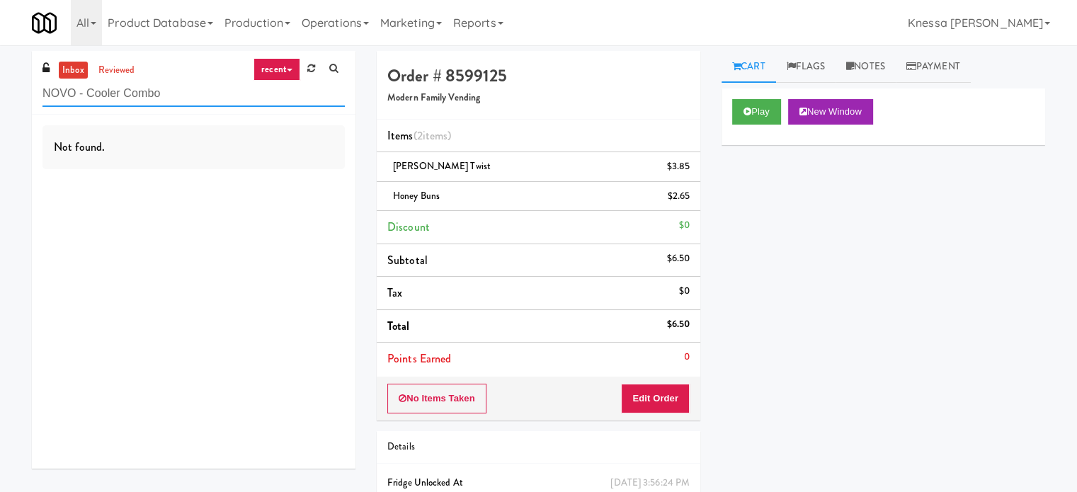
click at [276, 101] on input "NOVO - Cooler Combo" at bounding box center [193, 94] width 302 height 26
paste input "NOVO - Cooler Combo"
type input "NOVO - Cooler Combo"
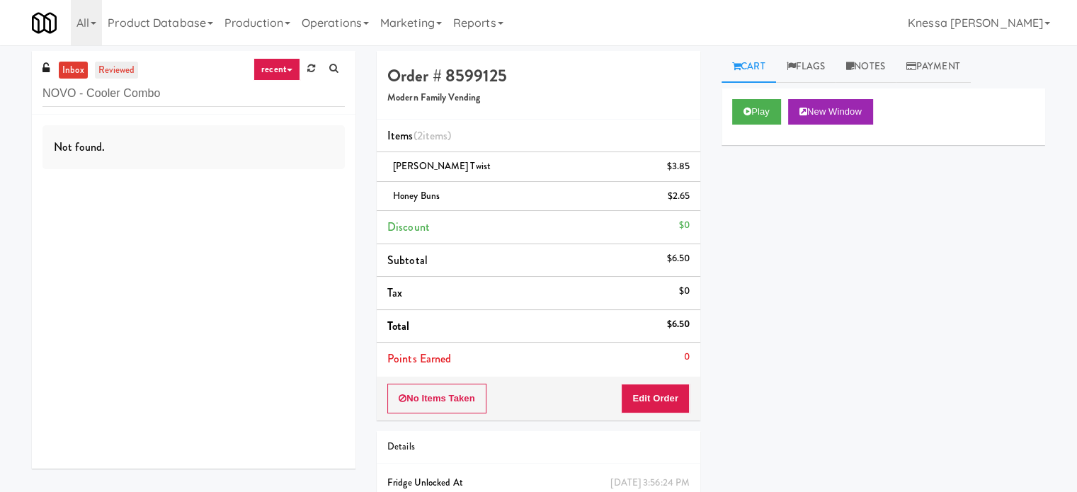
click at [126, 72] on link "reviewed" at bounding box center [117, 71] width 44 height 18
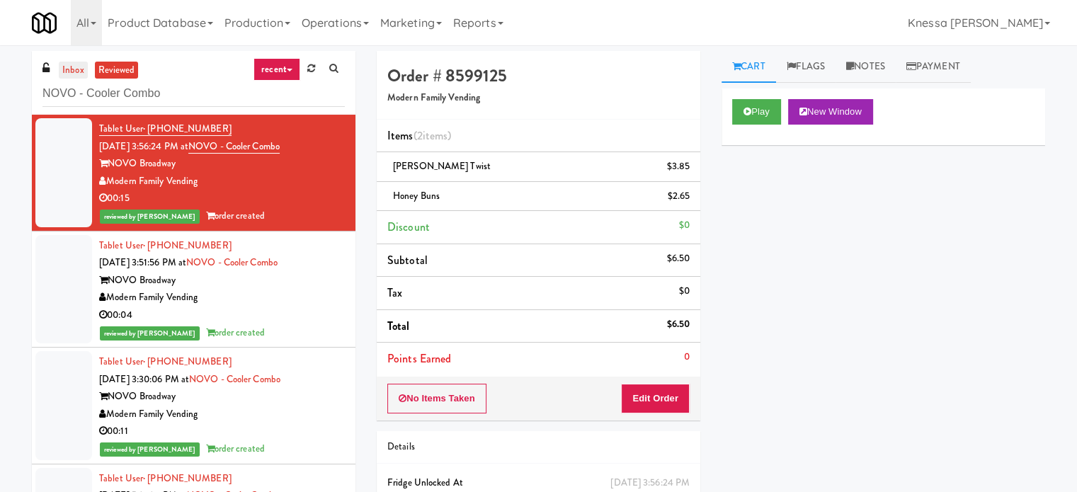
click at [72, 72] on link "inbox" at bounding box center [73, 71] width 29 height 18
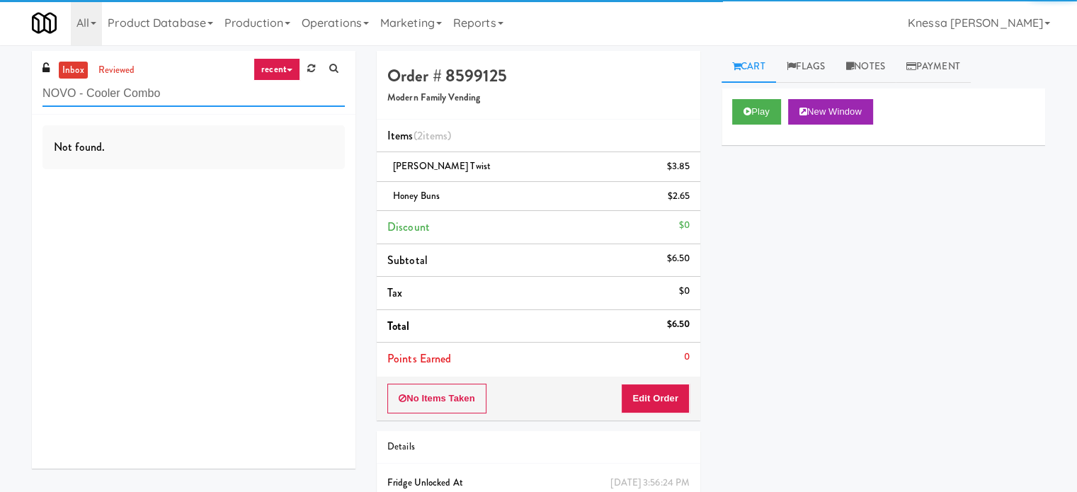
click at [154, 98] on input "NOVO - Cooler Combo" at bounding box center [193, 94] width 302 height 26
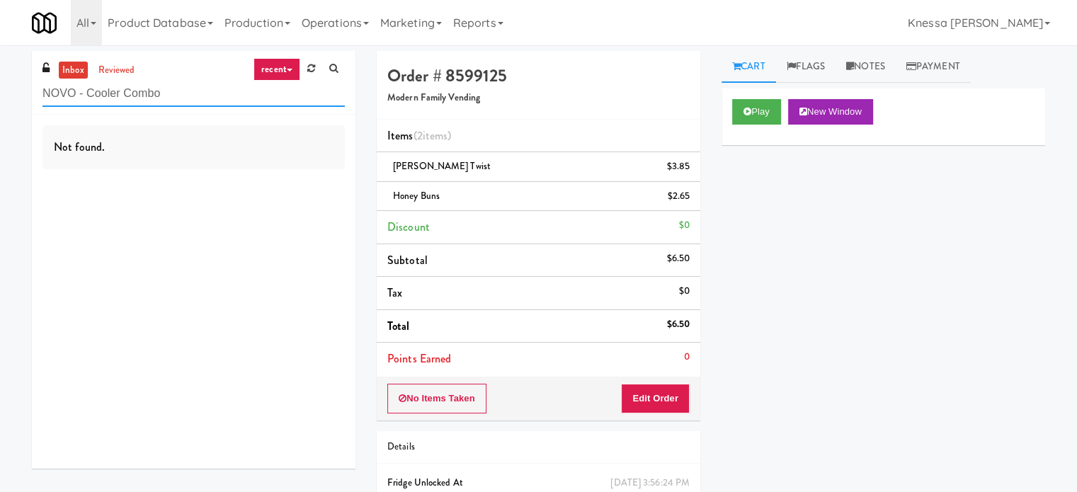
click at [154, 98] on input "NOVO - Cooler Combo" at bounding box center [193, 94] width 302 height 26
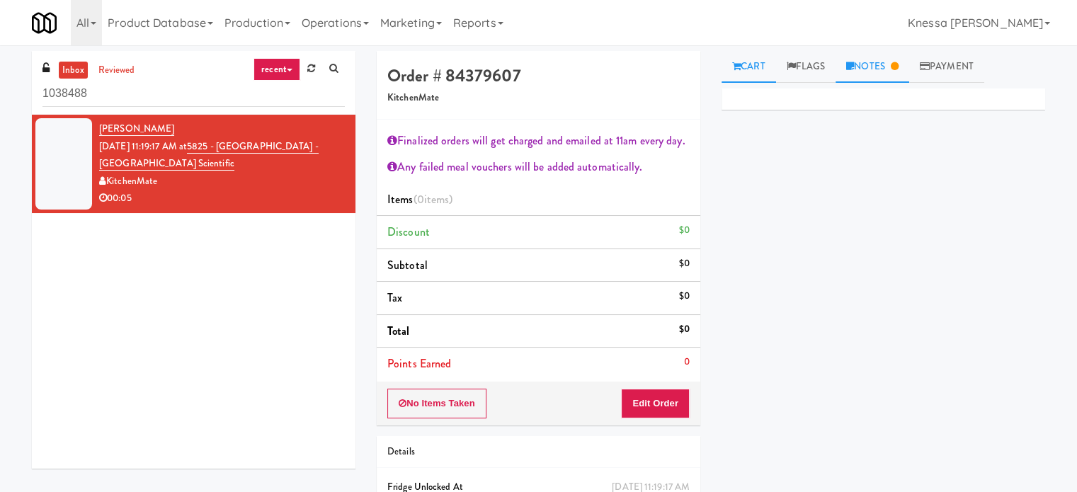
click at [890, 66] on link "Notes" at bounding box center [872, 67] width 74 height 32
click at [748, 64] on link "Cart" at bounding box center [748, 67] width 55 height 32
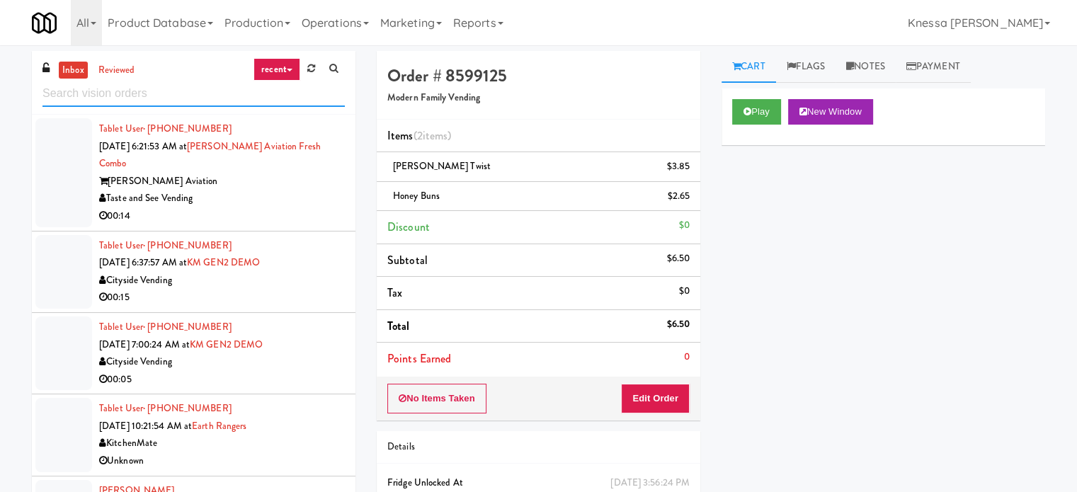
click at [215, 101] on input "text" at bounding box center [193, 94] width 302 height 26
paste input "WPW - Middle - Fridge"
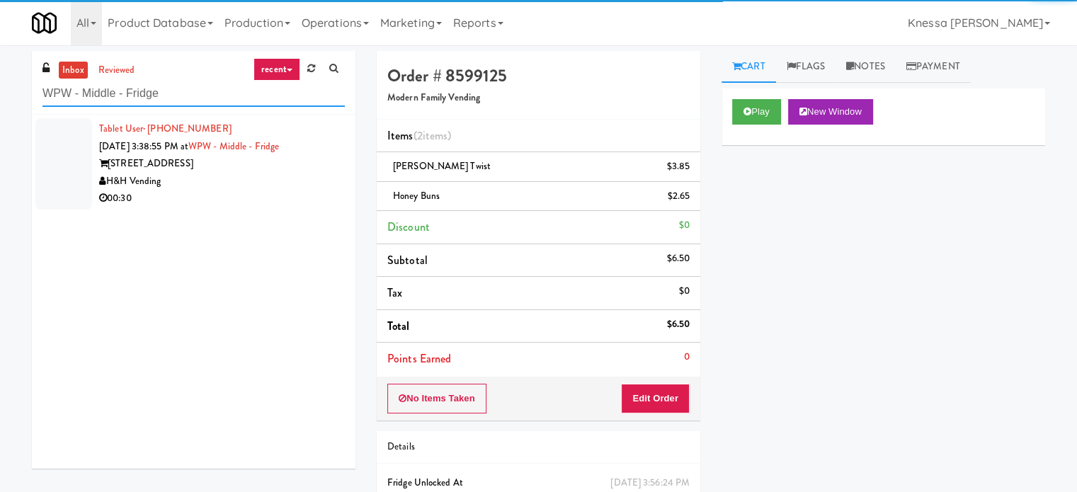
type input "WPW - Middle - Fridge"
click at [252, 175] on div "H&H Vending" at bounding box center [222, 182] width 246 height 18
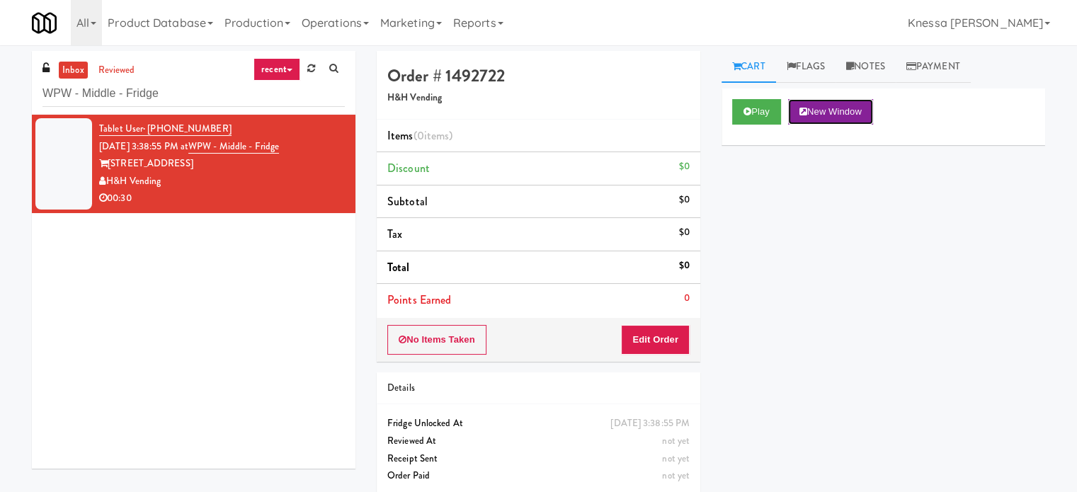
click at [850, 115] on button "New Window" at bounding box center [830, 111] width 85 height 25
click at [668, 328] on button "Edit Order" at bounding box center [655, 340] width 69 height 30
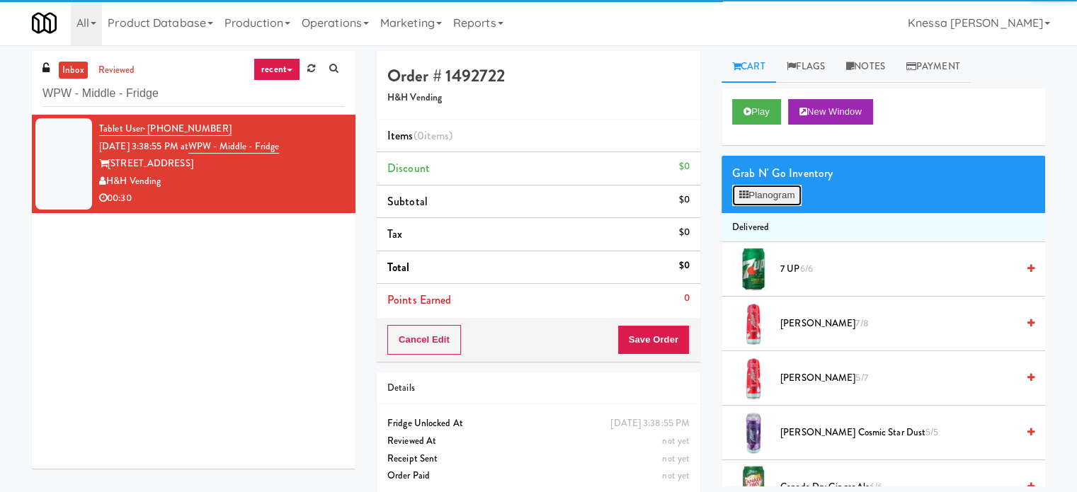
click at [796, 189] on button "Planogram" at bounding box center [766, 195] width 69 height 21
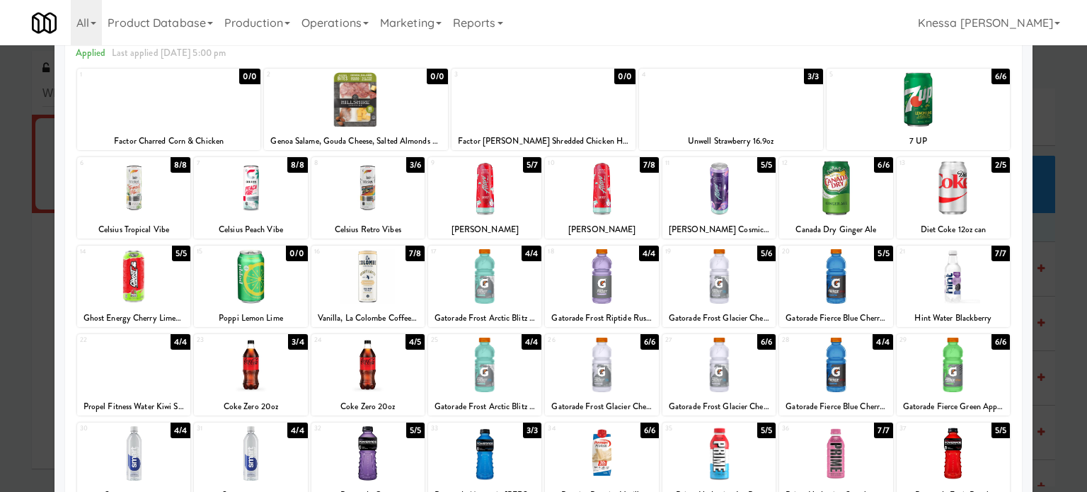
scroll to position [71, 0]
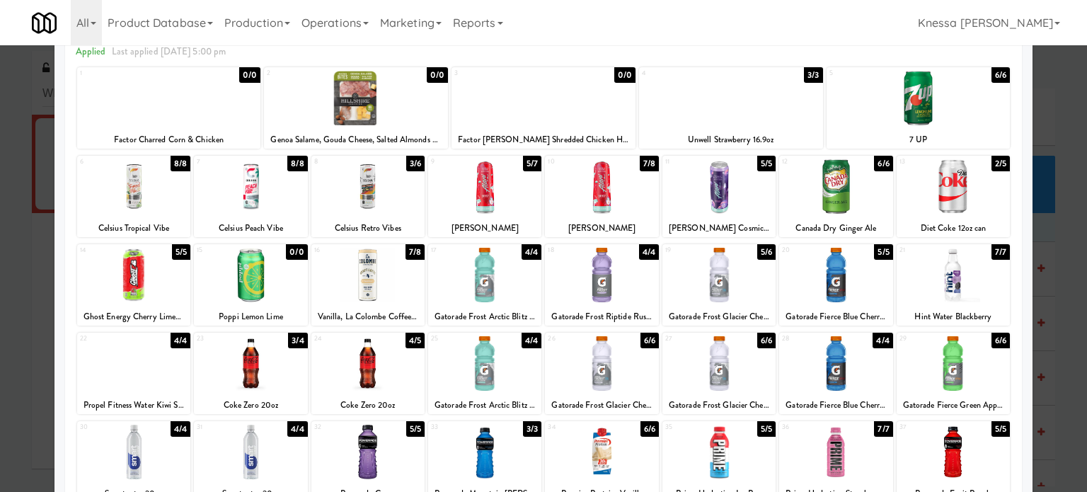
click at [164, 266] on div at bounding box center [133, 275] width 113 height 55
click at [1056, 154] on div at bounding box center [543, 246] width 1087 height 492
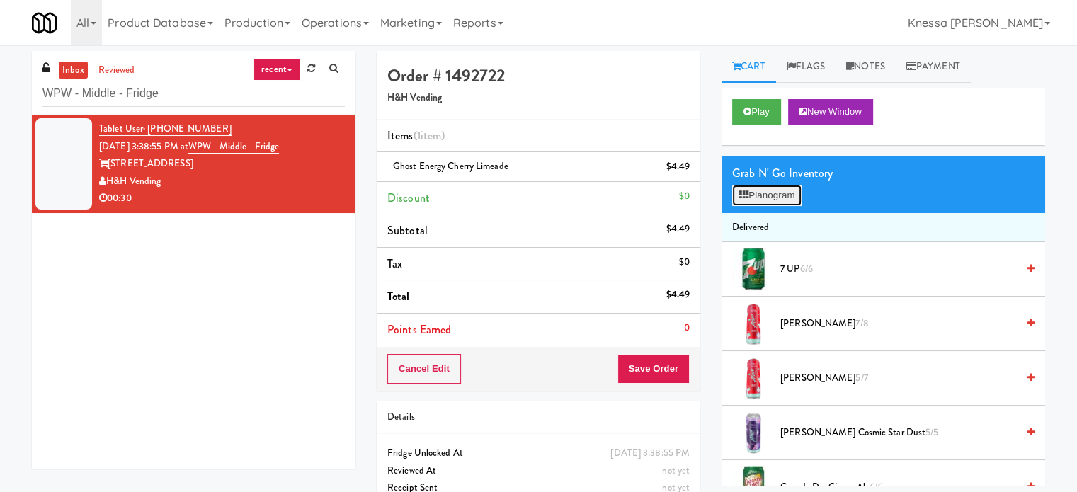
click at [779, 193] on button "Planogram" at bounding box center [766, 195] width 69 height 21
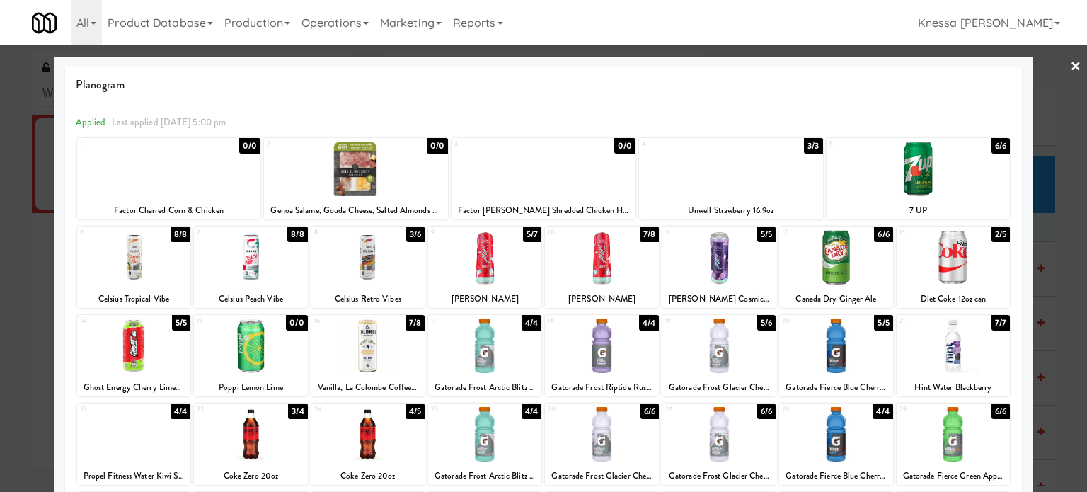
click at [1051, 119] on div at bounding box center [543, 246] width 1087 height 492
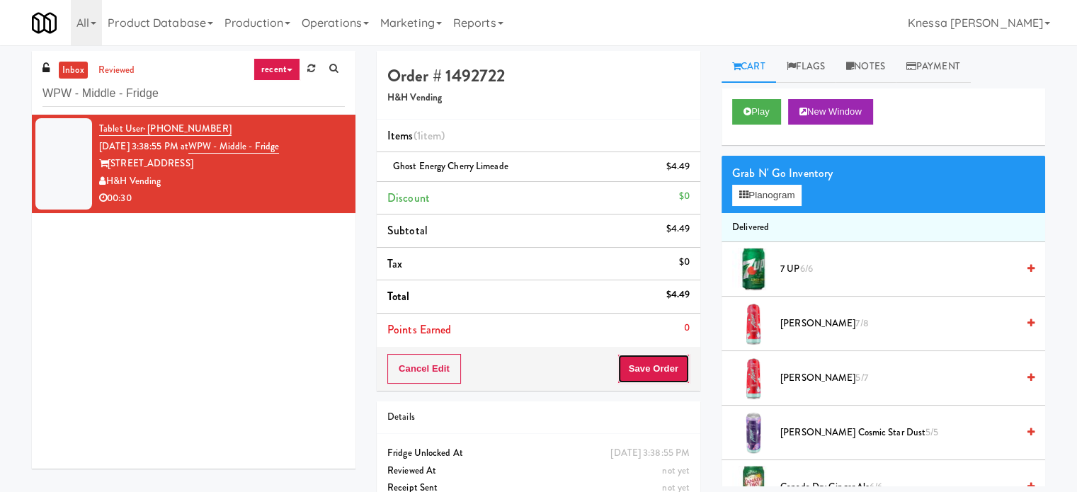
click at [618, 370] on button "Save Order" at bounding box center [653, 369] width 72 height 30
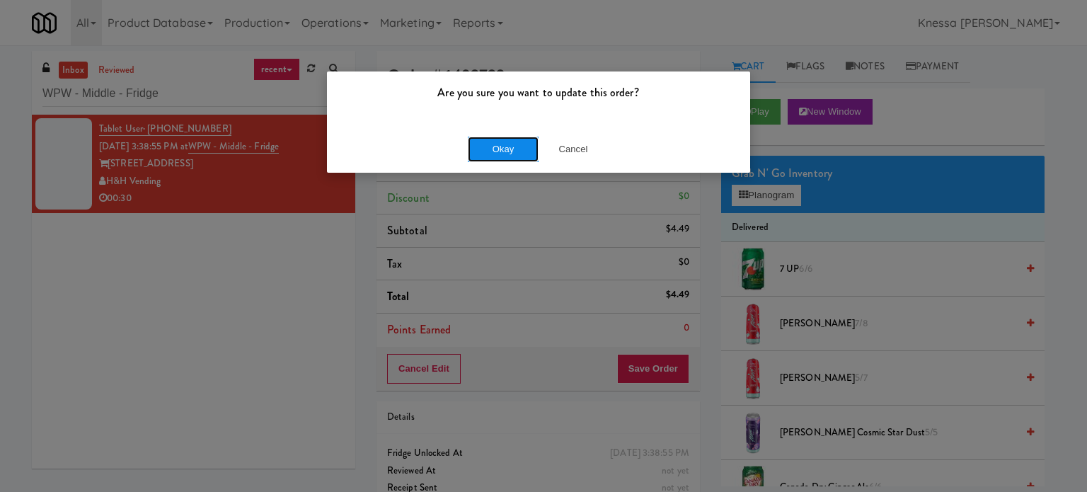
click at [497, 147] on button "Okay" at bounding box center [503, 149] width 71 height 25
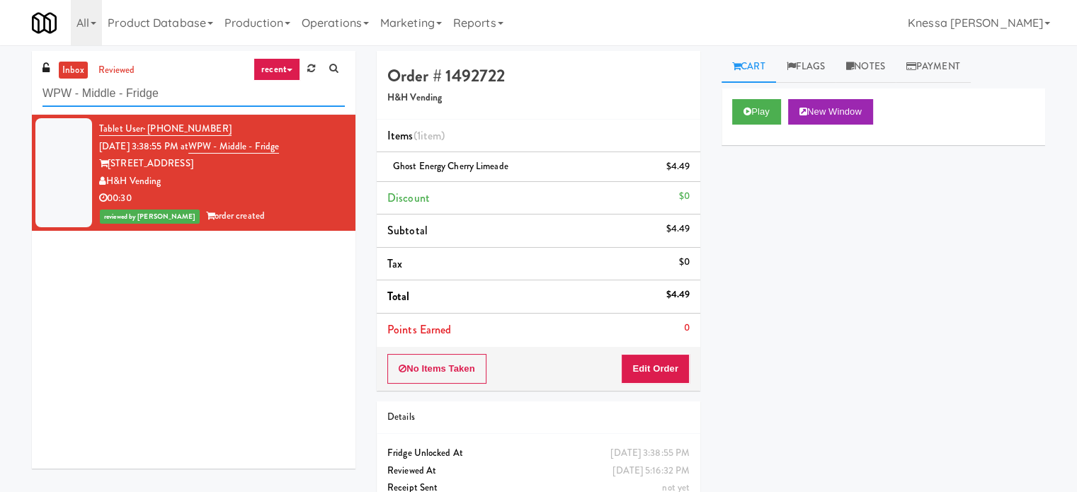
click at [240, 98] on input "WPW - Middle - Fridge" at bounding box center [193, 94] width 302 height 26
paste input "305 Milner - West Corridor, Ground Floor"
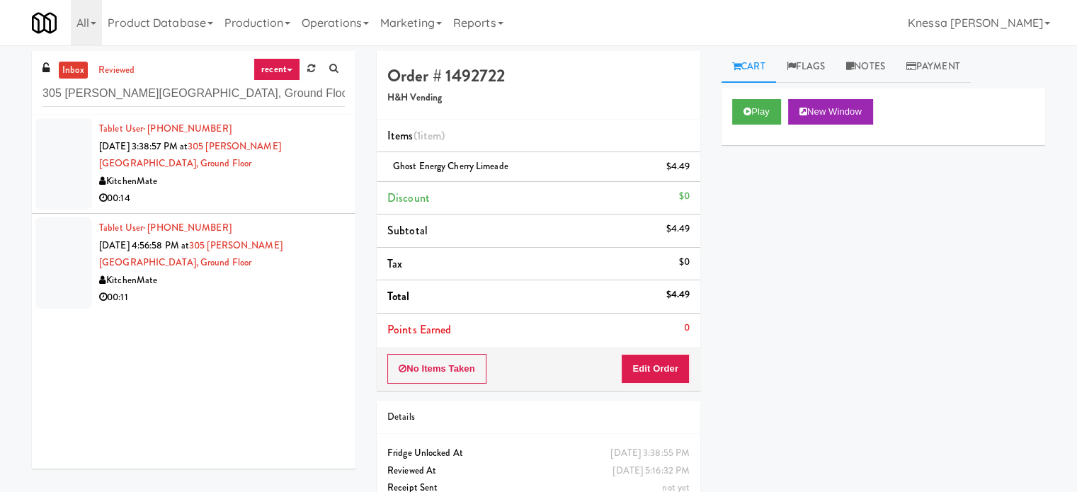
click at [302, 192] on div "00:14" at bounding box center [222, 199] width 246 height 18
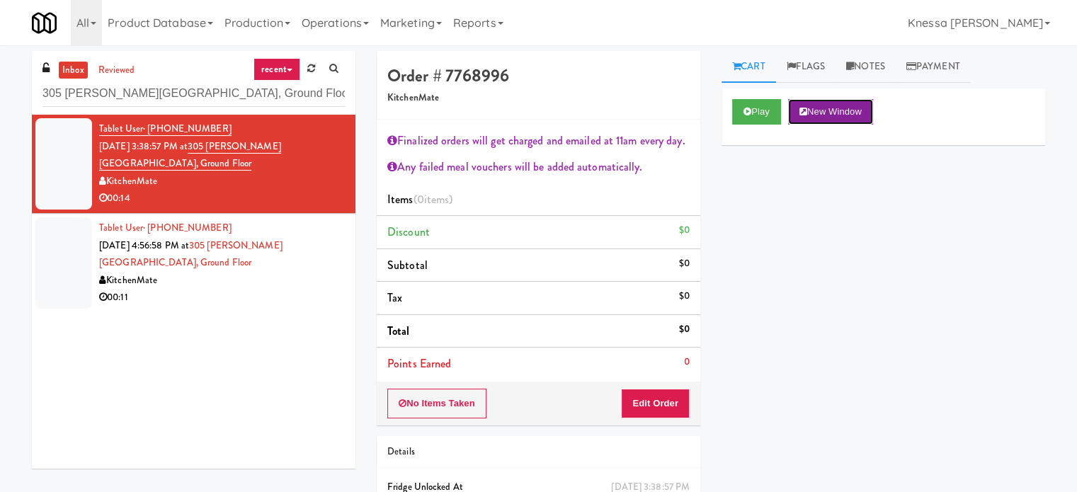
click at [840, 118] on button "New Window" at bounding box center [830, 111] width 85 height 25
click at [656, 404] on button "Edit Order" at bounding box center [655, 404] width 69 height 30
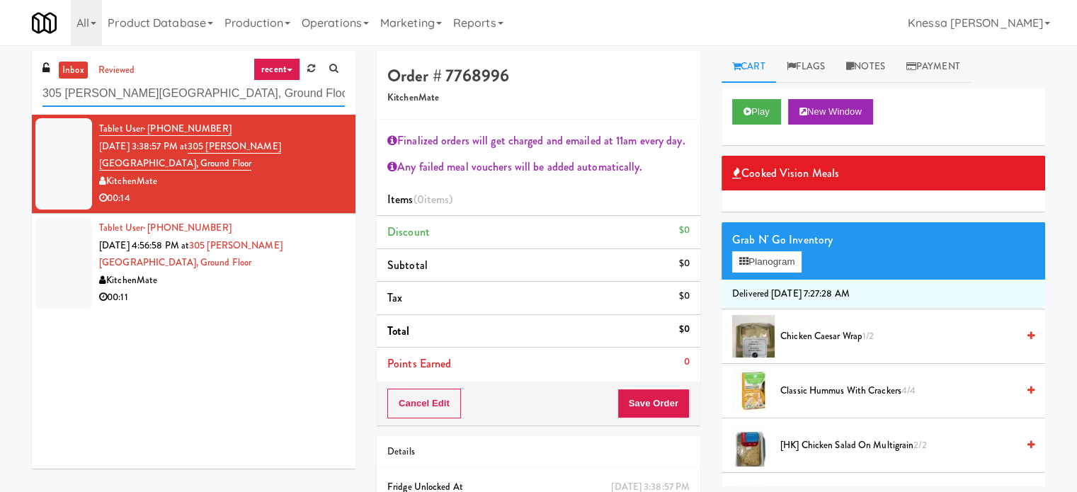
click at [198, 90] on input "305 Milner - West Corridor, Ground Floor" at bounding box center [193, 94] width 302 height 26
click at [290, 285] on div "KitchenMate" at bounding box center [222, 281] width 246 height 18
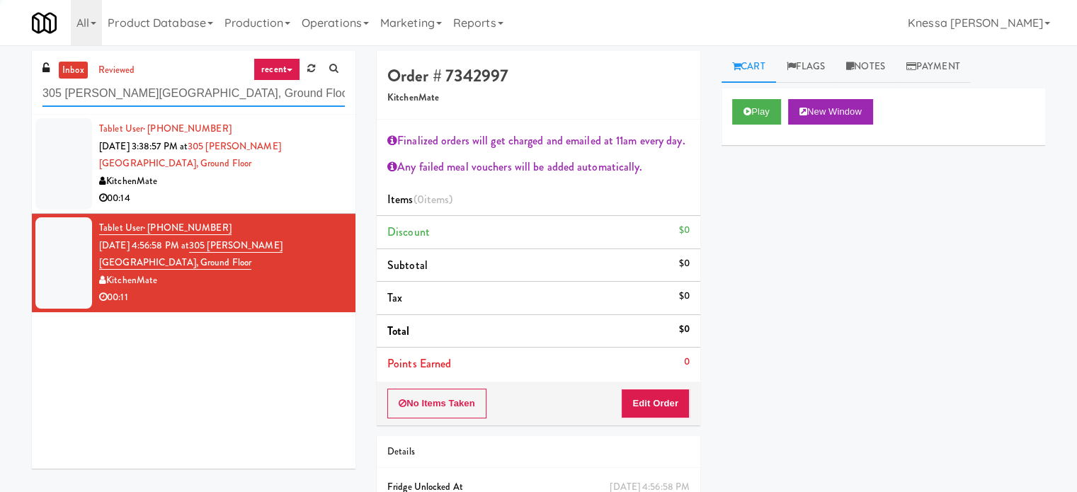
click at [181, 86] on input "305 Milner - West Corridor, Ground Floor" at bounding box center [193, 94] width 302 height 26
click at [181, 85] on input "305 Milner - West Corridor, Ground Floor" at bounding box center [193, 94] width 302 height 26
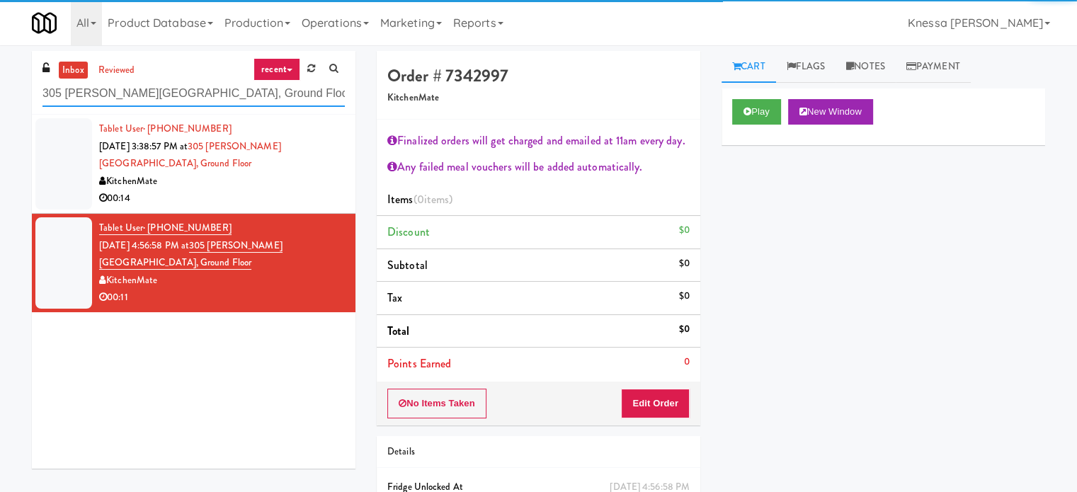
click at [181, 84] on input "305 Milner - West Corridor, Ground Floor" at bounding box center [193, 94] width 302 height 26
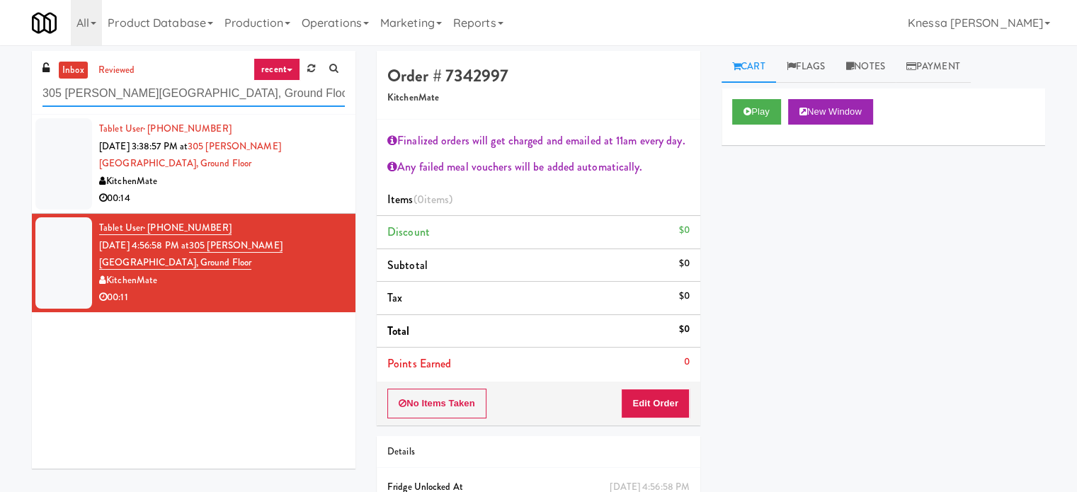
click at [181, 86] on input "305 Milner - West Corridor, Ground Floor" at bounding box center [193, 94] width 302 height 26
paste input "Uptown 550 Cooler #2"
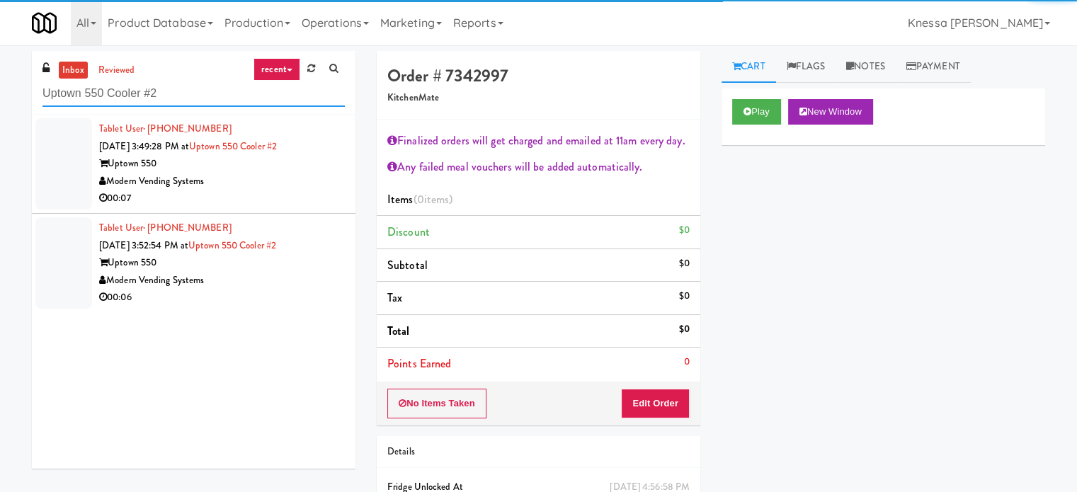
type input "Uptown 550 Cooler #2"
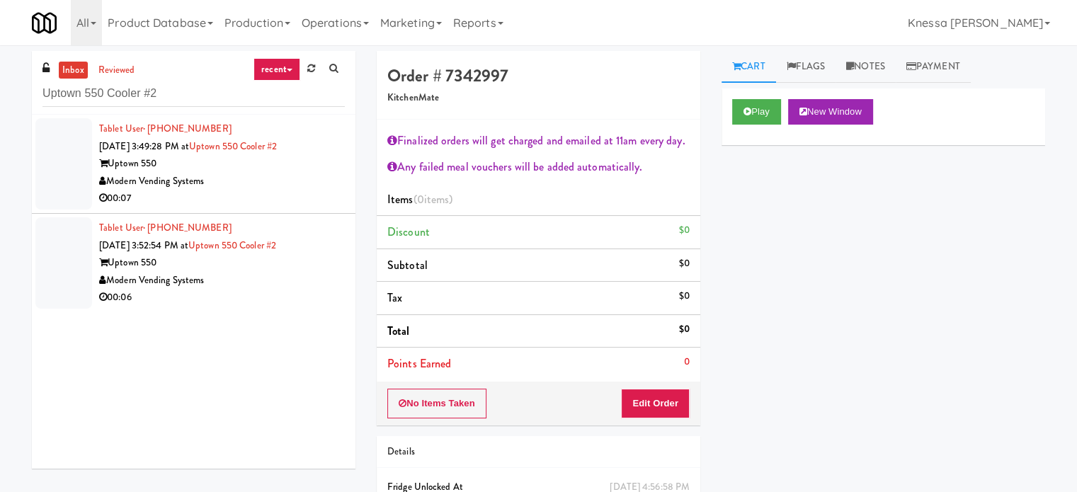
click at [272, 186] on div "Modern Vending Systems" at bounding box center [222, 182] width 246 height 18
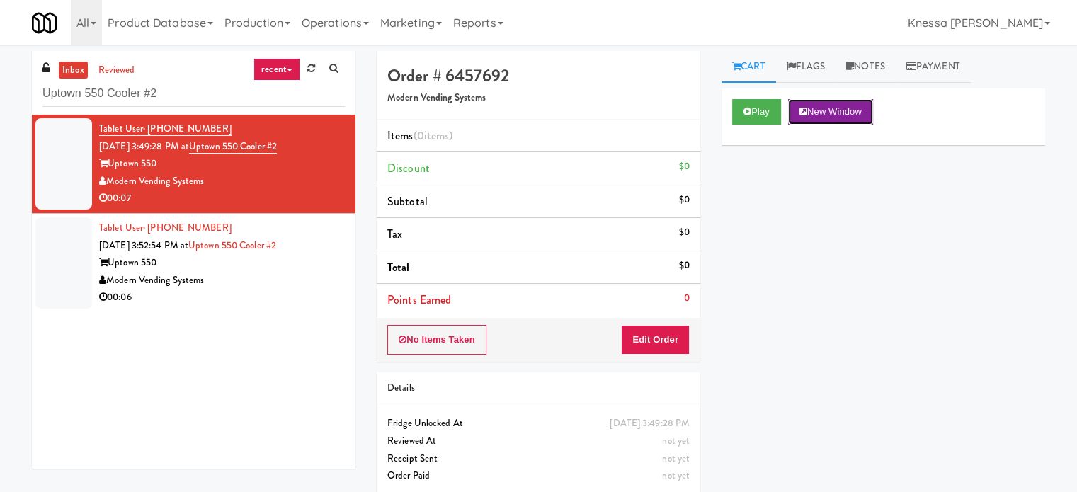
click at [833, 118] on button "New Window" at bounding box center [830, 111] width 85 height 25
click at [643, 322] on div "No Items Taken Edit Order" at bounding box center [539, 340] width 324 height 44
click at [648, 337] on button "Edit Order" at bounding box center [655, 340] width 69 height 30
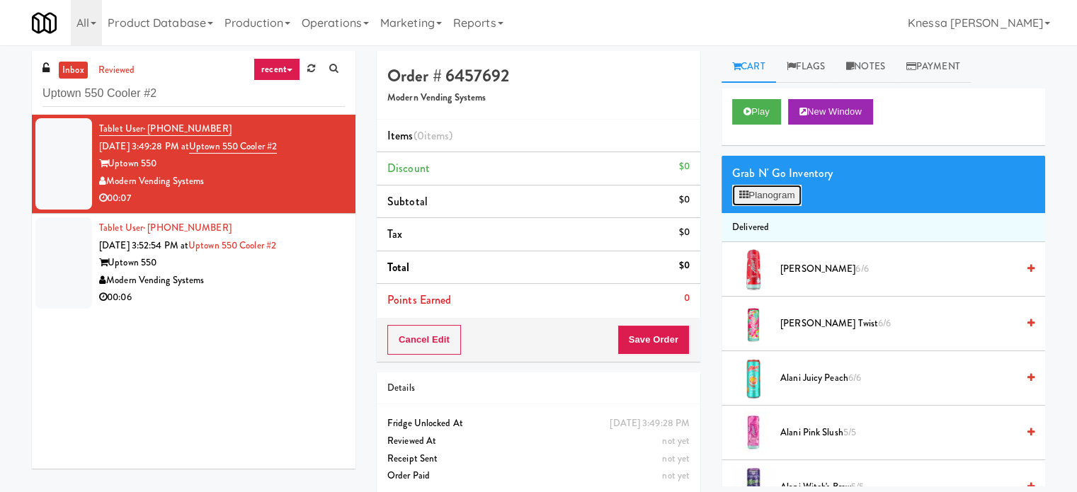
click at [787, 195] on button "Planogram" at bounding box center [766, 195] width 69 height 21
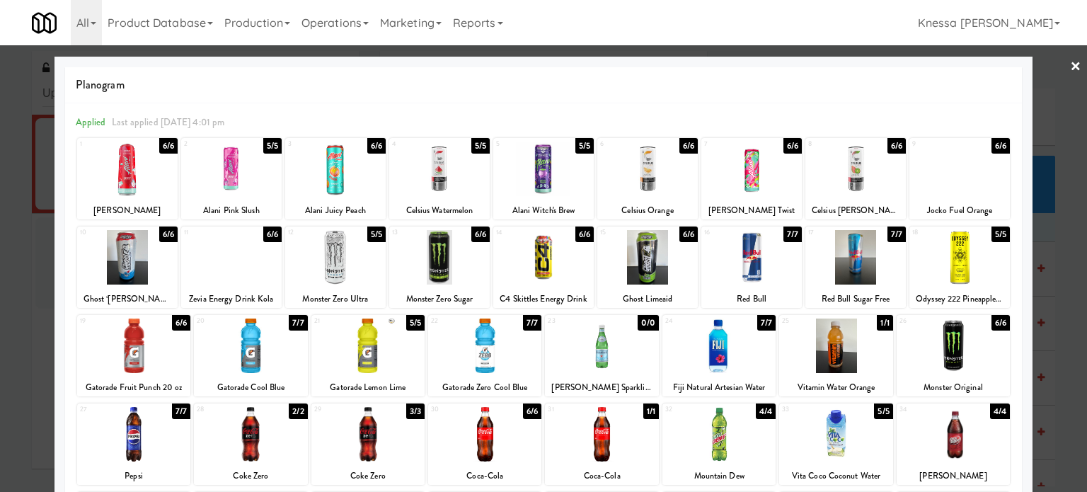
click at [1046, 130] on div at bounding box center [543, 246] width 1087 height 492
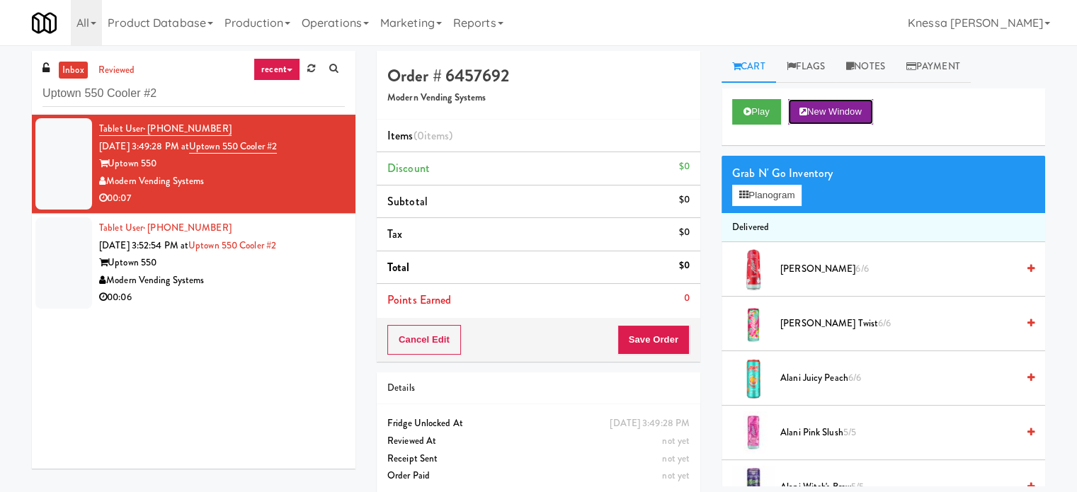
click at [833, 111] on button "New Window" at bounding box center [830, 111] width 85 height 25
click at [782, 186] on button "Planogram" at bounding box center [766, 195] width 69 height 21
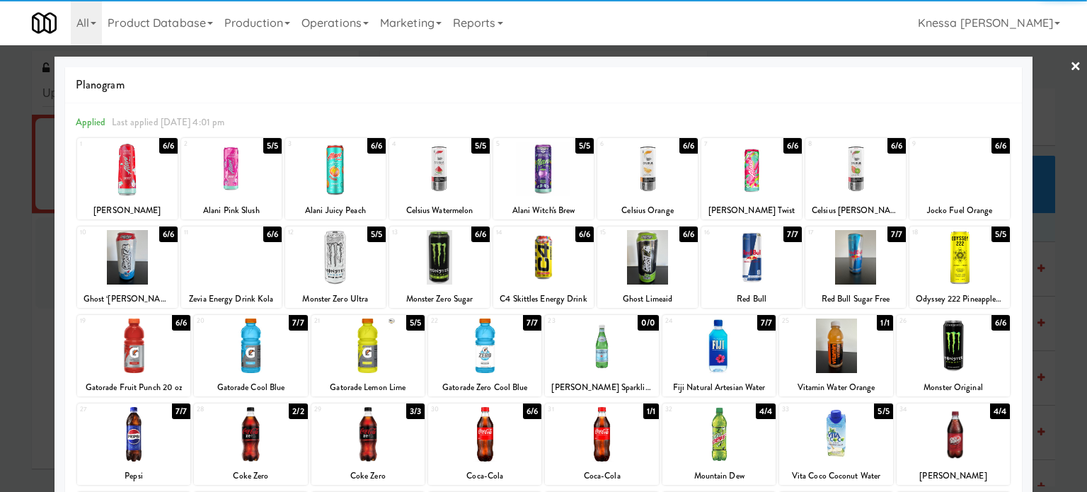
scroll to position [202, 0]
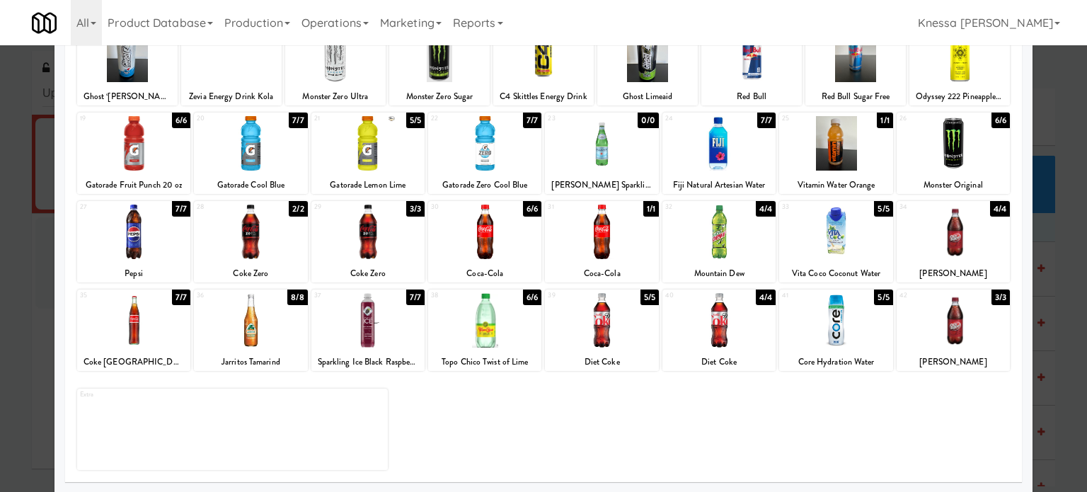
click at [813, 338] on div at bounding box center [835, 320] width 113 height 55
click at [1040, 193] on div at bounding box center [543, 246] width 1087 height 492
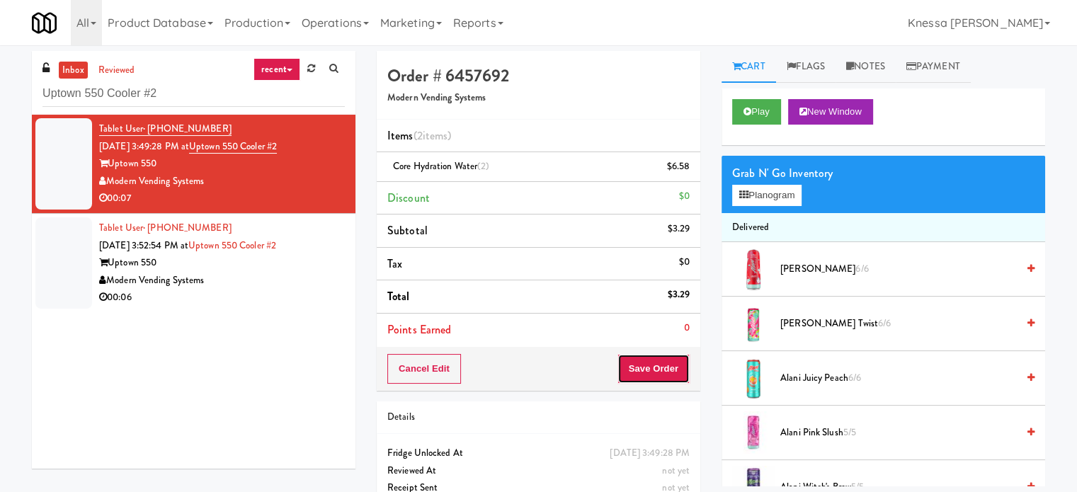
click at [668, 375] on button "Save Order" at bounding box center [653, 369] width 72 height 30
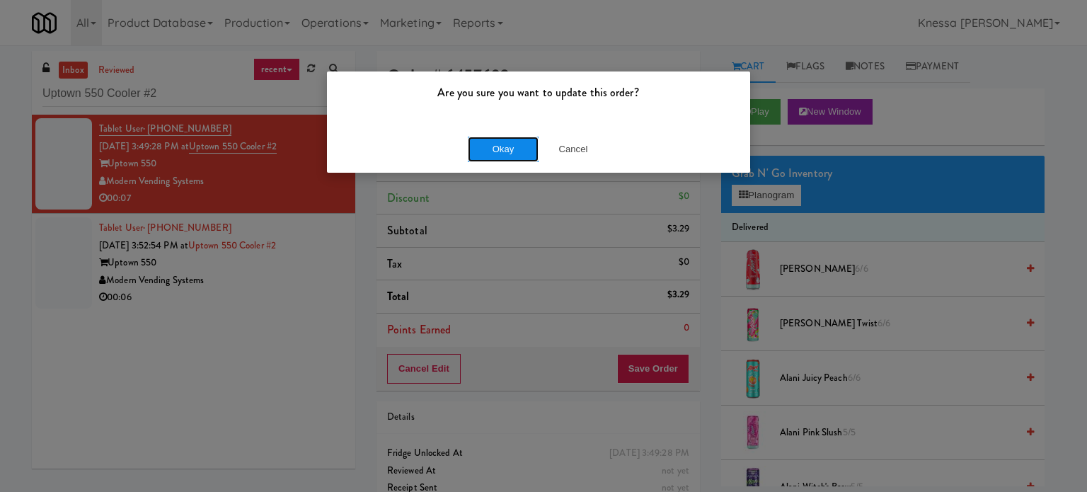
click at [515, 147] on button "Okay" at bounding box center [503, 149] width 71 height 25
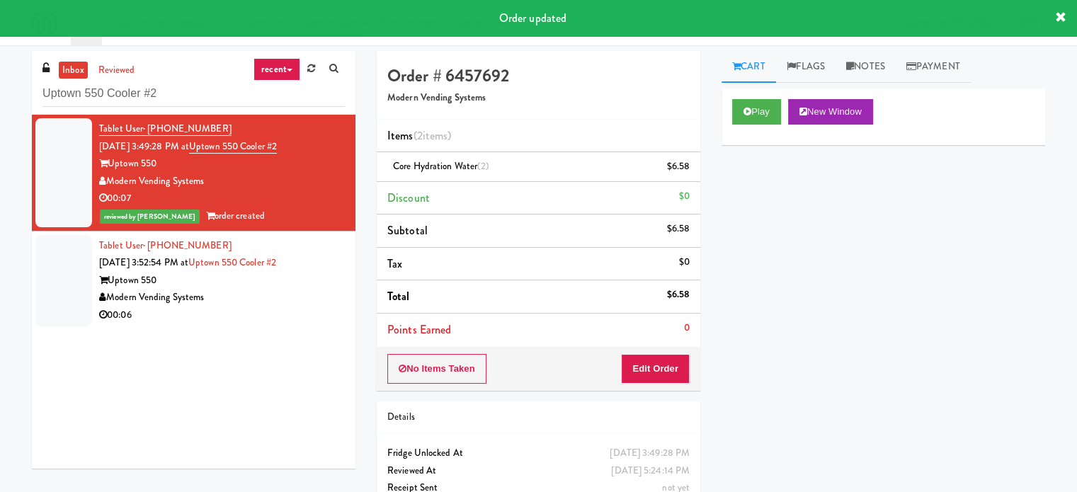
click at [316, 296] on div "Modern Vending Systems" at bounding box center [222, 298] width 246 height 18
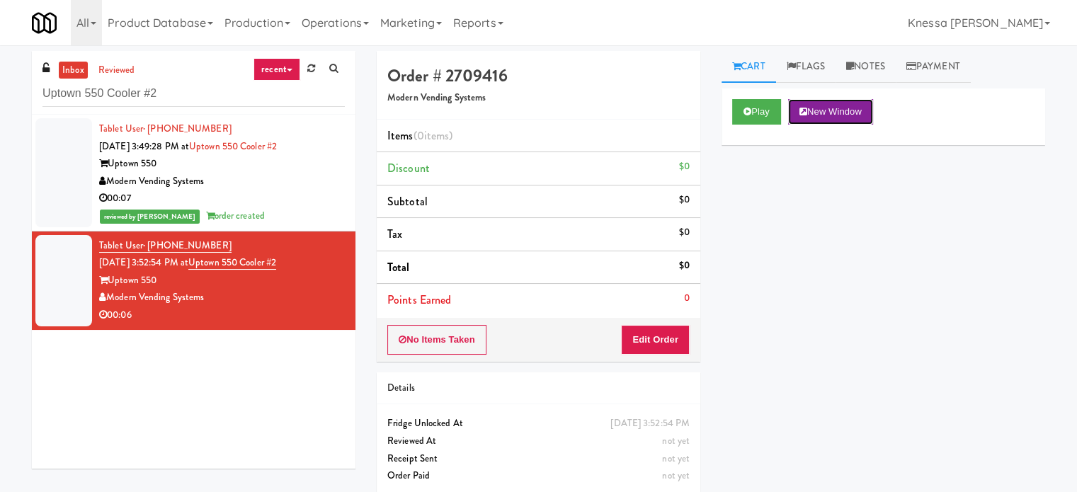
click at [862, 112] on button "New Window" at bounding box center [830, 111] width 85 height 25
drag, startPoint x: 678, startPoint y: 339, endPoint x: 712, endPoint y: 329, distance: 34.9
click at [677, 339] on button "Edit Order" at bounding box center [655, 340] width 69 height 30
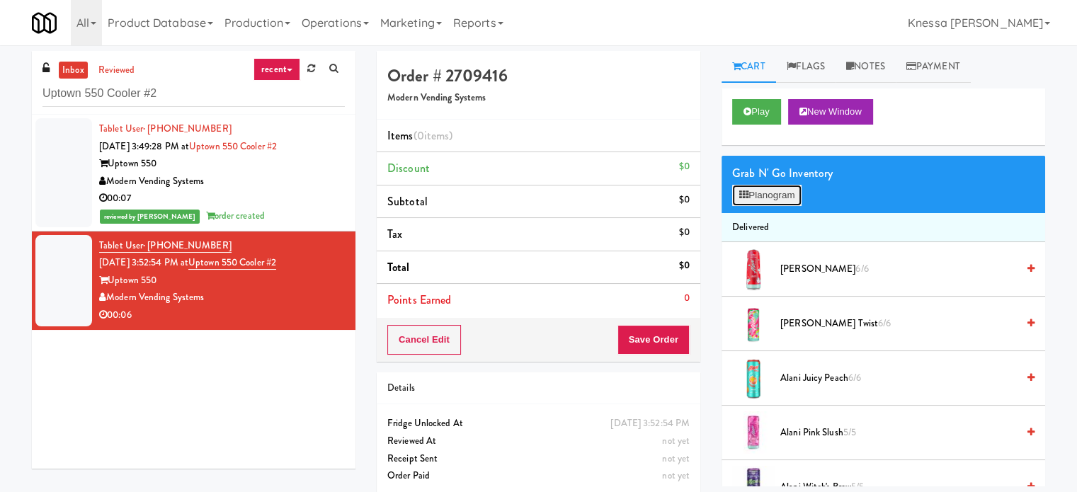
click at [795, 190] on button "Planogram" at bounding box center [766, 195] width 69 height 21
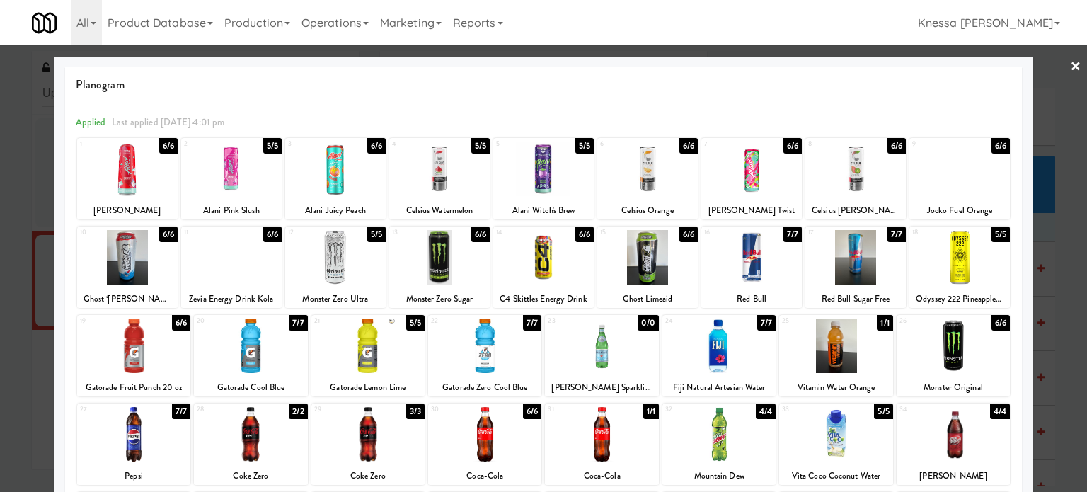
click at [965, 360] on div at bounding box center [953, 346] width 113 height 55
click at [1056, 220] on div at bounding box center [543, 246] width 1087 height 492
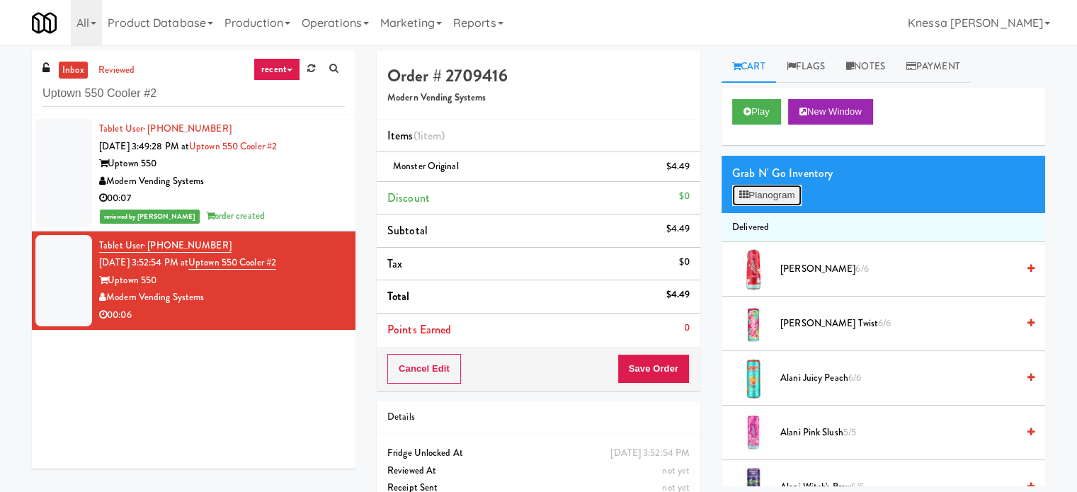
click at [789, 186] on button "Planogram" at bounding box center [766, 195] width 69 height 21
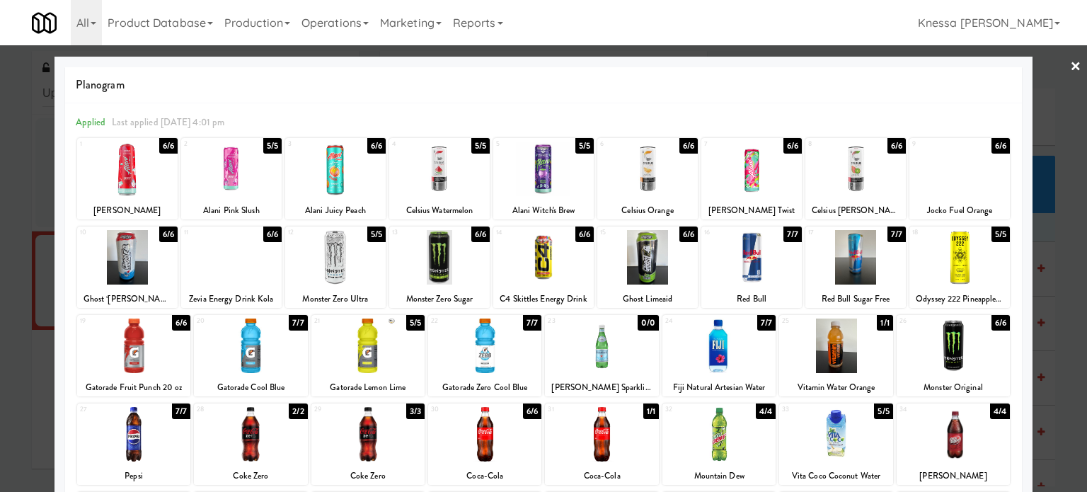
click at [1042, 282] on div at bounding box center [543, 246] width 1087 height 492
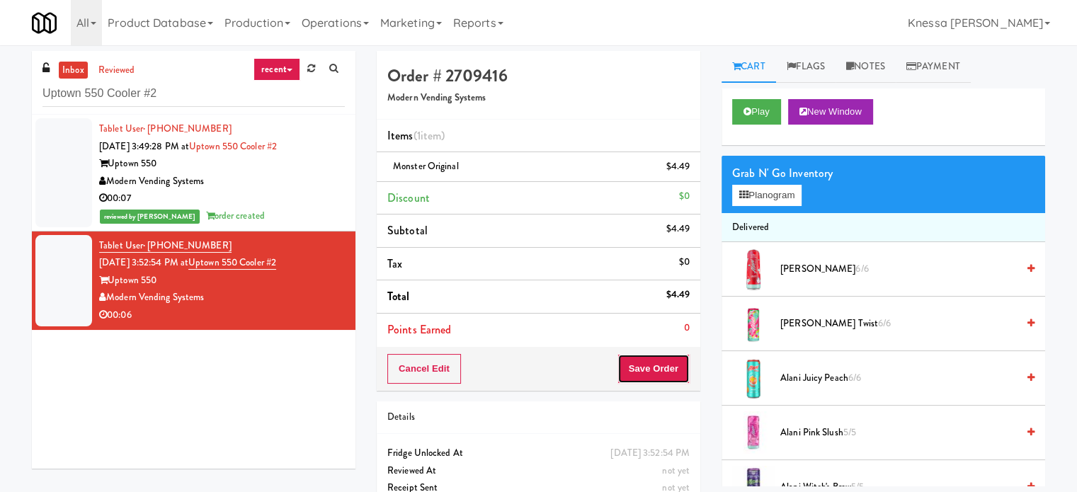
click at [671, 363] on button "Save Order" at bounding box center [653, 369] width 72 height 30
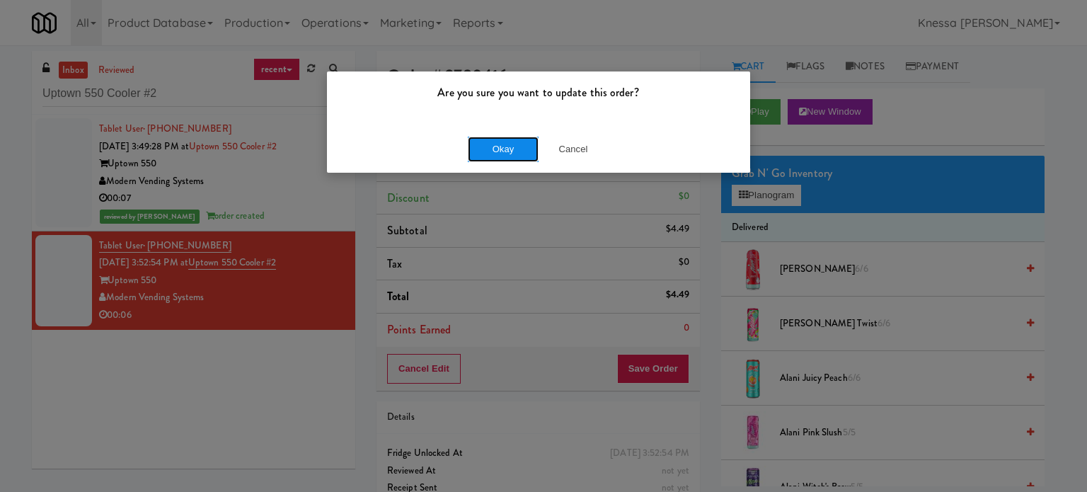
click at [500, 153] on button "Okay" at bounding box center [503, 149] width 71 height 25
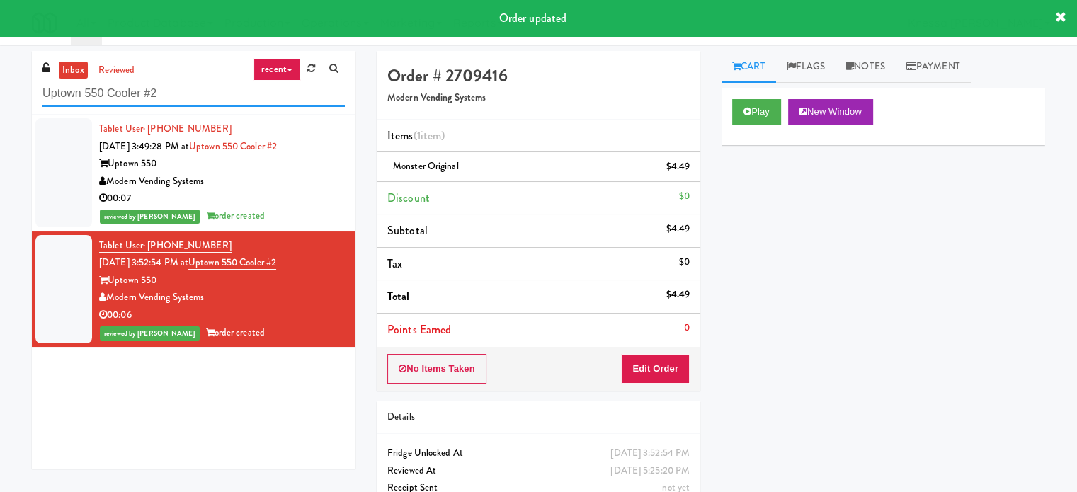
click at [130, 105] on input "Uptown 550 Cooler #2" at bounding box center [193, 94] width 302 height 26
click at [130, 99] on input "Uptown 550 Cooler #2" at bounding box center [193, 94] width 302 height 26
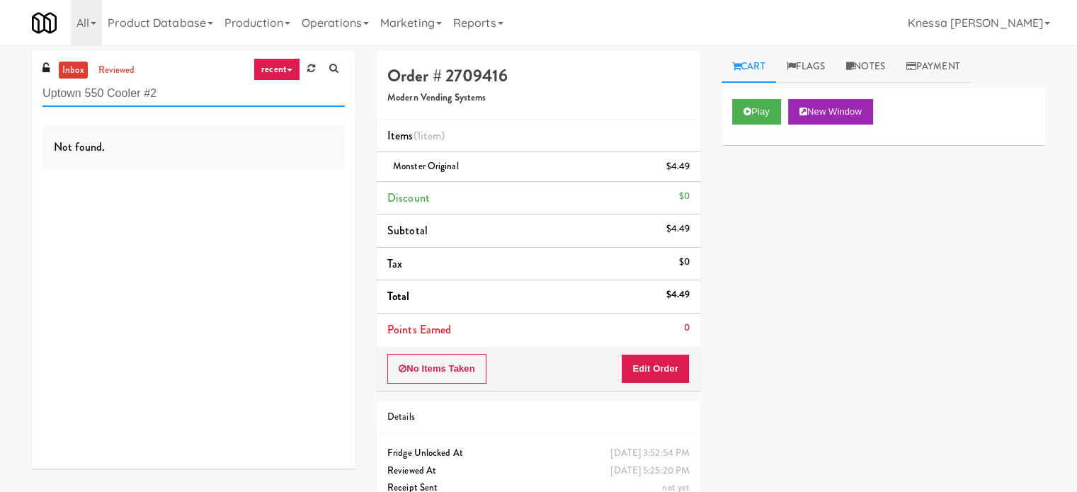
click at [295, 95] on input "Uptown 550 Cooler #2" at bounding box center [193, 94] width 302 height 26
paste input "Claydesta - Cooler"
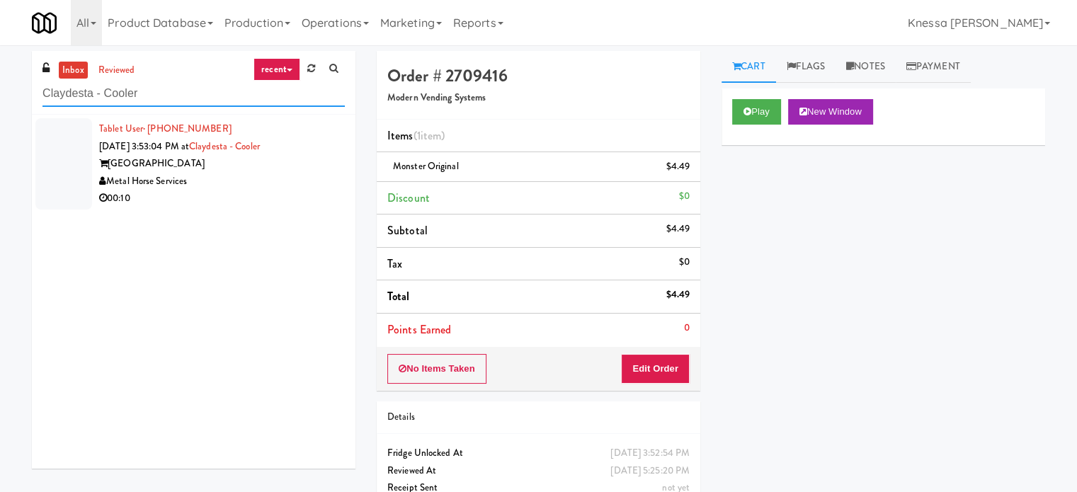
type input "Claydesta - Cooler"
click at [235, 198] on div "00:10" at bounding box center [222, 199] width 246 height 18
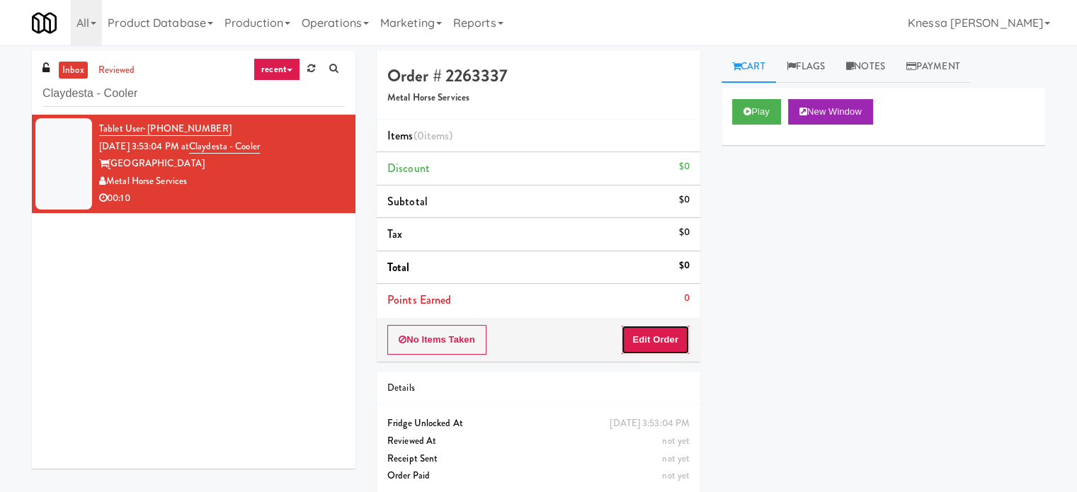
click at [649, 345] on button "Edit Order" at bounding box center [655, 340] width 69 height 30
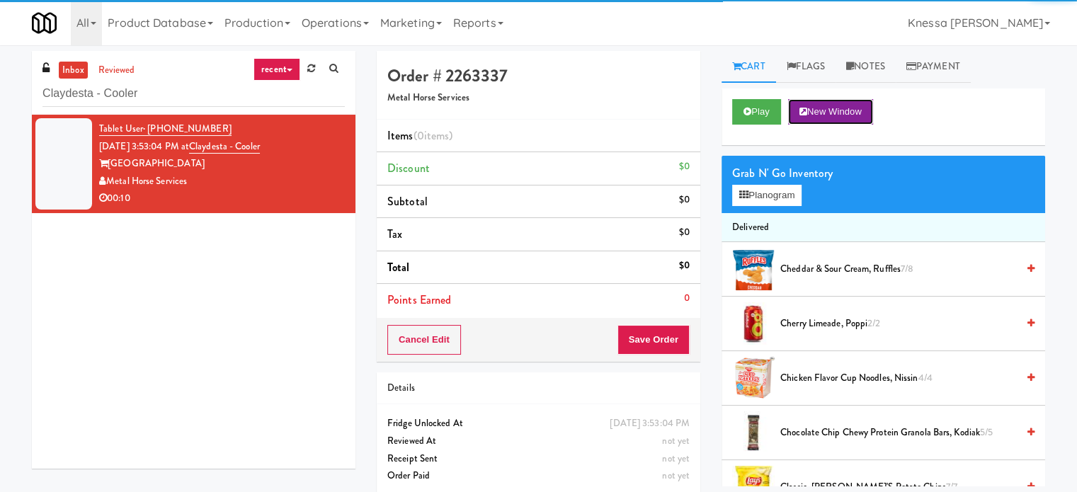
click at [841, 107] on button "New Window" at bounding box center [830, 111] width 85 height 25
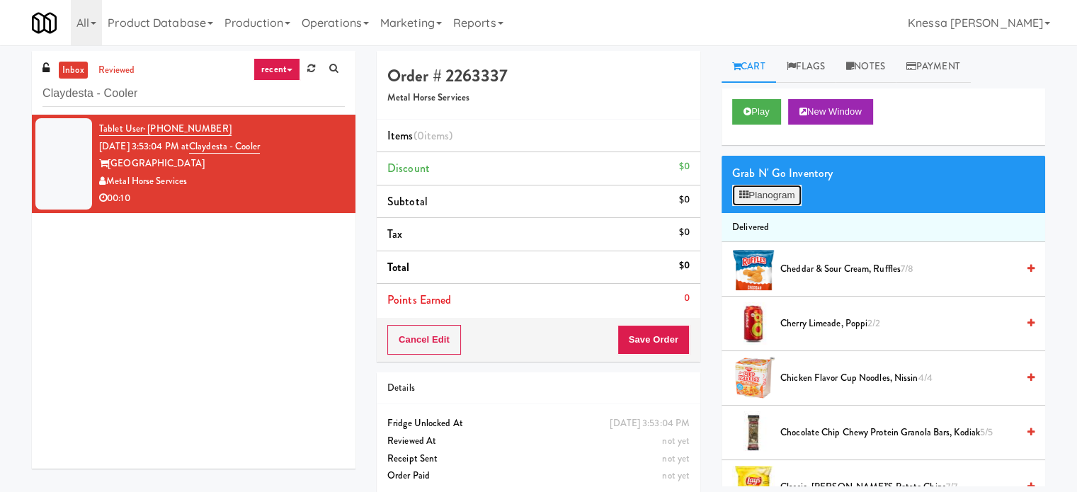
click at [785, 185] on button "Planogram" at bounding box center [766, 195] width 69 height 21
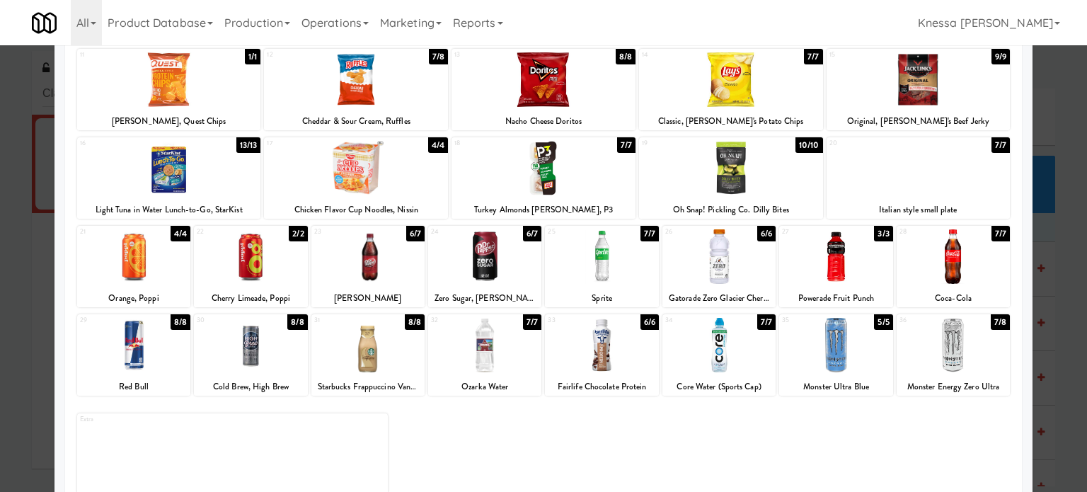
scroll to position [202, 0]
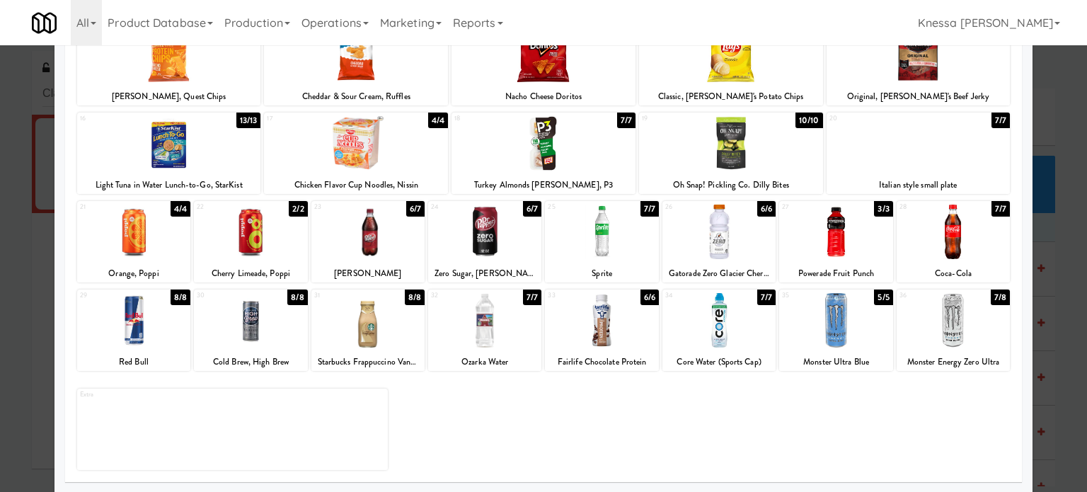
click at [370, 256] on div at bounding box center [368, 232] width 113 height 55
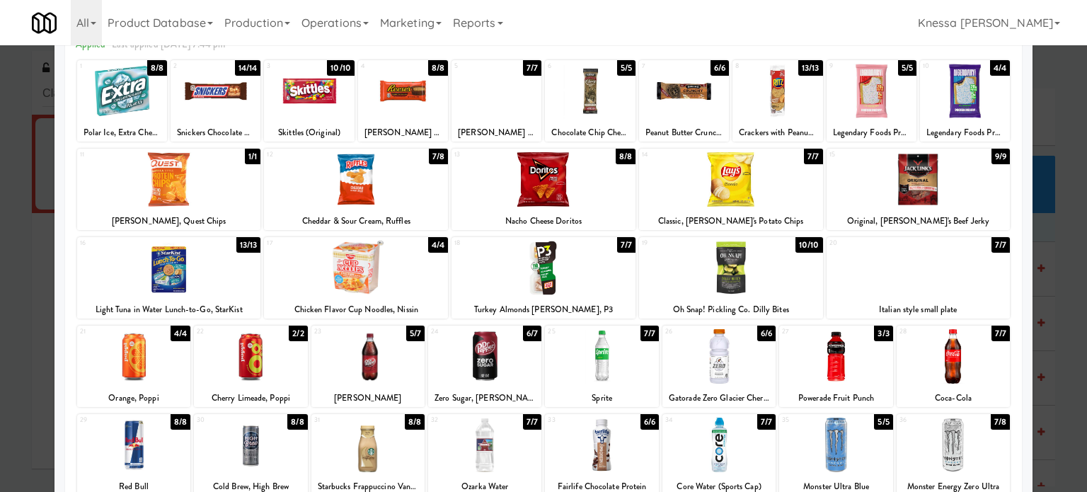
scroll to position [61, 0]
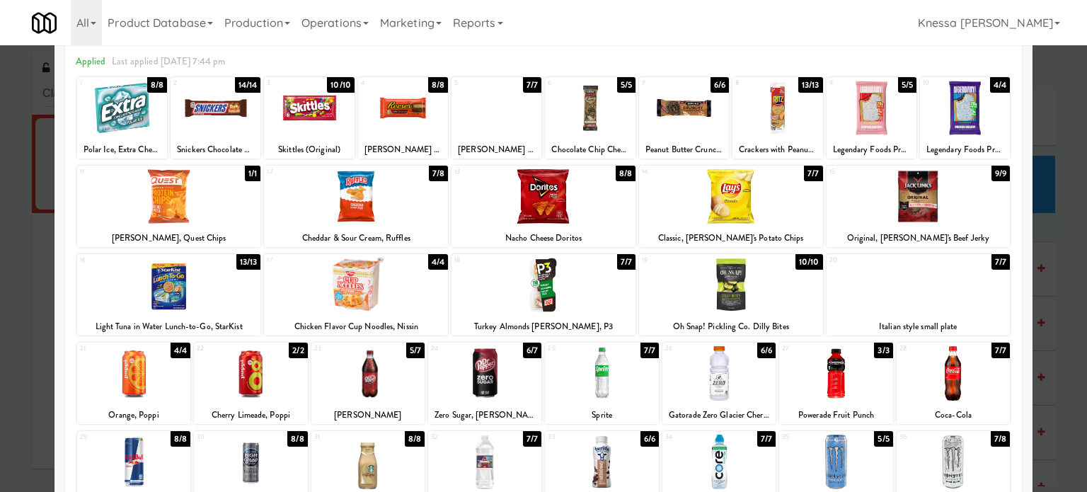
click at [333, 209] on div at bounding box center [356, 196] width 184 height 55
click at [1049, 205] on div at bounding box center [543, 246] width 1087 height 492
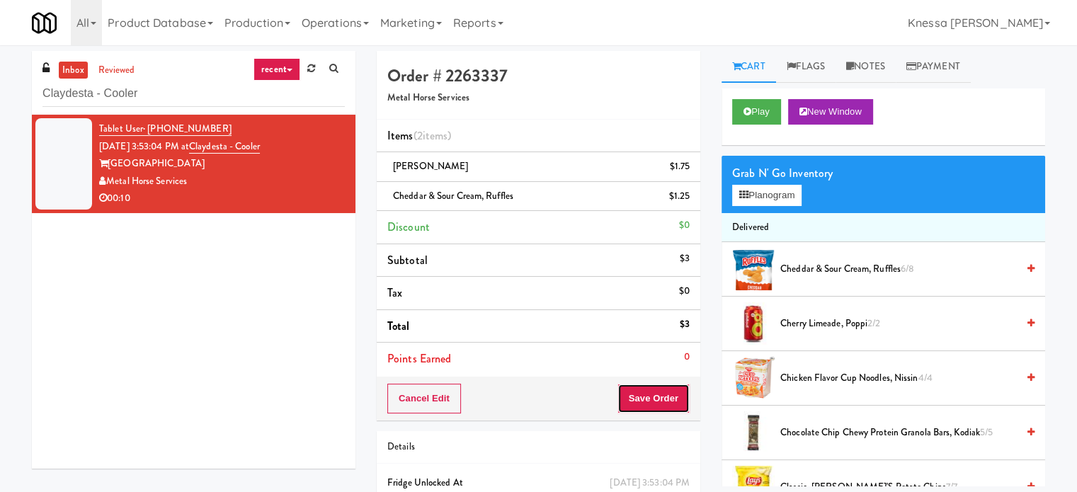
click at [625, 406] on button "Save Order" at bounding box center [653, 399] width 72 height 30
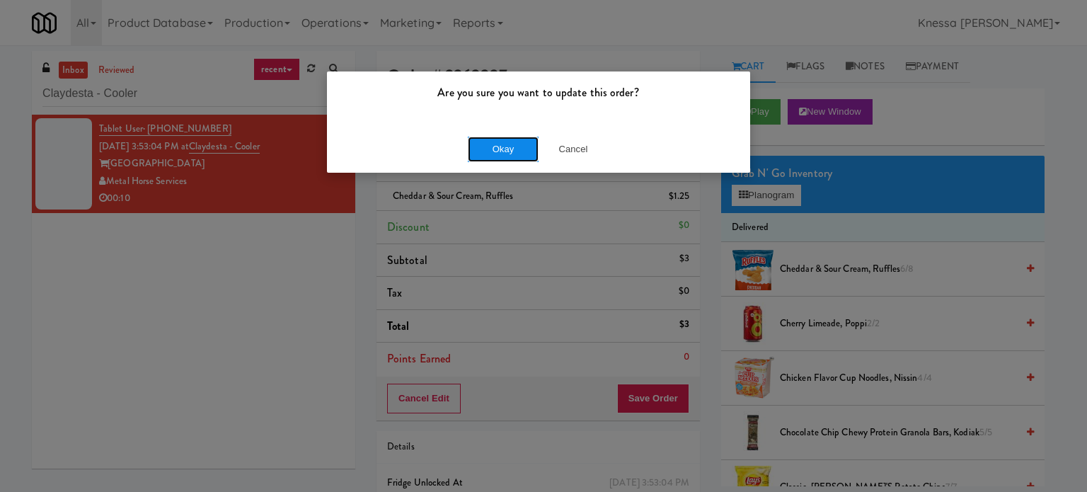
click at [506, 150] on button "Okay" at bounding box center [503, 149] width 71 height 25
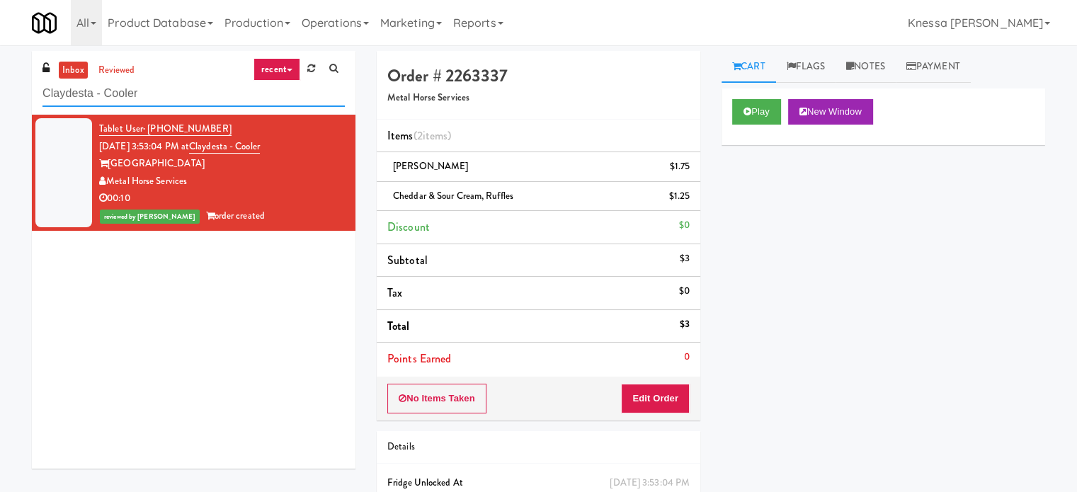
click at [199, 86] on input "Claydesta - Cooler" at bounding box center [193, 94] width 302 height 26
paste input "JVT Cooler 1 Soda"
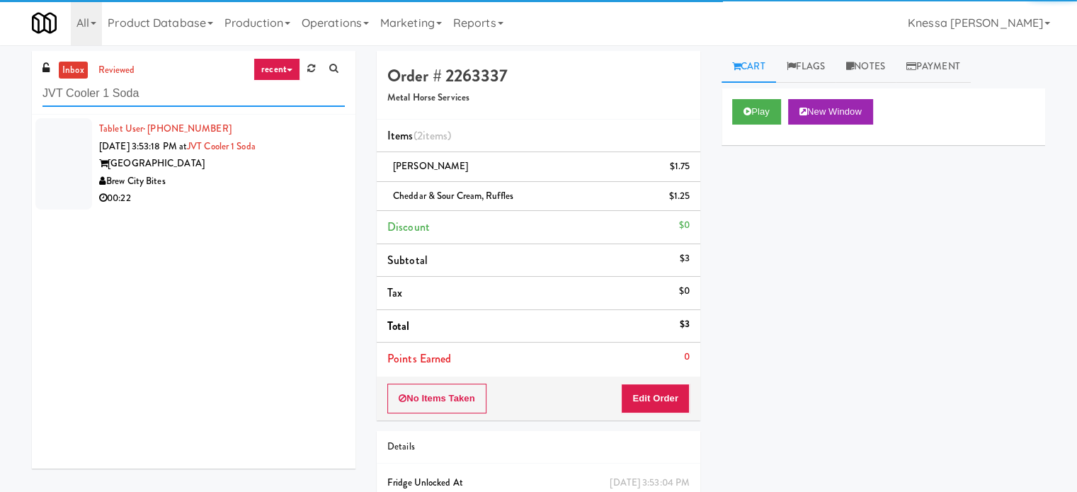
type input "JVT Cooler 1 Soda"
click at [246, 185] on div "Brew City Bites" at bounding box center [222, 182] width 246 height 18
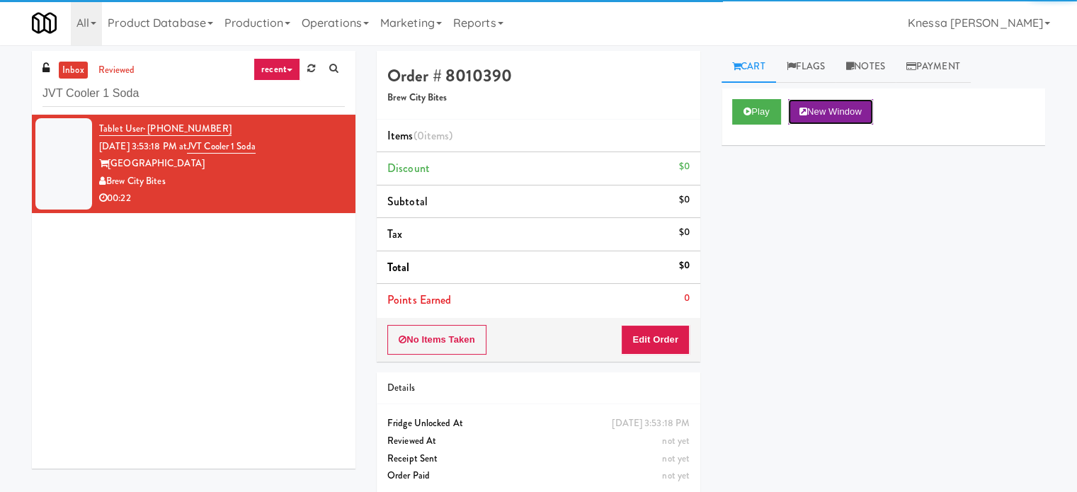
click at [843, 118] on button "New Window" at bounding box center [830, 111] width 85 height 25
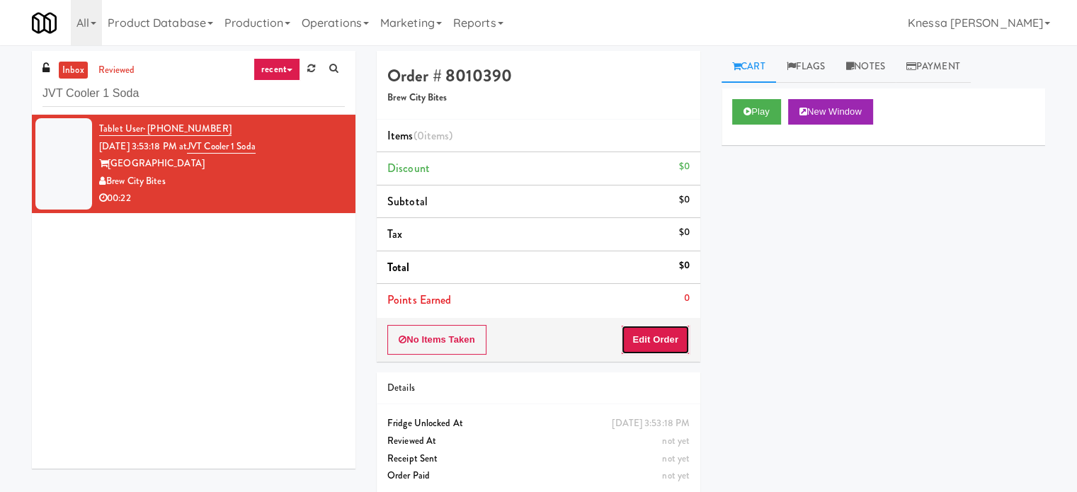
click at [652, 331] on button "Edit Order" at bounding box center [655, 340] width 69 height 30
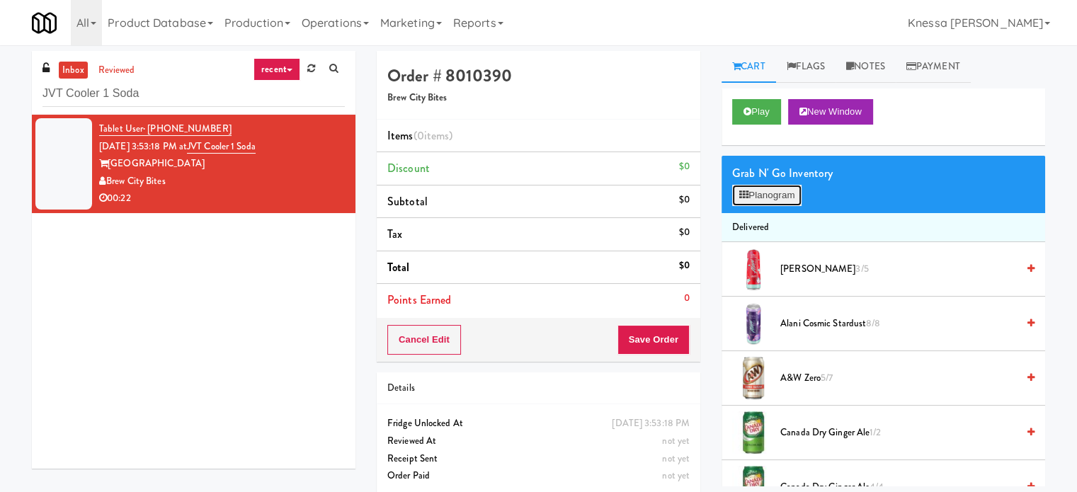
click at [787, 194] on button "Planogram" at bounding box center [766, 195] width 69 height 21
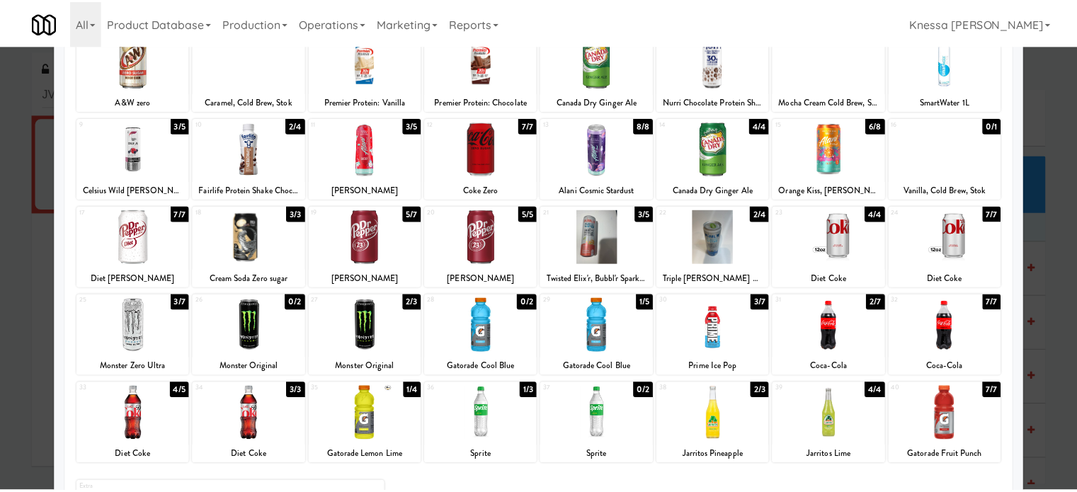
scroll to position [142, 0]
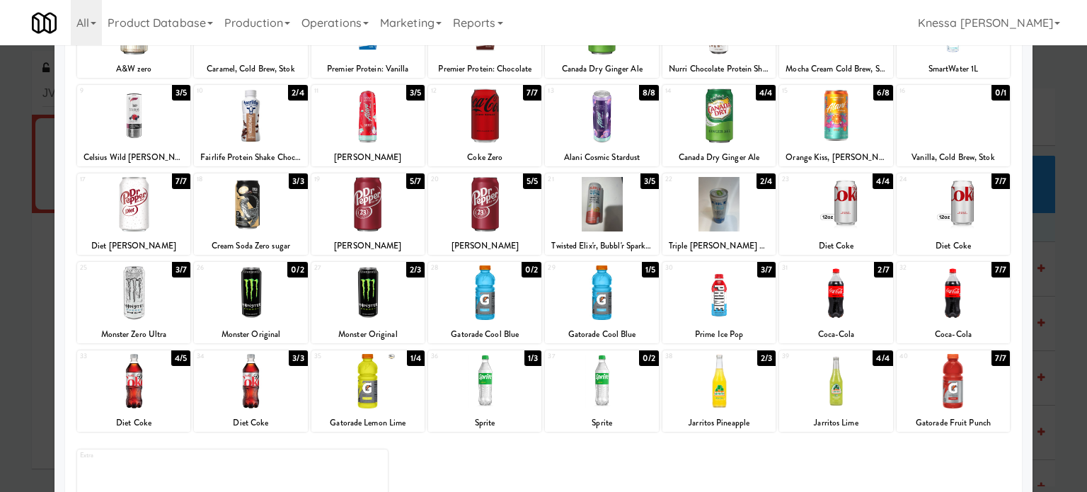
click at [599, 219] on div at bounding box center [601, 204] width 113 height 55
click at [1054, 166] on div at bounding box center [543, 246] width 1087 height 492
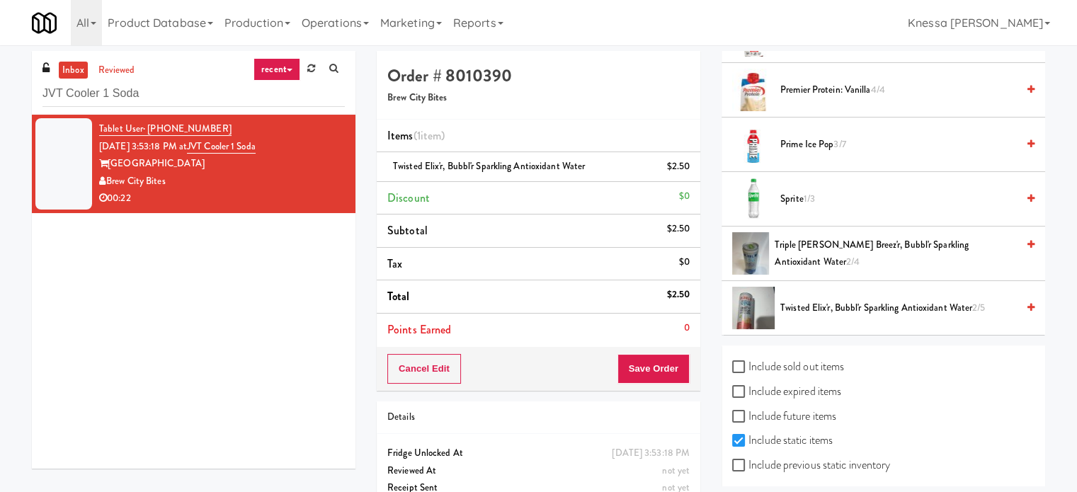
scroll to position [1822, 0]
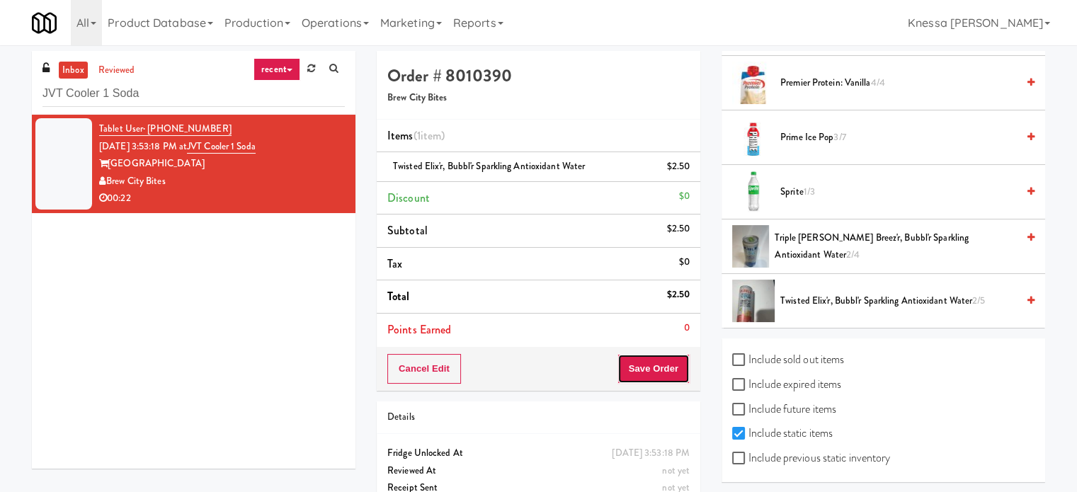
click at [659, 367] on button "Save Order" at bounding box center [653, 369] width 72 height 30
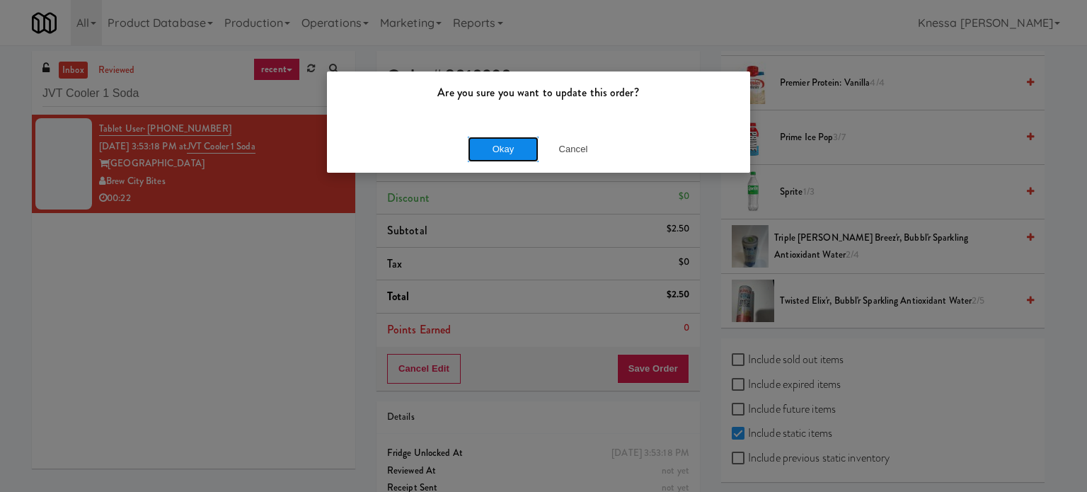
click at [504, 156] on button "Okay" at bounding box center [503, 149] width 71 height 25
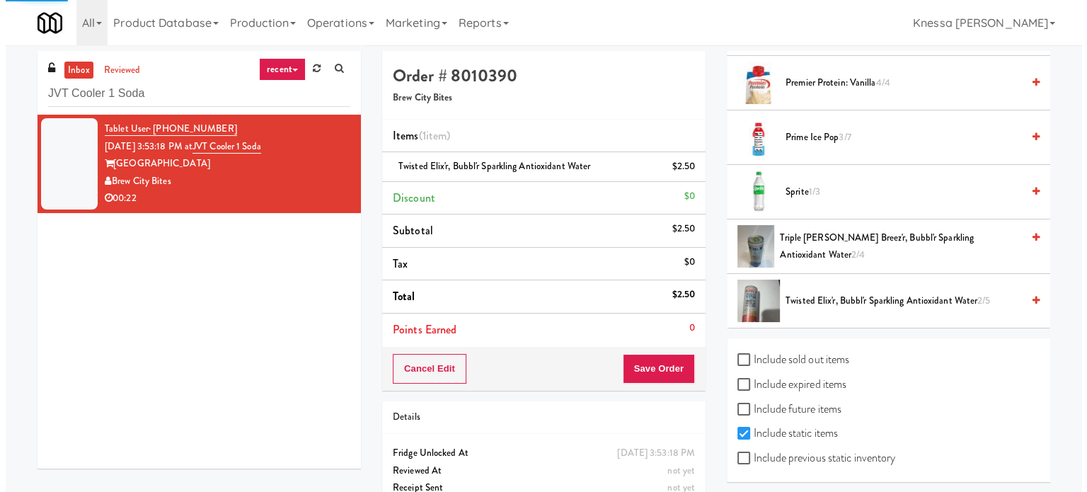
scroll to position [132, 0]
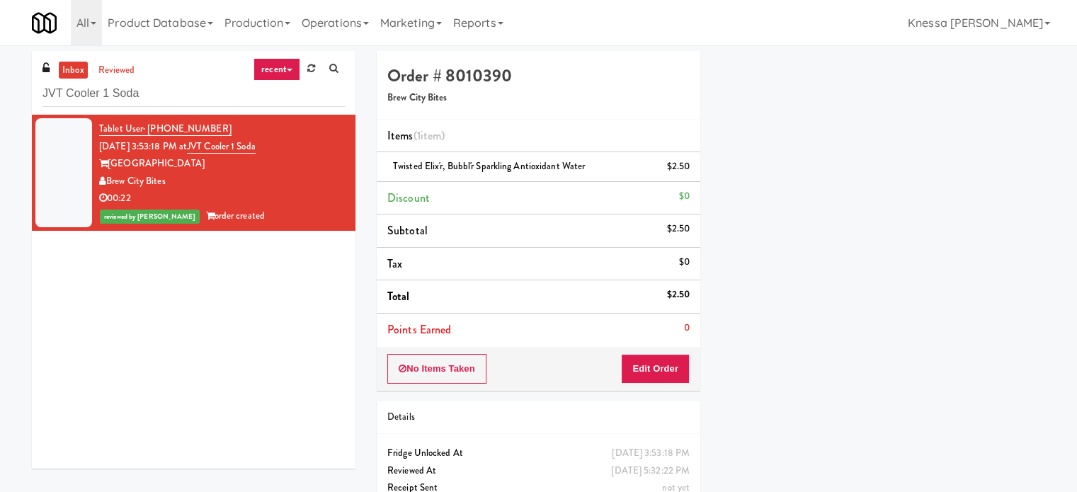
click at [195, 79] on div "JVT Cooler 1 Soda" at bounding box center [193, 93] width 302 height 28
click at [204, 89] on input "JVT Cooler 1 Soda" at bounding box center [193, 94] width 302 height 26
paste input "Atworth - Vernon Hills"
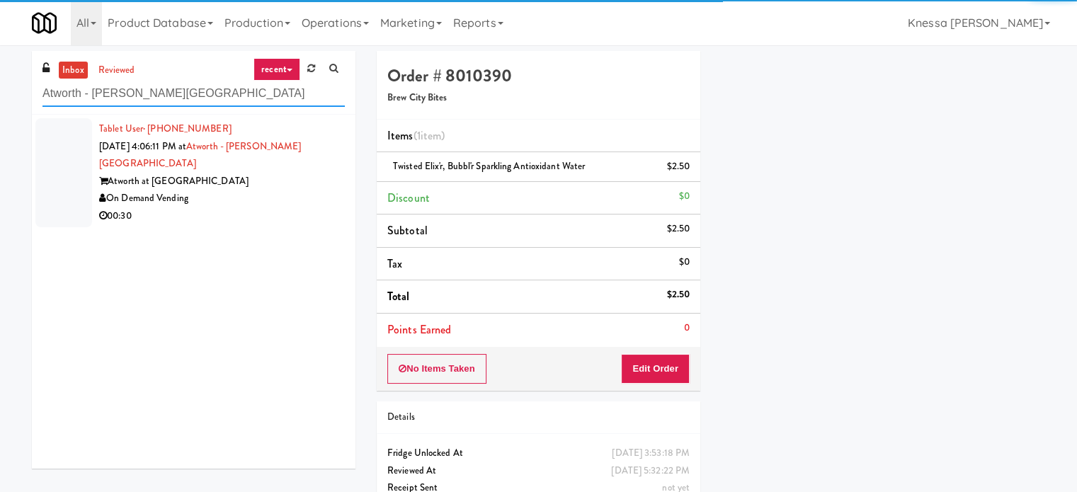
type input "Atworth - Vernon Hills"
click at [301, 190] on div "On Demand Vending" at bounding box center [222, 199] width 246 height 18
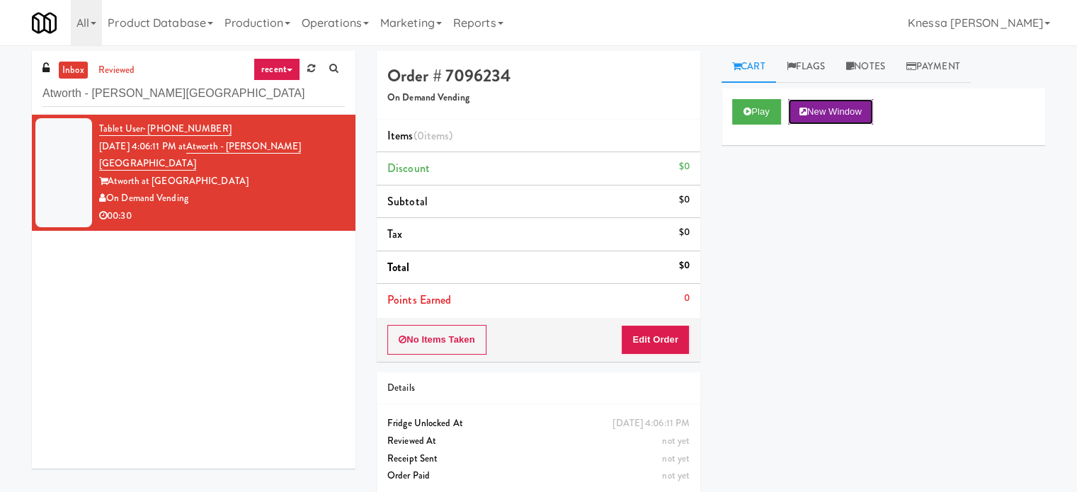
click at [827, 120] on button "New Window" at bounding box center [830, 111] width 85 height 25
click at [658, 339] on button "Edit Order" at bounding box center [655, 340] width 69 height 30
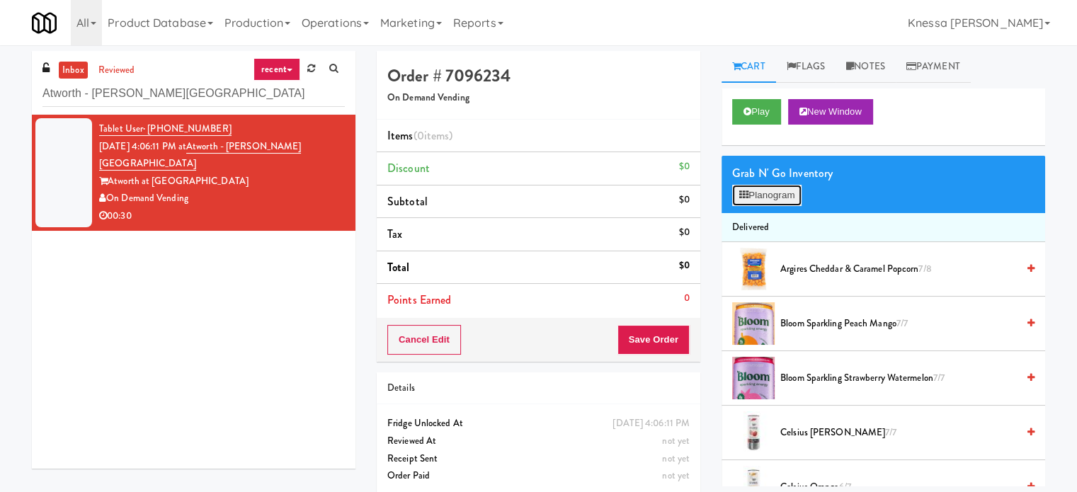
click at [756, 201] on button "Planogram" at bounding box center [766, 195] width 69 height 21
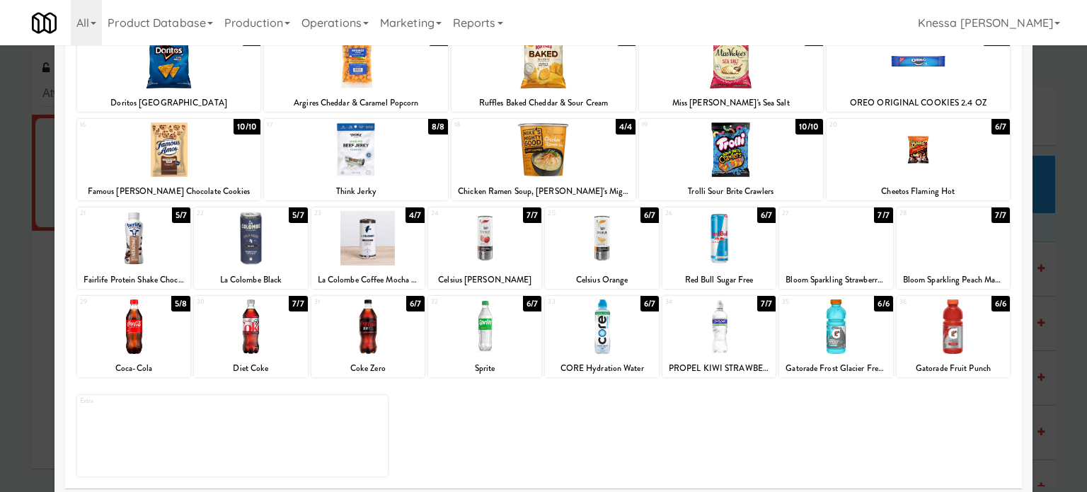
scroll to position [202, 0]
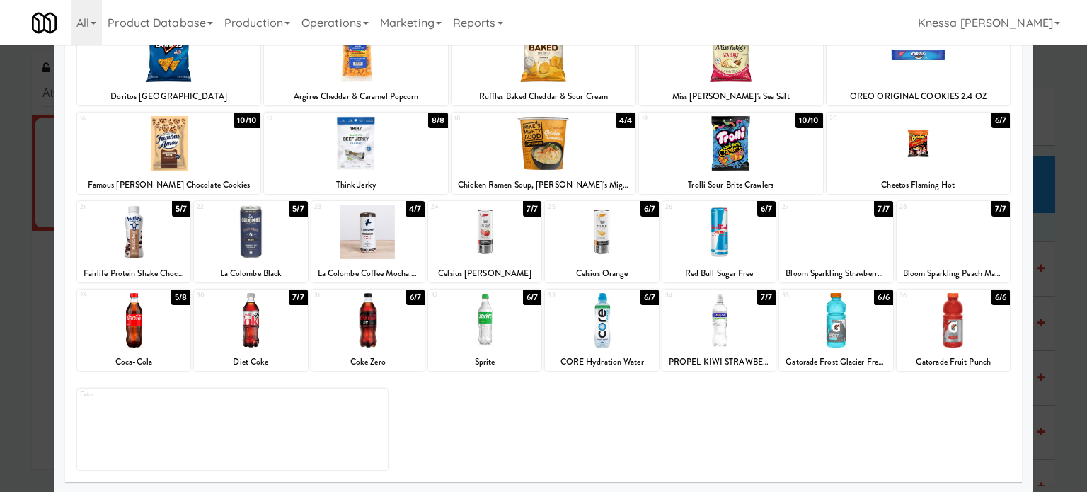
click at [361, 273] on div "La Colombe Coffee Mocha Latte" at bounding box center [368, 274] width 109 height 18
copy div "La Colombe Coffee Mocha Latte"
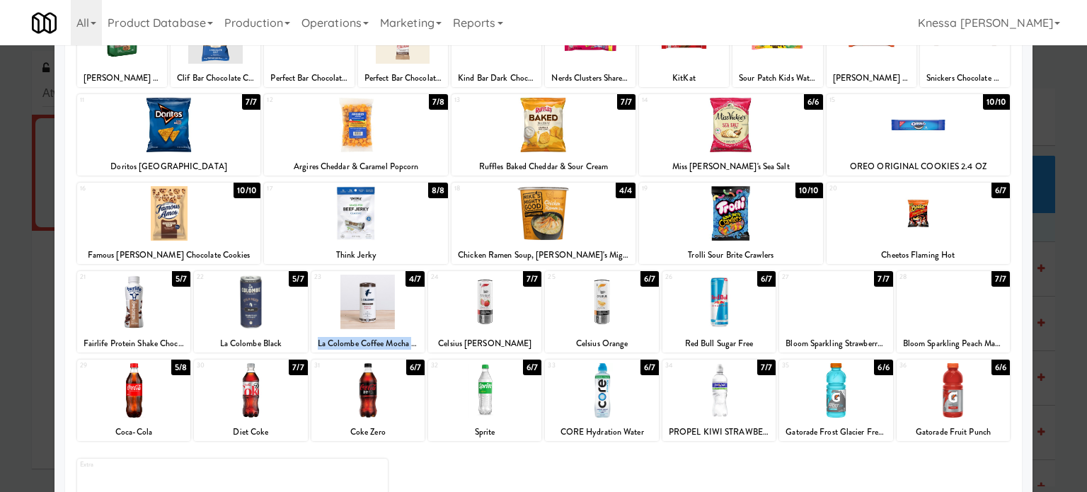
scroll to position [132, 0]
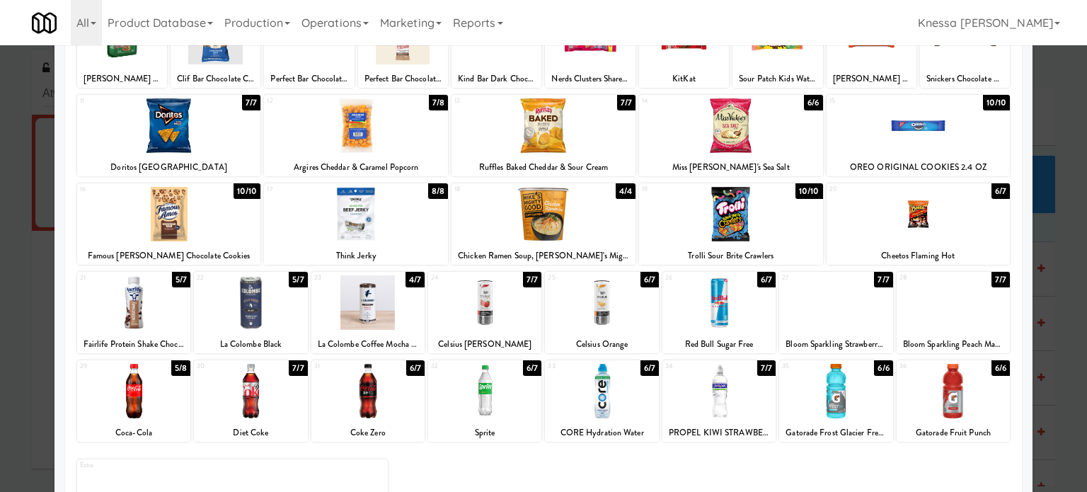
click at [377, 314] on div at bounding box center [368, 302] width 113 height 55
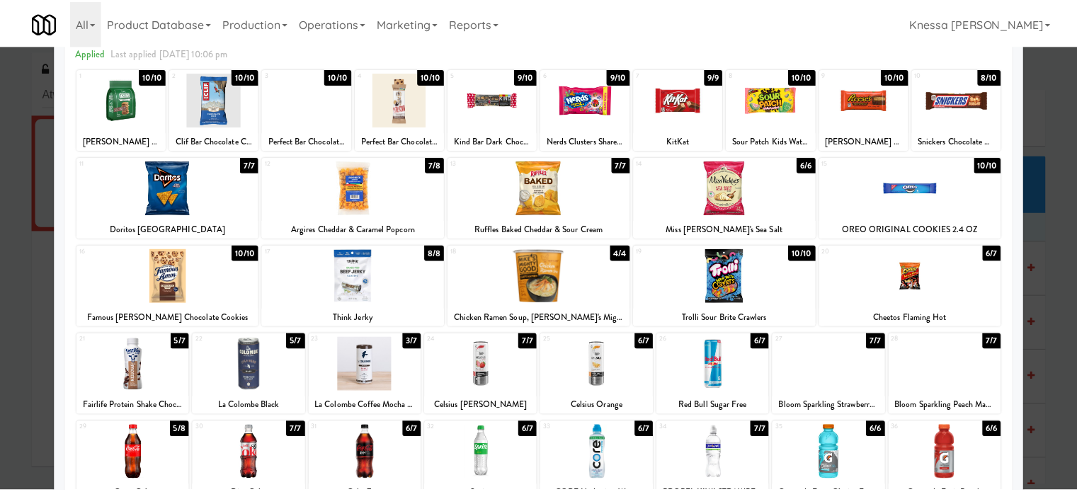
scroll to position [71, 0]
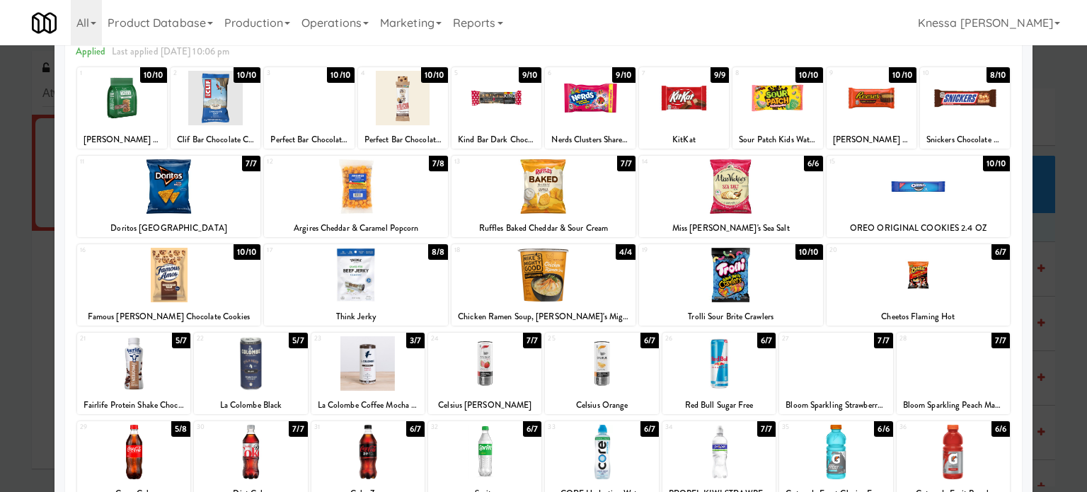
click at [1068, 229] on div at bounding box center [543, 246] width 1087 height 492
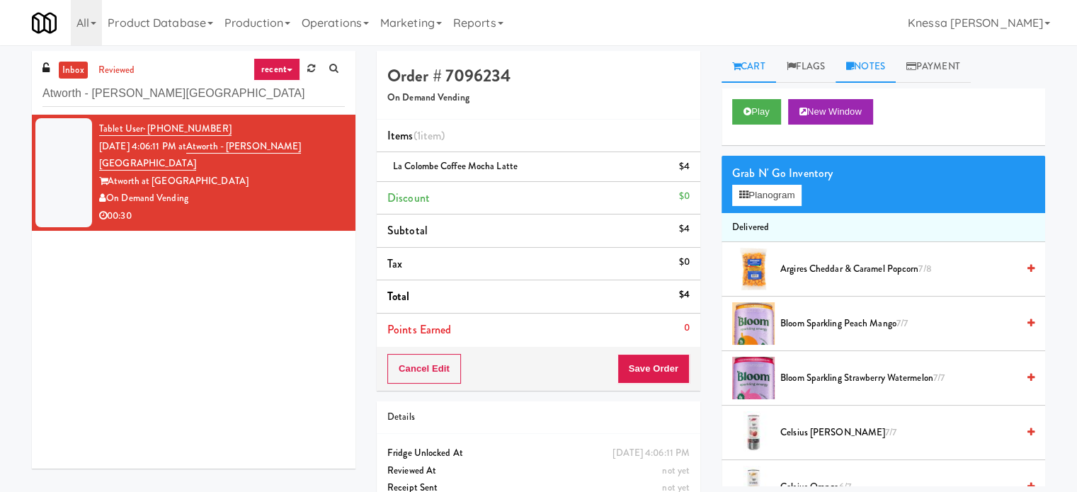
click at [854, 68] on icon at bounding box center [850, 66] width 8 height 9
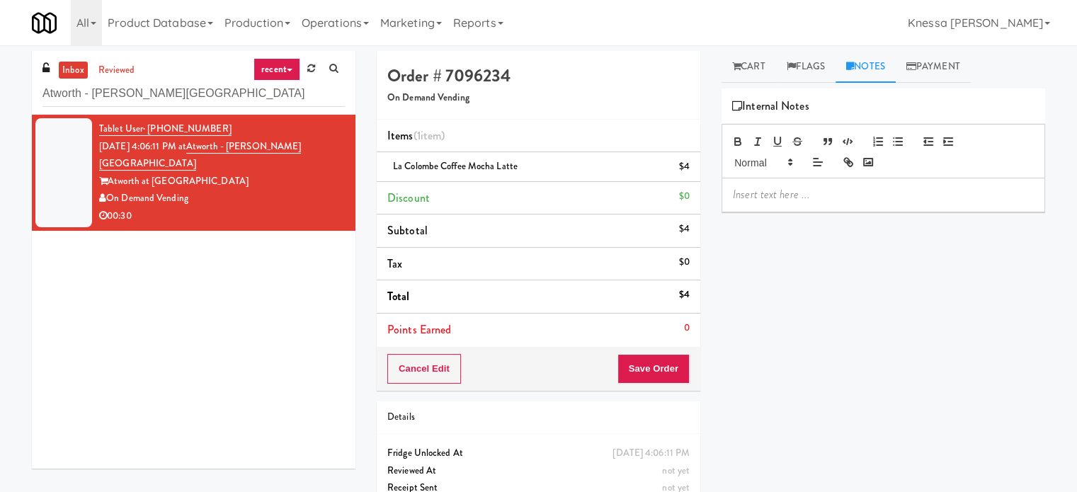
click at [846, 185] on div at bounding box center [883, 194] width 322 height 33
click at [169, 173] on div "Atworth at Mellody" at bounding box center [222, 182] width 246 height 18
click at [176, 190] on div "On Demand Vending" at bounding box center [222, 199] width 246 height 18
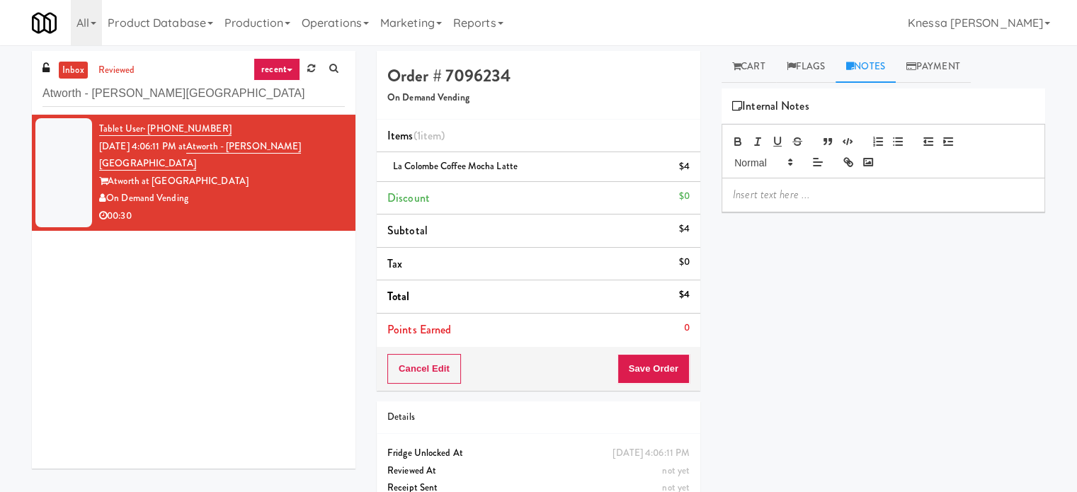
click at [176, 190] on div "On Demand Vending" at bounding box center [222, 199] width 246 height 18
copy div "On Demand Vending"
click at [134, 93] on input "Atworth - Vernon Hills" at bounding box center [193, 94] width 302 height 26
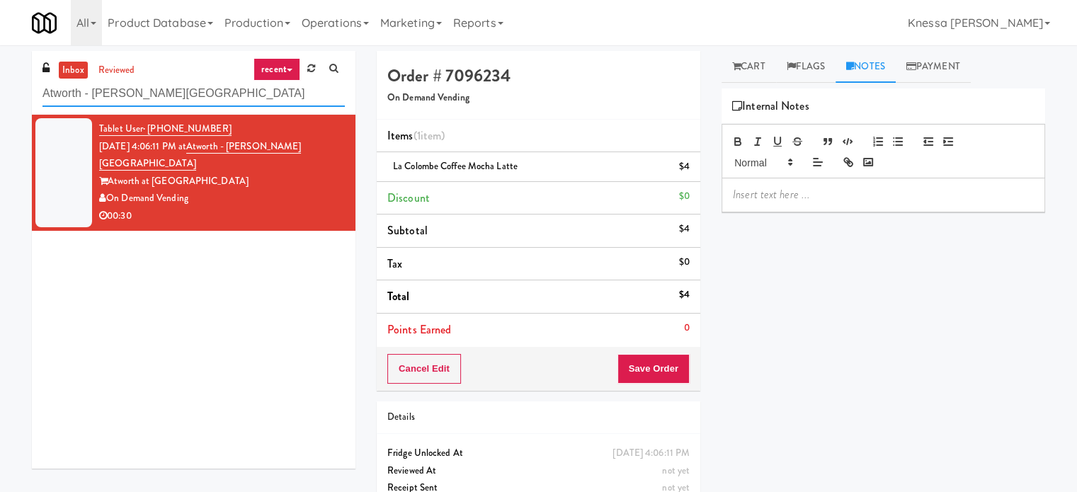
click at [134, 93] on input "Atworth - Vernon Hills" at bounding box center [193, 94] width 302 height 26
drag, startPoint x: 164, startPoint y: 184, endPoint x: 110, endPoint y: 182, distance: 53.8
click at [110, 190] on div "On Demand Vending" at bounding box center [222, 199] width 246 height 18
copy div "On Demand Vending"
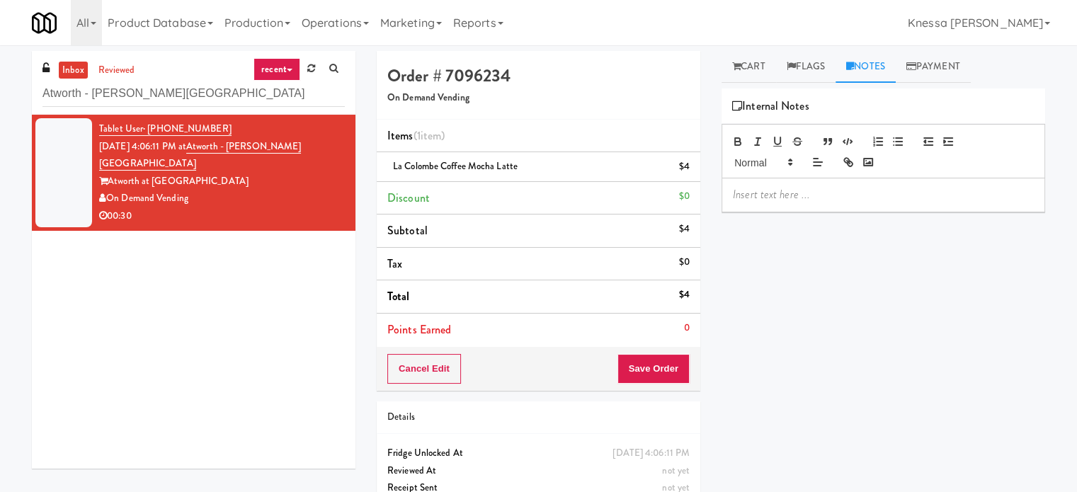
copy div "On Demand Vending"
click at [793, 195] on p at bounding box center [883, 195] width 301 height 16
click at [144, 89] on input "Atworth - Vernon Hills" at bounding box center [193, 94] width 302 height 26
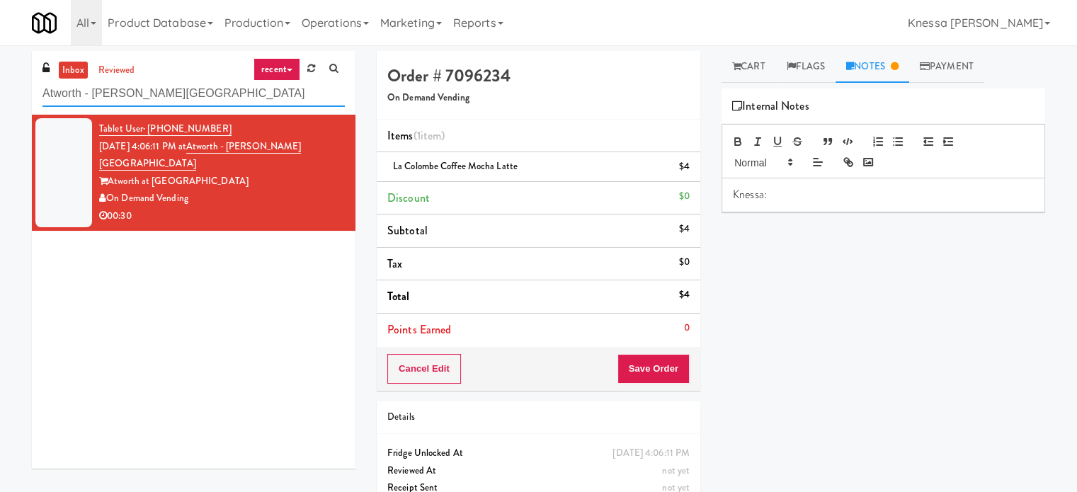
click at [82, 101] on input "Atworth - Vernon Hills" at bounding box center [193, 94] width 302 height 26
click at [484, 163] on span "La Colombe Coffee Mocha Latte" at bounding box center [455, 165] width 125 height 13
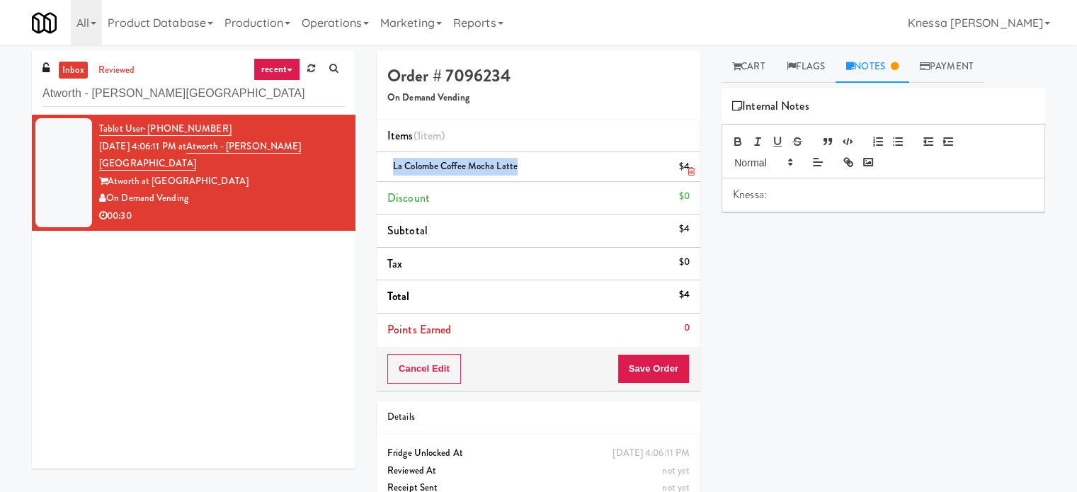
click at [484, 163] on span "La Colombe Coffee Mocha Latte" at bounding box center [455, 165] width 125 height 13
copy span "La Colombe Coffee Mocha Latte"
click at [821, 202] on div "Knessa:" at bounding box center [883, 194] width 322 height 33
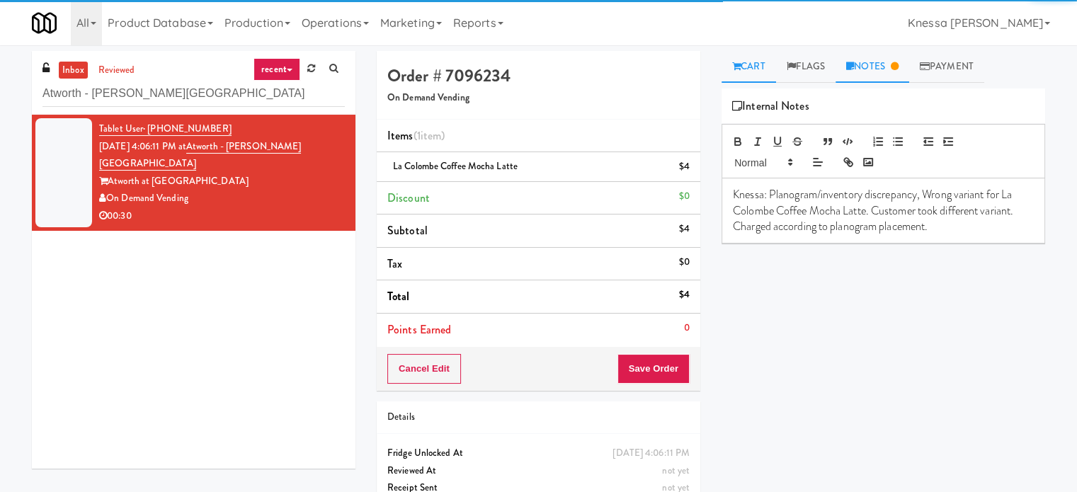
click at [759, 67] on link "Cart" at bounding box center [748, 67] width 55 height 32
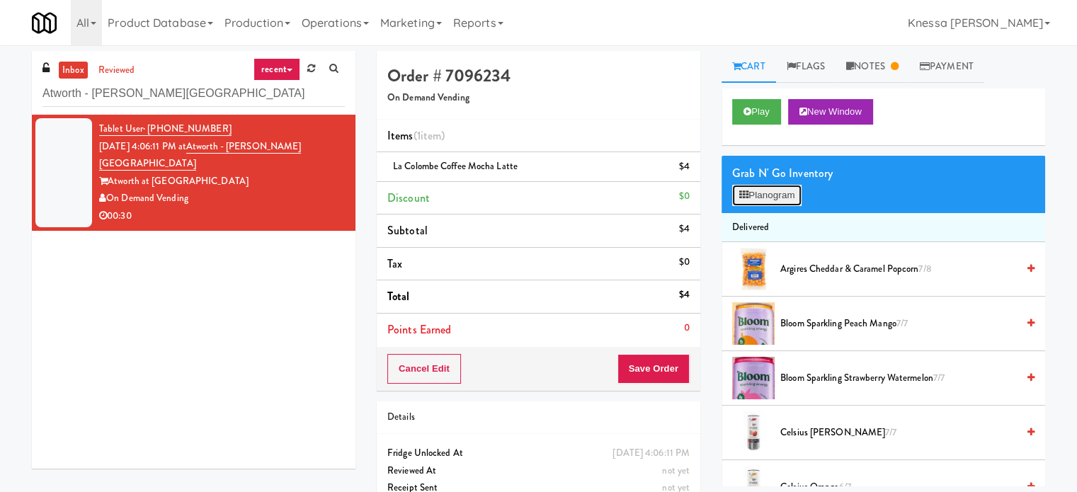
click at [786, 196] on button "Planogram" at bounding box center [766, 195] width 69 height 21
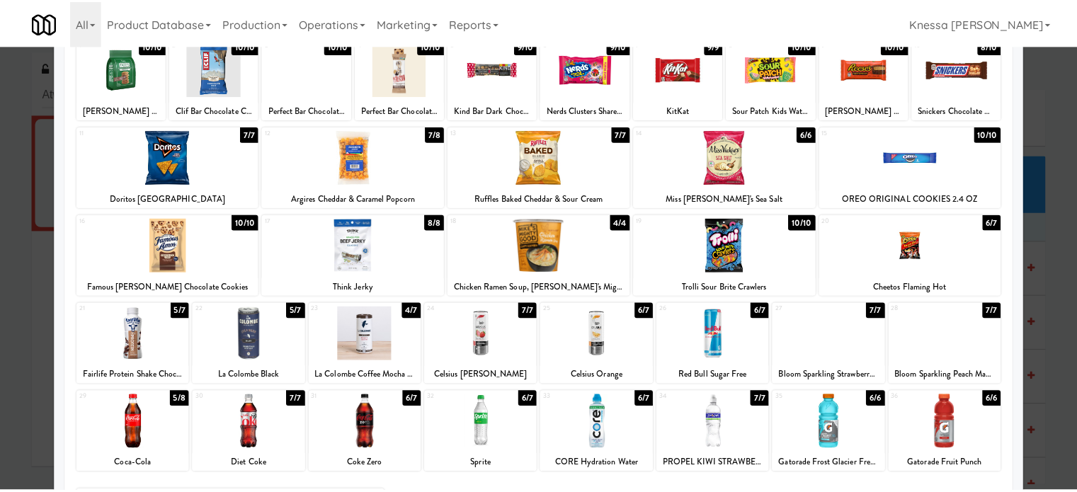
scroll to position [61, 0]
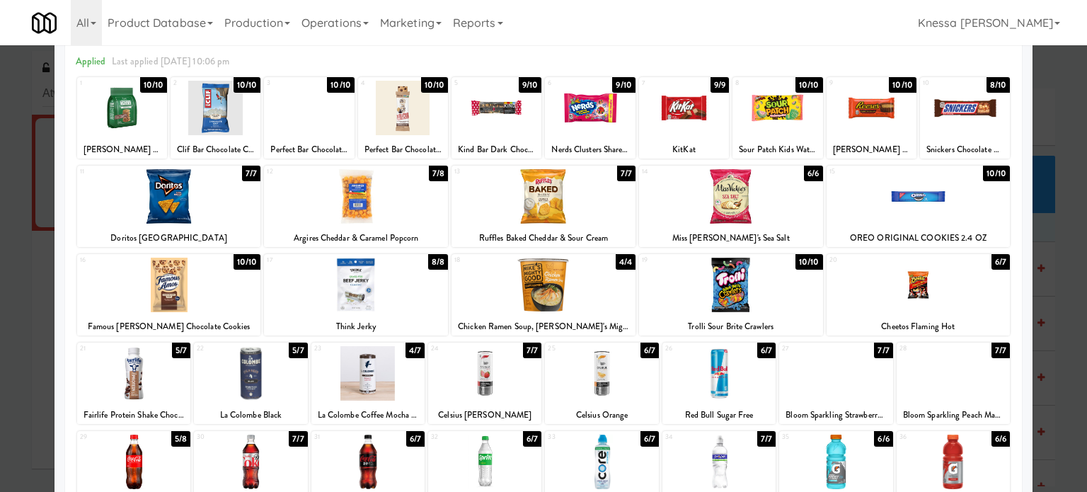
click at [1049, 222] on div at bounding box center [543, 246] width 1087 height 492
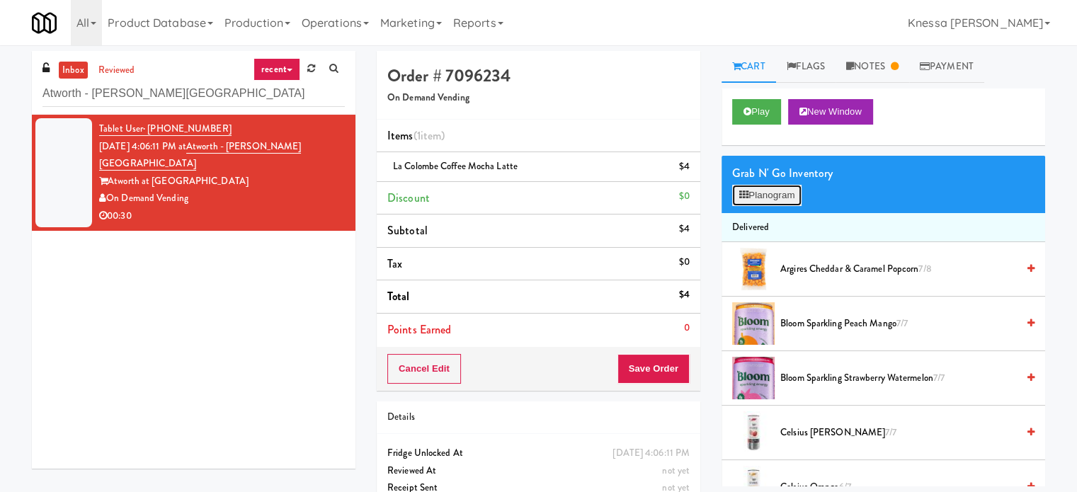
click at [782, 192] on button "Planogram" at bounding box center [766, 195] width 69 height 21
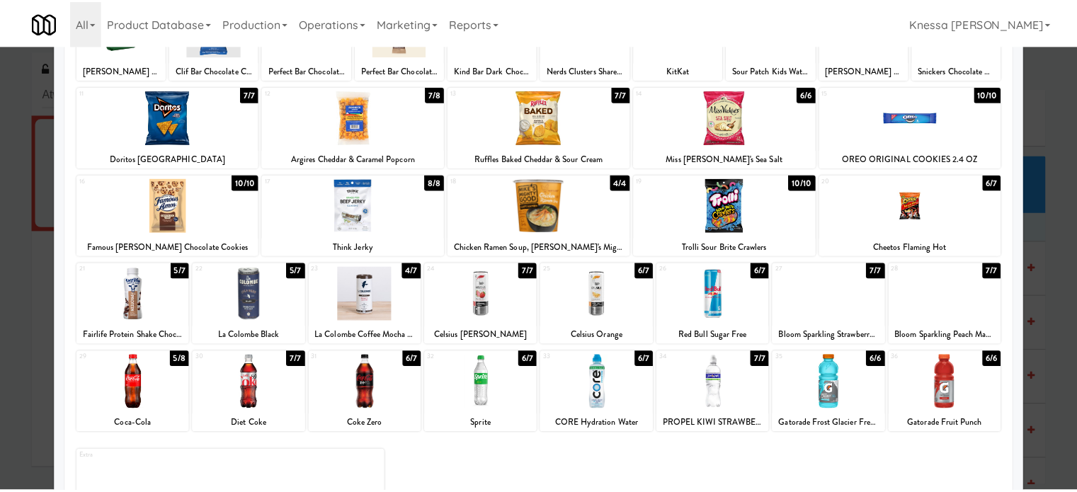
scroll to position [142, 0]
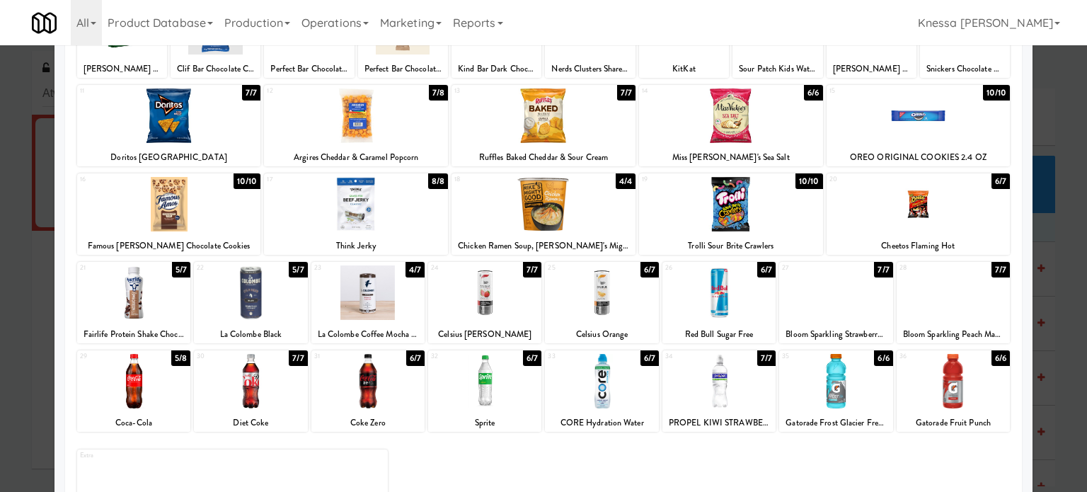
click at [1048, 239] on div at bounding box center [543, 246] width 1087 height 492
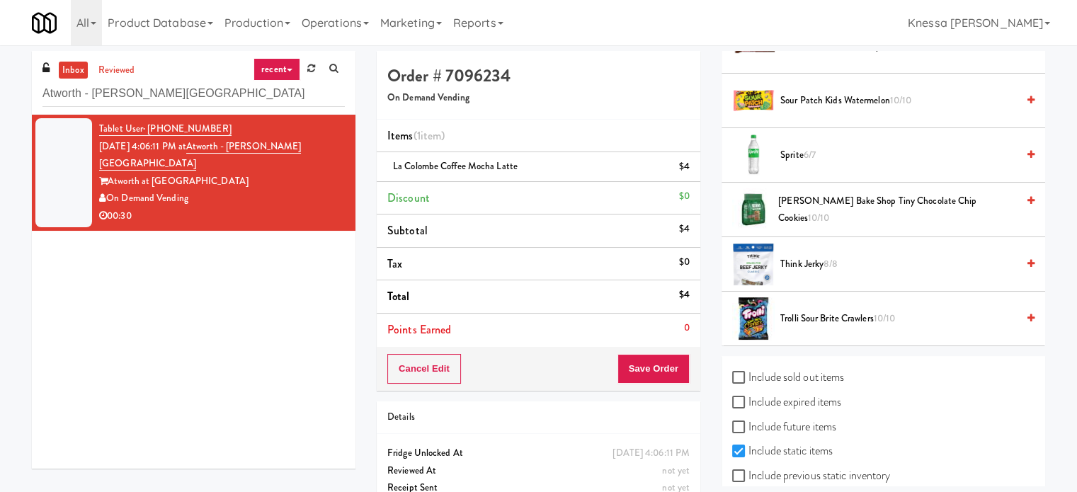
scroll to position [1876, 0]
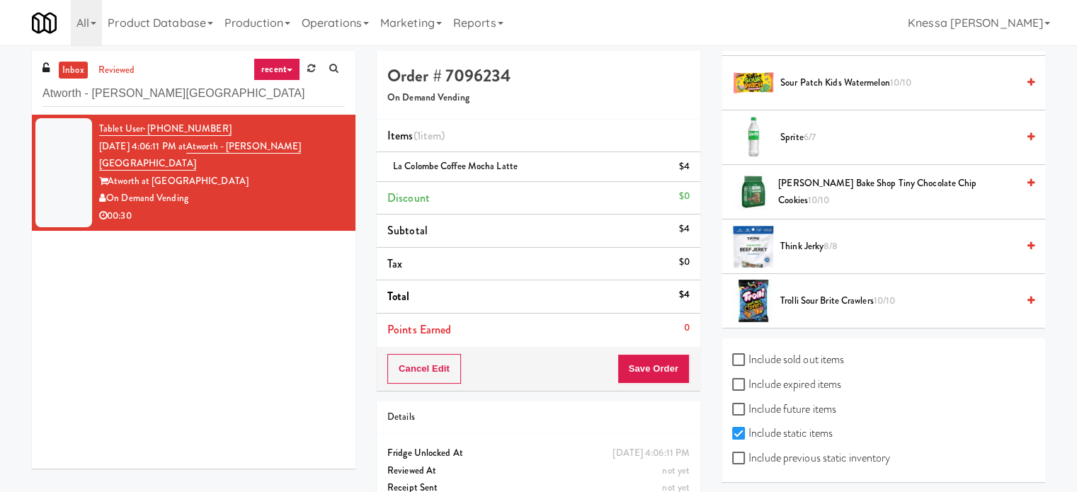
click at [790, 353] on label "Include sold out items" at bounding box center [788, 359] width 112 height 21
click at [748, 355] on input "Include sold out items" at bounding box center [740, 360] width 16 height 11
checkbox input "true"
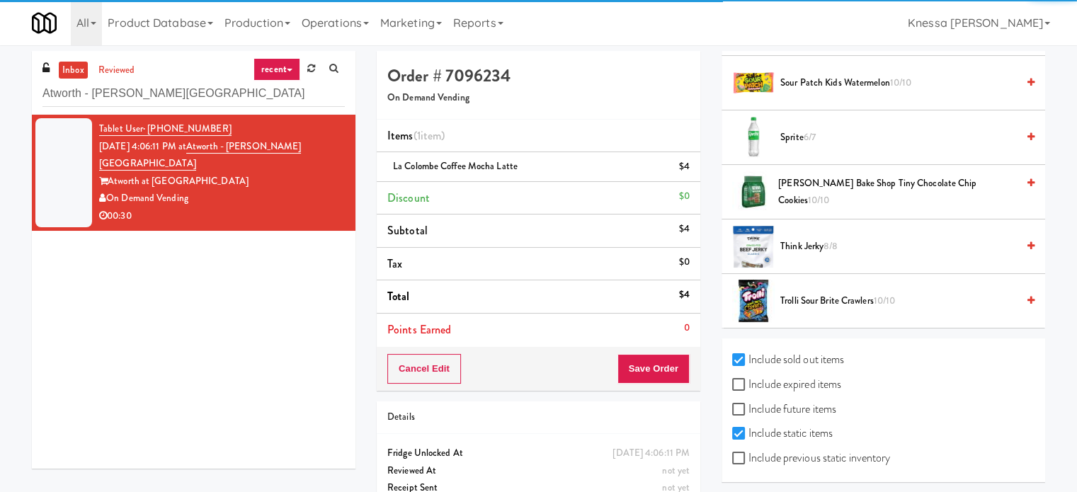
click at [784, 379] on label "Include expired items" at bounding box center [786, 384] width 109 height 21
click at [748, 379] on input "Include expired items" at bounding box center [740, 384] width 16 height 11
checkbox input "true"
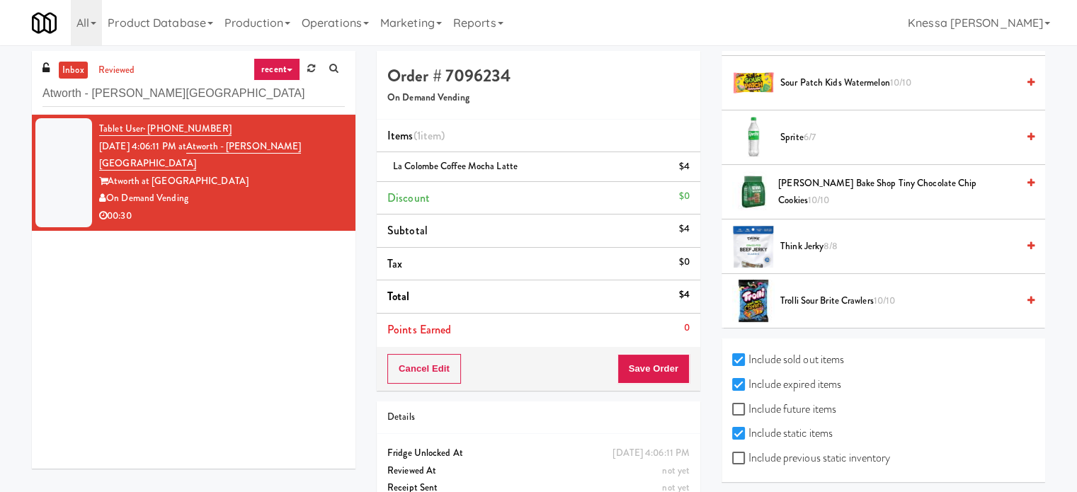
click at [752, 353] on label "Include sold out items" at bounding box center [788, 359] width 112 height 21
click at [748, 355] on input "Include sold out items" at bounding box center [740, 360] width 16 height 11
checkbox input "false"
click at [749, 374] on label "Include expired items" at bounding box center [786, 384] width 109 height 21
click at [748, 379] on input "Include expired items" at bounding box center [740, 384] width 16 height 11
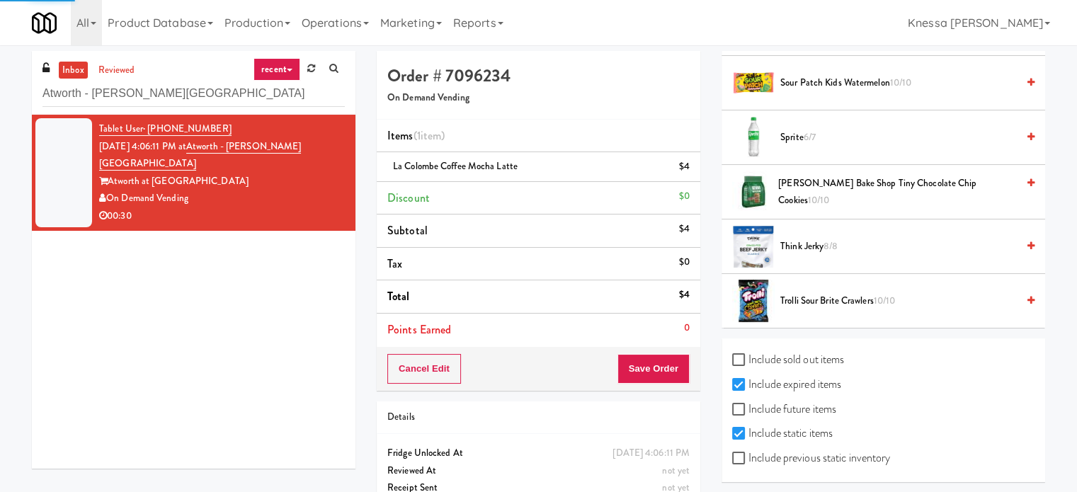
checkbox input "false"
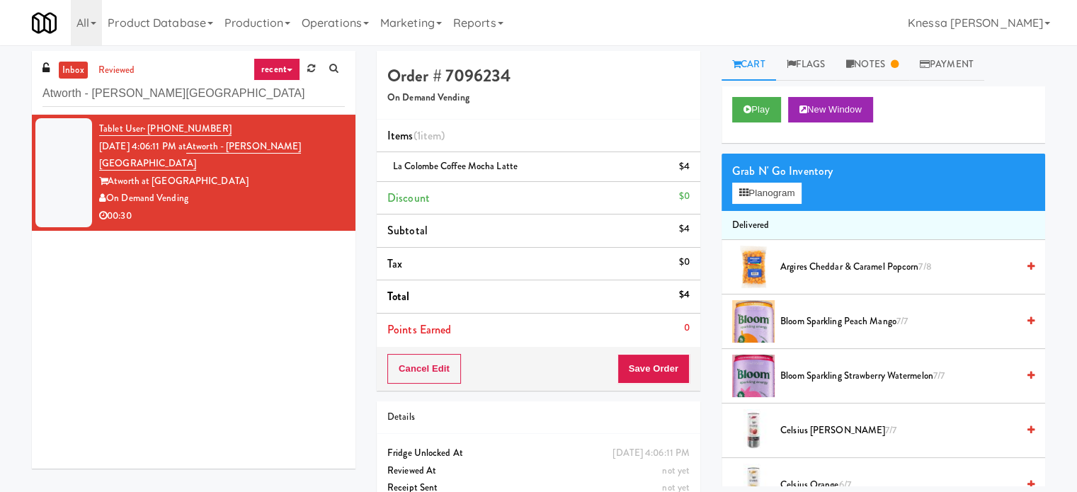
scroll to position [0, 0]
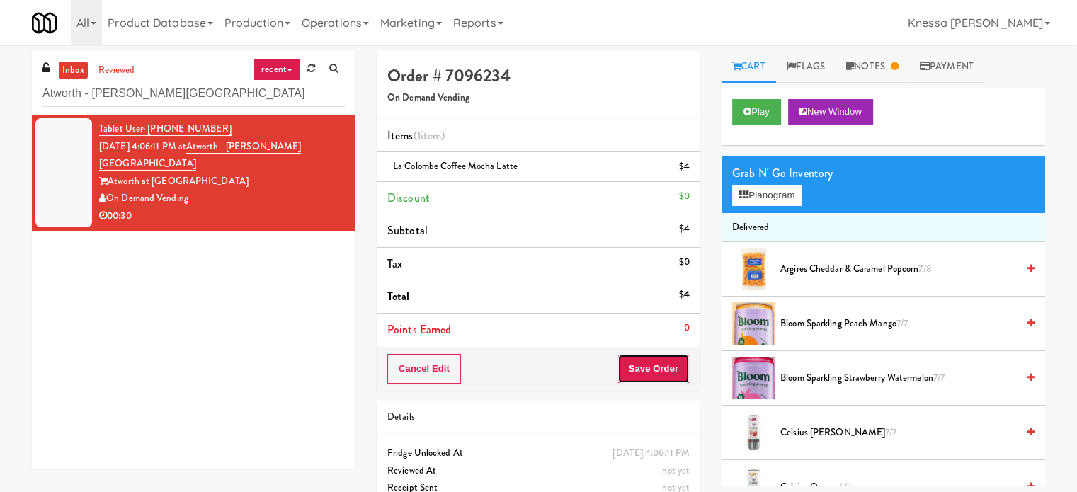
click at [657, 372] on button "Save Order" at bounding box center [653, 369] width 72 height 30
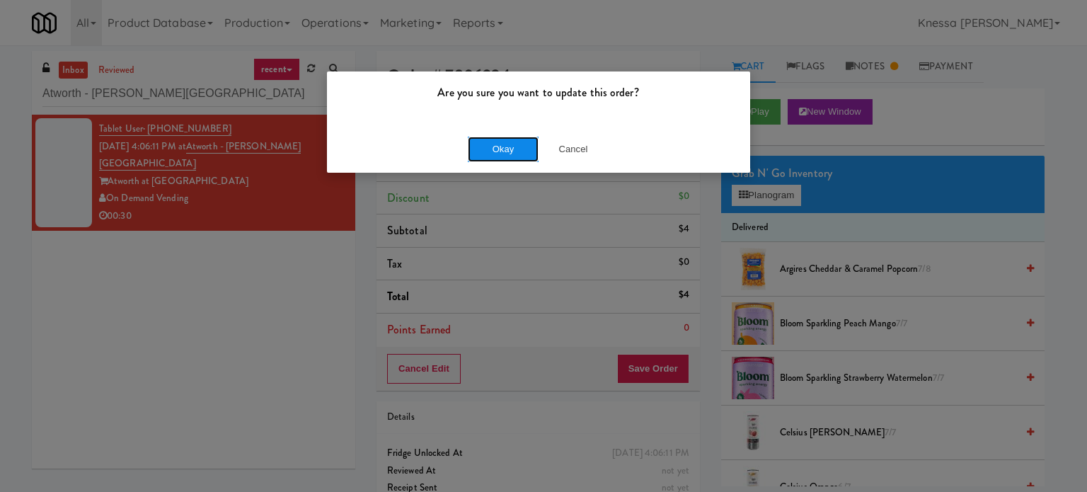
click at [502, 149] on button "Okay" at bounding box center [503, 149] width 71 height 25
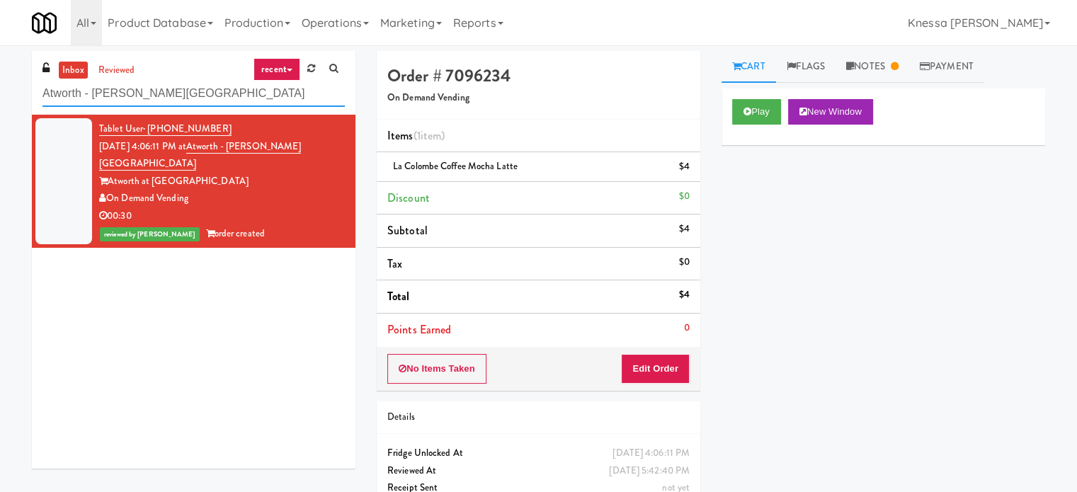
click at [238, 92] on input "Atworth - Vernon Hills" at bounding box center [193, 94] width 302 height 26
paste input "Black [PERSON_NAME] - Cooler"
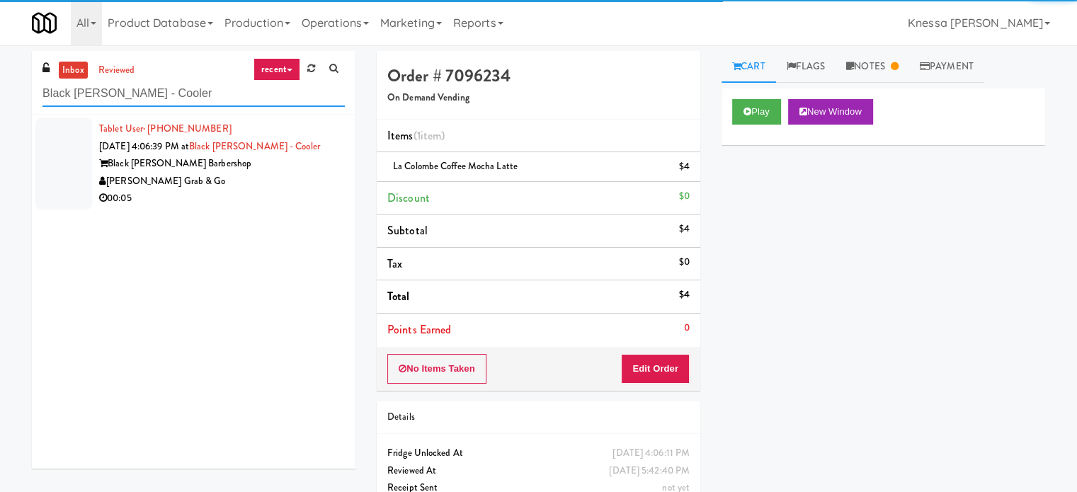
type input "Black [PERSON_NAME] - Cooler"
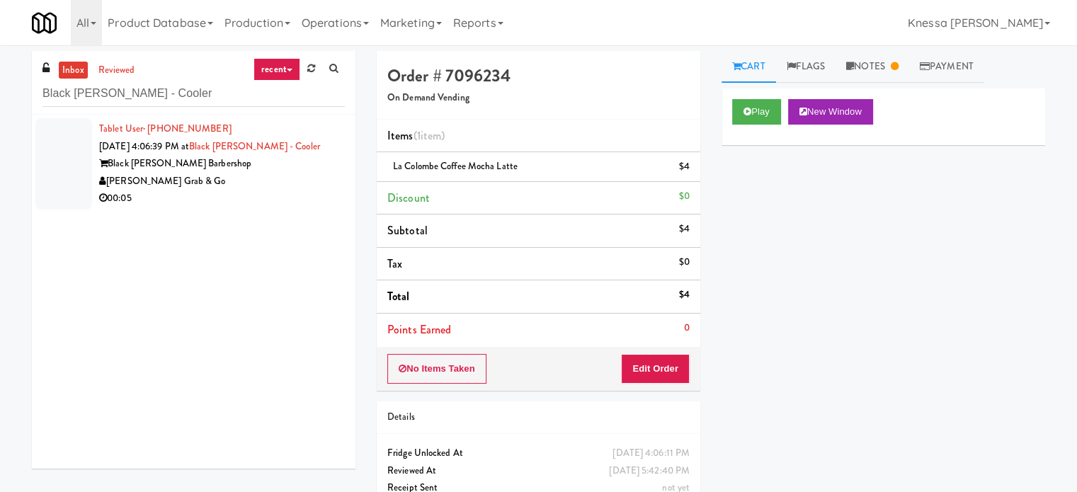
click at [295, 198] on div "00:05" at bounding box center [222, 199] width 246 height 18
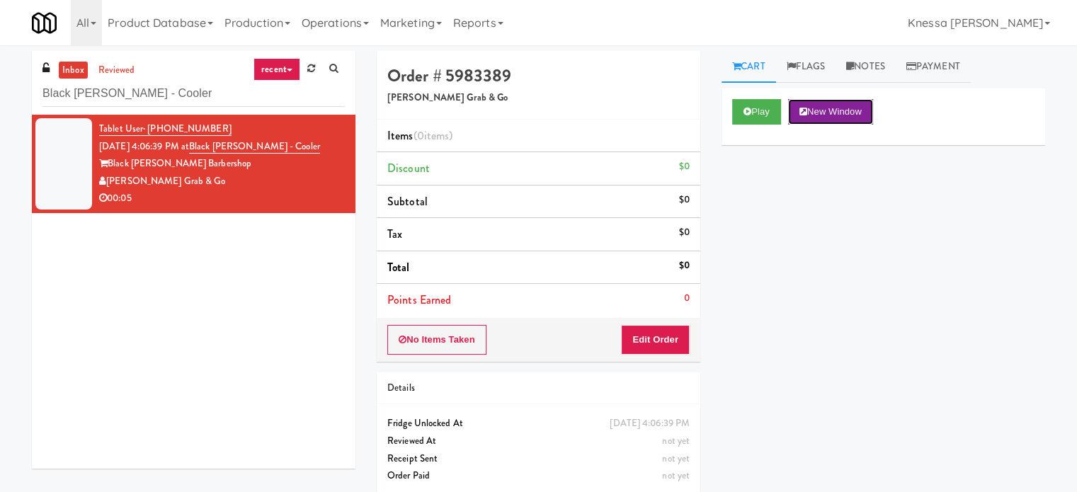
click at [813, 113] on button "New Window" at bounding box center [830, 111] width 85 height 25
click at [658, 343] on button "Edit Order" at bounding box center [655, 340] width 69 height 30
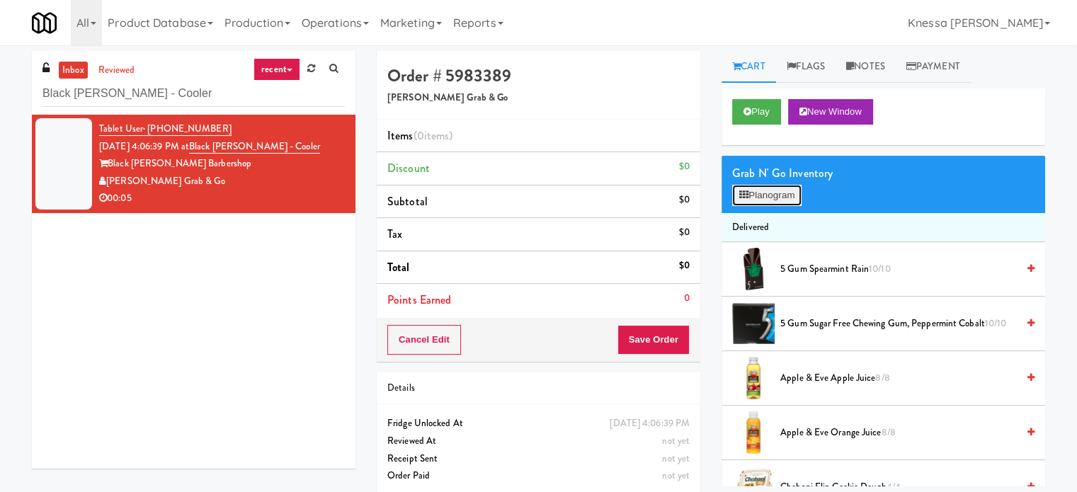
click at [790, 190] on button "Planogram" at bounding box center [766, 195] width 69 height 21
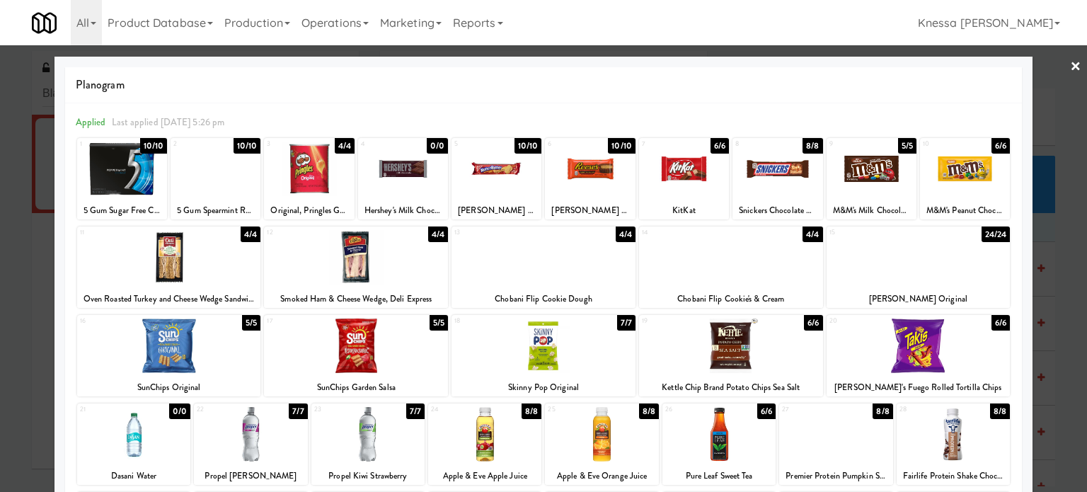
click at [1070, 69] on link "×" at bounding box center [1075, 67] width 11 height 44
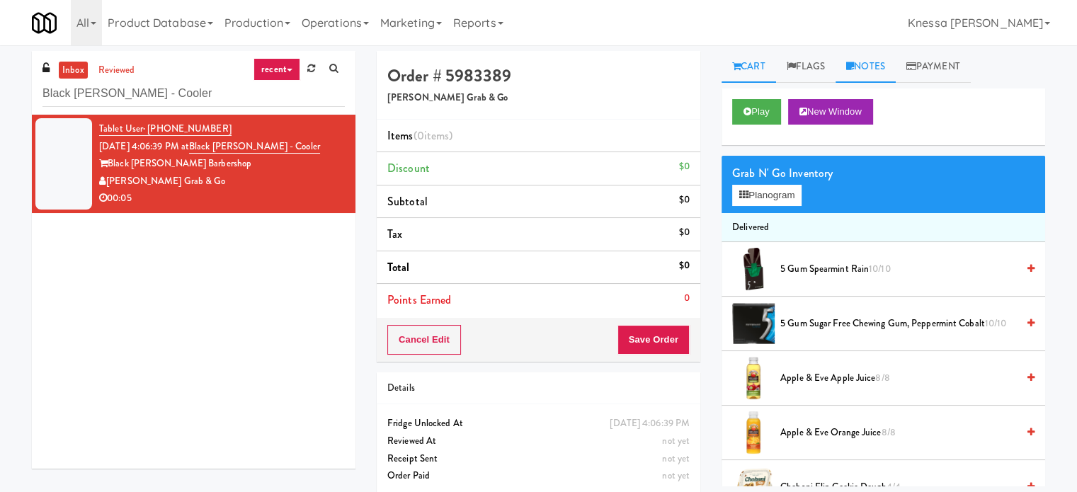
click at [869, 63] on link "Notes" at bounding box center [865, 67] width 60 height 32
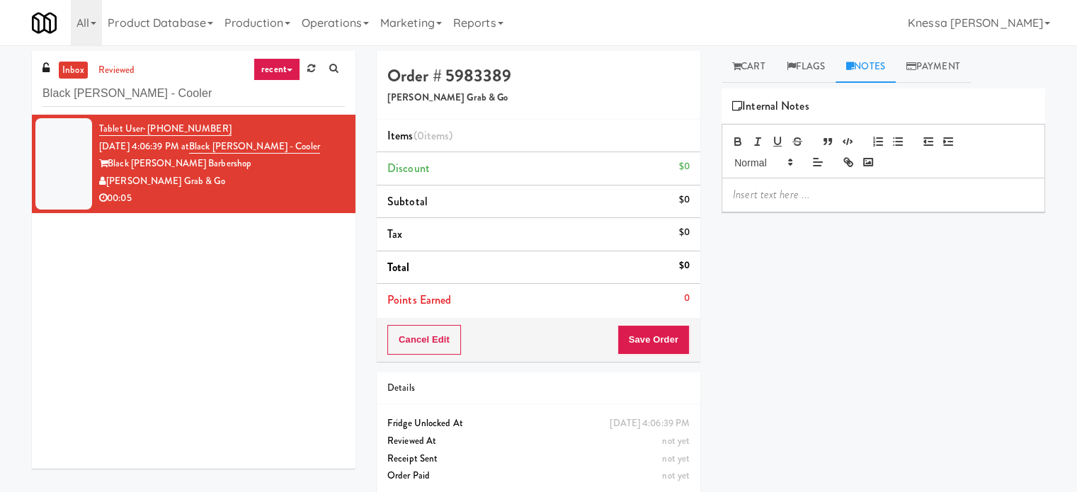
click at [781, 205] on div at bounding box center [883, 194] width 322 height 33
click at [818, 66] on link "Flags" at bounding box center [806, 67] width 60 height 32
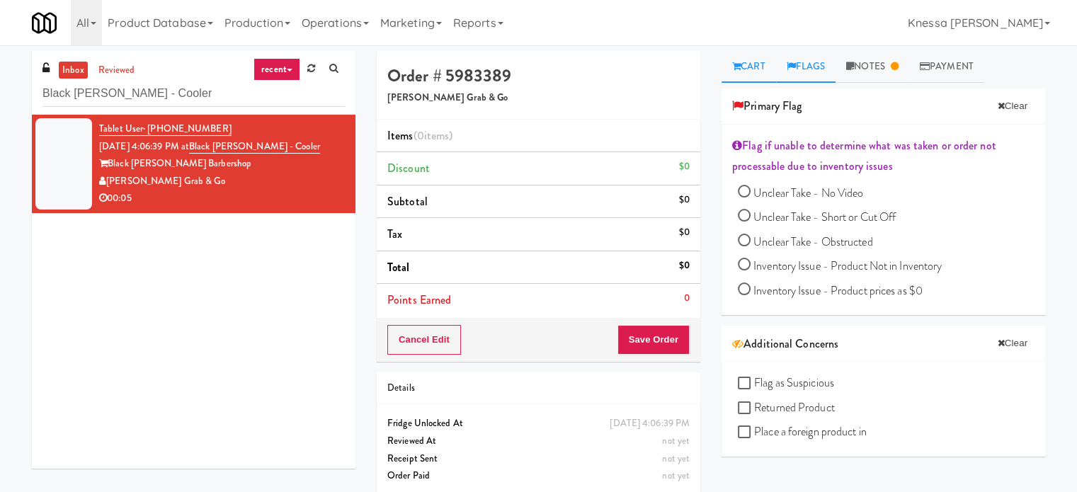
click at [757, 67] on link "Cart" at bounding box center [748, 67] width 55 height 32
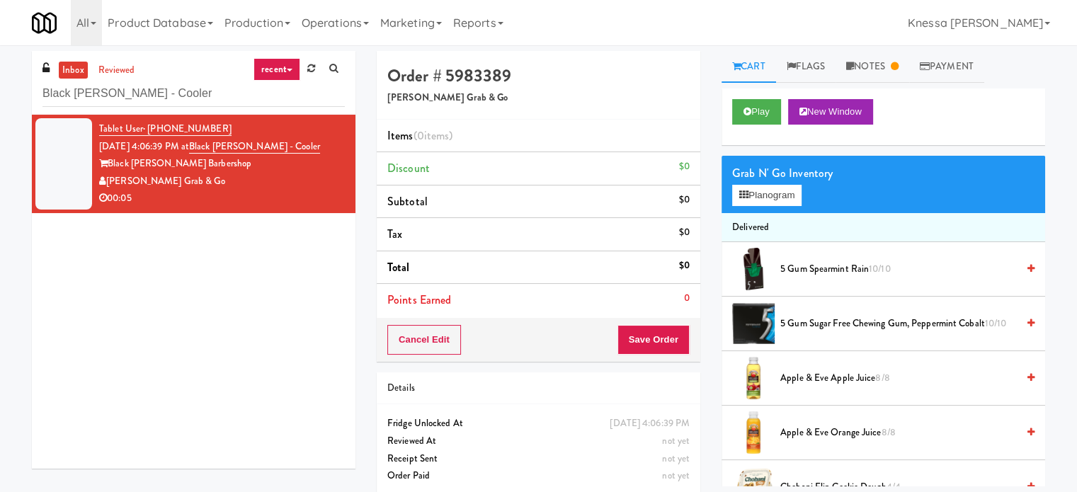
click at [153, 181] on div "[PERSON_NAME] Grab & Go" at bounding box center [222, 182] width 246 height 18
copy div "[PERSON_NAME] Grab & Go"
click at [201, 90] on input "Black [PERSON_NAME] - Cooler" at bounding box center [193, 94] width 302 height 26
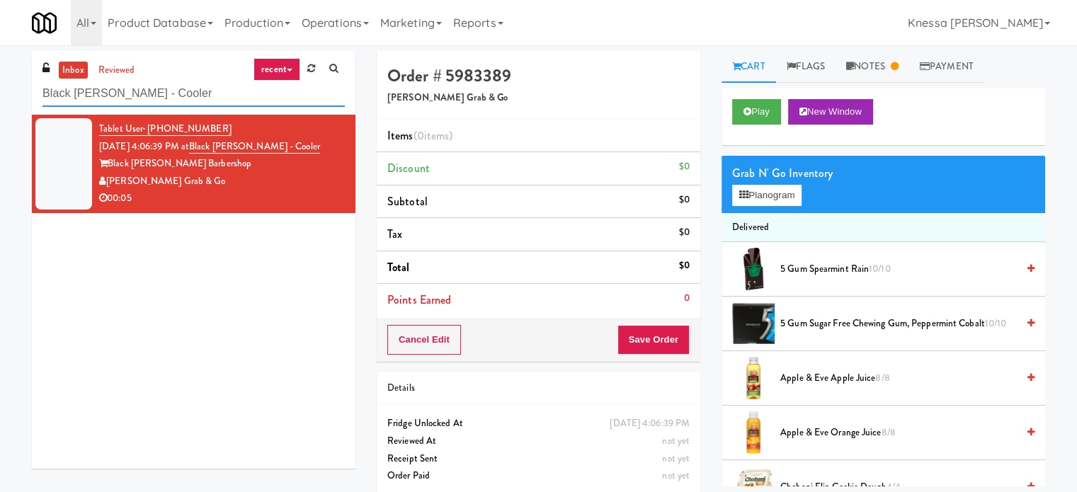
click at [201, 89] on input "Black [PERSON_NAME] - Cooler" at bounding box center [193, 94] width 302 height 26
click at [847, 73] on link "Notes" at bounding box center [872, 67] width 74 height 32
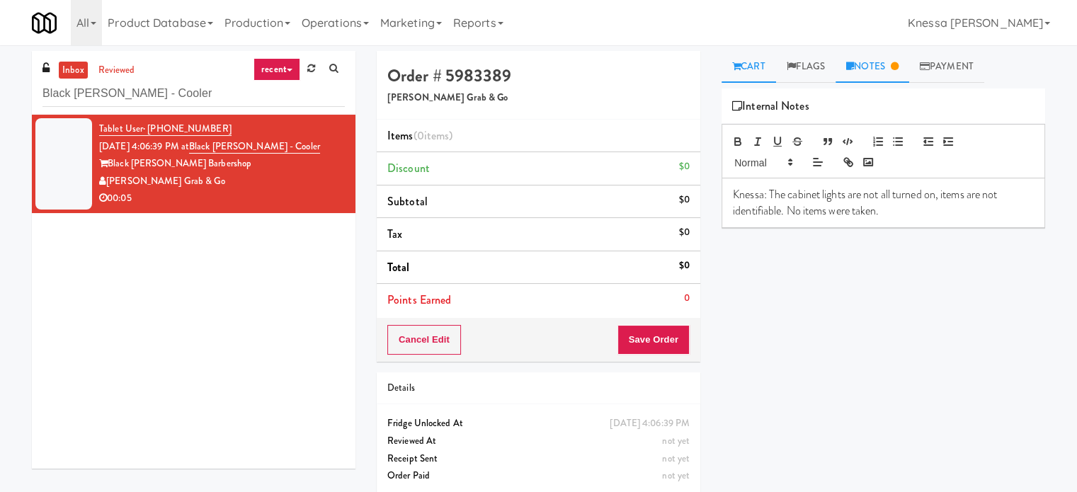
click at [775, 69] on link "Cart" at bounding box center [748, 67] width 55 height 32
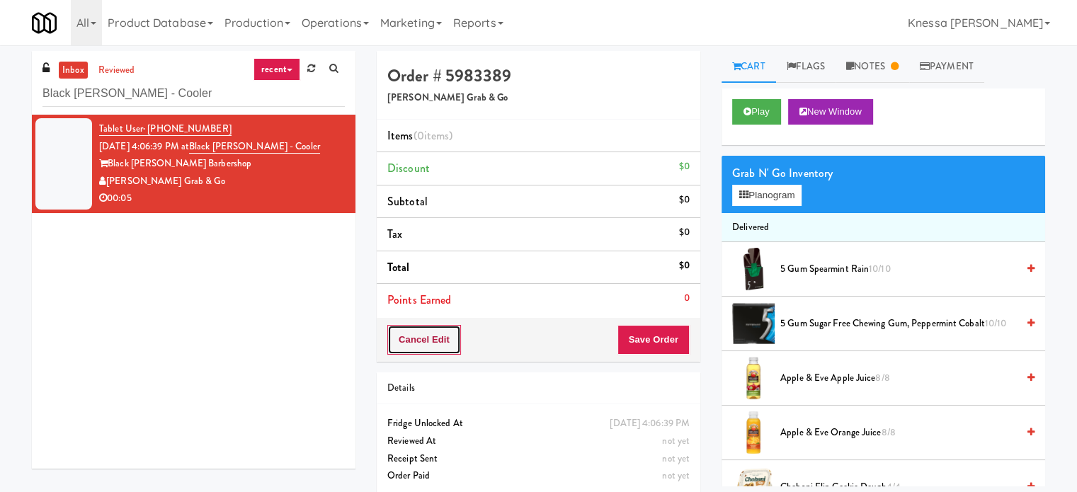
click at [401, 343] on button "Cancel Edit" at bounding box center [424, 340] width 74 height 30
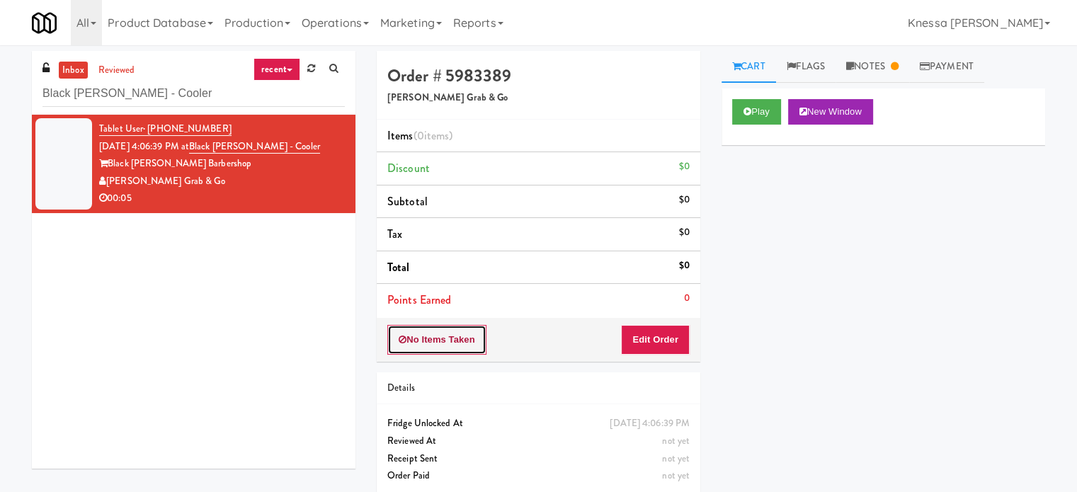
click at [469, 336] on button "No Items Taken" at bounding box center [436, 340] width 99 height 30
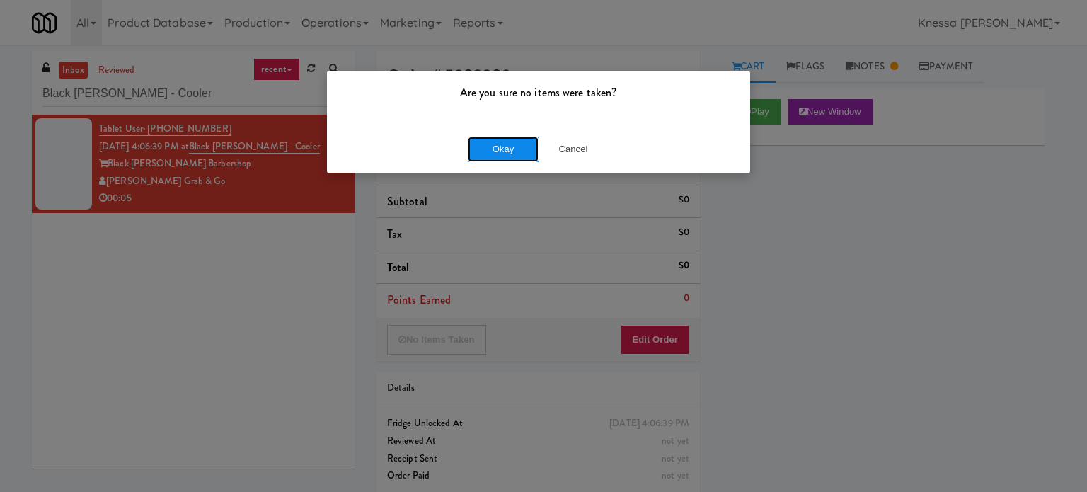
click at [516, 153] on button "Okay" at bounding box center [503, 149] width 71 height 25
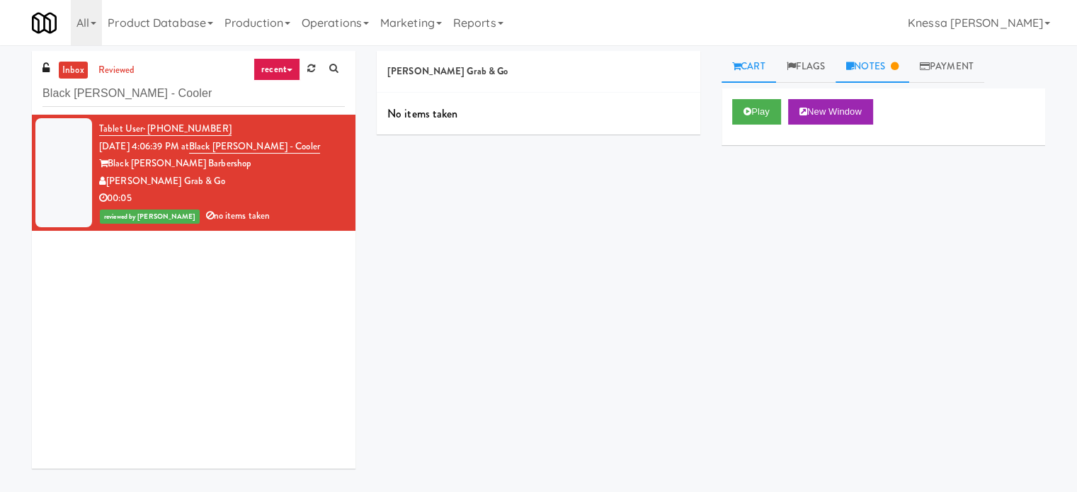
click at [890, 68] on link "Notes" at bounding box center [872, 67] width 74 height 32
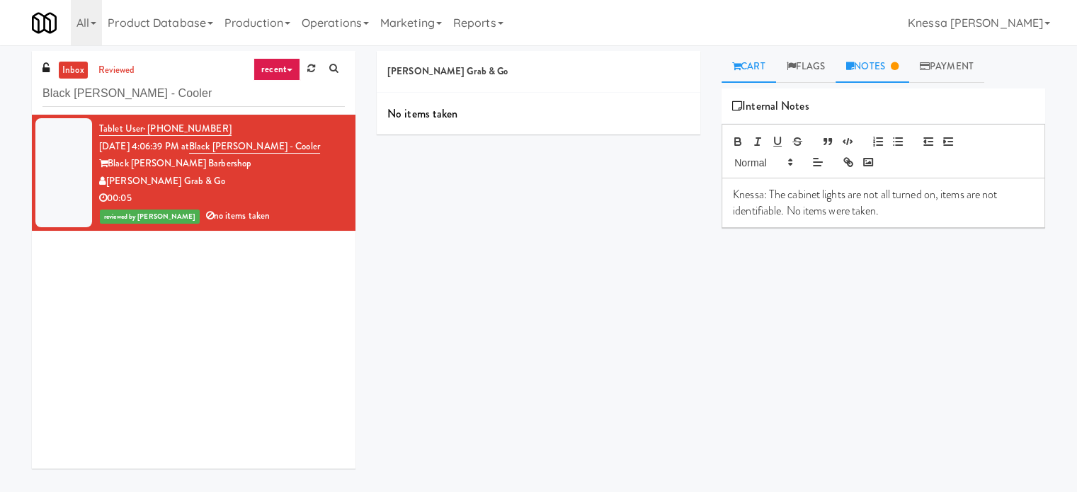
click at [754, 62] on link "Cart" at bounding box center [748, 67] width 55 height 32
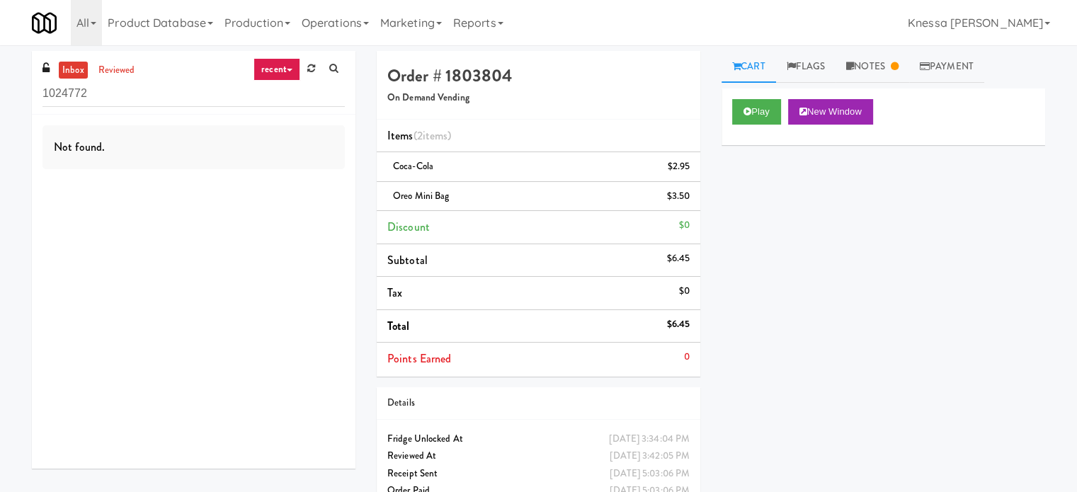
click at [138, 62] on ul "inbox reviewed" at bounding box center [98, 71] width 86 height 18
click at [133, 67] on link "reviewed" at bounding box center [117, 71] width 44 height 18
